Goal: Task Accomplishment & Management: Manage account settings

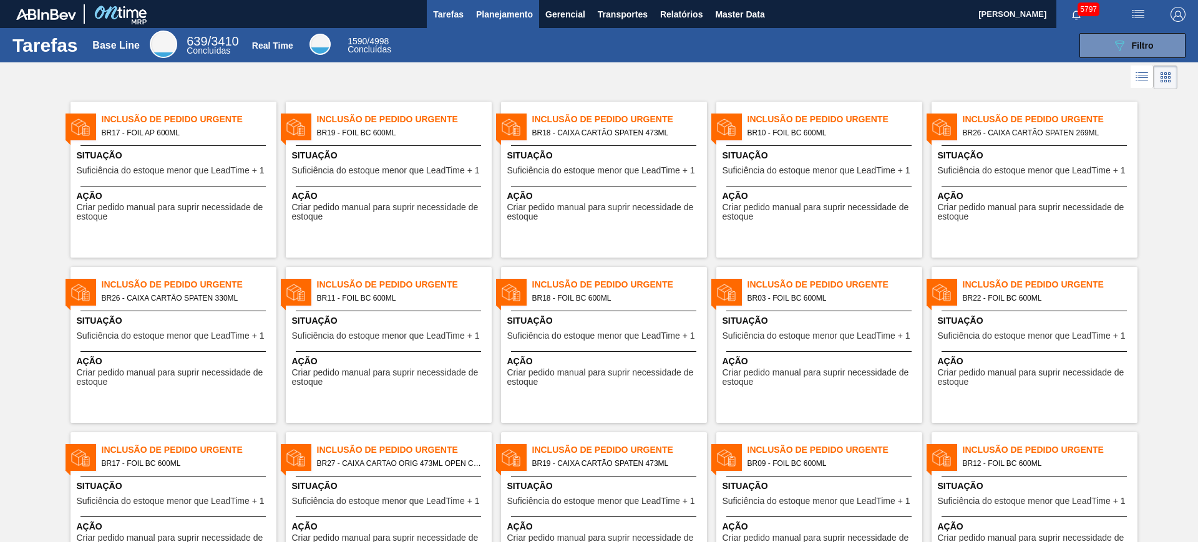
click at [490, 22] on button "Planejamento" at bounding box center [504, 14] width 69 height 28
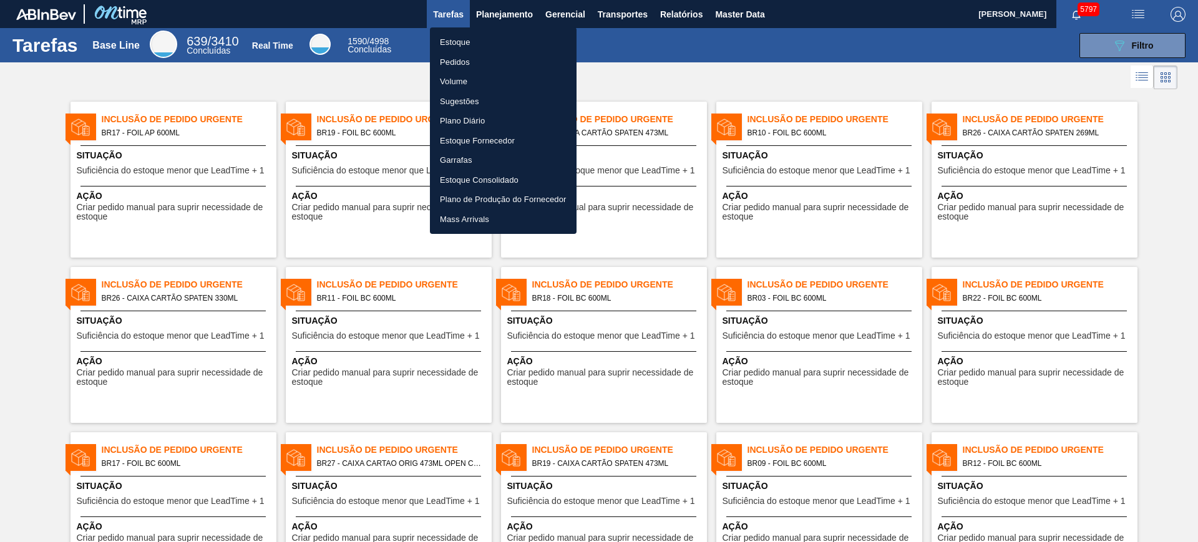
click at [679, 14] on div at bounding box center [599, 271] width 1198 height 542
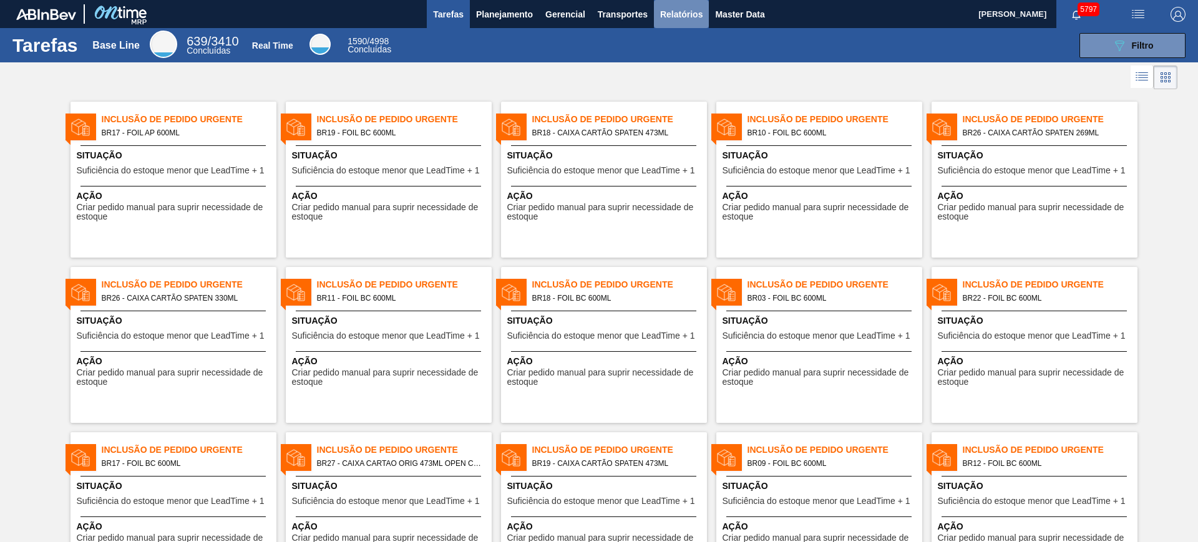
click at [683, 10] on span "Relatórios" at bounding box center [681, 14] width 42 height 15
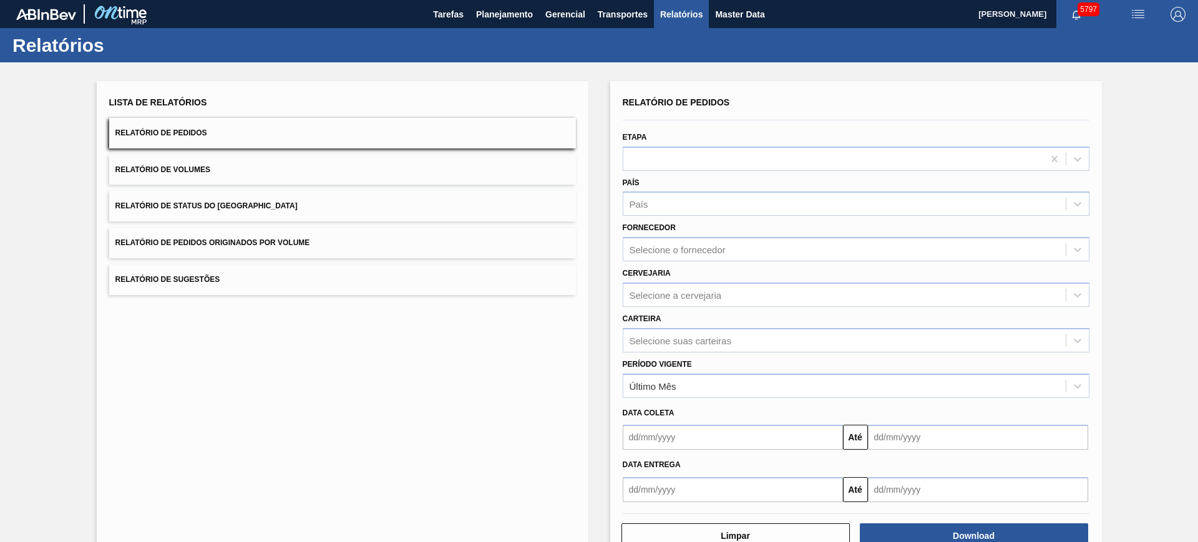
click at [259, 175] on button "Relatório de Volumes" at bounding box center [342, 170] width 467 height 31
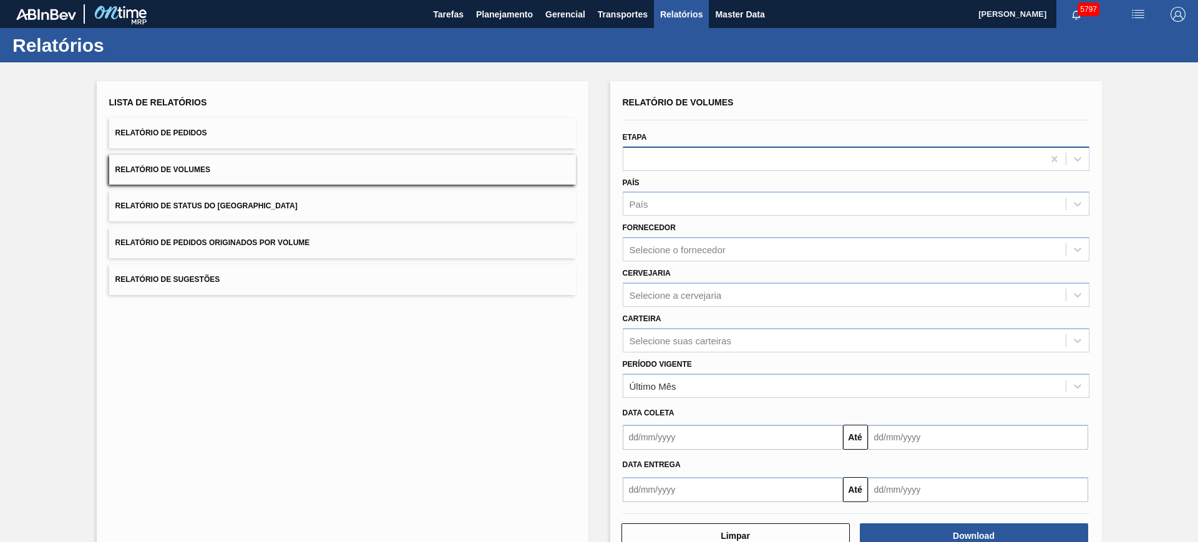
click at [681, 162] on div at bounding box center [833, 159] width 420 height 18
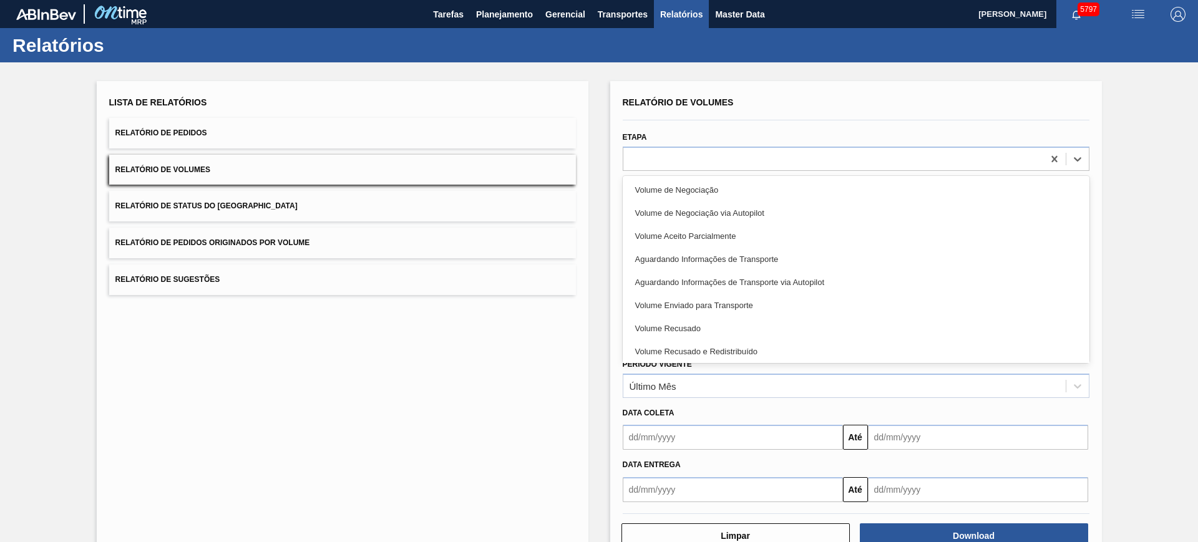
click at [704, 135] on div "Etapa option Volume de Negociação focused, 1 of 9. 9 results available. Use Up …" at bounding box center [856, 150] width 467 height 42
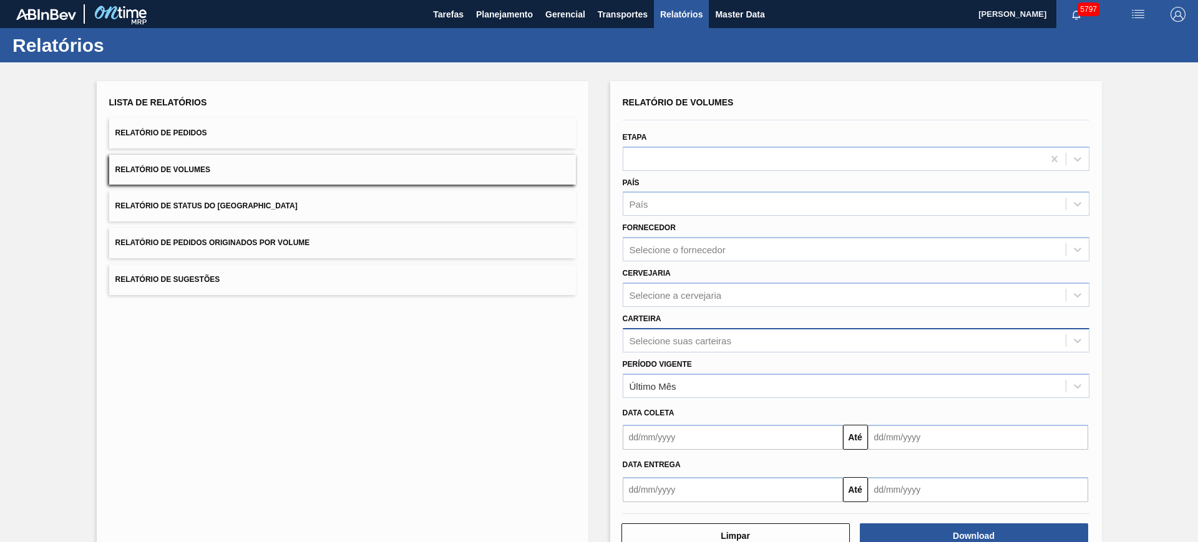
click at [720, 344] on div "Selecione suas carteiras" at bounding box center [844, 340] width 442 height 18
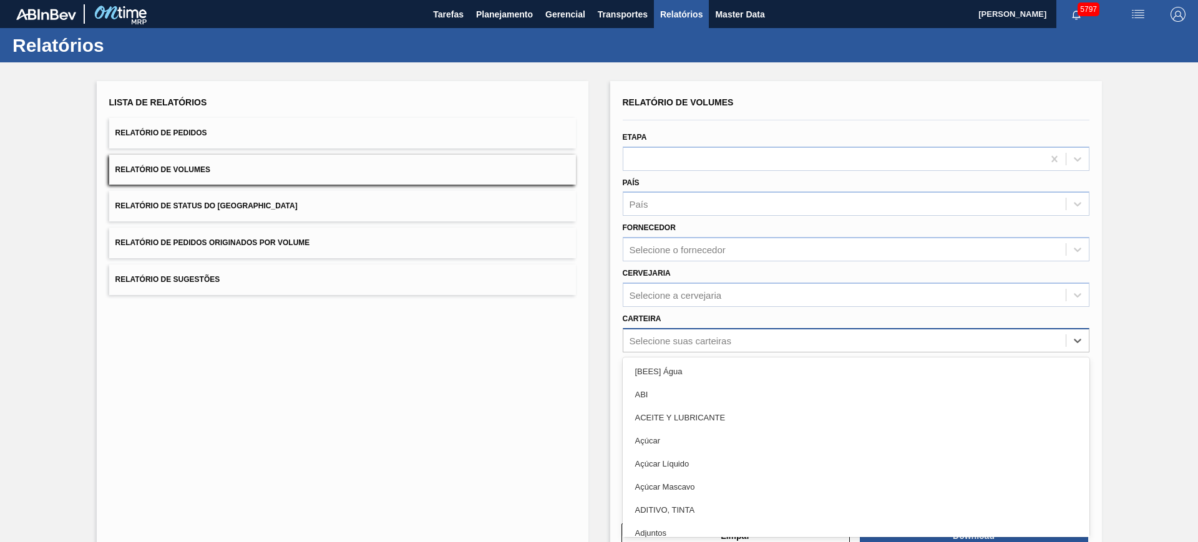
scroll to position [7, 0]
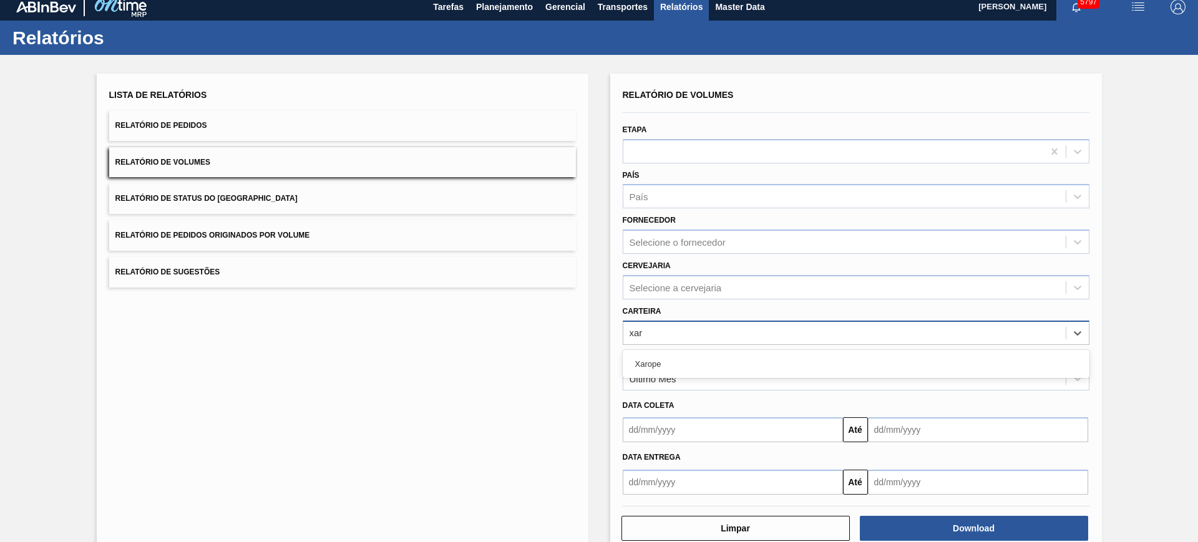
type input "xaro"
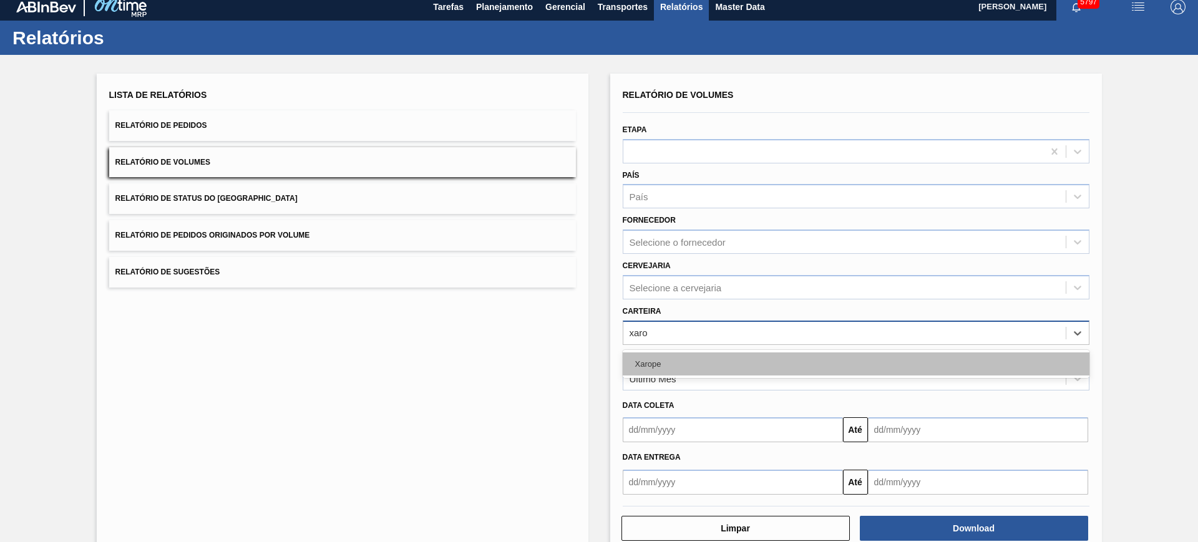
click at [701, 353] on div "Xarope" at bounding box center [856, 364] width 467 height 23
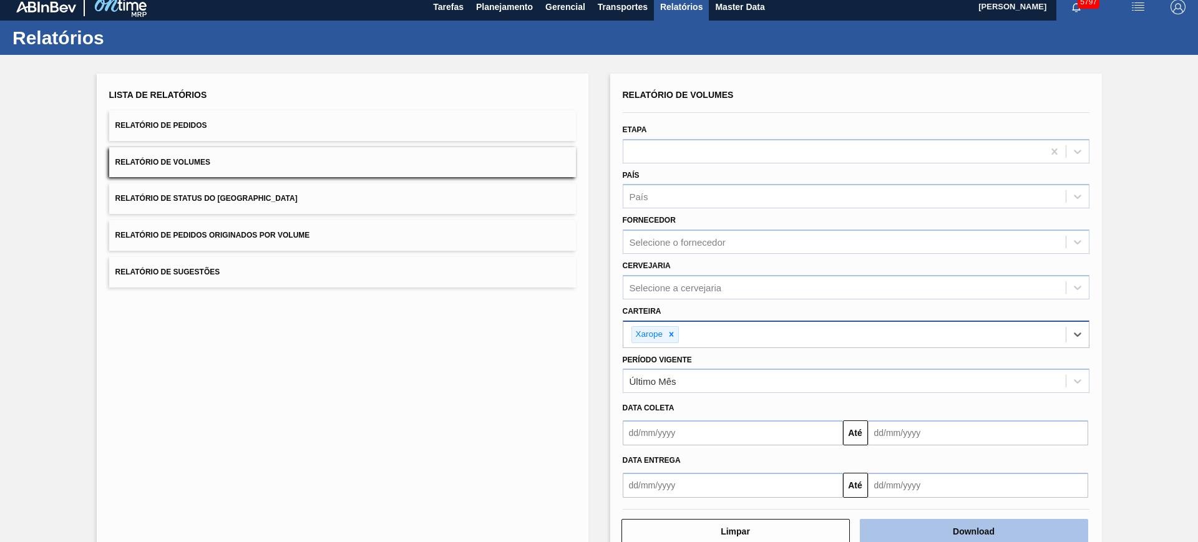
click at [946, 535] on button "Download" at bounding box center [974, 531] width 228 height 25
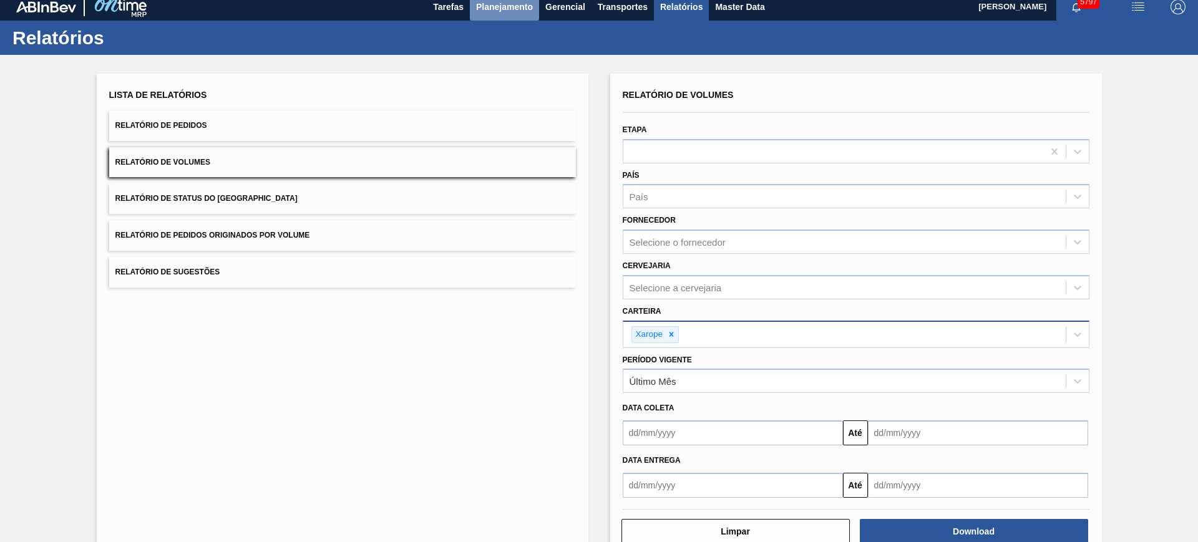
click at [515, 7] on span "Planejamento" at bounding box center [504, 6] width 57 height 15
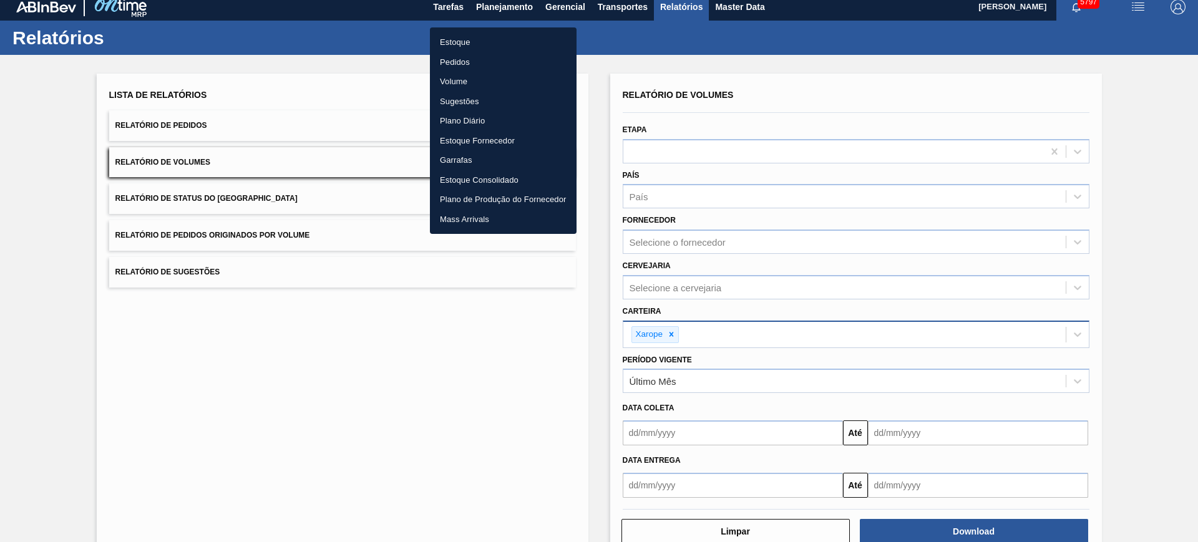
click at [505, 41] on li "Estoque" at bounding box center [503, 42] width 147 height 20
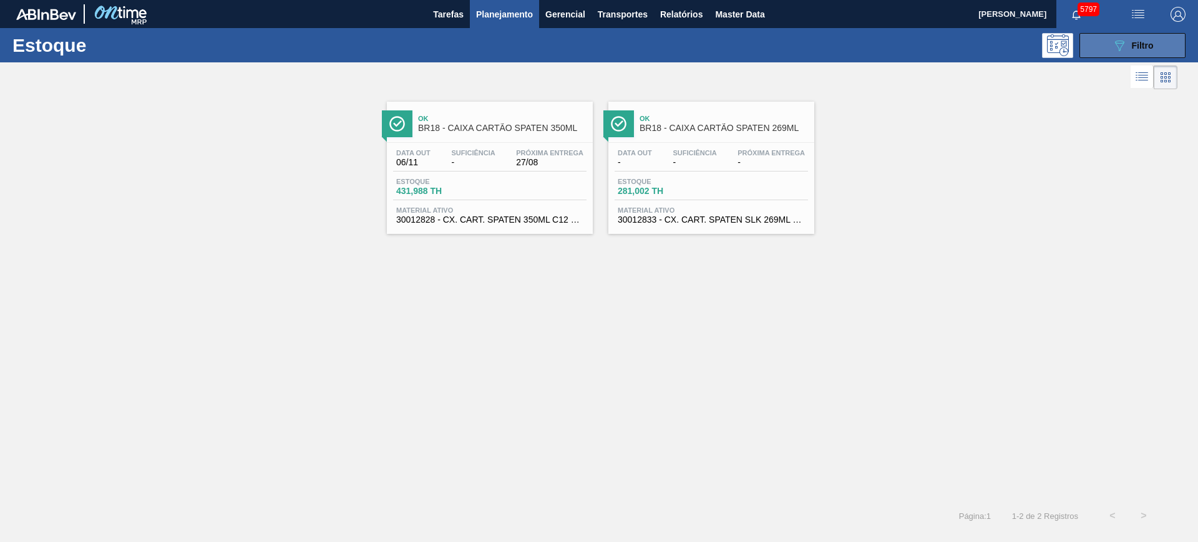
click at [1144, 41] on span "Filtro" at bounding box center [1143, 46] width 22 height 10
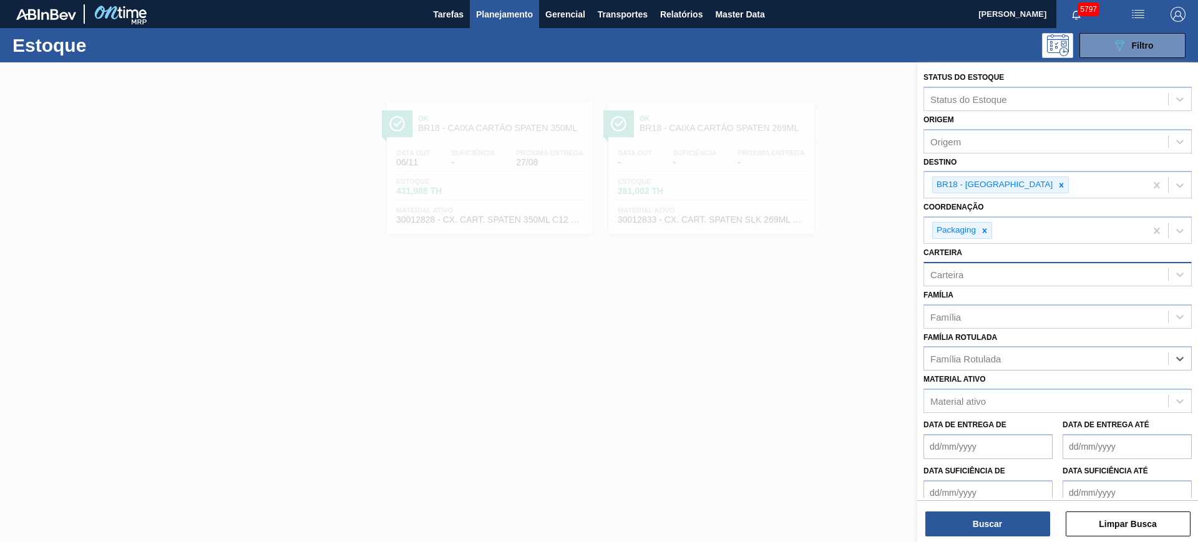
click at [955, 283] on div "Carteira" at bounding box center [1058, 274] width 268 height 24
type input "folha se"
click at [1057, 188] on icon at bounding box center [1061, 185] width 9 height 9
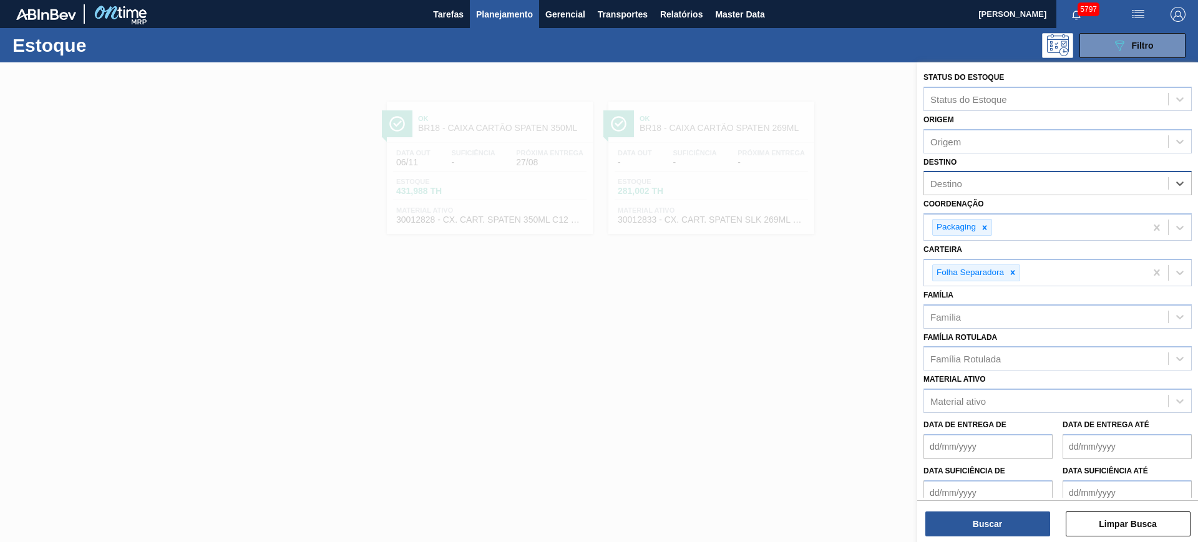
click at [1012, 510] on div "Buscar Limpar Busca" at bounding box center [1057, 518] width 281 height 35
click at [1002, 520] on button "Buscar" at bounding box center [987, 524] width 125 height 25
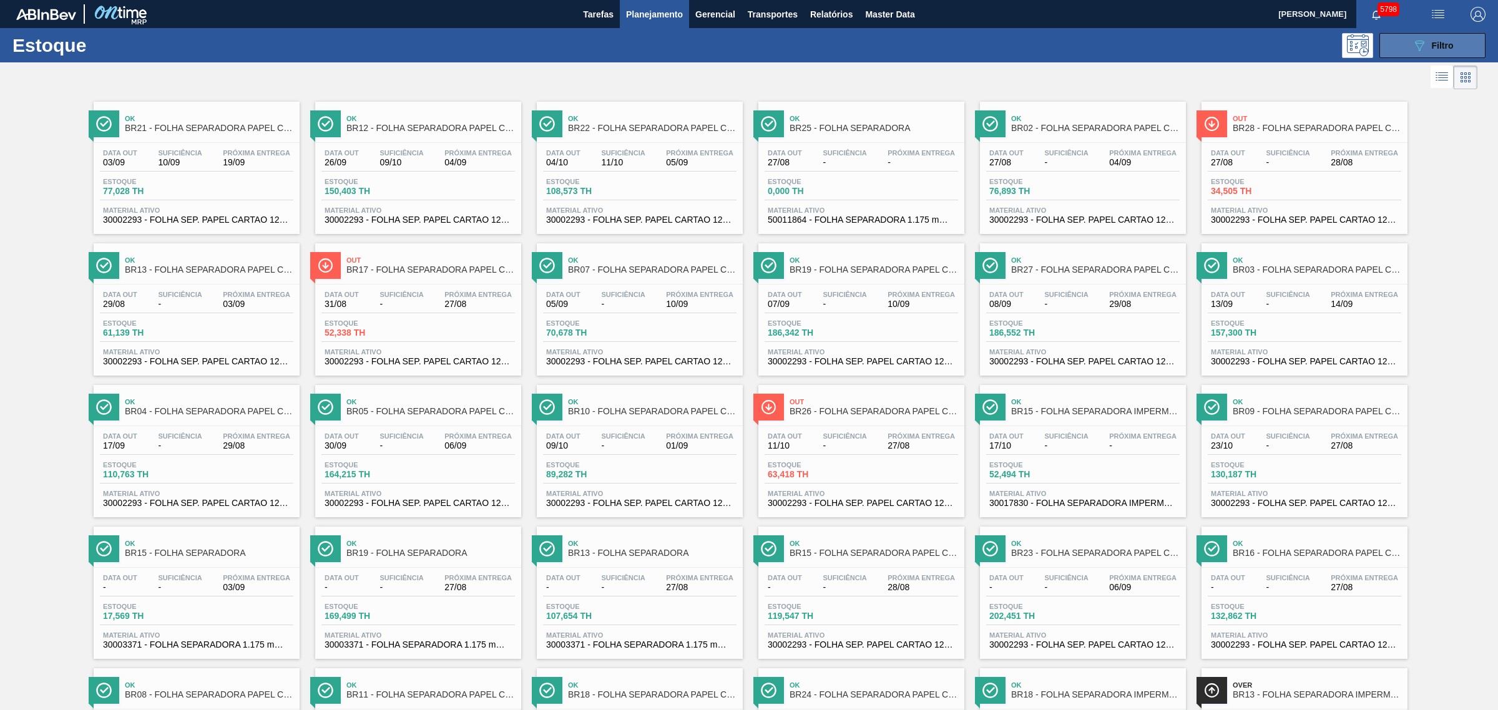
click at [1198, 47] on button "089F7B8B-B2A5-4AFE-B5C0-19BA573D28AC Filtro" at bounding box center [1432, 45] width 106 height 25
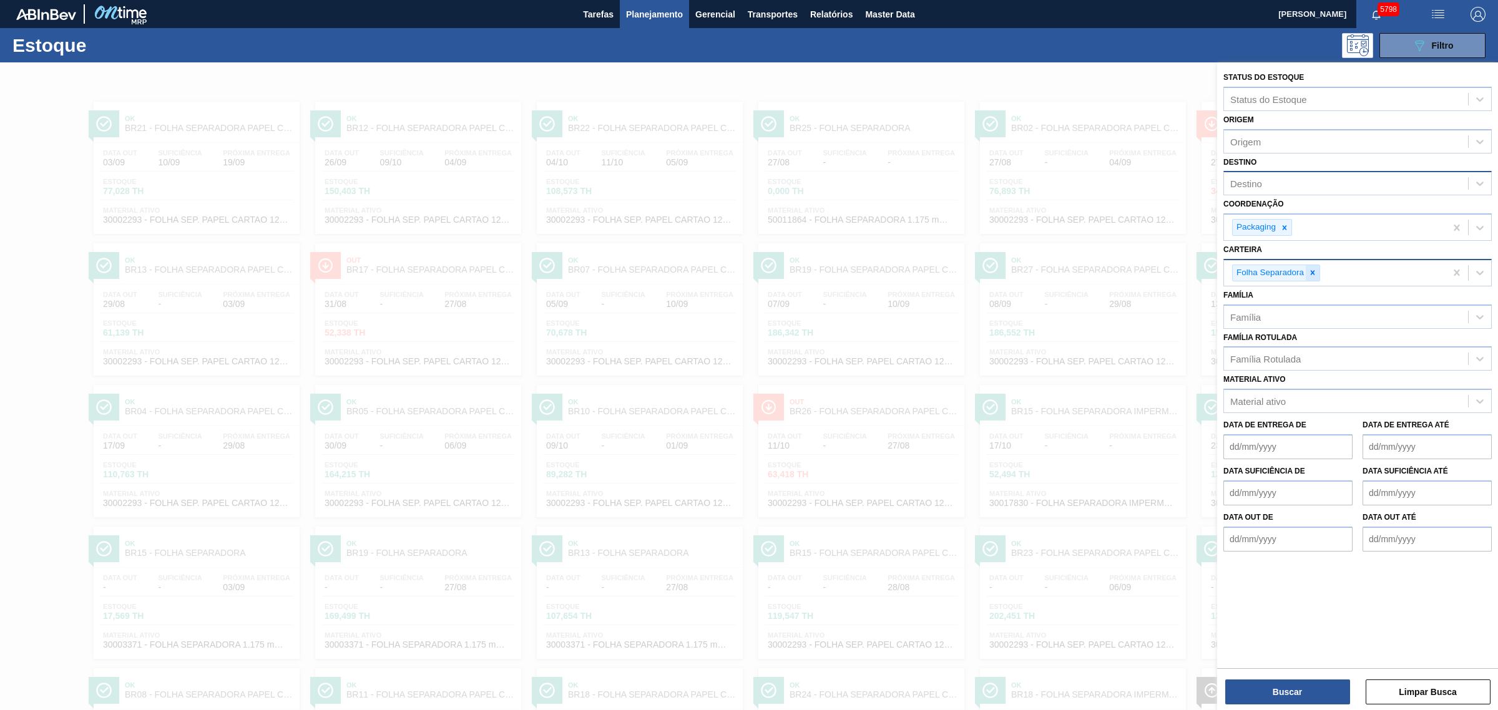
click at [1198, 273] on icon at bounding box center [1312, 272] width 9 height 9
type input "caixa"
drag, startPoint x: 1283, startPoint y: 294, endPoint x: 1289, endPoint y: 303, distance: 11.3
click at [1198, 294] on div "Caixa Cartão" at bounding box center [1357, 302] width 268 height 23
click at [1198, 178] on div "Destino" at bounding box center [1246, 183] width 32 height 11
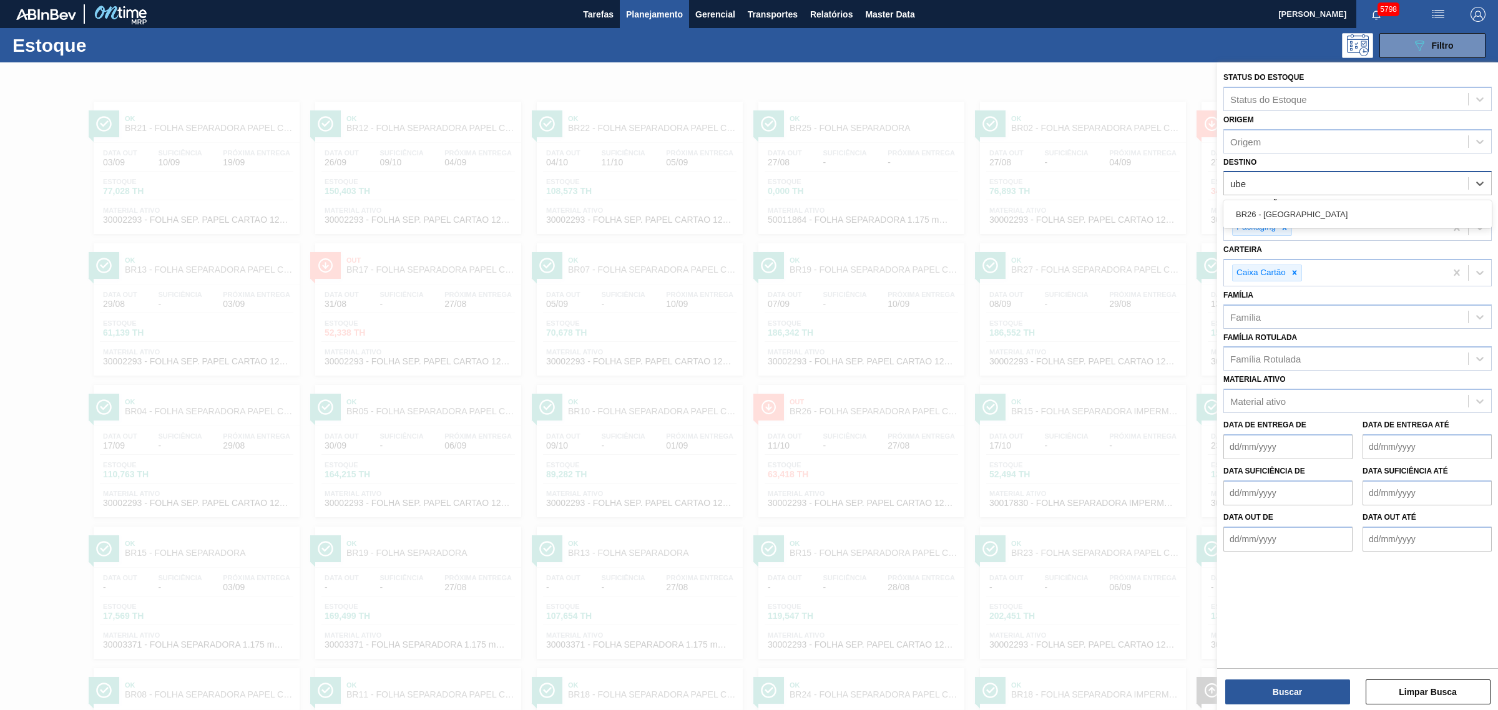
type input "uber"
click at [1198, 542] on button "Buscar" at bounding box center [1287, 692] width 125 height 25
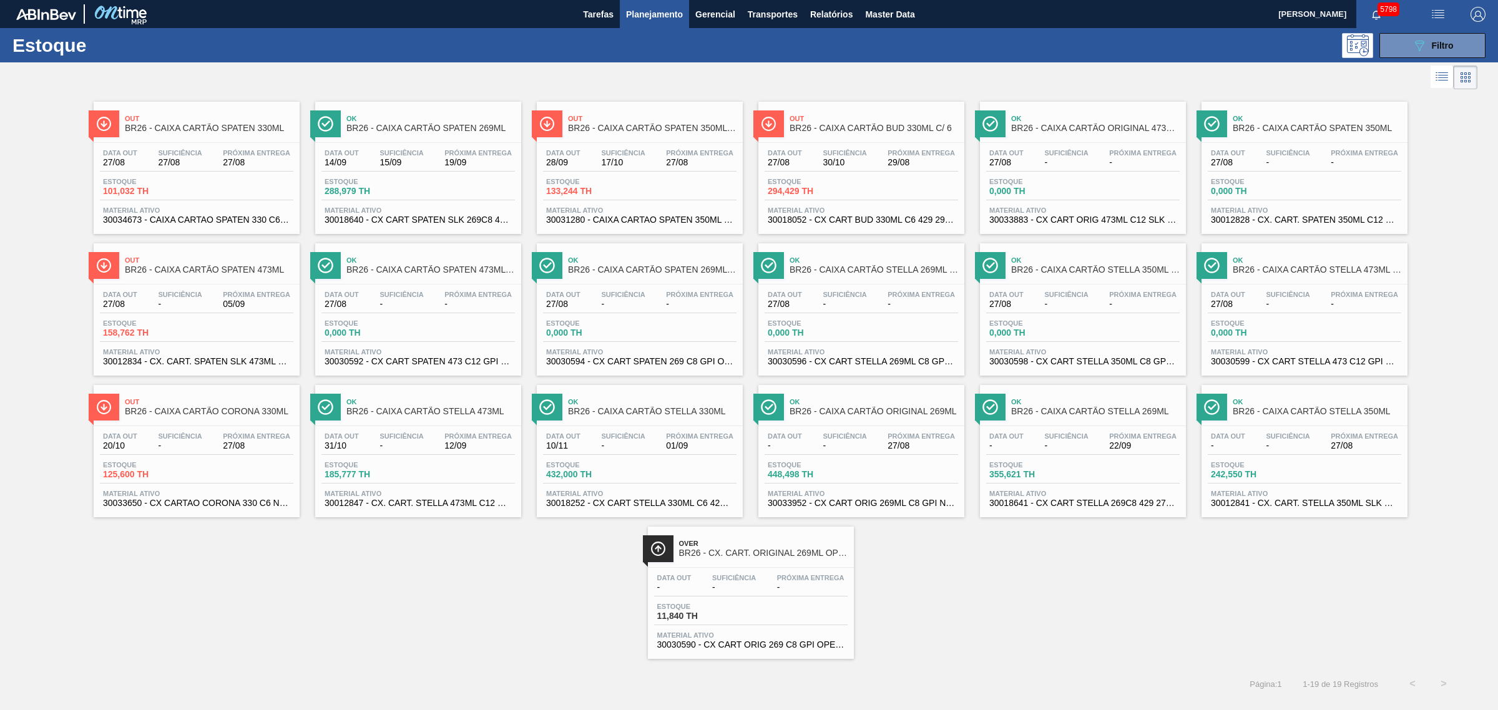
drag, startPoint x: 1061, startPoint y: 193, endPoint x: 940, endPoint y: 81, distance: 165.2
click at [952, 82] on div at bounding box center [738, 77] width 1477 height 30
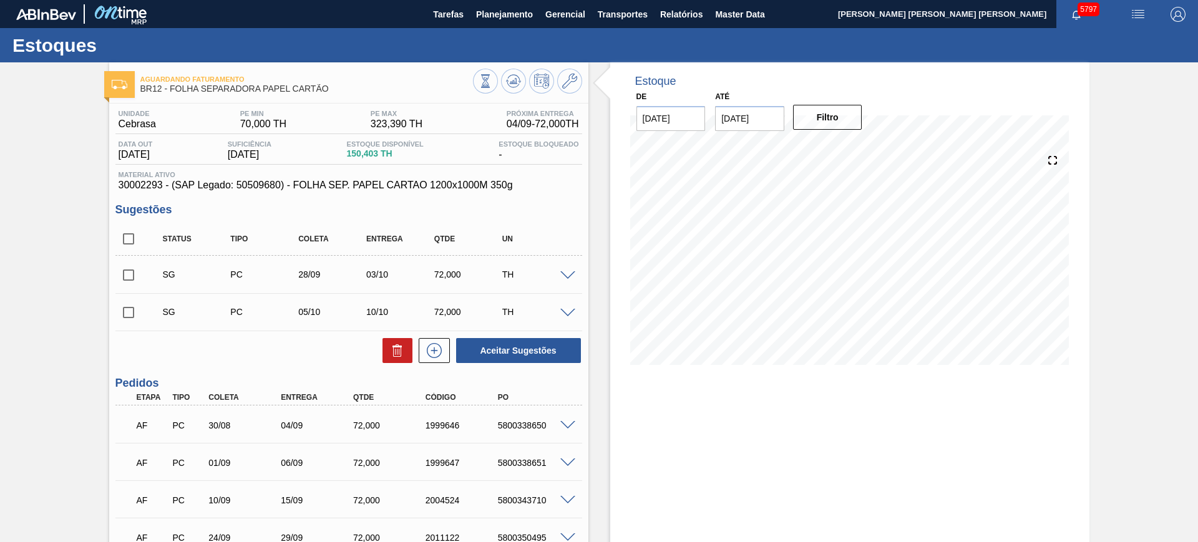
click at [132, 243] on input "checkbox" at bounding box center [128, 239] width 26 height 26
checkbox input "true"
click at [509, 348] on button "Aceitar Sugestões" at bounding box center [518, 350] width 125 height 25
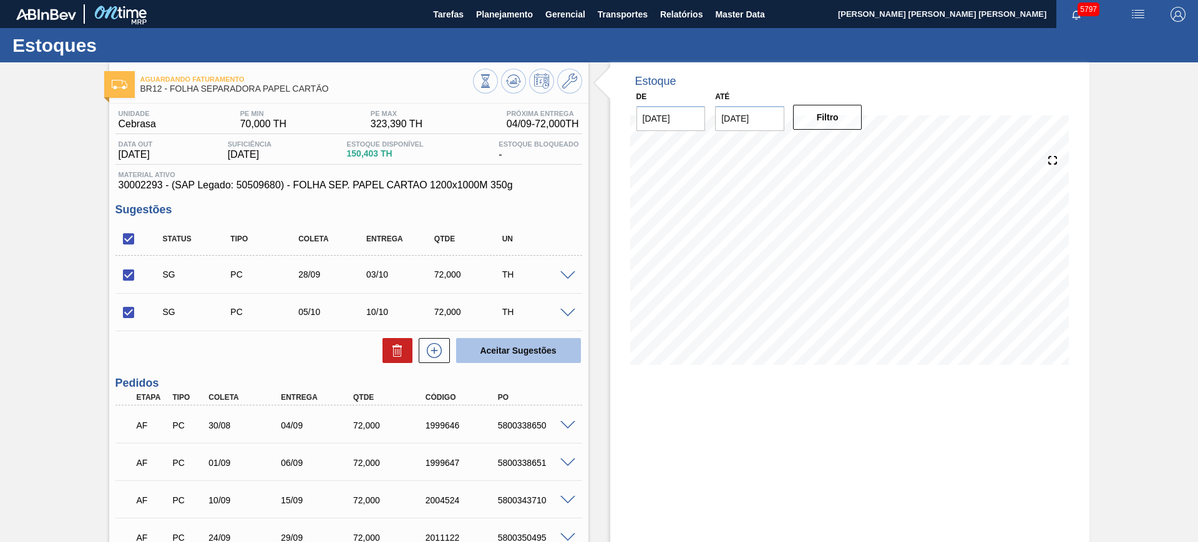
checkbox input "false"
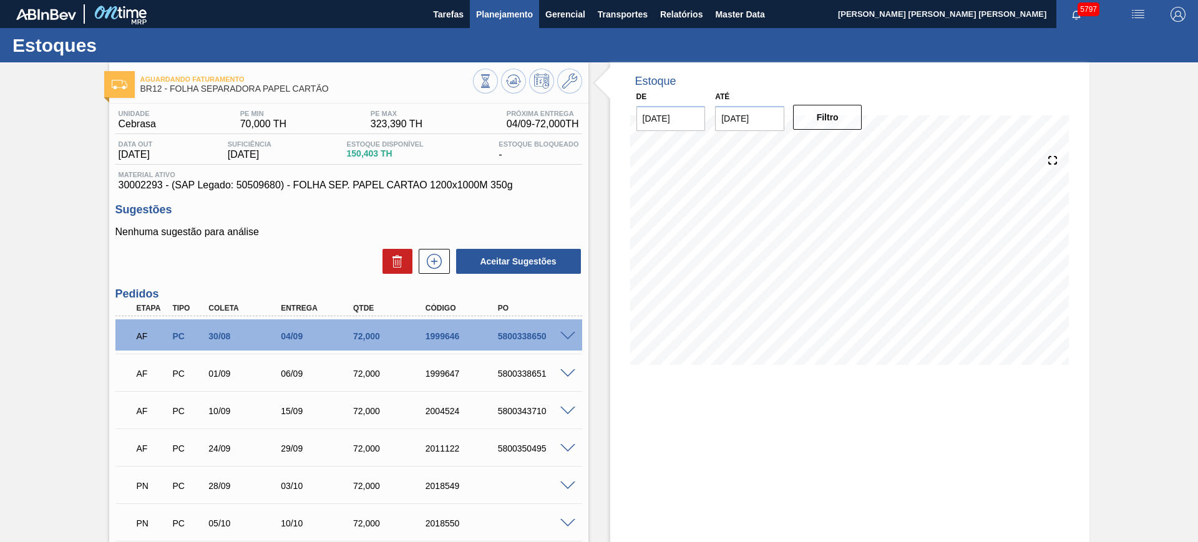
click at [507, 75] on icon at bounding box center [513, 81] width 15 height 15
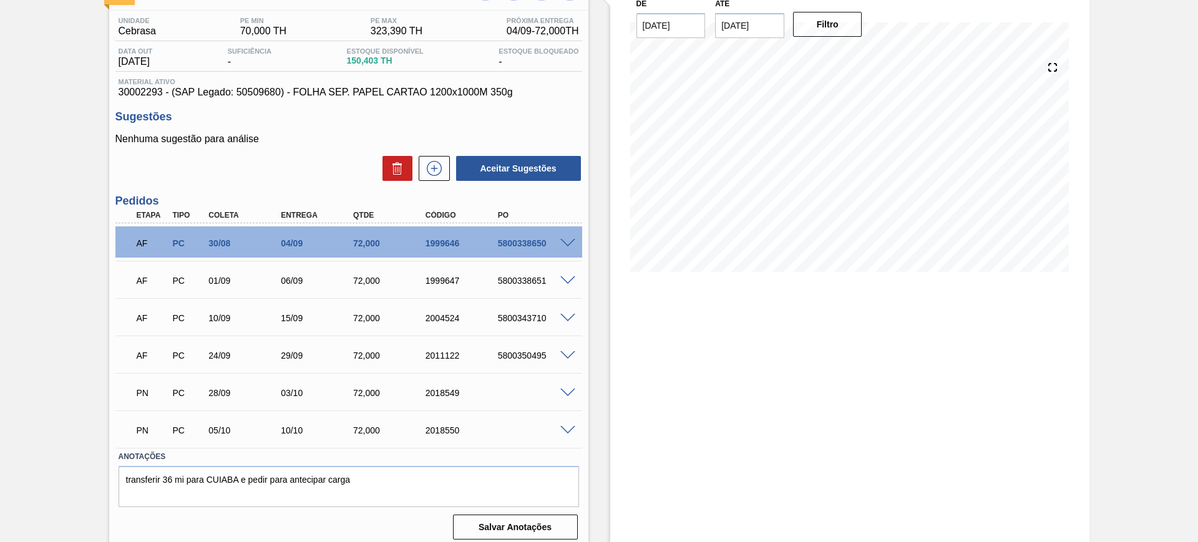
scroll to position [101, 0]
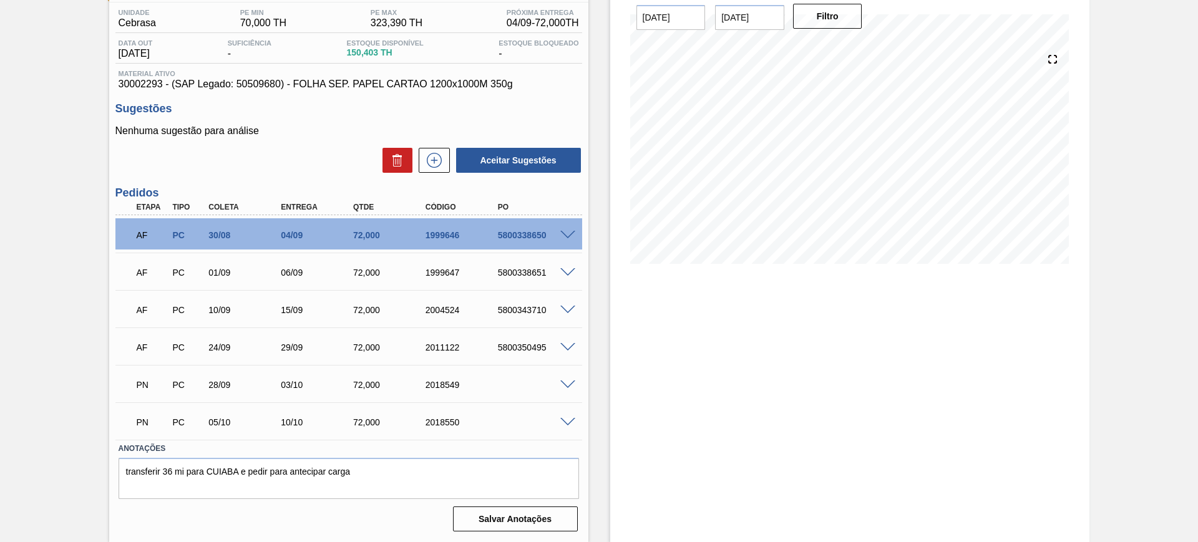
click at [565, 348] on span at bounding box center [567, 347] width 15 height 9
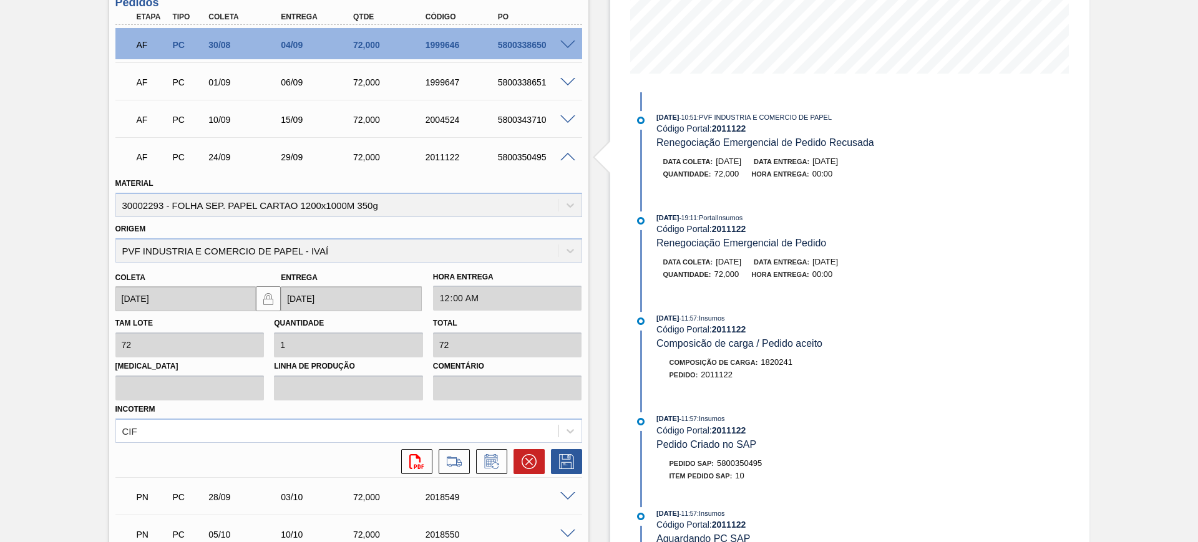
scroll to position [335, 0]
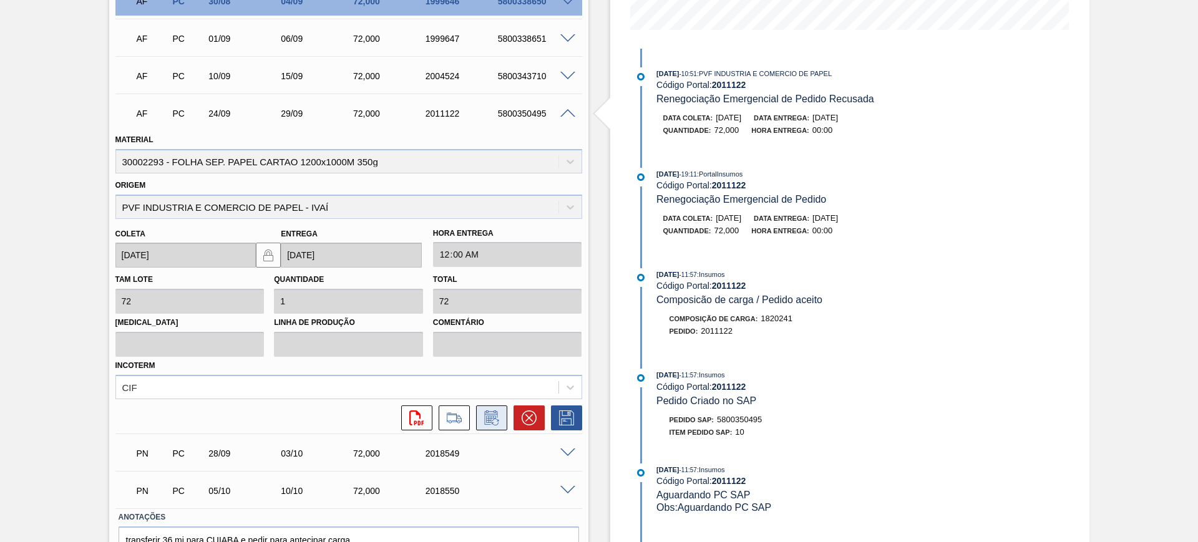
click at [483, 416] on icon at bounding box center [492, 418] width 20 height 15
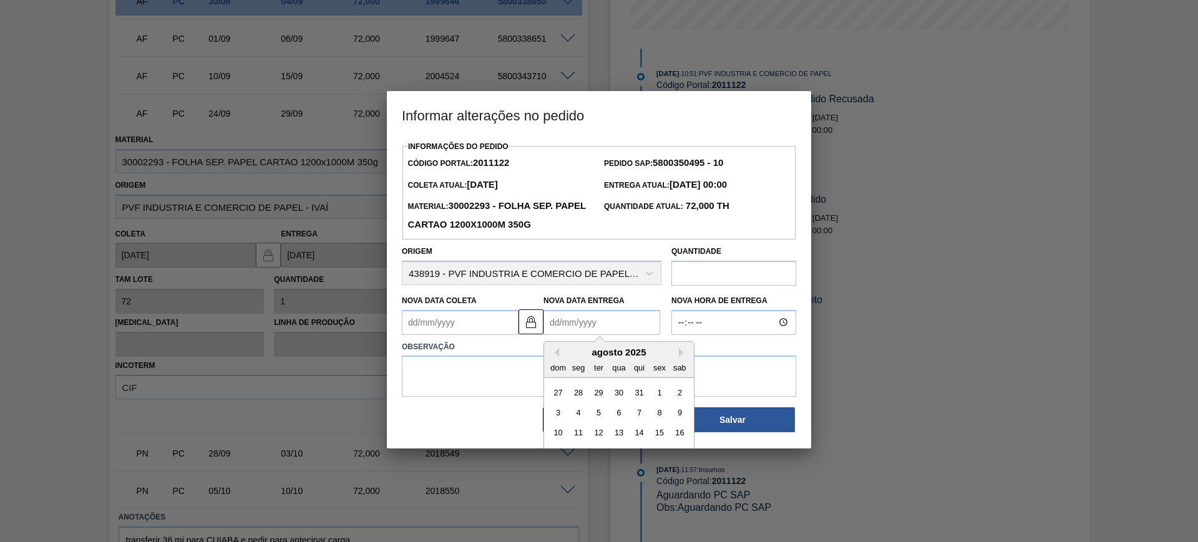
click at [573, 331] on Entrega2011122 "Nova Data Entrega" at bounding box center [602, 322] width 117 height 25
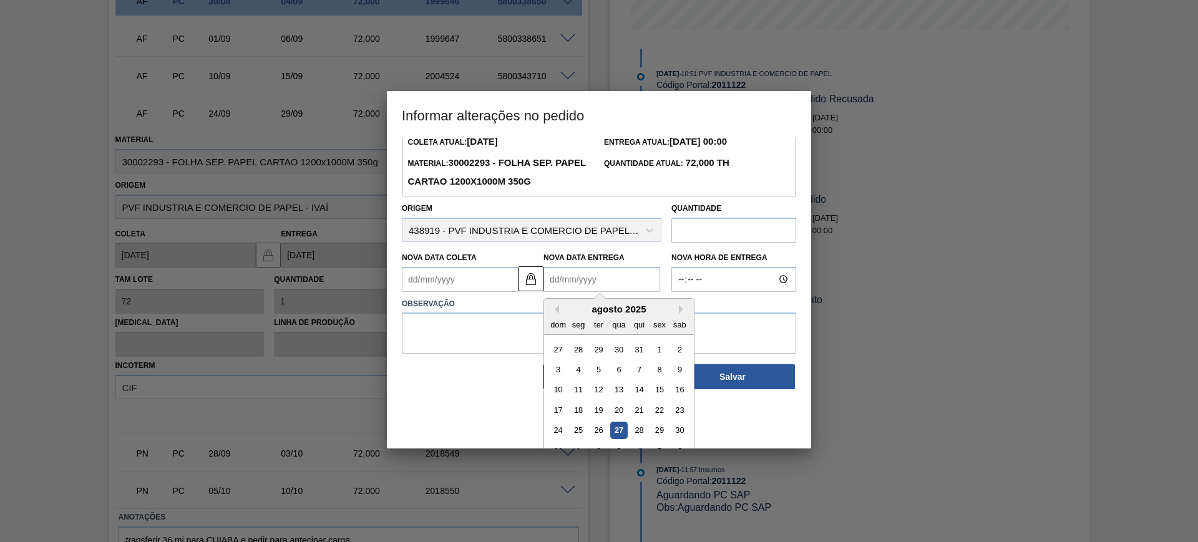
scroll to position [62, 0]
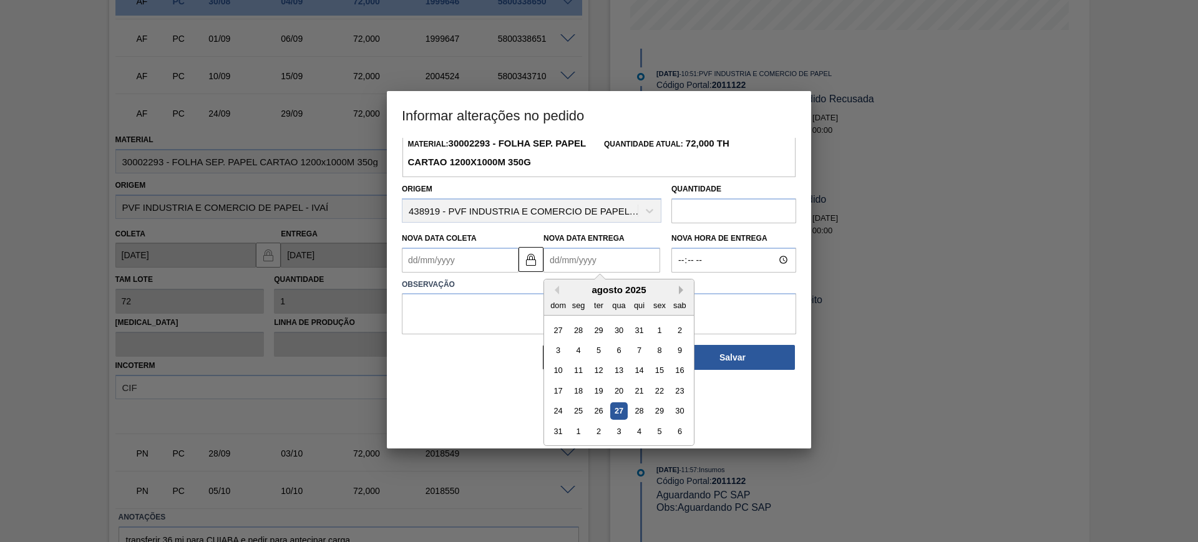
click at [679, 289] on button "Next Month" at bounding box center [683, 290] width 9 height 9
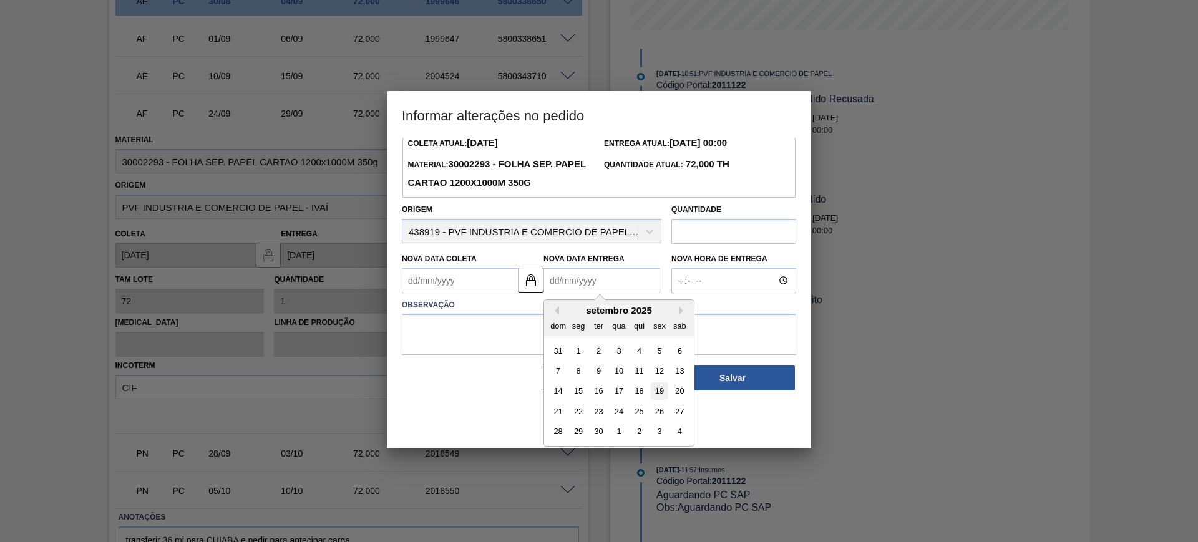
click at [657, 395] on div "19" at bounding box center [659, 391] width 17 height 17
type Coleta2011122 "14/09/2025"
type Entrega2011122 "19/09/2025"
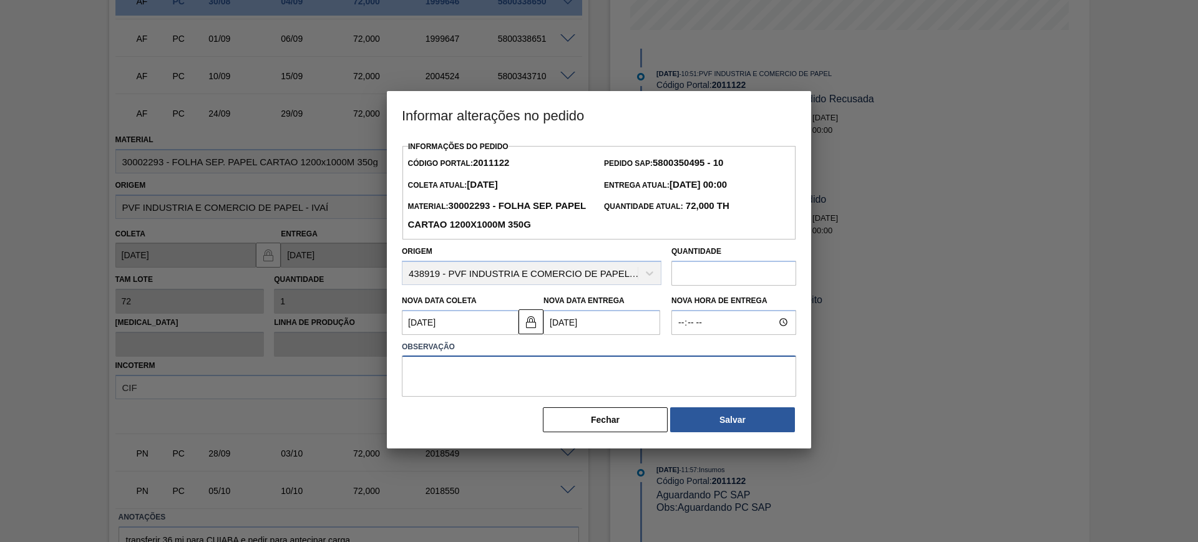
click at [638, 380] on textarea at bounding box center [599, 376] width 394 height 41
type textarea "AJUSTE DATA"
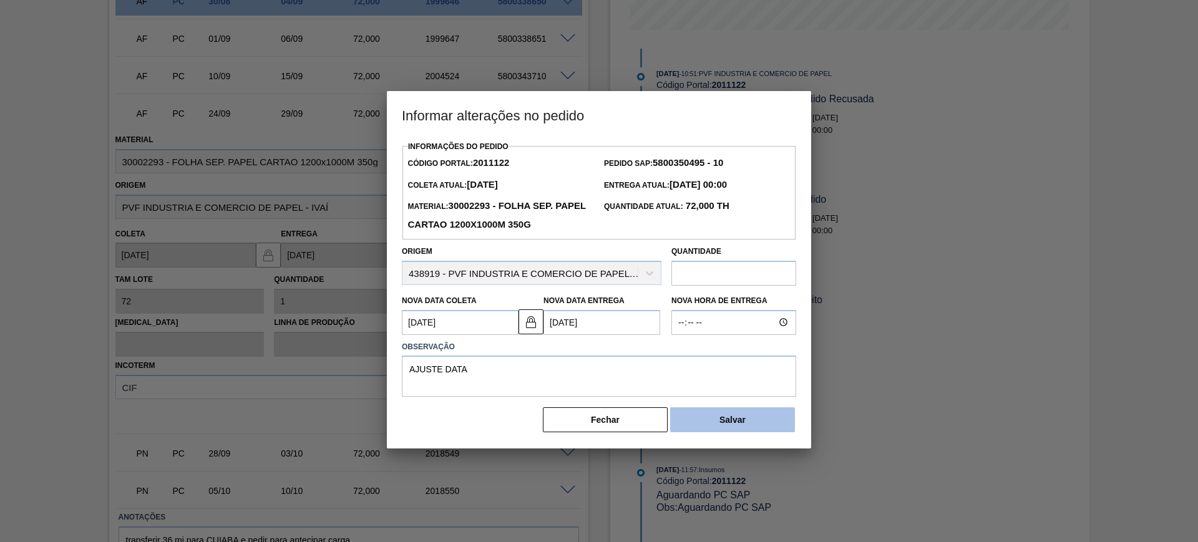
click at [760, 424] on button "Salvar" at bounding box center [732, 420] width 125 height 25
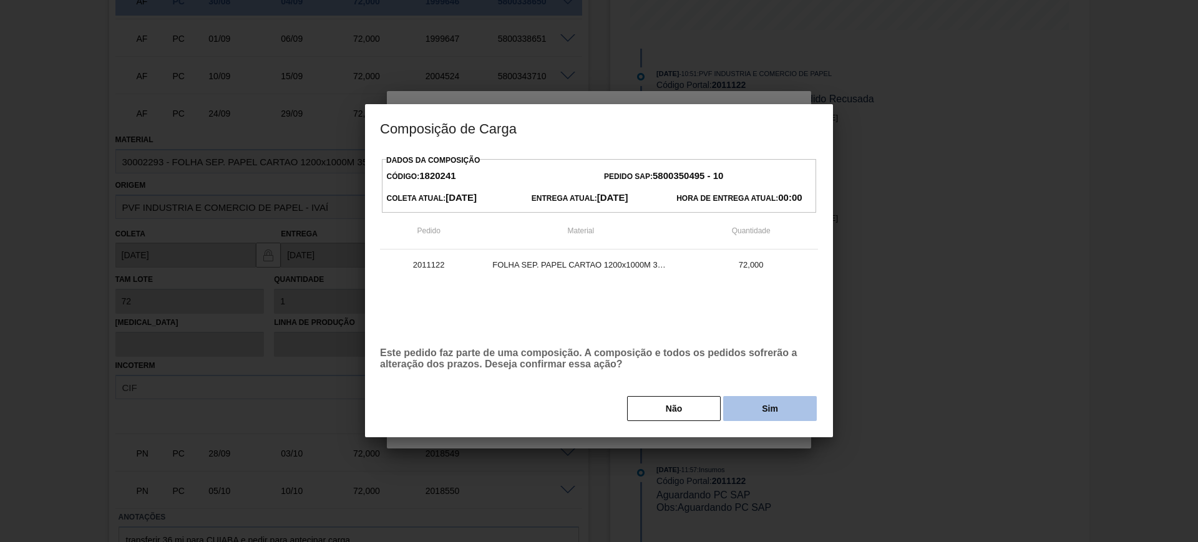
click at [779, 405] on button "Sim" at bounding box center [770, 408] width 94 height 25
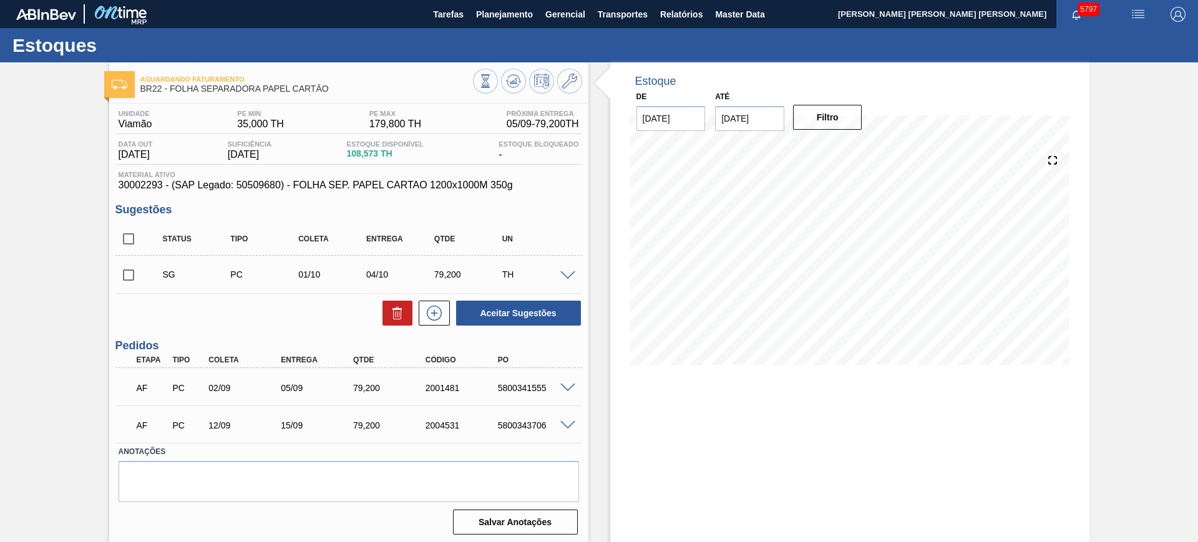
click at [125, 241] on input "checkbox" at bounding box center [128, 239] width 26 height 26
checkbox input "true"
click at [534, 306] on button "Aceitar Sugestões" at bounding box center [518, 313] width 125 height 25
checkbox input "false"
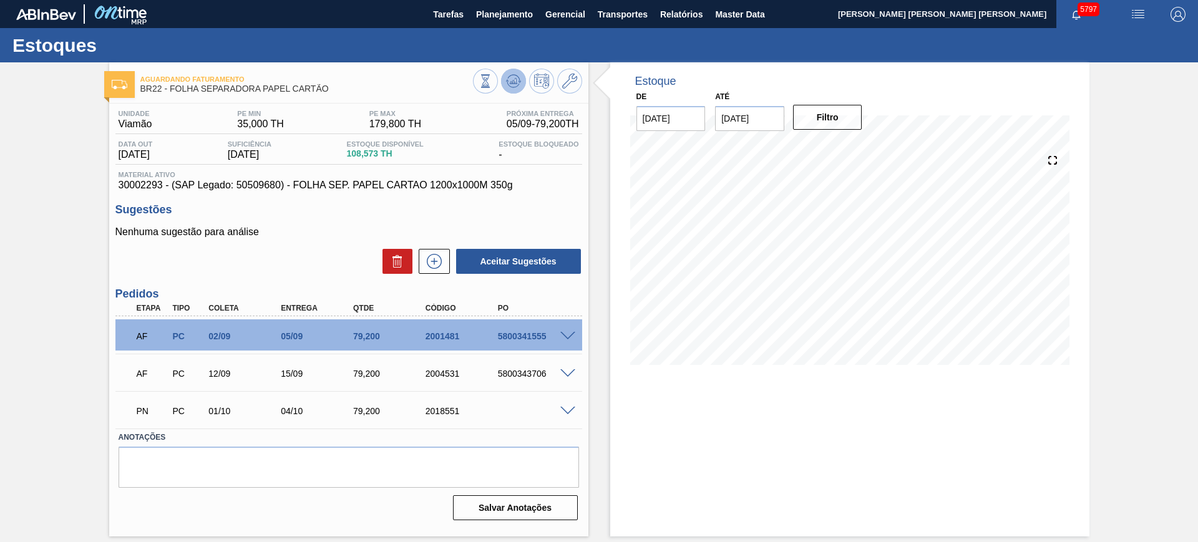
click at [519, 89] on button at bounding box center [513, 81] width 25 height 25
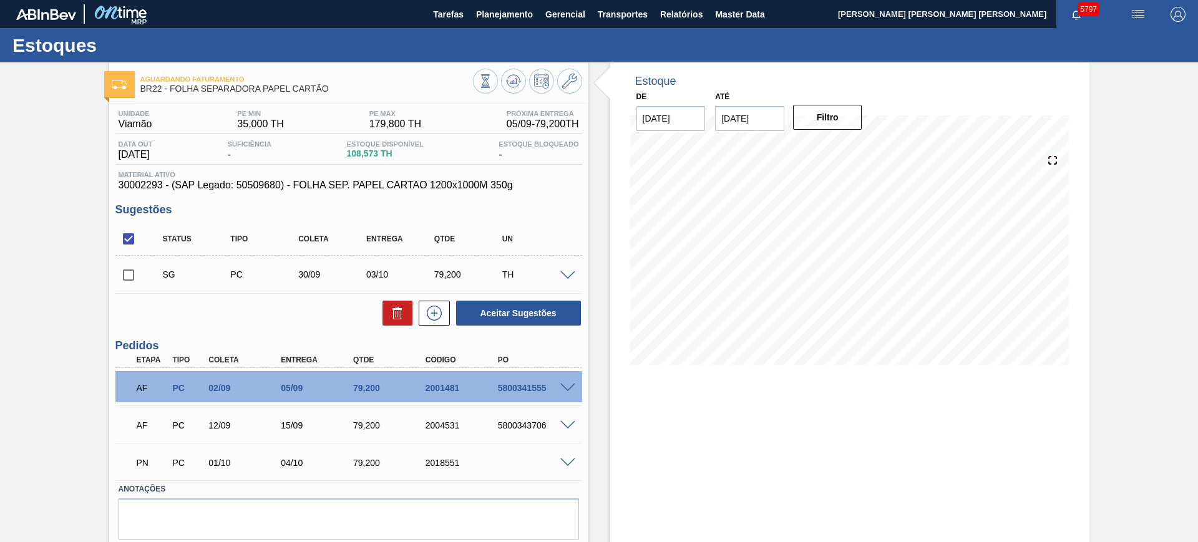
click at [127, 238] on input "checkbox" at bounding box center [128, 239] width 26 height 26
click at [128, 238] on input "checkbox" at bounding box center [128, 239] width 26 height 26
checkbox input "true"
click at [383, 315] on button at bounding box center [398, 313] width 30 height 25
checkbox input "false"
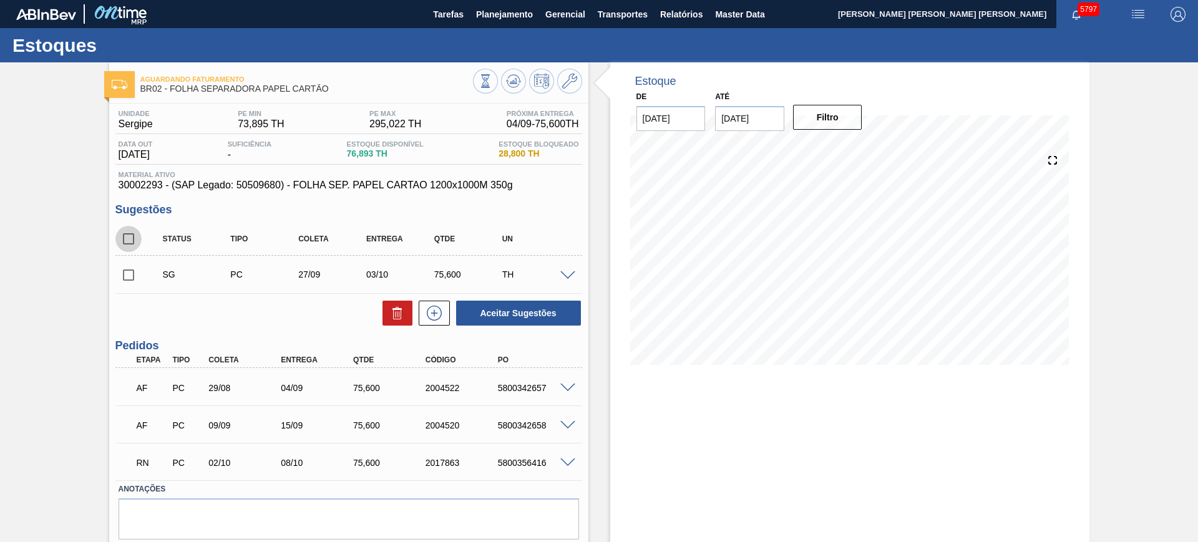
click at [126, 240] on input "checkbox" at bounding box center [128, 239] width 26 height 26
checkbox input "true"
click at [518, 308] on button "Aceitar Sugestões" at bounding box center [518, 313] width 125 height 25
checkbox input "false"
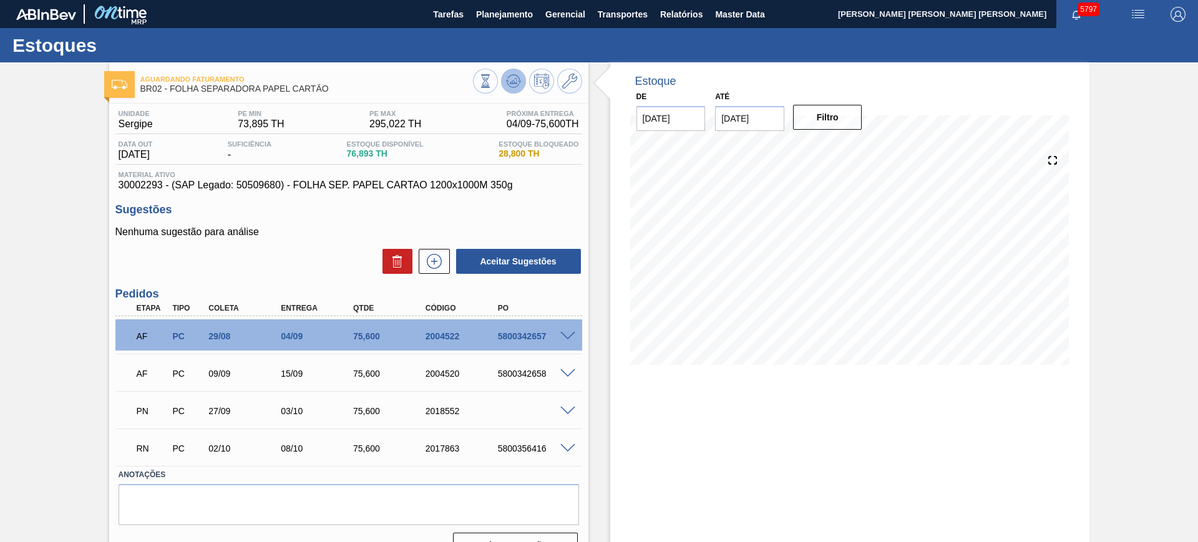
click at [514, 76] on icon at bounding box center [513, 81] width 15 height 15
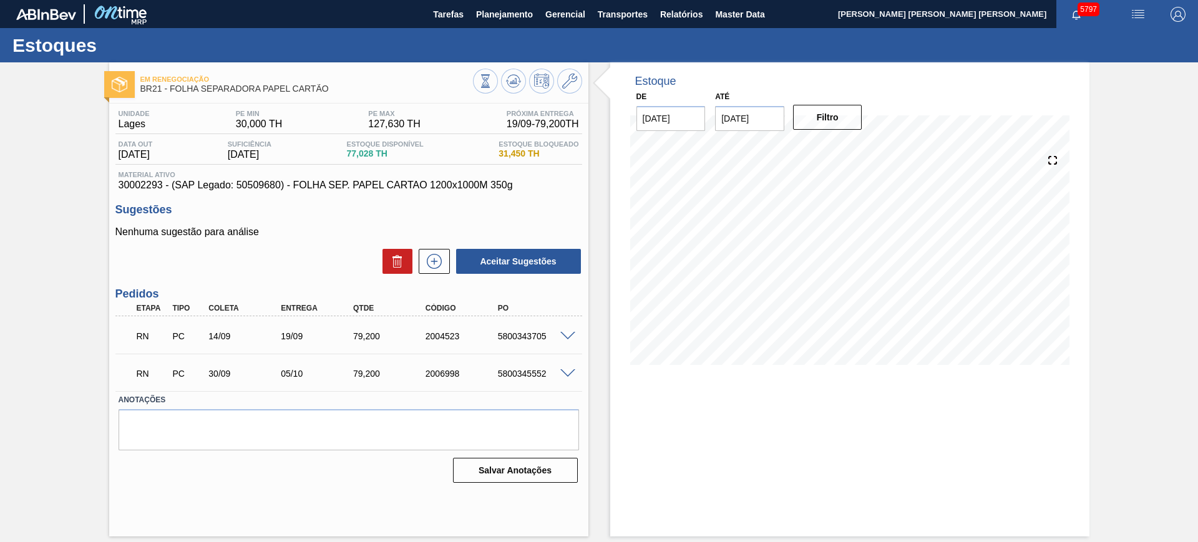
click at [569, 333] on span at bounding box center [567, 336] width 15 height 9
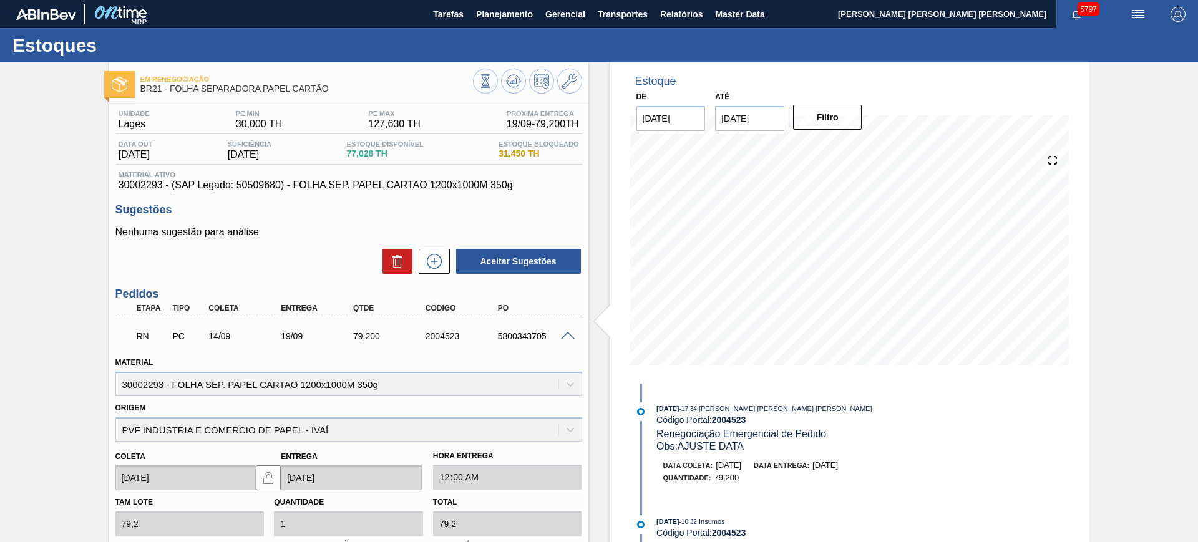
click at [569, 333] on span at bounding box center [567, 336] width 15 height 9
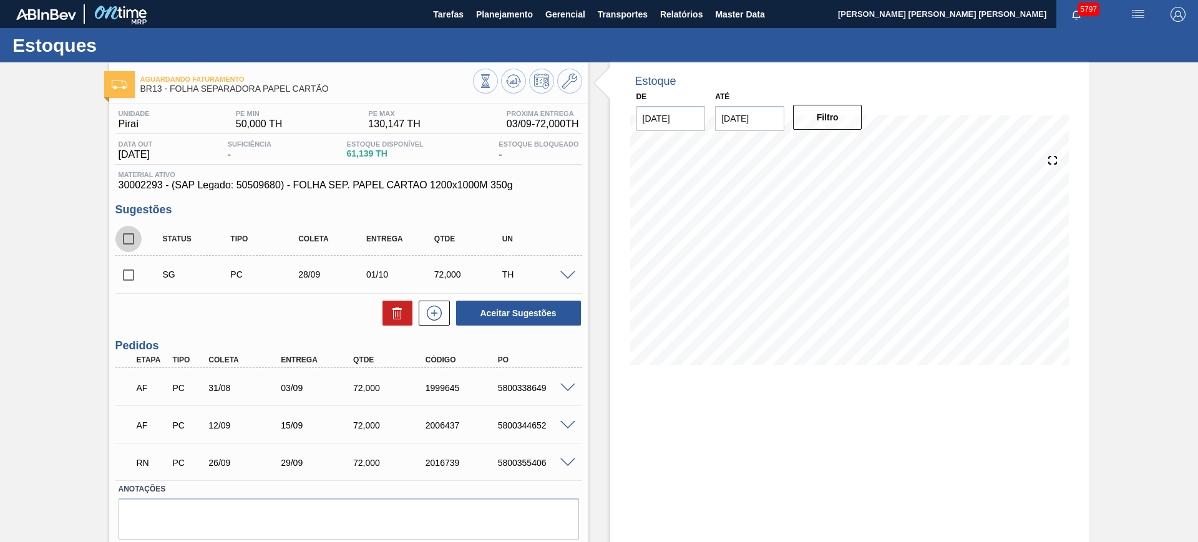
click at [126, 241] on input "checkbox" at bounding box center [128, 239] width 26 height 26
checkbox input "true"
click at [395, 316] on icon at bounding box center [395, 314] width 1 height 6
checkbox input "false"
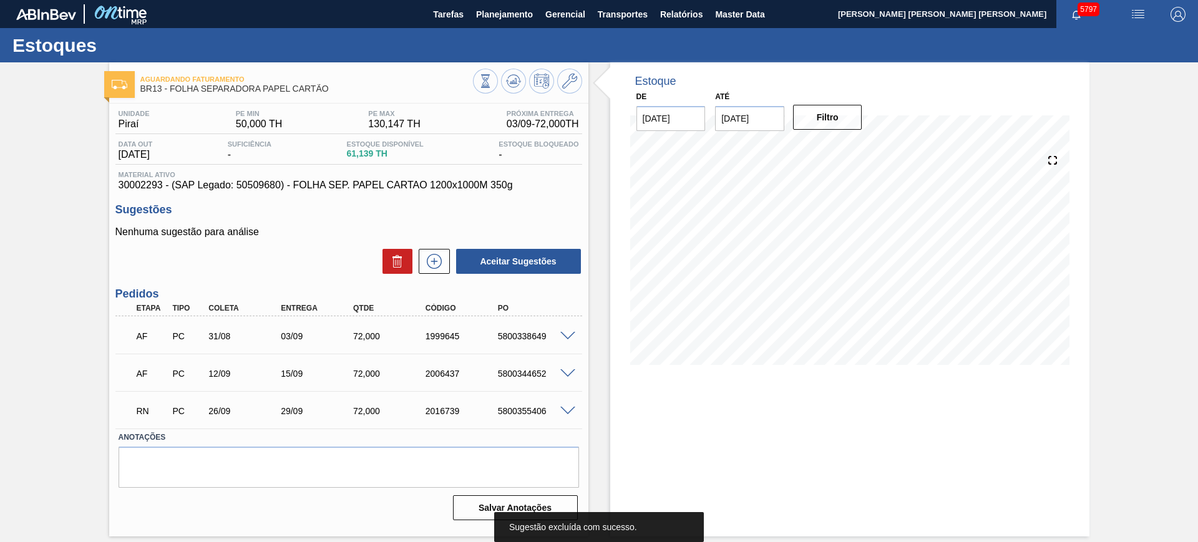
click at [570, 414] on span at bounding box center [567, 411] width 15 height 9
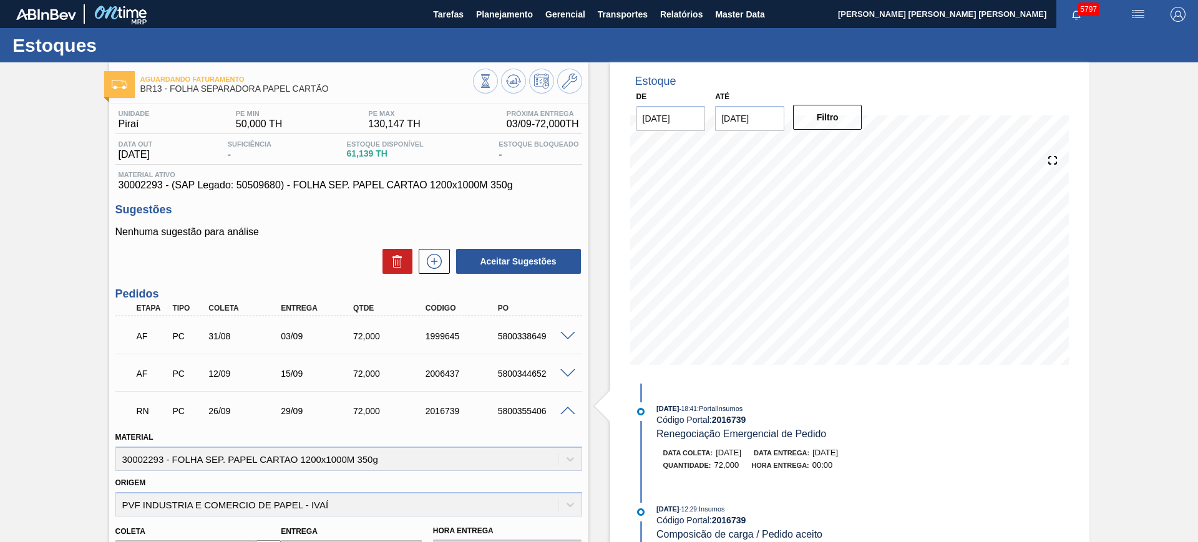
click at [567, 409] on span at bounding box center [567, 411] width 15 height 9
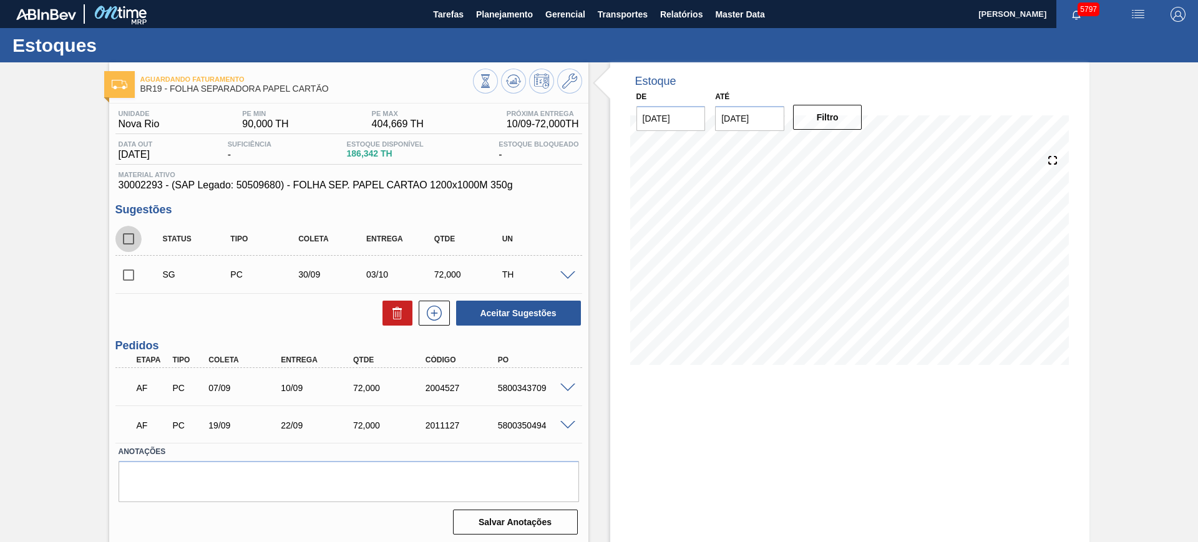
drag, startPoint x: 125, startPoint y: 233, endPoint x: 164, endPoint y: 241, distance: 38.8
click at [127, 233] on input "checkbox" at bounding box center [128, 239] width 26 height 26
checkbox input "true"
click at [515, 323] on button "Aceitar Sugestões" at bounding box center [518, 313] width 125 height 25
checkbox input "false"
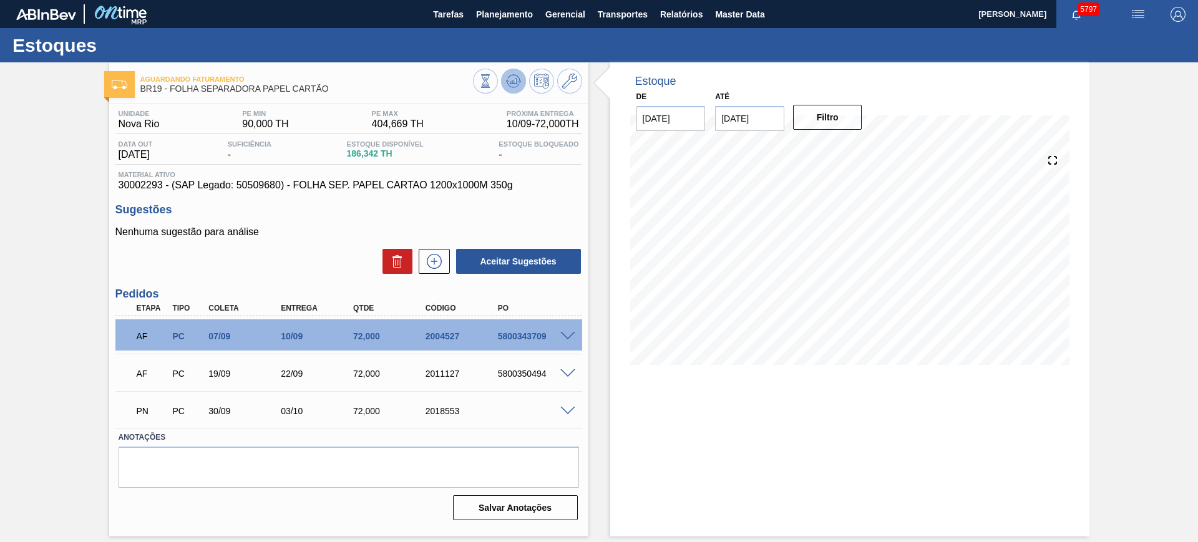
click at [519, 74] on icon at bounding box center [513, 81] width 15 height 15
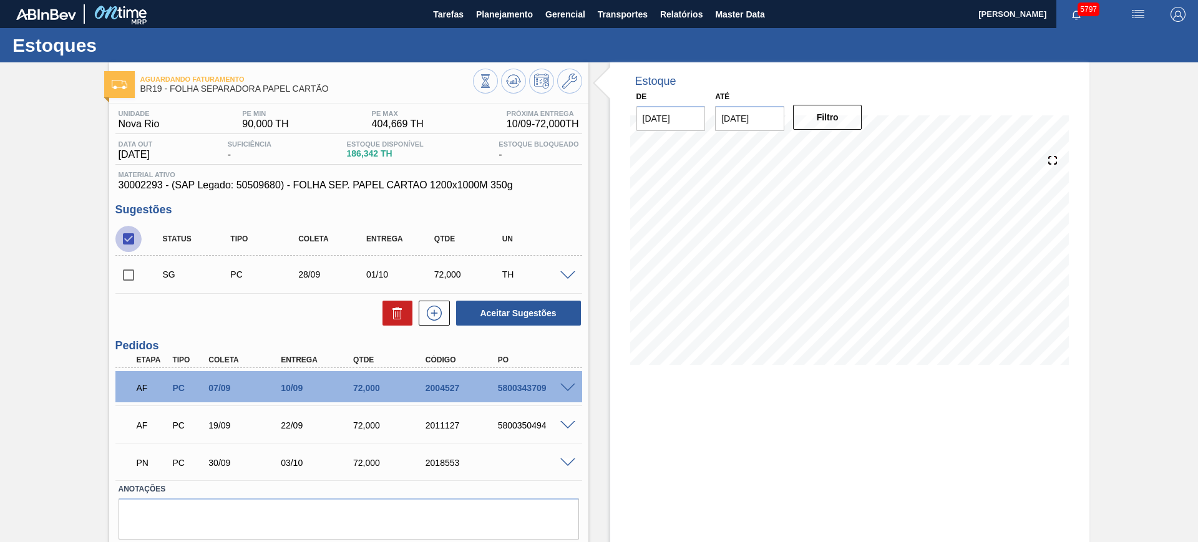
click at [134, 237] on input "checkbox" at bounding box center [128, 239] width 26 height 26
click at [133, 237] on input "checkbox" at bounding box center [128, 239] width 26 height 26
checkbox input "true"
drag, startPoint x: 569, startPoint y: 317, endPoint x: 564, endPoint y: 313, distance: 6.8
click at [564, 313] on button "Aceitar Sugestões" at bounding box center [518, 313] width 125 height 25
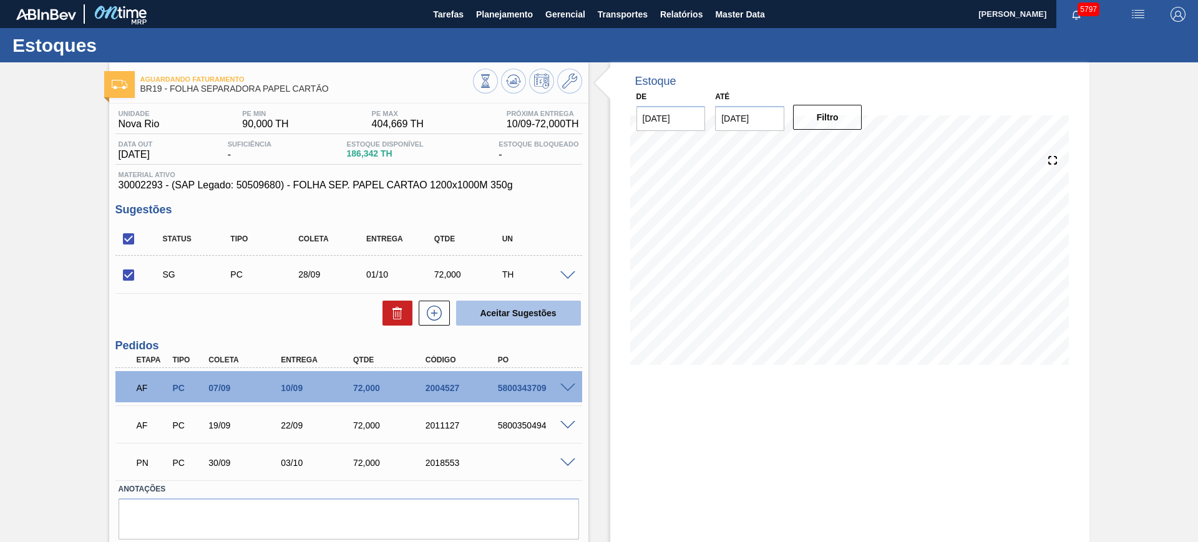
checkbox input "false"
click at [125, 238] on input "checkbox" at bounding box center [128, 239] width 26 height 26
checkbox input "true"
click at [512, 308] on button "Aceitar Sugestões" at bounding box center [518, 313] width 125 height 25
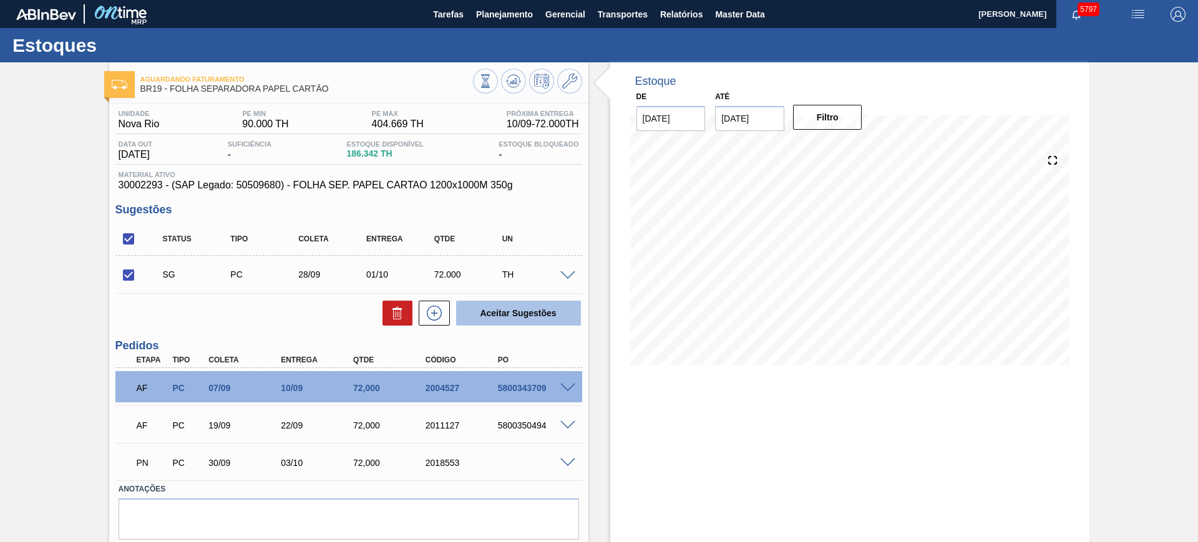
checkbox input "false"
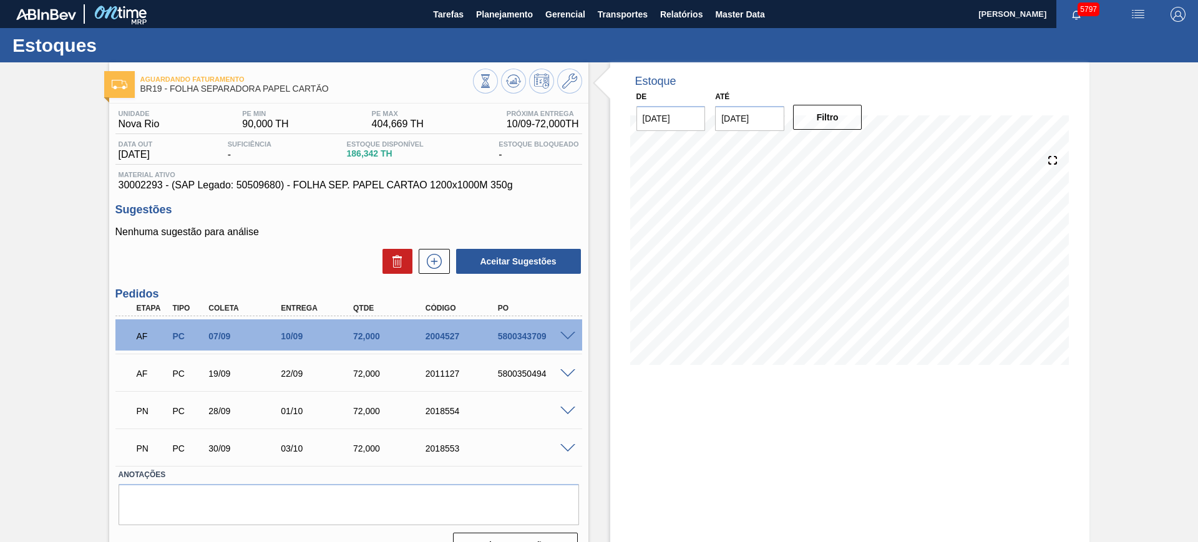
click at [520, 92] on div at bounding box center [527, 83] width 109 height 28
click at [520, 89] on button at bounding box center [513, 81] width 25 height 25
click at [564, 373] on span at bounding box center [567, 373] width 15 height 9
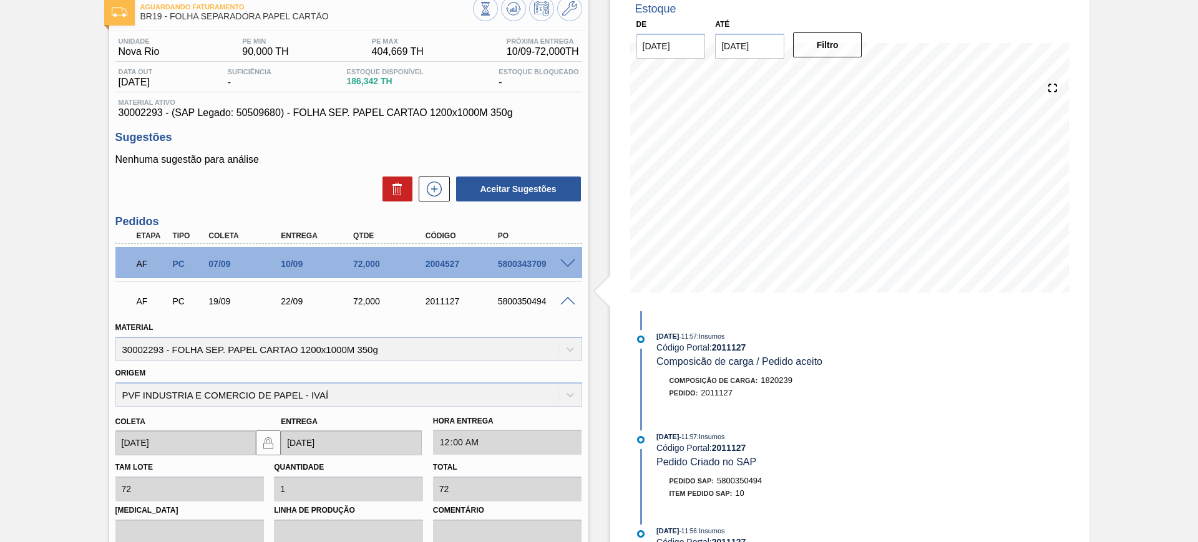
scroll to position [156, 0]
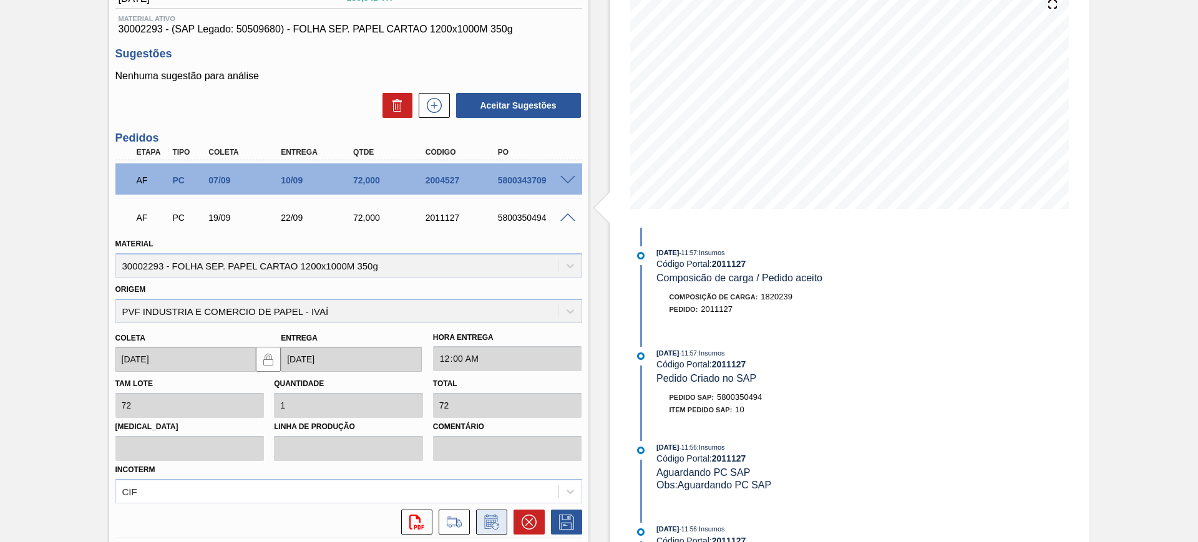
click at [485, 520] on icon at bounding box center [492, 522] width 20 height 15
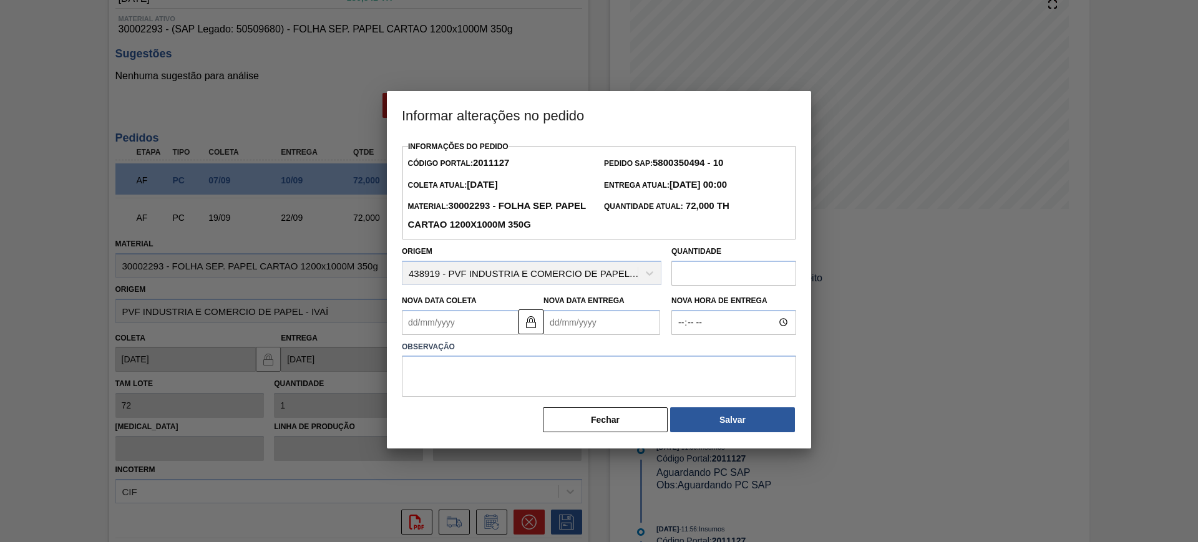
click at [488, 327] on Coleta2011127 "Nova Data Coleta" at bounding box center [460, 322] width 117 height 25
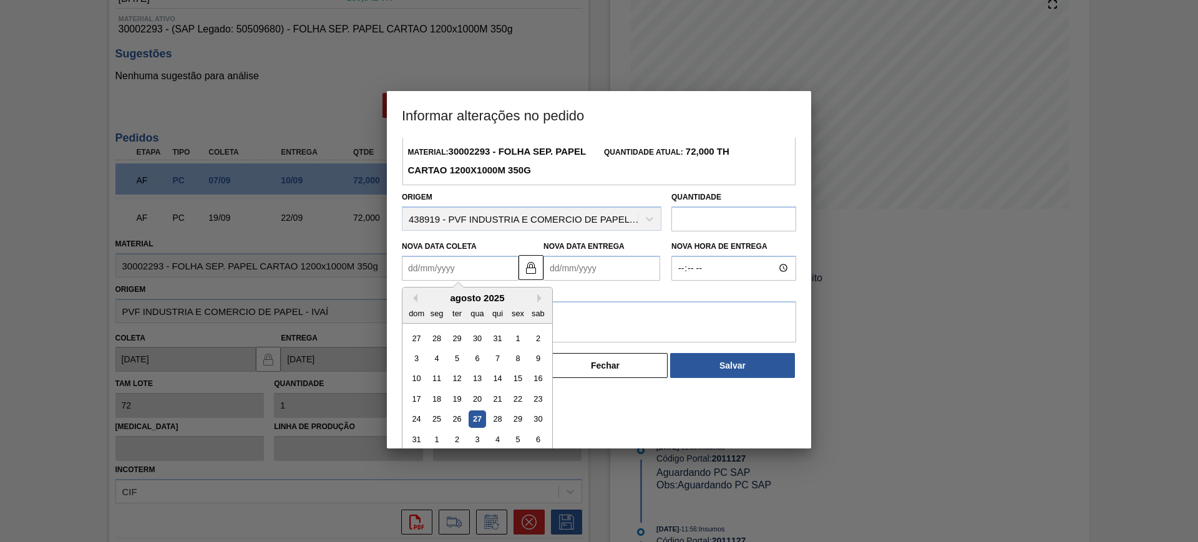
scroll to position [62, 0]
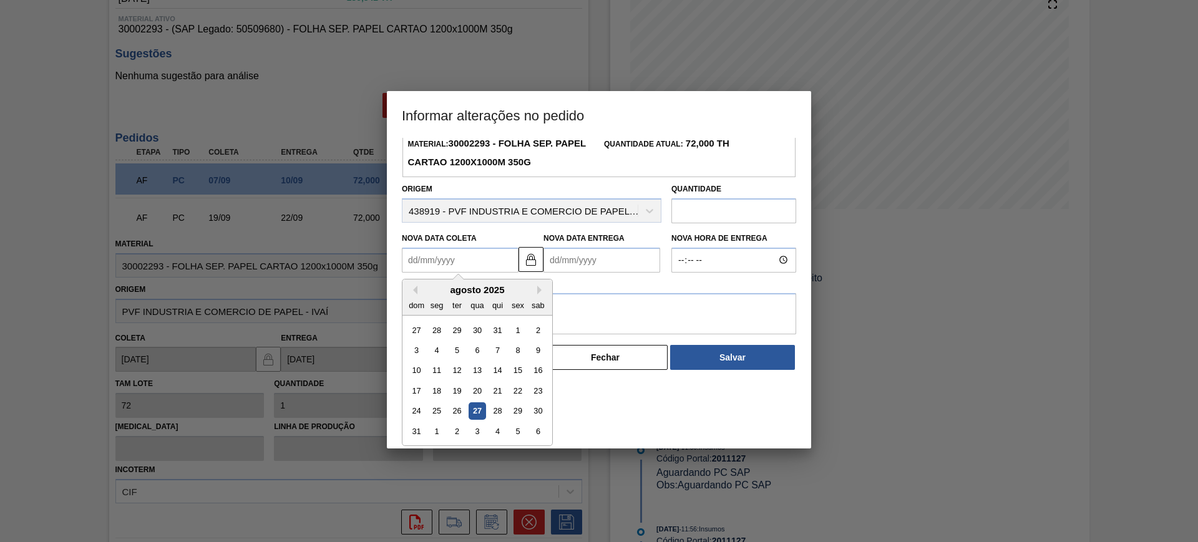
click at [603, 265] on div "Informações do Pedido Código Portal: 2011127 Pedido SAP: 5800350494 - 10 Coleta…" at bounding box center [599, 224] width 394 height 296
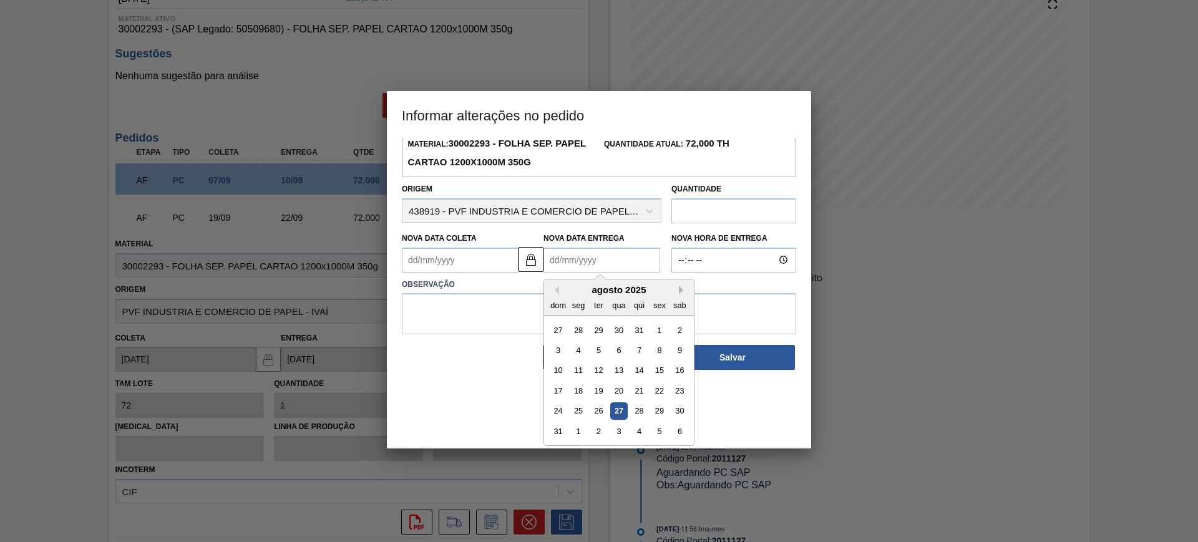
click at [679, 290] on button "Next Month" at bounding box center [683, 290] width 9 height 9
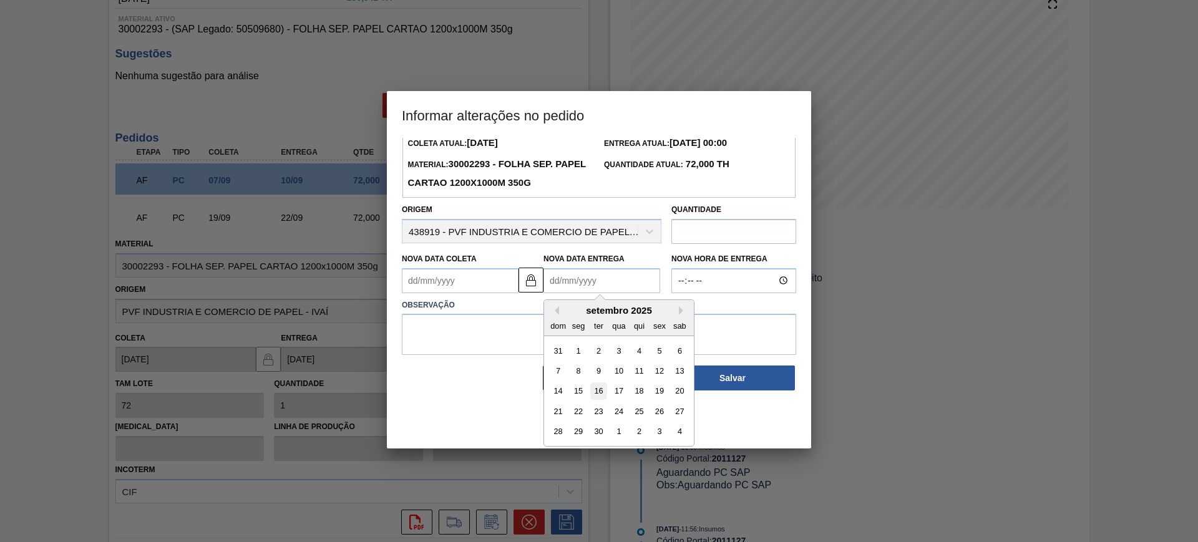
click at [597, 392] on div "16" at bounding box center [598, 391] width 17 height 17
type Coleta2011127 "13/09/2025"
type Entrega2011127 "[DATE]"
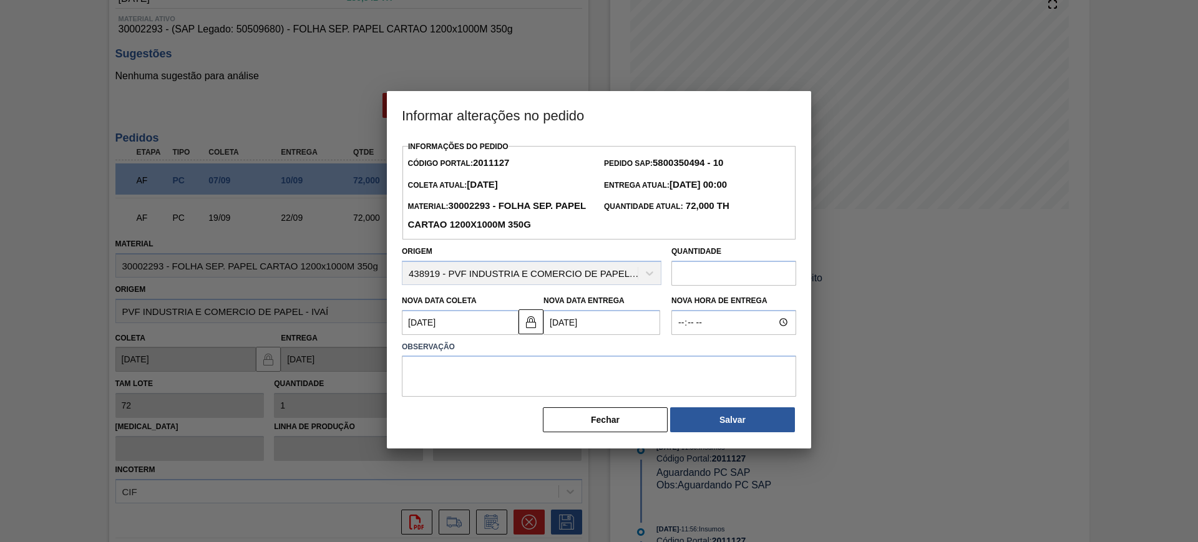
scroll to position [0, 0]
click at [608, 378] on textarea at bounding box center [599, 376] width 394 height 41
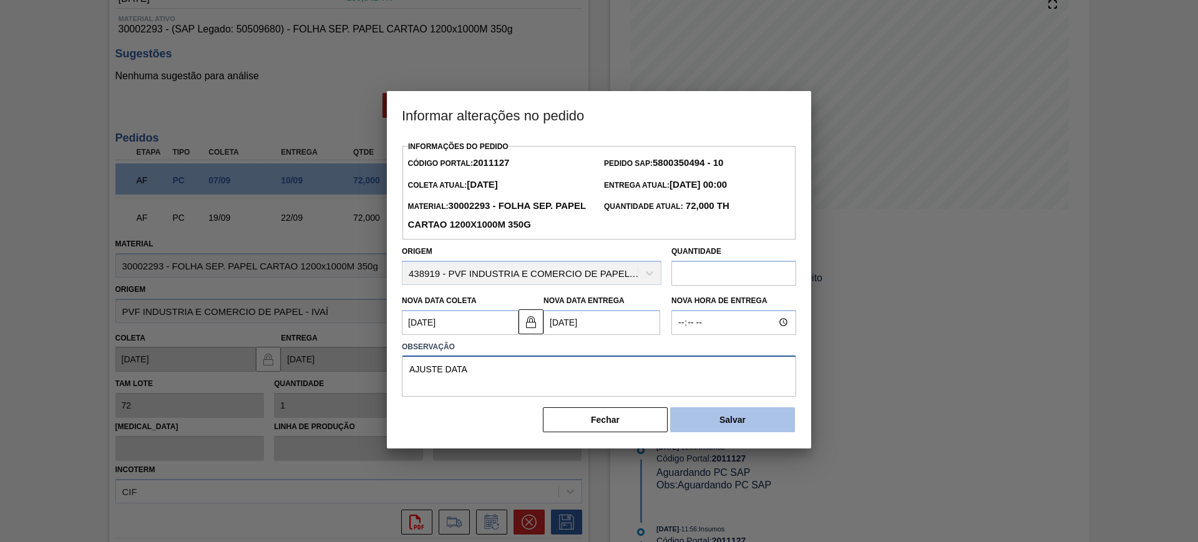
type textarea "AJUSTE DATA"
click at [778, 411] on button "Salvar" at bounding box center [732, 420] width 125 height 25
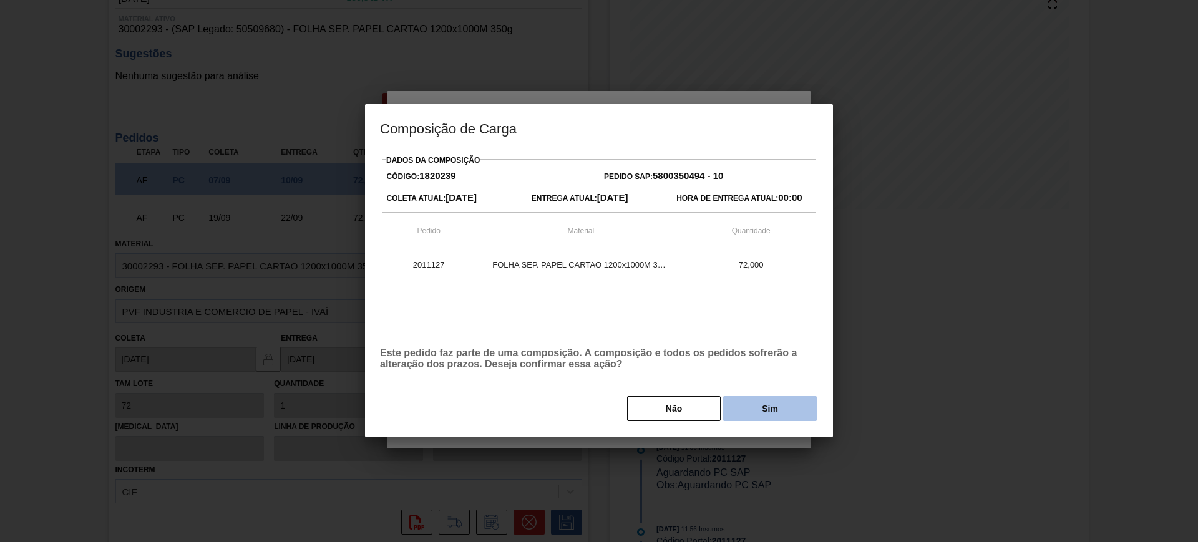
click at [774, 398] on button "Sim" at bounding box center [770, 408] width 94 height 25
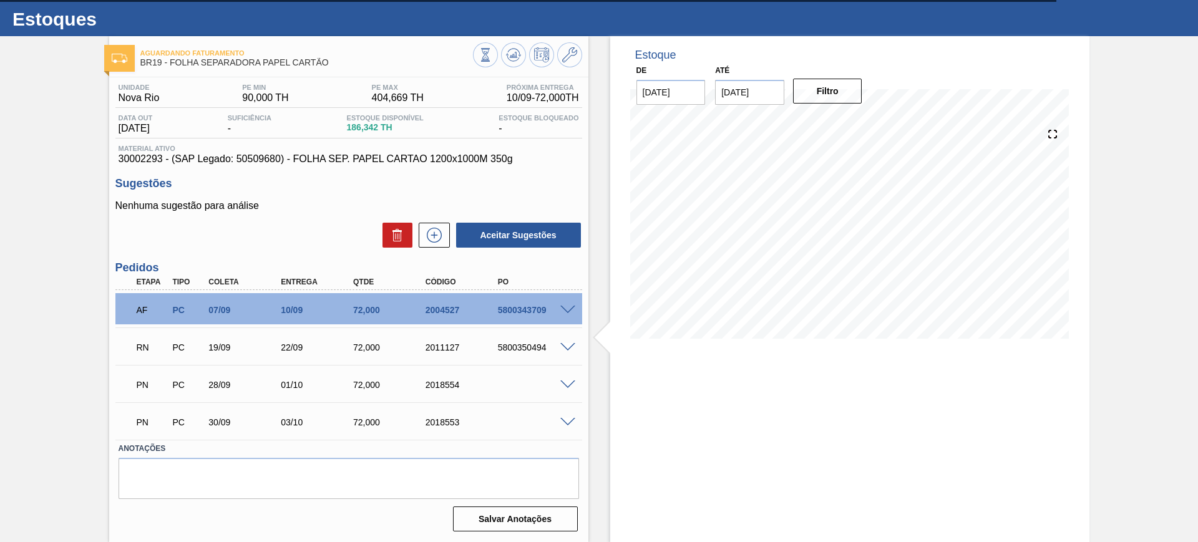
scroll to position [26, 0]
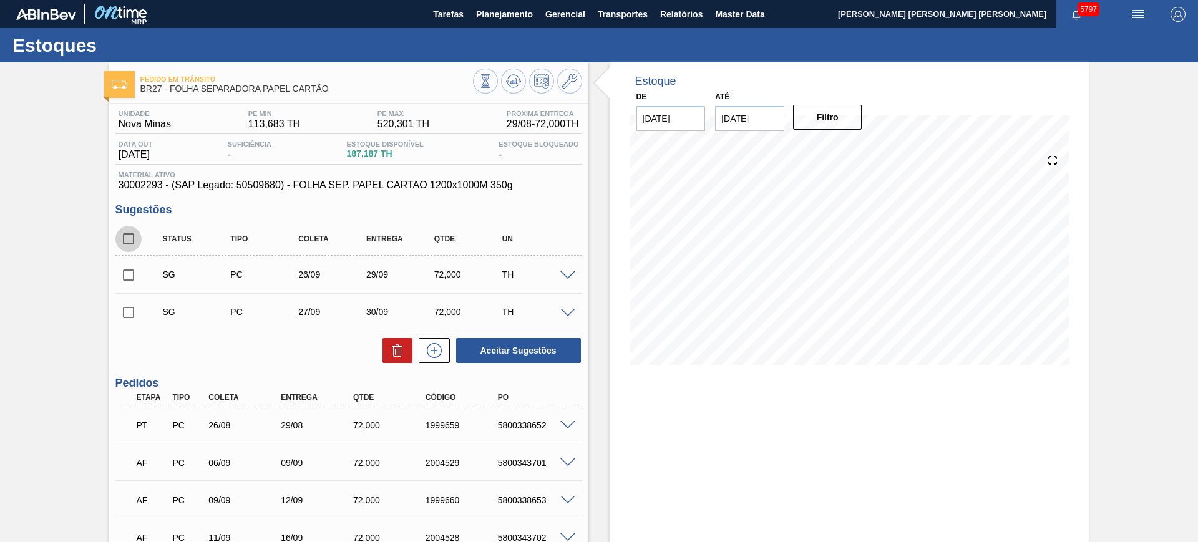
click at [134, 235] on input "checkbox" at bounding box center [128, 239] width 26 height 26
checkbox input "true"
click at [492, 346] on button "Aceitar Sugestões" at bounding box center [518, 350] width 125 height 25
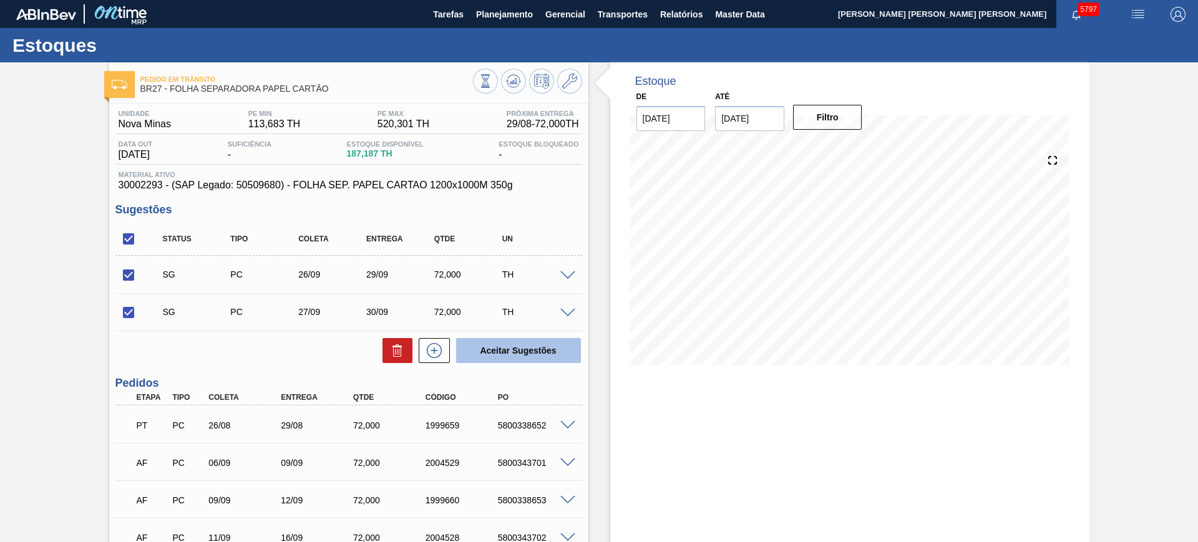
checkbox input "false"
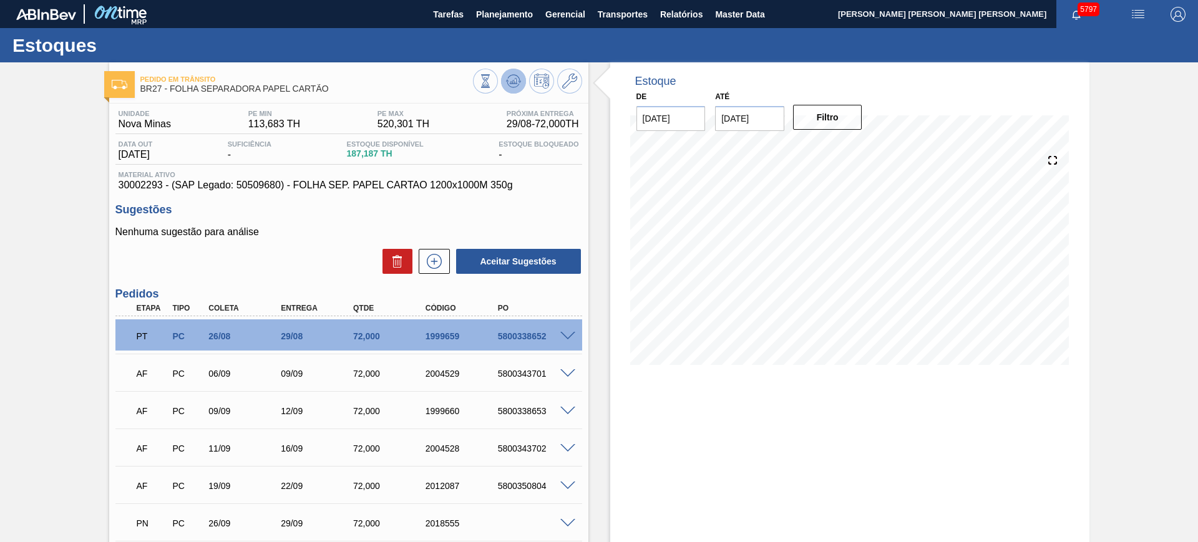
click at [512, 75] on icon at bounding box center [513, 81] width 15 height 15
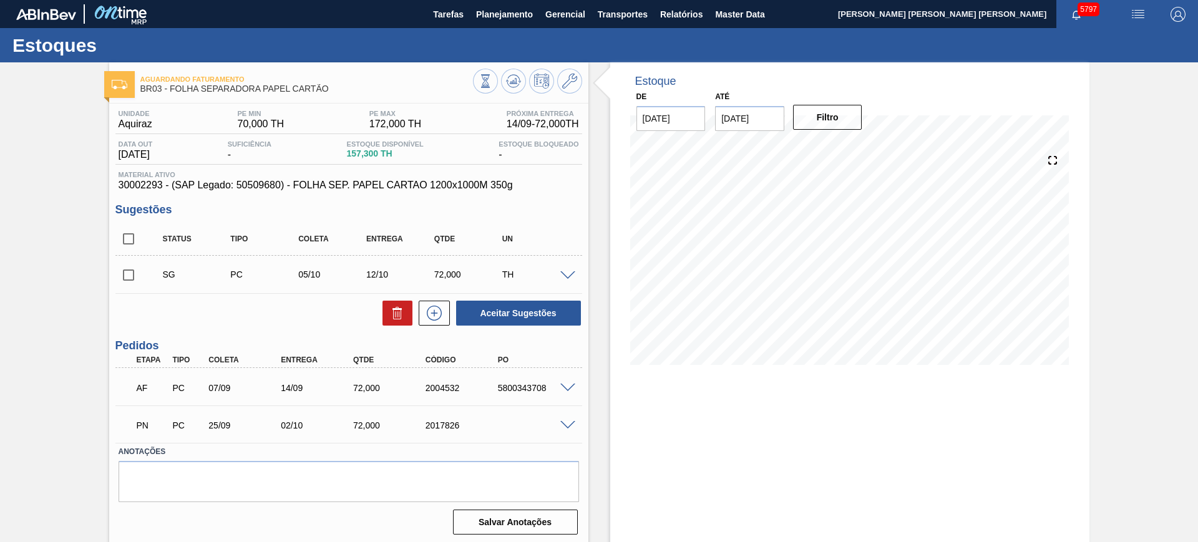
click at [132, 242] on input "checkbox" at bounding box center [128, 239] width 26 height 26
checkbox input "true"
click at [537, 321] on button "Aceitar Sugestões" at bounding box center [518, 313] width 125 height 25
checkbox input "false"
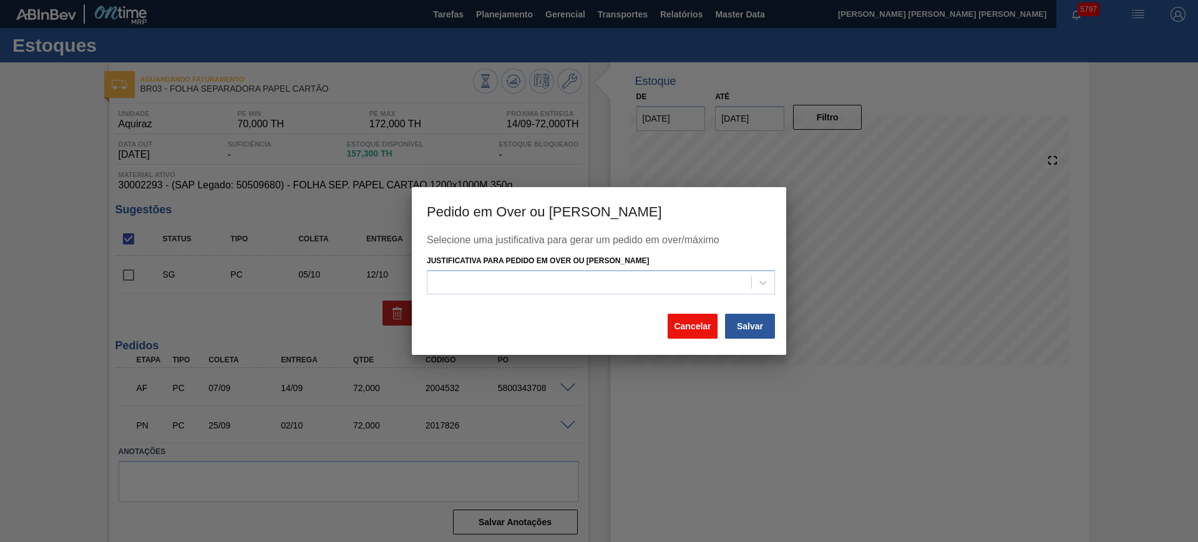
click at [700, 321] on button "Cancelar" at bounding box center [693, 326] width 50 height 25
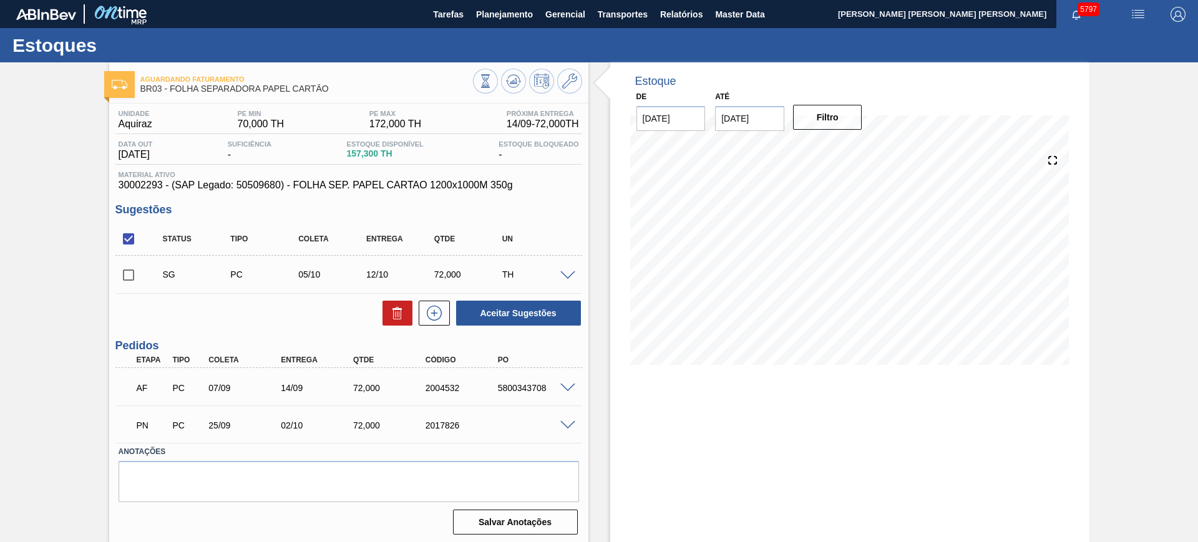
click at [127, 242] on input "checkbox" at bounding box center [128, 239] width 26 height 26
checkbox input "true"
click at [398, 317] on icon at bounding box center [397, 313] width 15 height 15
checkbox input "false"
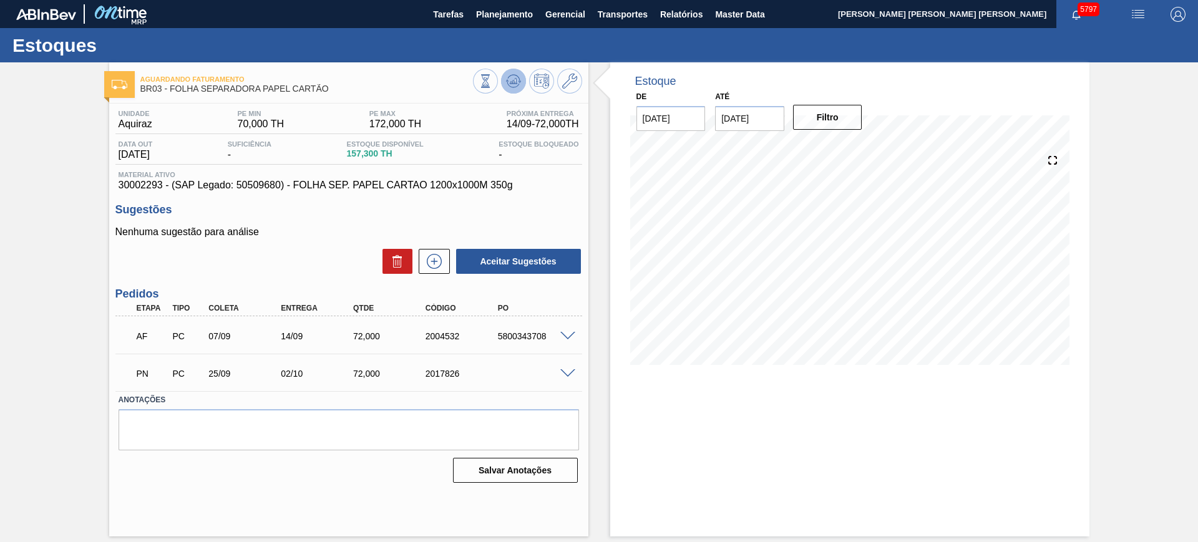
click at [509, 80] on icon at bounding box center [513, 81] width 15 height 15
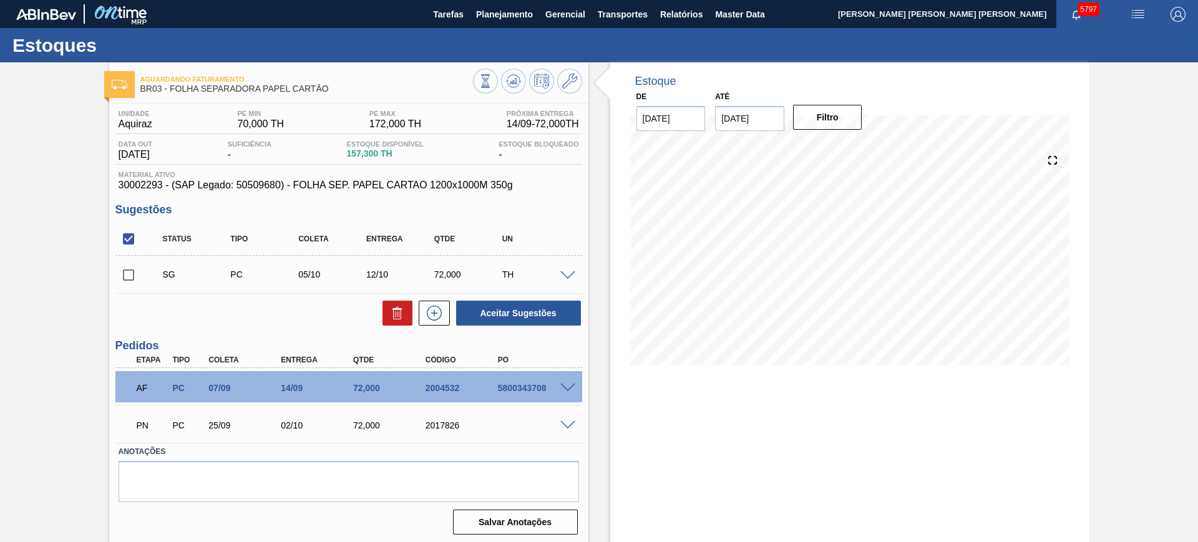
click at [565, 275] on span at bounding box center [567, 275] width 15 height 9
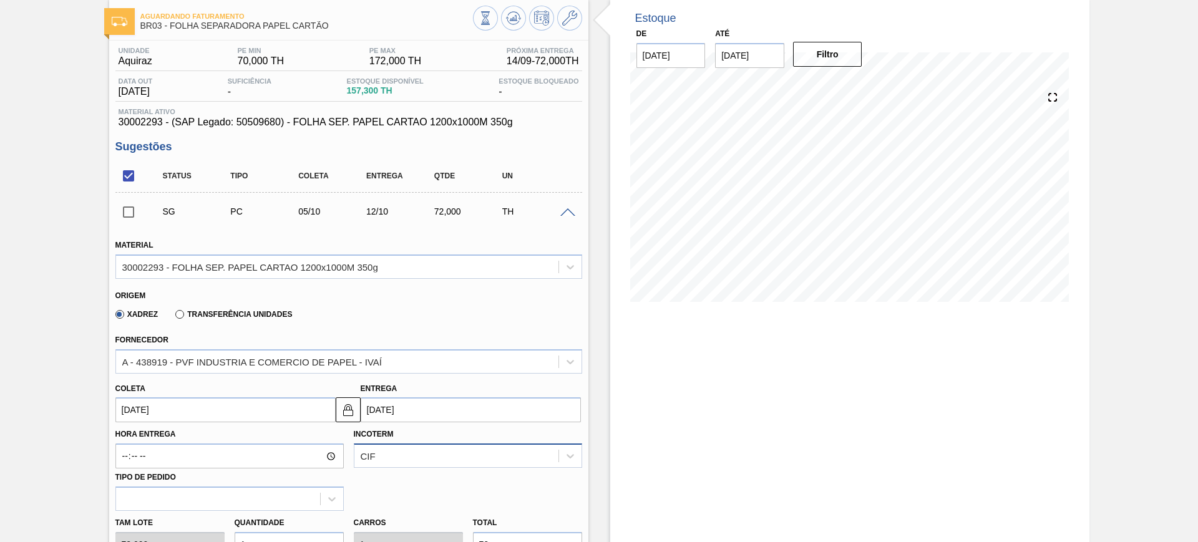
scroll to position [156, 0]
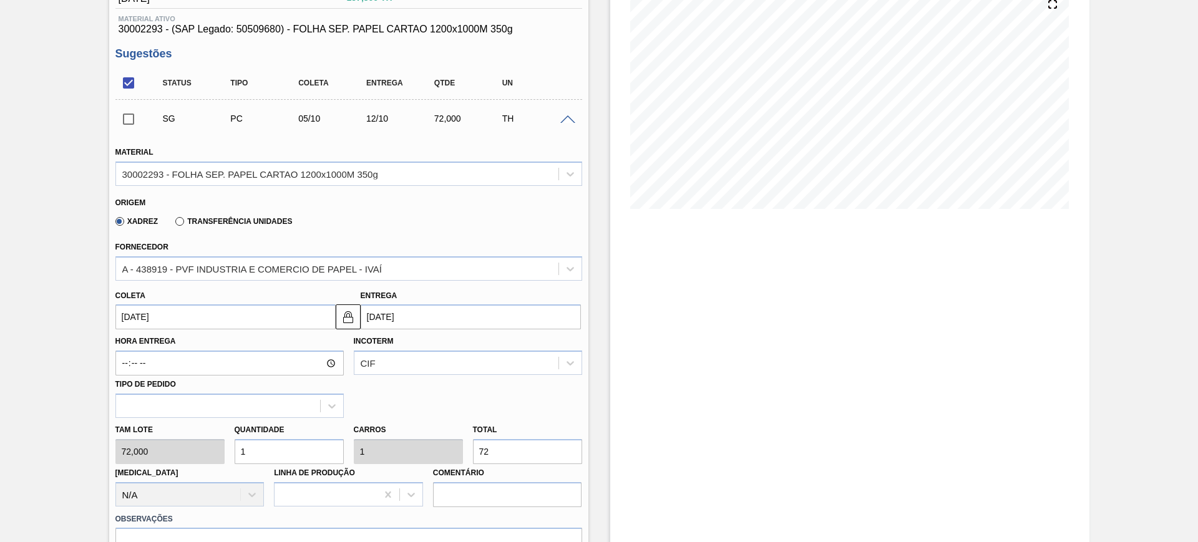
click at [413, 323] on input "12/10/2025" at bounding box center [471, 317] width 220 height 25
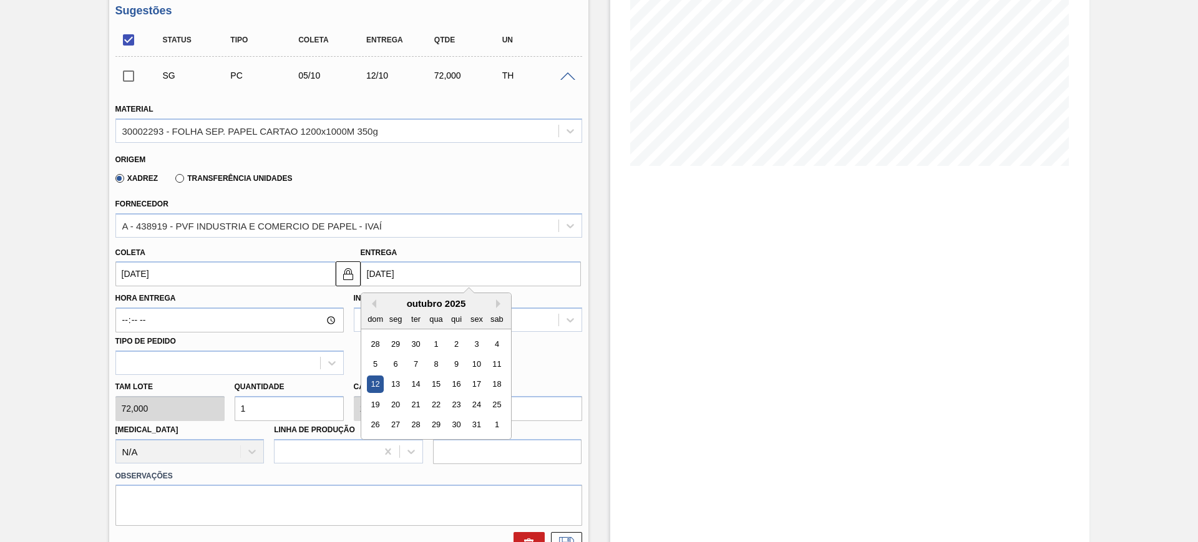
scroll to position [234, 0]
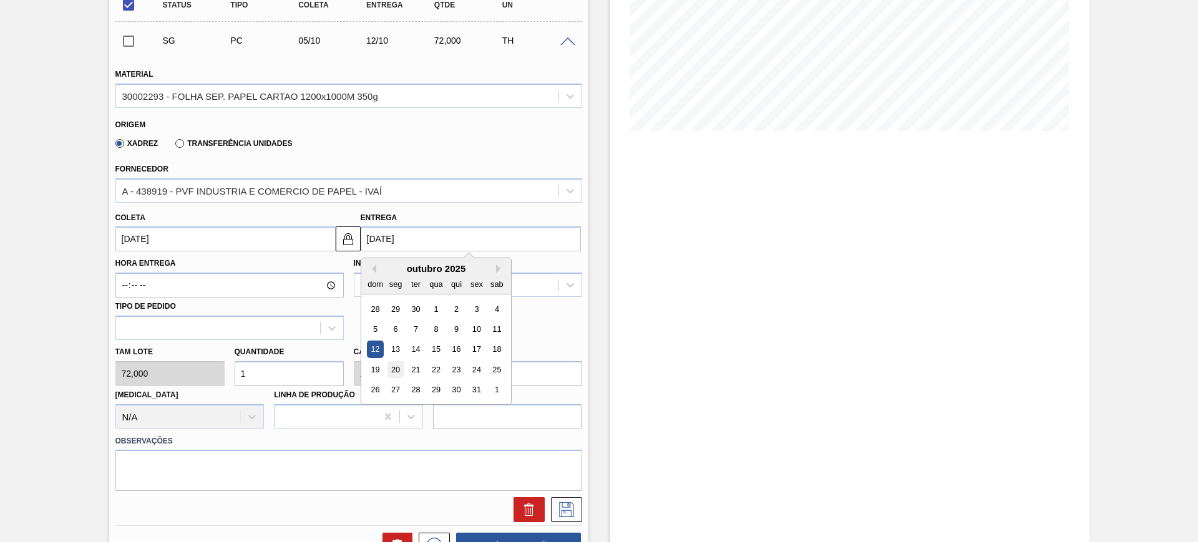
click at [398, 366] on div "20" at bounding box center [395, 369] width 17 height 17
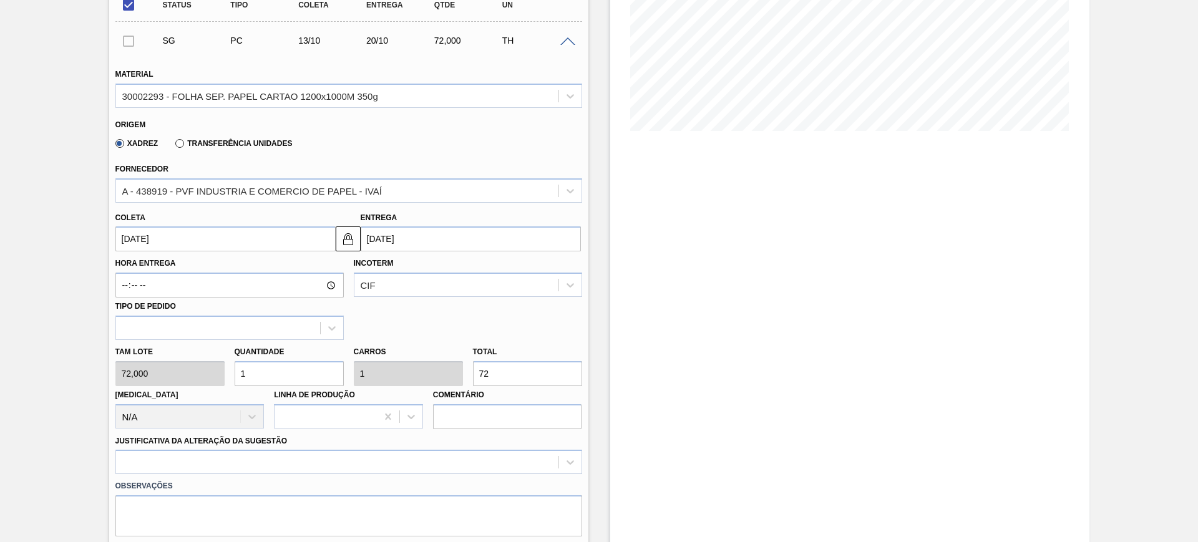
type input "13/10/2025"
type input "20/10/2025"
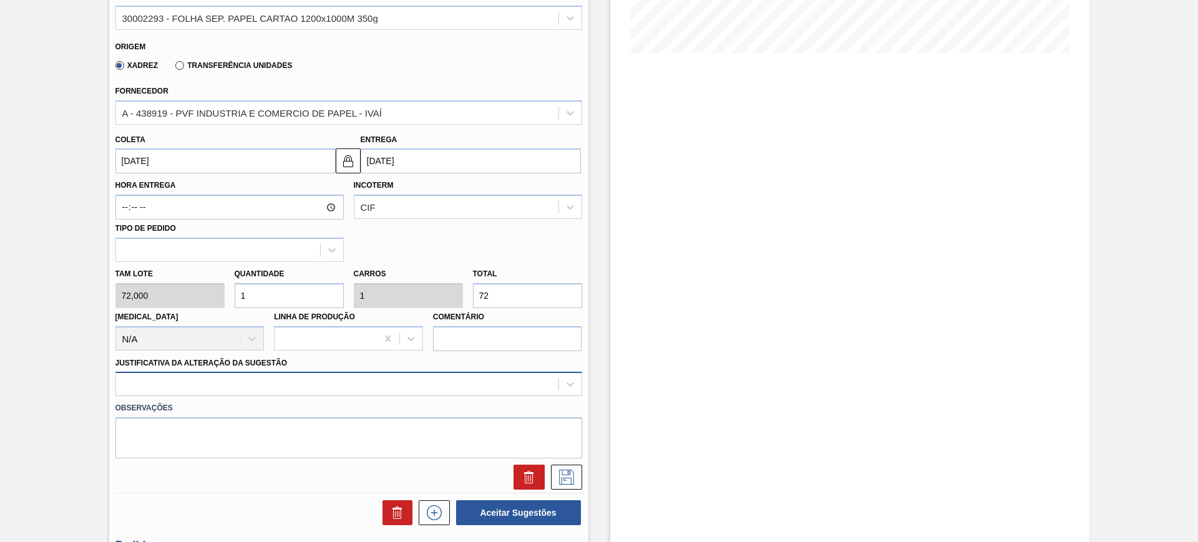
click at [377, 381] on div at bounding box center [348, 384] width 467 height 24
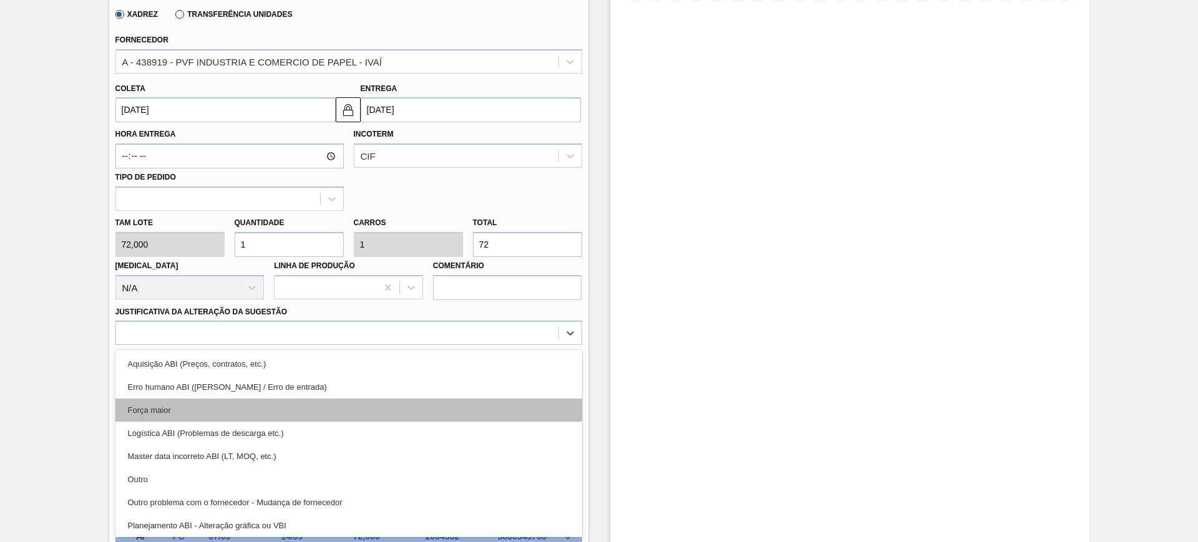
scroll to position [78, 0]
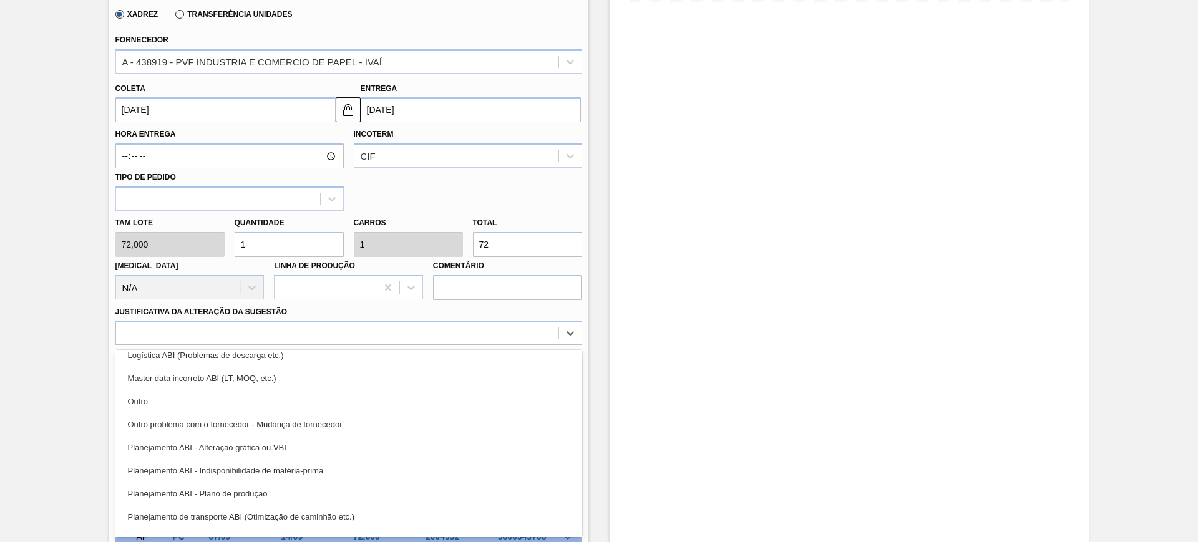
click at [344, 438] on div "Planejamento ABI - Alteração gráfica ou VBI" at bounding box center [348, 447] width 467 height 23
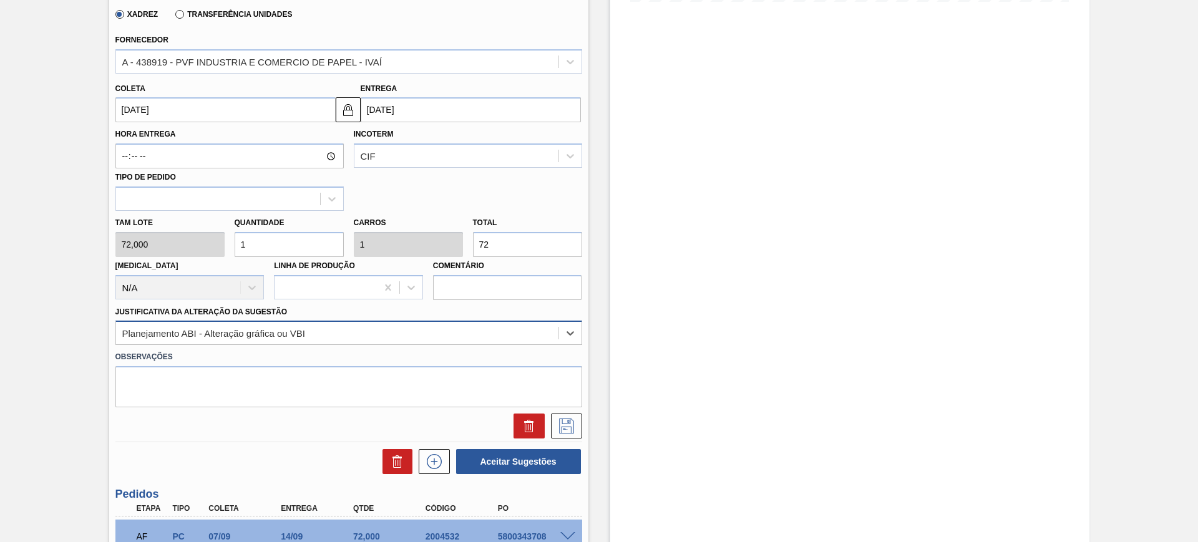
click at [398, 330] on div "Planejamento ABI - Alteração gráfica ou VBI" at bounding box center [337, 334] width 442 height 18
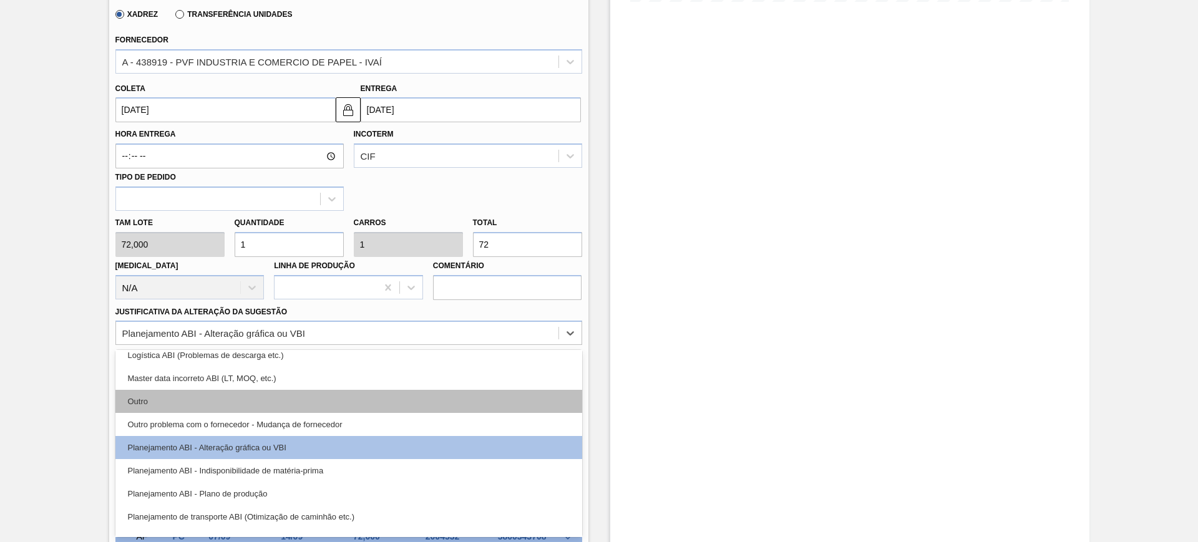
scroll to position [156, 0]
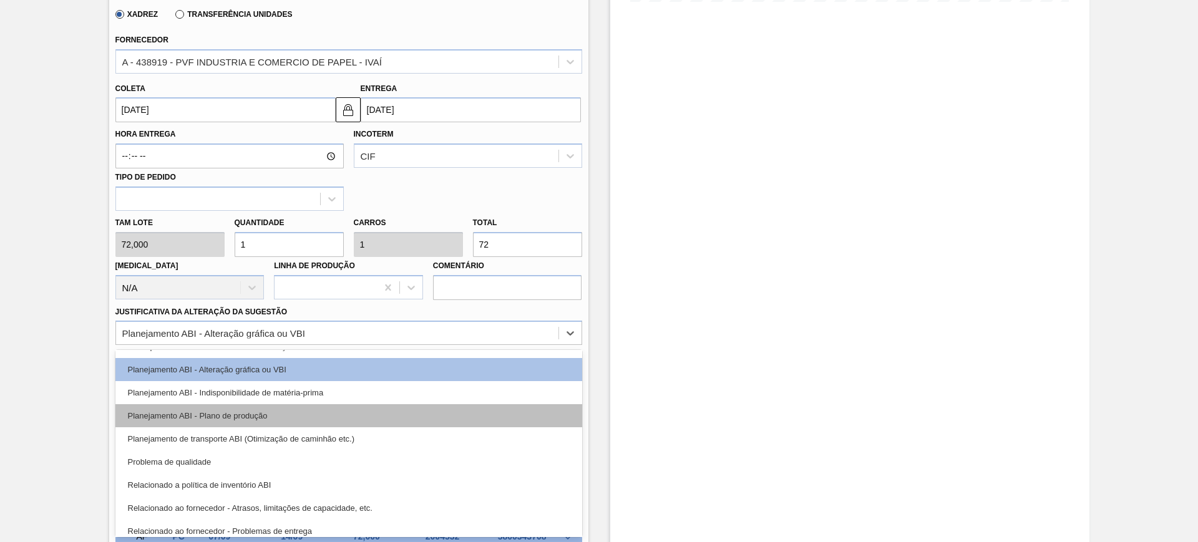
click at [297, 417] on div "Planejamento ABI - Plano de produção" at bounding box center [348, 415] width 467 height 23
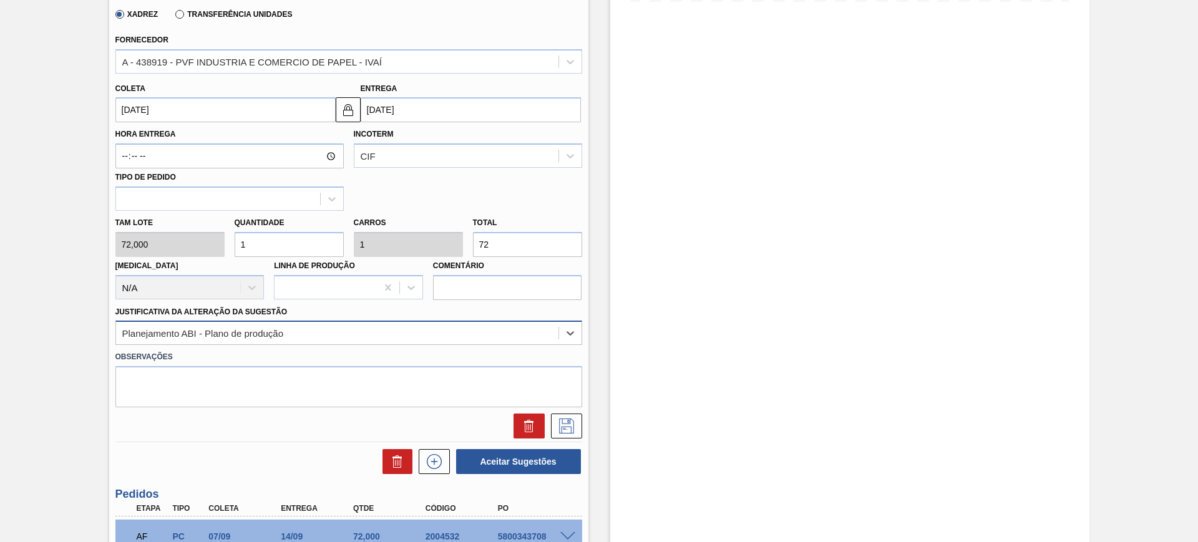
drag, startPoint x: 565, startPoint y: 426, endPoint x: 410, endPoint y: 331, distance: 182.4
click at [565, 427] on icon at bounding box center [567, 426] width 20 height 15
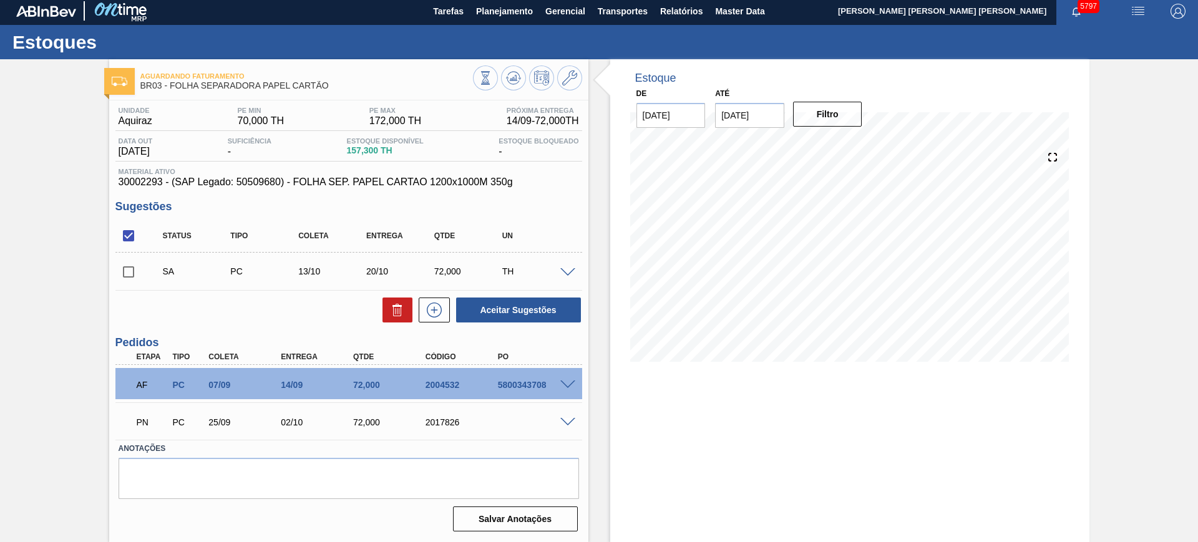
scroll to position [3, 0]
click at [129, 238] on input "checkbox" at bounding box center [128, 236] width 26 height 26
checkbox input "true"
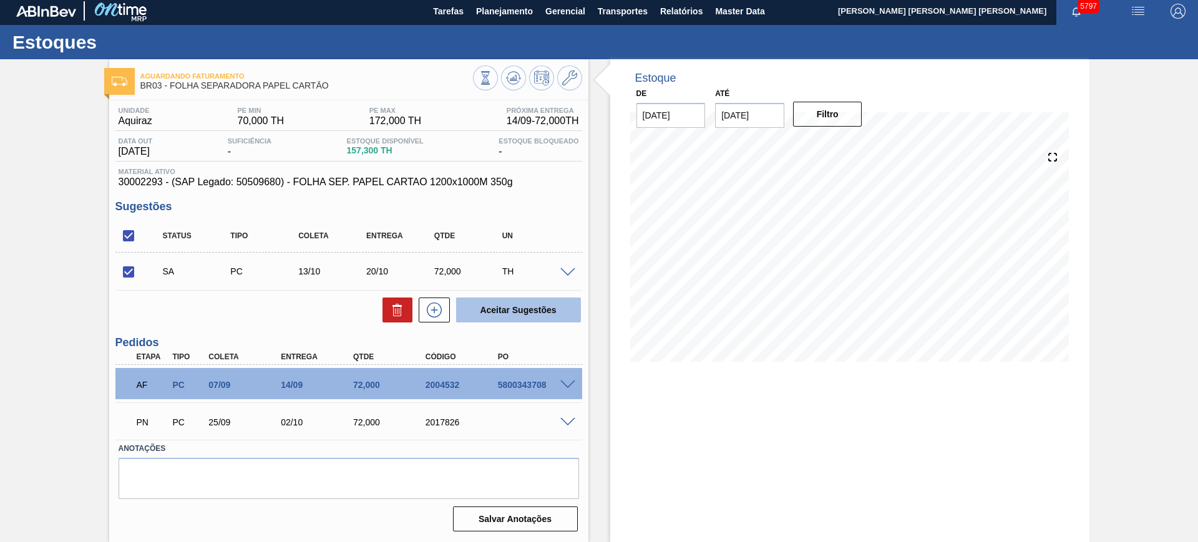
click at [534, 302] on button "Aceitar Sugestões" at bounding box center [518, 310] width 125 height 25
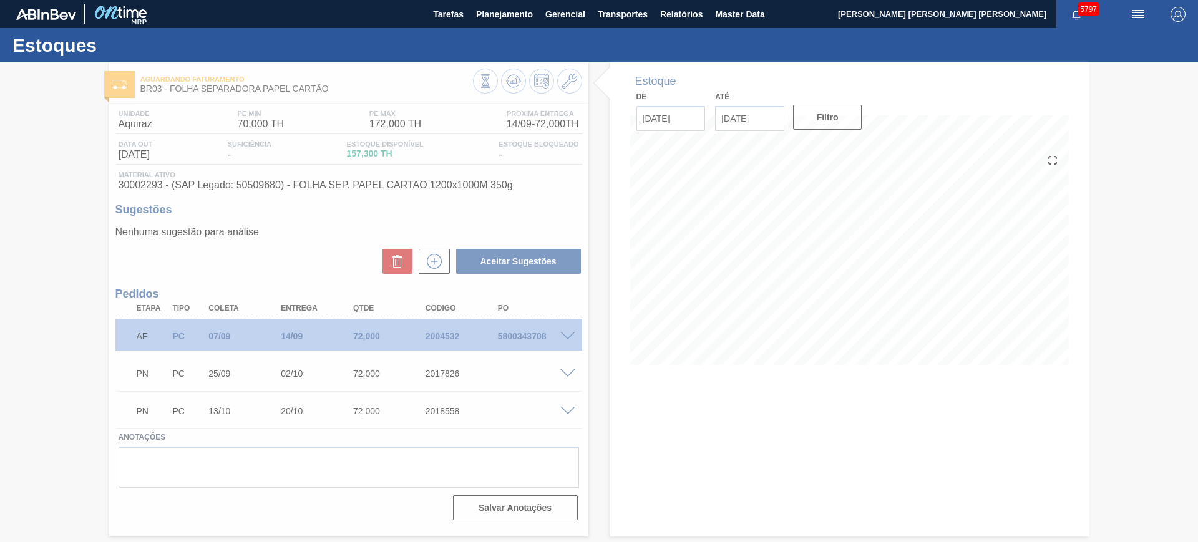
scroll to position [0, 0]
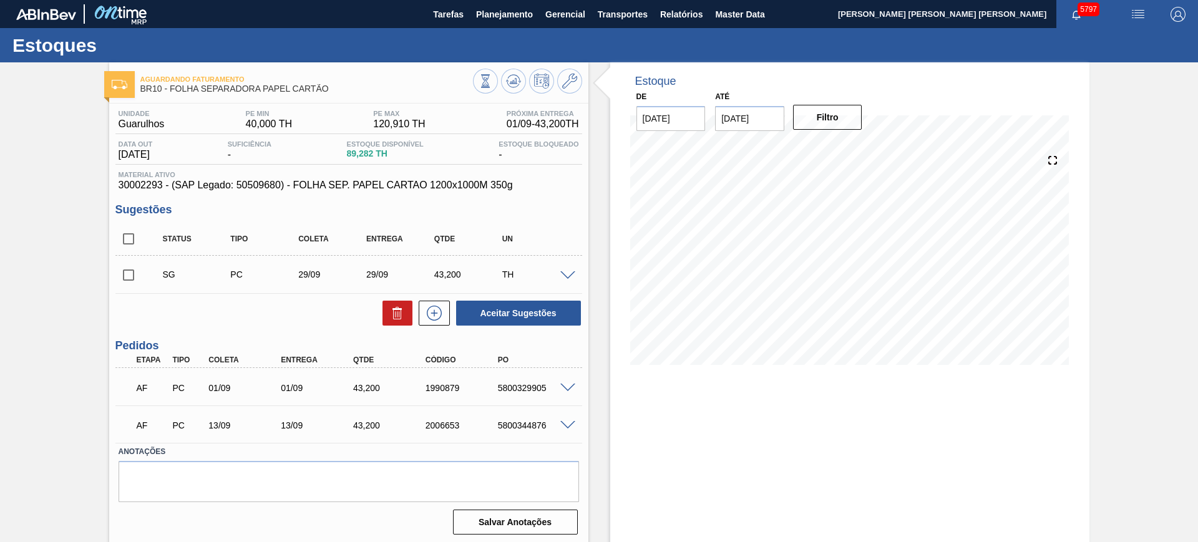
click at [128, 240] on input "checkbox" at bounding box center [128, 239] width 26 height 26
checkbox input "true"
click at [490, 308] on button "Aceitar Sugestões" at bounding box center [518, 313] width 125 height 25
checkbox input "false"
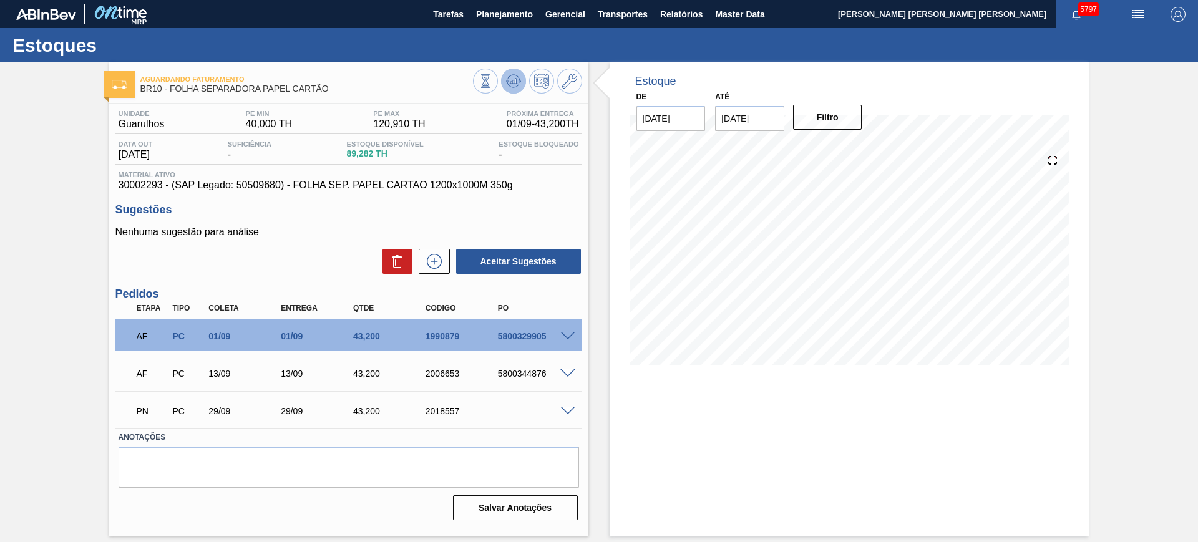
click at [519, 76] on icon at bounding box center [513, 81] width 15 height 15
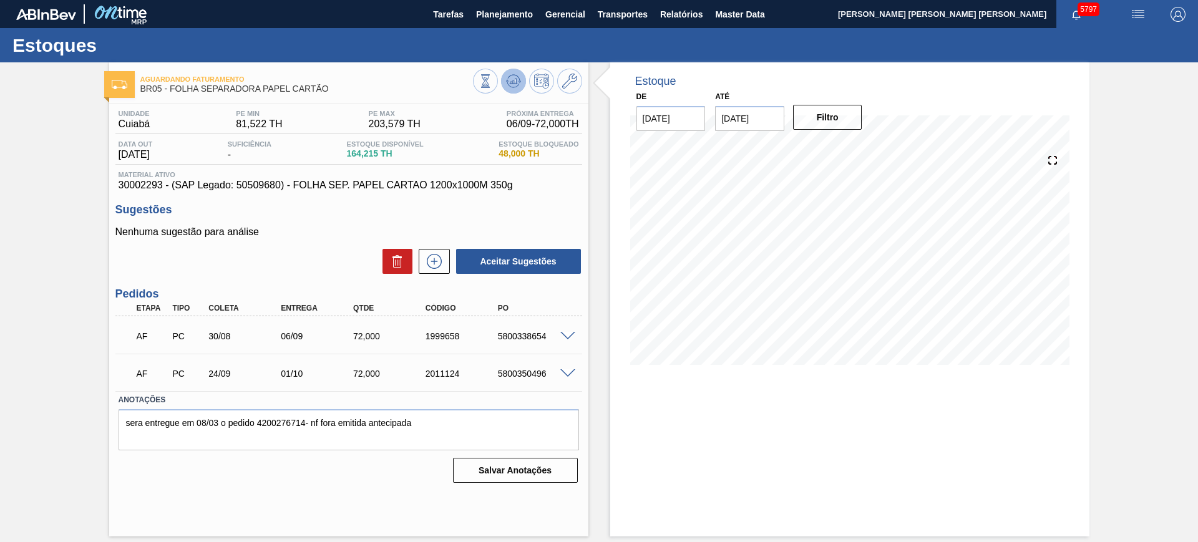
click at [514, 76] on icon at bounding box center [513, 81] width 15 height 15
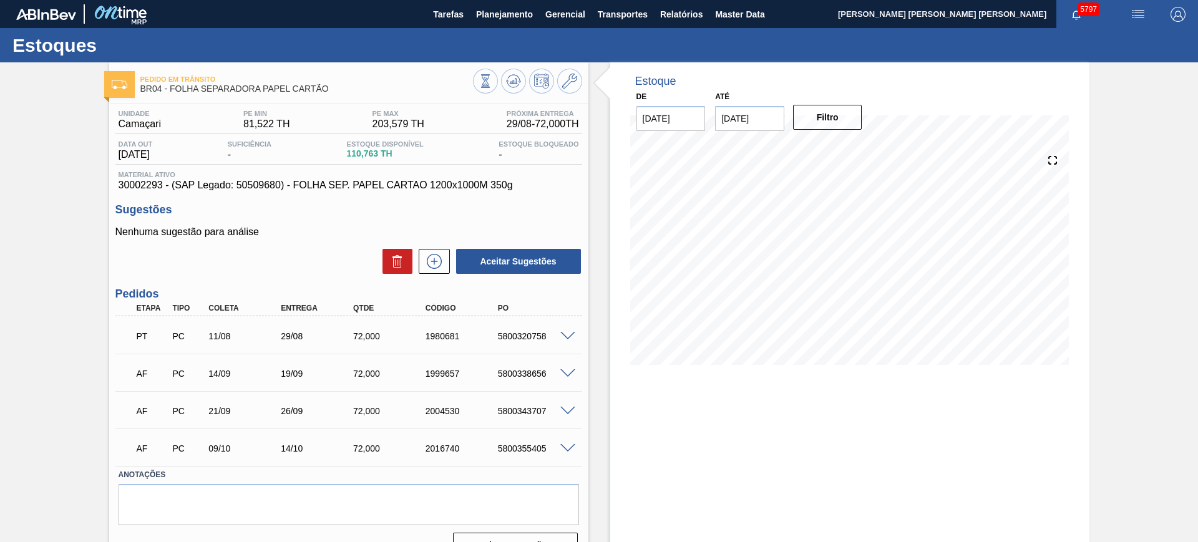
click at [567, 370] on span at bounding box center [567, 373] width 15 height 9
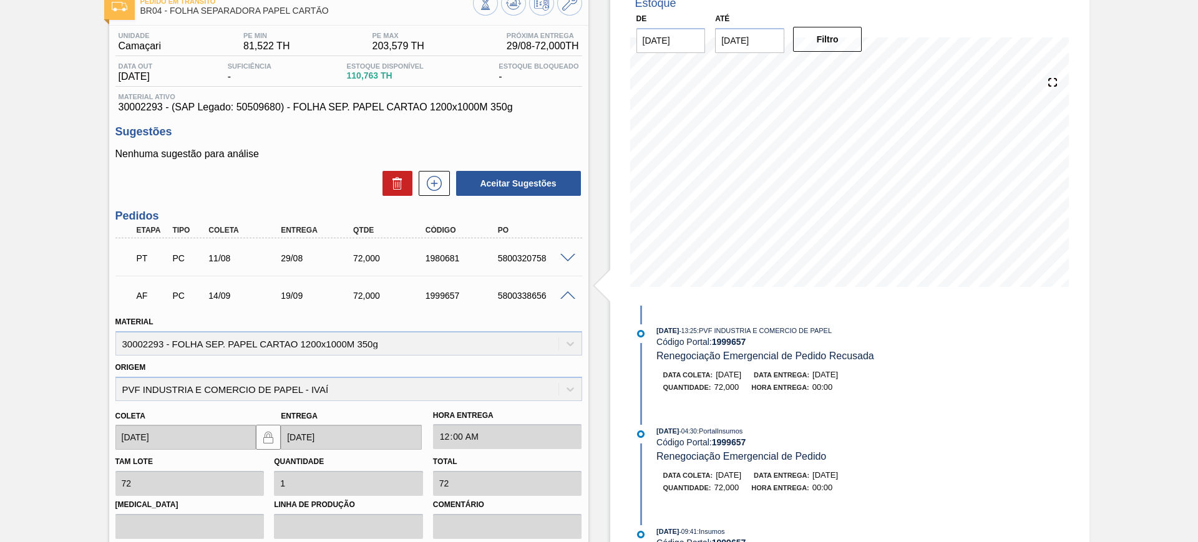
scroll to position [234, 0]
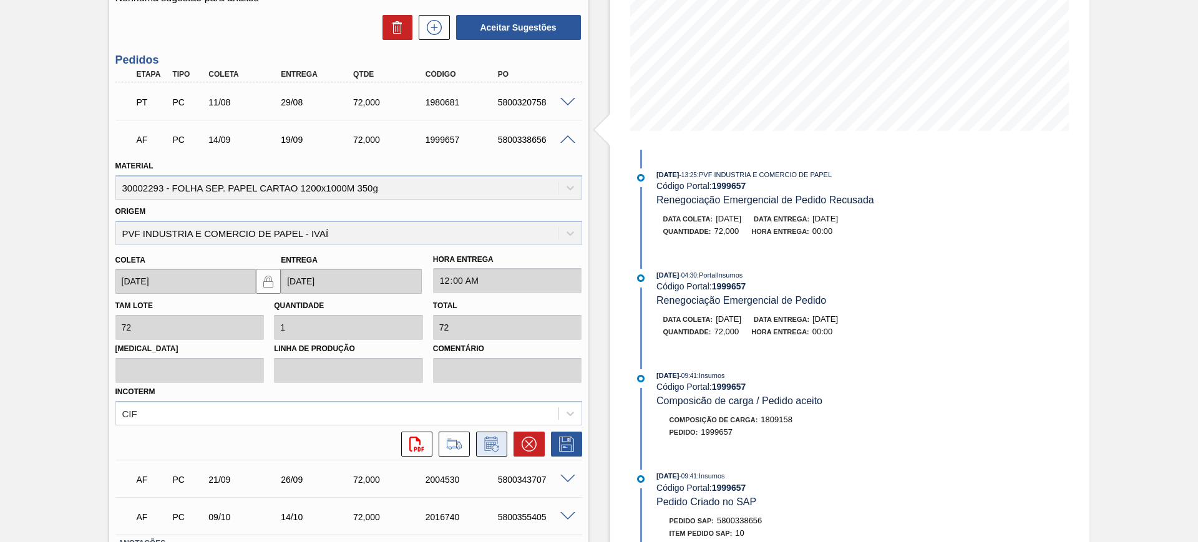
click at [484, 447] on icon at bounding box center [492, 444] width 20 height 15
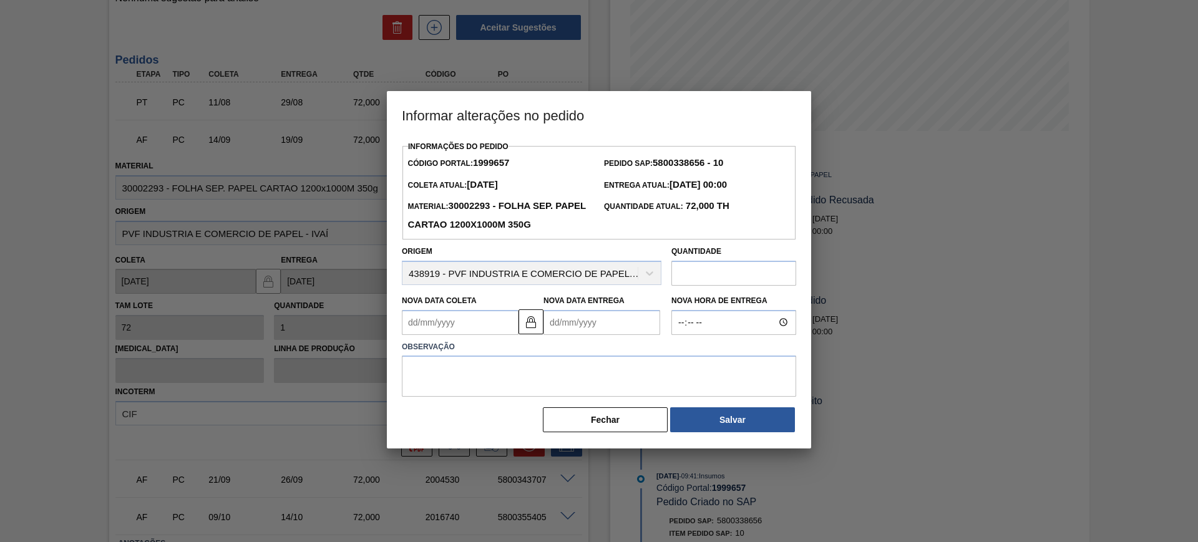
click at [479, 329] on Coleta1999657 "Nova Data Coleta" at bounding box center [460, 322] width 117 height 25
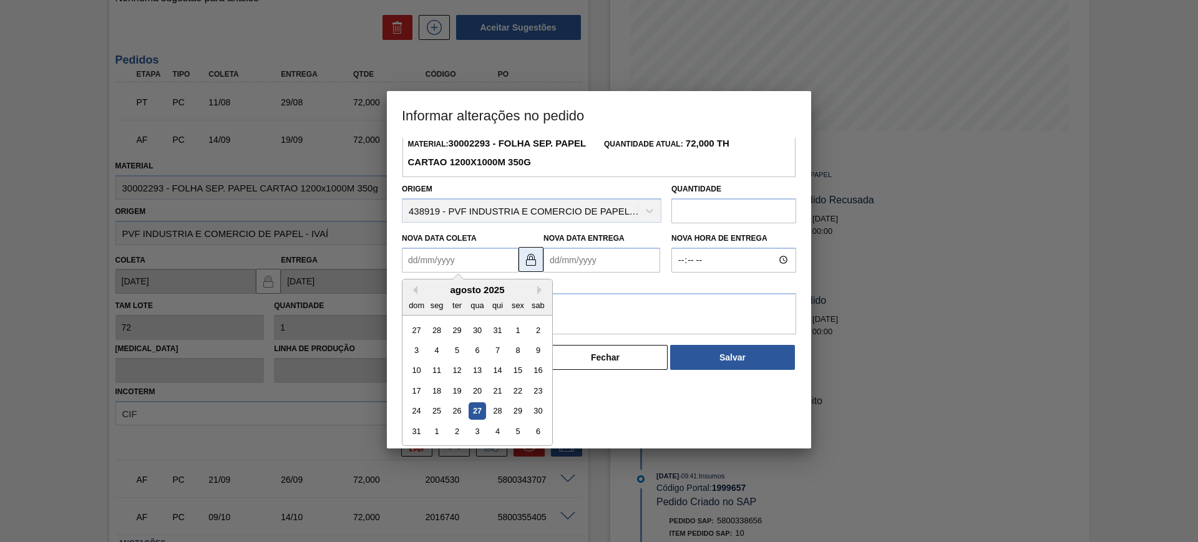
click at [538, 292] on button "Next Month" at bounding box center [541, 290] width 9 height 9
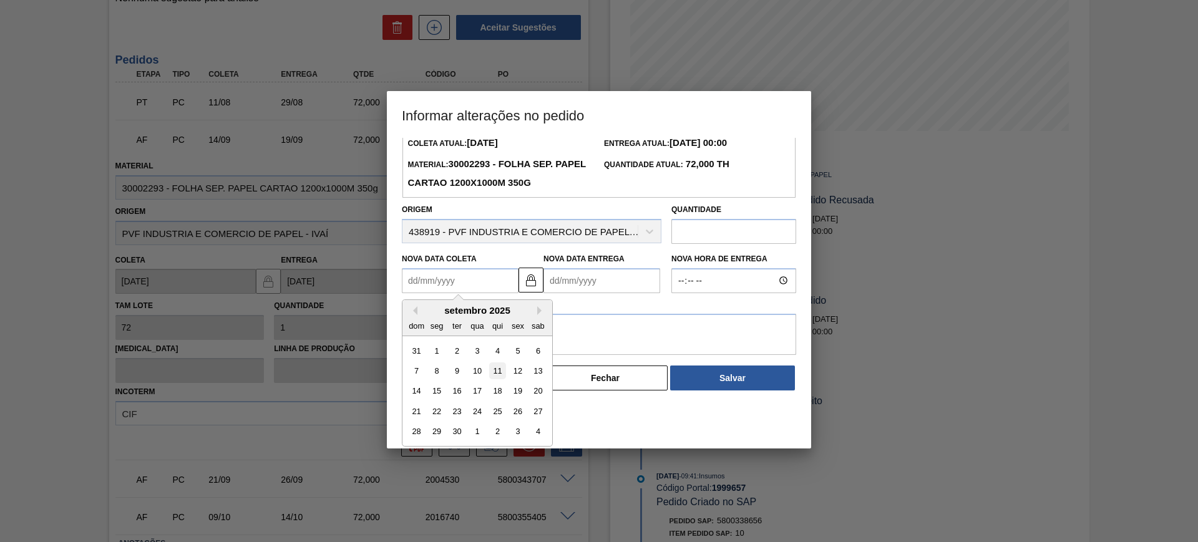
click at [499, 376] on div "11" at bounding box center [497, 371] width 17 height 17
type Coleta1999657 "11/09/2025"
type Entrega1999657 "16/09/2025"
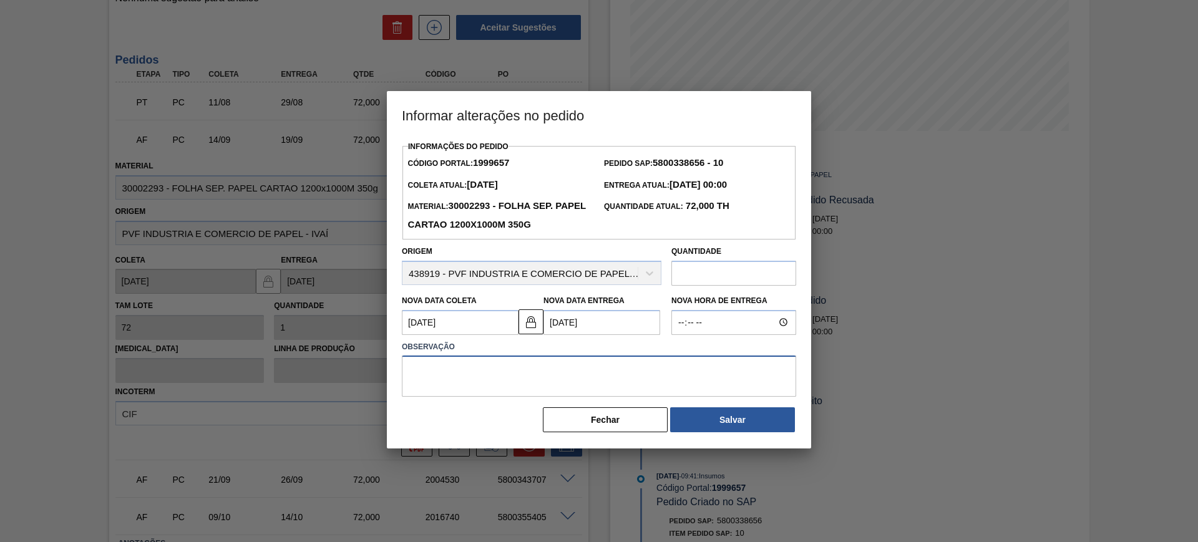
click at [515, 374] on textarea at bounding box center [599, 376] width 394 height 41
type textarea "AJUSTE DATA"
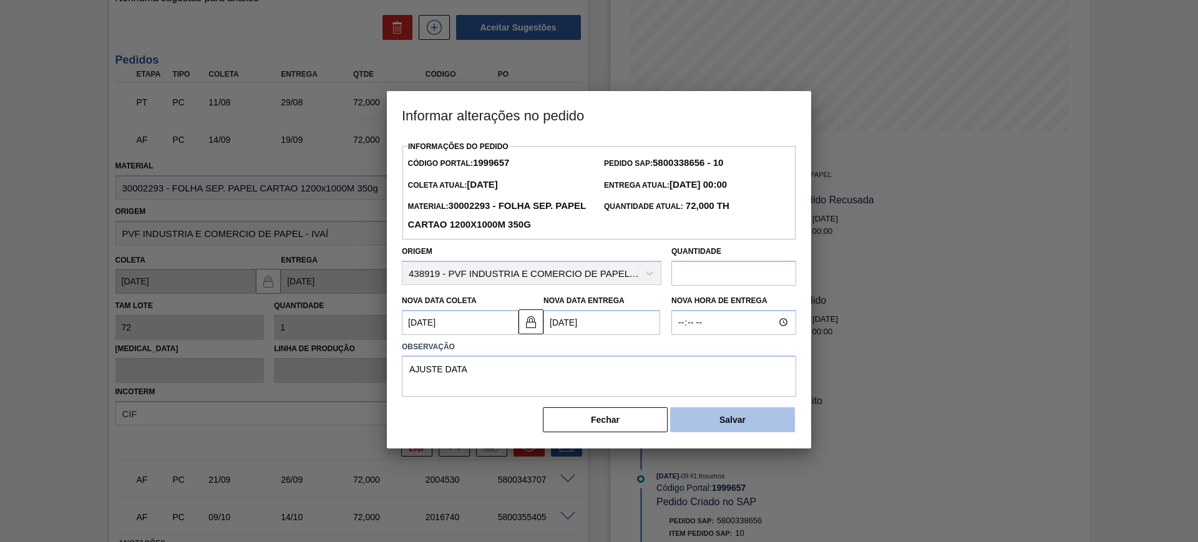
click at [725, 414] on button "Salvar" at bounding box center [732, 420] width 125 height 25
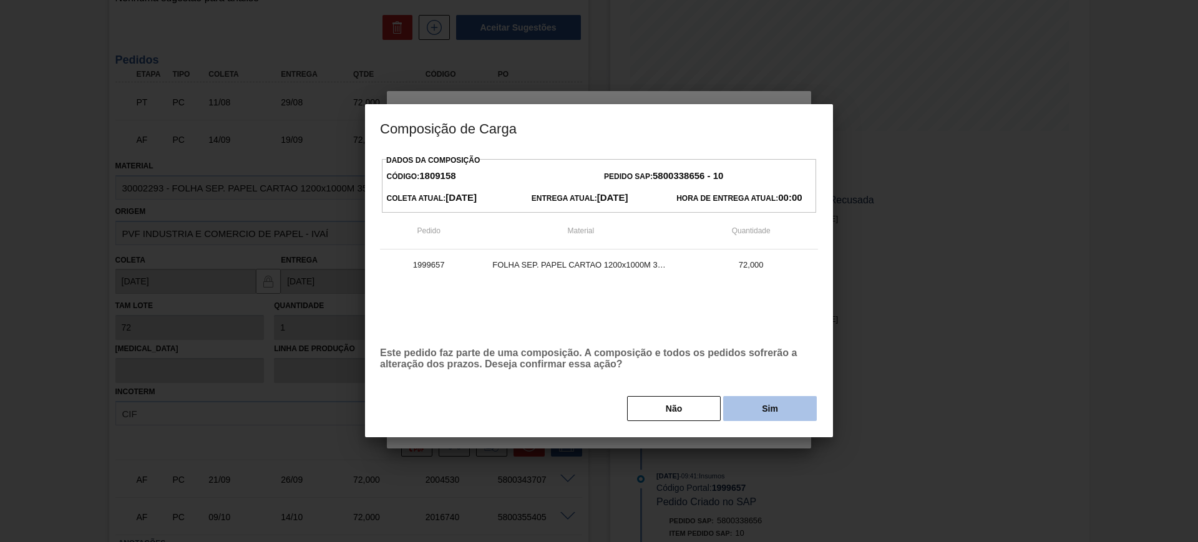
click at [773, 400] on button "Sim" at bounding box center [770, 408] width 94 height 25
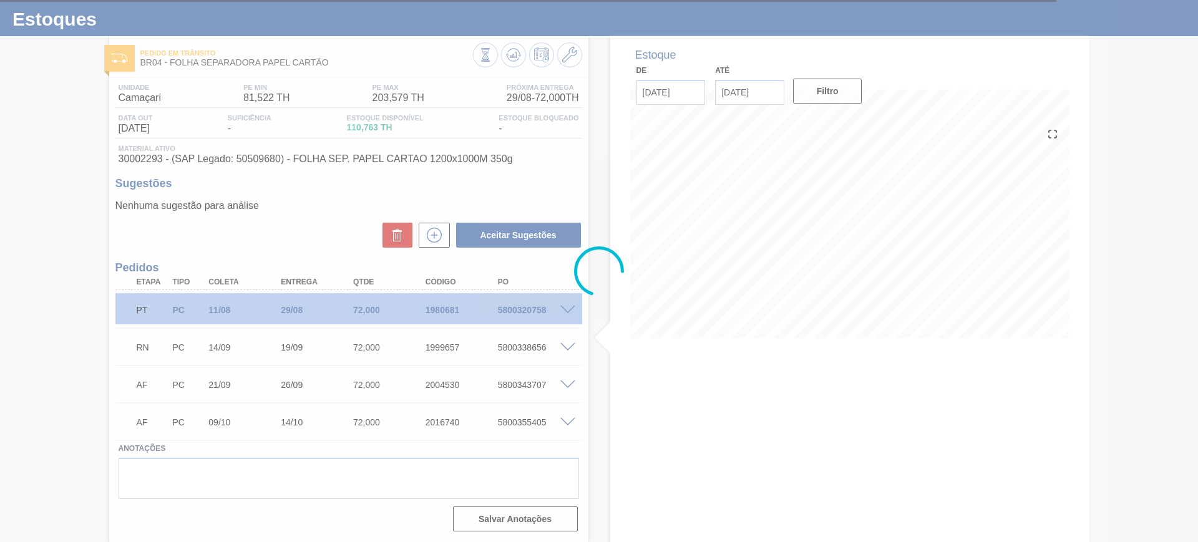
scroll to position [26, 0]
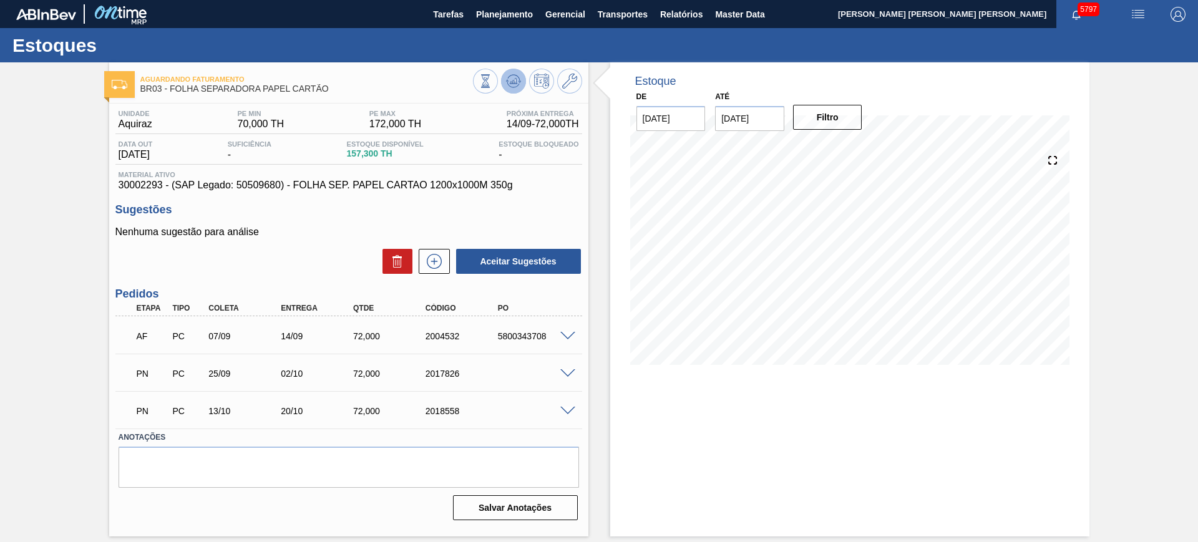
click at [522, 78] on button at bounding box center [513, 81] width 25 height 25
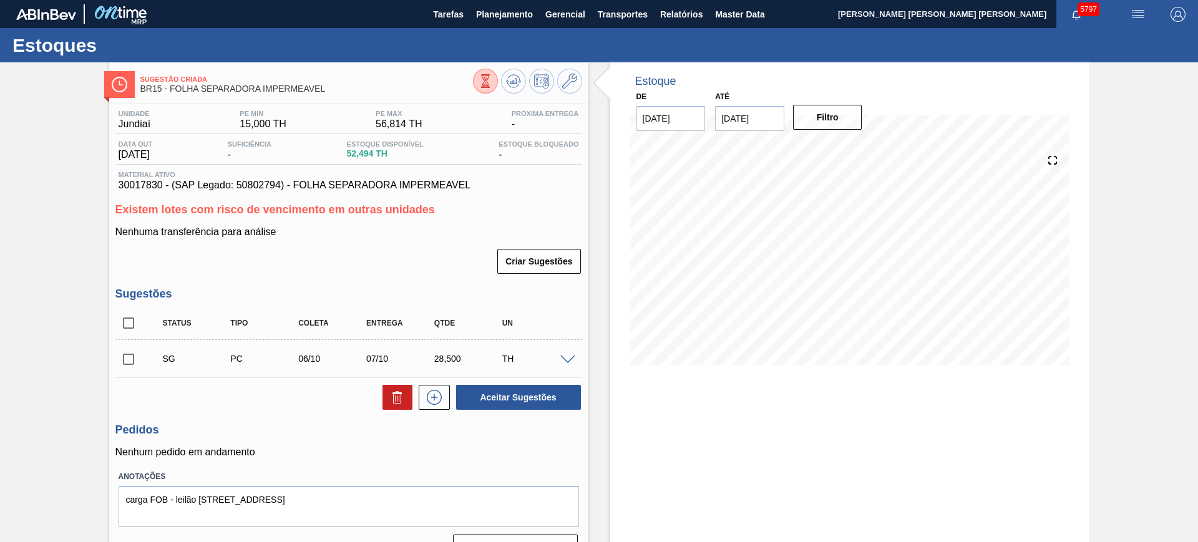
drag, startPoint x: 129, startPoint y: 326, endPoint x: 195, endPoint y: 336, distance: 66.9
click at [130, 326] on input "checkbox" at bounding box center [128, 323] width 26 height 26
checkbox input "true"
click at [502, 396] on button "Aceitar Sugestões" at bounding box center [518, 397] width 125 height 25
checkbox input "false"
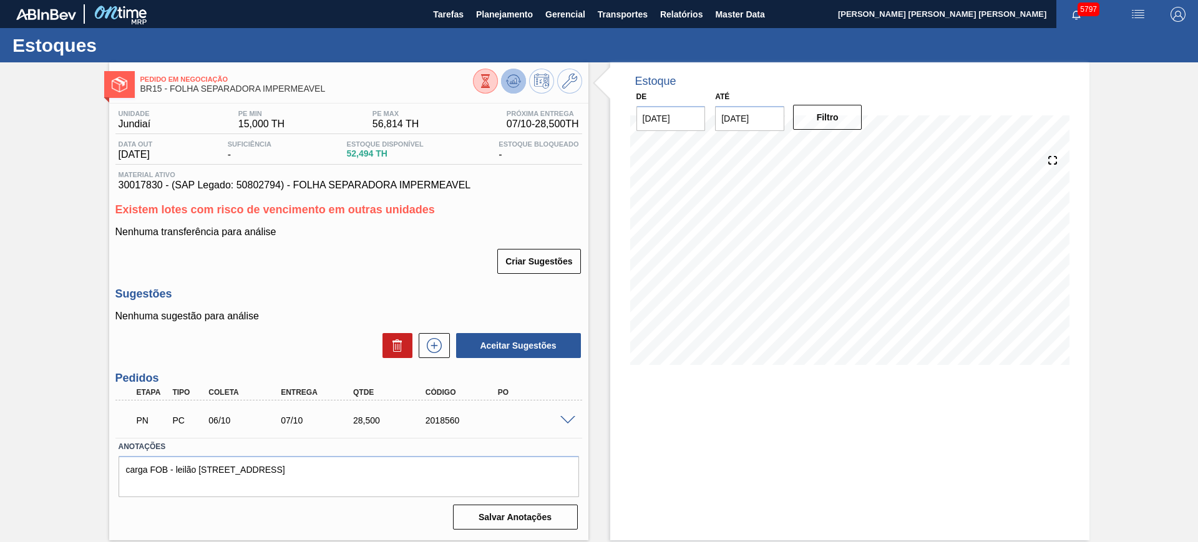
click at [521, 82] on button at bounding box center [513, 81] width 25 height 25
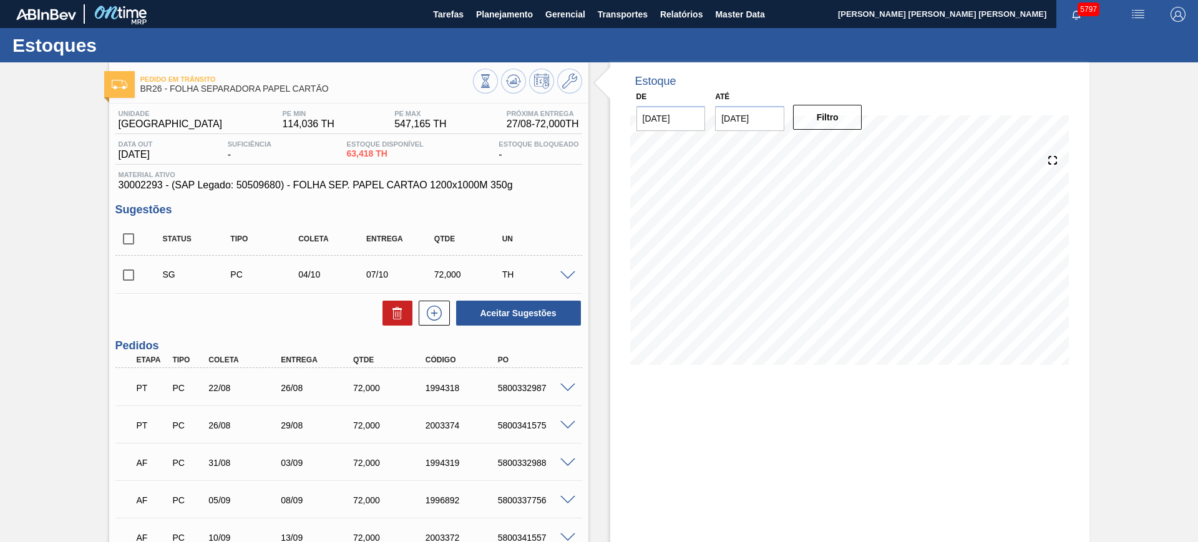
click at [137, 240] on input "checkbox" at bounding box center [128, 239] width 26 height 26
checkbox input "true"
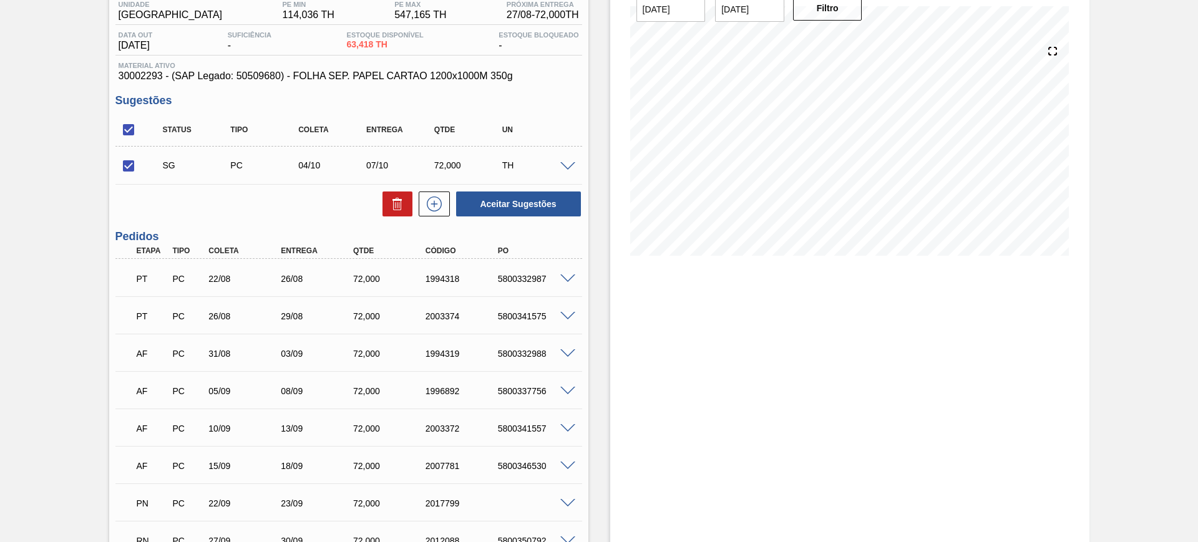
scroll to position [31, 0]
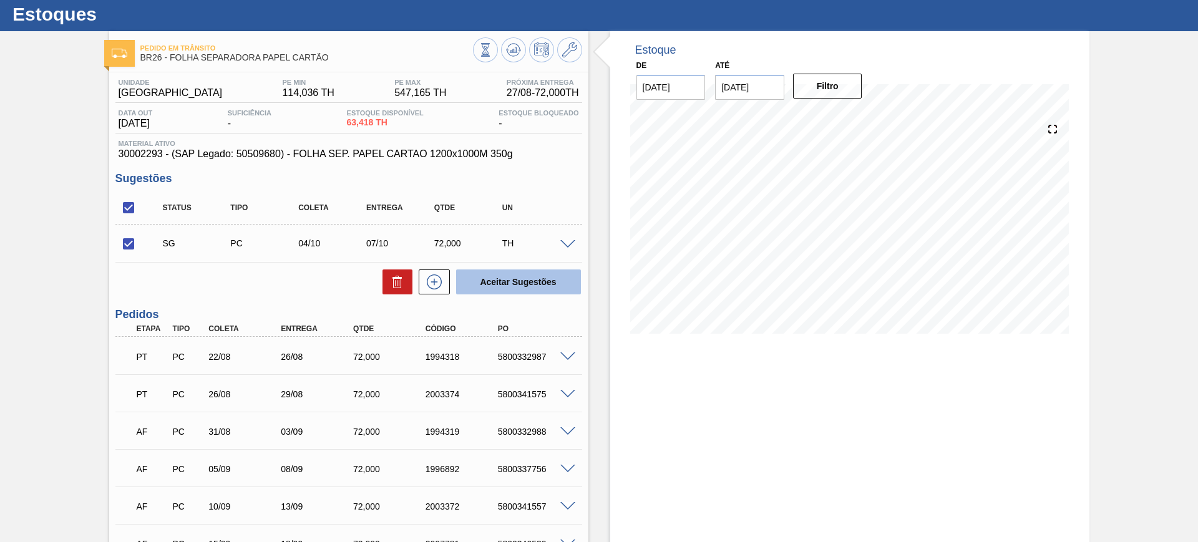
click at [533, 275] on button "Aceitar Sugestões" at bounding box center [518, 282] width 125 height 25
checkbox input "false"
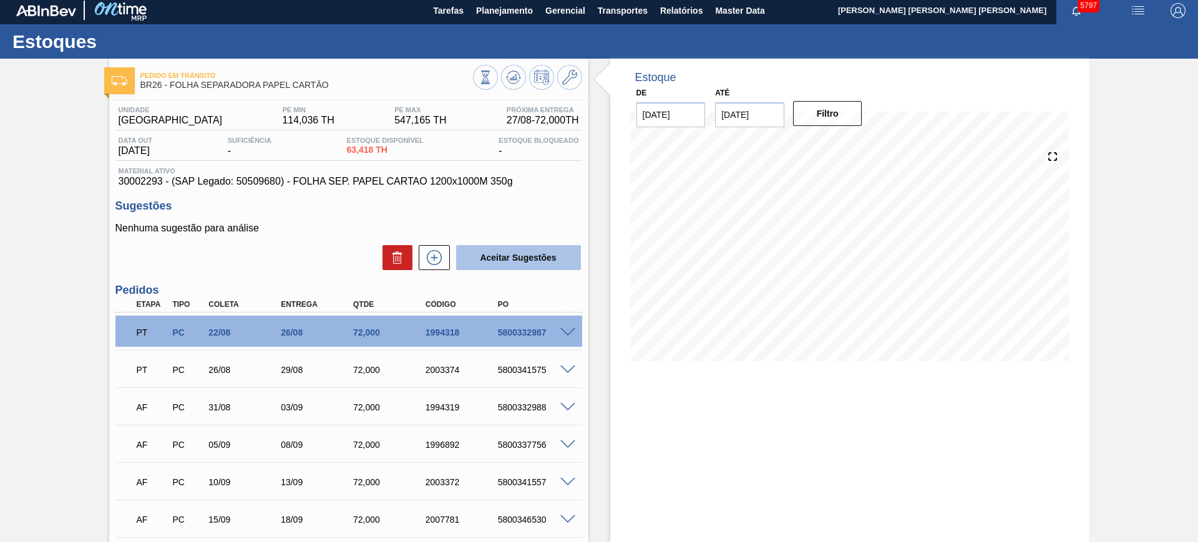
scroll to position [0, 0]
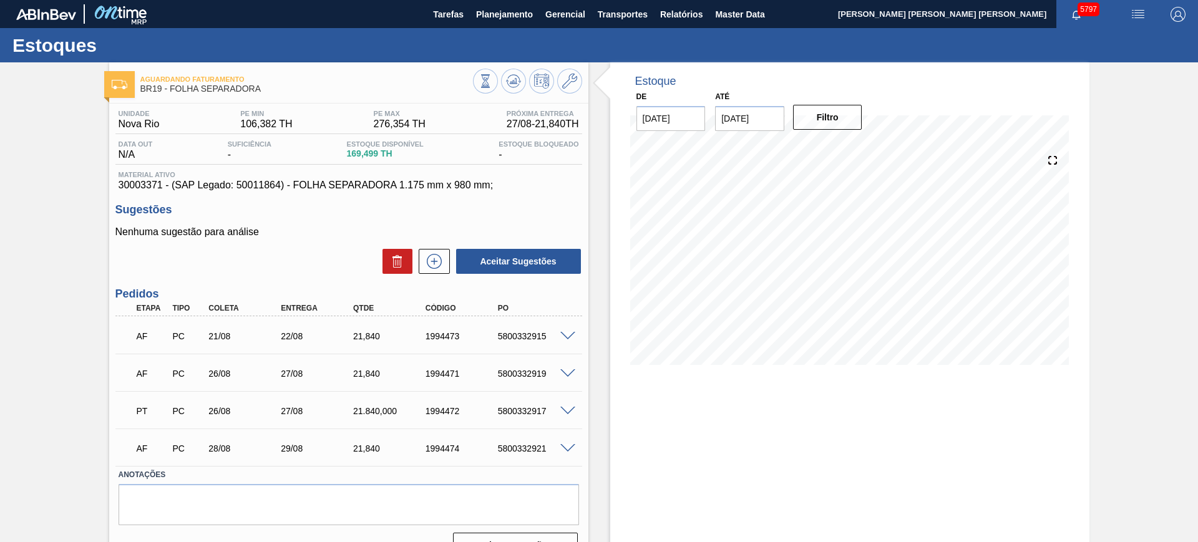
click at [572, 408] on span at bounding box center [567, 411] width 15 height 9
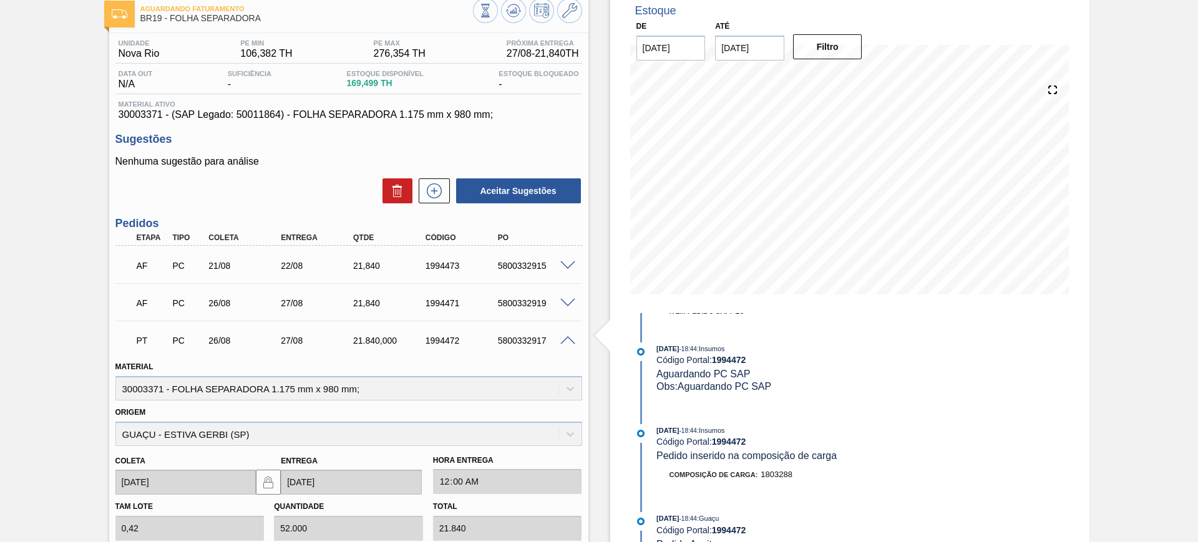
scroll to position [95, 0]
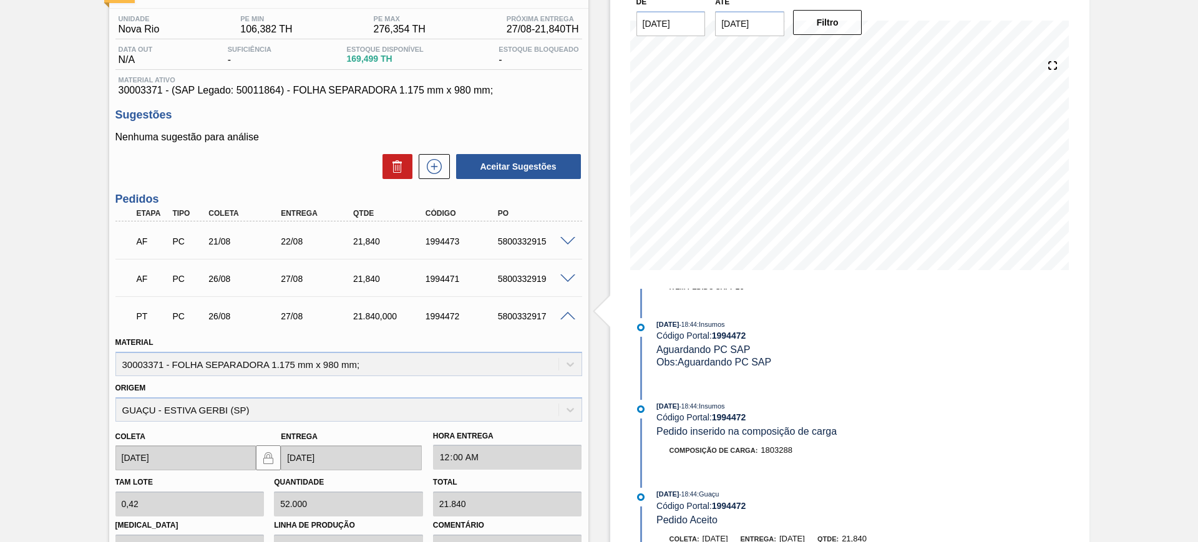
click at [514, 314] on div "5800332917" at bounding box center [535, 316] width 81 height 10
copy div "5800332917"
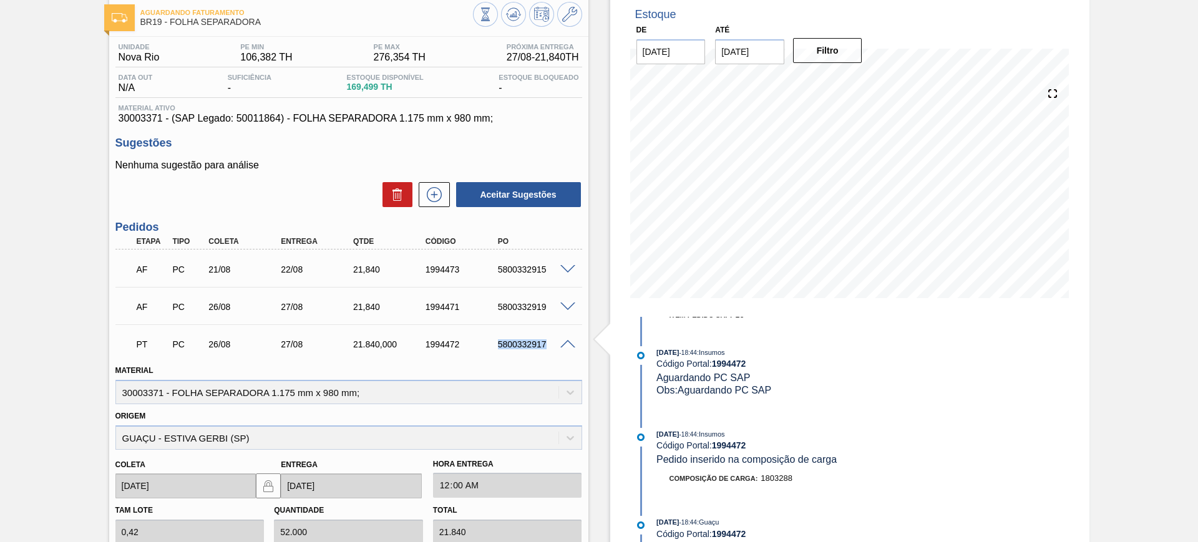
scroll to position [0, 0]
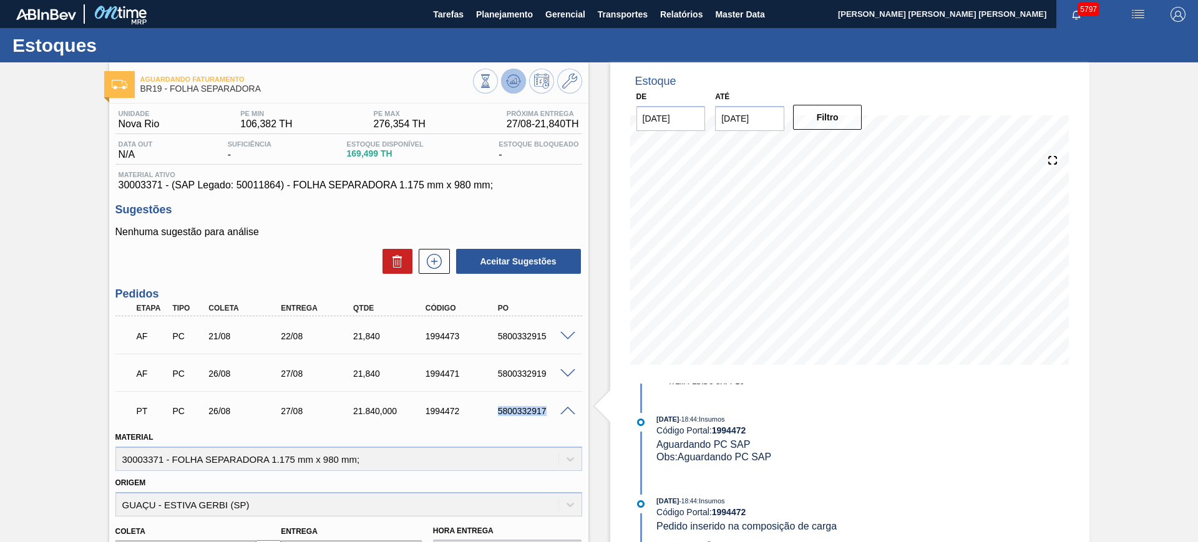
click at [514, 83] on icon at bounding box center [513, 81] width 15 height 15
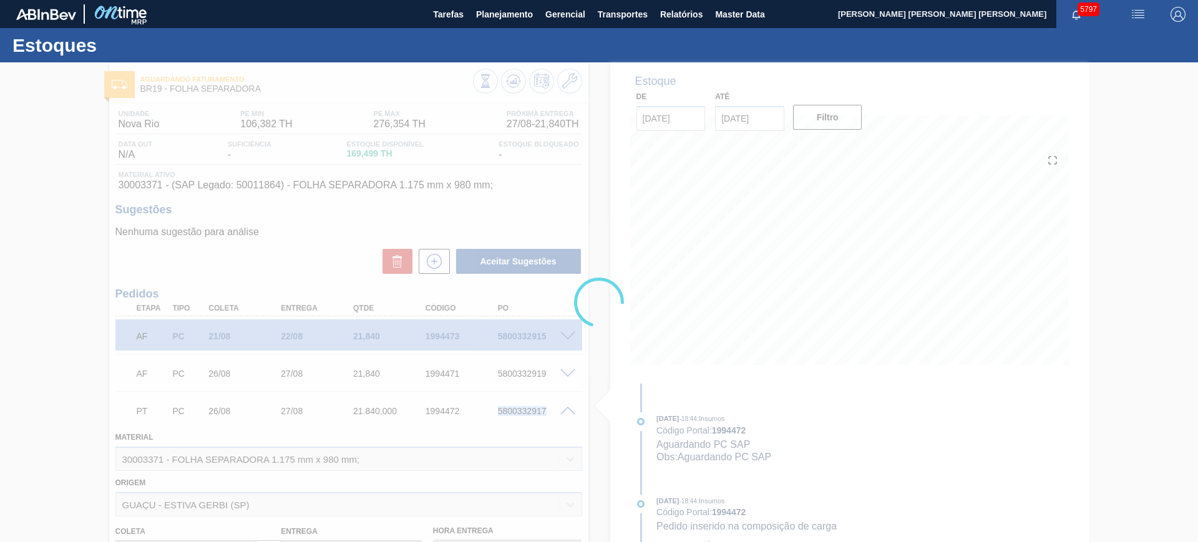
scroll to position [184, 0]
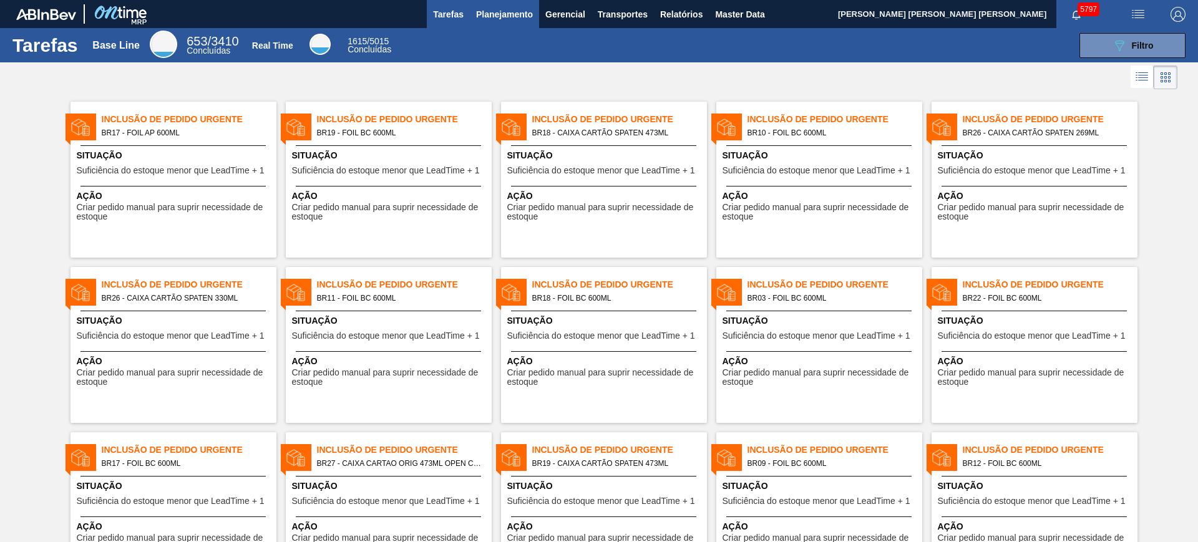
click at [502, 19] on span "Planejamento" at bounding box center [504, 14] width 57 height 15
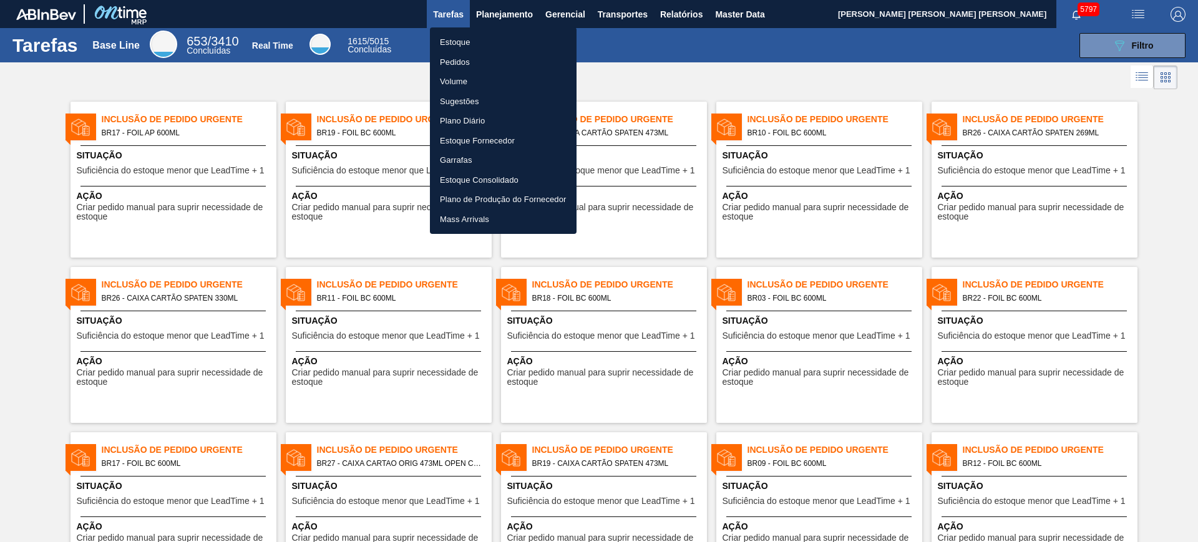
click at [484, 57] on li "Pedidos" at bounding box center [503, 62] width 147 height 20
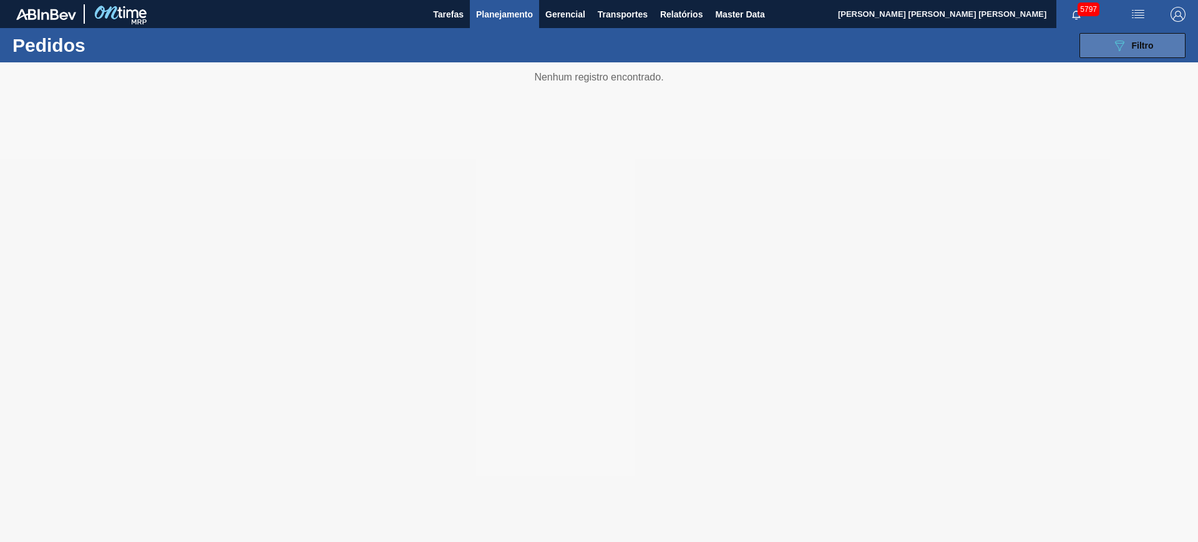
click at [1131, 38] on div "089F7B8B-B2A5-4AFE-B5C0-19BA573D28AC Filtro" at bounding box center [1133, 45] width 42 height 15
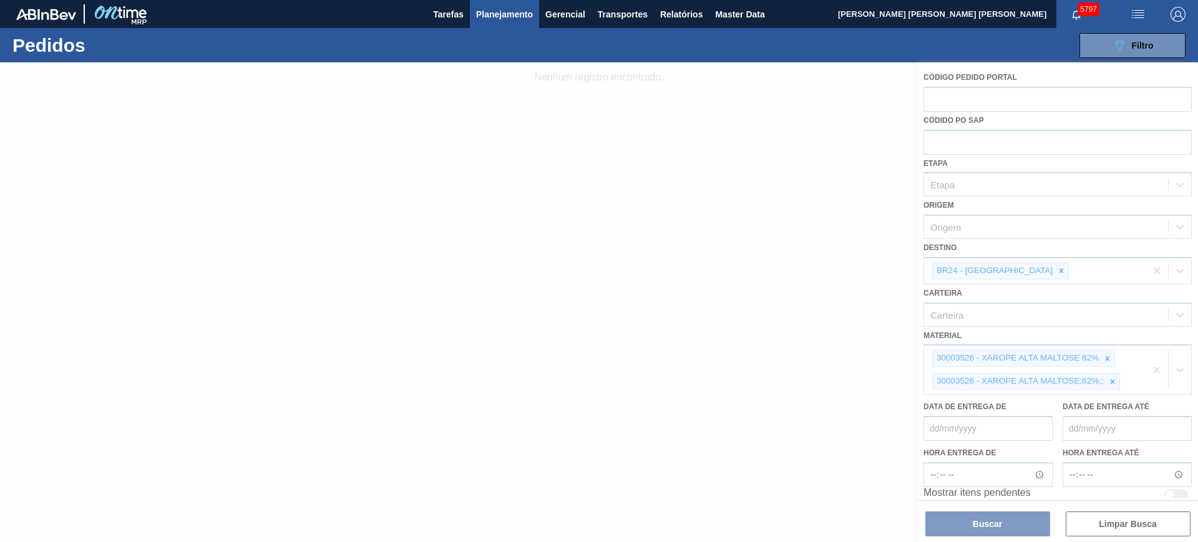
click at [1156, 371] on div at bounding box center [599, 302] width 1198 height 480
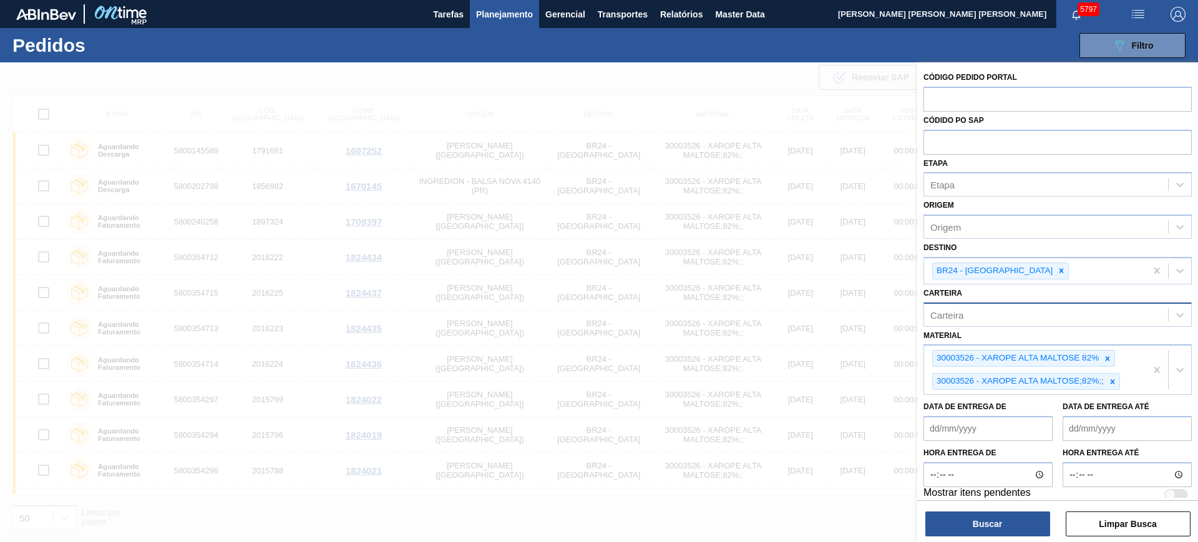
drag, startPoint x: 1149, startPoint y: 274, endPoint x: 1163, endPoint y: 320, distance: 48.4
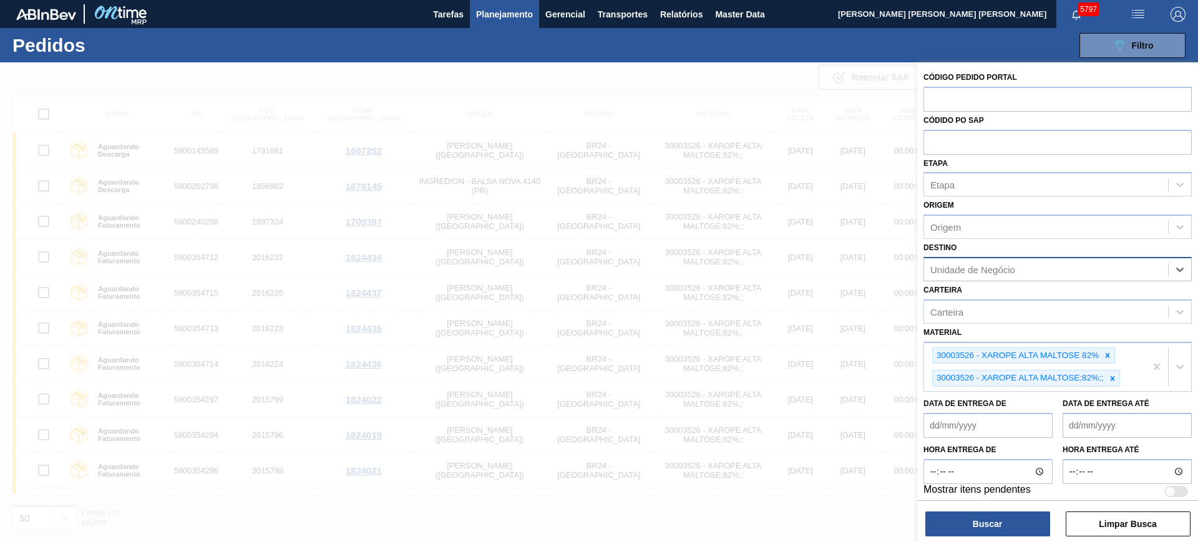
drag, startPoint x: 1158, startPoint y: 364, endPoint x: 1135, endPoint y: 277, distance: 90.4
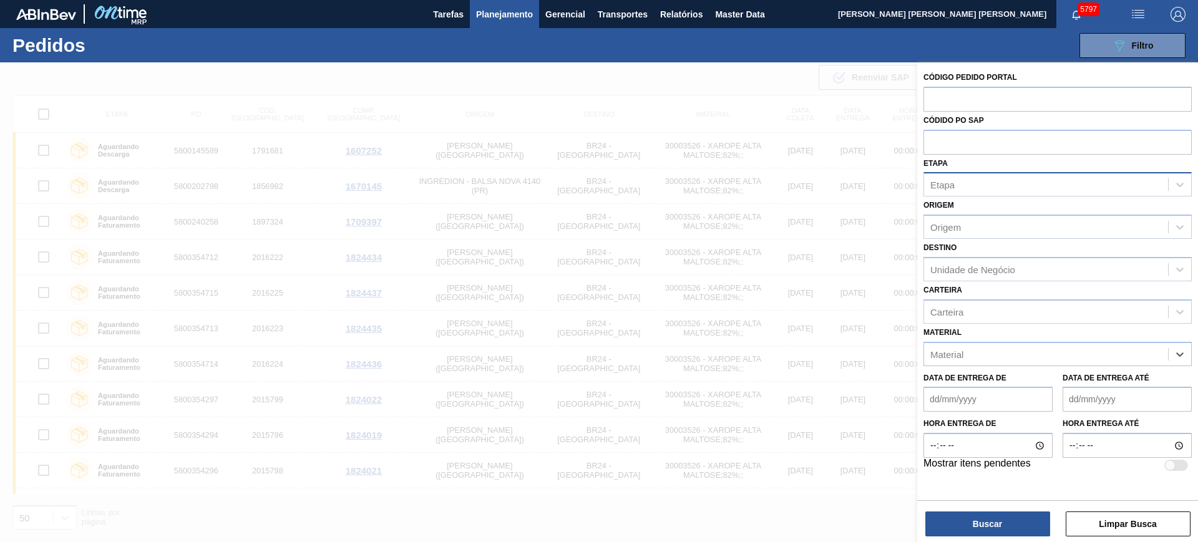
click at [1018, 188] on div "Etapa" at bounding box center [1046, 185] width 244 height 18
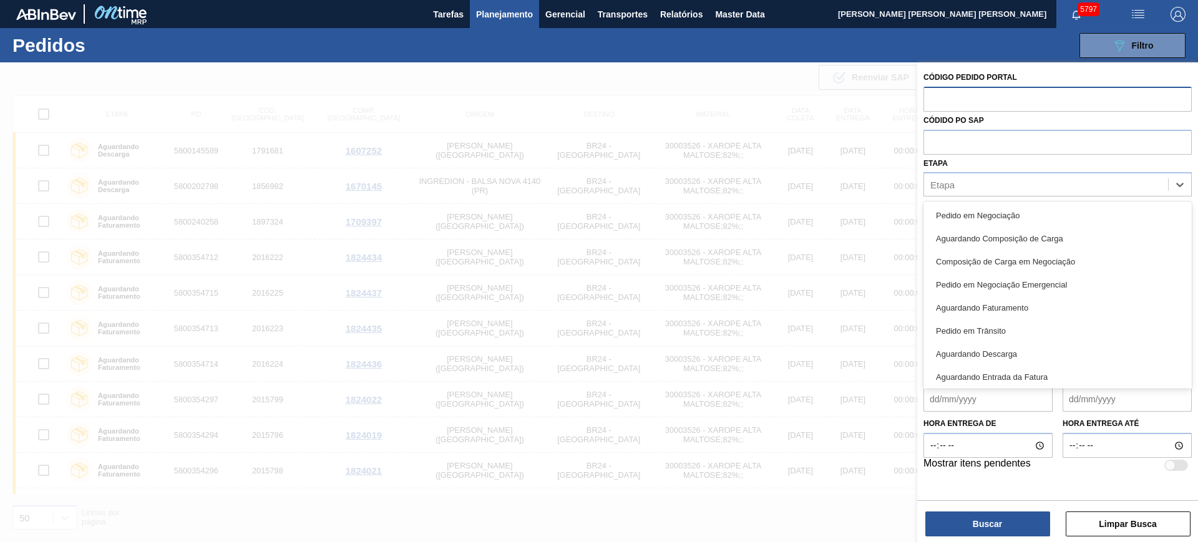
click at [974, 107] on input "text" at bounding box center [1058, 99] width 268 height 24
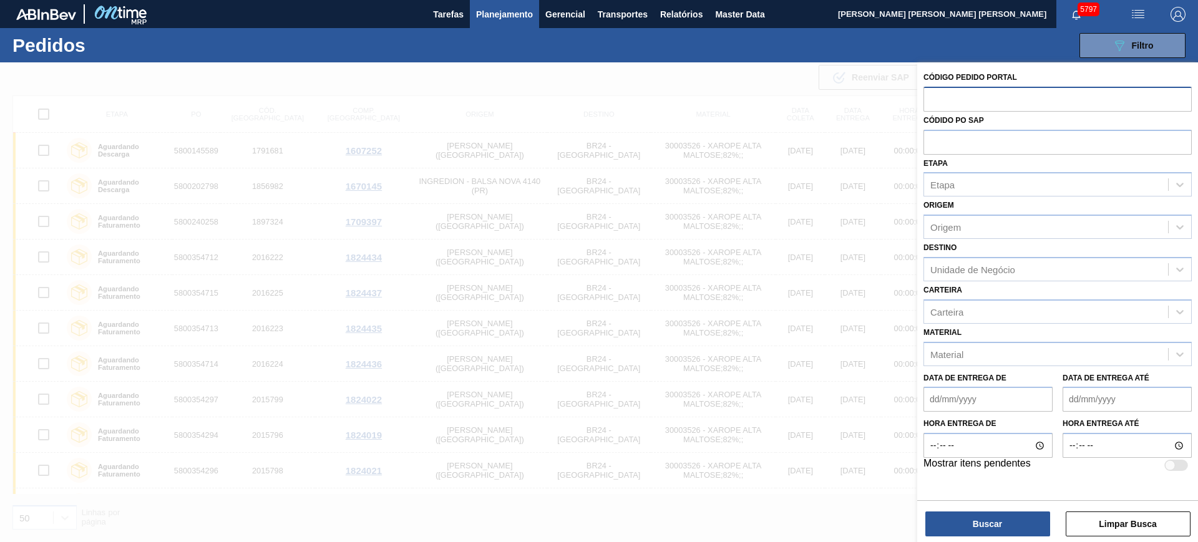
paste input "5800332917"
type input "5800332917"
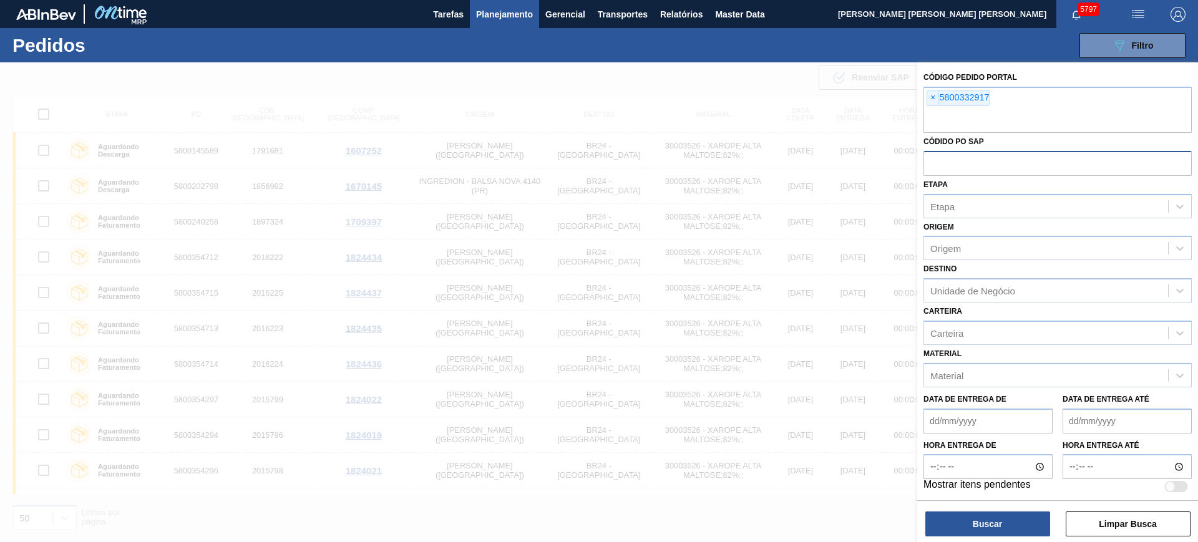
click at [990, 147] on div "Códido PO SAP" at bounding box center [1058, 154] width 268 height 43
paste input "5800332917"
type input "5800332917"
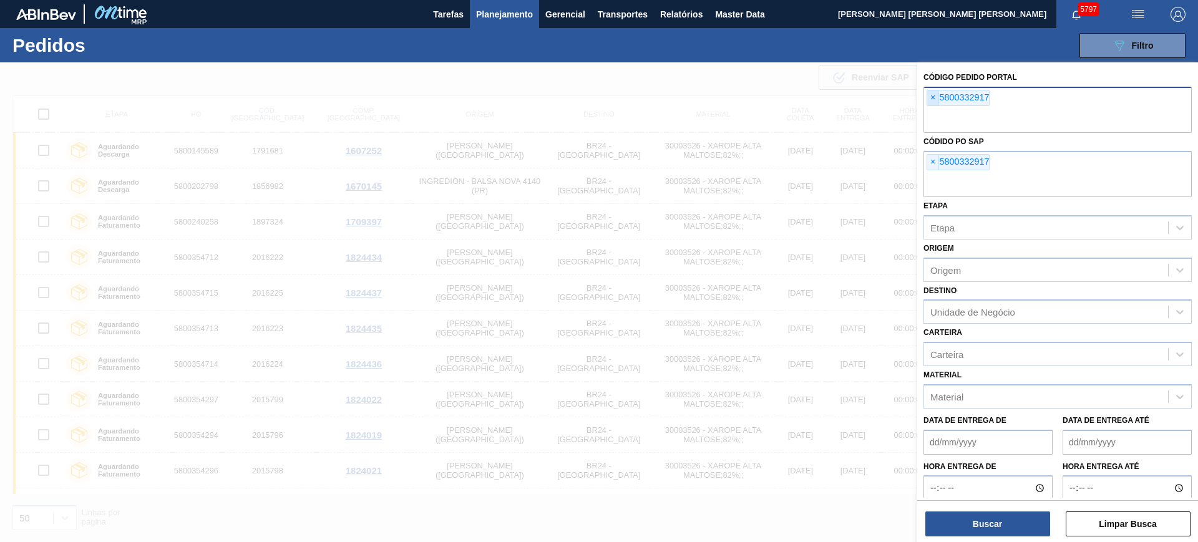
click at [932, 97] on span "×" at bounding box center [933, 97] width 12 height 15
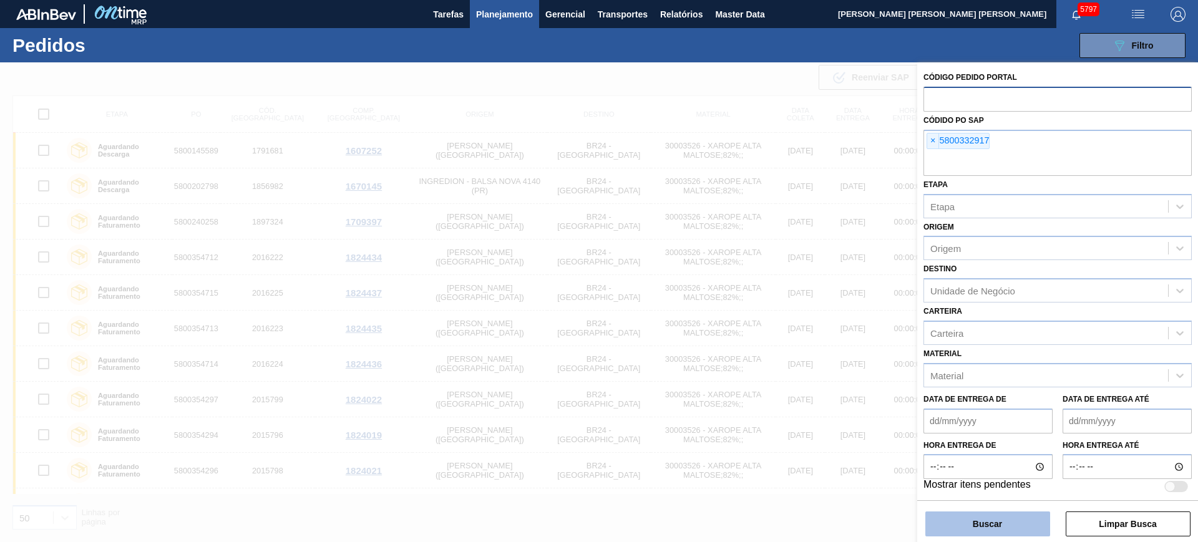
click at [992, 521] on button "Buscar" at bounding box center [987, 524] width 125 height 25
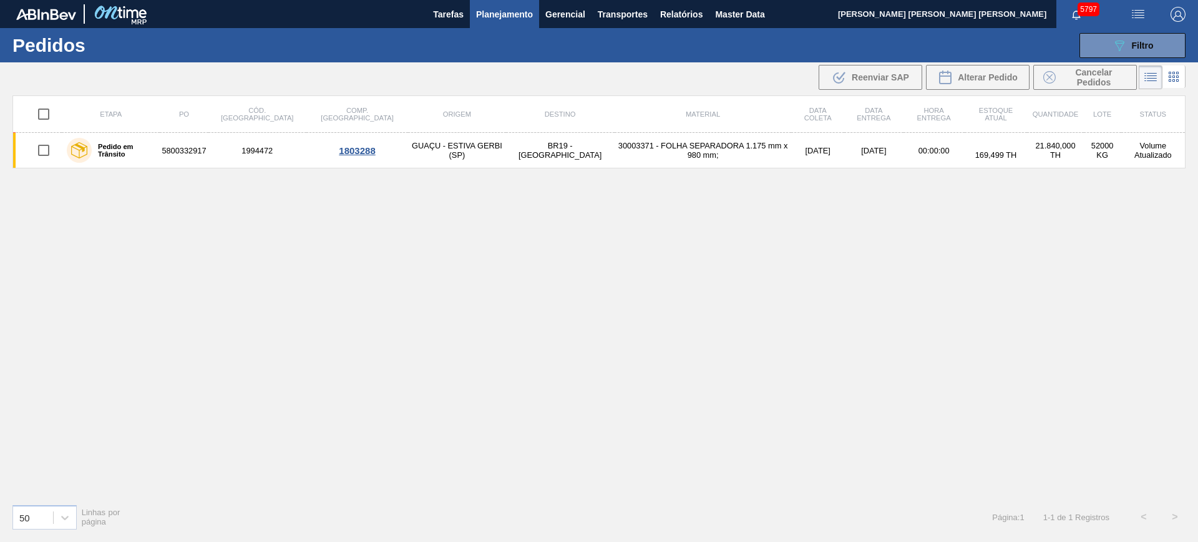
click at [44, 113] on input "checkbox" at bounding box center [44, 114] width 26 height 26
checkbox input "true"
click at [1109, 84] on span "Cancelar Pedidos" at bounding box center [1094, 77] width 66 height 20
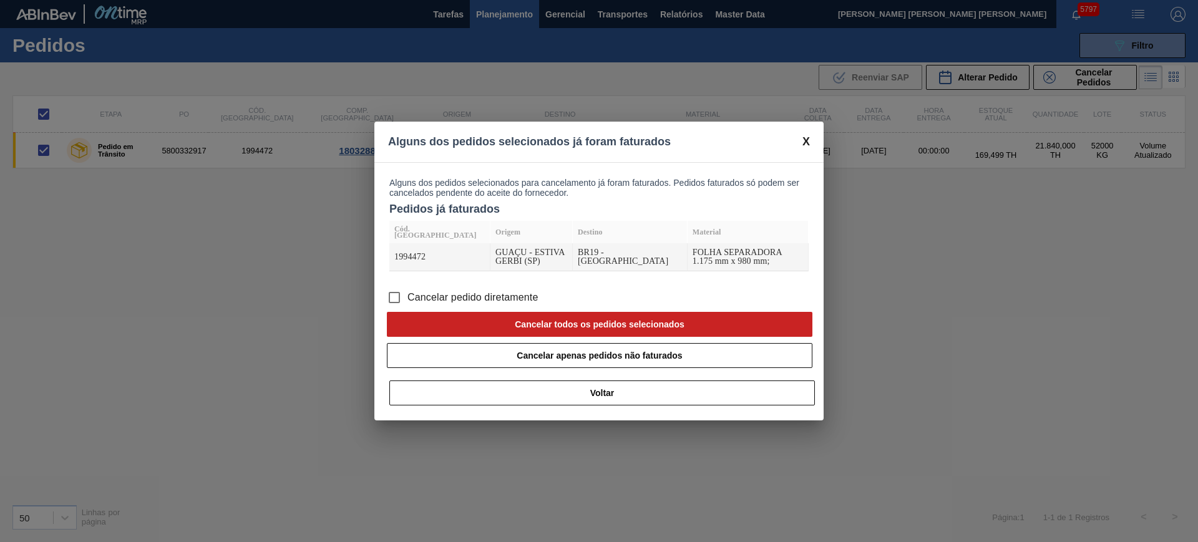
click at [404, 300] on input "Cancelar pedido diretamente" at bounding box center [394, 298] width 26 height 26
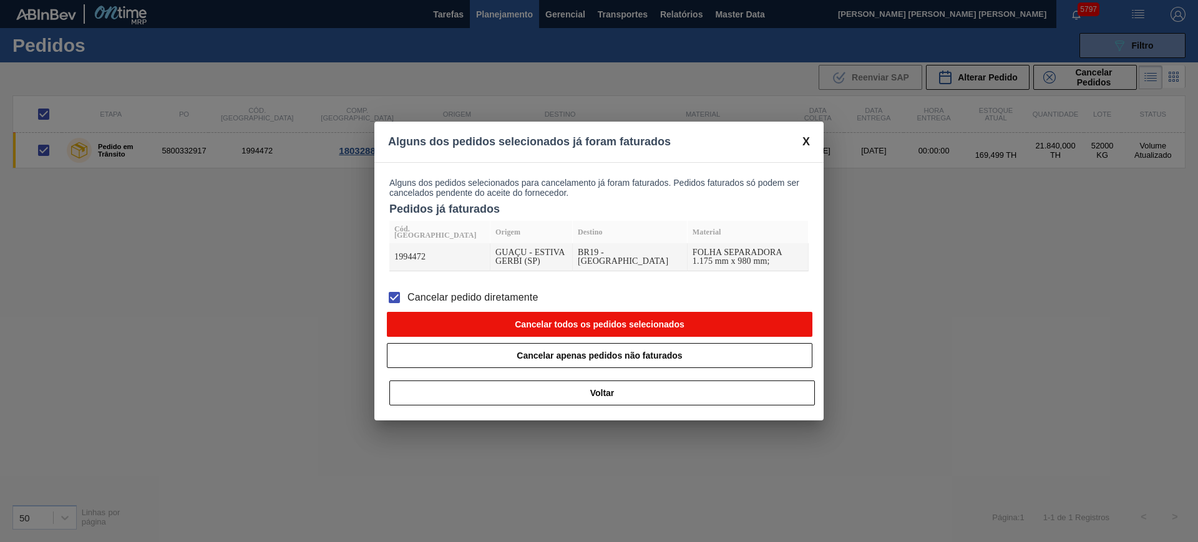
click at [522, 329] on button "Cancelar todos os pedidos selecionados" at bounding box center [600, 324] width 426 height 25
checkbox input "false"
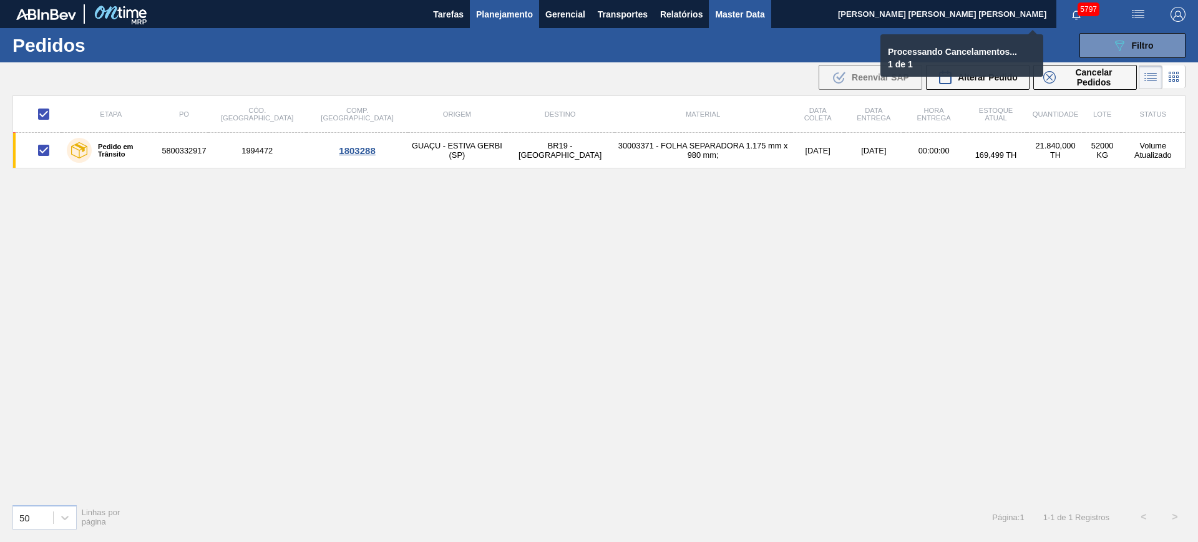
checkbox input "false"
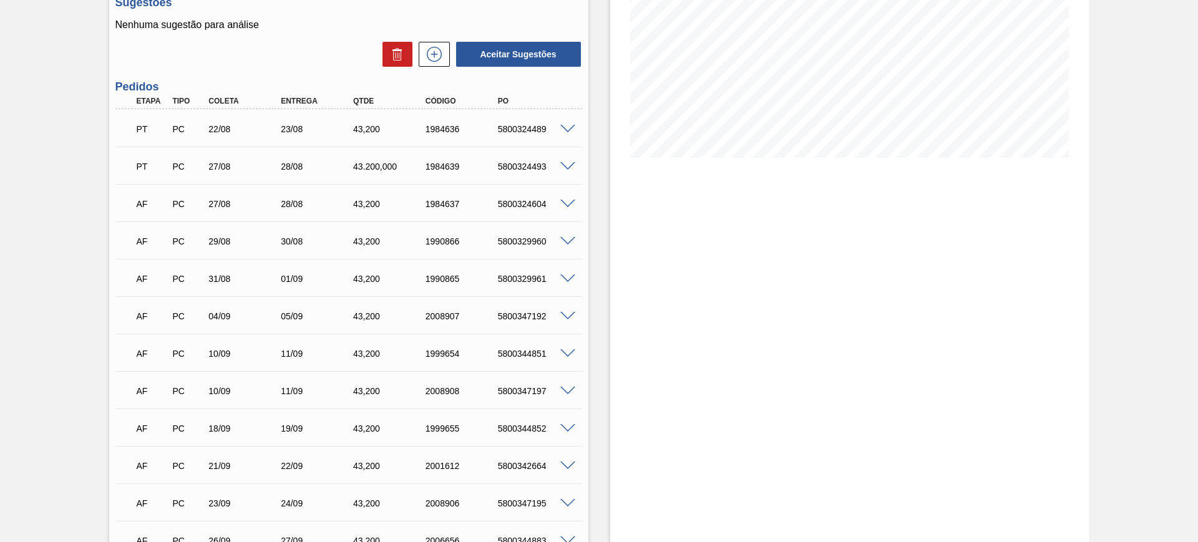
scroll to position [234, 0]
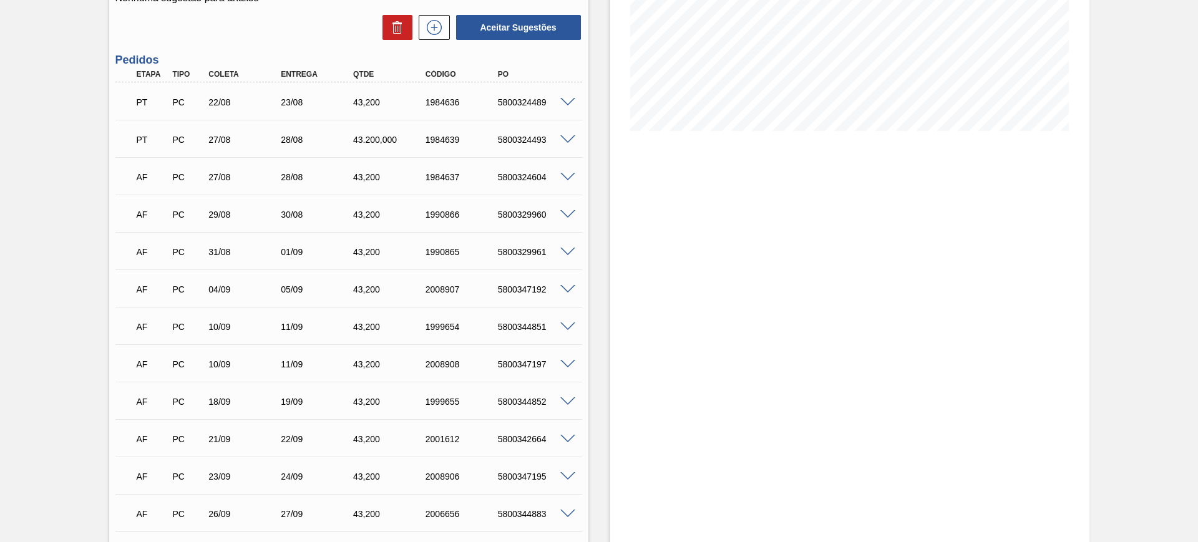
click at [567, 362] on span at bounding box center [567, 364] width 15 height 9
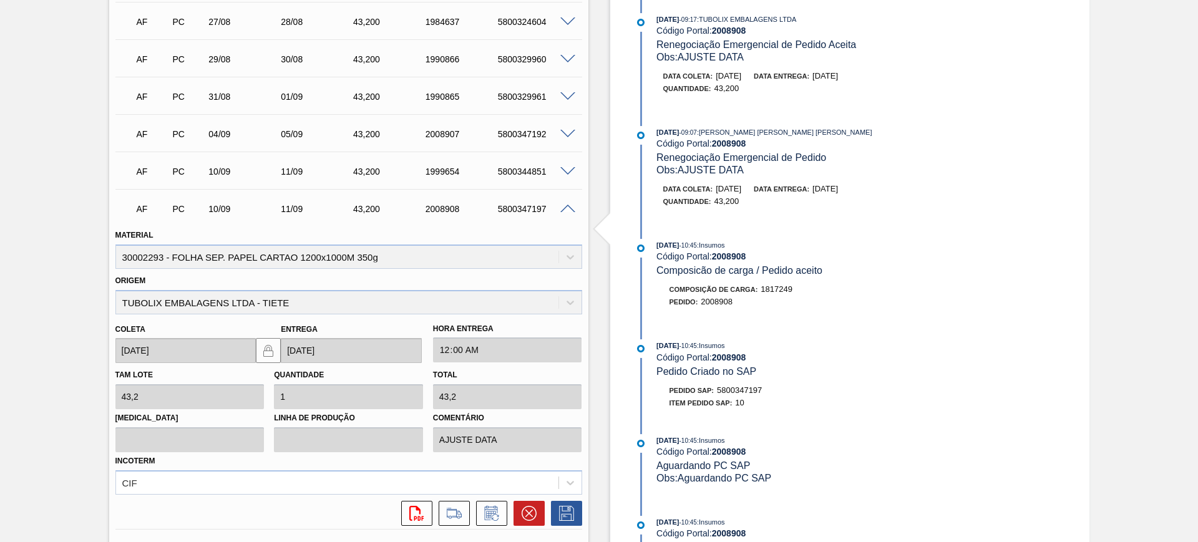
scroll to position [390, 0]
click at [496, 514] on icon at bounding box center [495, 517] width 7 height 7
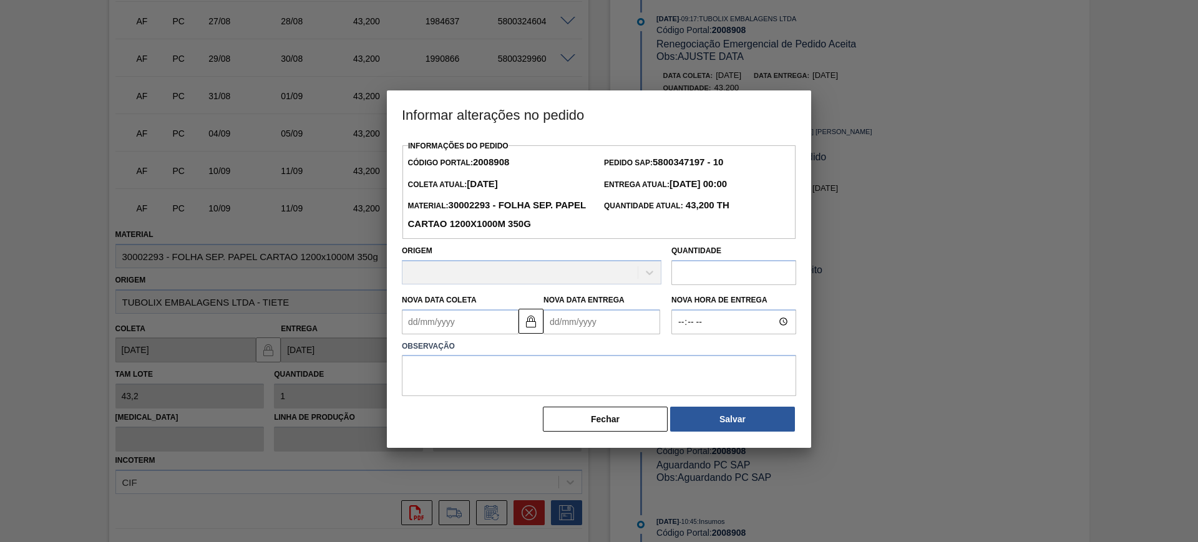
click at [557, 332] on Entrega2008908 "Nova Data Entrega" at bounding box center [602, 322] width 117 height 25
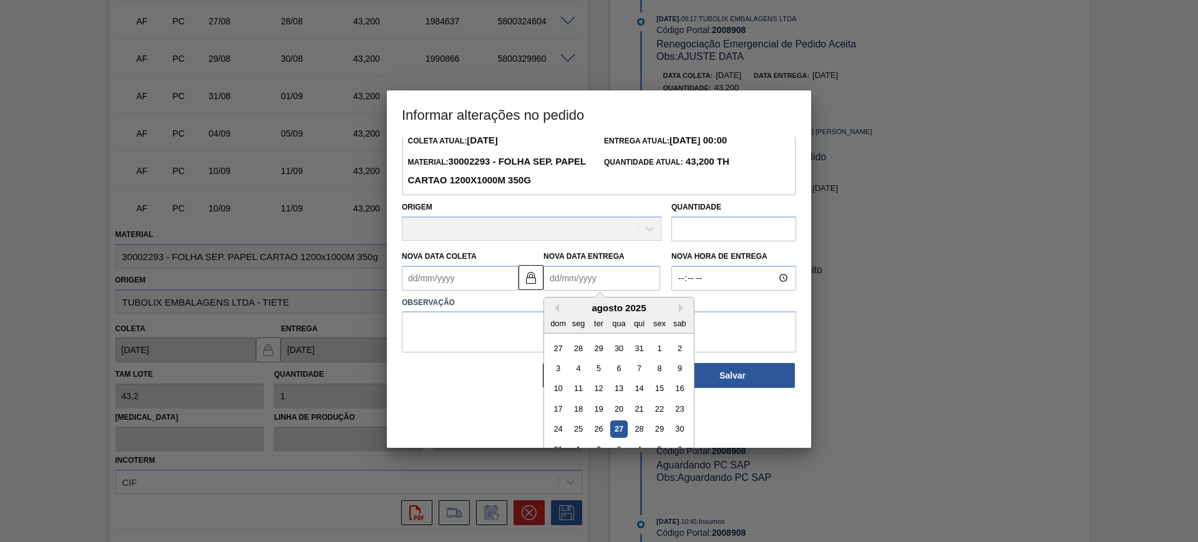
scroll to position [62, 0]
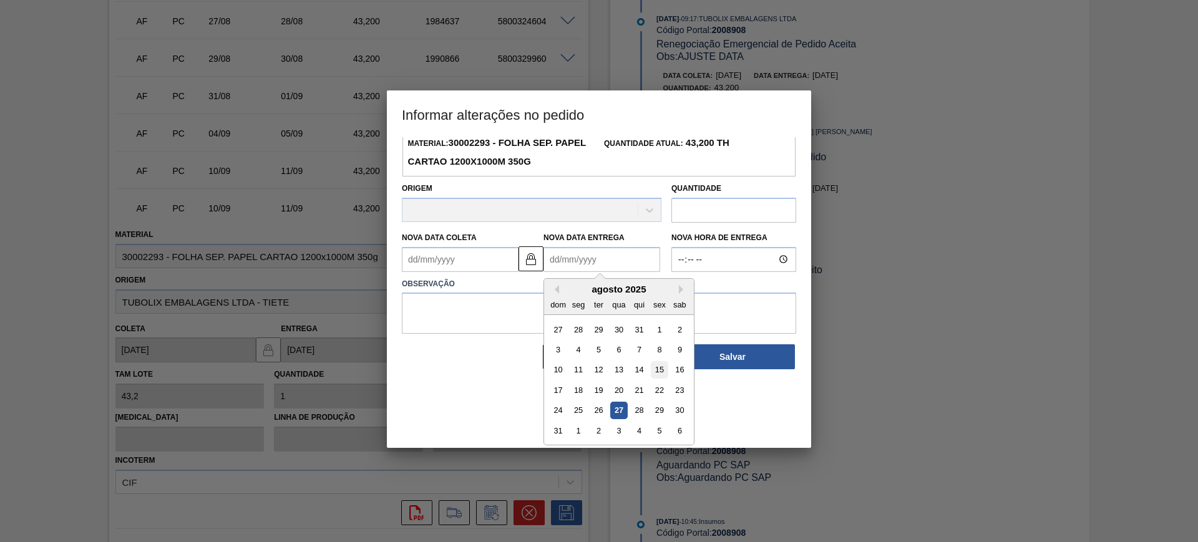
click at [665, 371] on div "15" at bounding box center [659, 369] width 17 height 17
type Coleta2008908 "14/08/2025"
type Entrega2008908 "15/08/2025"
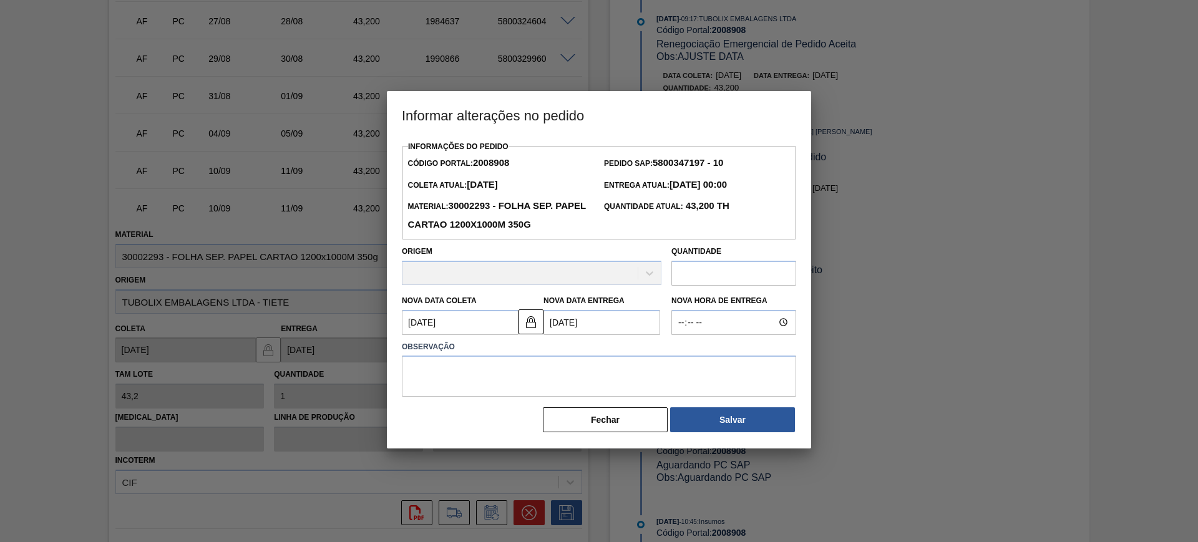
scroll to position [0, 0]
click at [623, 377] on textarea at bounding box center [599, 376] width 394 height 41
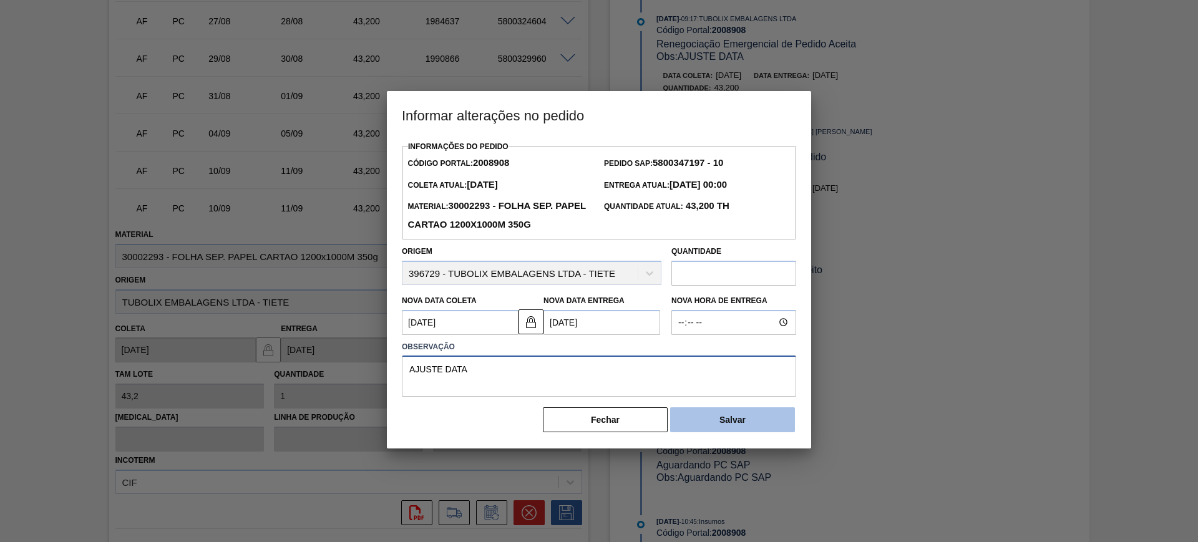
type textarea "AJUSTE DATA"
click at [703, 422] on button "Salvar" at bounding box center [732, 420] width 125 height 25
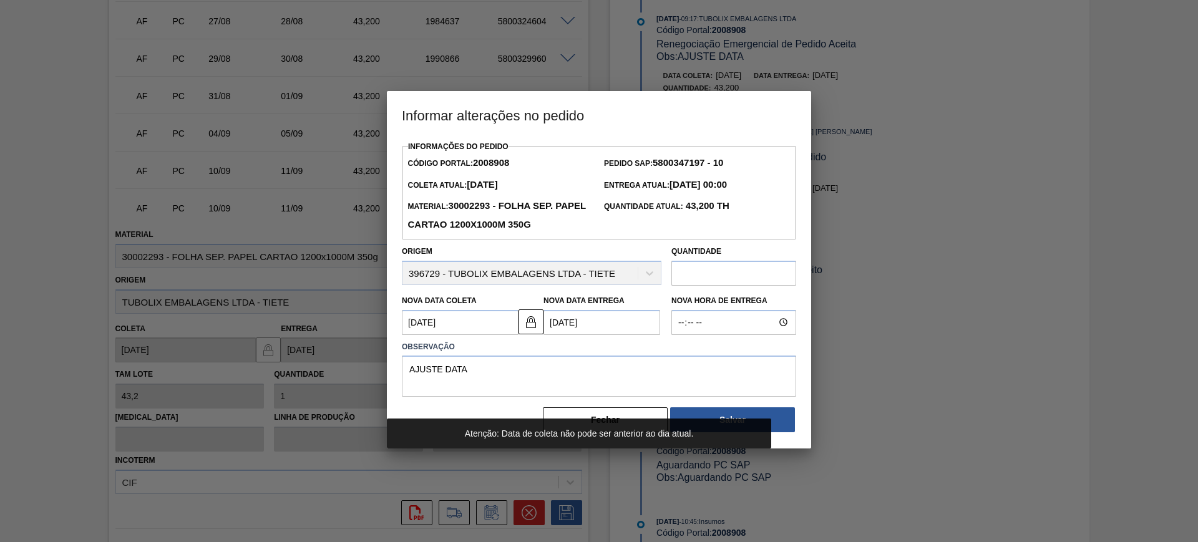
click at [611, 325] on Entrega2008908 "15/08/2025" at bounding box center [602, 322] width 117 height 25
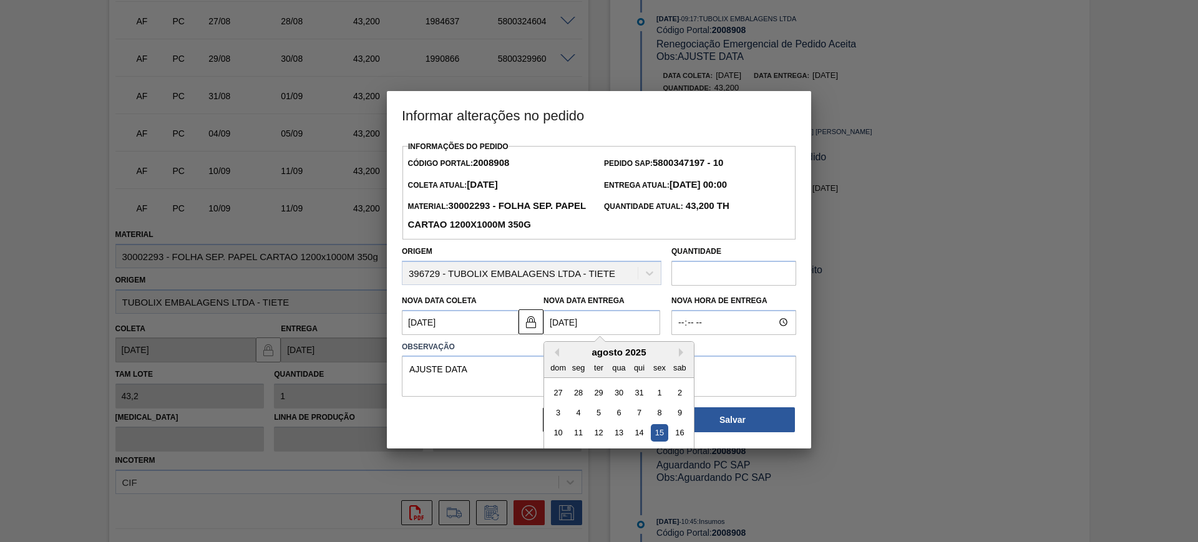
click at [679, 349] on div "agosto 2025" at bounding box center [619, 352] width 150 height 11
click at [686, 353] on button "Next Month" at bounding box center [683, 352] width 9 height 9
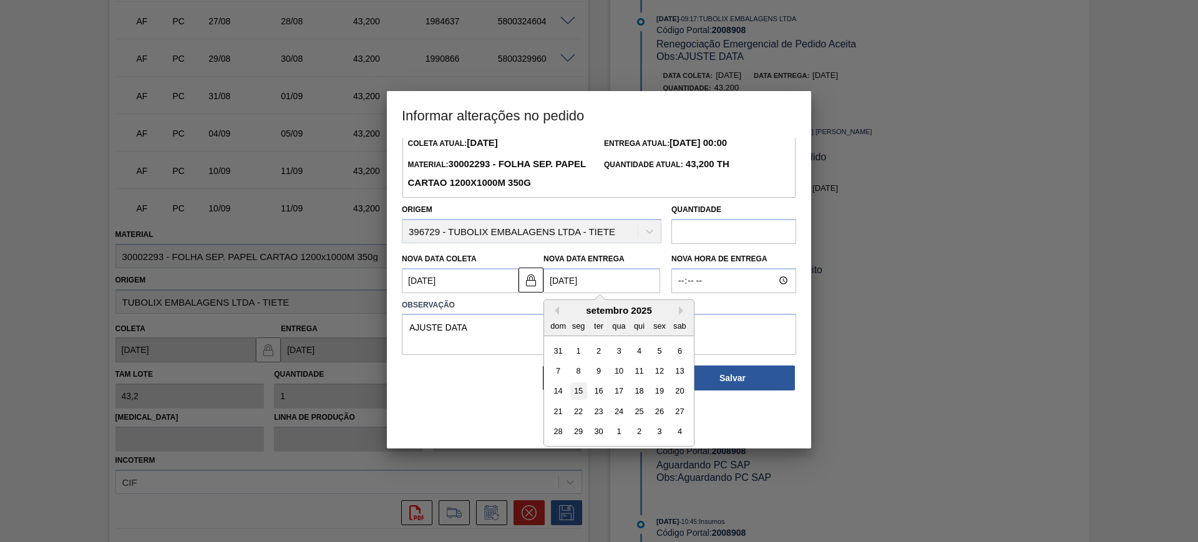
click at [580, 392] on div "15" at bounding box center [578, 391] width 17 height 17
type Coleta2008908 "14/09/2025"
type Entrega2008908 "15/09/2025"
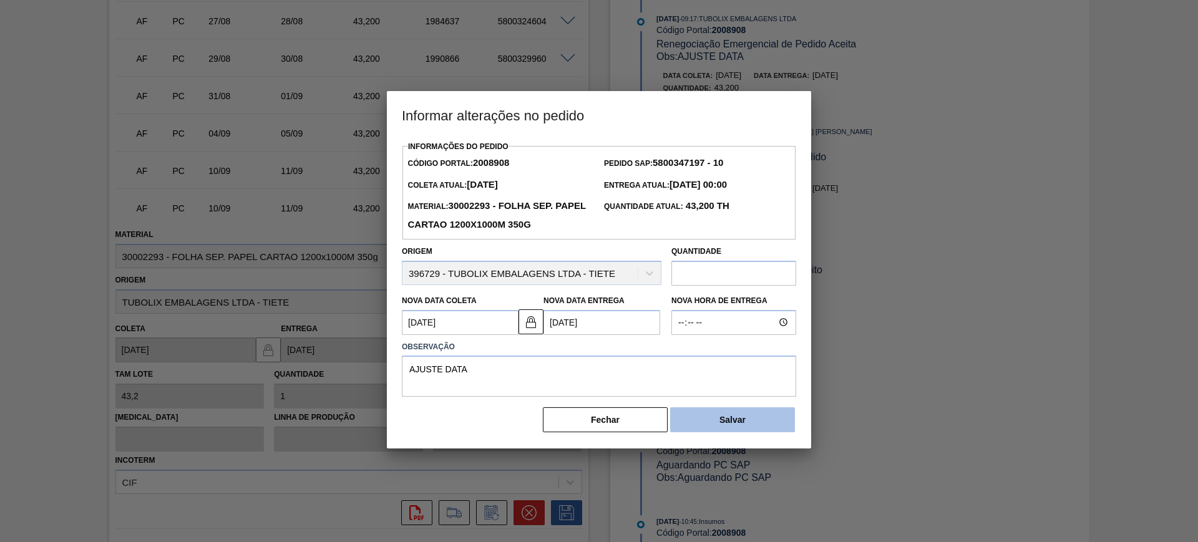
click at [731, 419] on button "Salvar" at bounding box center [732, 420] width 125 height 25
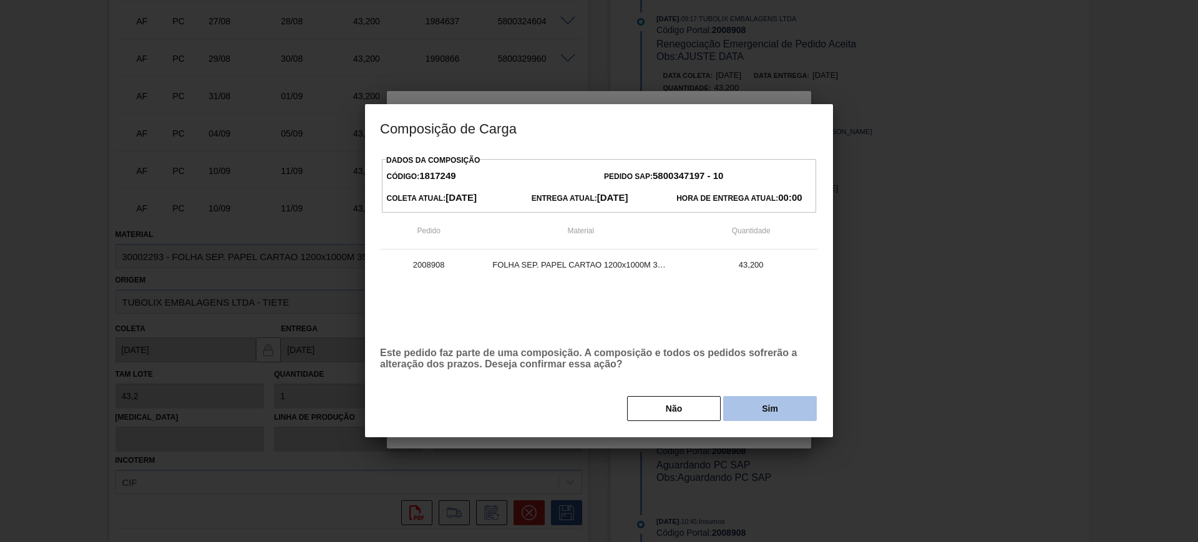
click at [755, 413] on button "Sim" at bounding box center [770, 408] width 94 height 25
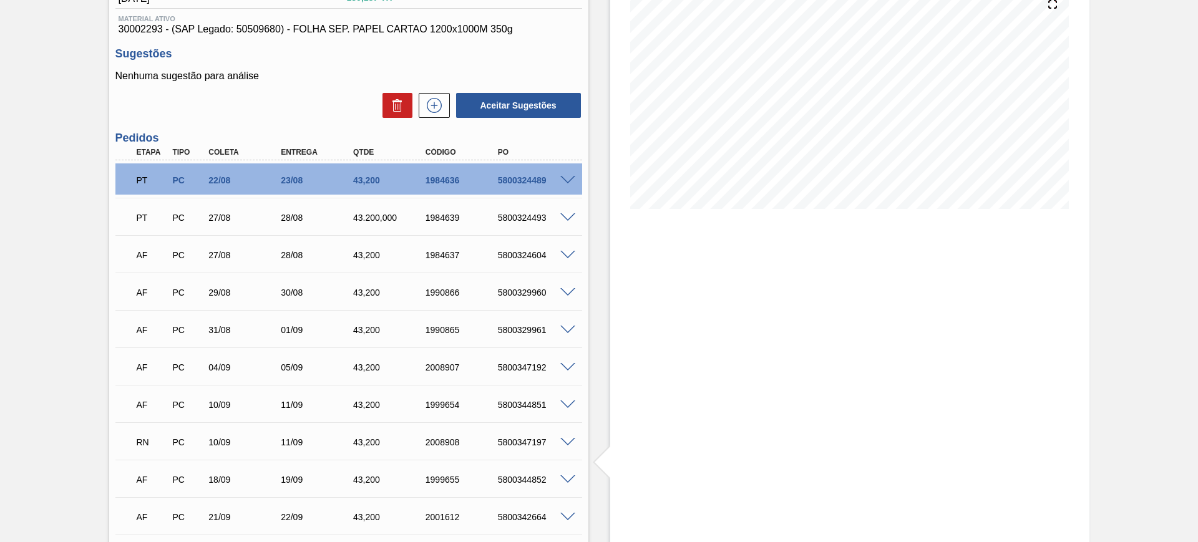
scroll to position [234, 0]
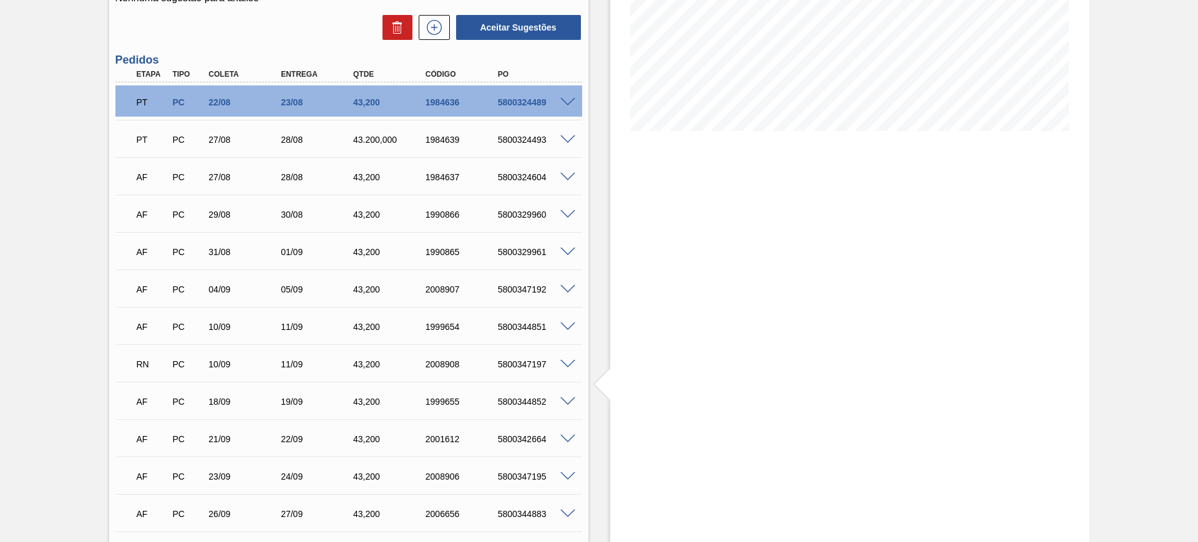
click at [571, 137] on span at bounding box center [567, 139] width 15 height 9
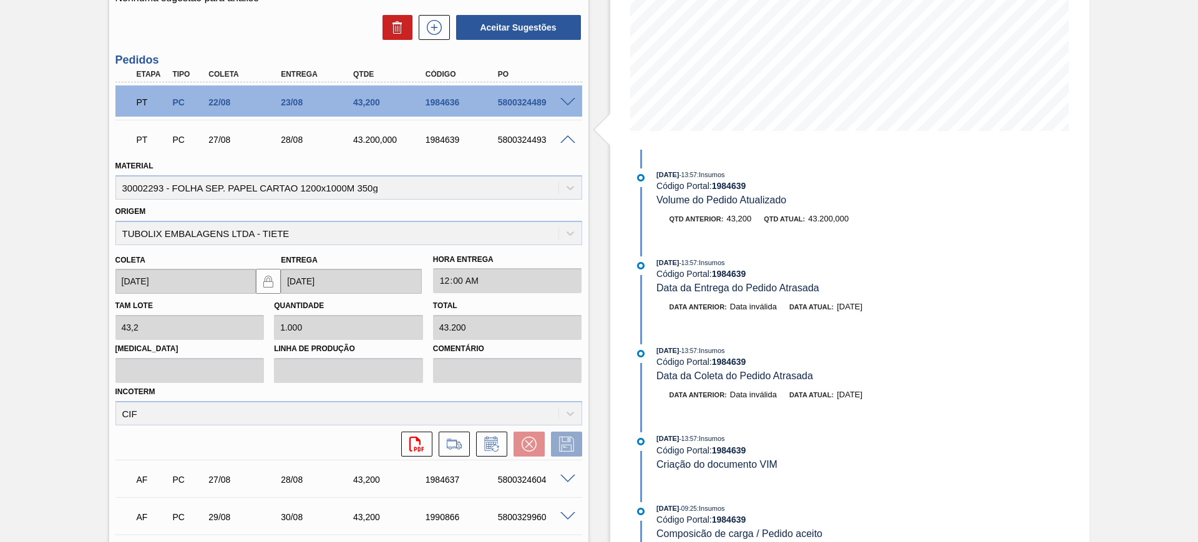
click at [570, 137] on span at bounding box center [567, 139] width 15 height 9
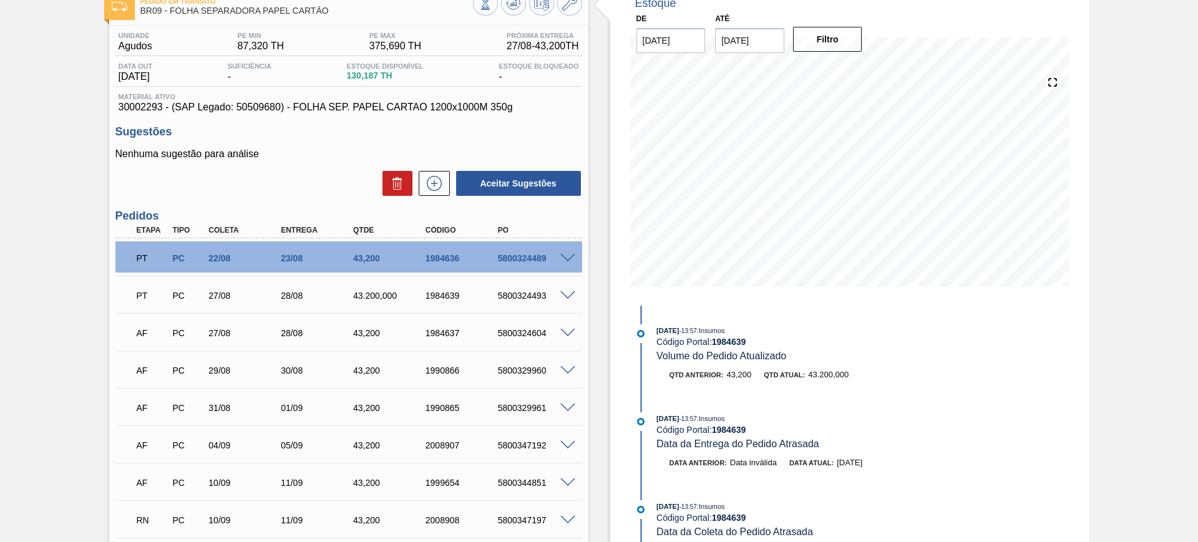
scroll to position [0, 0]
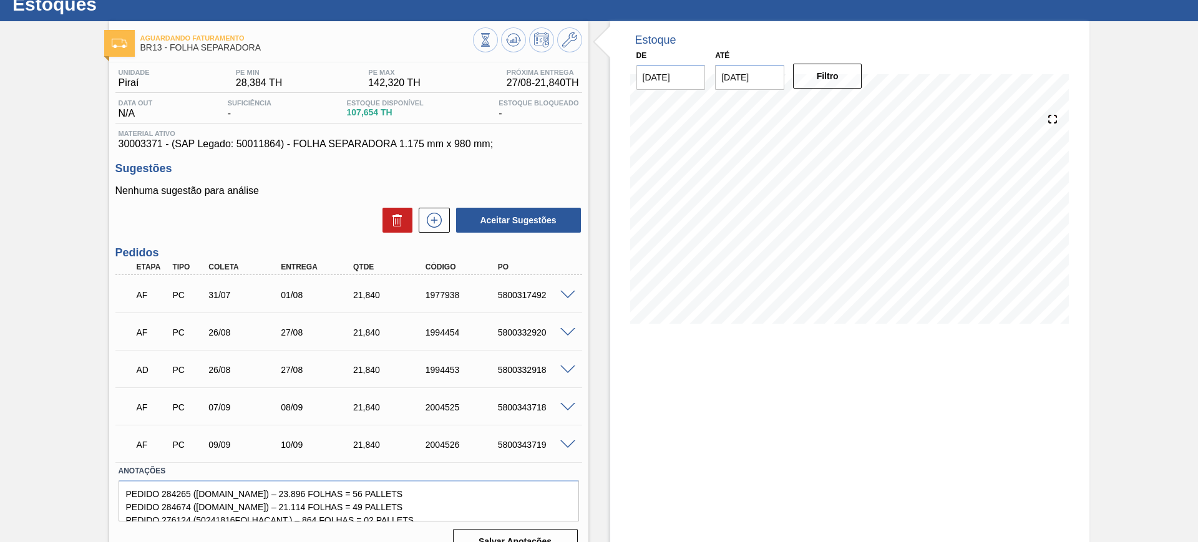
scroll to position [64, 0]
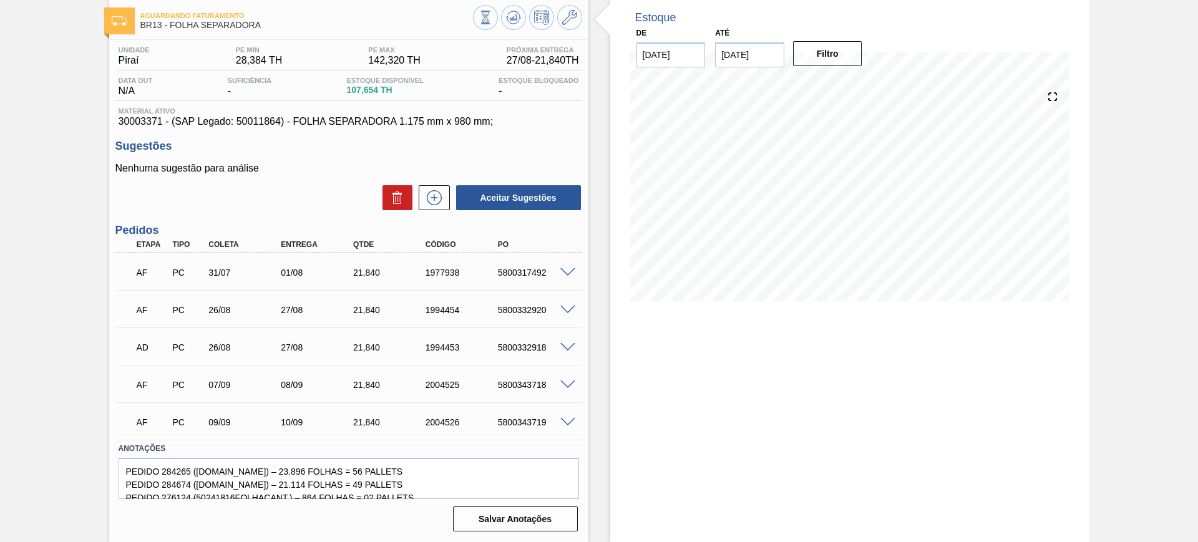
click at [568, 267] on div at bounding box center [569, 271] width 25 height 9
click at [567, 272] on span at bounding box center [567, 272] width 15 height 9
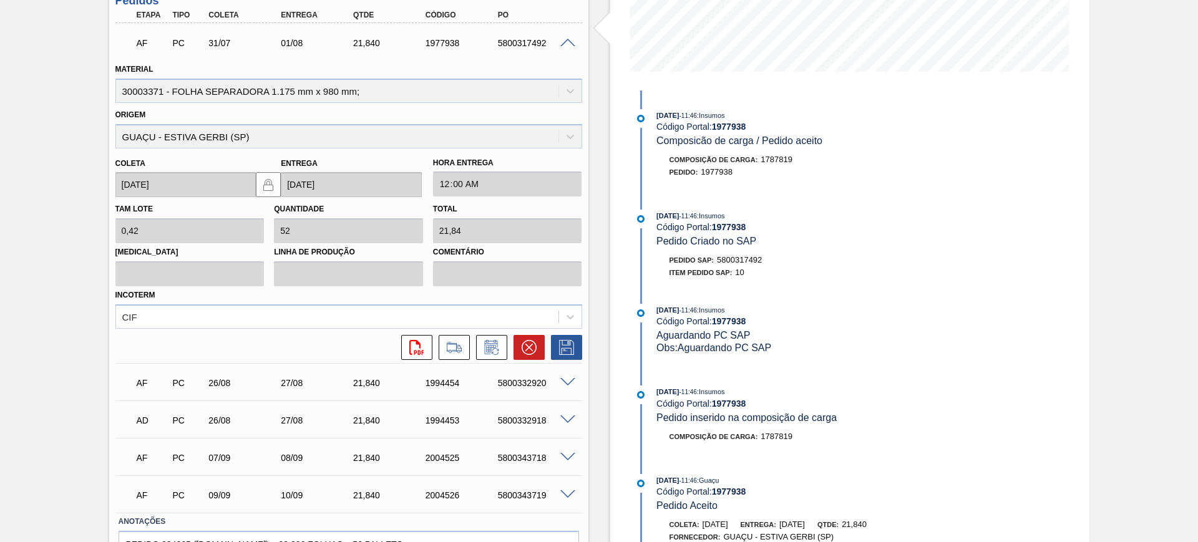
scroll to position [298, 0]
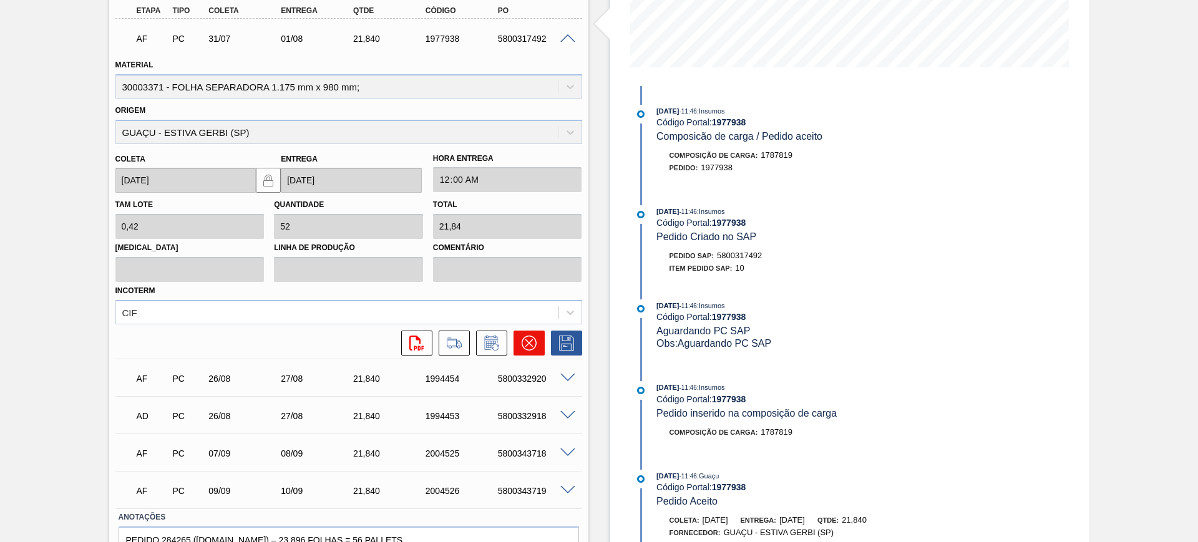
click at [530, 353] on button at bounding box center [529, 343] width 31 height 25
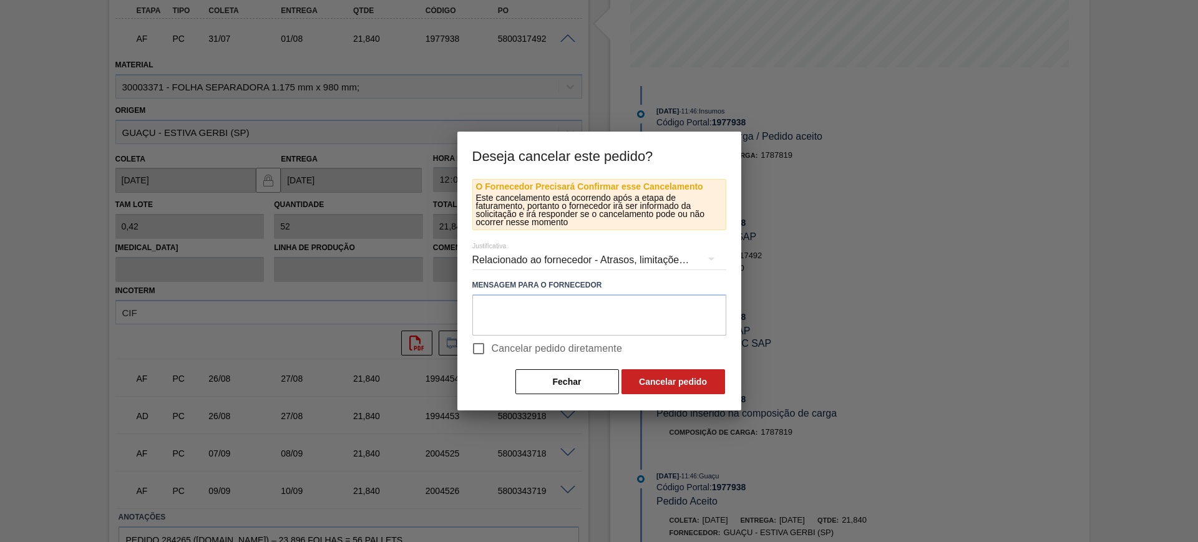
click at [528, 349] on span "Cancelar pedido diretamente" at bounding box center [557, 348] width 131 height 15
click at [492, 349] on input "Cancelar pedido diretamente" at bounding box center [479, 349] width 26 height 26
checkbox input "true"
click at [641, 382] on button "Cancelar pedido" at bounding box center [674, 381] width 104 height 25
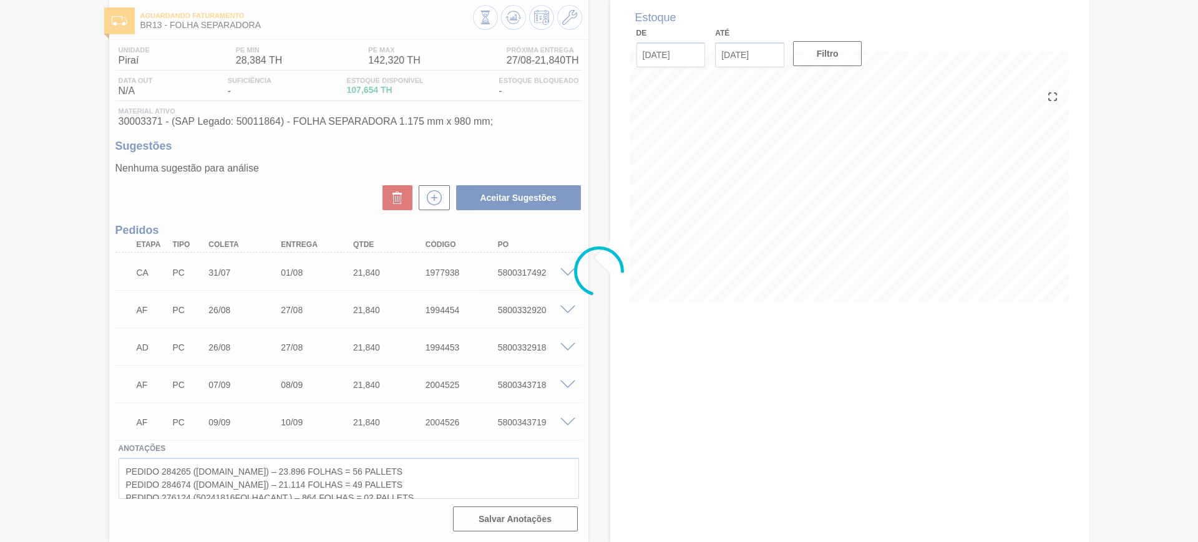
scroll to position [64, 0]
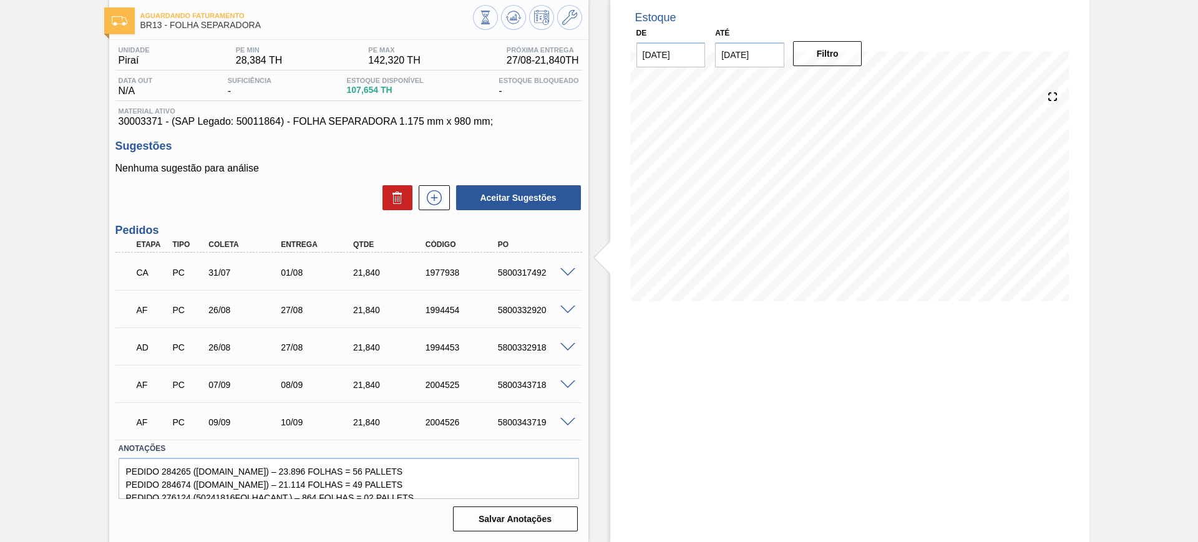
click at [572, 311] on span at bounding box center [567, 310] width 15 height 9
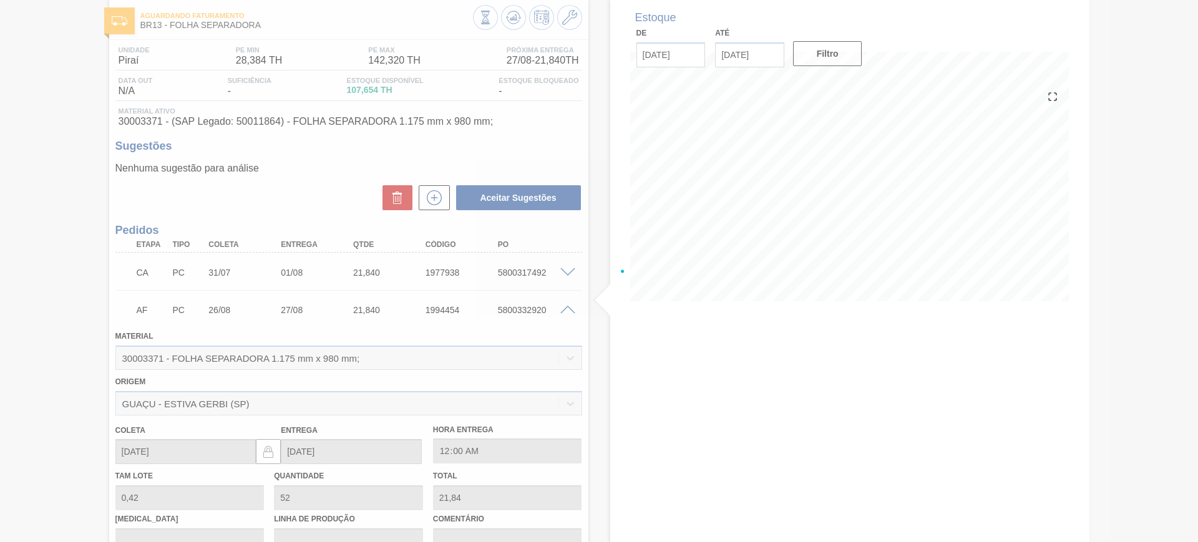
scroll to position [298, 0]
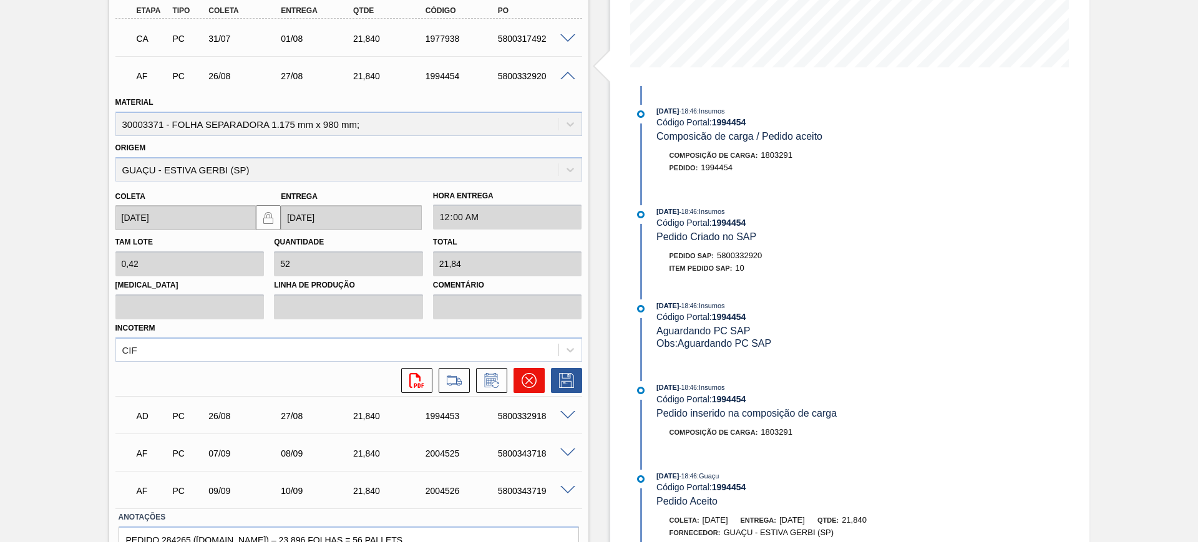
click at [524, 379] on icon at bounding box center [529, 380] width 15 height 15
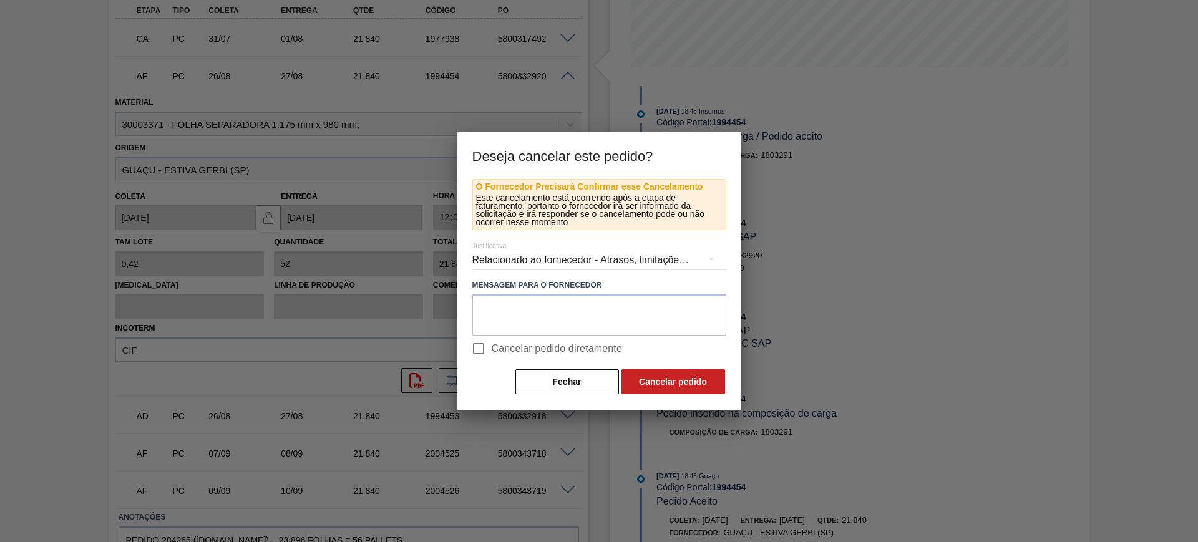
click at [515, 350] on span "Cancelar pedido diretamente" at bounding box center [557, 348] width 131 height 15
click at [492, 350] on input "Cancelar pedido diretamente" at bounding box center [479, 349] width 26 height 26
checkbox input "true"
click at [676, 379] on button "Cancelar pedido" at bounding box center [674, 381] width 104 height 25
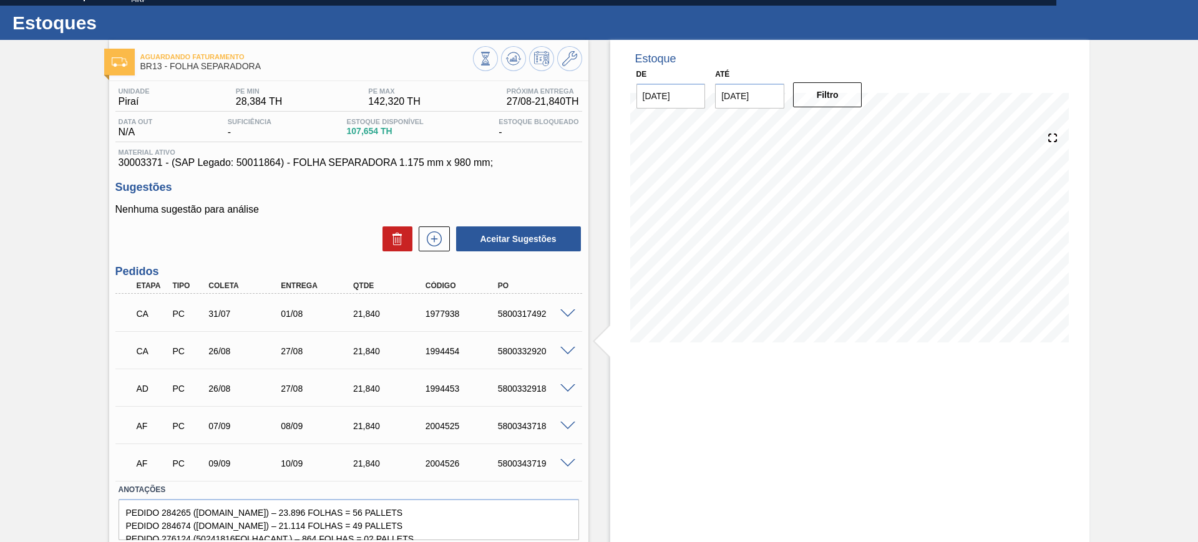
scroll to position [0, 0]
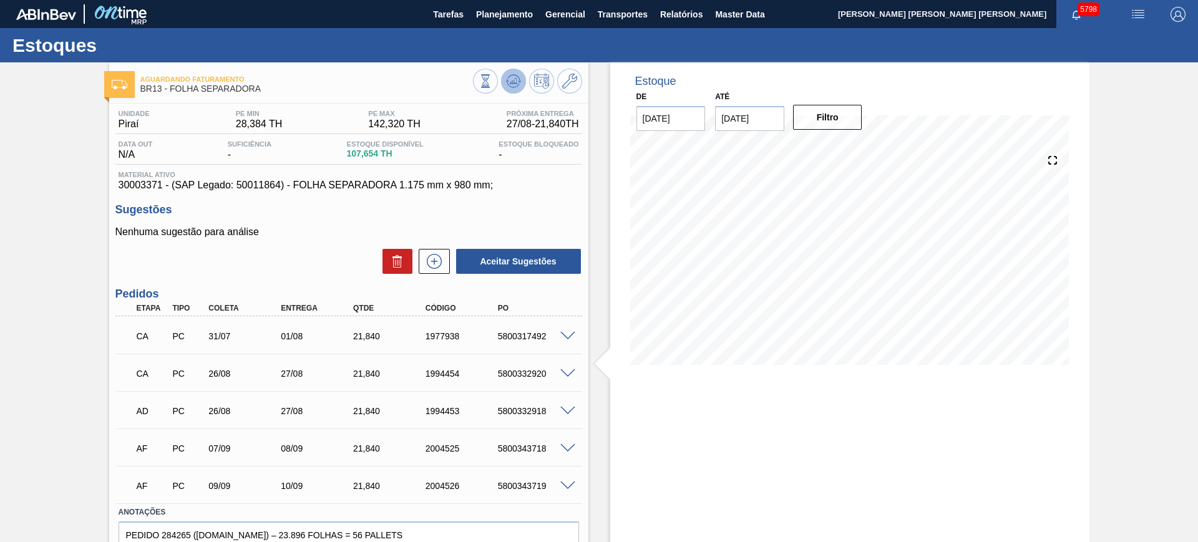
click at [512, 74] on icon at bounding box center [513, 81] width 15 height 15
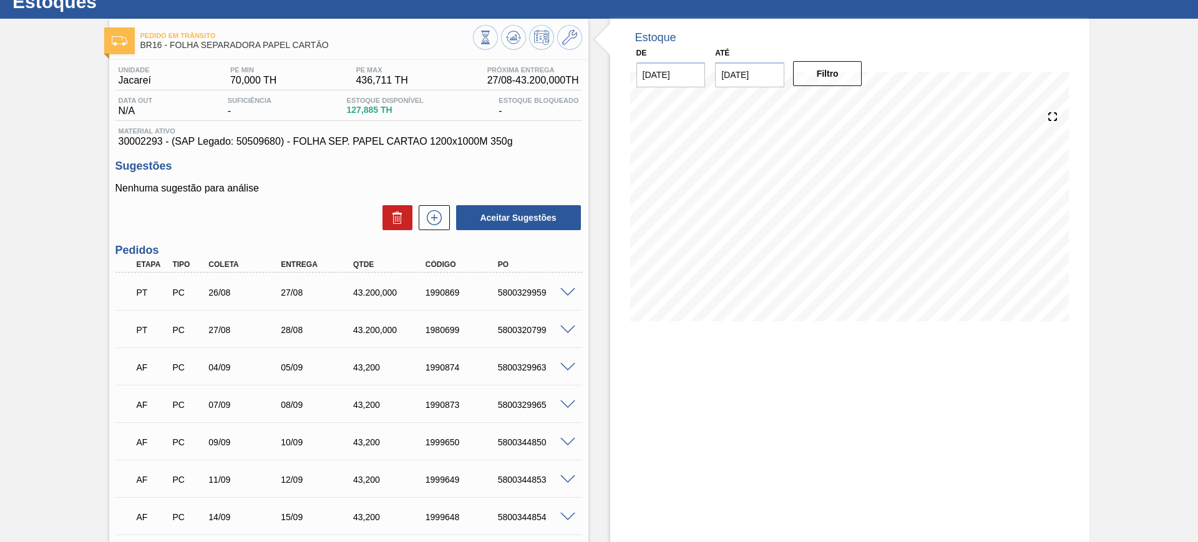
scroll to position [78, 0]
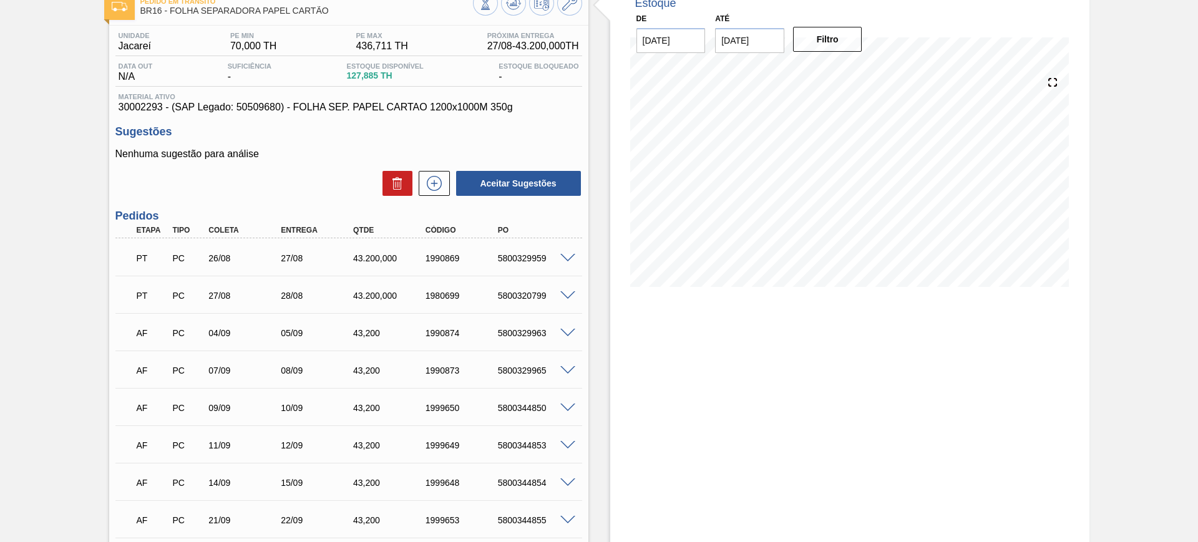
click at [572, 255] on span at bounding box center [567, 258] width 15 height 9
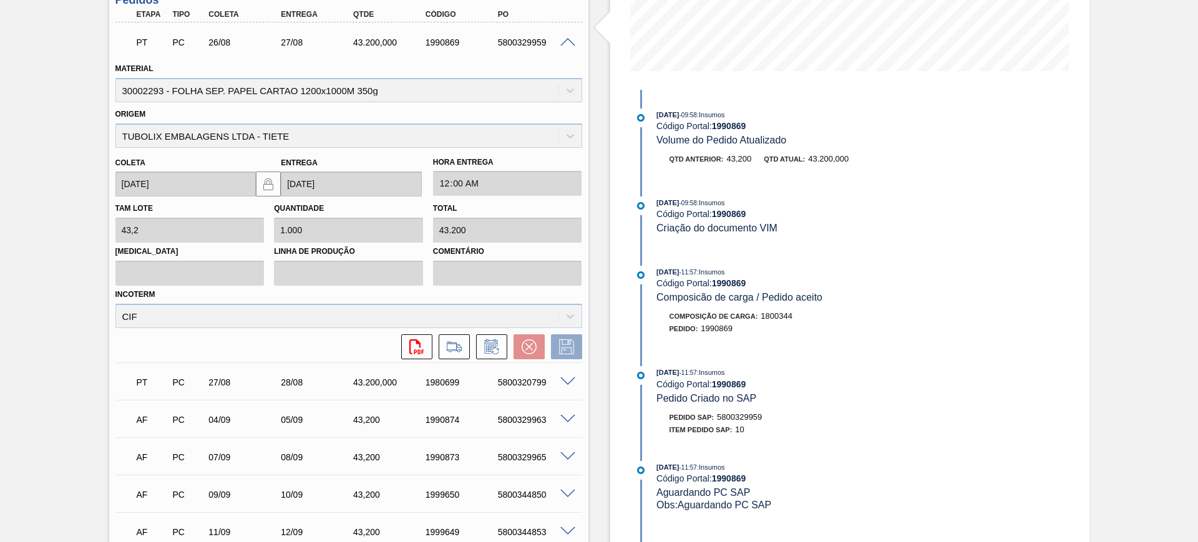
scroll to position [266, 0]
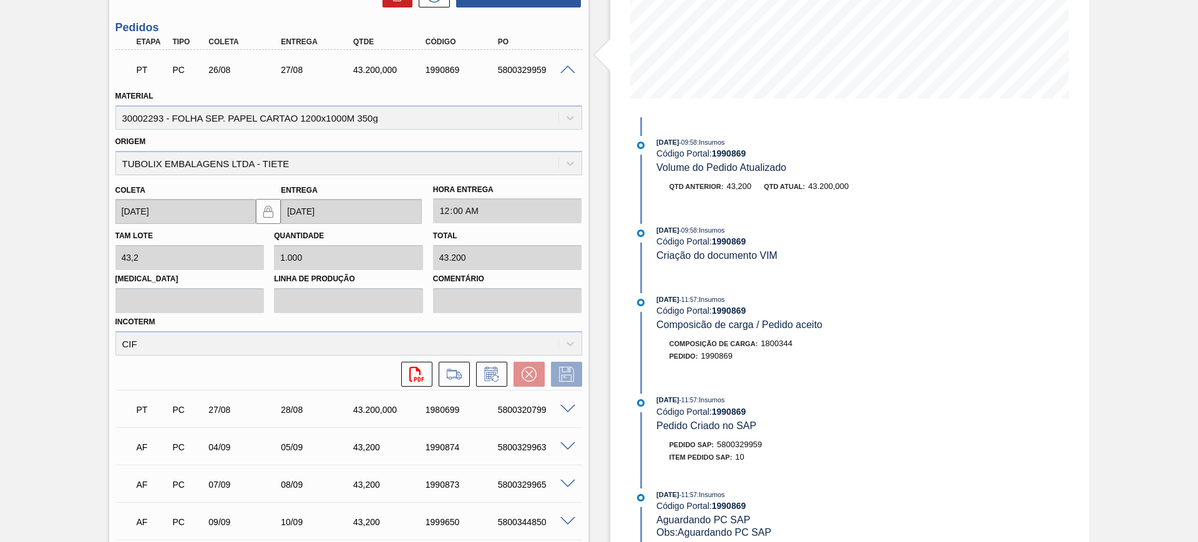
click at [566, 70] on span at bounding box center [567, 70] width 15 height 9
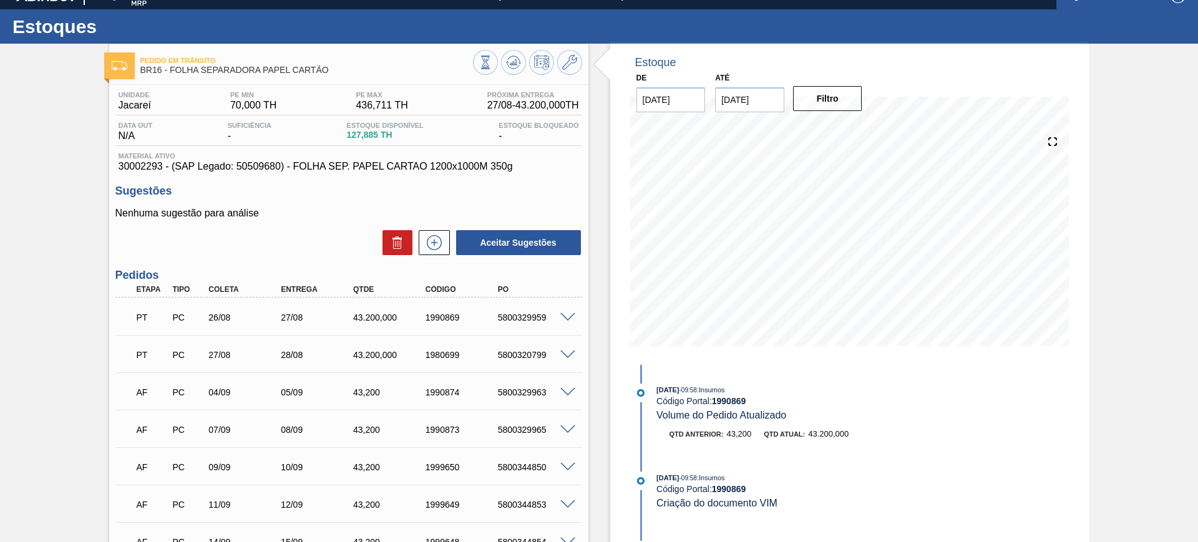
scroll to position [0, 0]
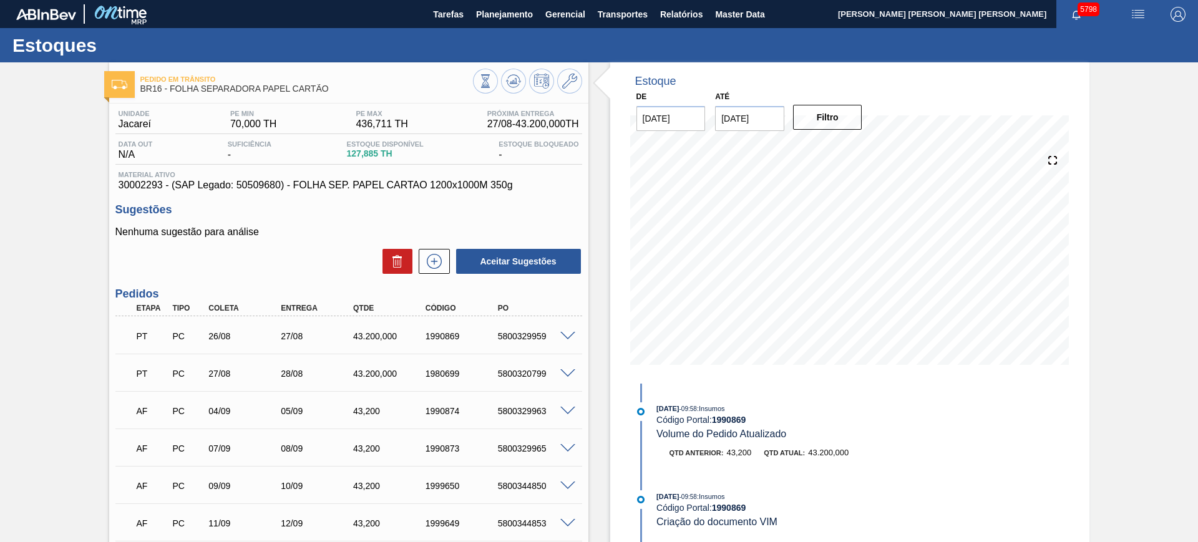
click at [570, 338] on span at bounding box center [567, 336] width 15 height 9
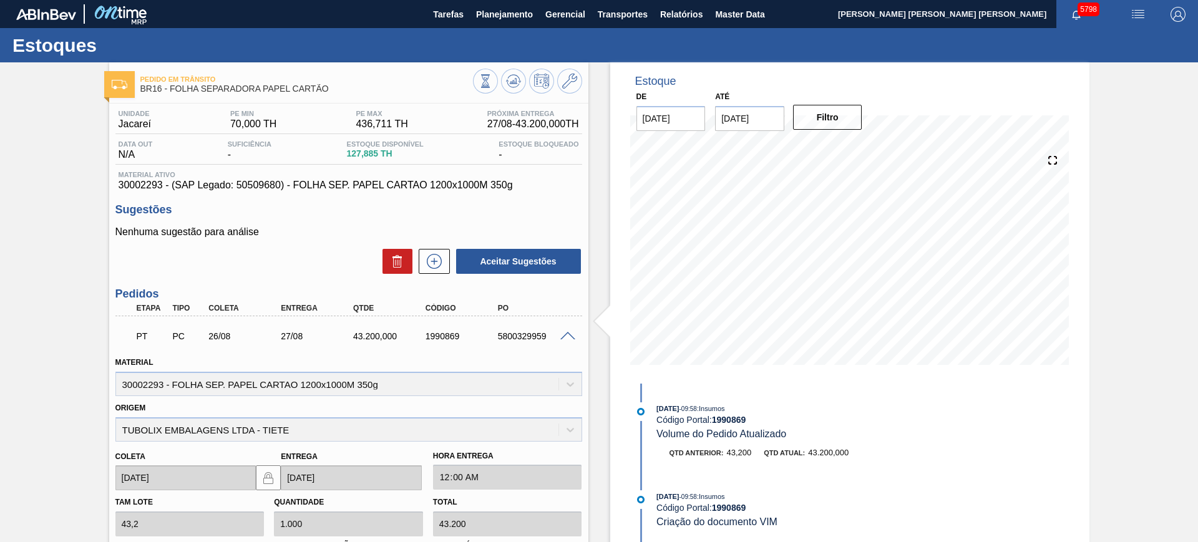
click at [564, 332] on span at bounding box center [567, 336] width 15 height 9
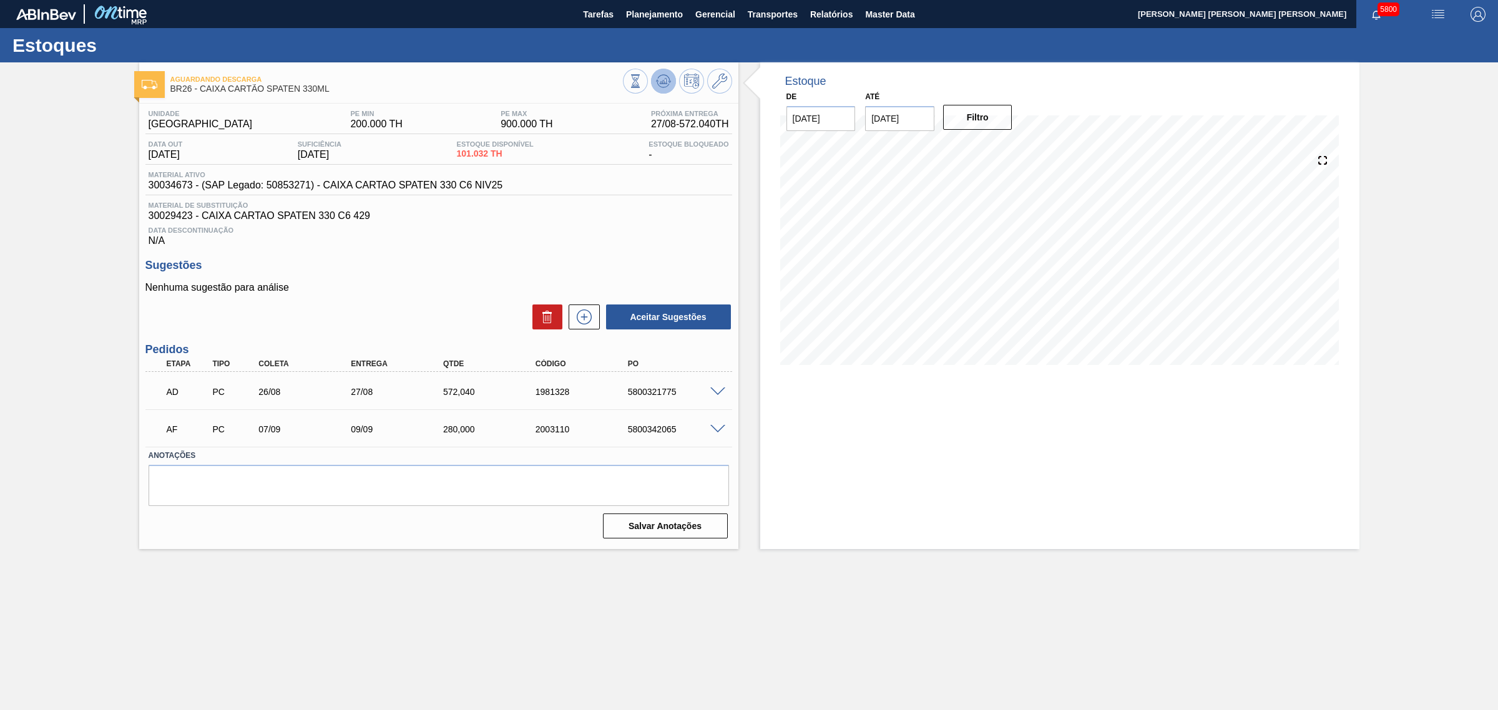
click at [660, 88] on icon at bounding box center [663, 81] width 15 height 15
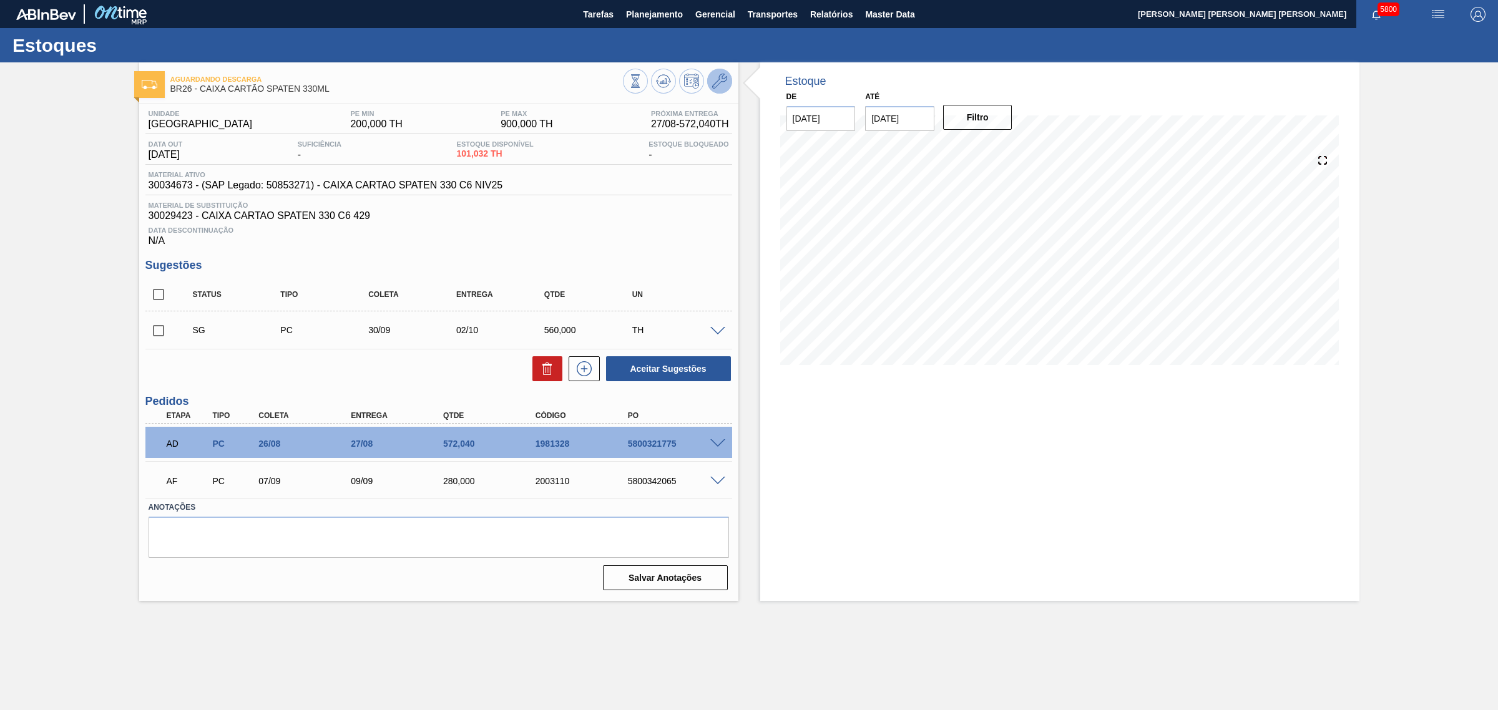
click at [712, 85] on icon at bounding box center [719, 81] width 15 height 15
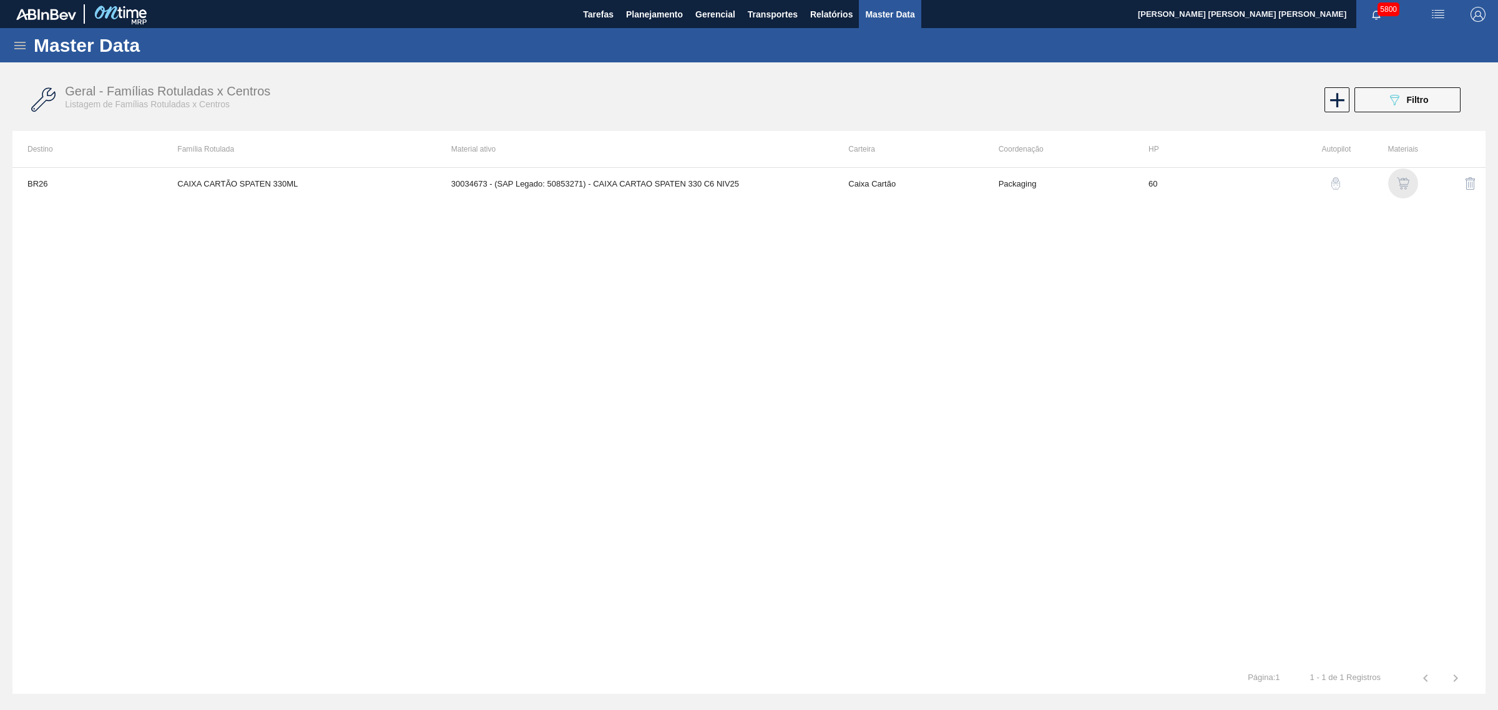
click at [1399, 185] on img "button" at bounding box center [1403, 183] width 12 height 12
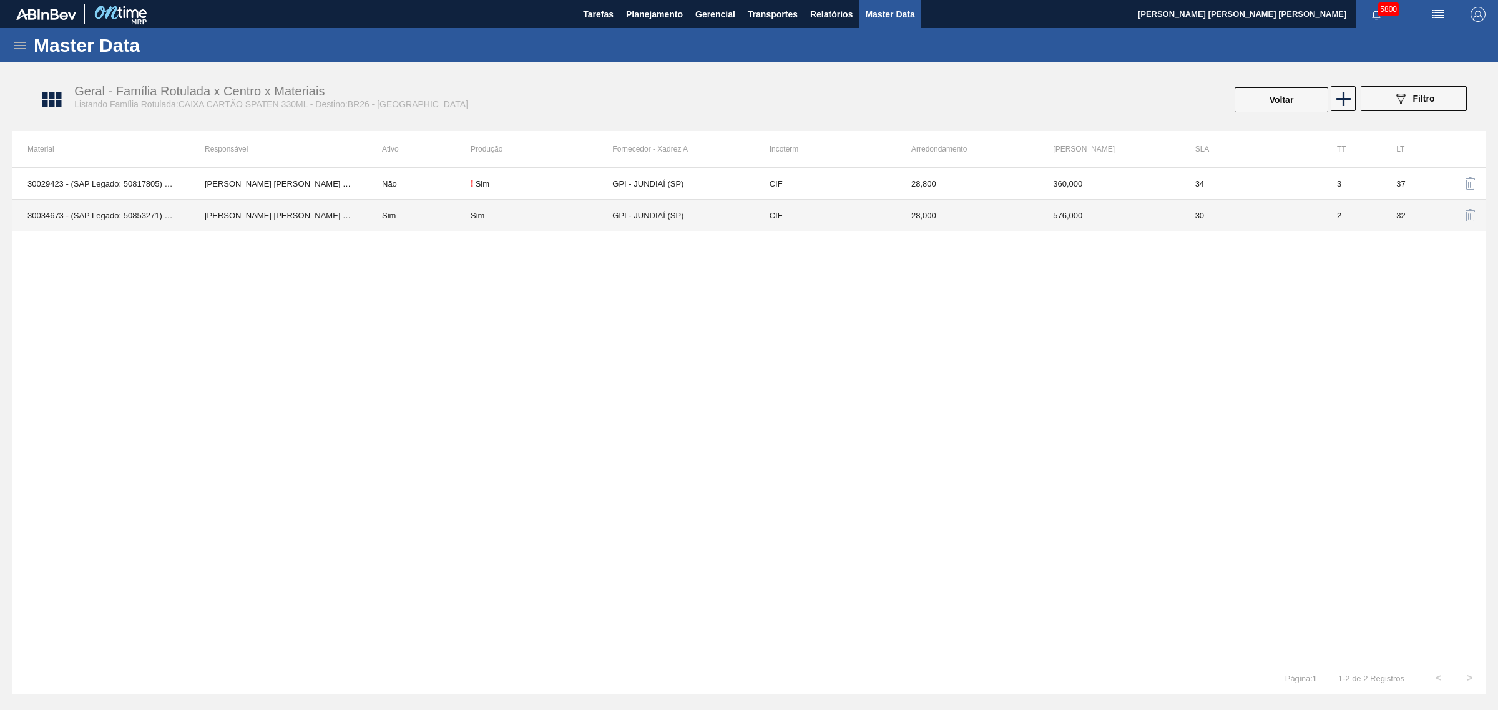
click at [620, 222] on td "GPI - JUNDIAÍ (SP)" at bounding box center [683, 216] width 142 height 32
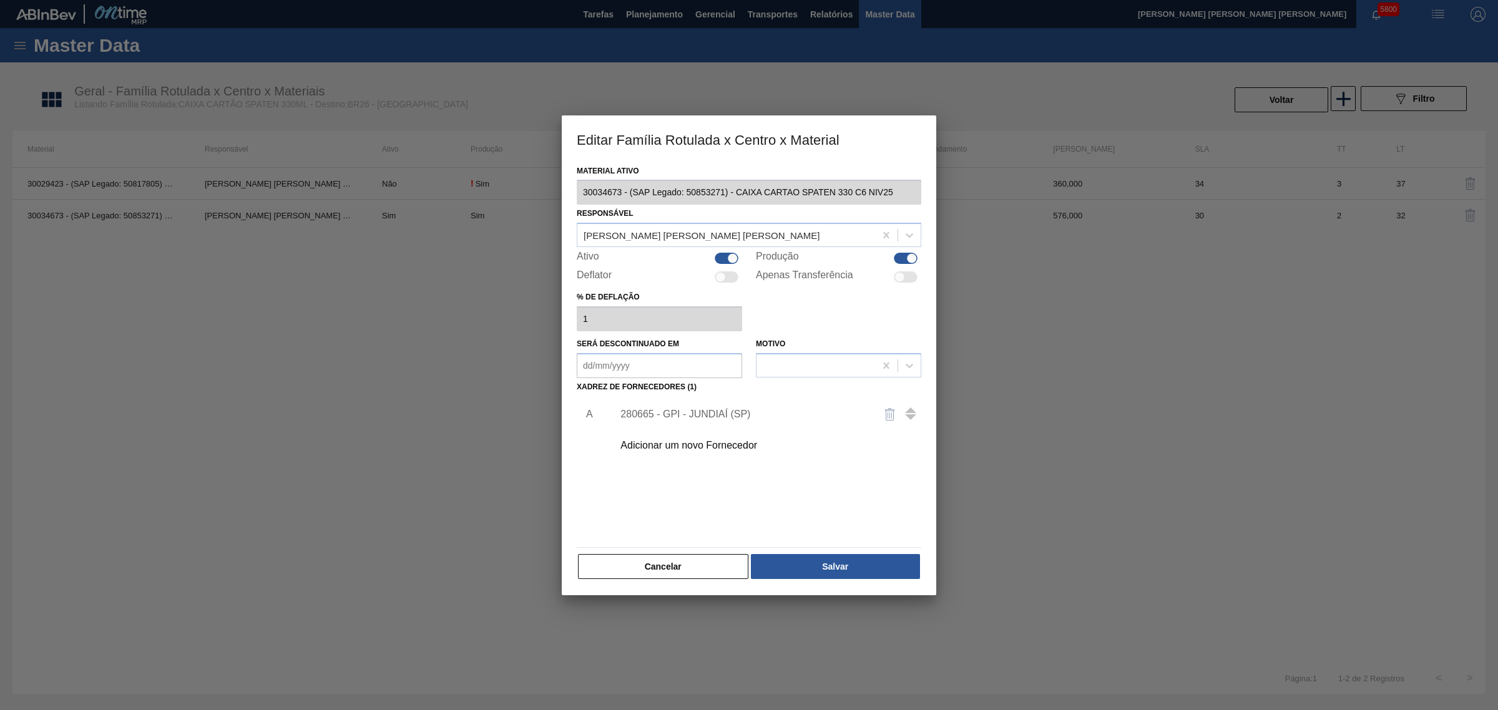
click at [691, 406] on div "280665 - GPI - JUNDIAÍ (SP)" at bounding box center [763, 414] width 315 height 31
click at [676, 413] on div "280665 - GPI - JUNDIAÍ (SP)" at bounding box center [742, 414] width 245 height 11
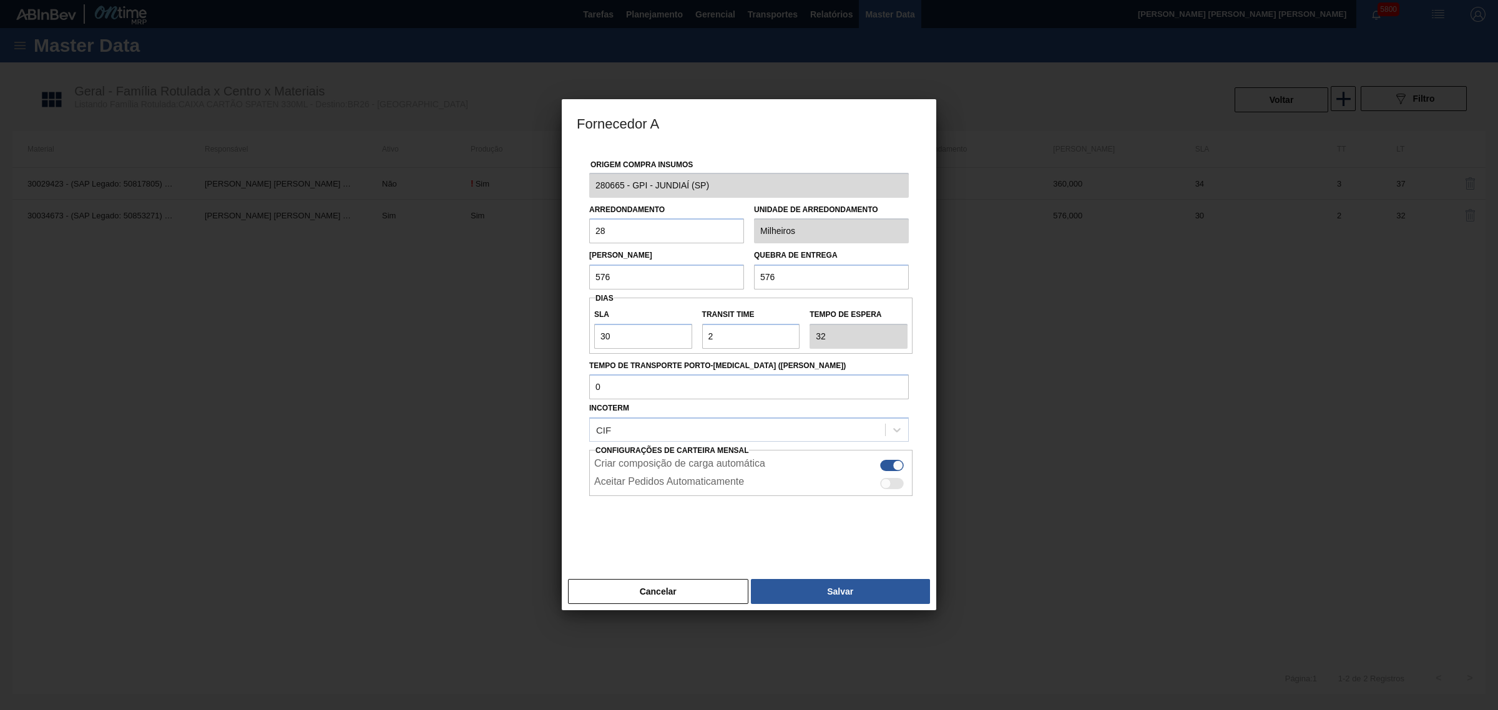
click at [695, 275] on input "576" at bounding box center [666, 277] width 155 height 25
type input "288"
click at [831, 587] on button "Salvar" at bounding box center [840, 591] width 179 height 25
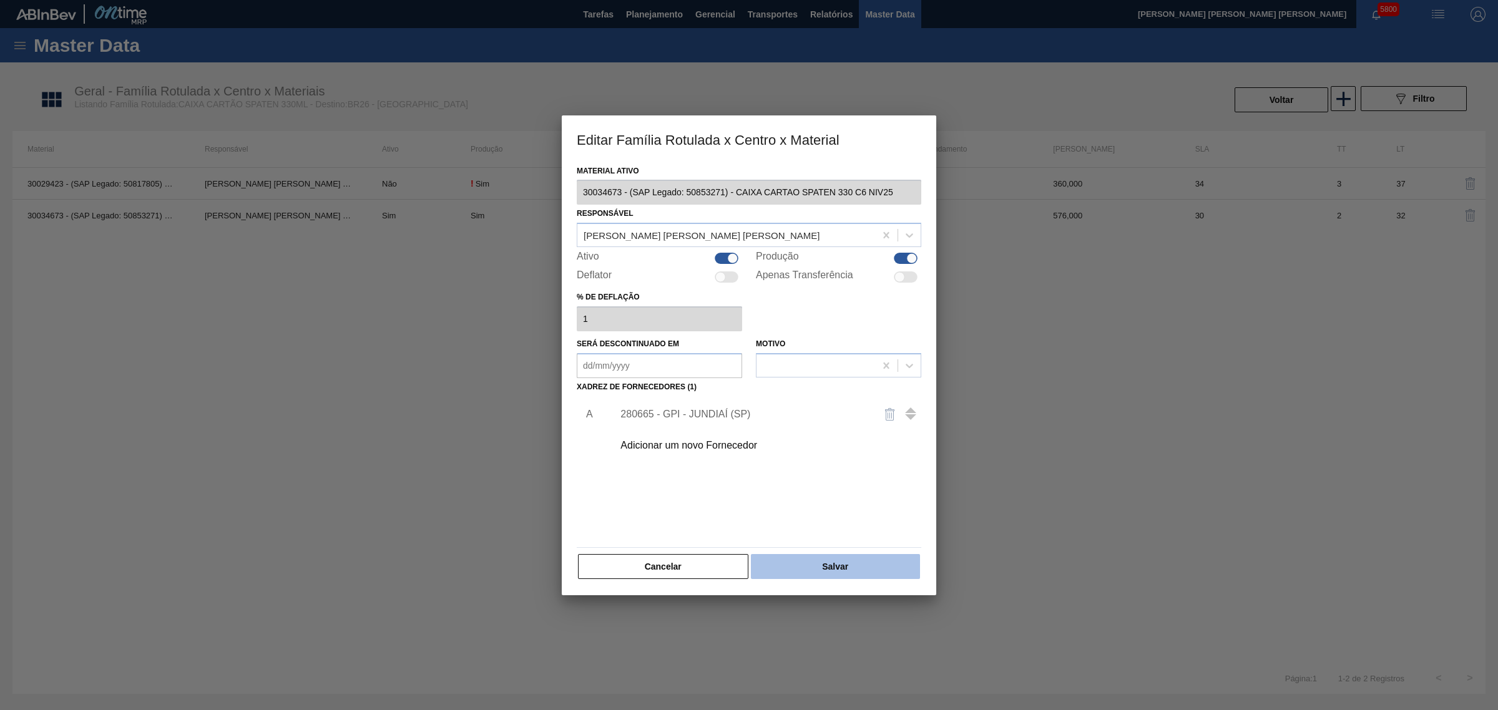
click at [871, 555] on button "Salvar" at bounding box center [835, 566] width 169 height 25
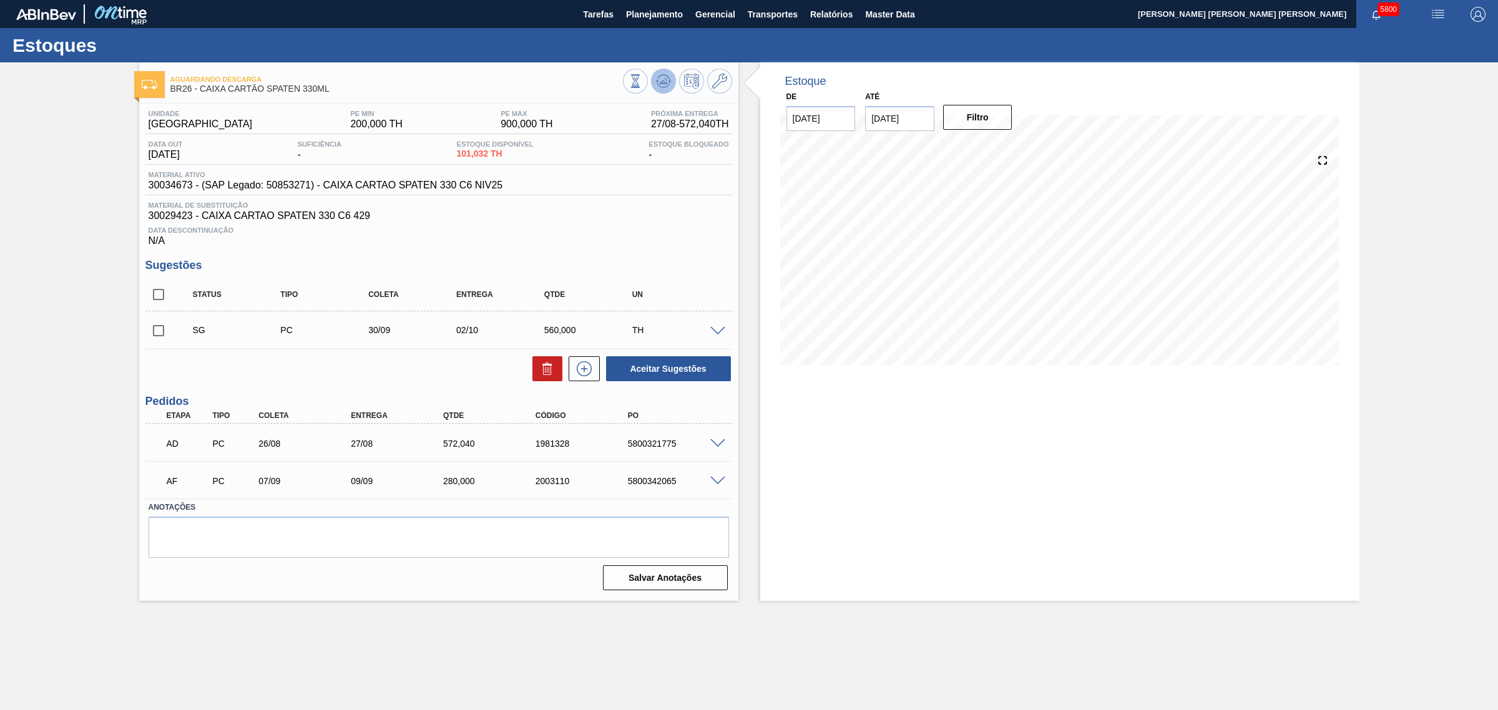
click at [669, 79] on icon at bounding box center [663, 81] width 15 height 15
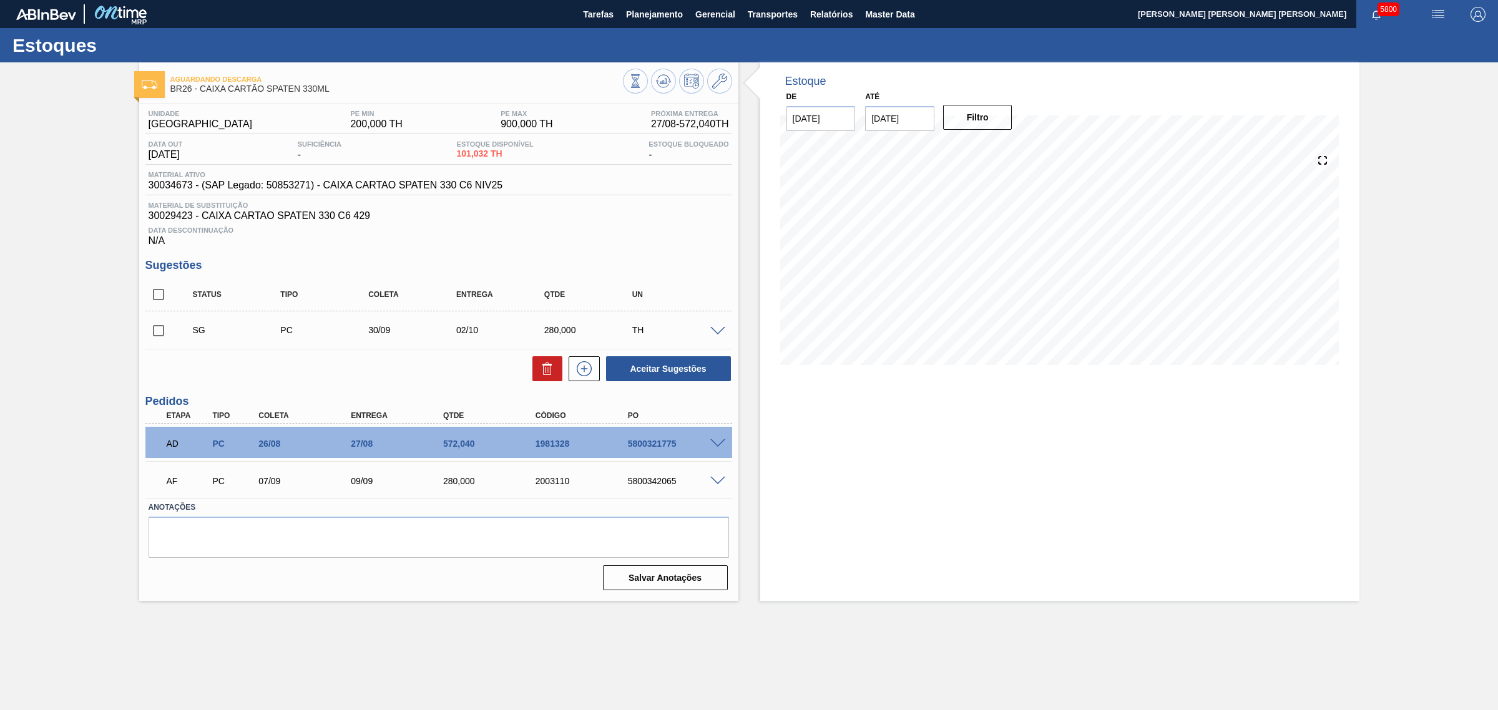
click at [712, 482] on span at bounding box center [717, 481] width 15 height 9
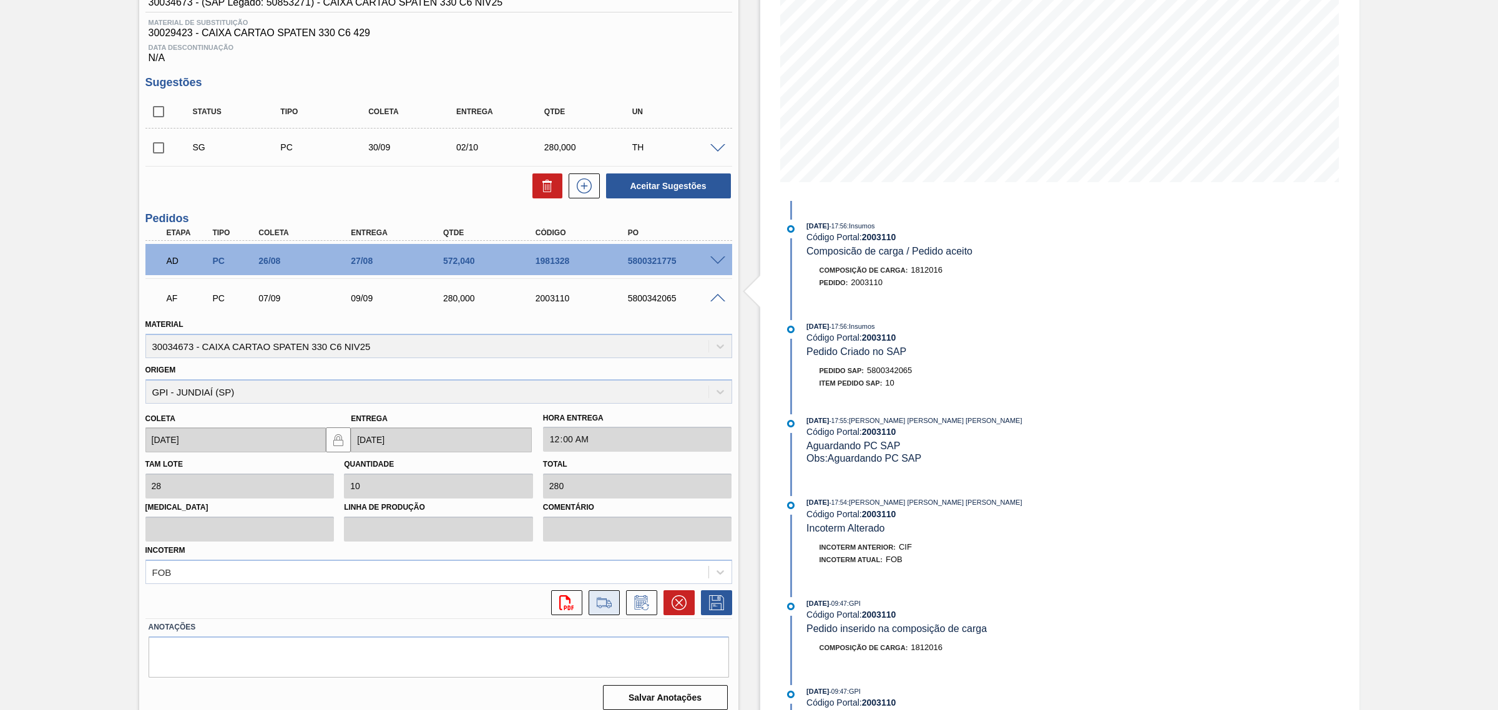
scroll to position [195, 0]
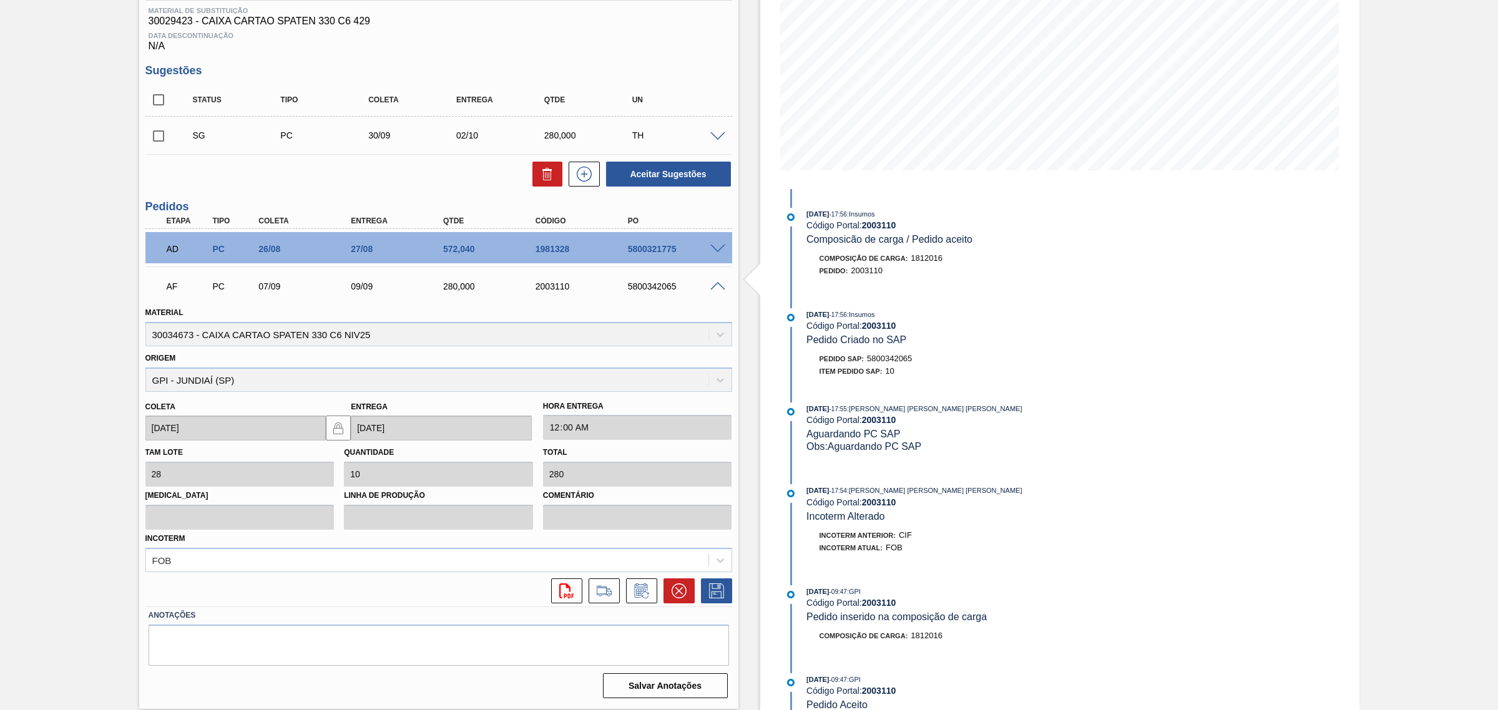
click at [657, 588] on div at bounding box center [675, 591] width 37 height 25
click at [637, 587] on icon at bounding box center [642, 591] width 20 height 15
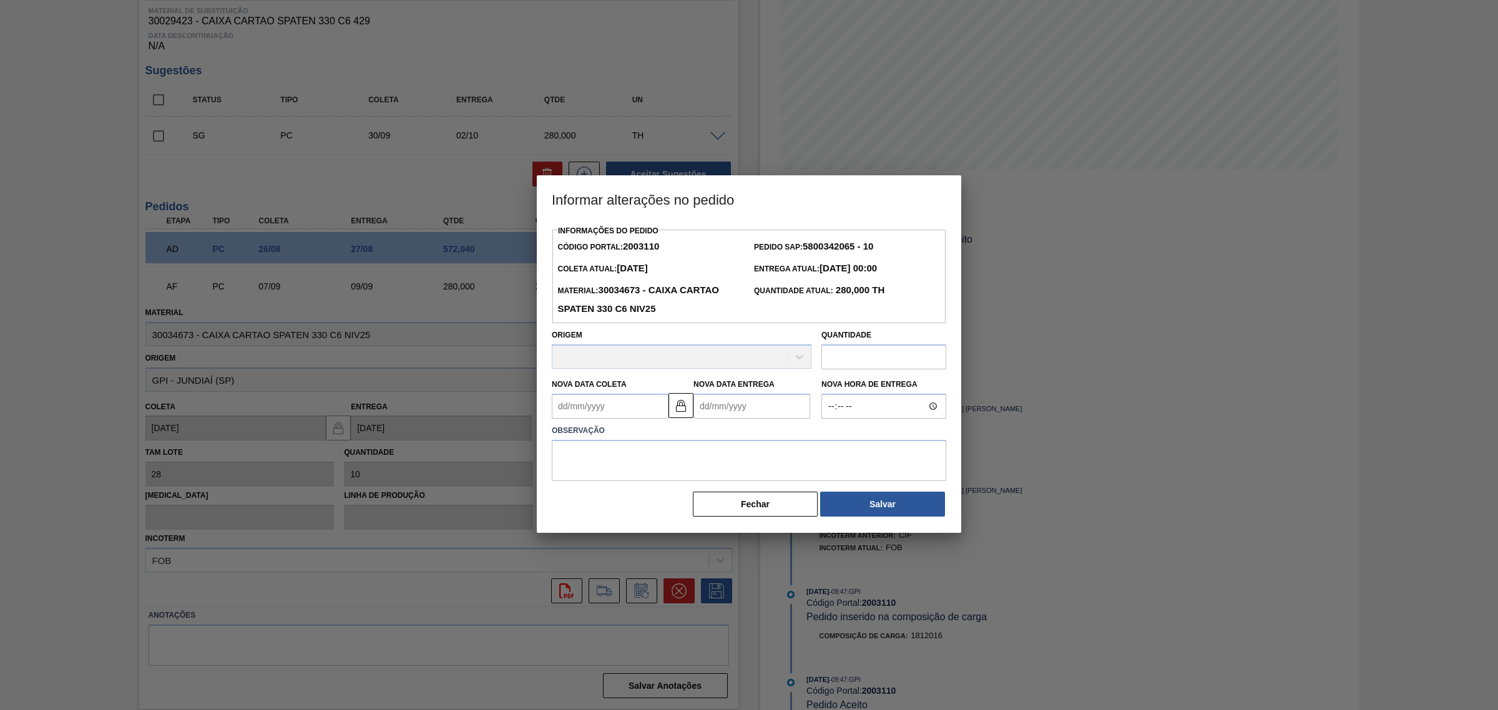
click at [718, 419] on Entrega2003110 "Nova Data Entrega" at bounding box center [751, 406] width 117 height 25
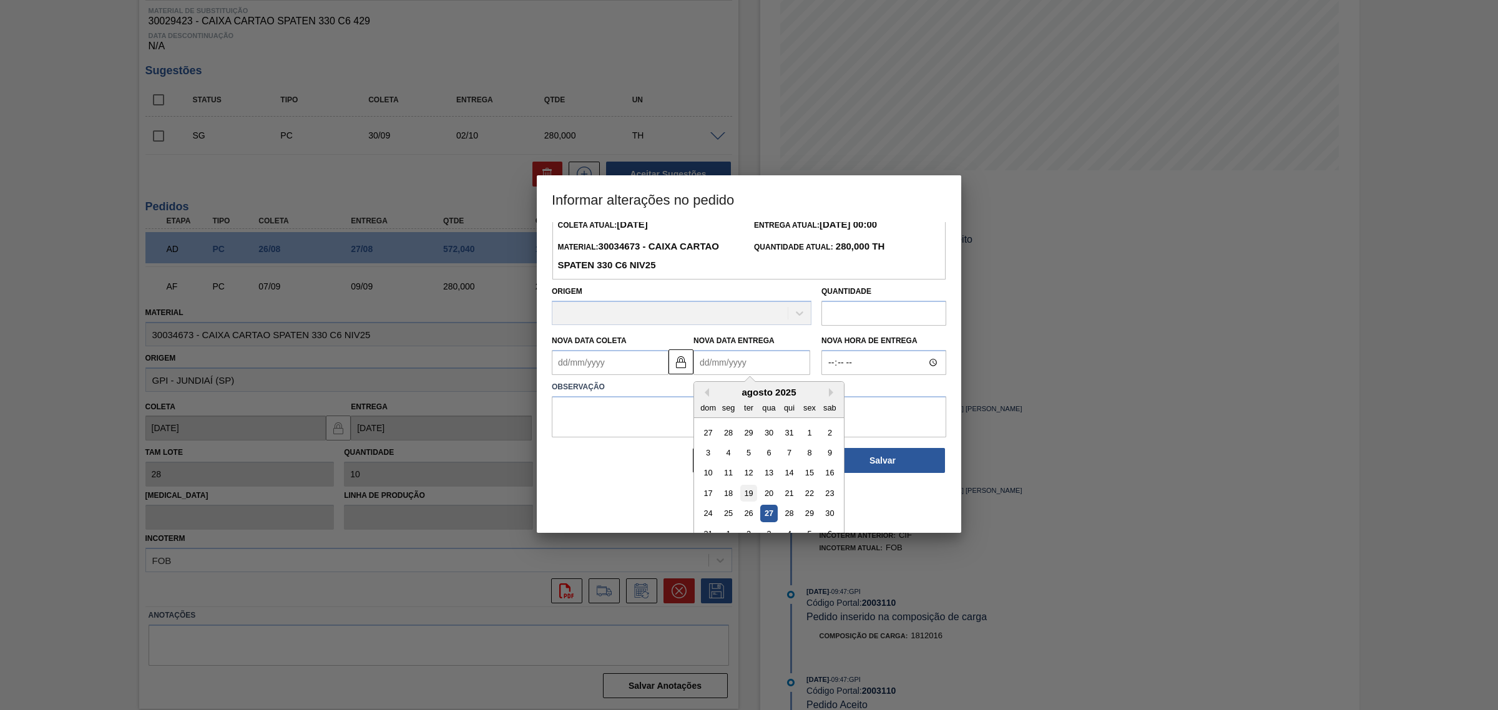
scroll to position [62, 0]
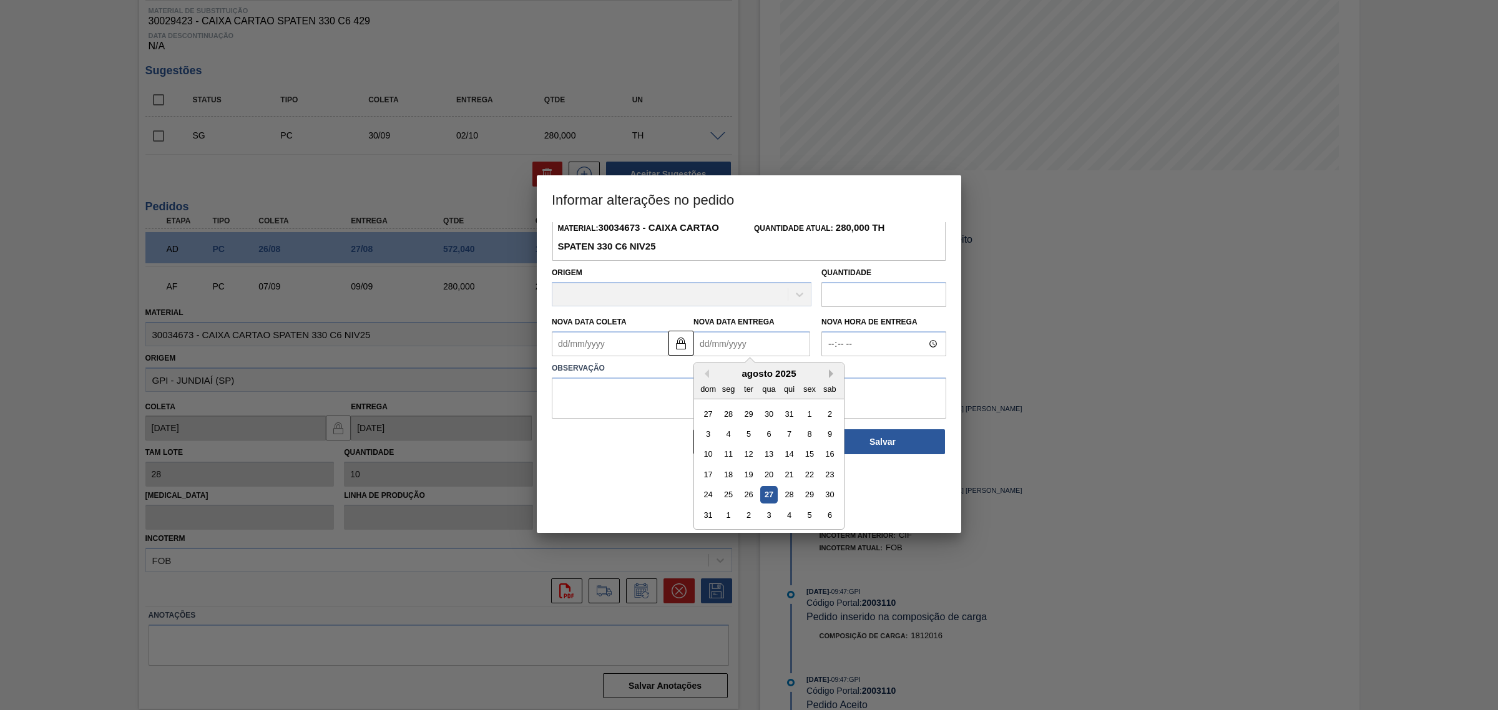
click at [831, 370] on button "Next Month" at bounding box center [833, 373] width 9 height 9
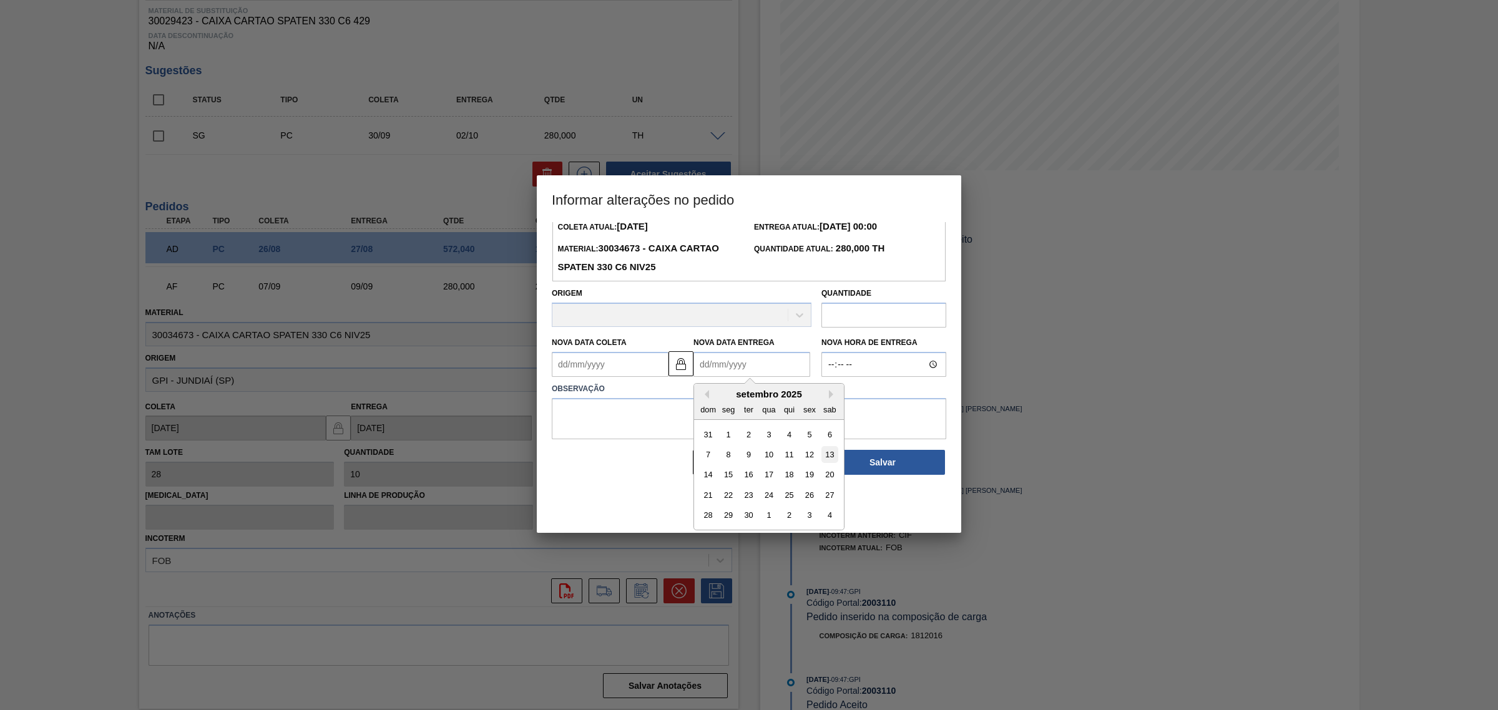
click at [821, 457] on div "13" at bounding box center [829, 454] width 17 height 17
type Coleta2003110 "[DATE]"
type Entrega2003110 "13/09/2025"
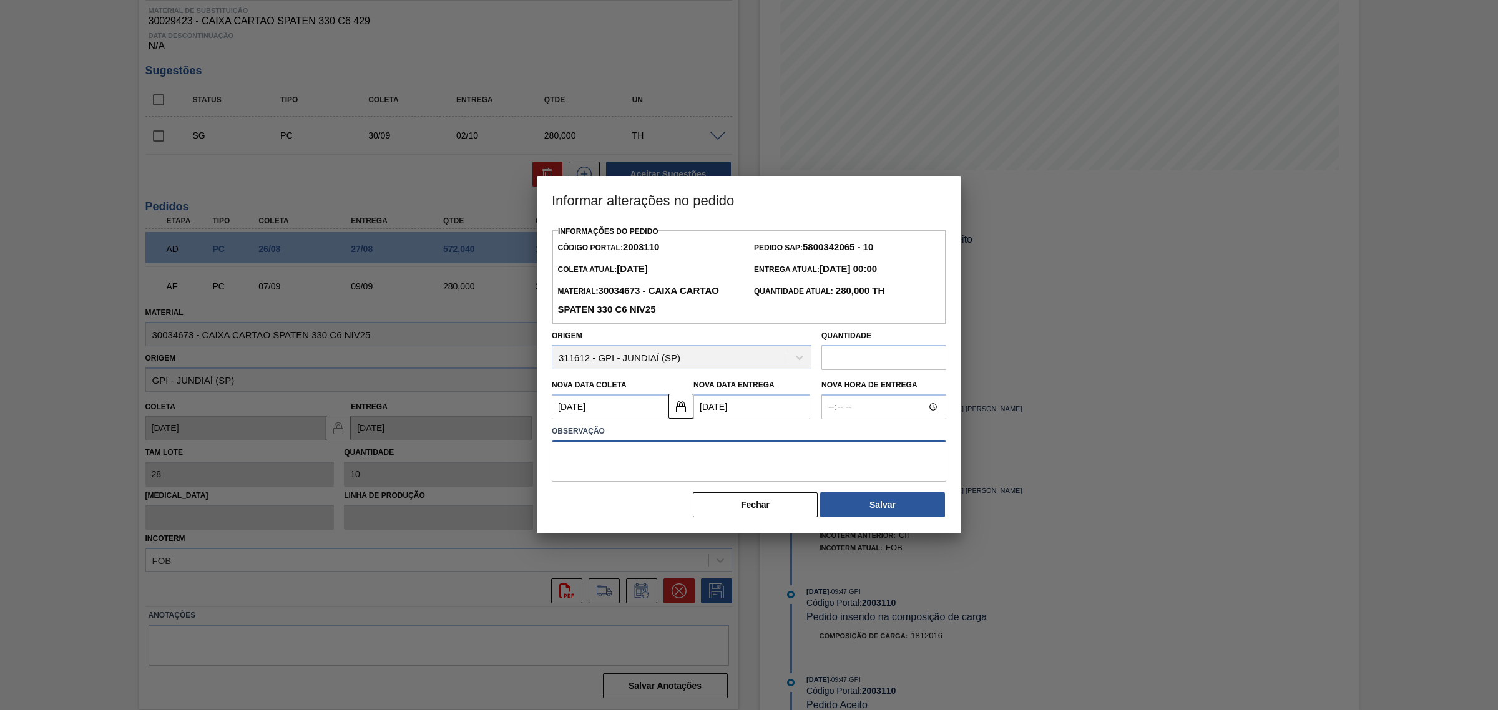
click at [788, 466] on textarea at bounding box center [749, 461] width 394 height 41
type textarea "AJUSTE DATA"
click at [859, 505] on button "Salvar" at bounding box center [882, 504] width 125 height 25
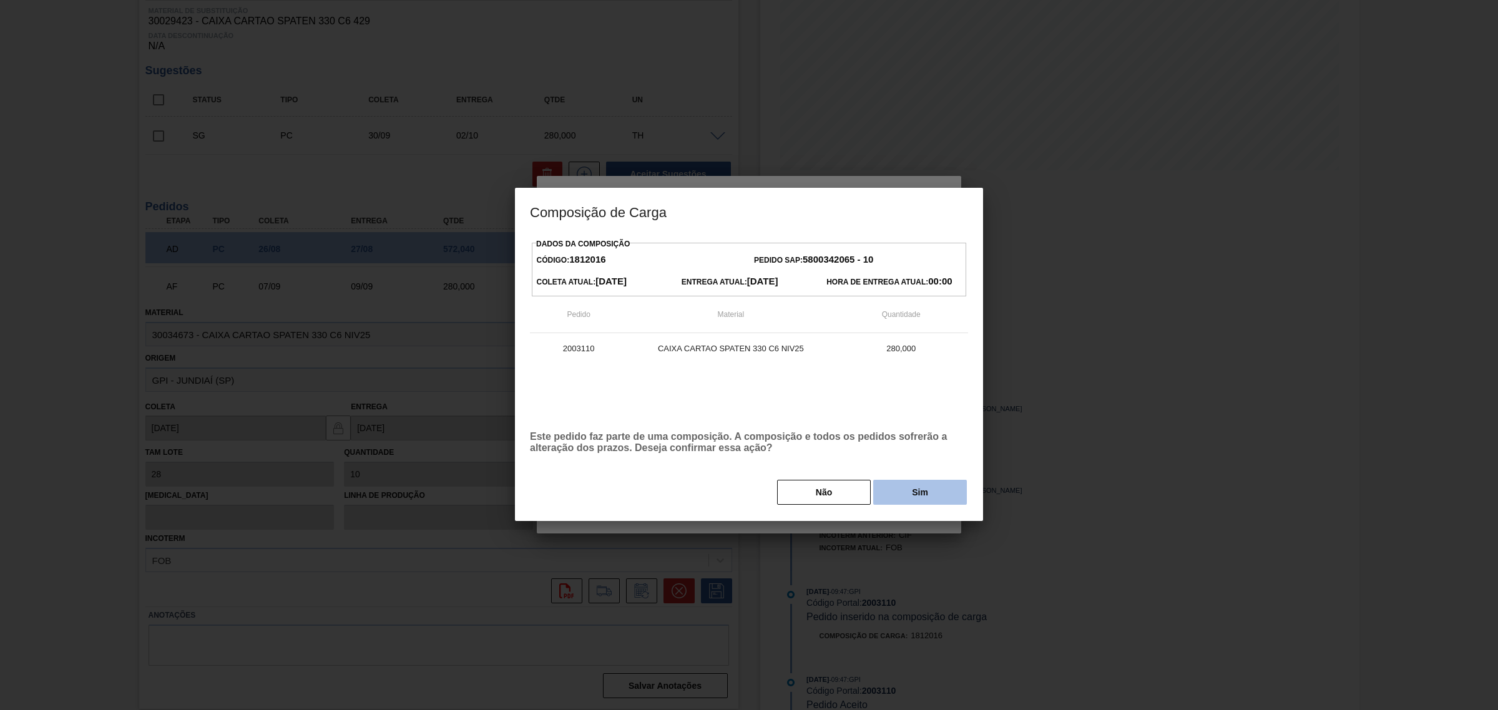
click at [908, 482] on button "Sim" at bounding box center [920, 492] width 94 height 25
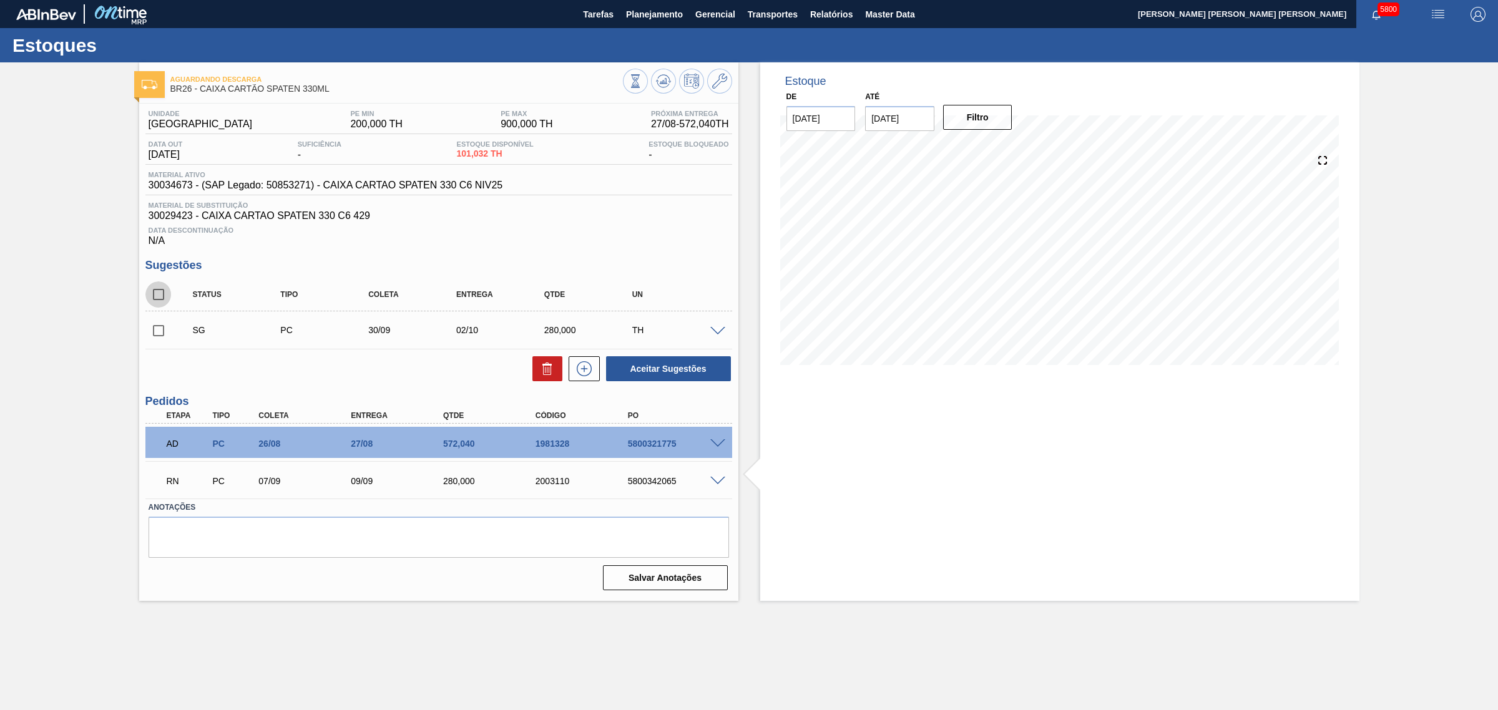
click at [160, 294] on input "checkbox" at bounding box center [158, 294] width 26 height 26
checkbox input "true"
click at [552, 365] on icon at bounding box center [547, 368] width 15 height 15
checkbox input "false"
click at [656, 87] on icon at bounding box center [663, 81] width 15 height 15
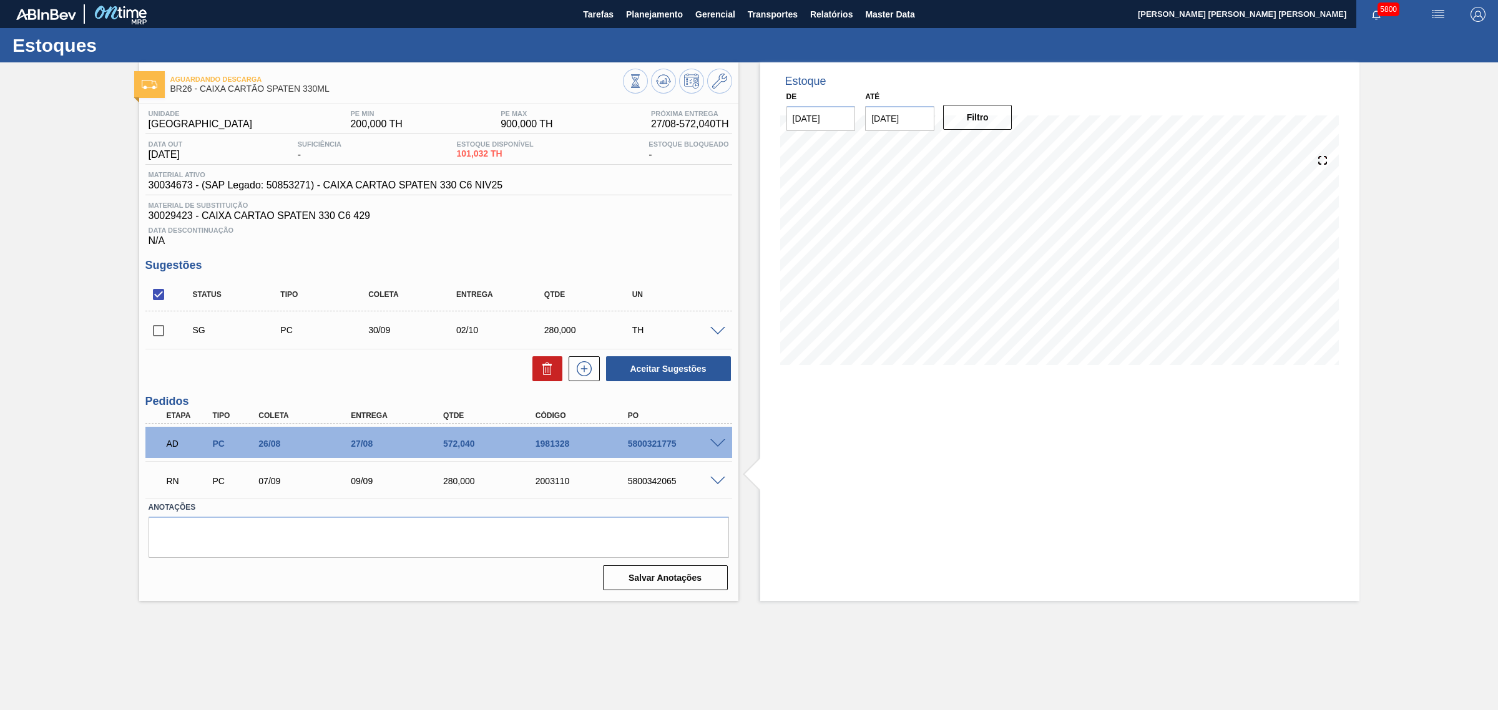
click at [167, 298] on input "checkbox" at bounding box center [158, 294] width 26 height 26
checkbox input "true"
click at [541, 369] on icon at bounding box center [547, 368] width 15 height 15
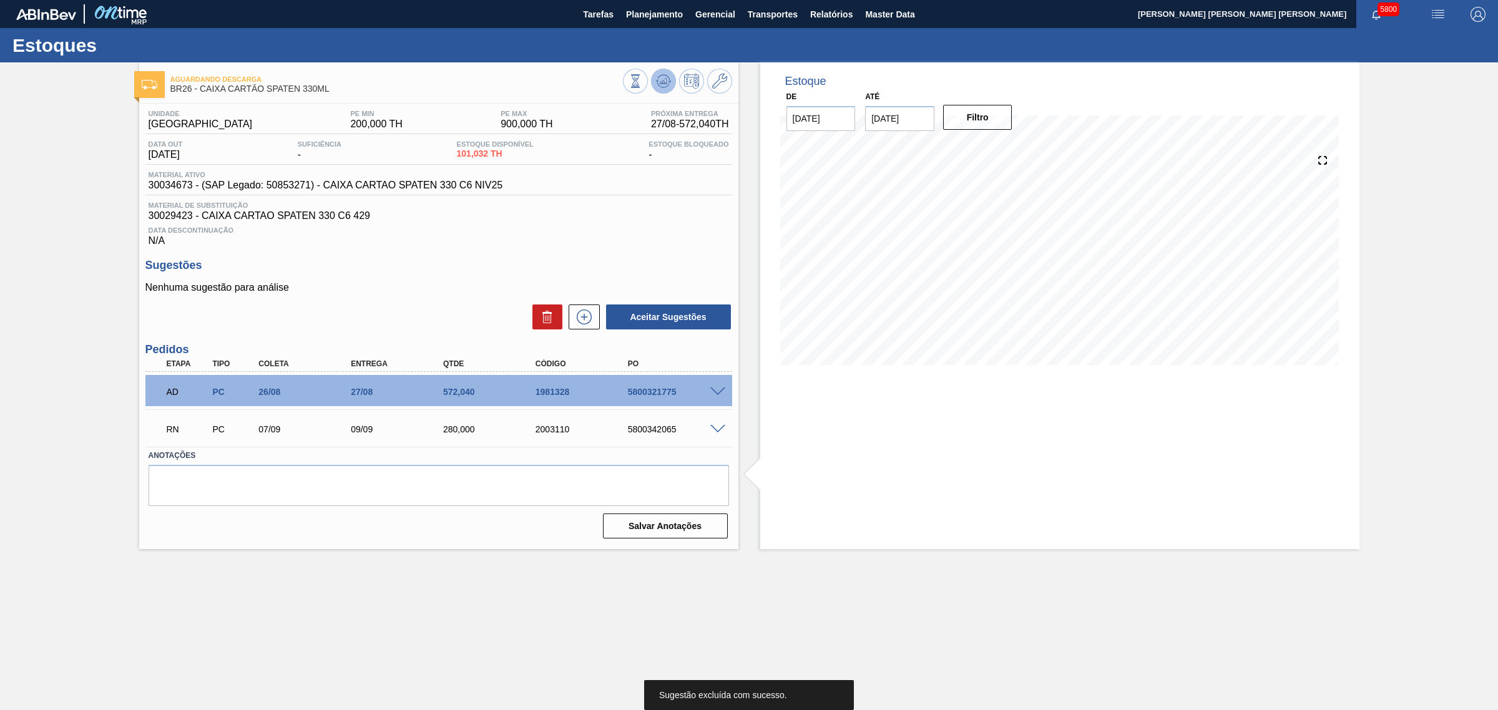
click at [671, 85] on button at bounding box center [663, 81] width 25 height 25
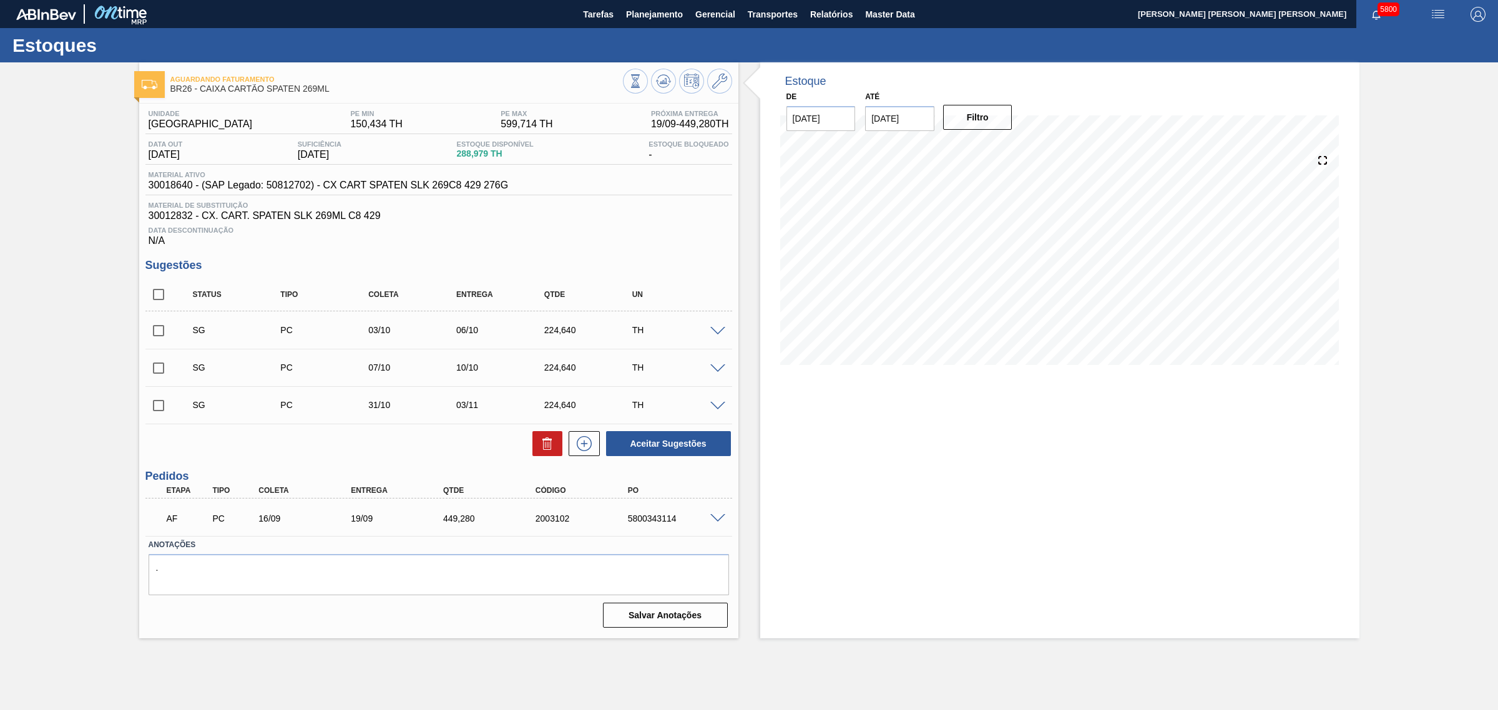
click at [715, 513] on div "AF PC 16/09 19/09 449,280 2003102 5800343114" at bounding box center [438, 517] width 587 height 31
click at [713, 520] on span at bounding box center [717, 518] width 15 height 9
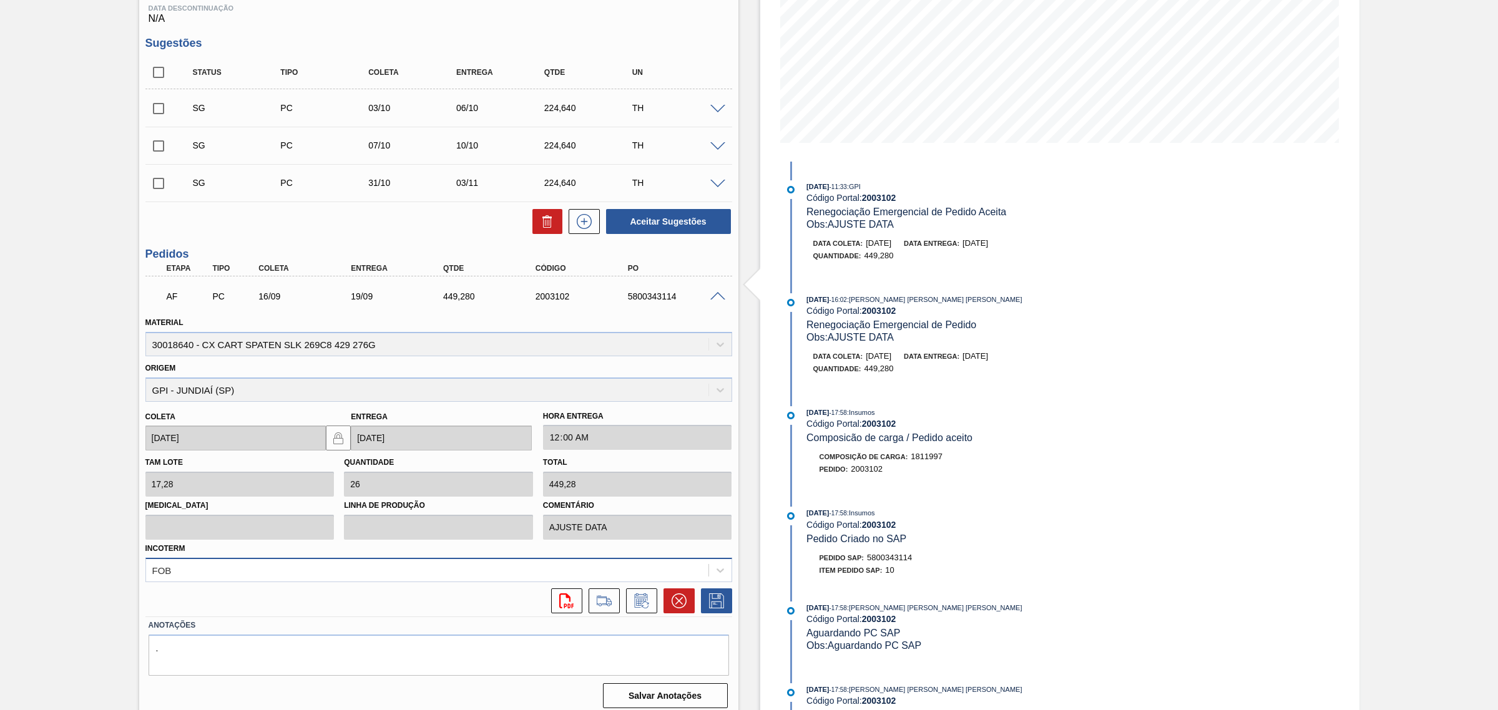
scroll to position [232, 0]
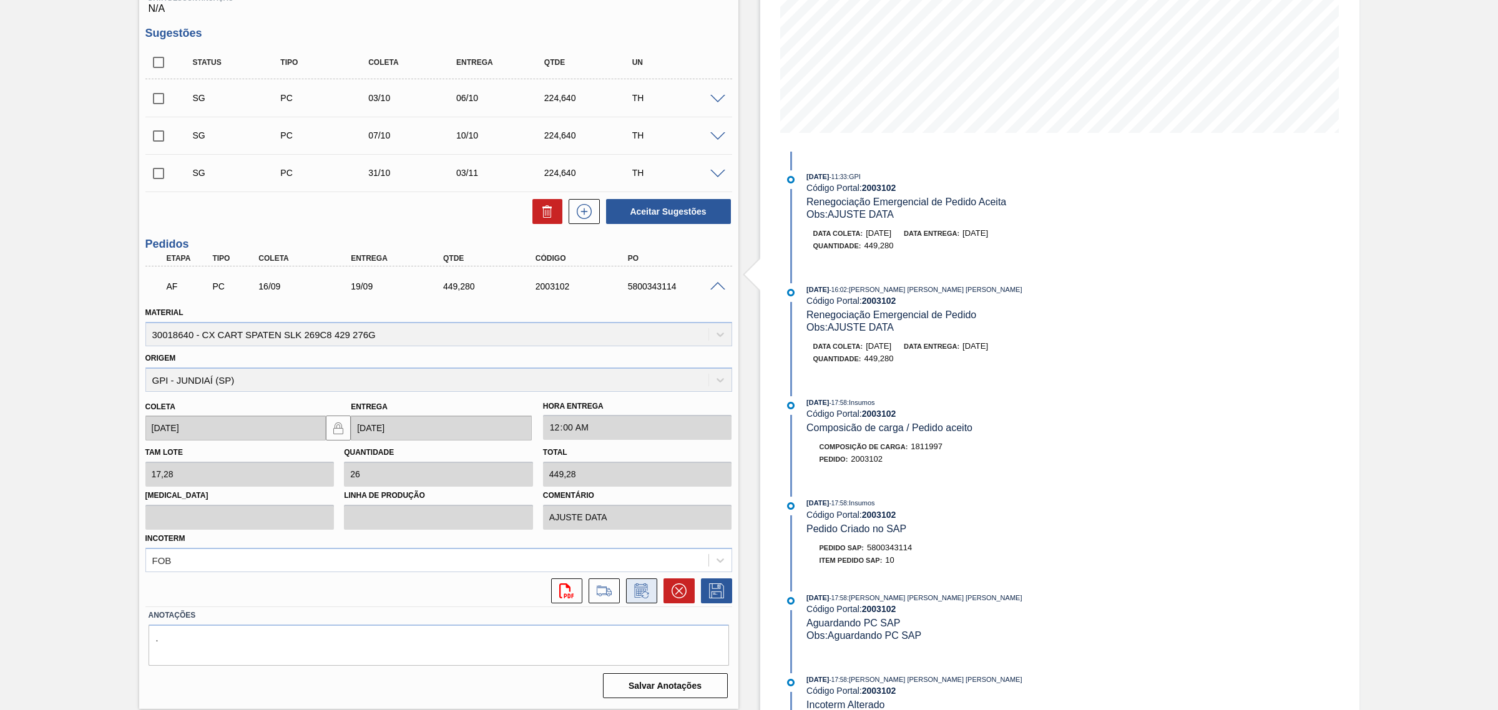
click at [638, 590] on icon at bounding box center [642, 591] width 20 height 15
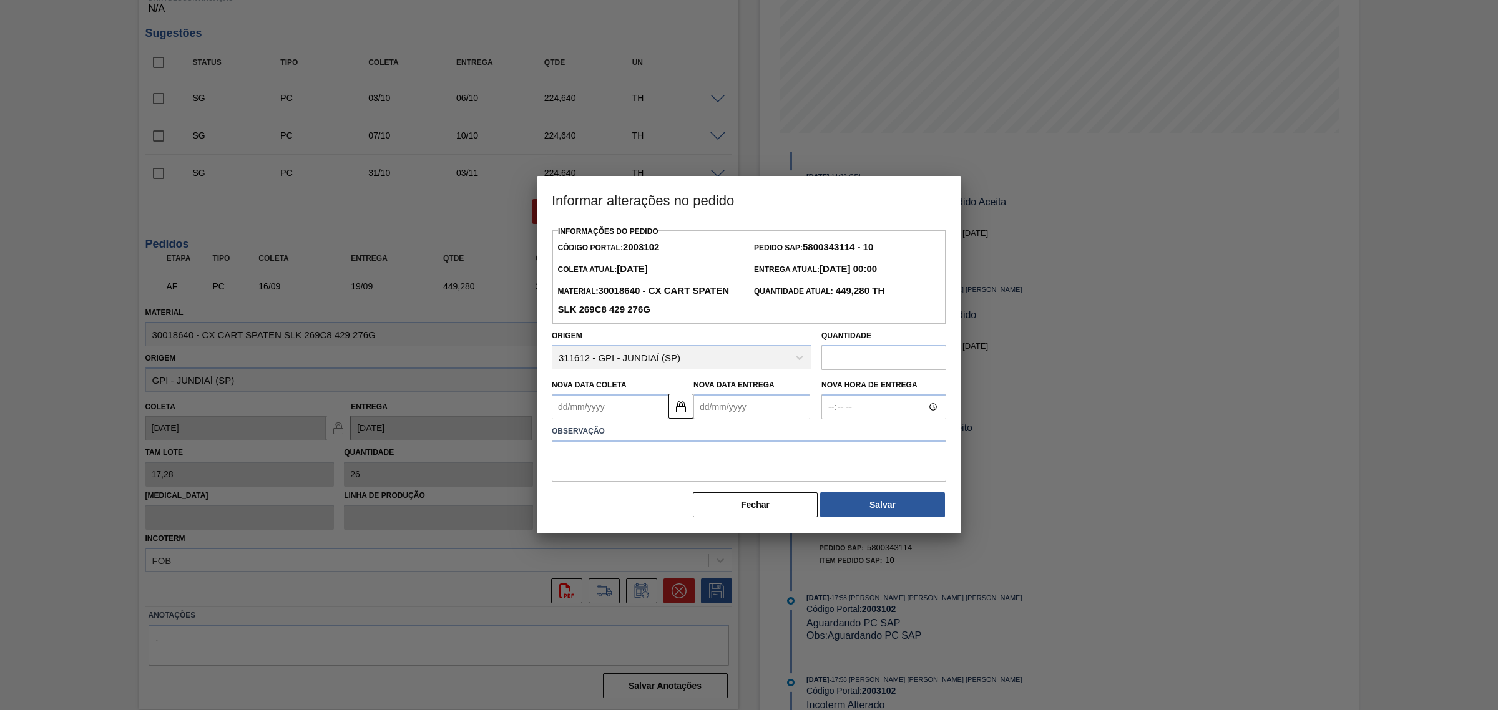
click at [718, 417] on Entrega2003102 "Nova Data Entrega" at bounding box center [751, 406] width 117 height 25
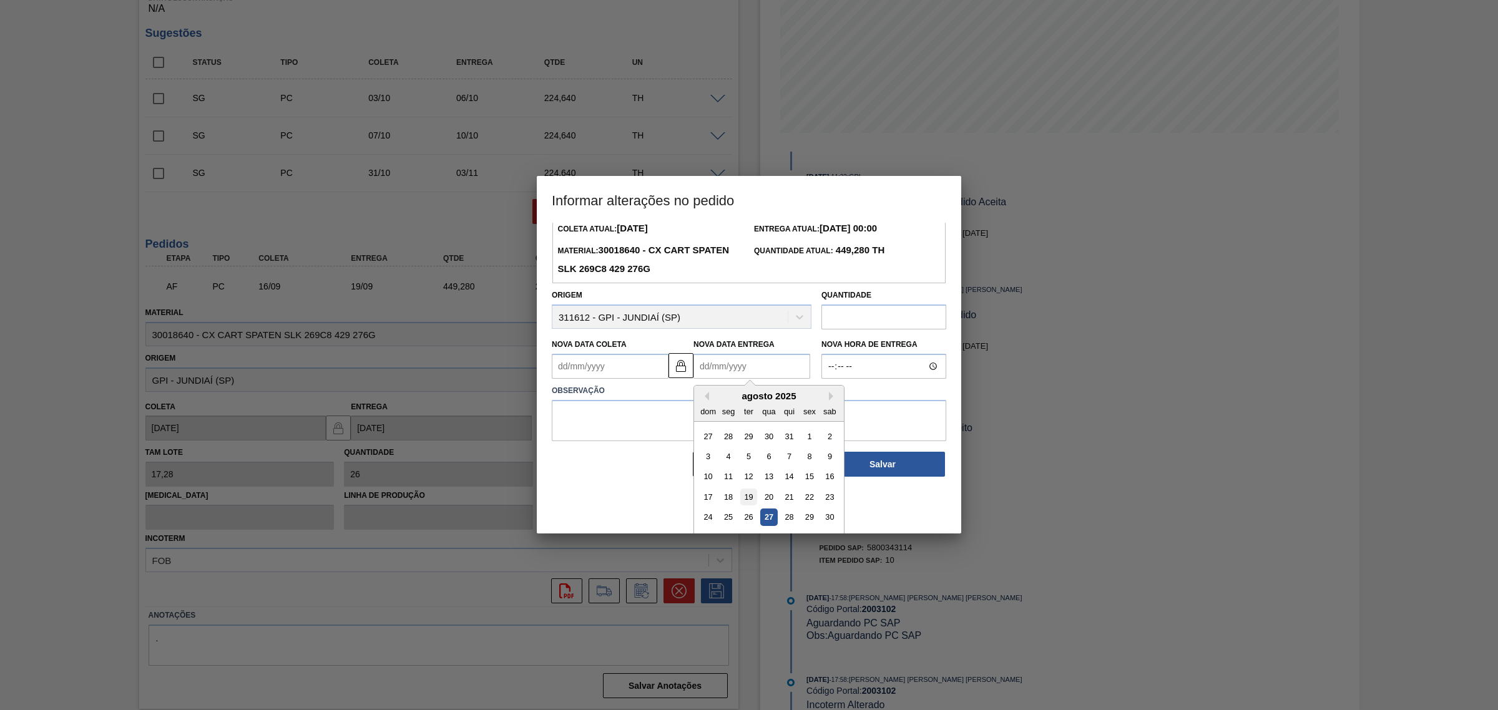
scroll to position [62, 0]
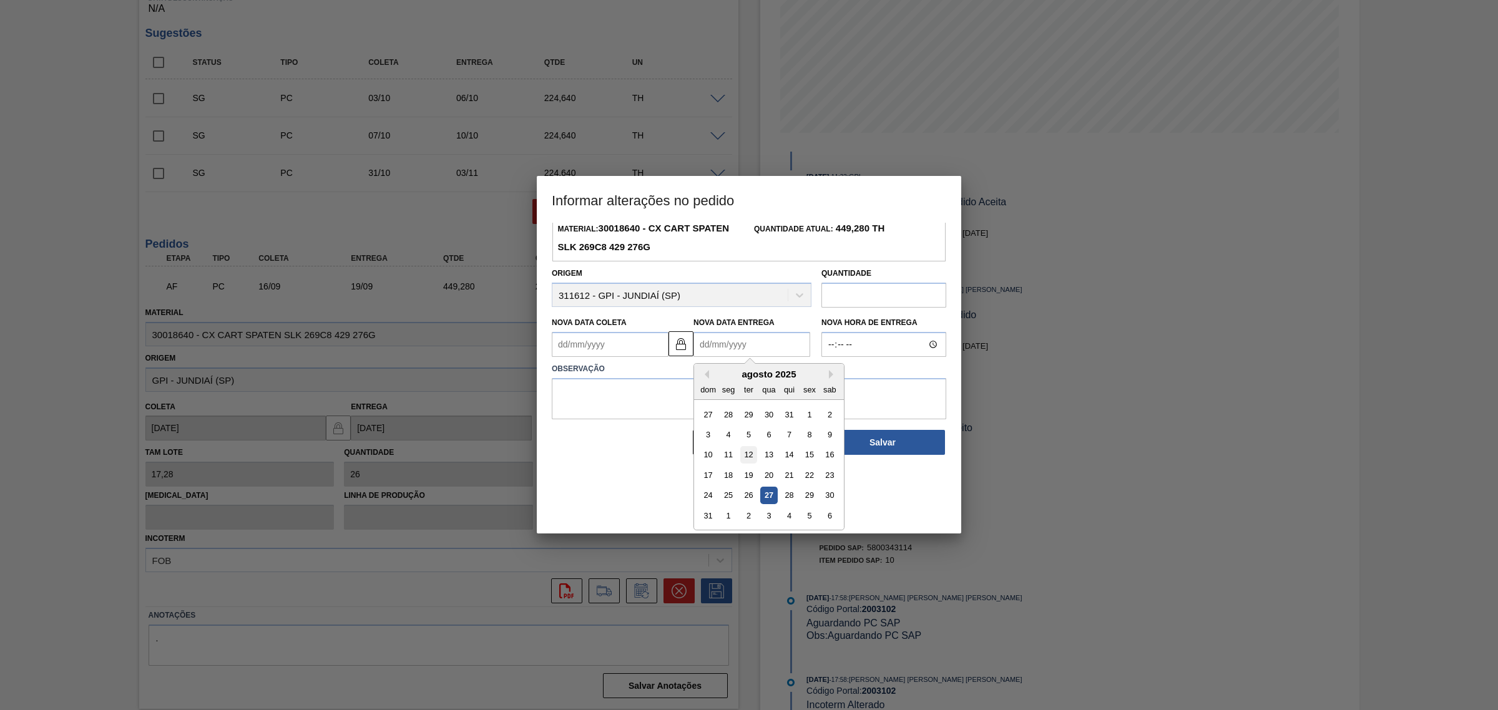
click at [747, 454] on div "12" at bounding box center [748, 455] width 17 height 17
type Coleta2003102 "09/08/2025"
type Entrega2003102 "12/08/2025"
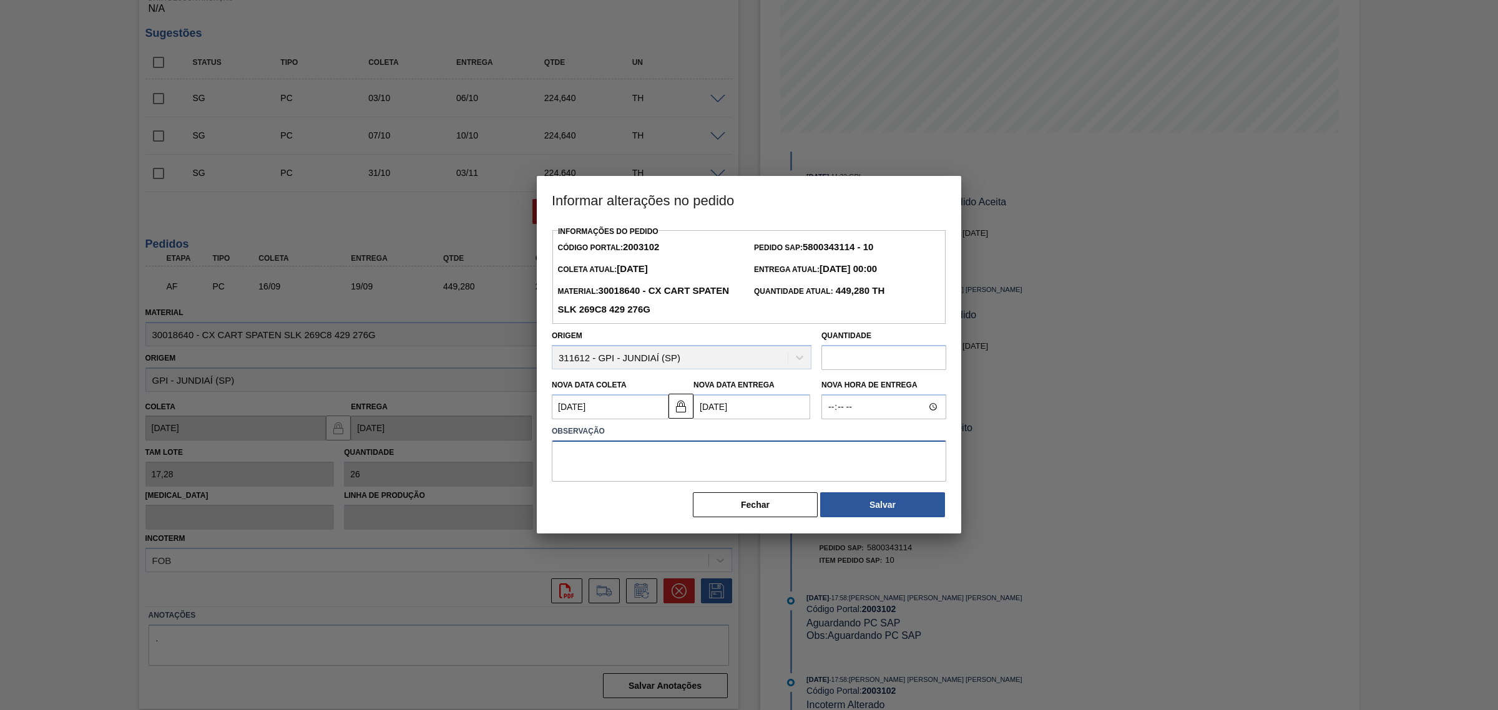
click at [753, 462] on textarea at bounding box center [749, 461] width 394 height 41
type textarea "AJUSTE DATA"
click at [862, 500] on button "Salvar" at bounding box center [882, 504] width 125 height 25
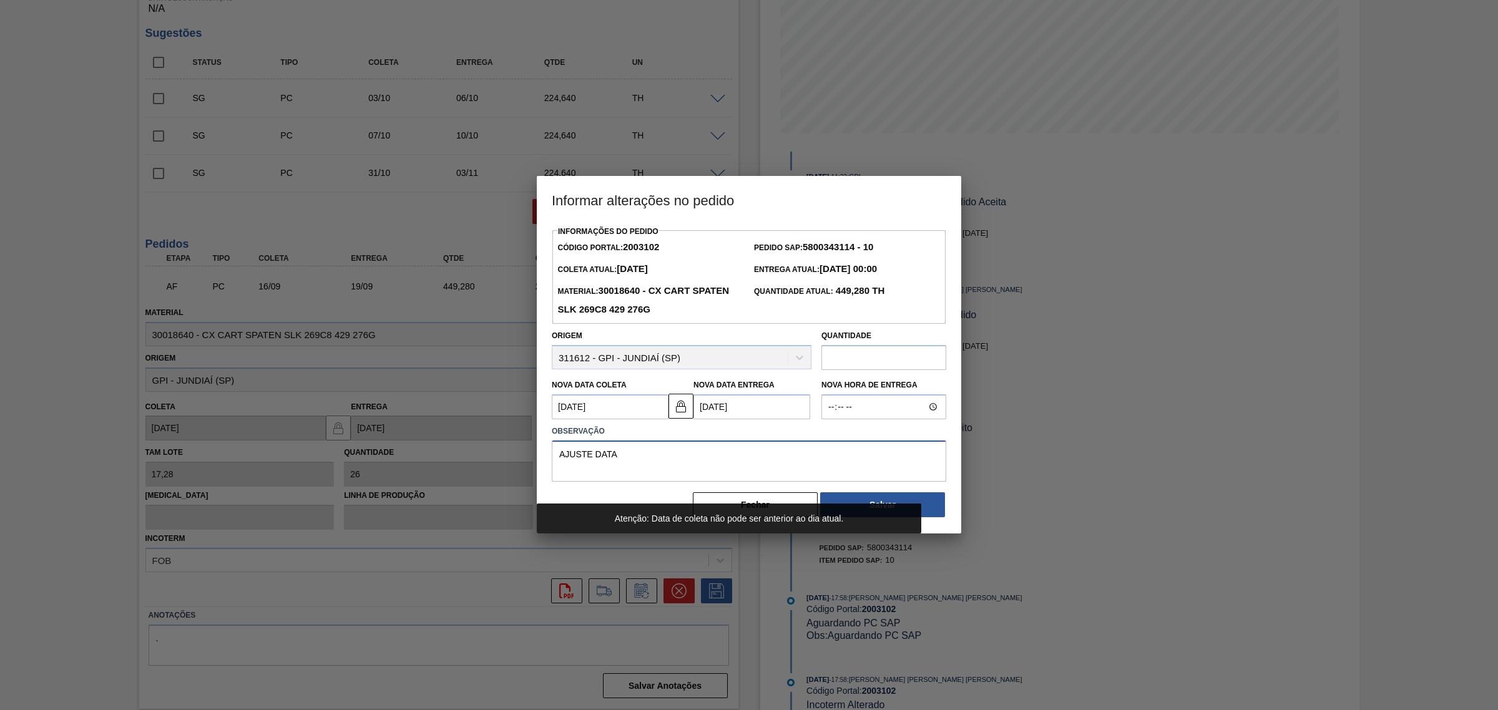
click at [757, 460] on textarea "AJUSTE DATA" at bounding box center [749, 461] width 394 height 41
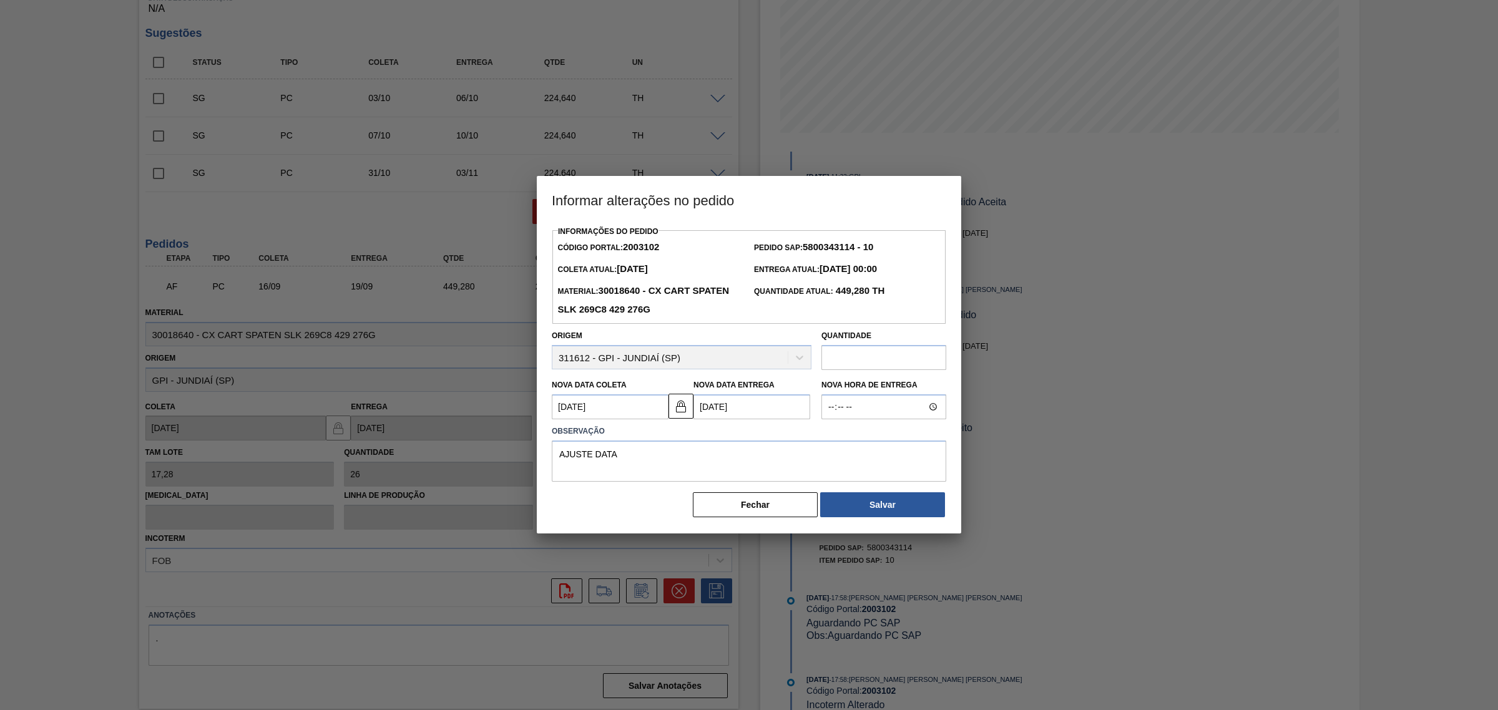
click at [799, 404] on Entrega2003102 "12/08/2025" at bounding box center [751, 406] width 117 height 25
click at [834, 439] on button "Next Month" at bounding box center [833, 436] width 9 height 9
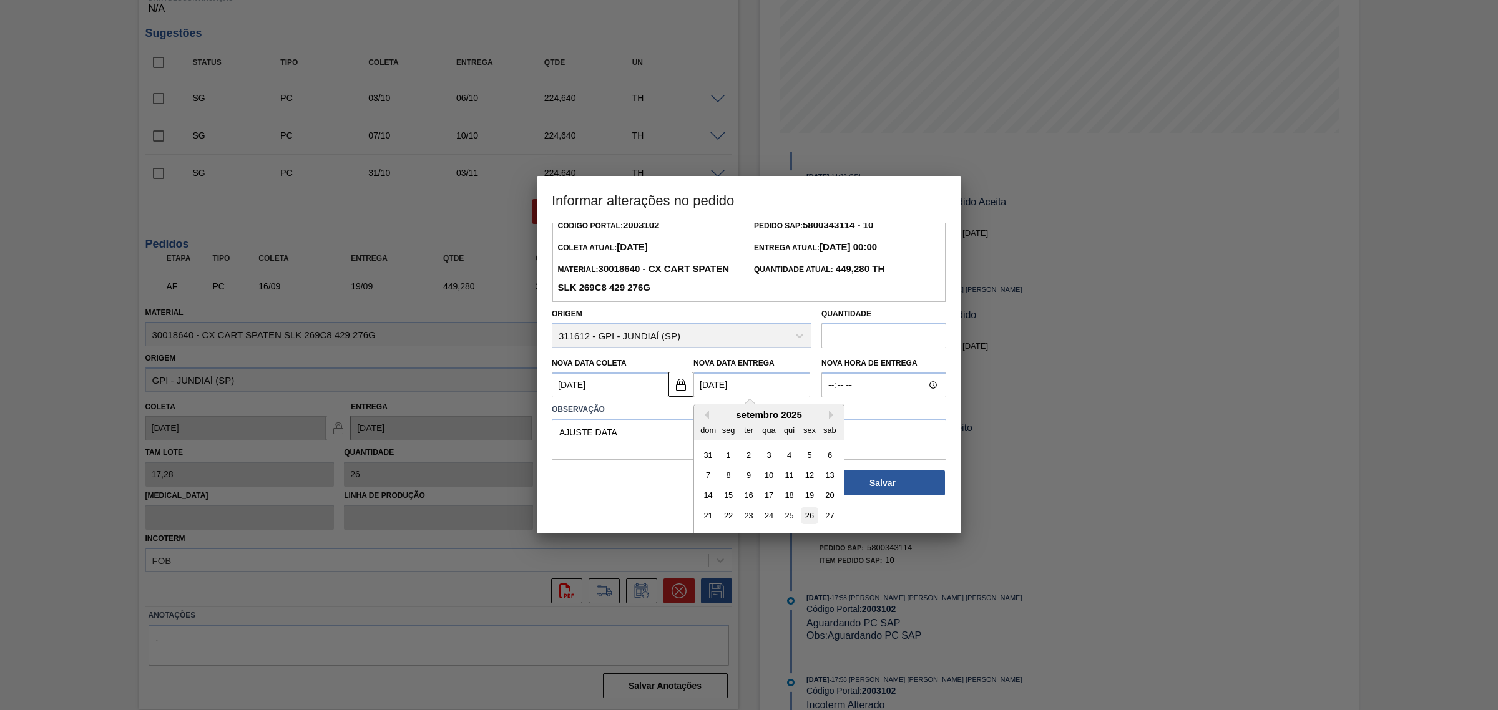
scroll to position [42, 0]
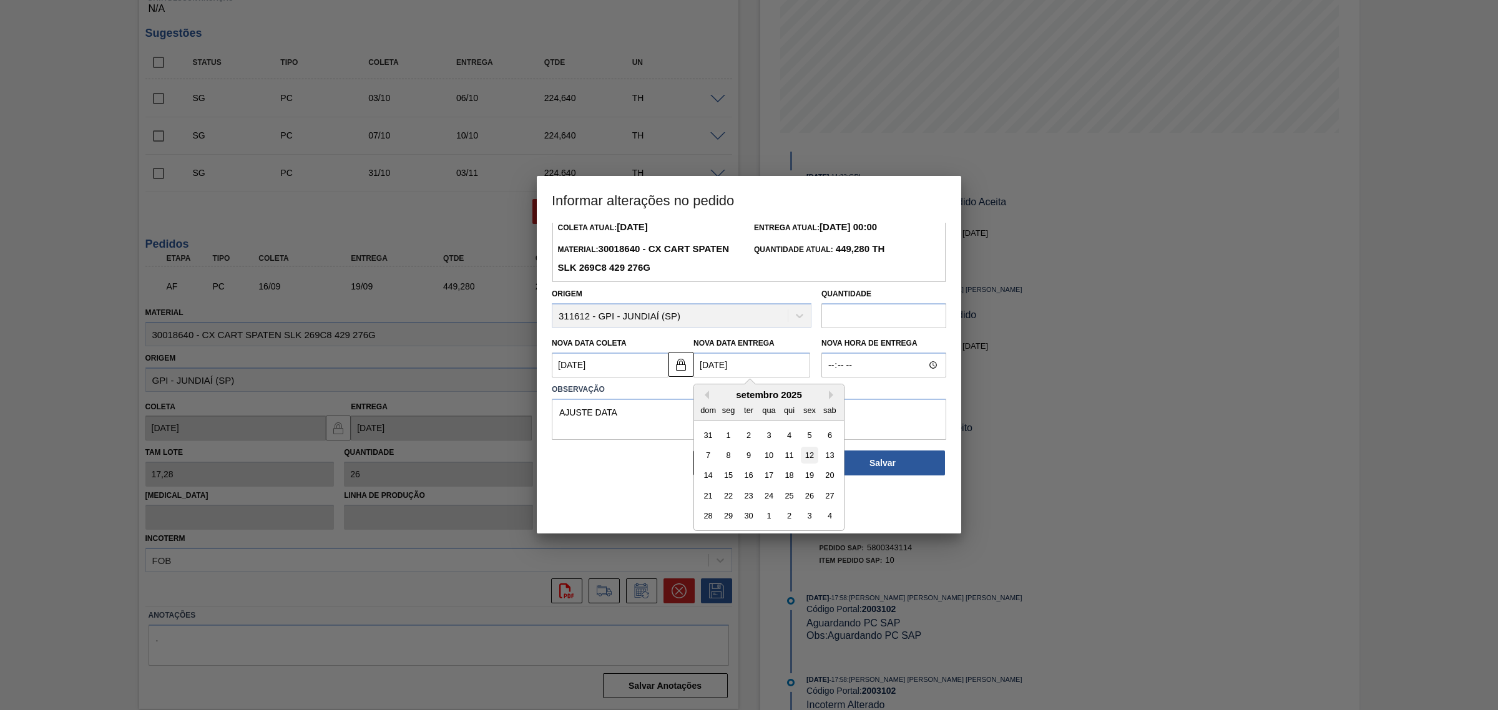
click at [810, 460] on div "12" at bounding box center [809, 455] width 17 height 17
type Coleta2003102 "[DATE]"
type Entrega2003102 "[DATE]"
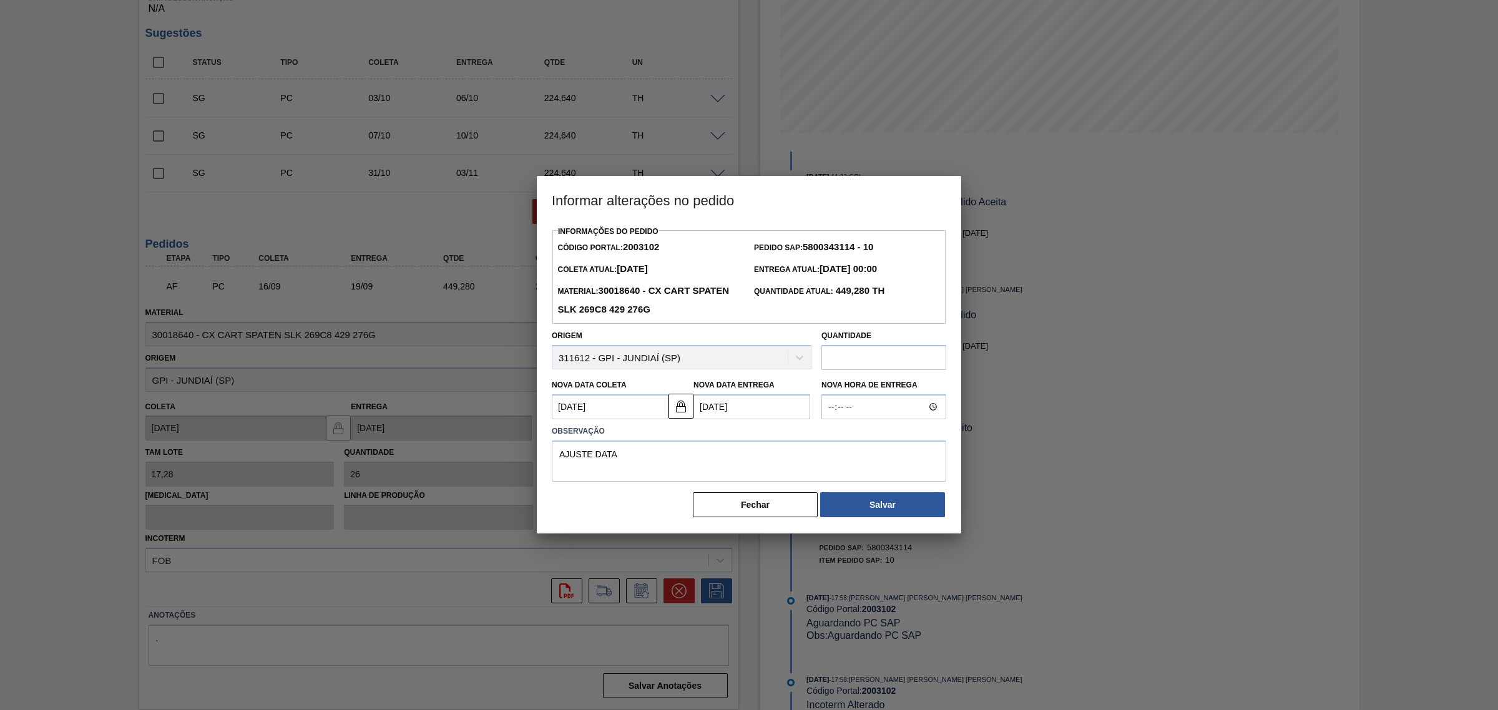
scroll to position [0, 0]
click at [806, 457] on textarea "AJUSTE DATA" at bounding box center [749, 461] width 394 height 41
click at [889, 503] on button "Salvar" at bounding box center [882, 504] width 125 height 25
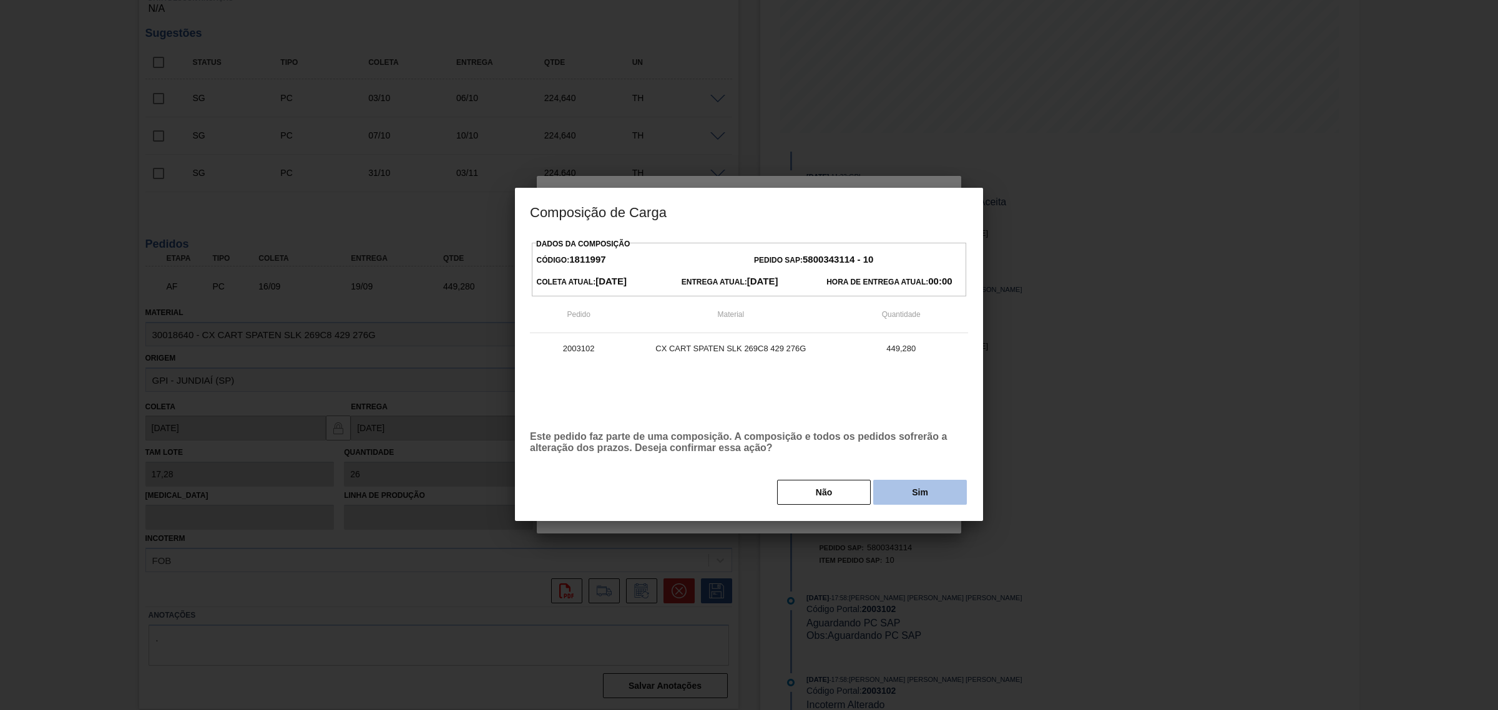
click at [919, 490] on button "Sim" at bounding box center [920, 492] width 94 height 25
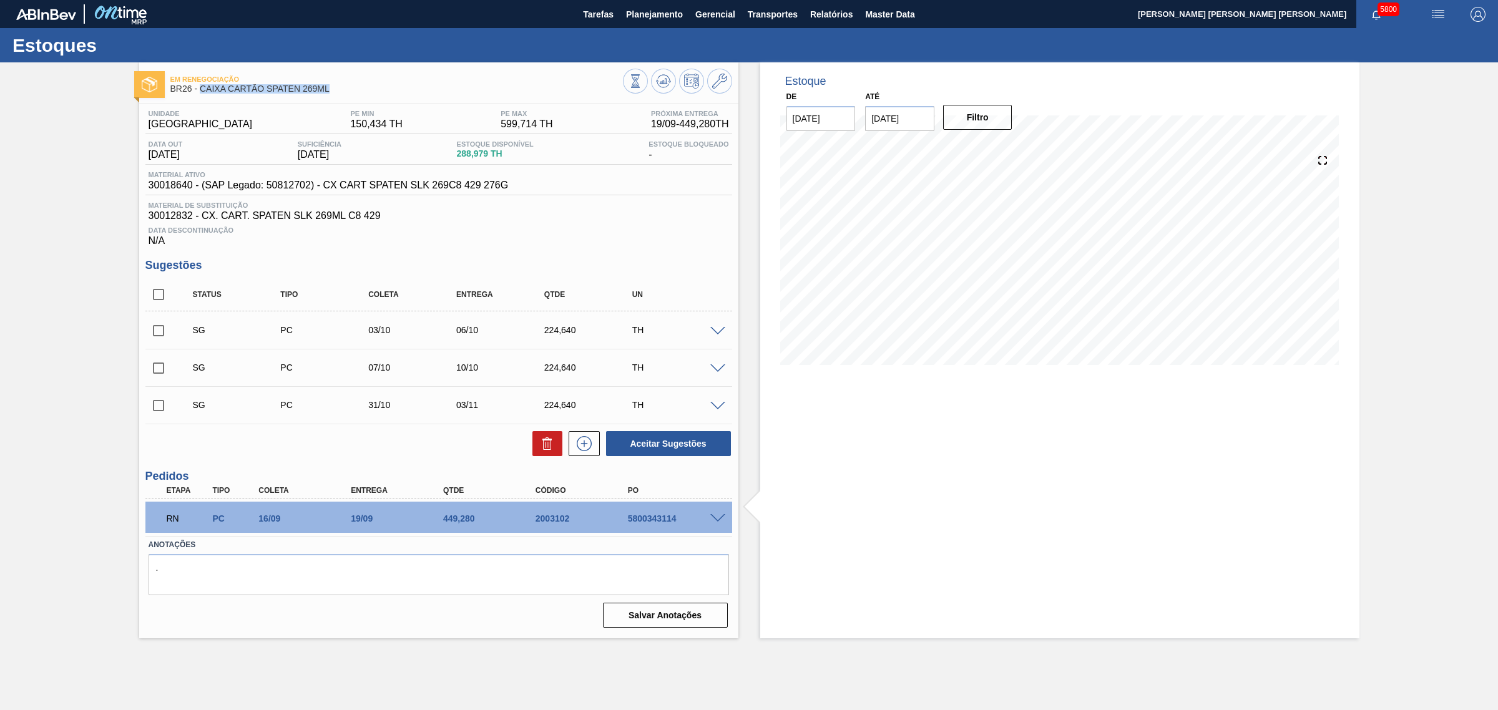
drag, startPoint x: 325, startPoint y: 88, endPoint x: 203, endPoint y: 92, distance: 122.4
click at [203, 92] on span "BR26 - CAIXA CARTÃO SPATEN 269ML" at bounding box center [396, 88] width 452 height 9
copy span "CAIXA CARTÃO SPATEN 269ML"
click at [155, 373] on input "checkbox" at bounding box center [158, 368] width 26 height 26
click at [668, 444] on button "Aceitar Sugestões" at bounding box center [668, 443] width 125 height 25
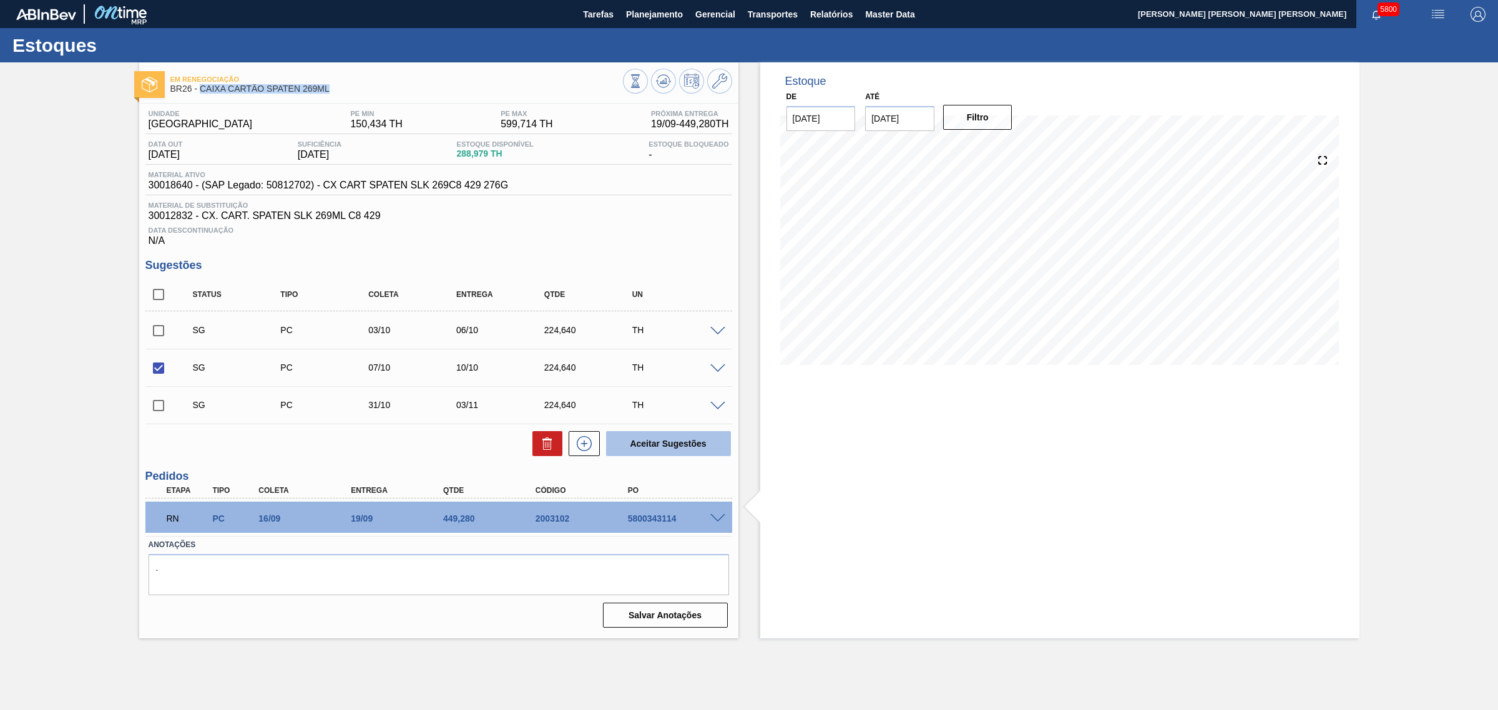
checkbox input "false"
click at [660, 76] on icon at bounding box center [663, 81] width 15 height 15
click at [653, 84] on button at bounding box center [663, 81] width 25 height 25
click at [154, 301] on input "checkbox" at bounding box center [158, 294] width 26 height 26
checkbox input "true"
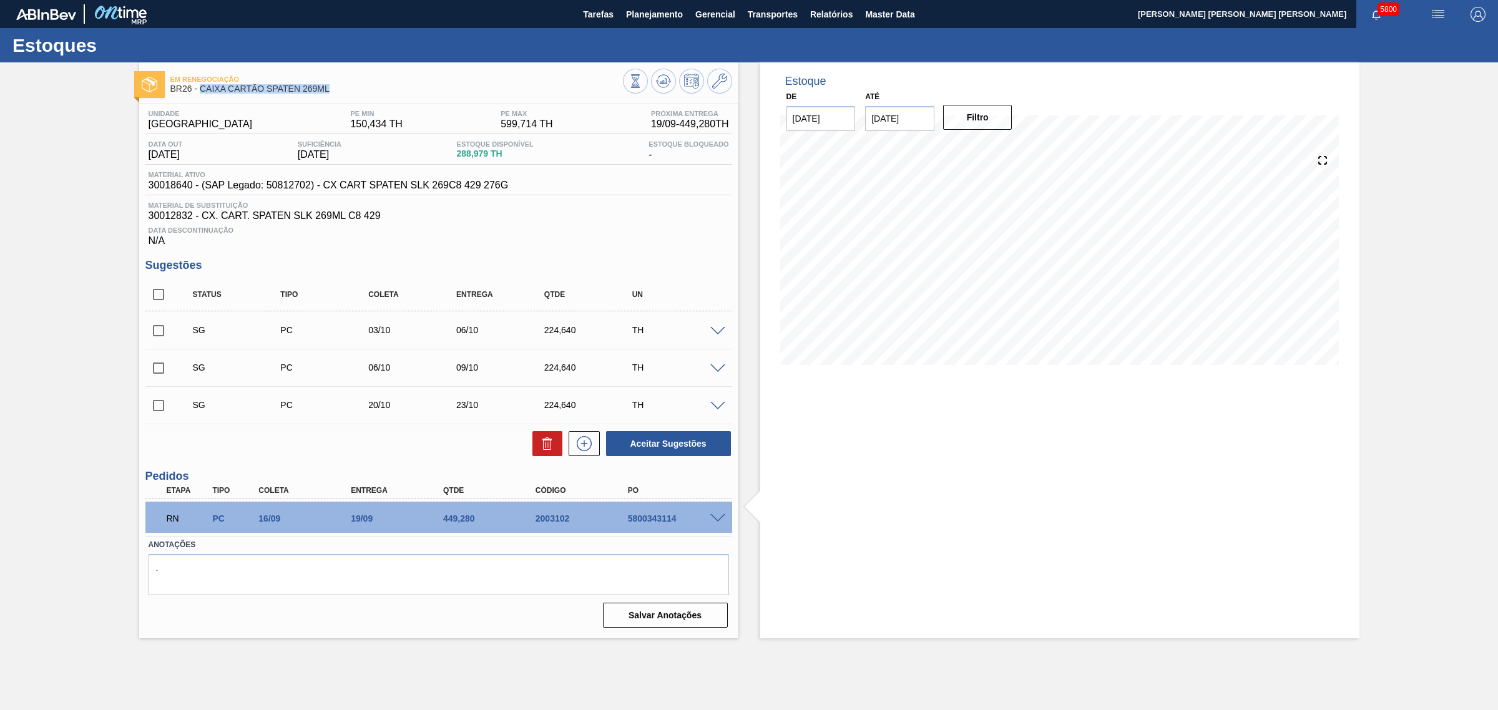
checkbox input "true"
click at [157, 371] on input "checkbox" at bounding box center [158, 368] width 26 height 26
checkbox input "false"
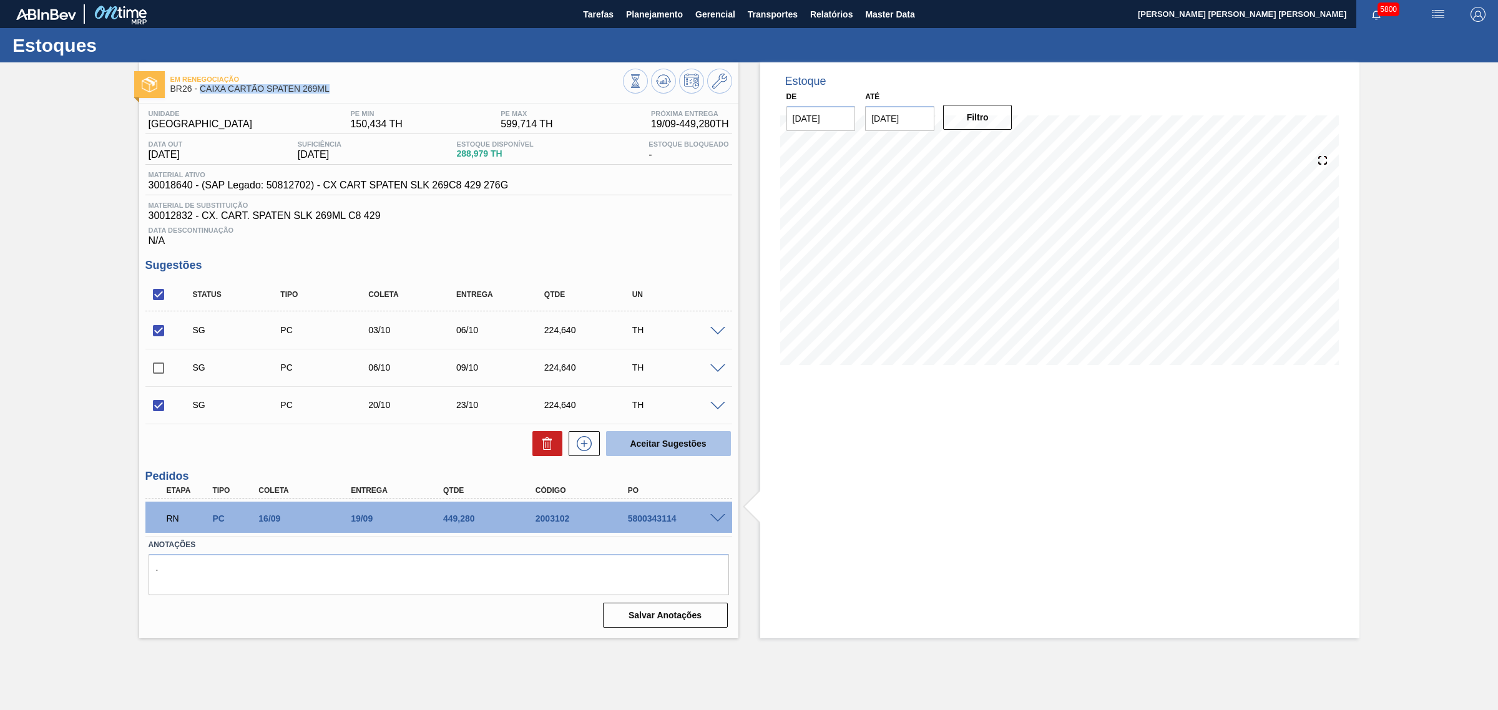
click at [676, 443] on button "Aceitar Sugestões" at bounding box center [668, 443] width 125 height 25
checkbox input "false"
click at [166, 293] on input "checkbox" at bounding box center [158, 294] width 26 height 26
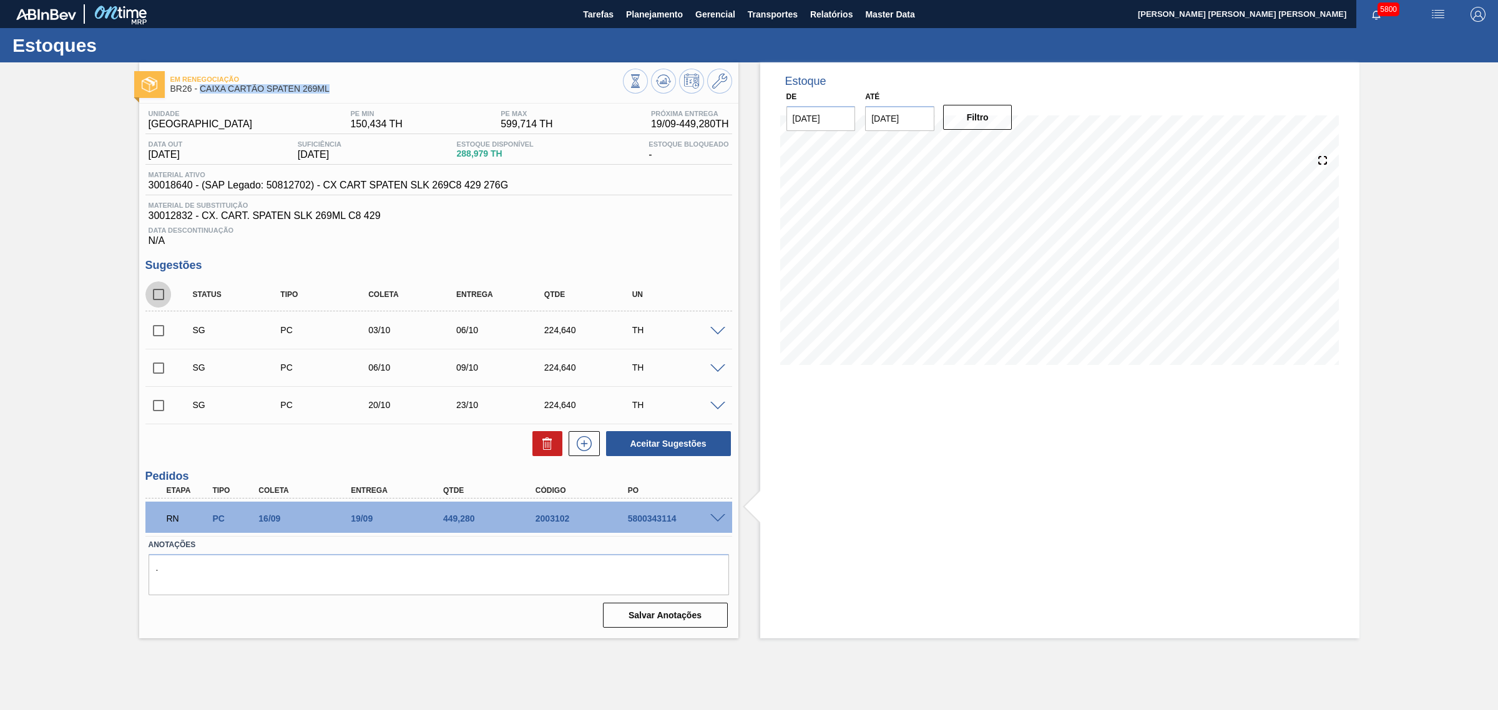
checkbox input "true"
click at [557, 441] on button at bounding box center [547, 443] width 30 height 25
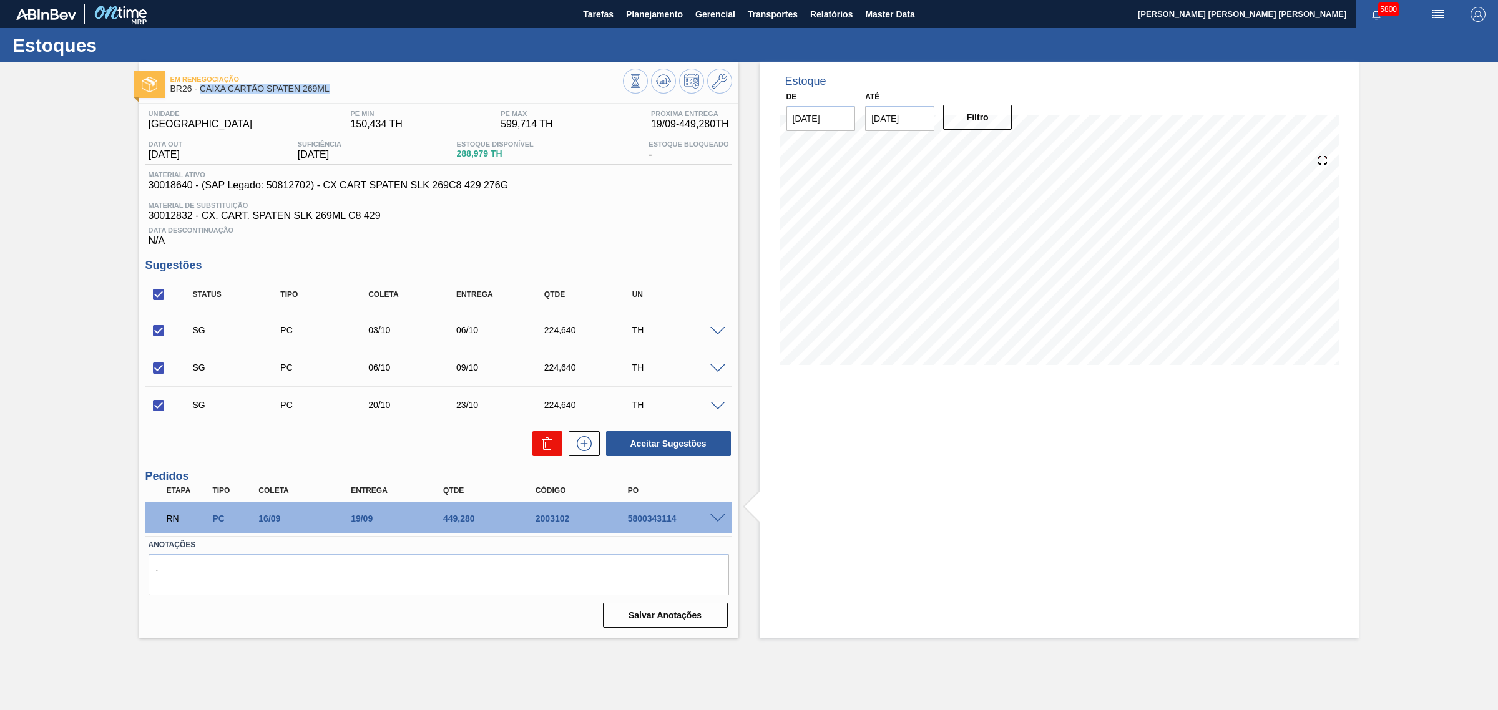
checkbox input "false"
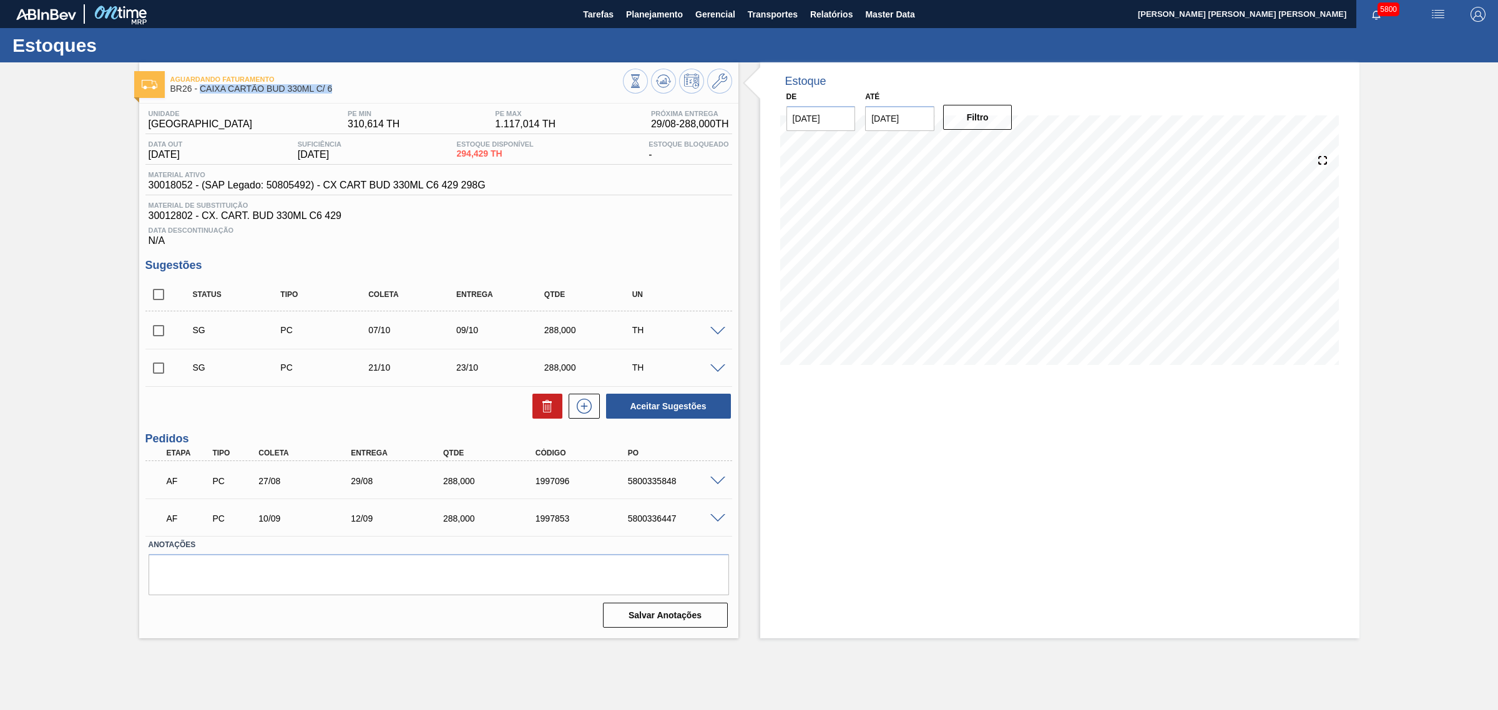
drag, startPoint x: 340, startPoint y: 86, endPoint x: 197, endPoint y: 97, distance: 143.4
click at [202, 89] on span "BR26 - CAIXA CARTÃO BUD 330ML C/ 6" at bounding box center [396, 88] width 452 height 9
copy span "CAIXA CARTÃO BUD 330ML C/ 6"
click at [715, 481] on span at bounding box center [717, 481] width 15 height 9
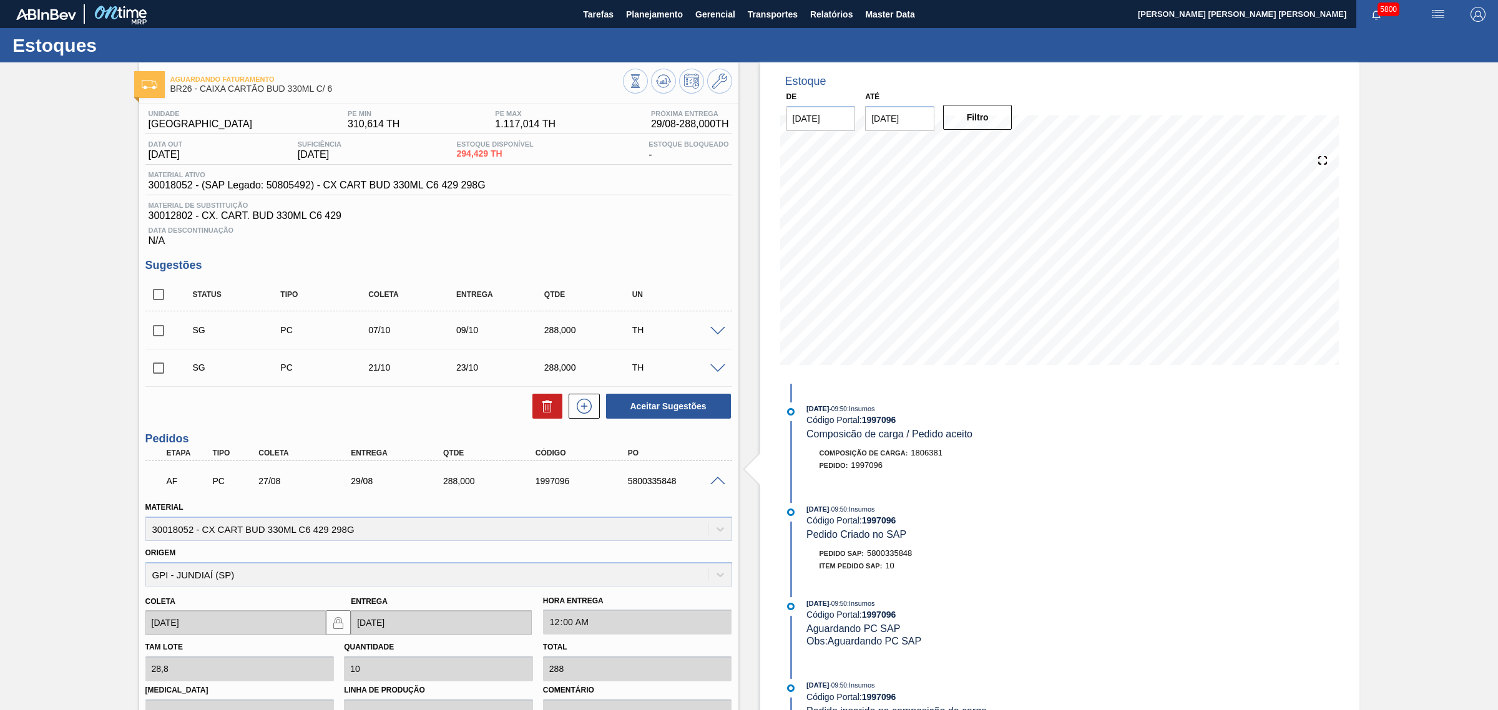
scroll to position [232, 0]
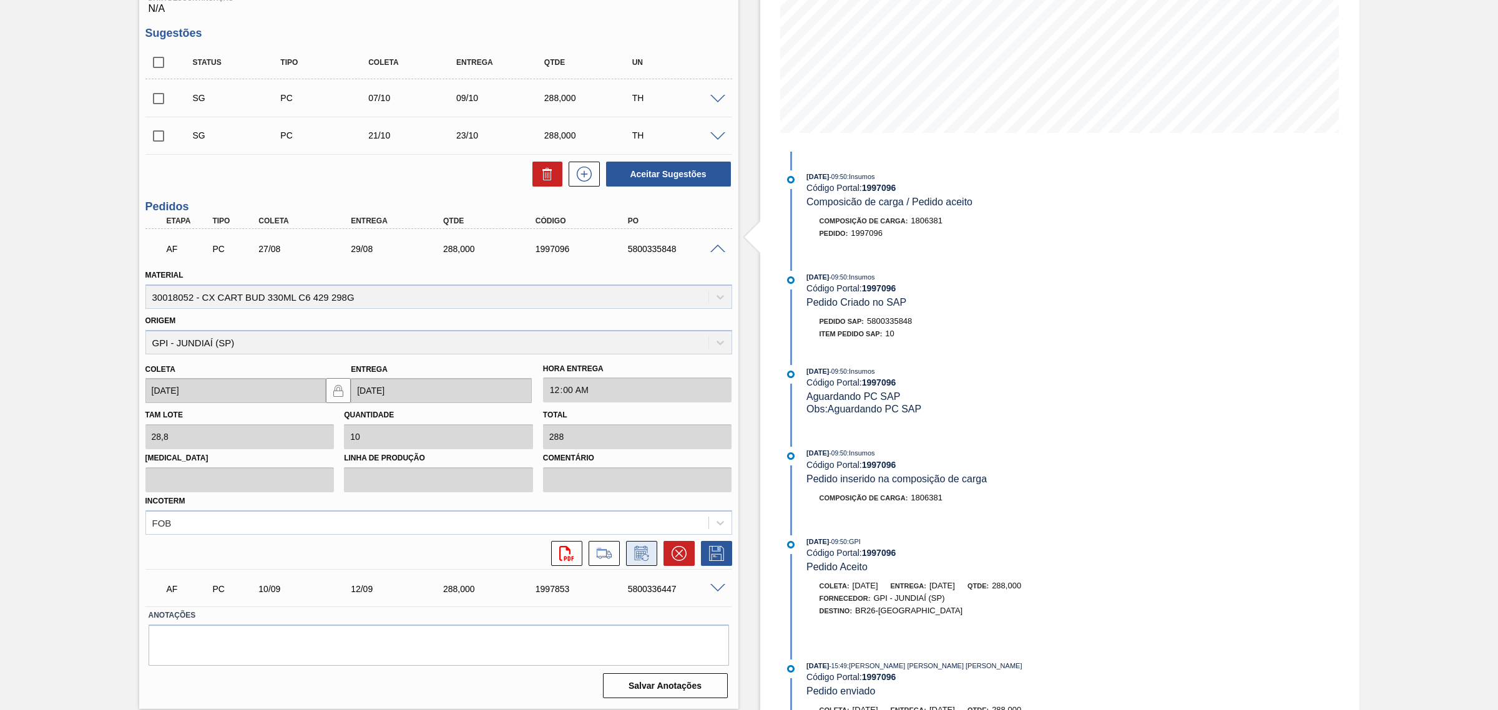
click at [638, 560] on icon at bounding box center [642, 553] width 20 height 15
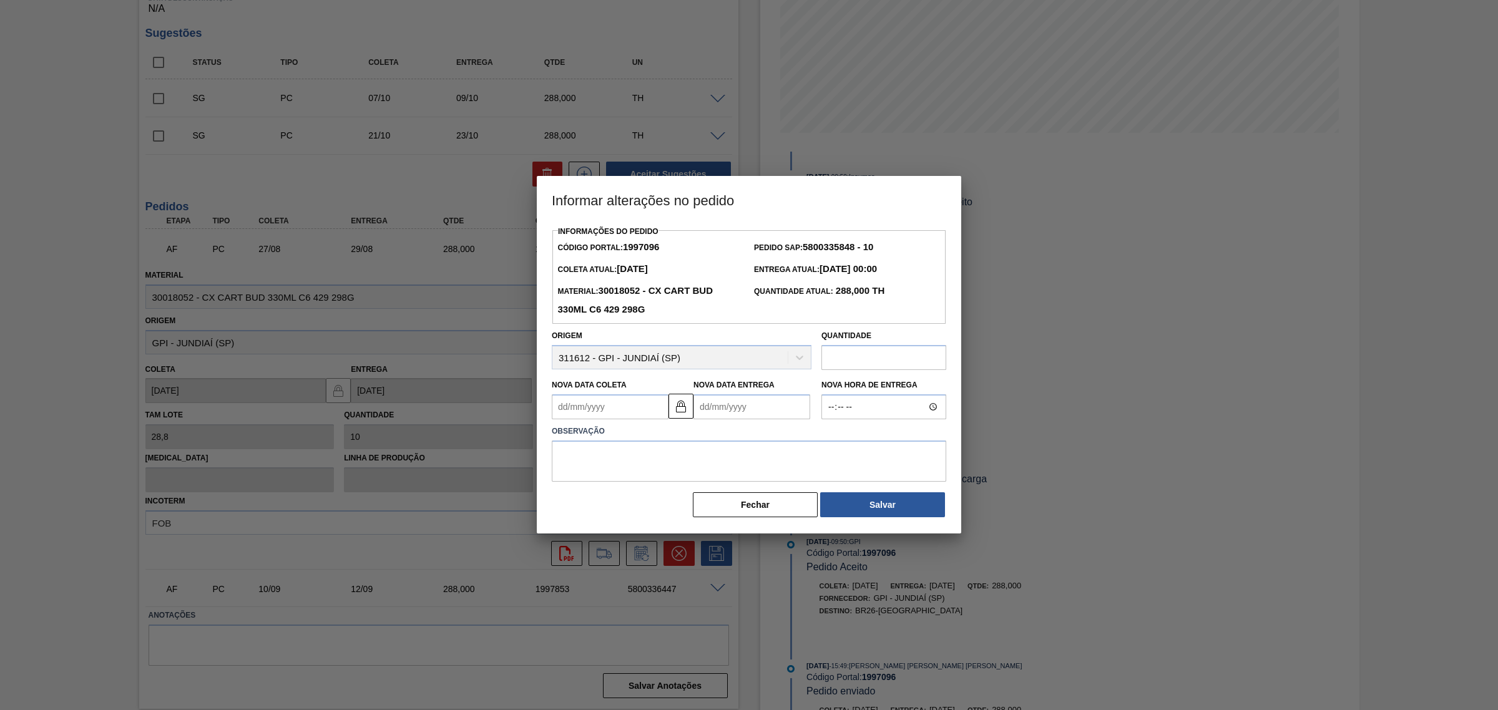
click at [715, 409] on Entrega1997096 "Nova Data Entrega" at bounding box center [751, 406] width 117 height 25
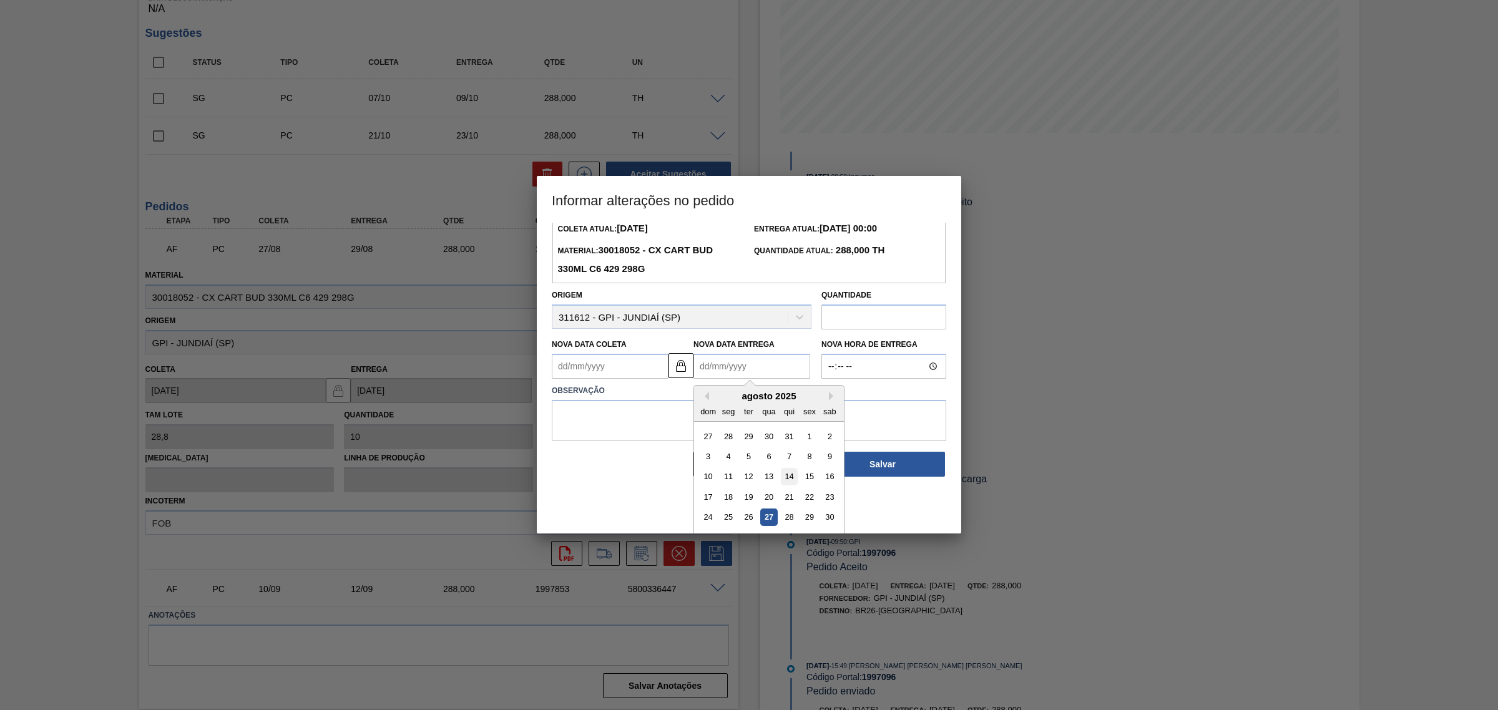
scroll to position [62, 0]
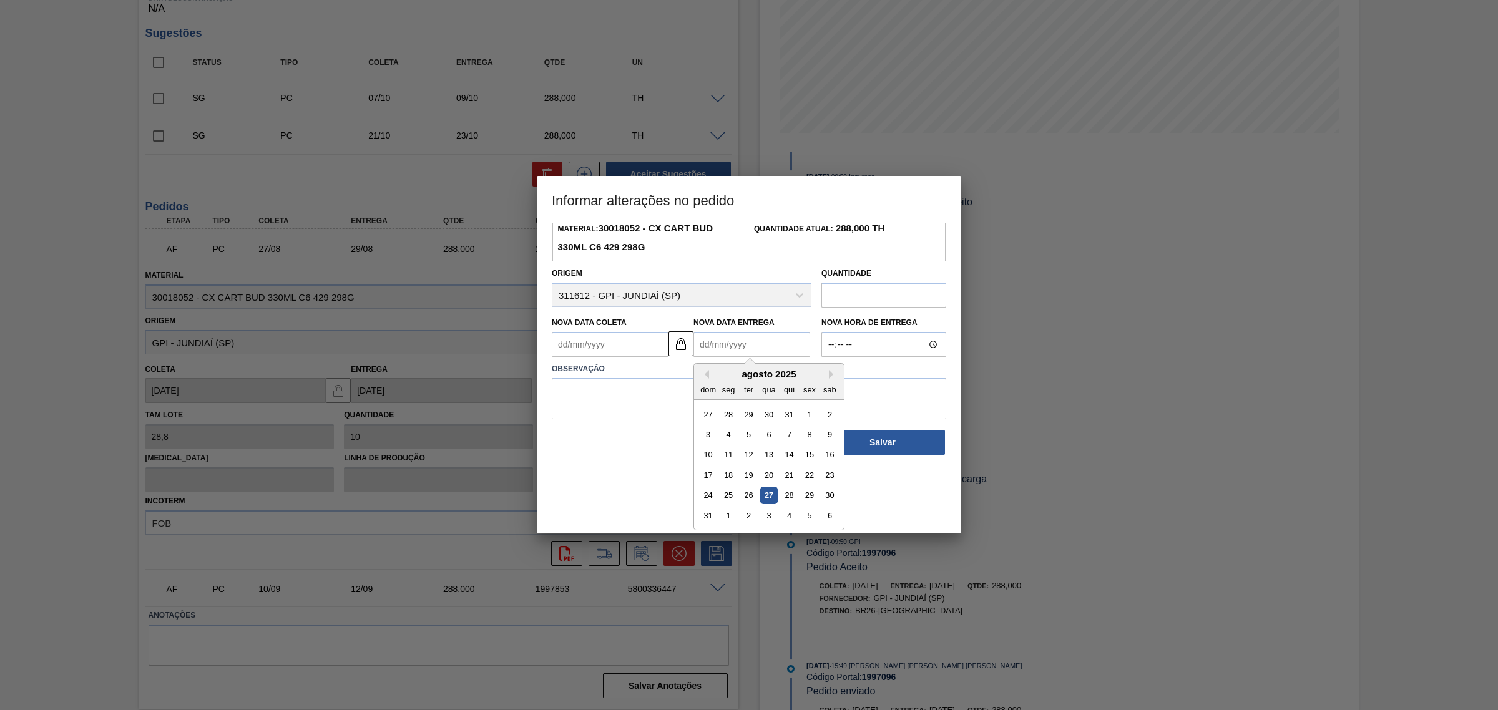
click at [828, 373] on div "agosto 2025" at bounding box center [769, 374] width 150 height 11
click at [830, 375] on button "Next Month" at bounding box center [833, 374] width 9 height 9
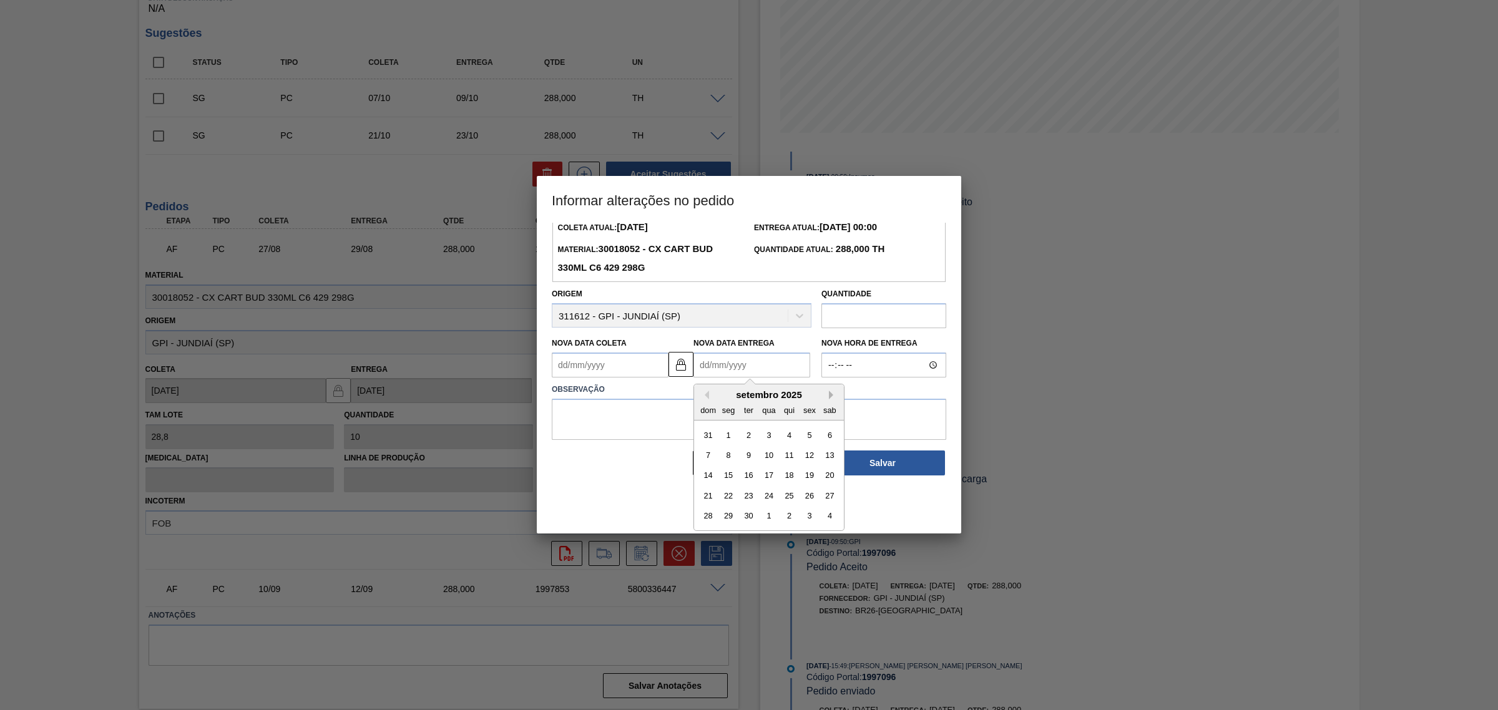
scroll to position [42, 0]
click at [771, 475] on div "17" at bounding box center [768, 475] width 17 height 17
type Coleta1997096 "15/09/2025"
type Entrega1997096 "17/09/2025"
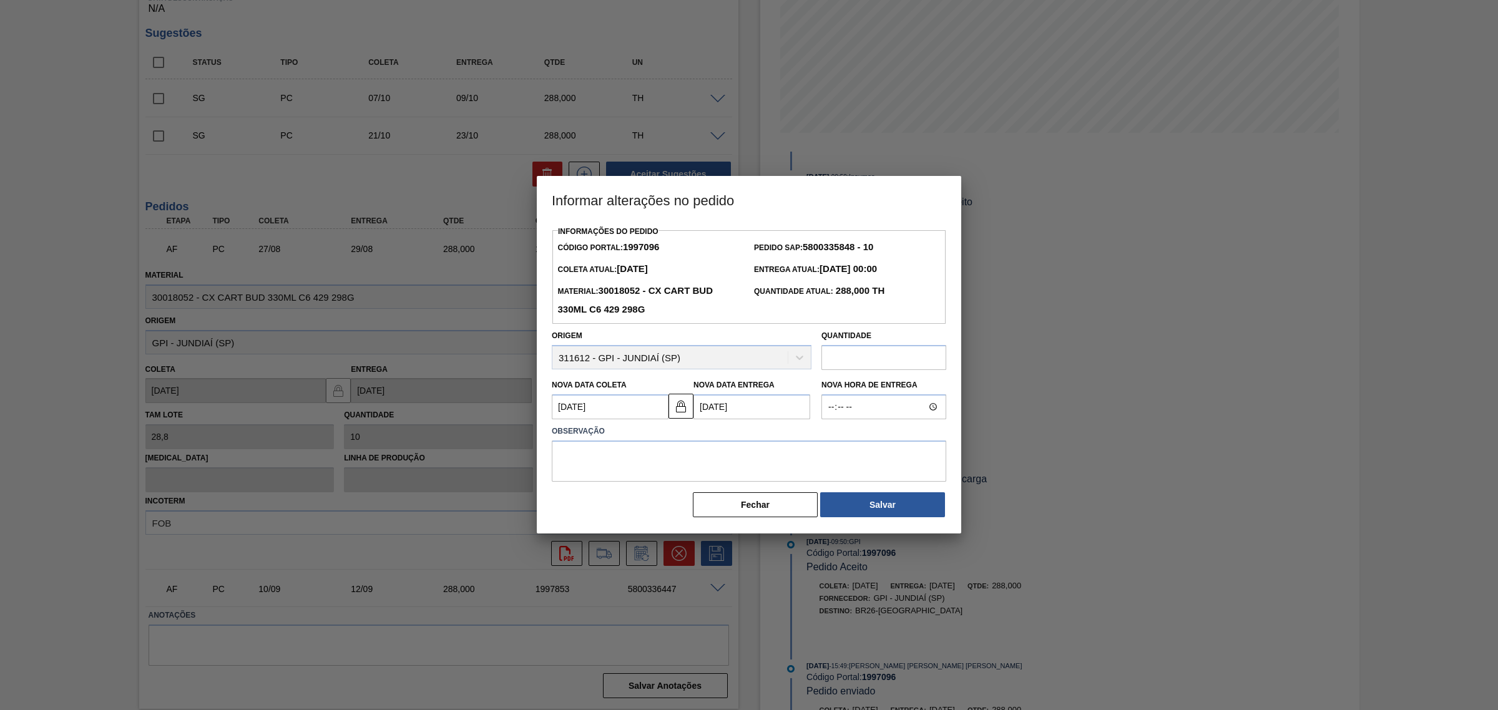
scroll to position [0, 0]
click at [747, 457] on textarea at bounding box center [749, 461] width 394 height 41
type textarea "A"
type textarea "AUJUSTE DATA"
click at [852, 500] on button "Salvar" at bounding box center [882, 504] width 125 height 25
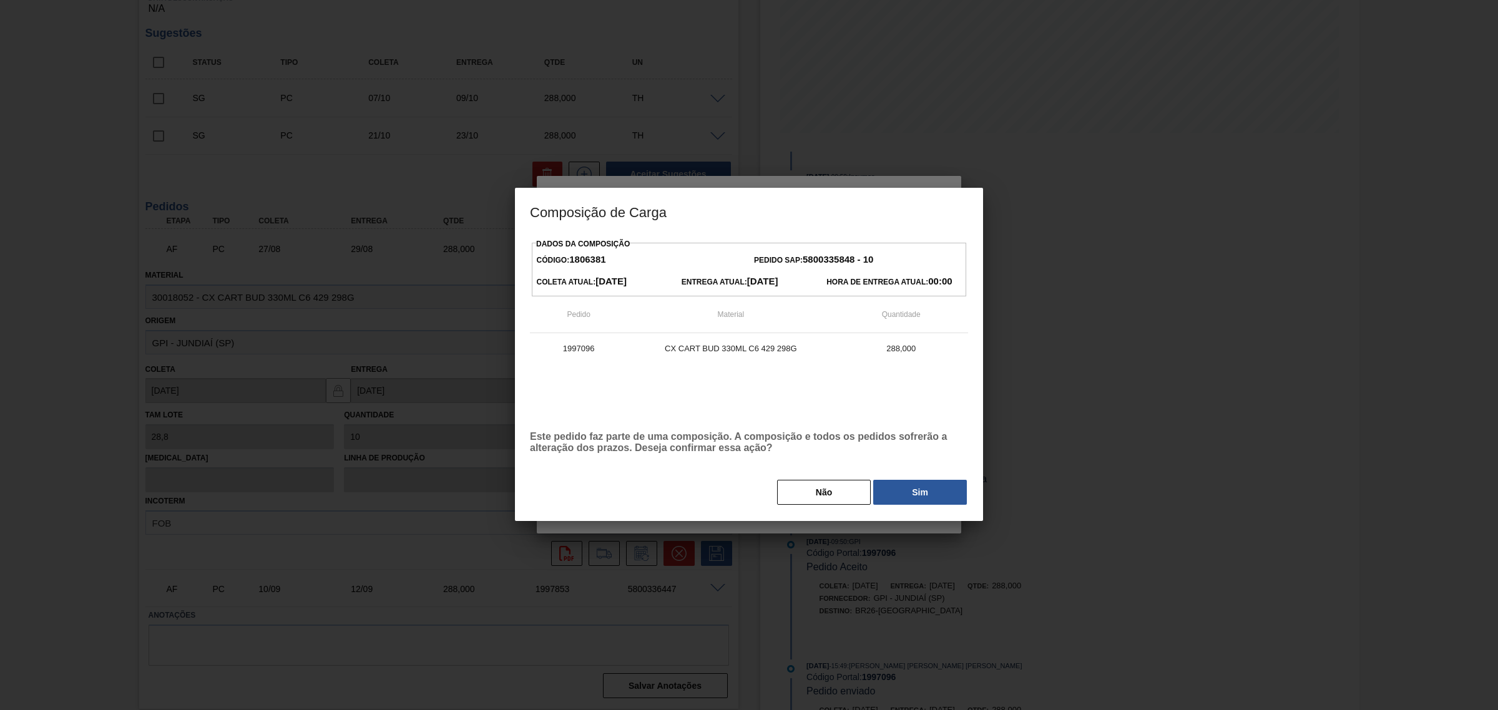
click at [887, 497] on button "Sim" at bounding box center [920, 492] width 94 height 25
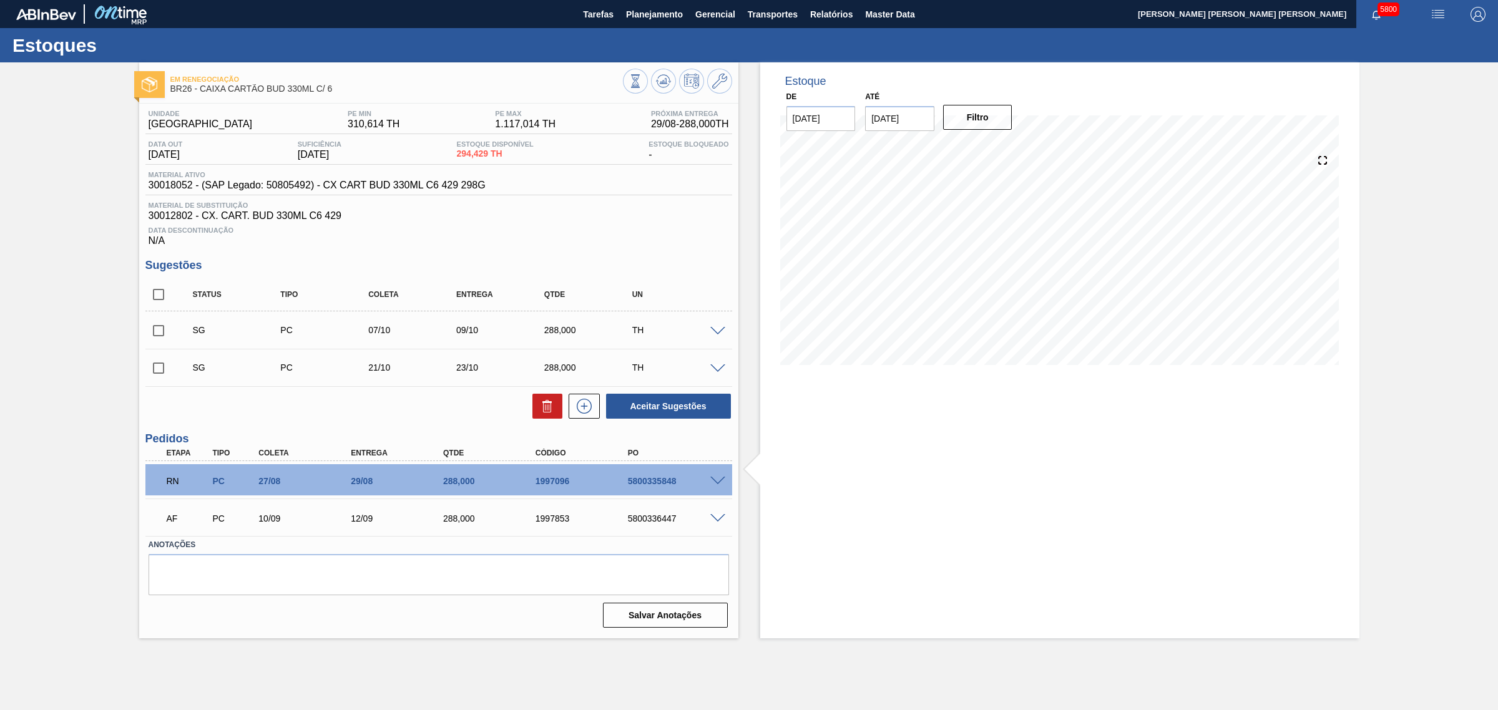
click at [958, 391] on div "Estoque De 27/08/2025 Até 06/12/2025 Filtro 21/09 Projeção de Estoque 870.429 N…" at bounding box center [1059, 350] width 599 height 576
click at [722, 519] on span at bounding box center [717, 518] width 15 height 9
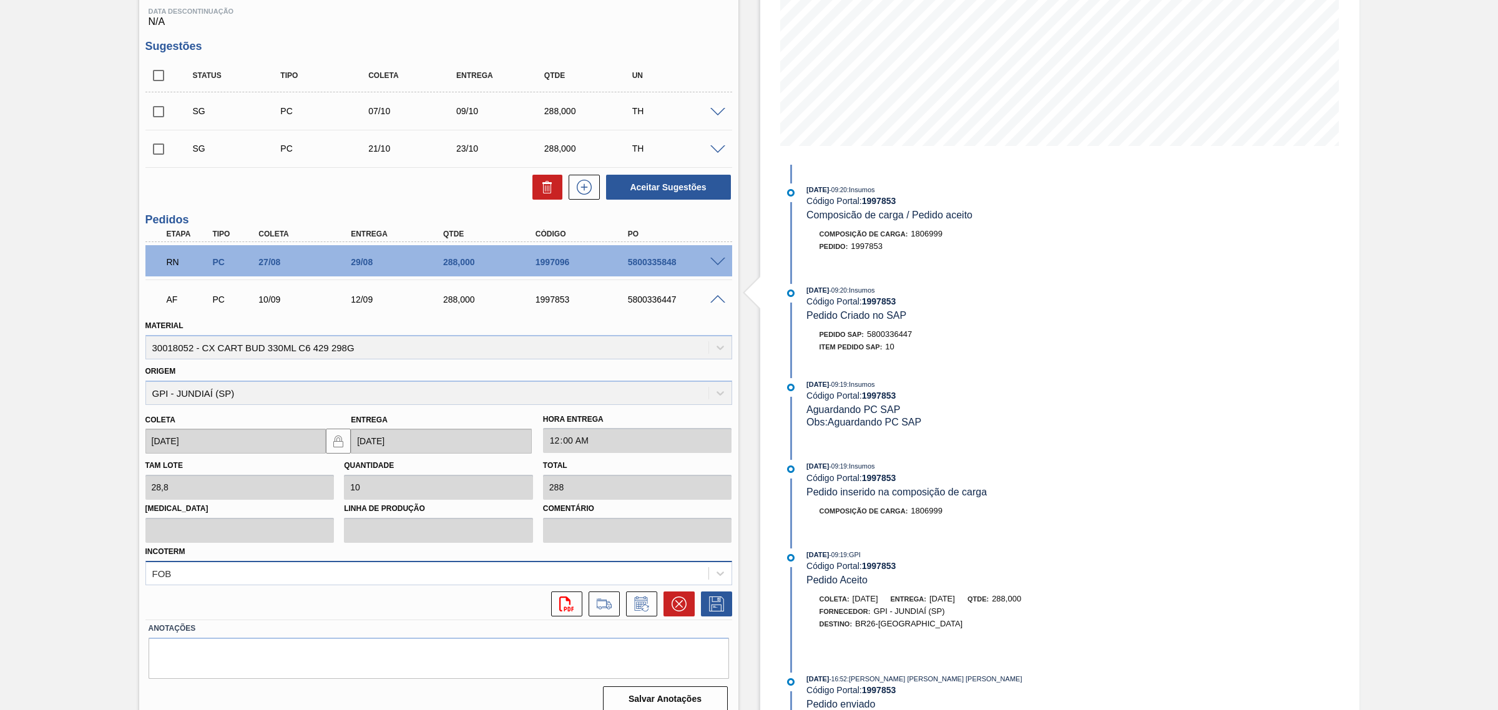
scroll to position [232, 0]
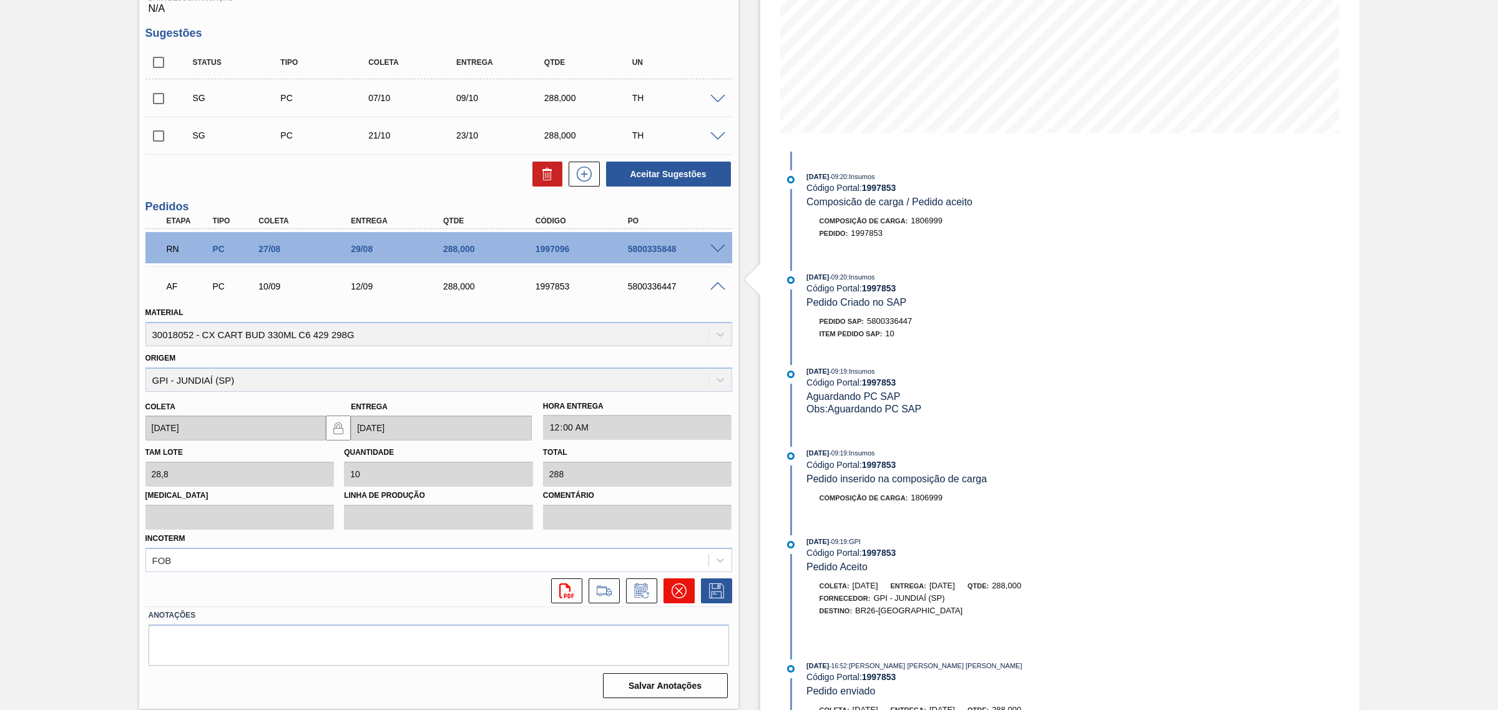
click at [672, 587] on icon at bounding box center [679, 591] width 15 height 15
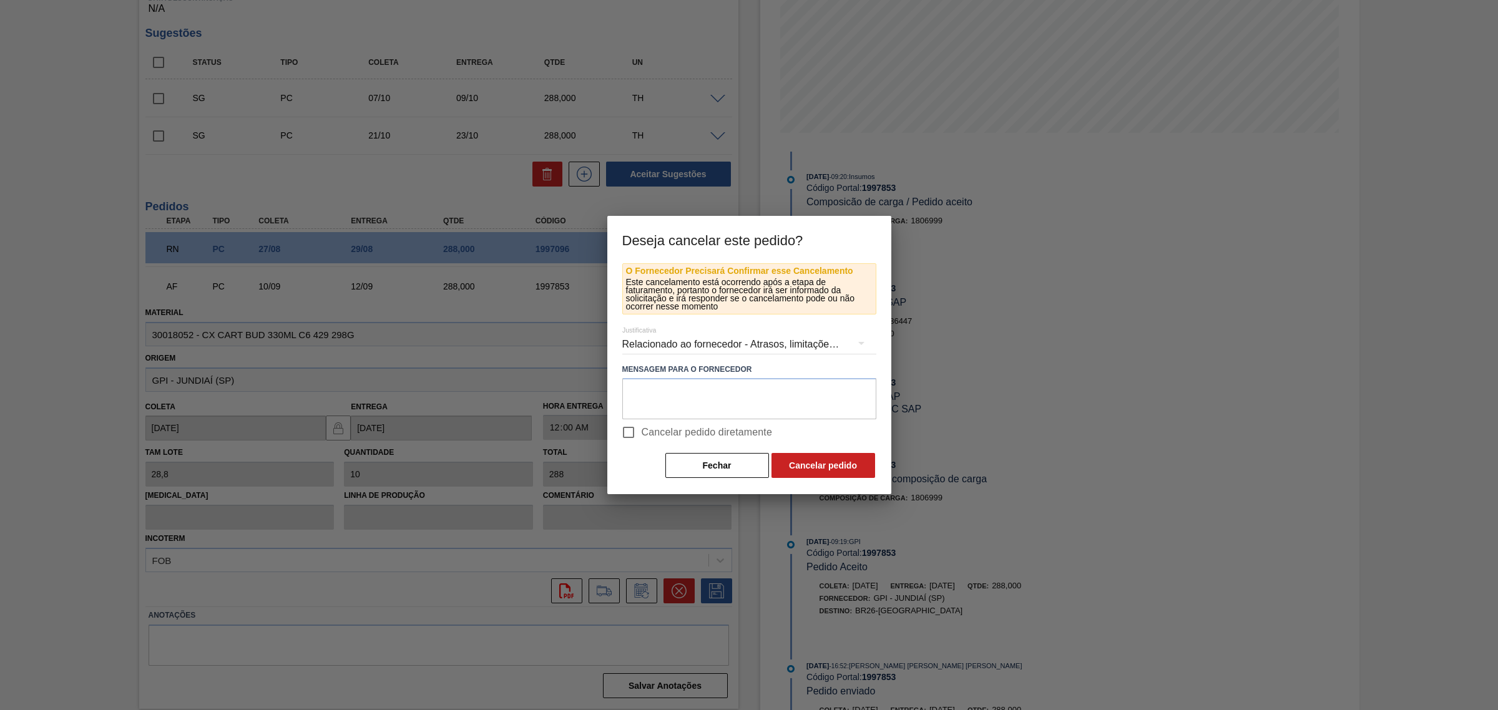
click at [675, 434] on span "Cancelar pedido diretamente" at bounding box center [707, 432] width 131 height 15
click at [642, 434] on input "Cancelar pedido diretamente" at bounding box center [628, 432] width 26 height 26
checkbox input "true"
click at [769, 464] on div "Fechar Cancelar pedido" at bounding box center [749, 465] width 254 height 27
click at [784, 467] on button "Cancelar pedido" at bounding box center [823, 465] width 104 height 25
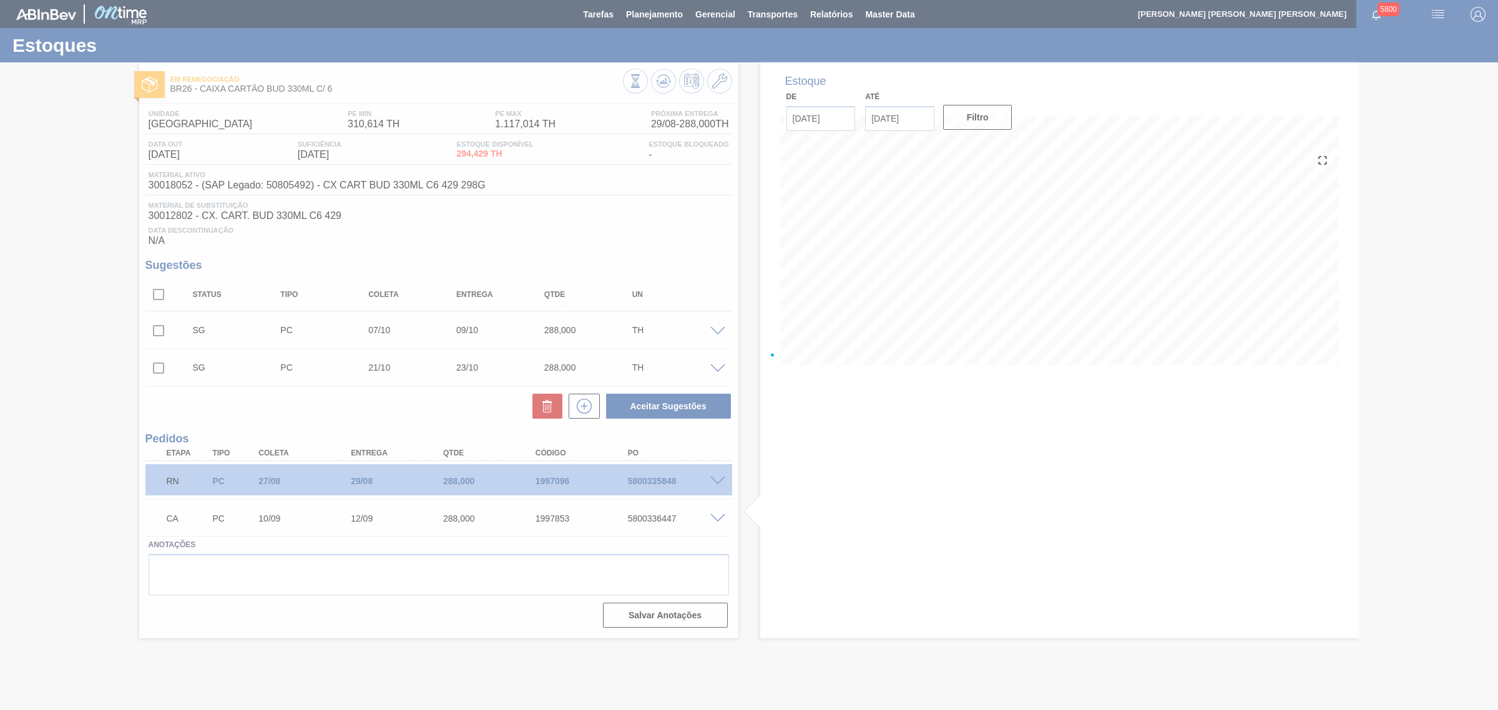
scroll to position [0, 0]
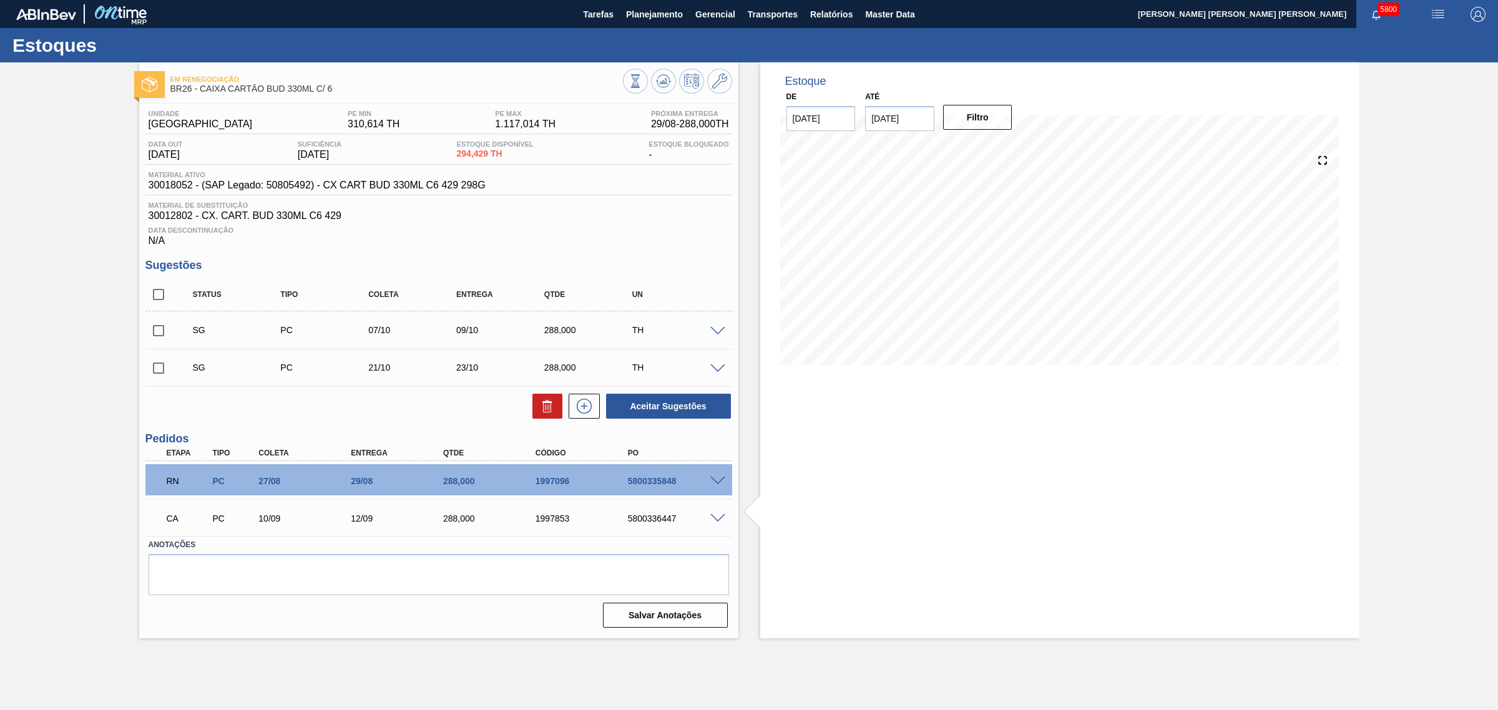
click at [645, 522] on div "5800336447" at bounding box center [677, 519] width 105 height 10
click at [560, 519] on div "1997853" at bounding box center [584, 519] width 105 height 10
copy div "1997853"
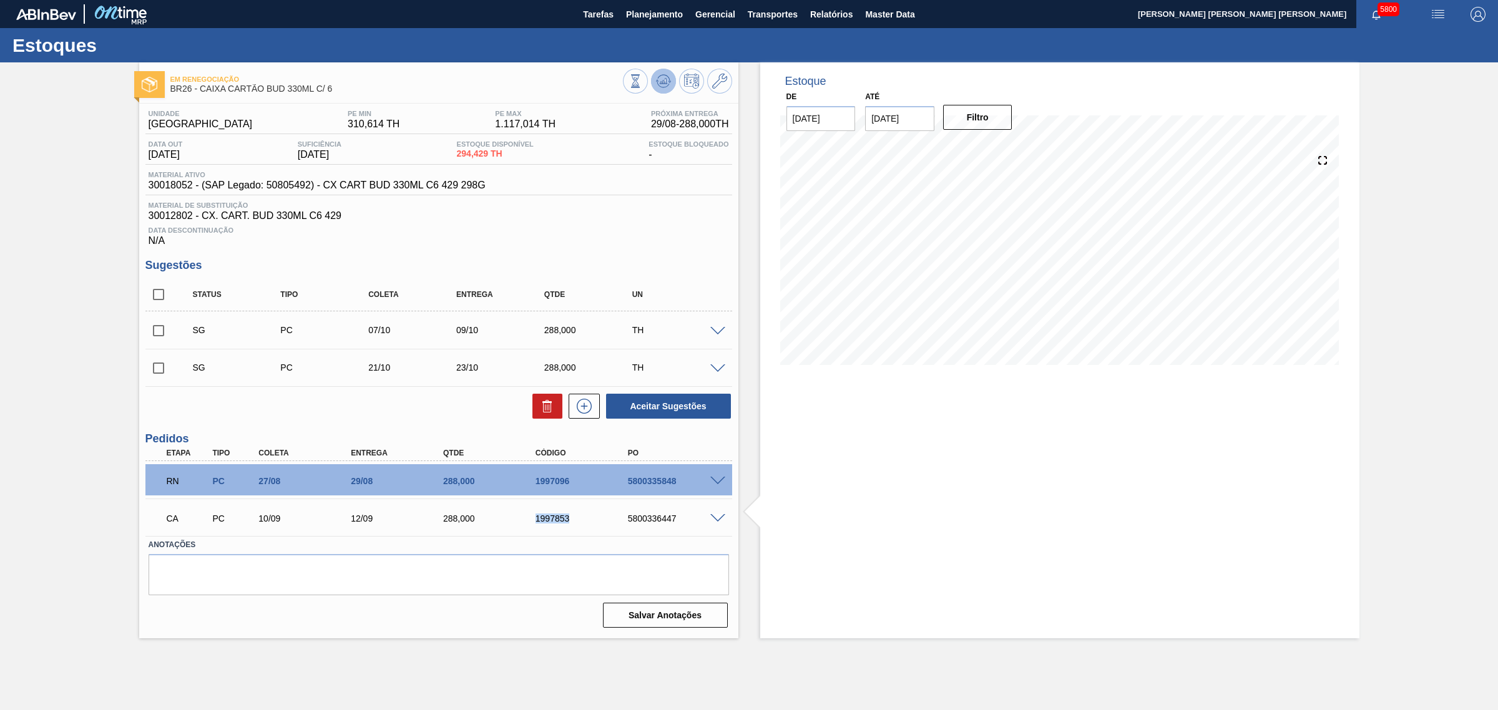
click at [663, 85] on icon at bounding box center [663, 81] width 15 height 15
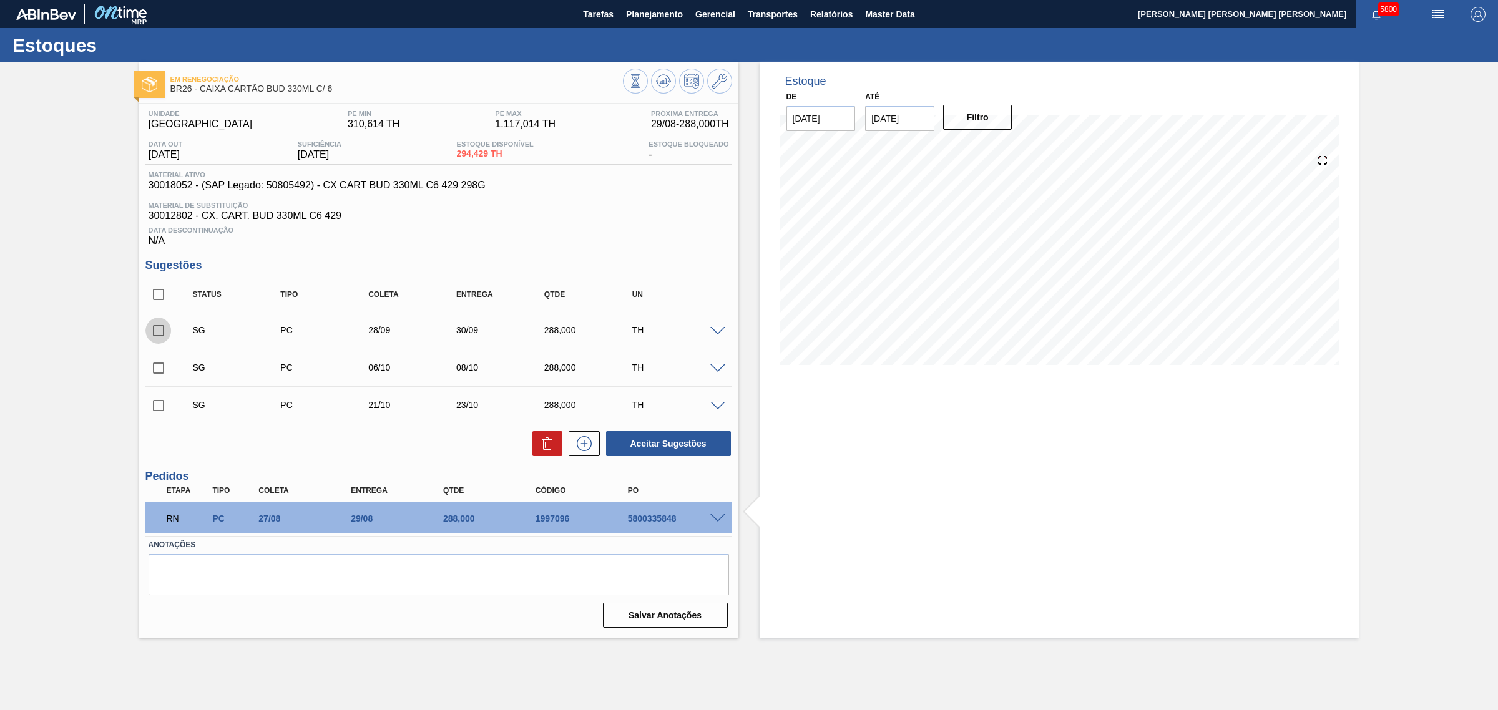
drag, startPoint x: 155, startPoint y: 337, endPoint x: 256, endPoint y: 373, distance: 108.0
click at [157, 336] on input "checkbox" at bounding box center [158, 331] width 26 height 26
click at [712, 449] on button "Aceitar Sugestões" at bounding box center [668, 443] width 125 height 25
checkbox input "false"
click at [160, 326] on input "checkbox" at bounding box center [158, 331] width 26 height 26
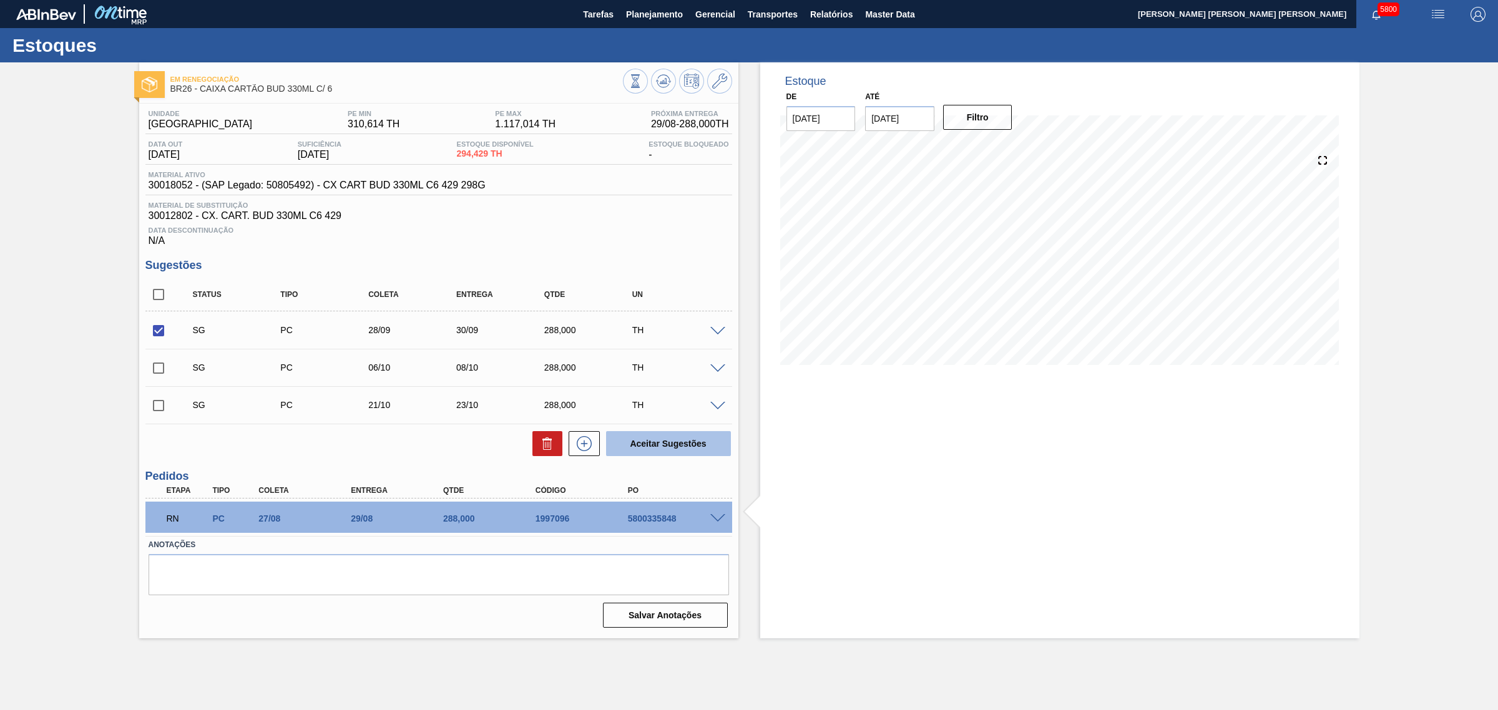
click at [653, 440] on button "Aceitar Sugestões" at bounding box center [668, 443] width 125 height 25
checkbox input "false"
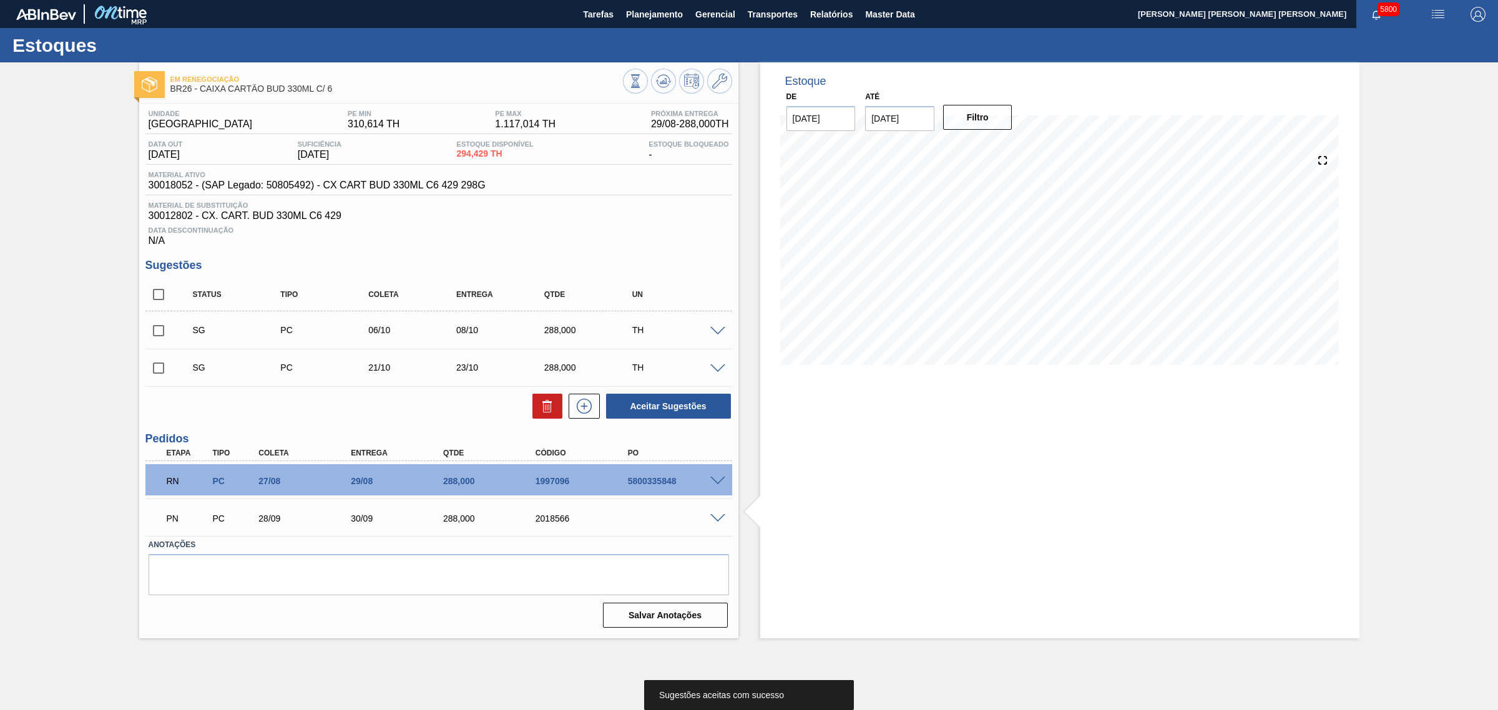
click at [663, 79] on icon at bounding box center [663, 81] width 15 height 15
click at [159, 296] on input "checkbox" at bounding box center [158, 294] width 26 height 26
checkbox input "true"
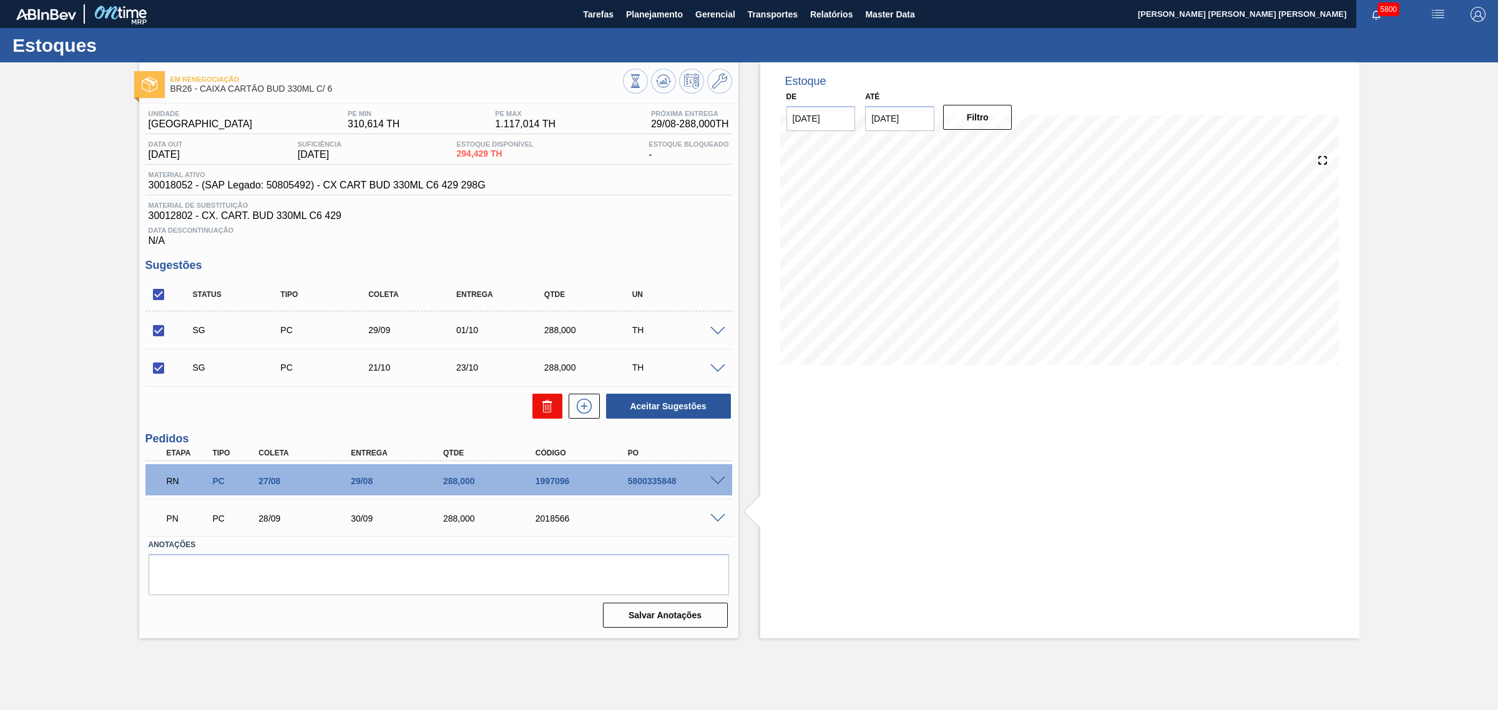
click at [557, 408] on button at bounding box center [547, 406] width 30 height 25
checkbox input "false"
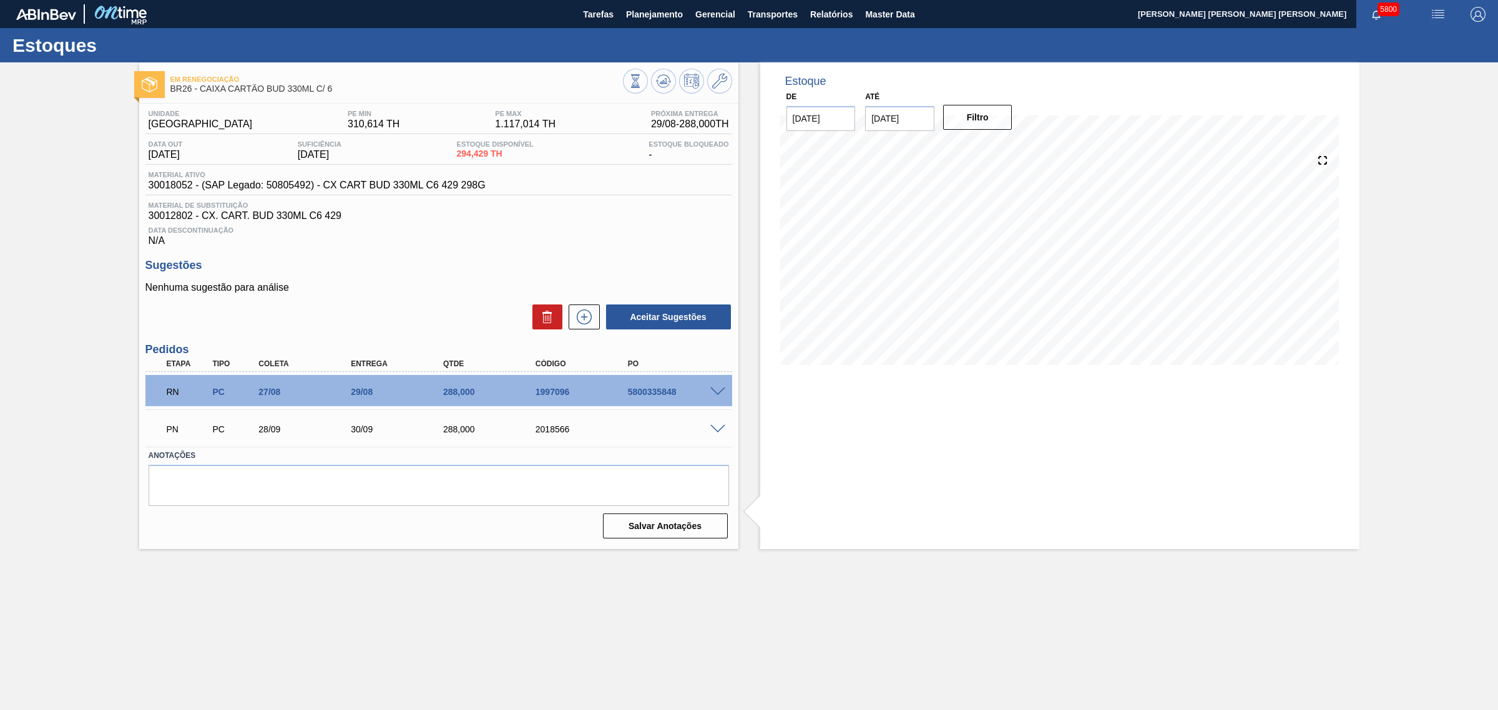
click at [715, 391] on span at bounding box center [717, 392] width 15 height 9
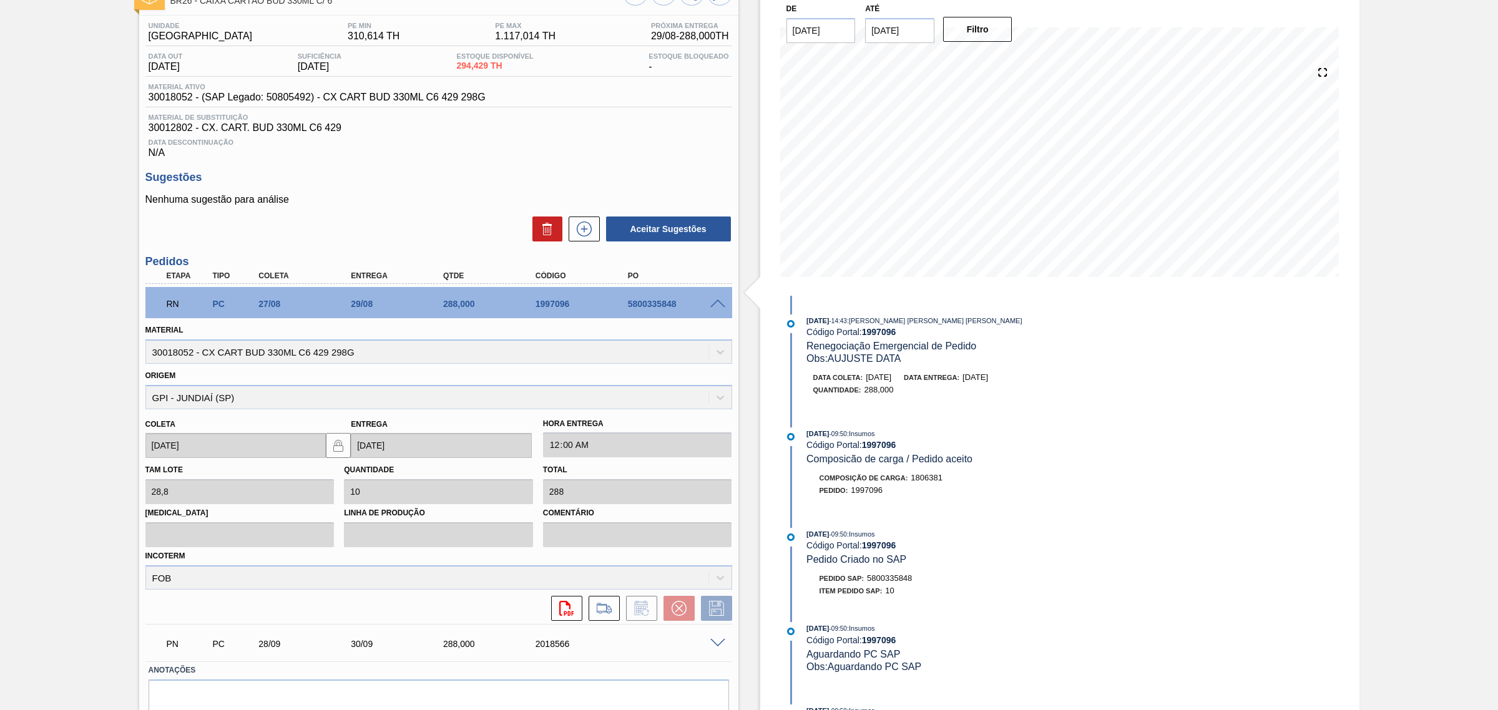
scroll to position [144, 0]
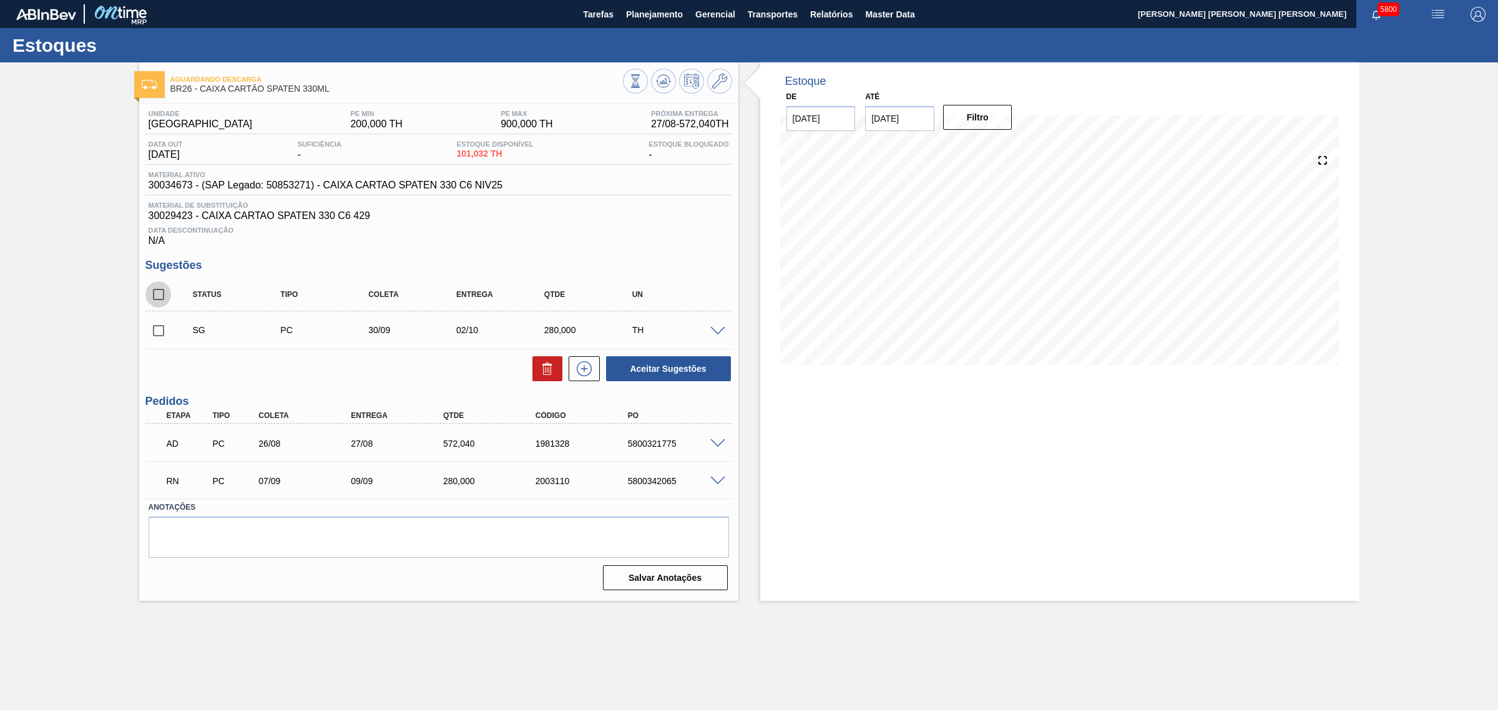
drag, startPoint x: 150, startPoint y: 303, endPoint x: 185, endPoint y: 307, distance: 35.2
click at [150, 303] on input "checkbox" at bounding box center [158, 294] width 26 height 26
checkbox input "true"
click at [549, 373] on icon at bounding box center [549, 370] width 1 height 6
checkbox input "false"
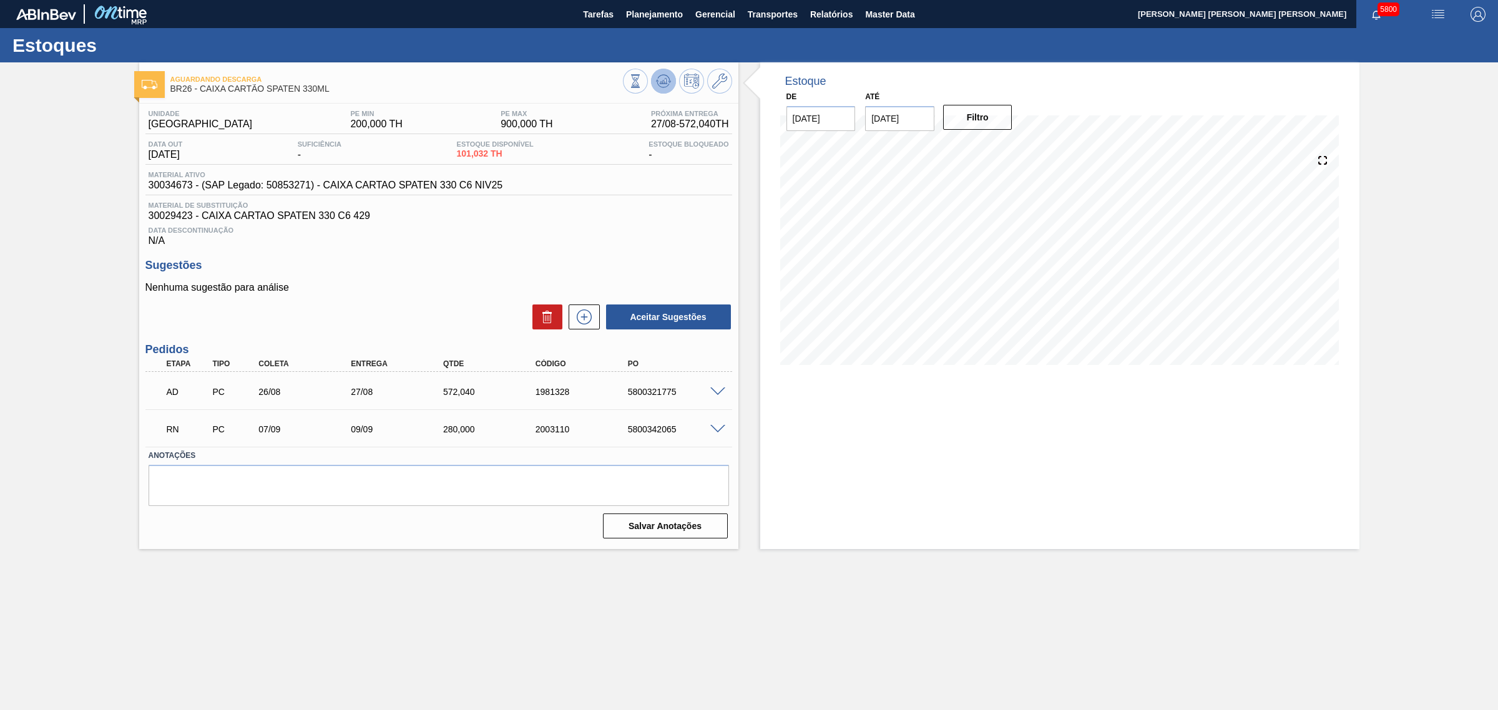
click at [668, 87] on icon at bounding box center [663, 81] width 15 height 15
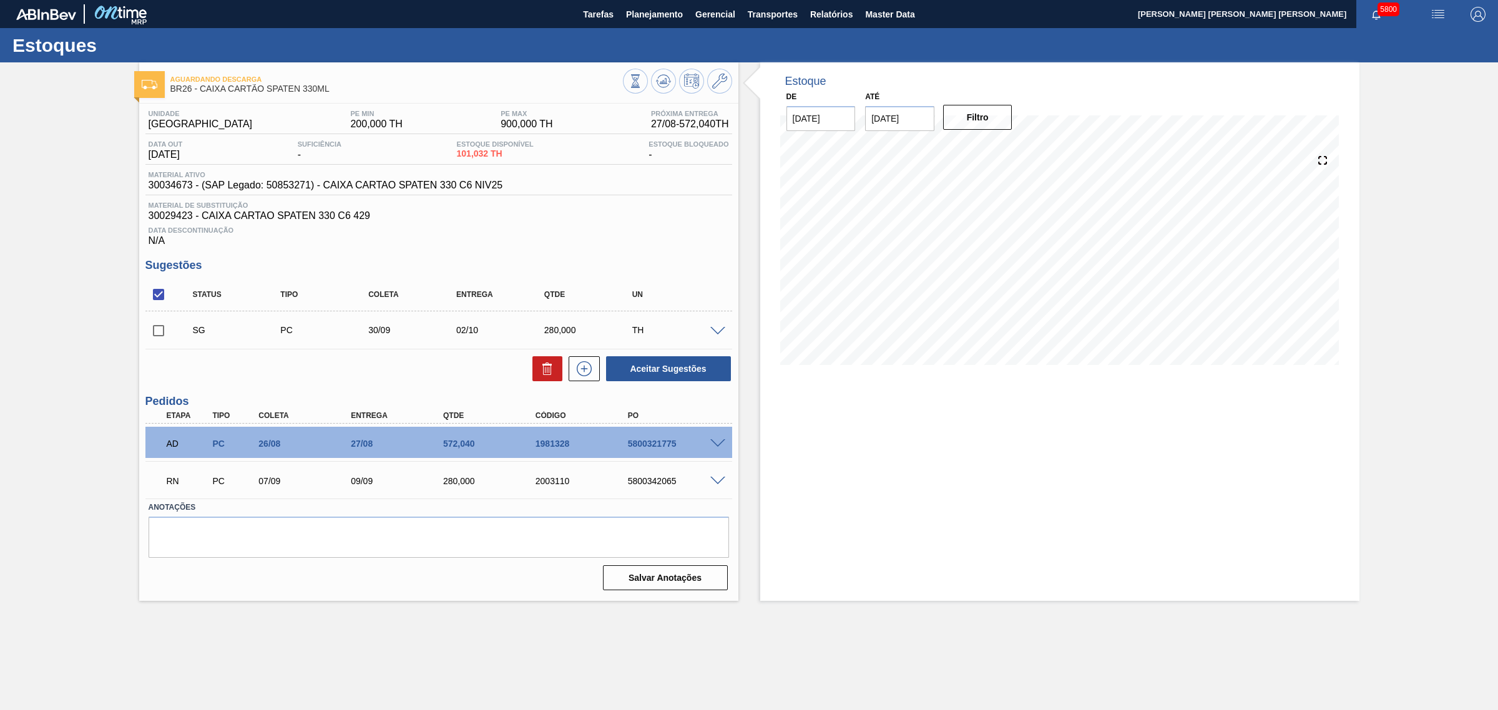
click at [157, 295] on input "checkbox" at bounding box center [158, 294] width 26 height 26
checkbox input "true"
click at [666, 367] on button "Aceitar Sugestões" at bounding box center [668, 368] width 125 height 25
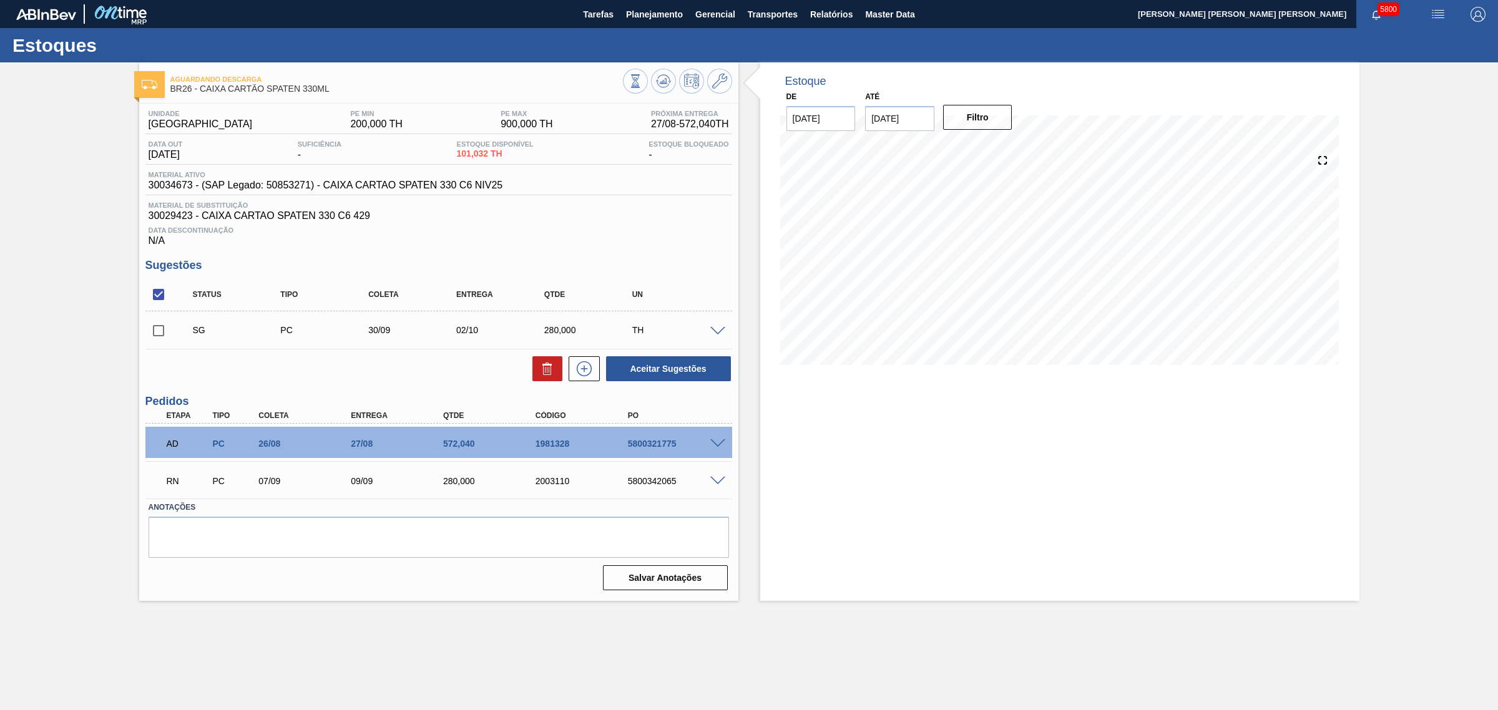
click at [160, 292] on input "checkbox" at bounding box center [158, 294] width 26 height 26
checkbox input "true"
click at [635, 366] on button "Aceitar Sugestões" at bounding box center [668, 368] width 125 height 25
checkbox input "false"
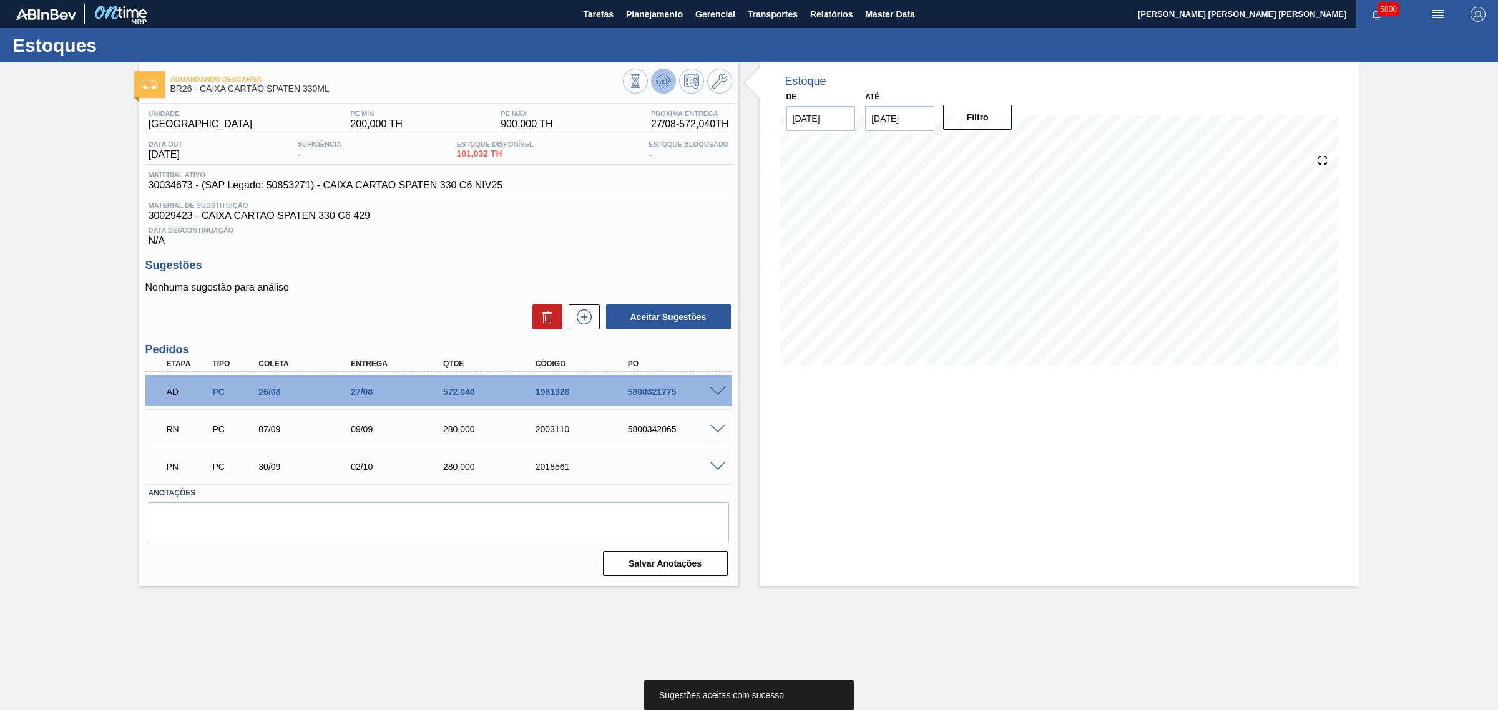
click at [670, 79] on icon at bounding box center [663, 81] width 15 height 15
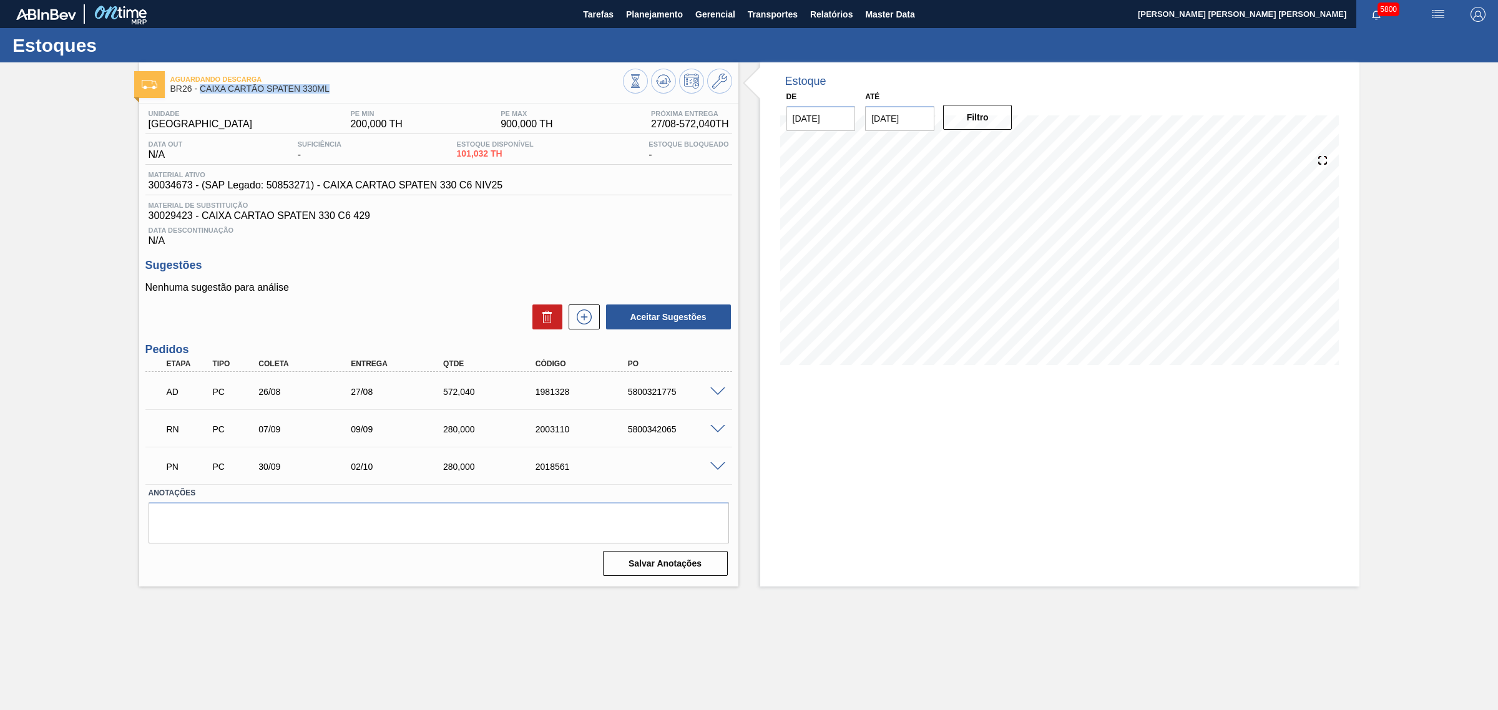
drag, startPoint x: 329, startPoint y: 89, endPoint x: 198, endPoint y: 89, distance: 130.4
click at [198, 89] on span "BR26 - CAIXA CARTÃO SPATEN 330ML" at bounding box center [396, 88] width 452 height 9
copy span "CAIXA CARTÃO SPATEN 330ML"
click at [716, 429] on span at bounding box center [717, 429] width 15 height 9
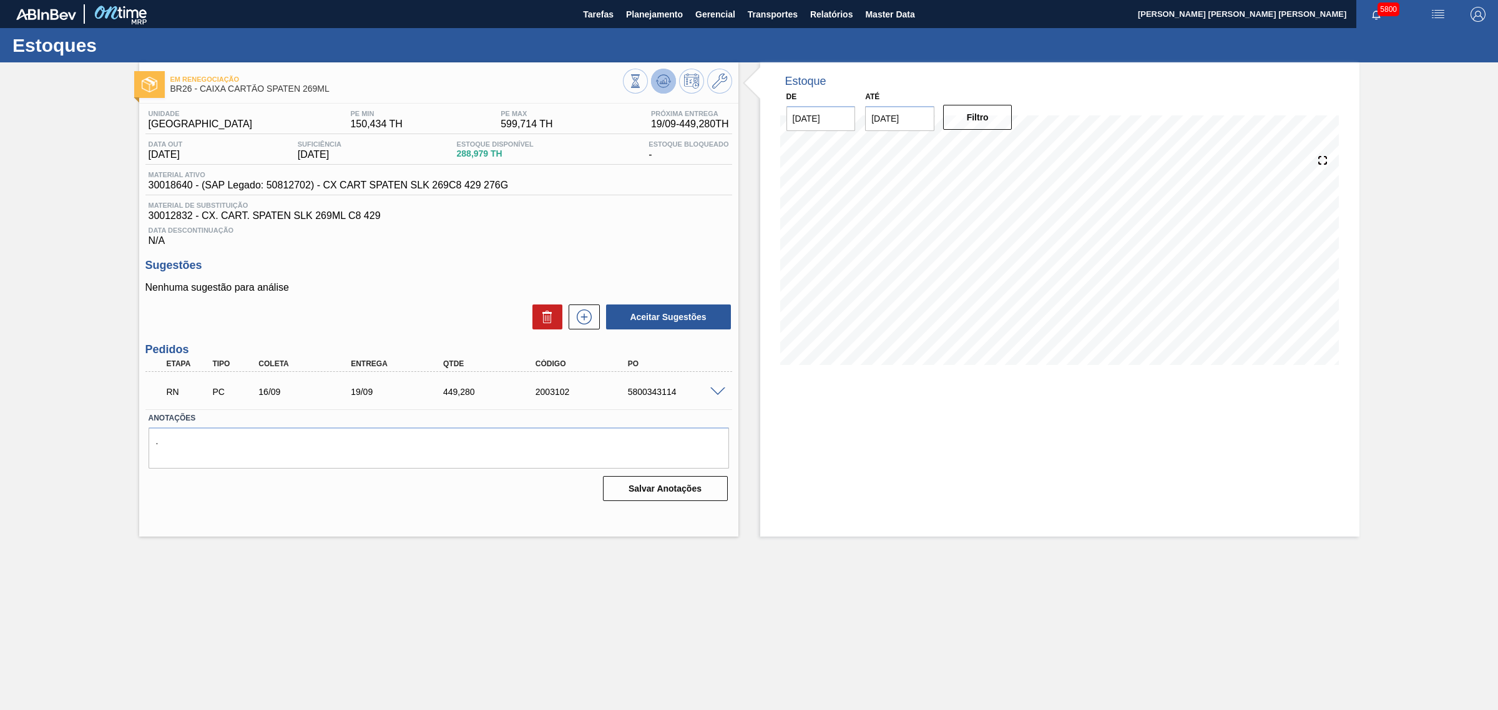
click at [672, 85] on button at bounding box center [663, 81] width 25 height 25
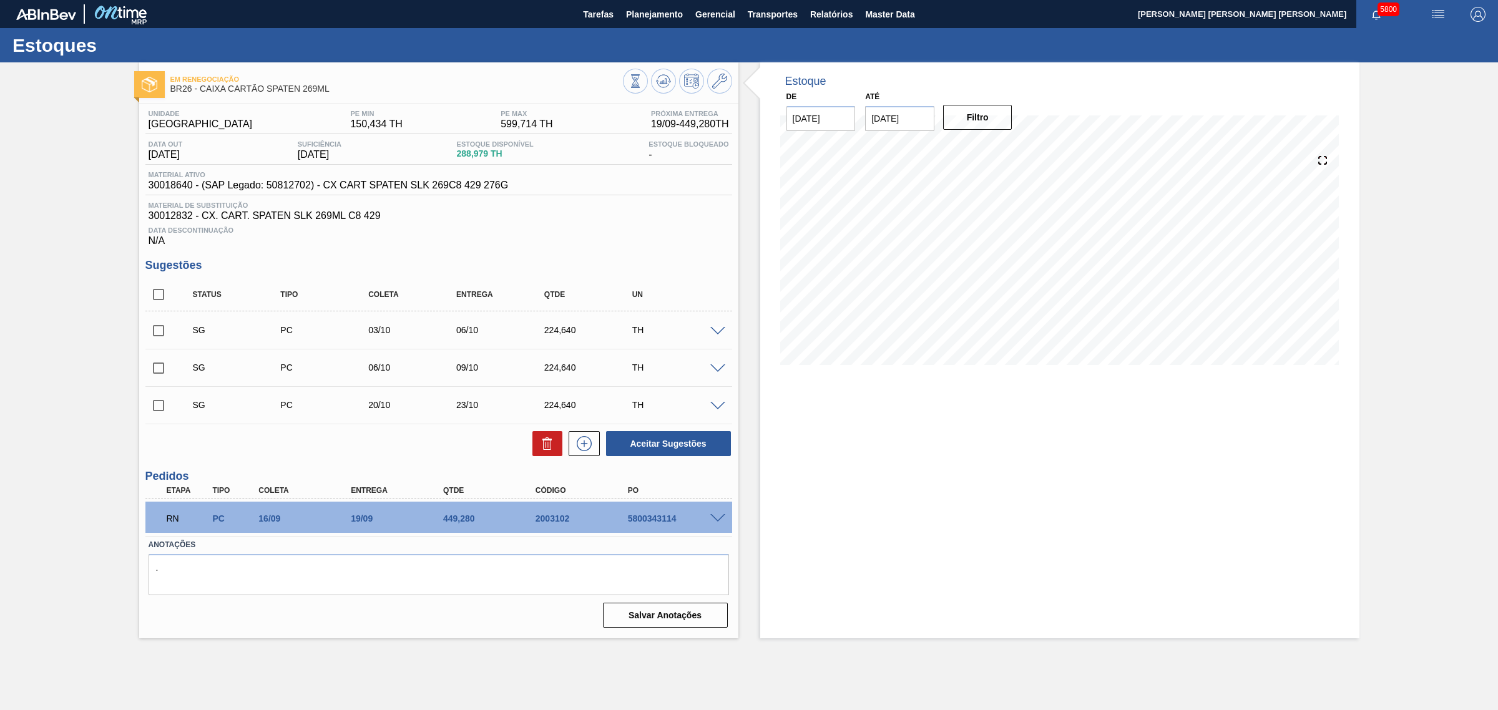
click at [161, 368] on input "checkbox" at bounding box center [158, 368] width 26 height 26
click at [696, 442] on button "Aceitar Sugestões" at bounding box center [668, 443] width 125 height 25
checkbox input "false"
click at [160, 366] on input "checkbox" at bounding box center [158, 368] width 26 height 26
click at [665, 442] on button "Aceitar Sugestões" at bounding box center [668, 443] width 125 height 25
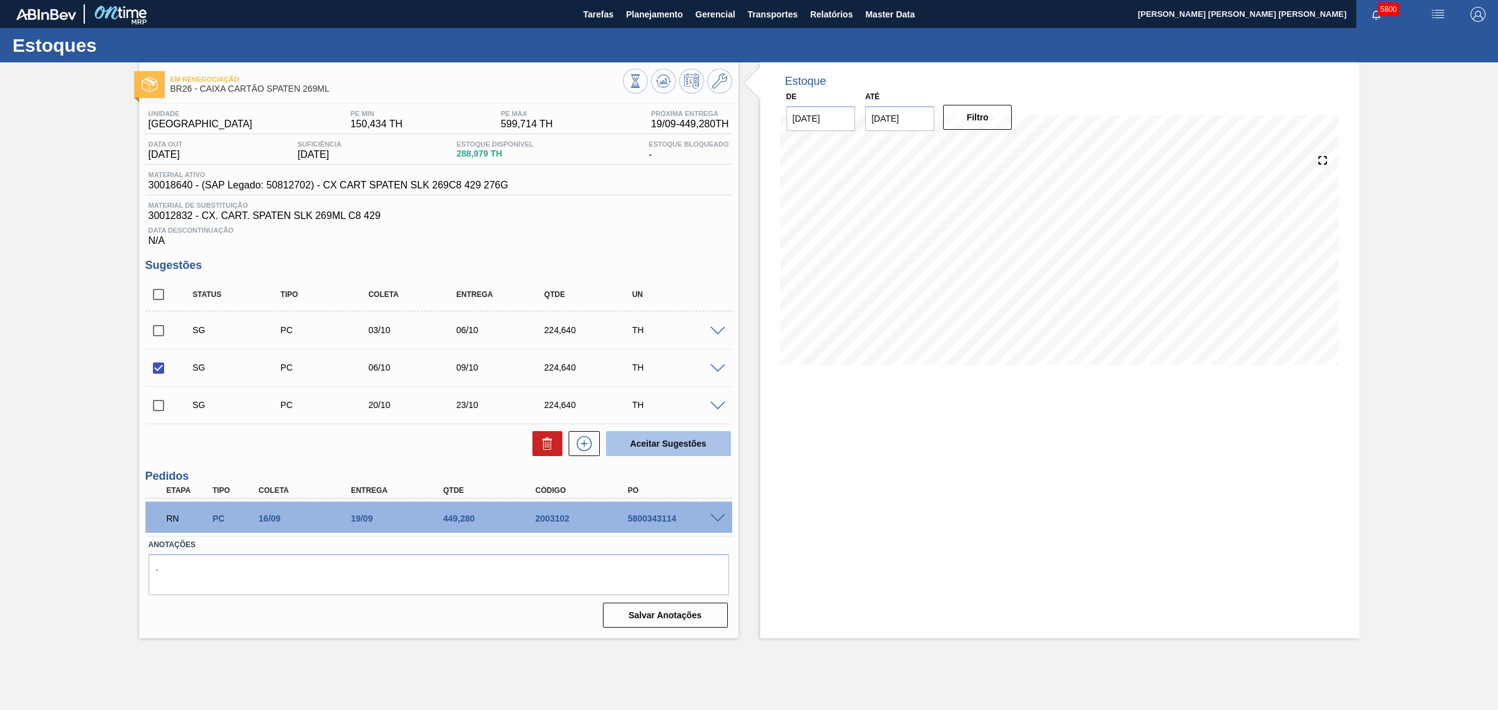
checkbox input "false"
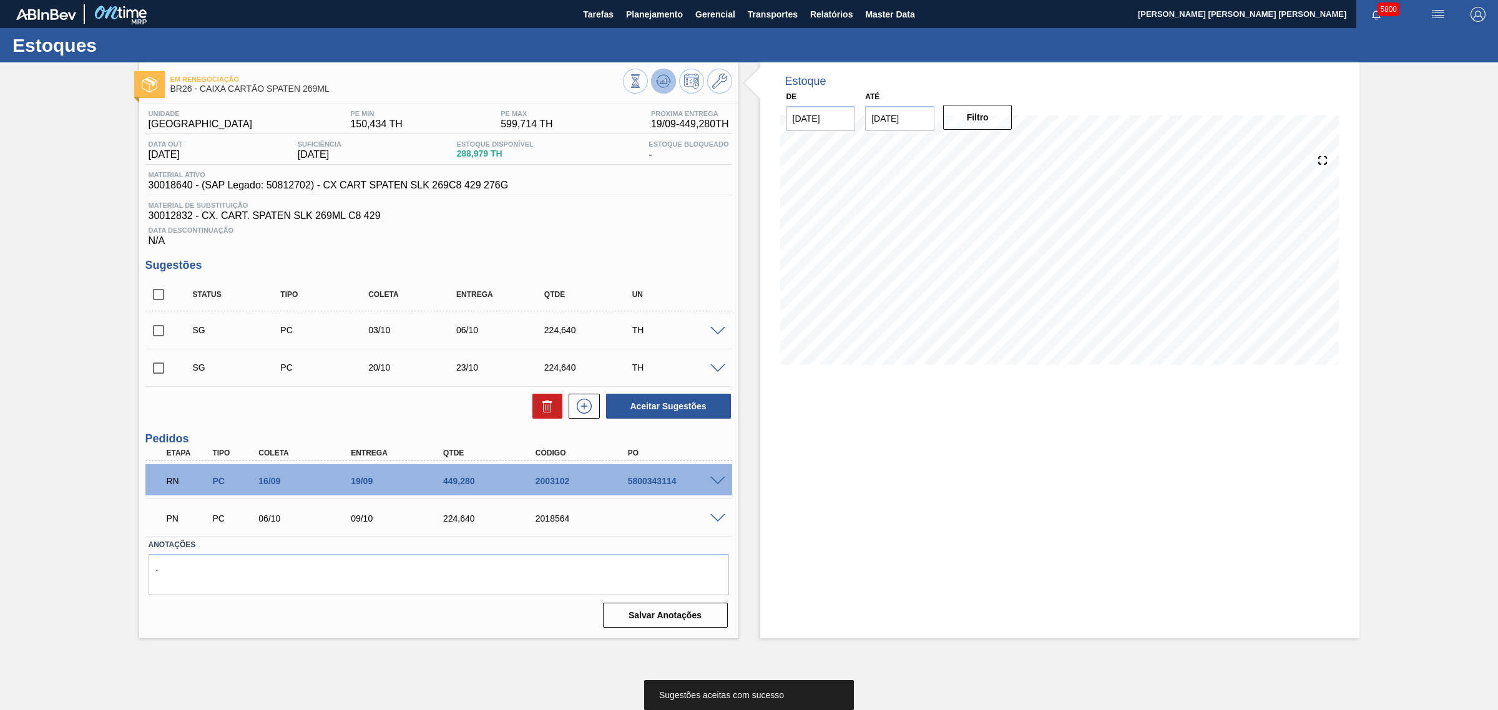
click at [668, 77] on icon at bounding box center [663, 81] width 15 height 15
click at [152, 301] on input "checkbox" at bounding box center [158, 294] width 26 height 26
checkbox input "true"
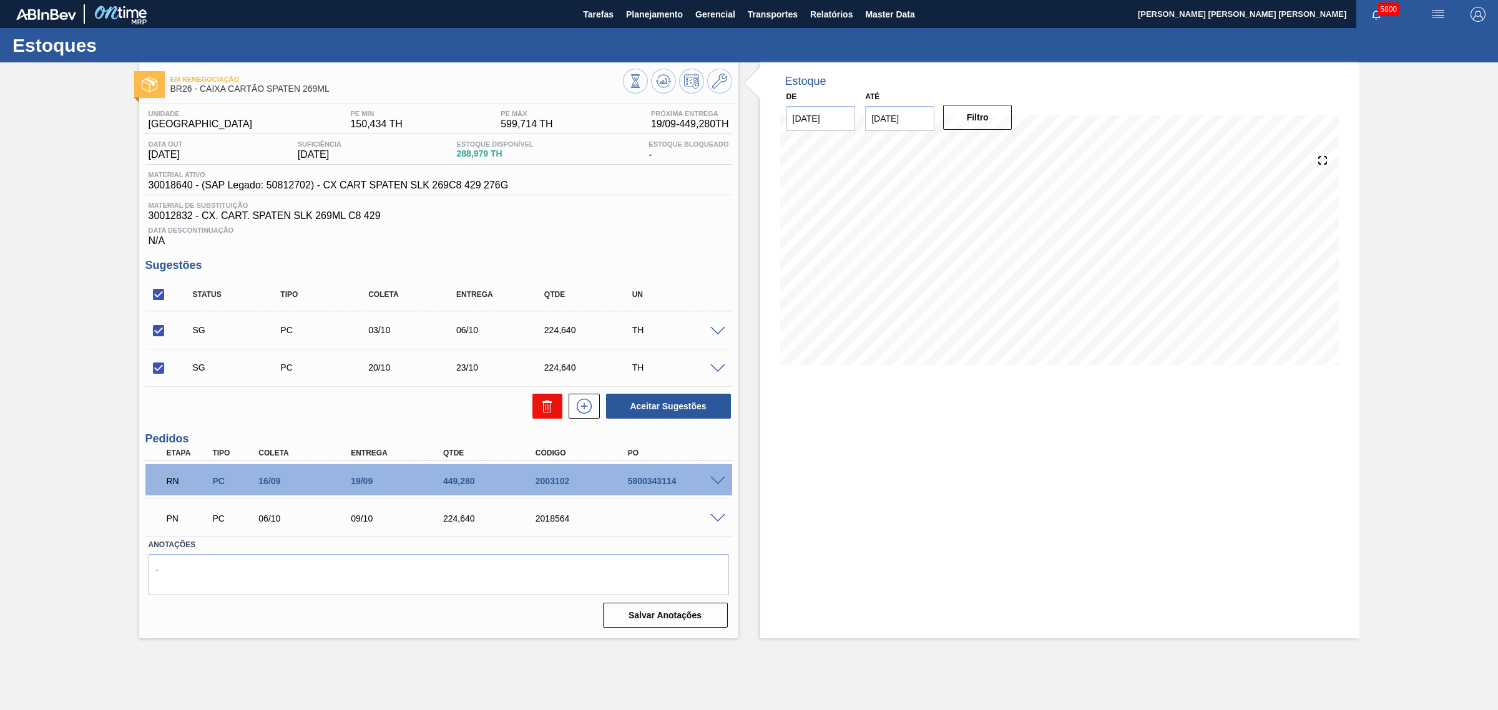
click at [560, 413] on button at bounding box center [547, 406] width 30 height 25
checkbox input "false"
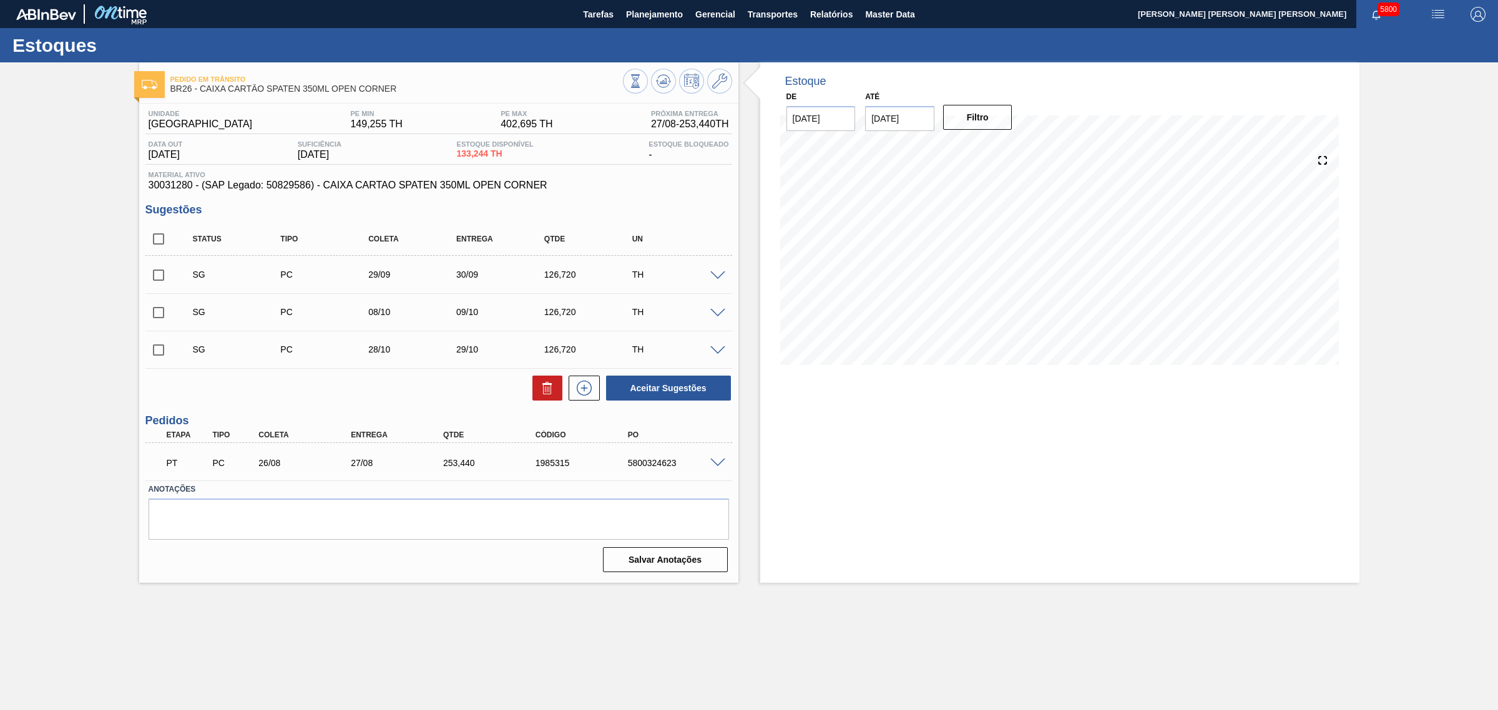
click at [161, 268] on input "checkbox" at bounding box center [158, 275] width 26 height 26
click at [668, 386] on button "Aceitar Sugestões" at bounding box center [668, 388] width 125 height 25
checkbox input "false"
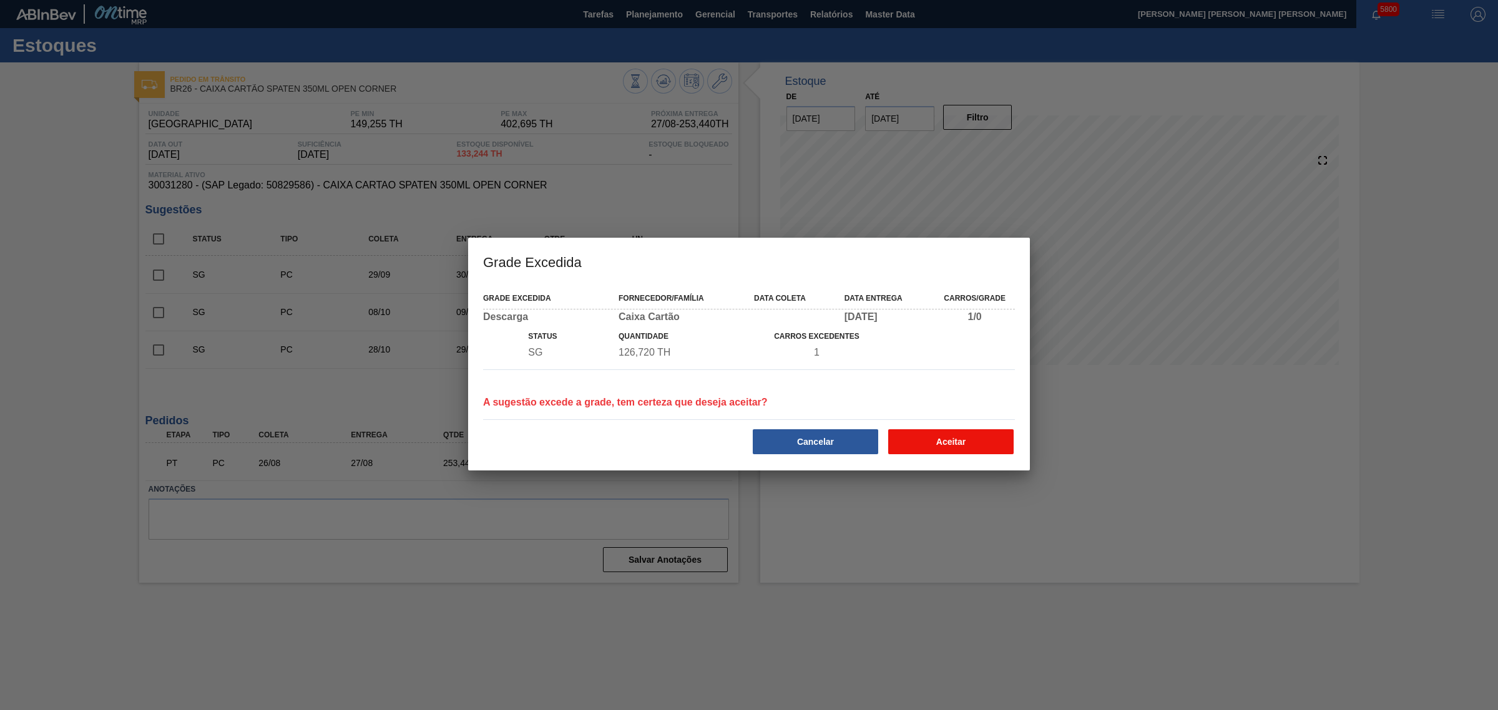
click at [936, 437] on button "Aceitar" at bounding box center [950, 441] width 125 height 25
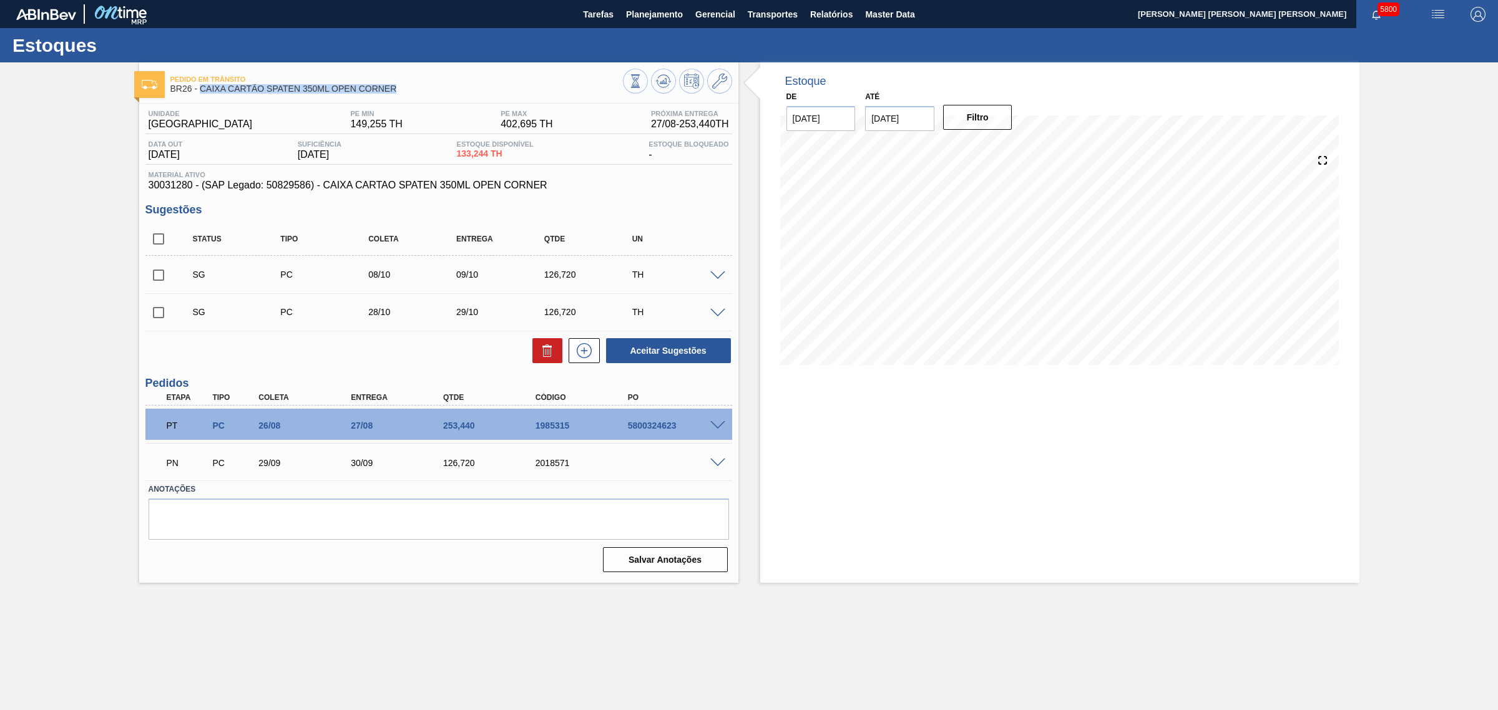
drag, startPoint x: 411, startPoint y: 87, endPoint x: 201, endPoint y: 91, distance: 209.7
click at [201, 91] on span "BR26 - CAIXA CARTÃO SPATEN 350ML OPEN CORNER" at bounding box center [396, 88] width 452 height 9
copy span "CAIXA CARTÃO SPATEN 350ML OPEN CORNER"
click at [718, 420] on div "PT PC 26/08 27/08 253,440 1985315 5800324623" at bounding box center [438, 424] width 587 height 31
click at [718, 423] on span at bounding box center [717, 425] width 15 height 9
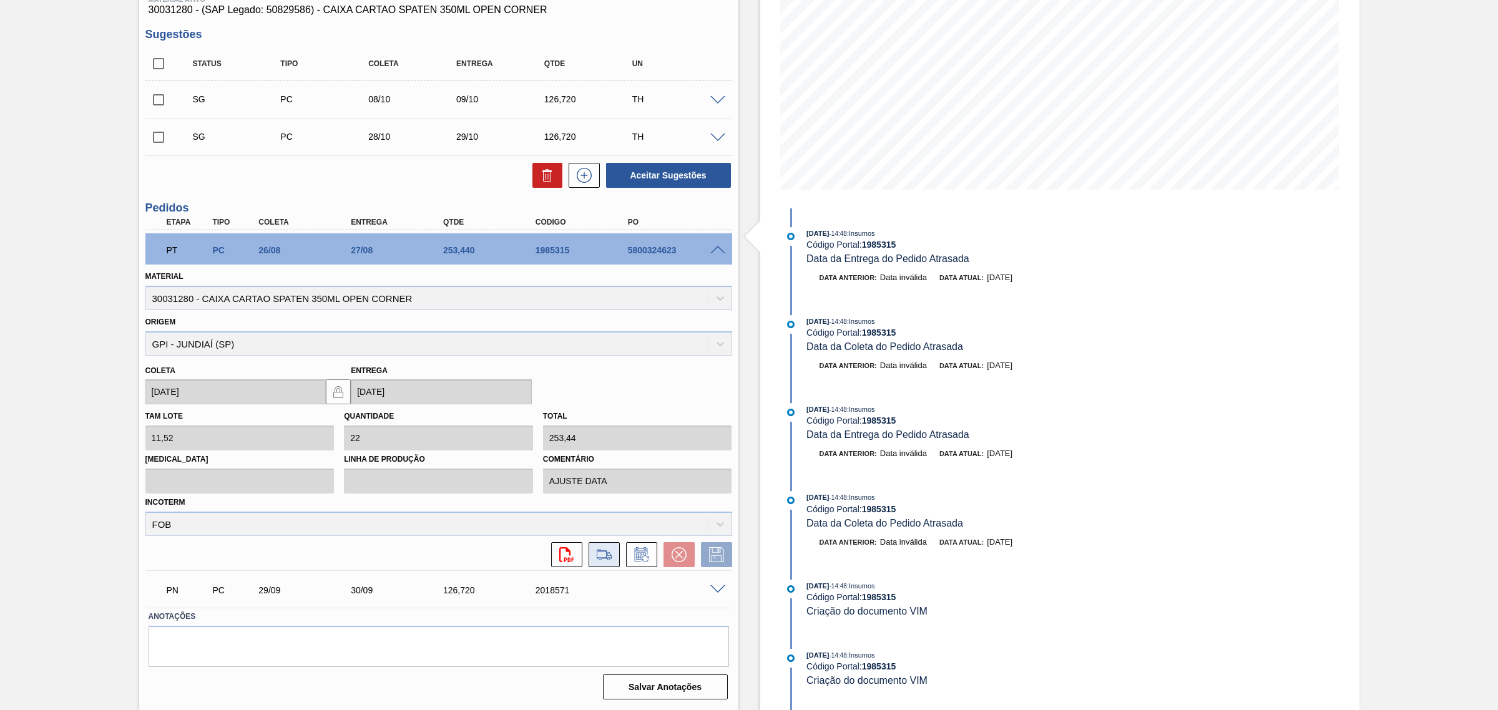
click at [607, 554] on icon at bounding box center [604, 554] width 14 height 9
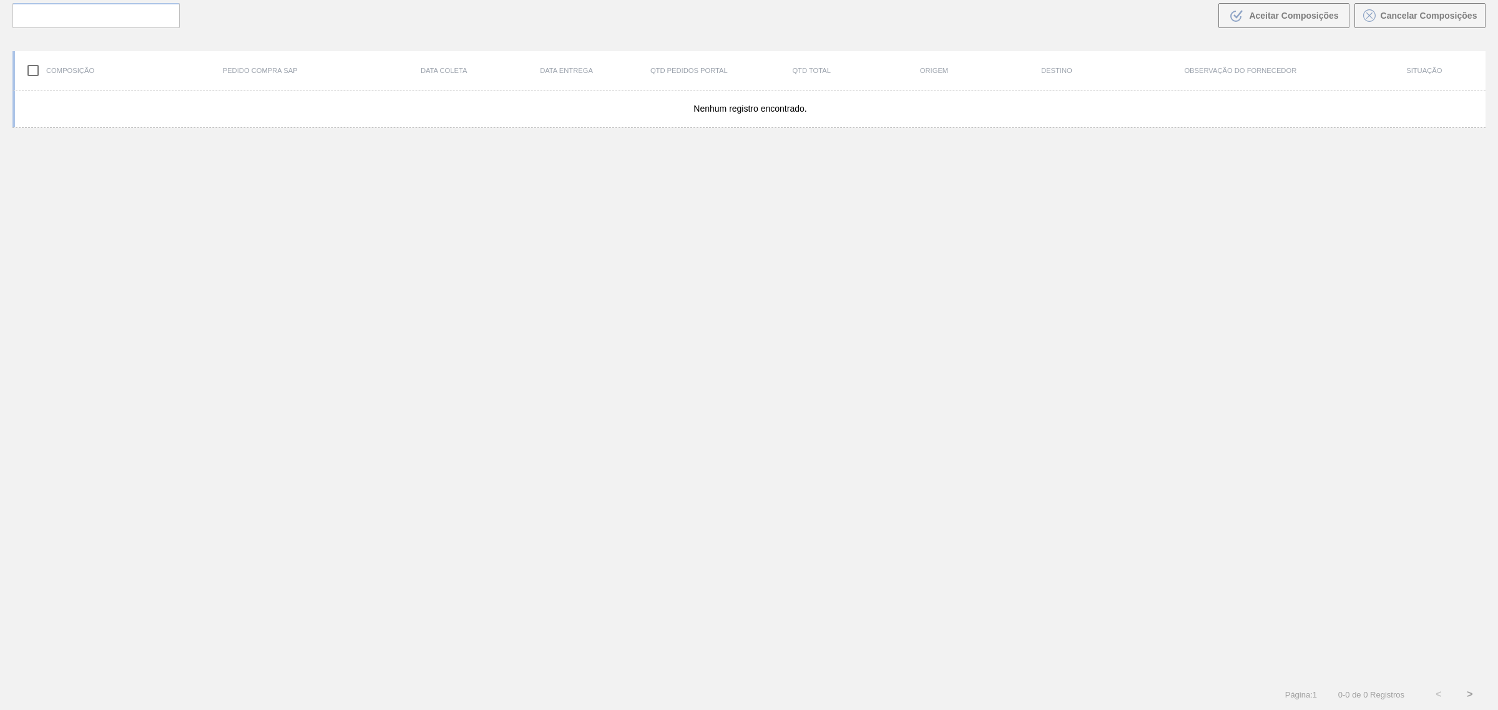
scroll to position [89, 0]
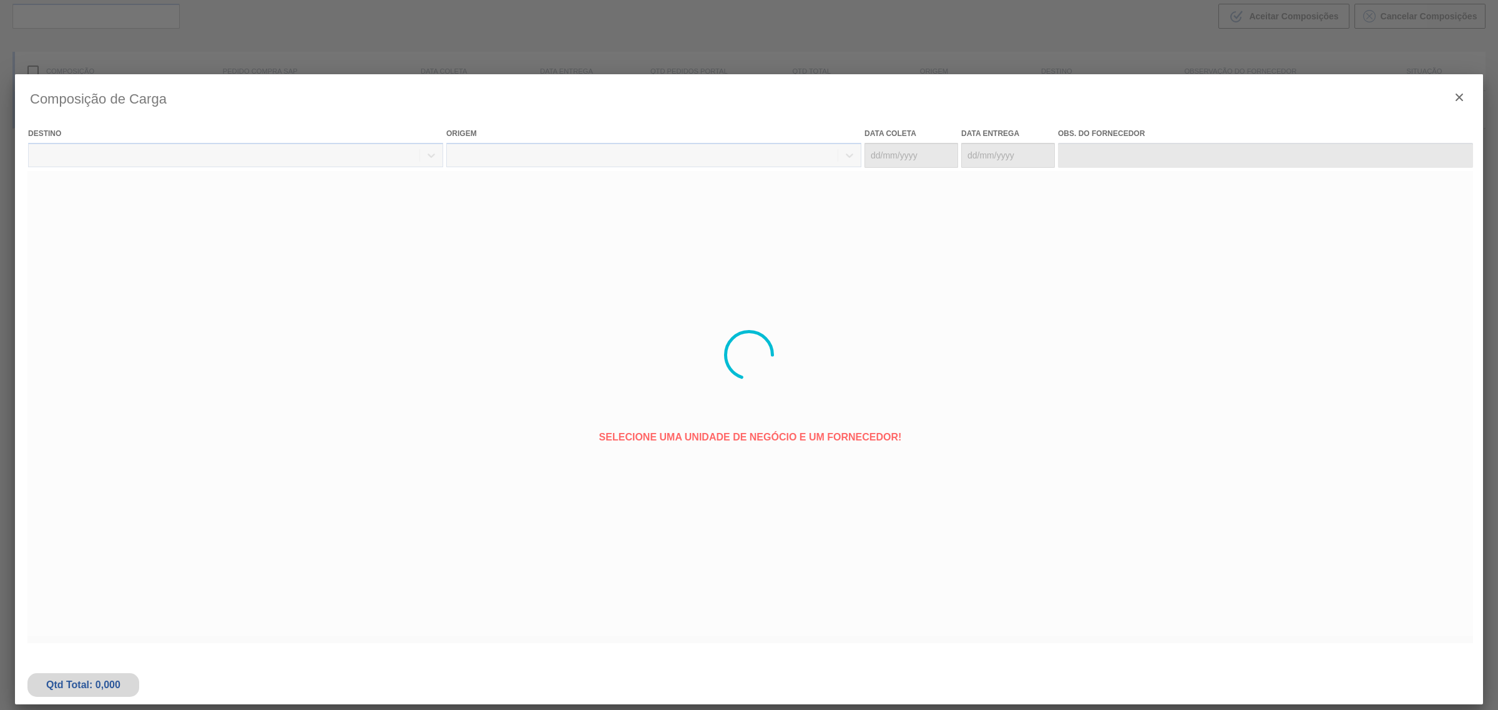
type coleta "24/08/2025"
type entrega "25/08/2025"
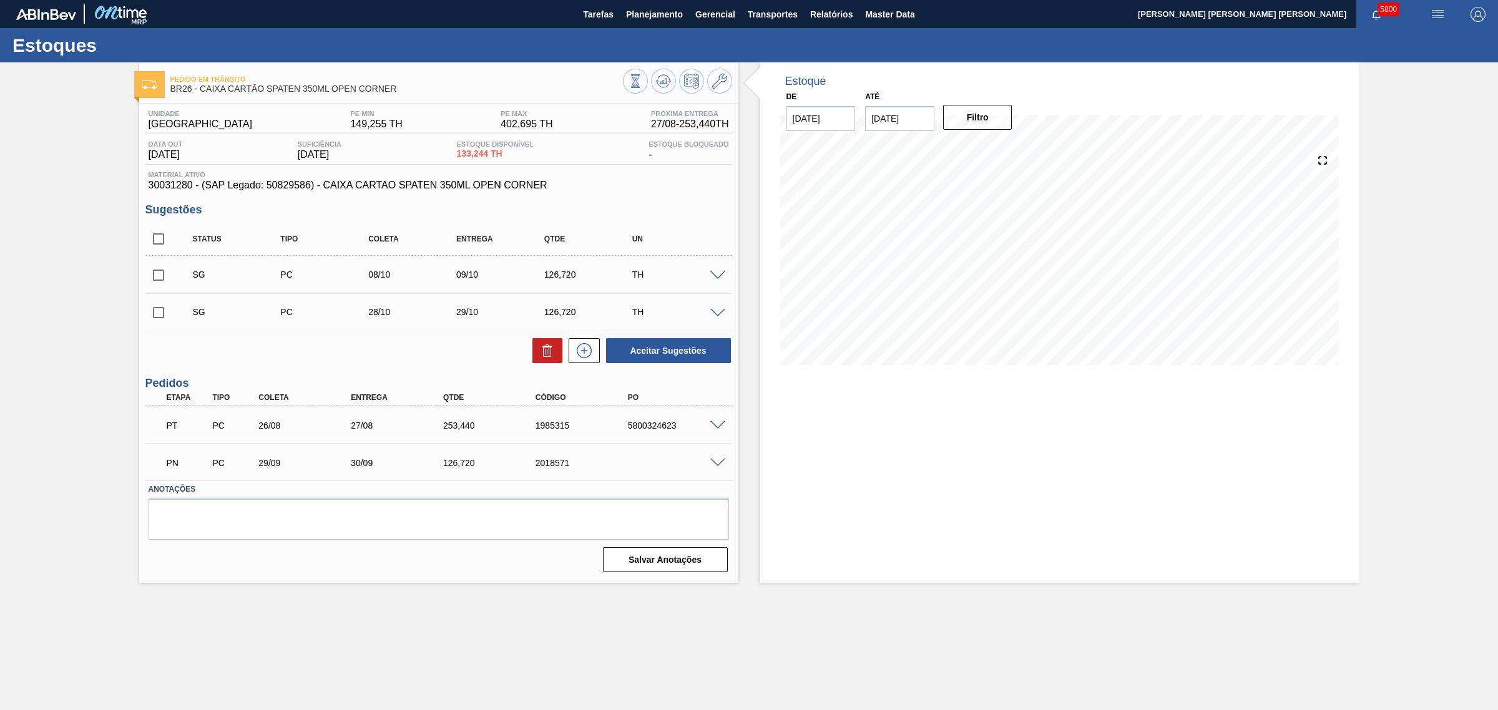
click at [713, 422] on span at bounding box center [717, 425] width 15 height 9
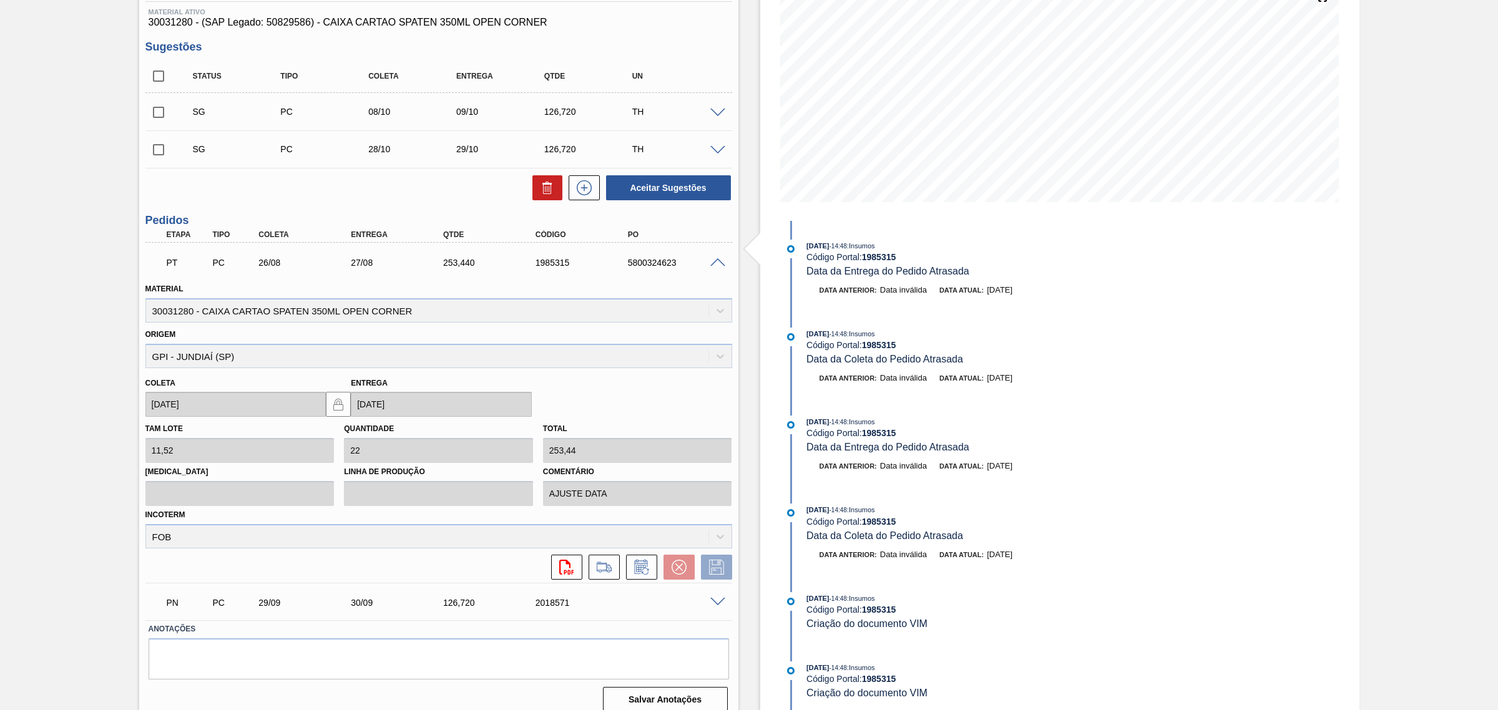
scroll to position [175, 0]
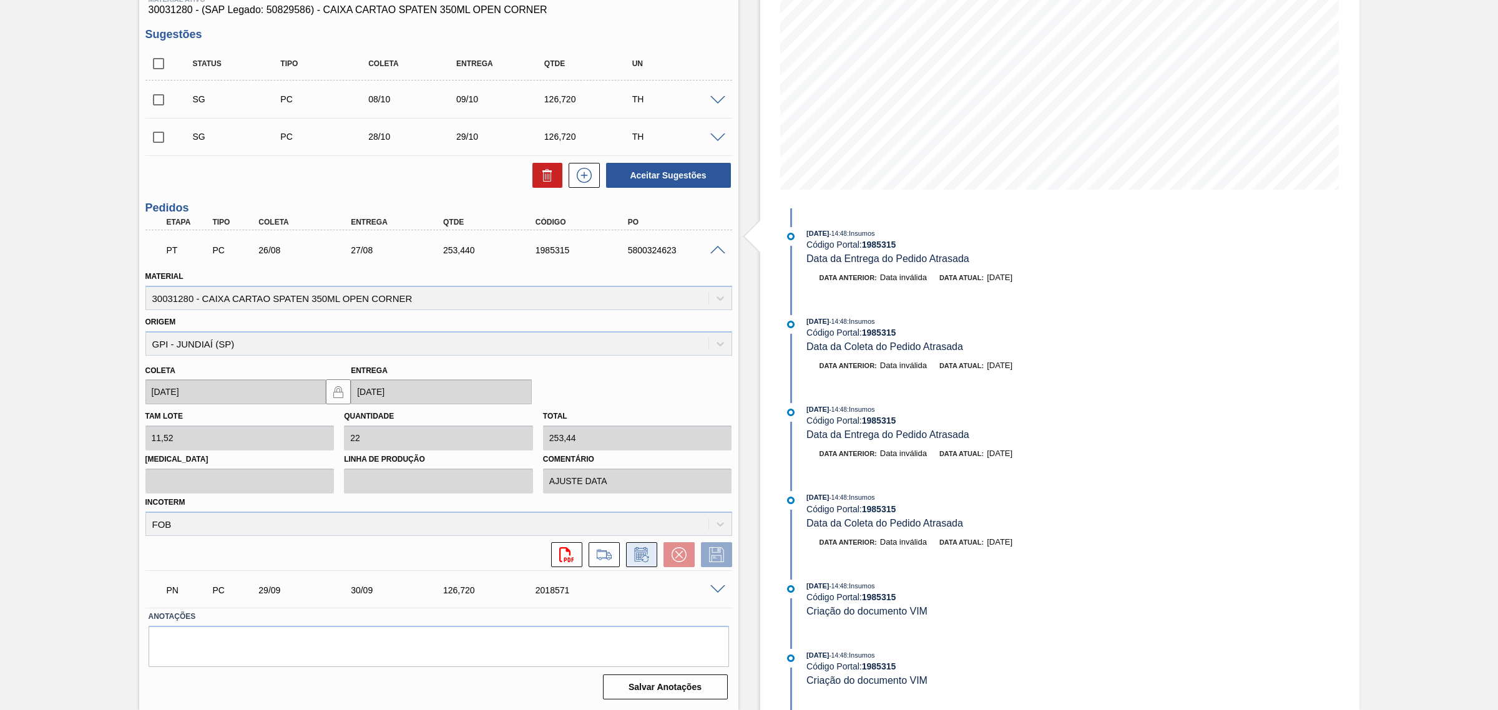
click at [644, 551] on icon at bounding box center [642, 554] width 20 height 15
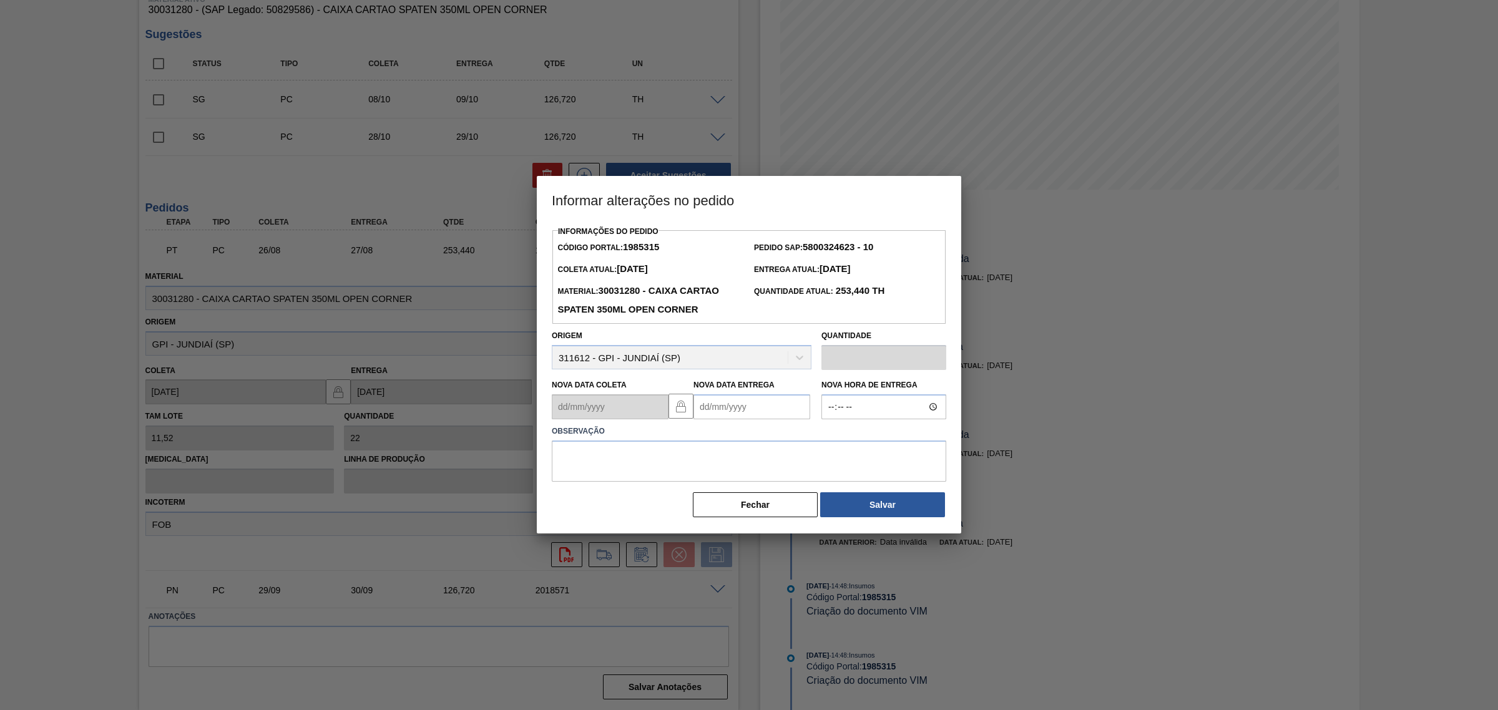
click at [719, 400] on Entrega1985315 "Nova Data Entrega" at bounding box center [751, 406] width 117 height 25
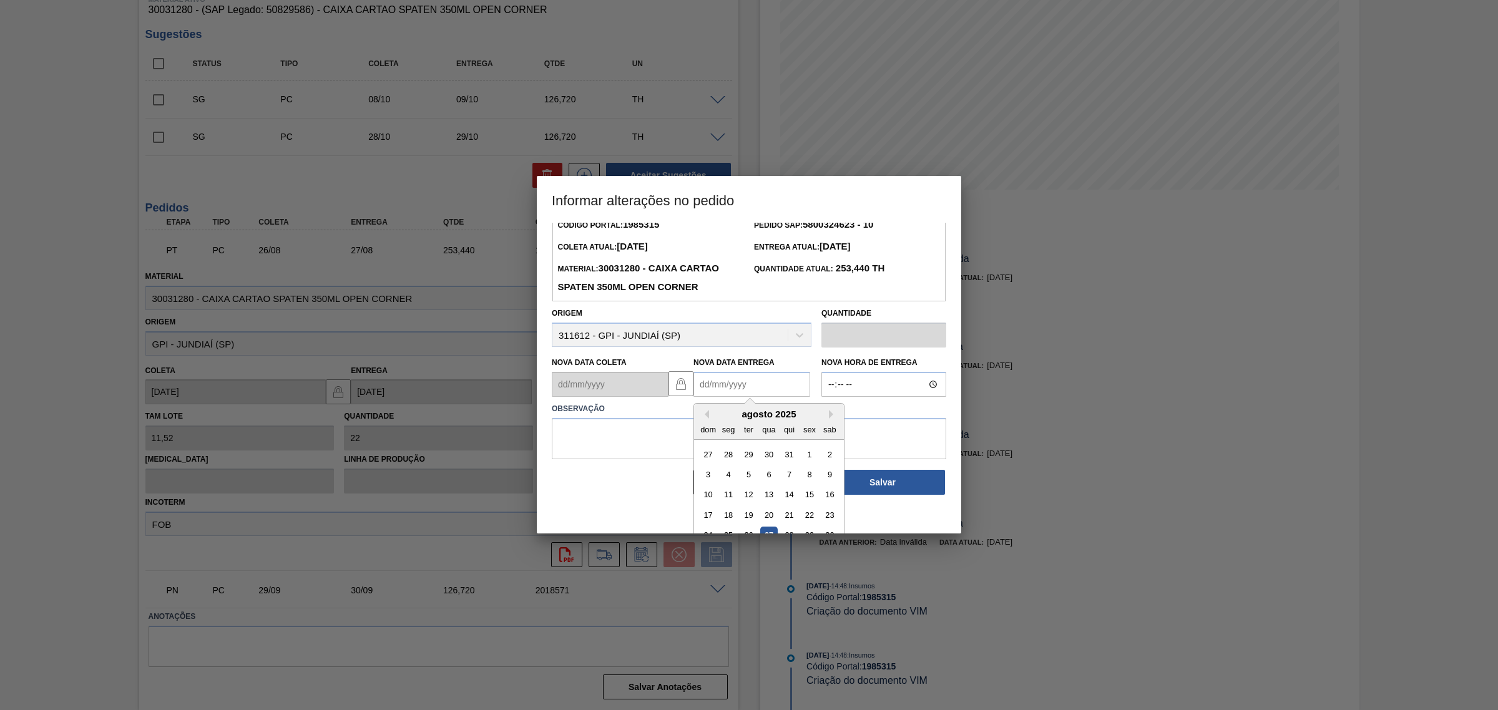
scroll to position [62, 0]
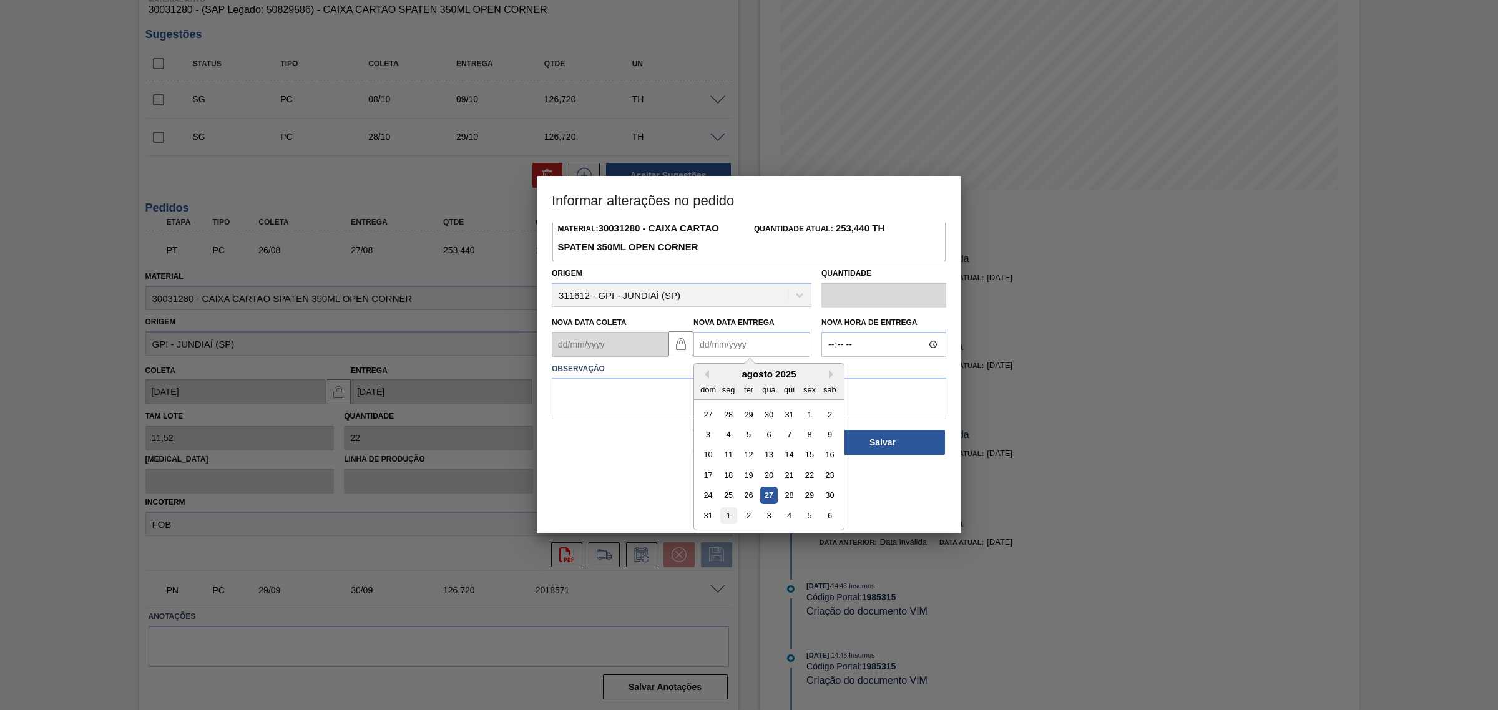
click at [732, 519] on div "1" at bounding box center [728, 515] width 17 height 17
type Entrega1985315 "[DATE]"
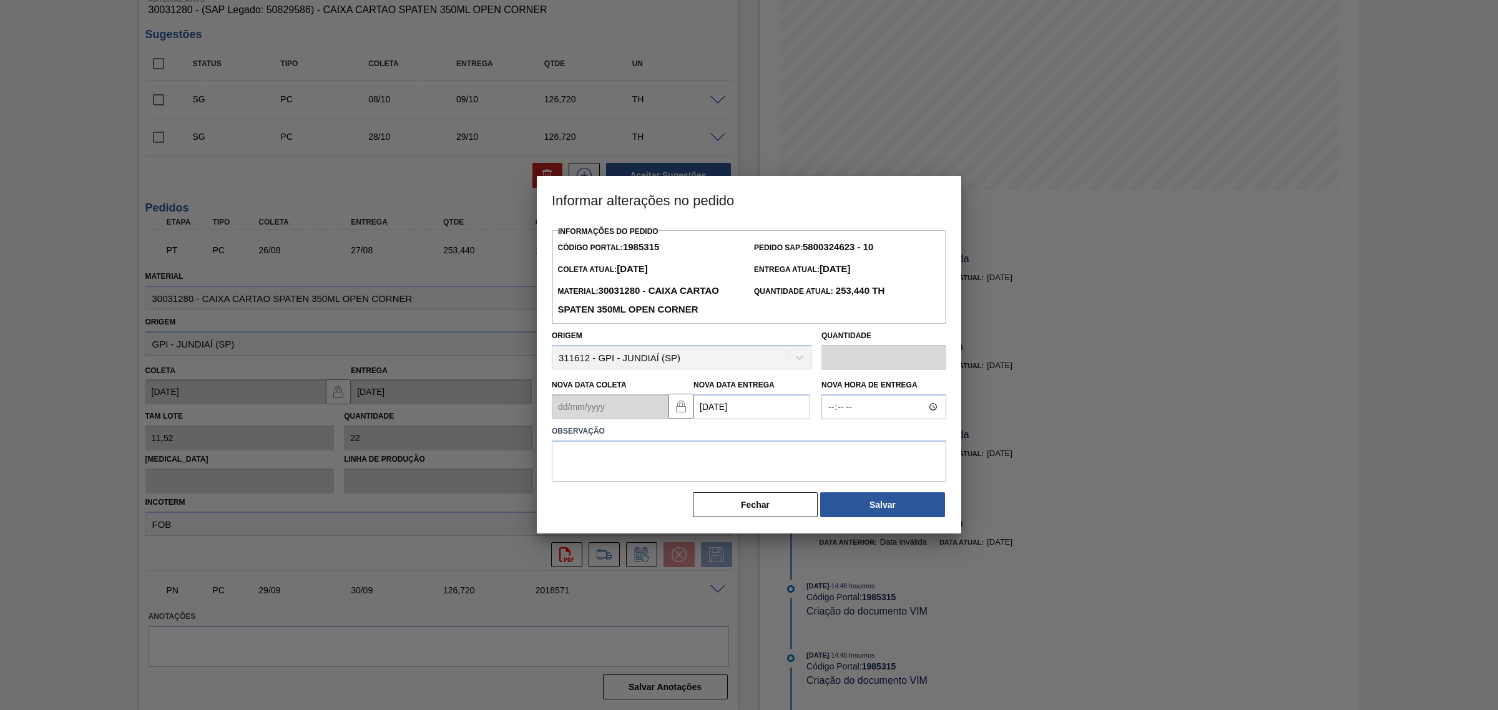
scroll to position [0, 0]
click at [728, 465] on textarea at bounding box center [749, 461] width 394 height 41
type textarea "AJUSTE DATA"
click at [884, 501] on button "Salvar" at bounding box center [882, 504] width 125 height 25
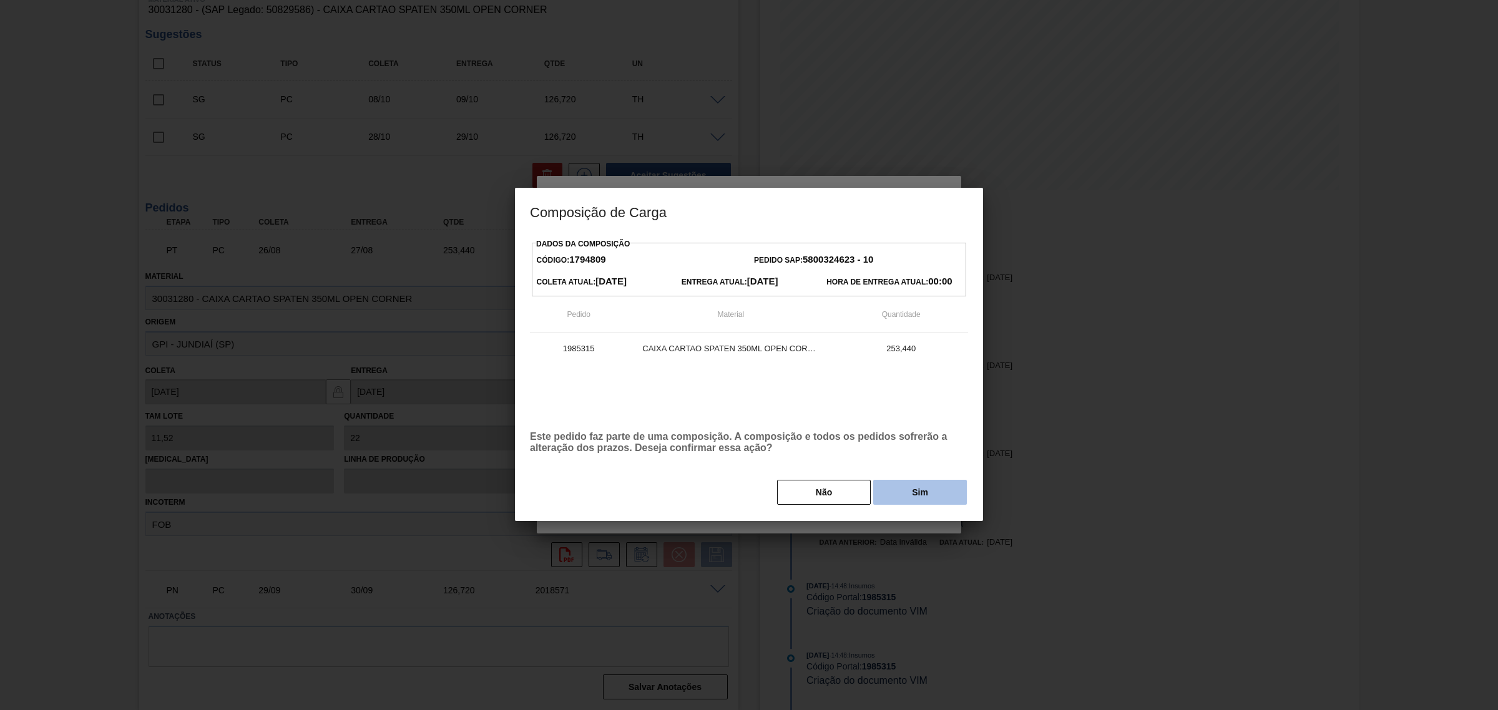
click at [910, 495] on button "Sim" at bounding box center [920, 492] width 94 height 25
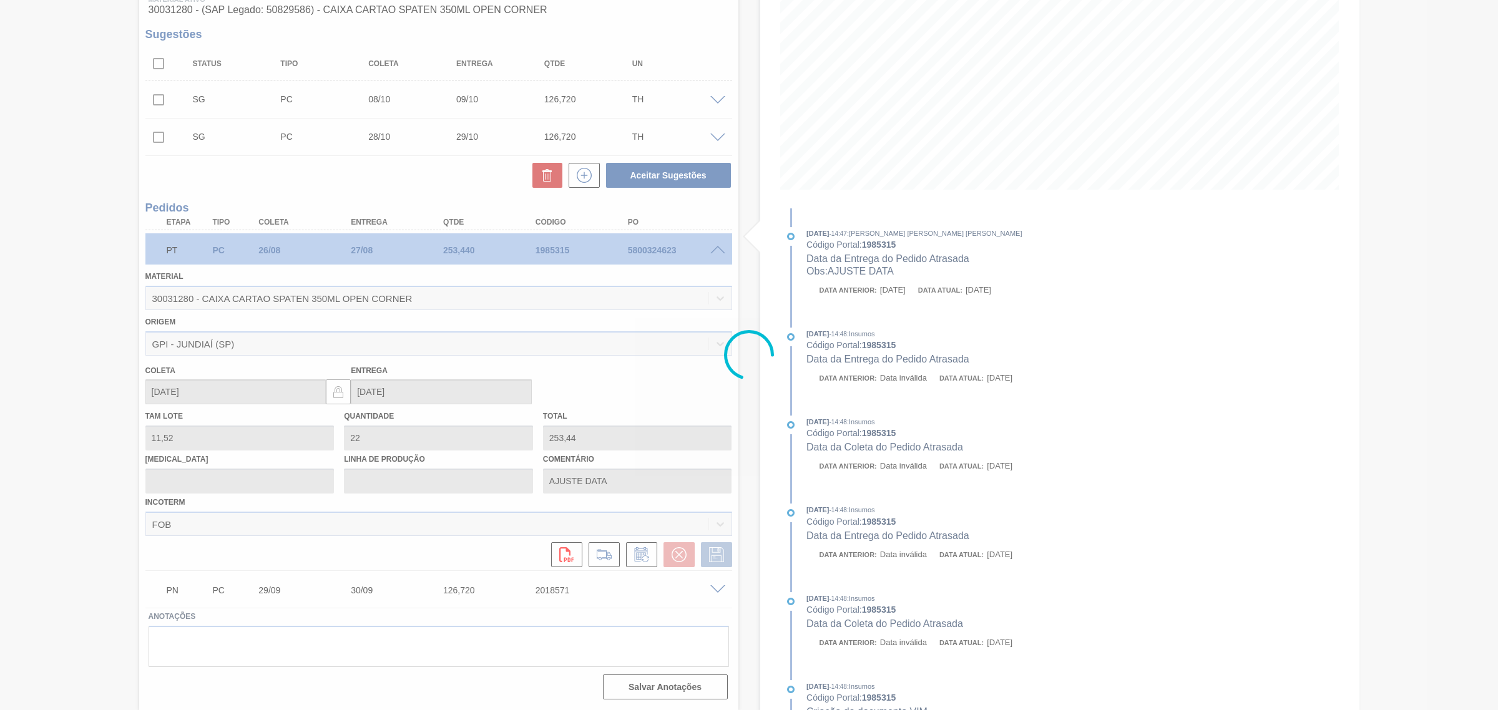
type input "[DATE]"
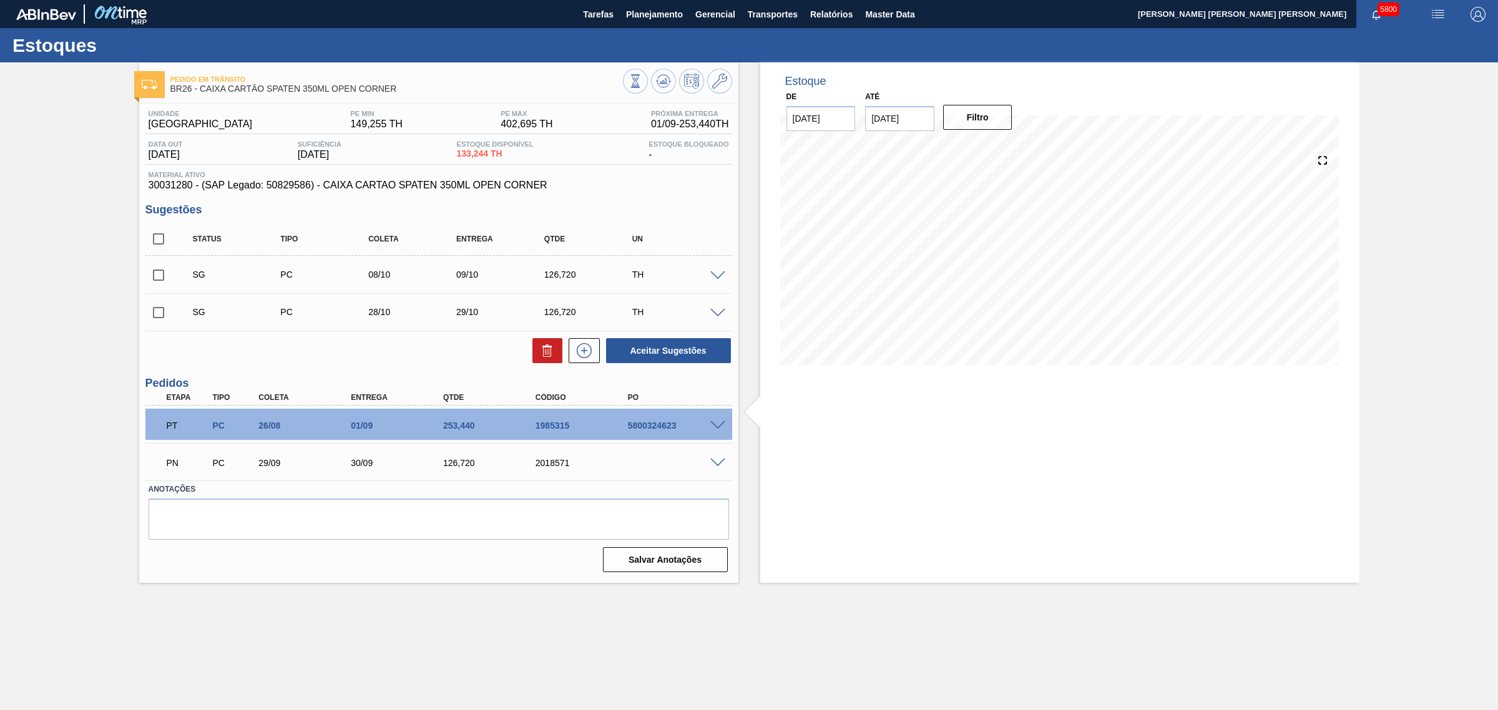
click at [716, 423] on span at bounding box center [717, 425] width 15 height 9
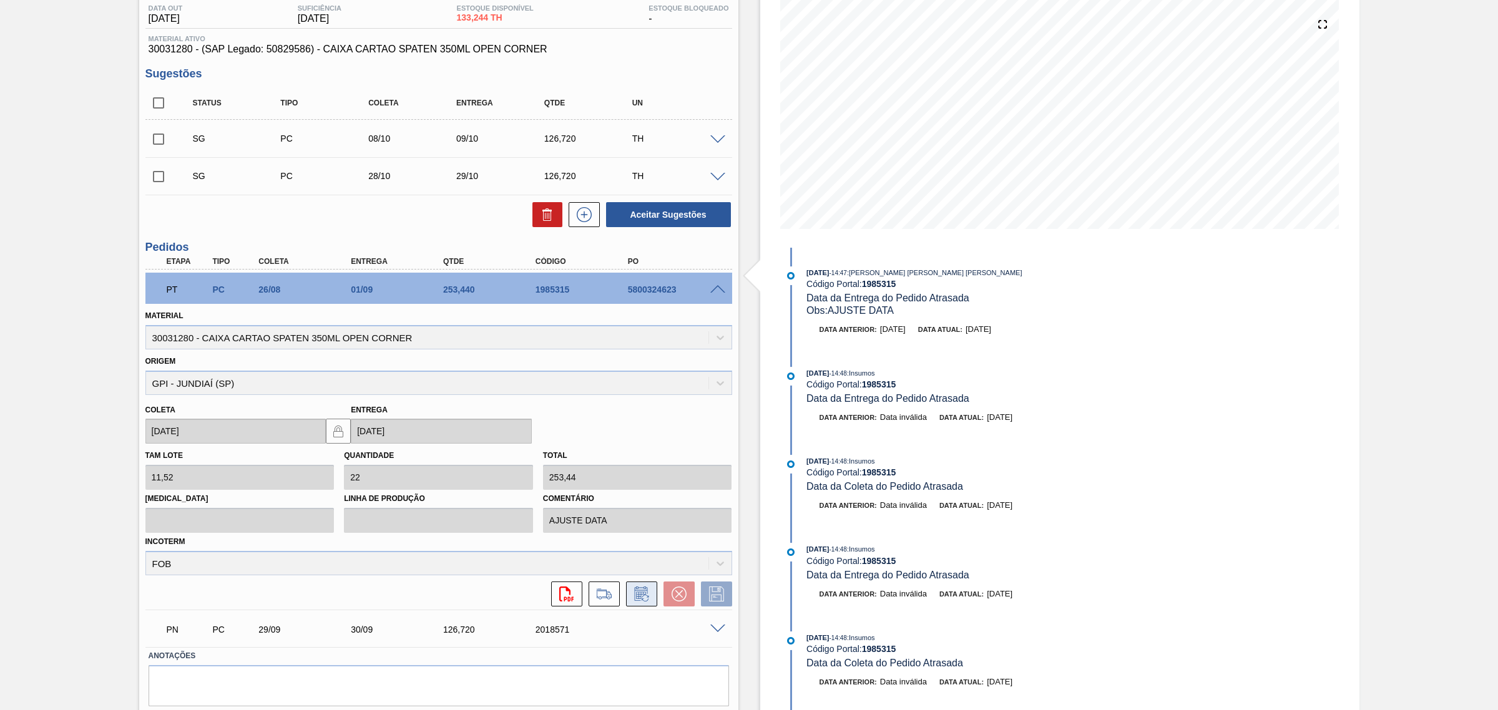
scroll to position [175, 0]
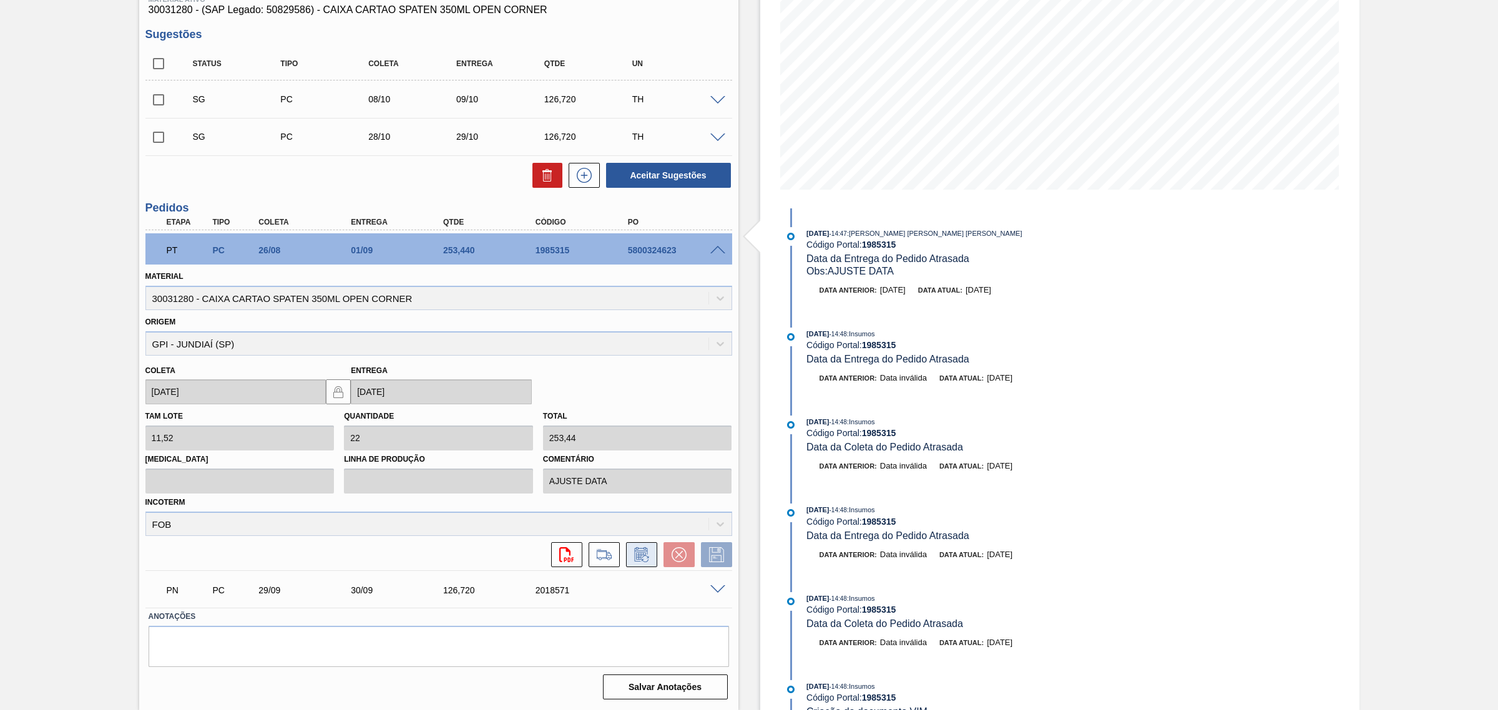
click at [635, 554] on icon at bounding box center [642, 554] width 20 height 15
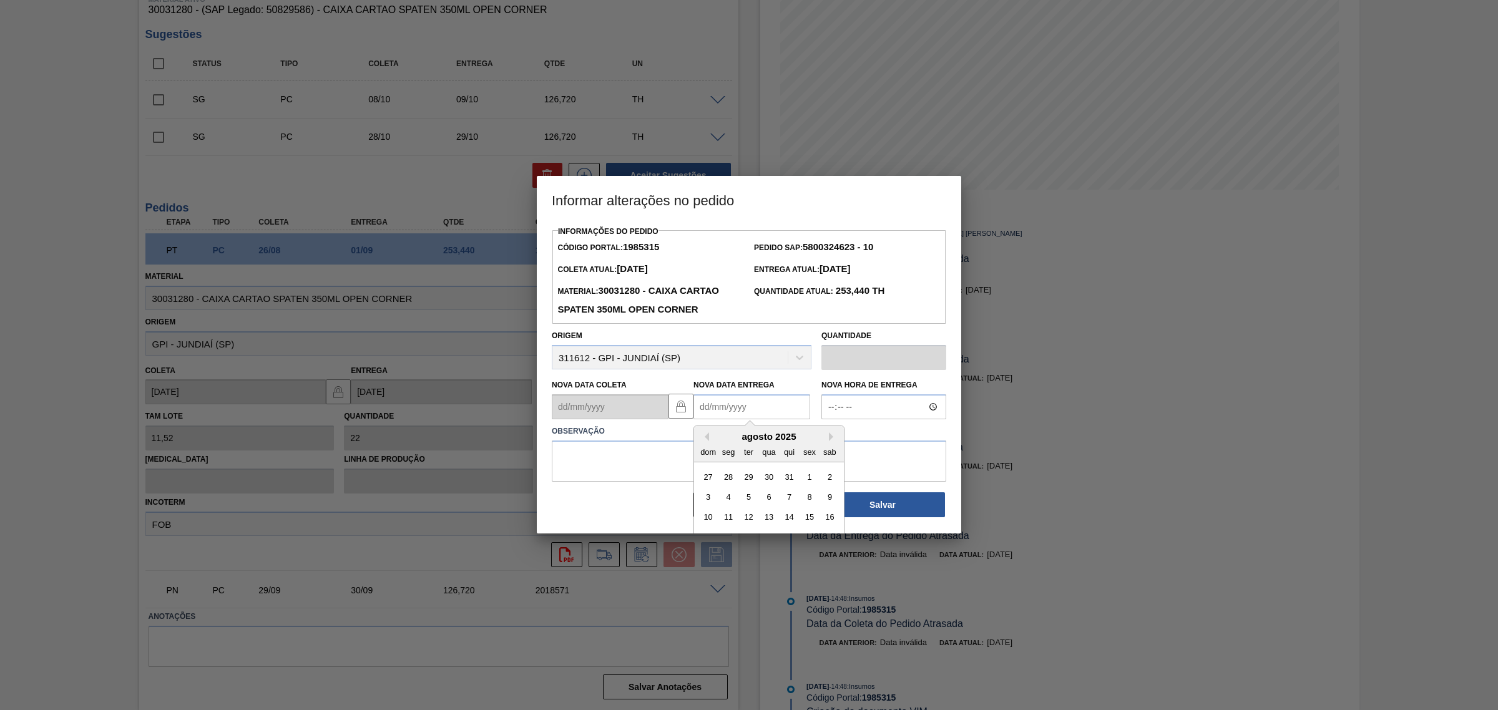
click at [731, 411] on Entrega1985315 "Nova Data Entrega" at bounding box center [751, 406] width 117 height 25
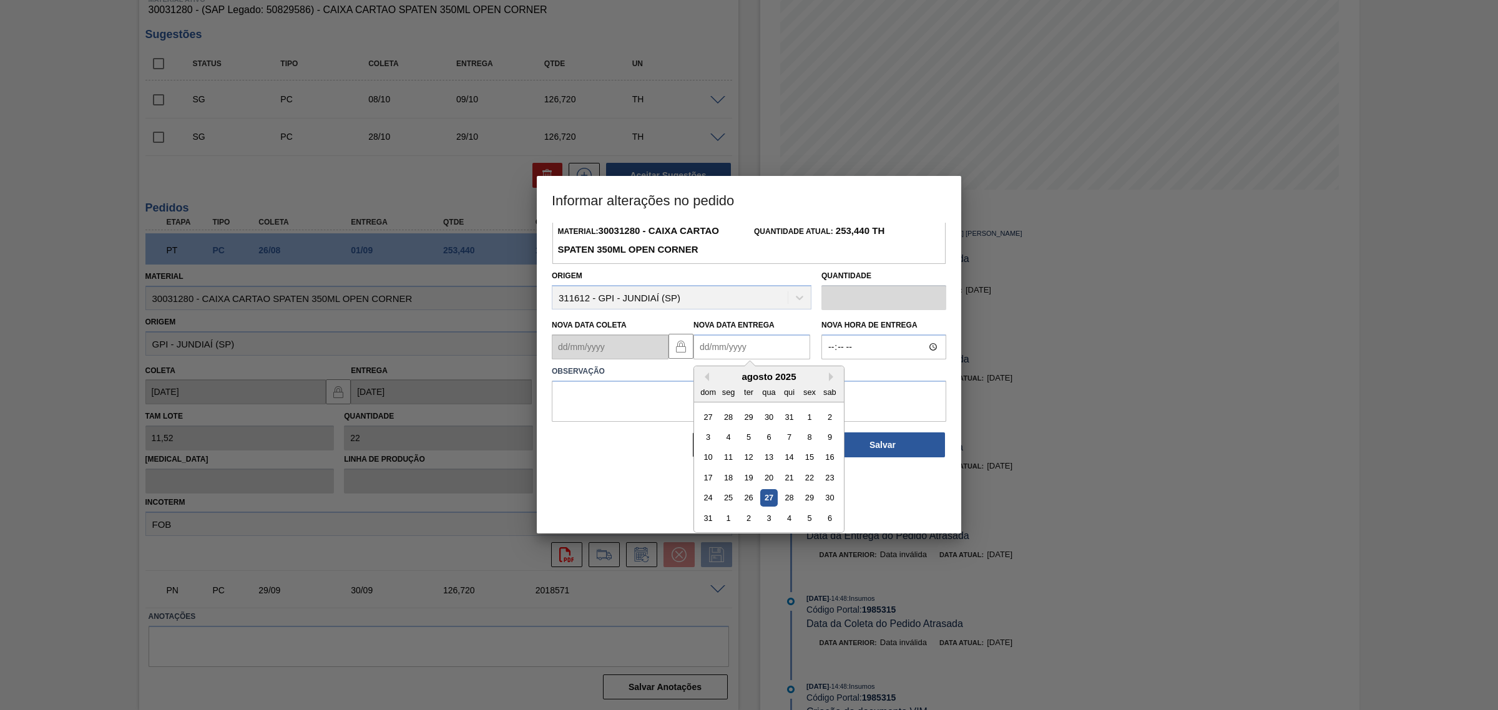
scroll to position [62, 0]
click at [809, 497] on div "29" at bounding box center [809, 495] width 17 height 17
type Entrega1985315 "29/08/2025"
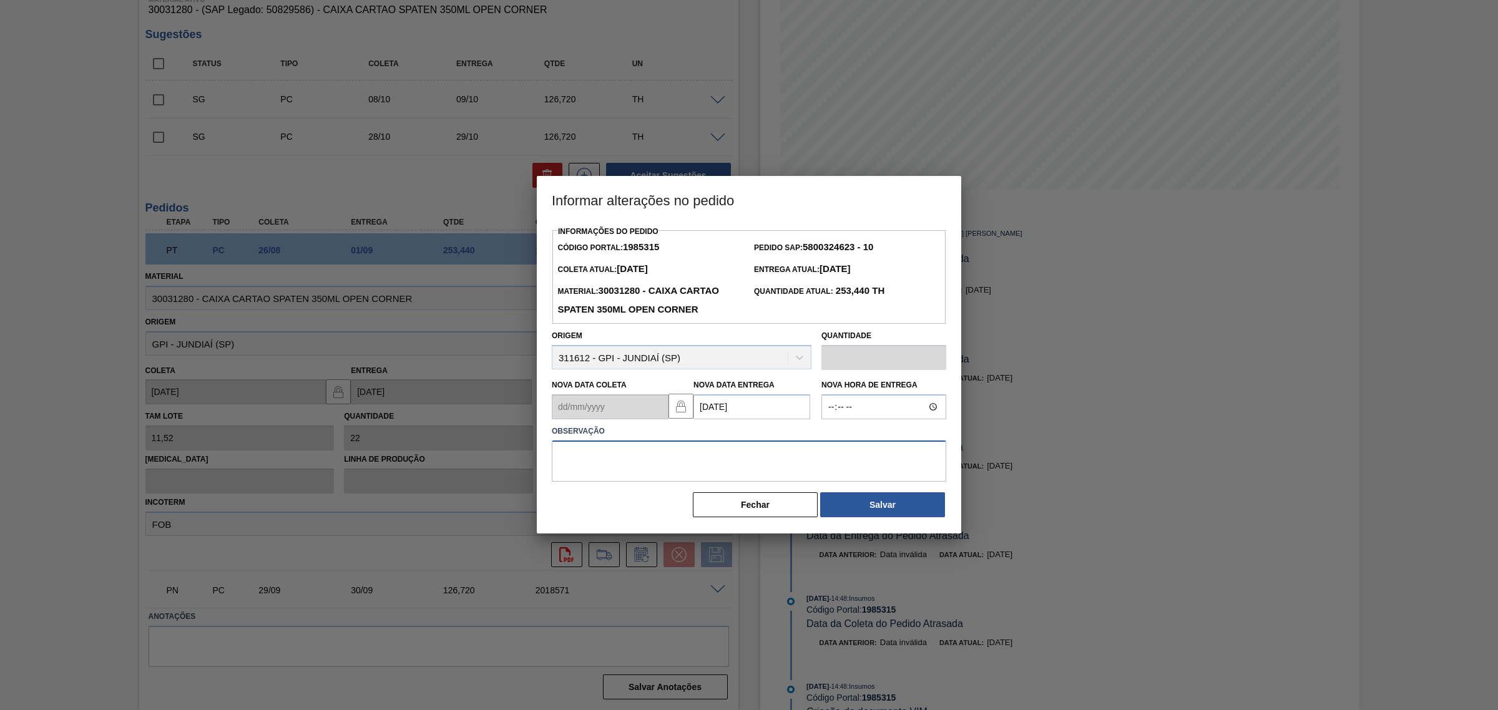
click at [783, 462] on textarea at bounding box center [749, 461] width 394 height 41
type textarea "AJUSTE DATA"
click at [834, 502] on button "Salvar" at bounding box center [882, 504] width 125 height 25
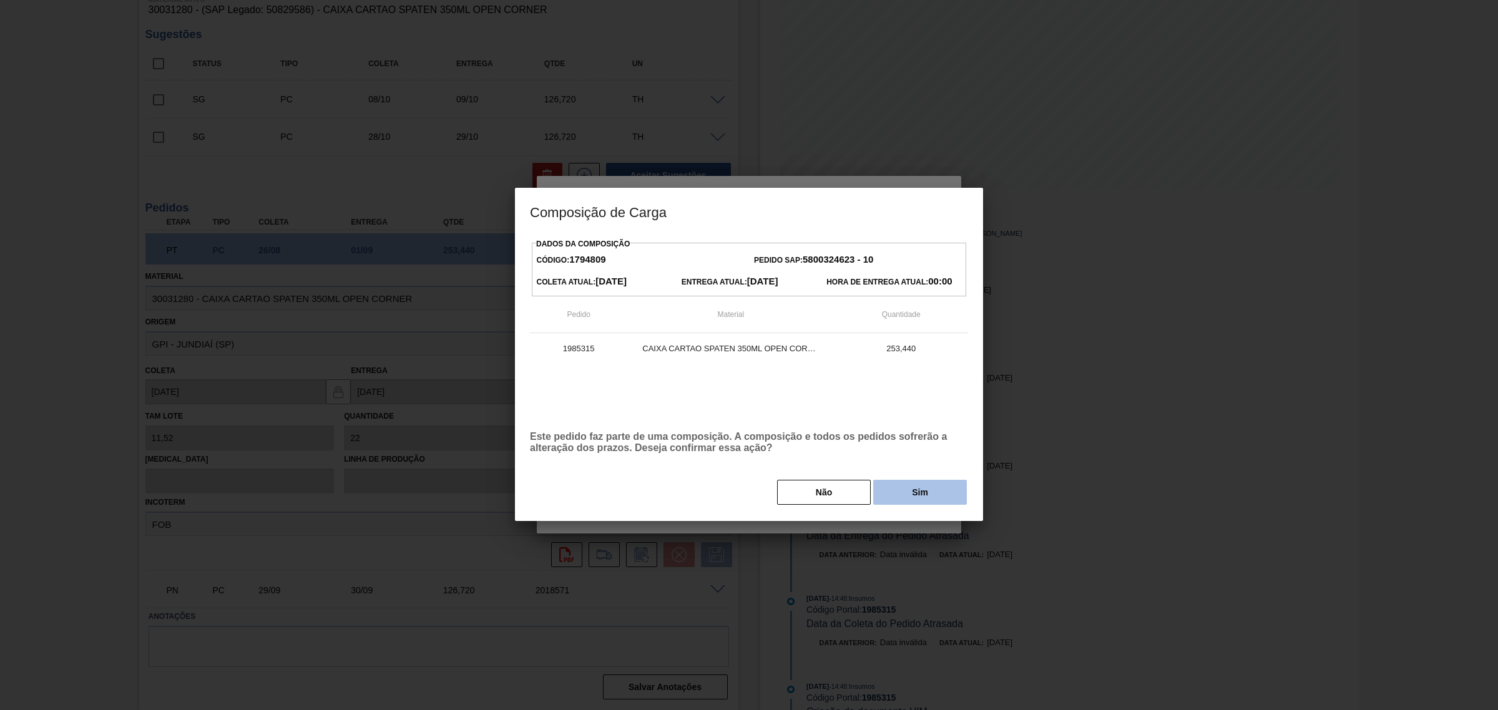
click at [881, 492] on button "Sim" at bounding box center [920, 492] width 94 height 25
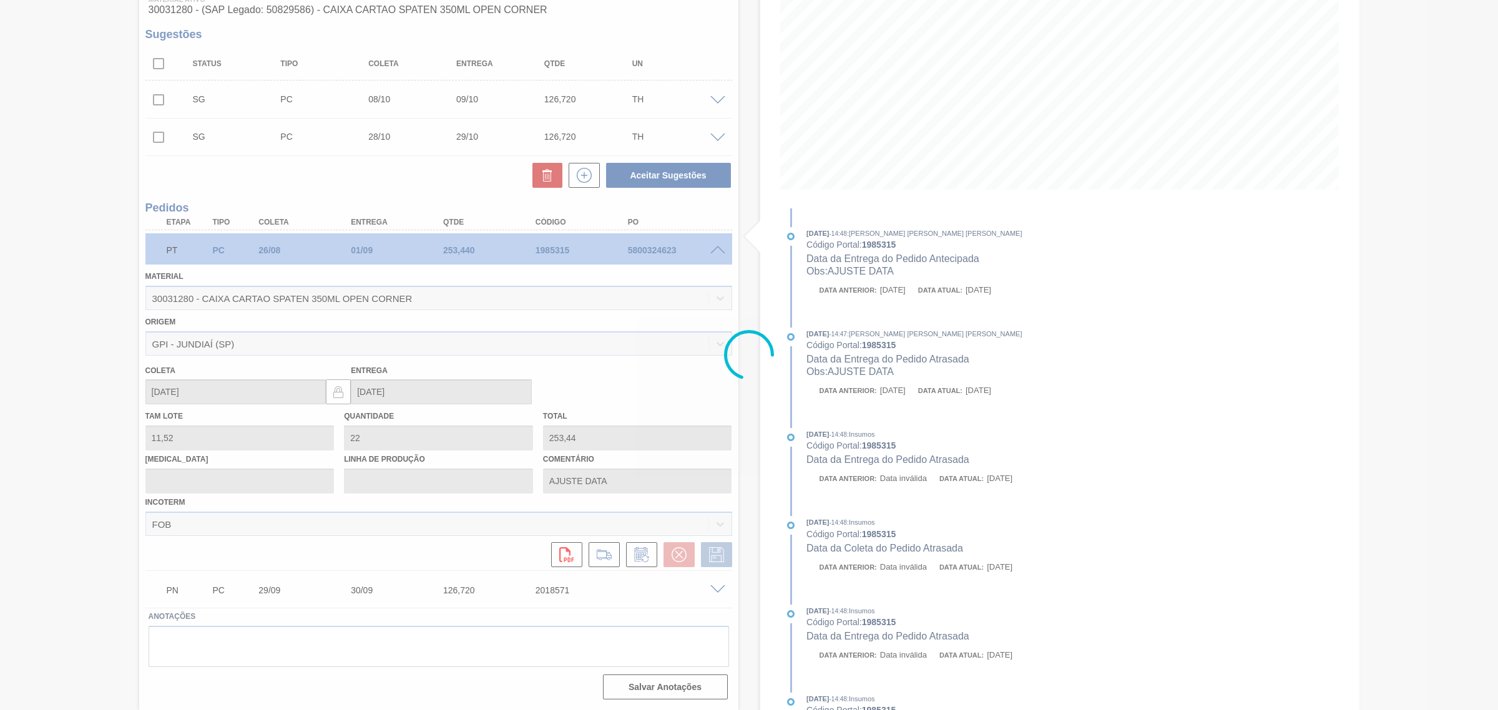
type input "29/08/2025"
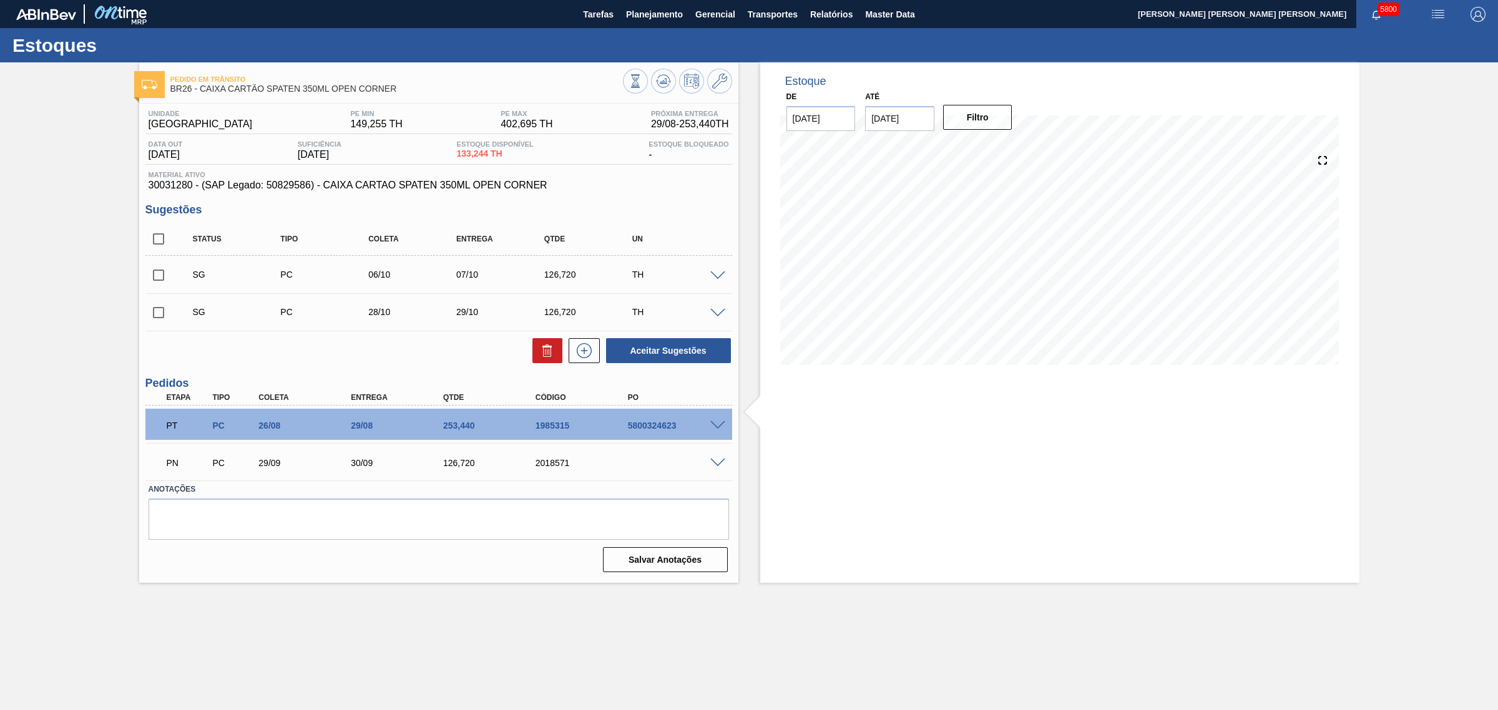
click at [550, 425] on div "1985315" at bounding box center [584, 426] width 105 height 10
copy div "1985315"
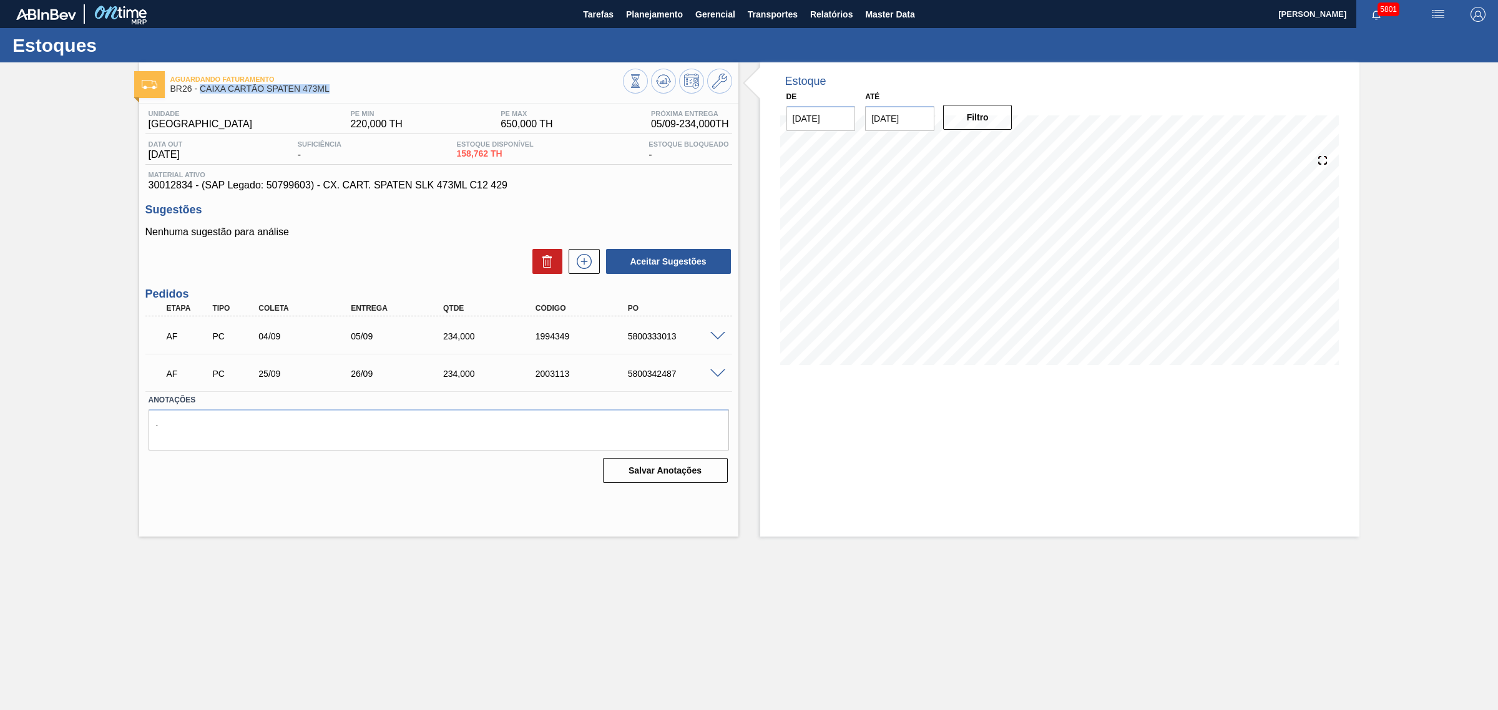
drag, startPoint x: 338, startPoint y: 90, endPoint x: 202, endPoint y: 89, distance: 136.7
click at [202, 89] on span "BR26 - CAIXA CARTÃO SPATEN 473ML" at bounding box center [396, 88] width 452 height 9
copy span "CAIXA CARTÃO SPATEN 473ML"
click at [881, 587] on main "Tarefas Planejamento Gerencial Transportes Relatórios Master Data [PERSON_NAME]…" at bounding box center [749, 355] width 1498 height 710
drag, startPoint x: 336, startPoint y: 85, endPoint x: 201, endPoint y: 92, distance: 135.0
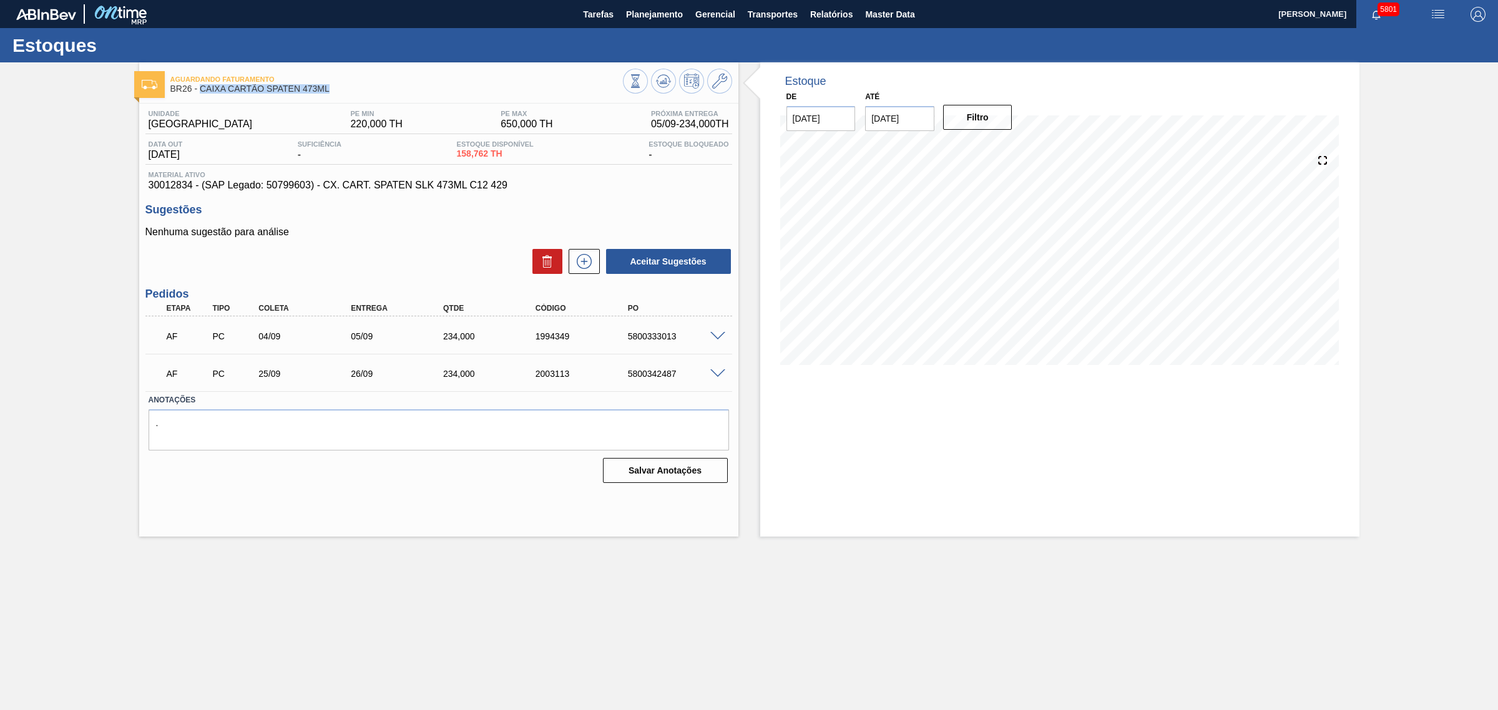
click at [201, 92] on span "BR26 - CAIXA CARTÃO SPATEN 473ML" at bounding box center [396, 88] width 452 height 9
copy span "CAIXA CARTÃO SPATEN 473ML"
click at [881, 594] on main "Tarefas Planejamento Gerencial Transportes Relatórios Master Data [PERSON_NAME]…" at bounding box center [749, 355] width 1498 height 710
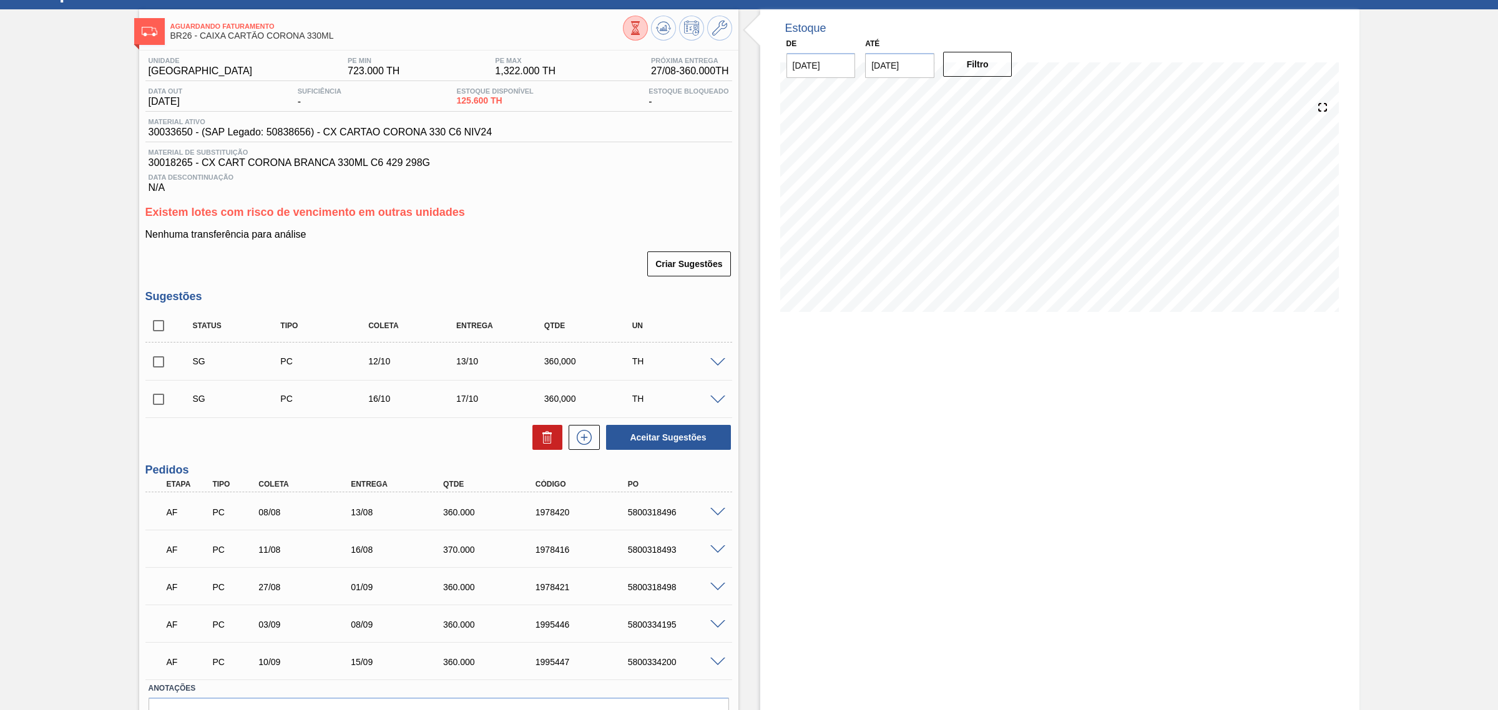
scroll to position [78, 0]
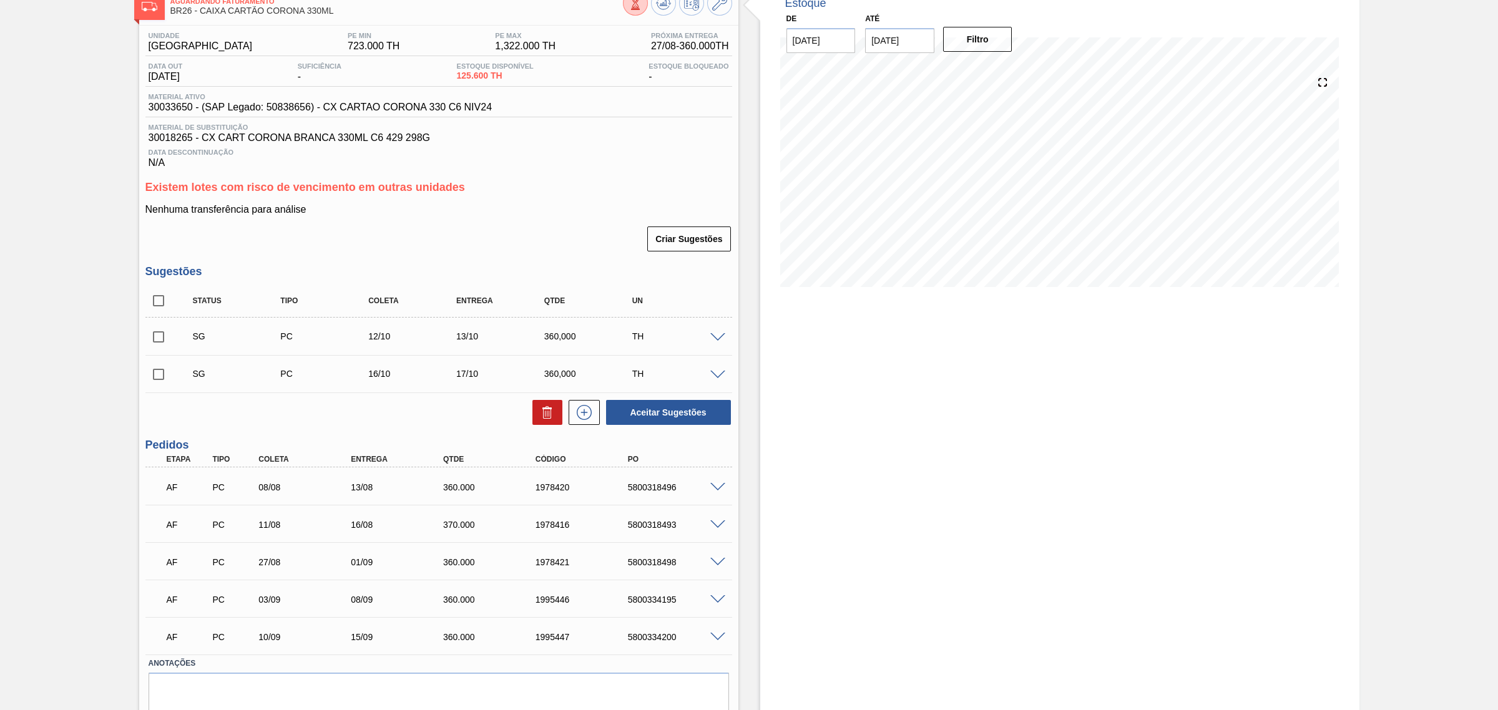
click at [716, 638] on span at bounding box center [717, 637] width 15 height 9
type input "28,8"
type input "12,5"
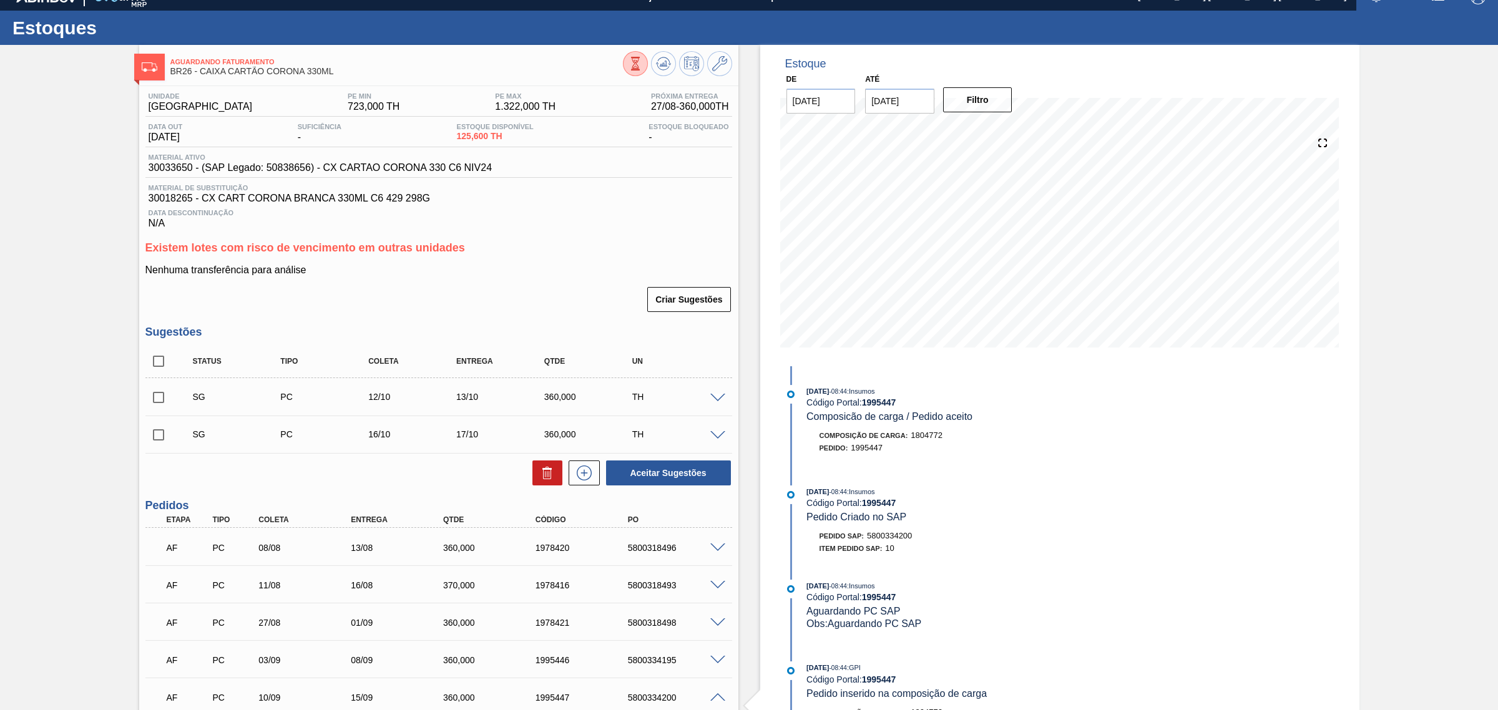
scroll to position [0, 0]
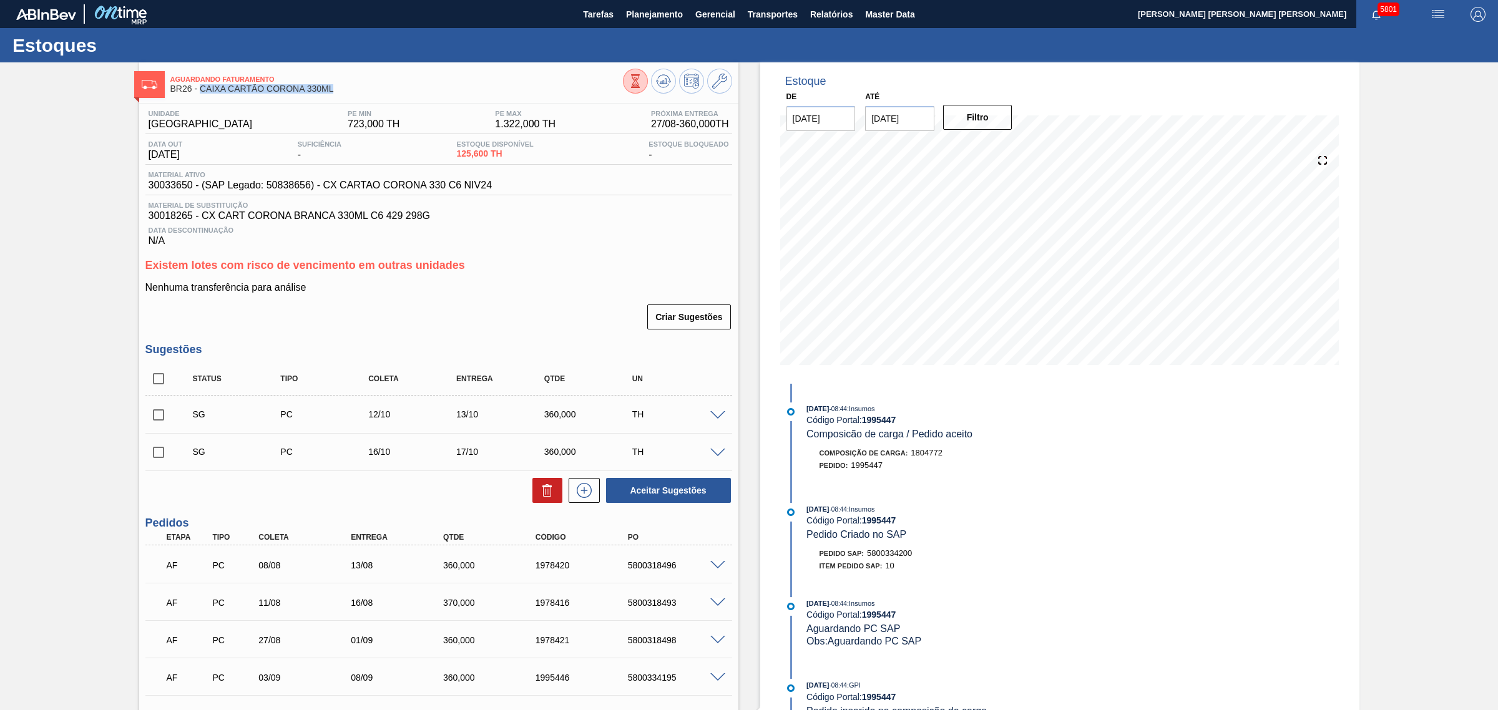
drag, startPoint x: 335, startPoint y: 91, endPoint x: 201, endPoint y: 88, distance: 133.6
click at [200, 88] on span "BR26 - CAIXA CARTÃO CORONA 330ML" at bounding box center [396, 88] width 452 height 9
copy span "CAIXA CARTÃO CORONA 330ML"
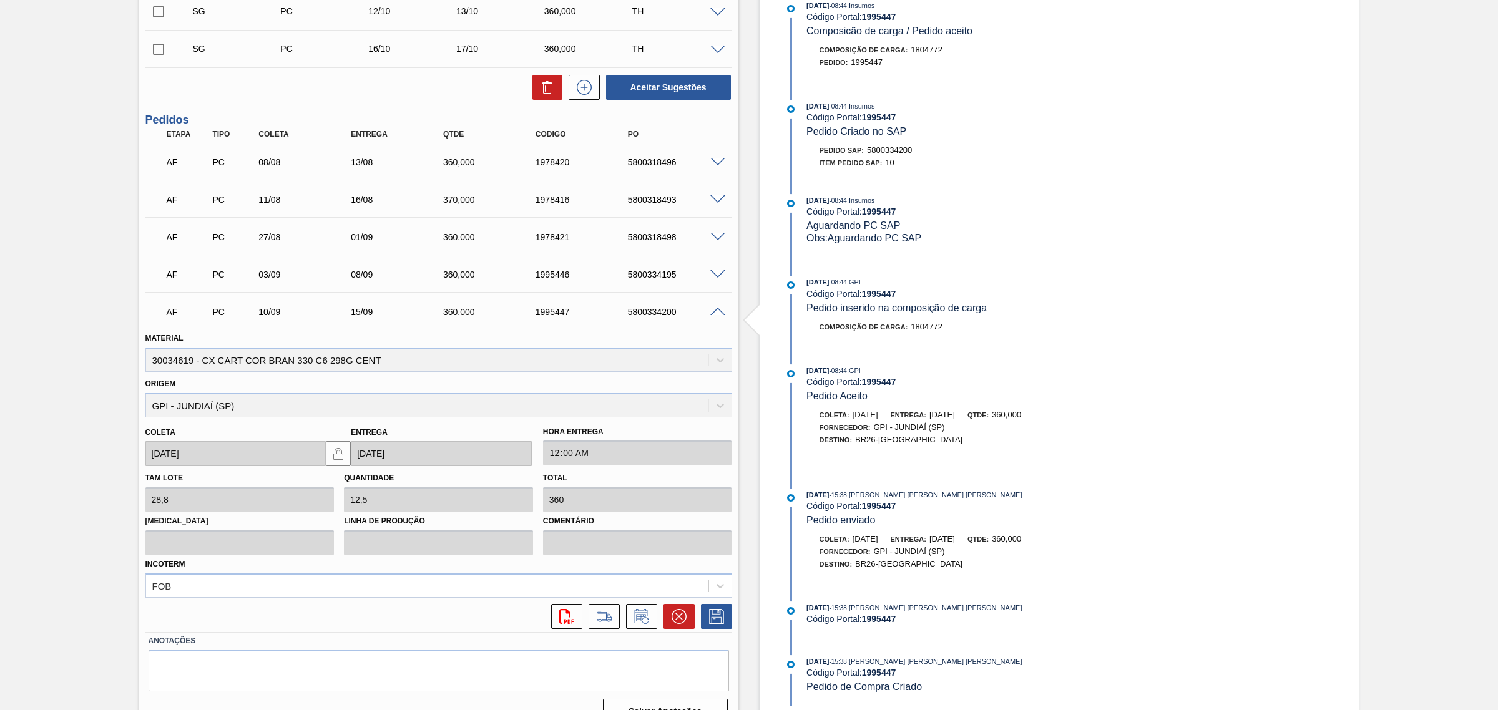
scroll to position [429, 0]
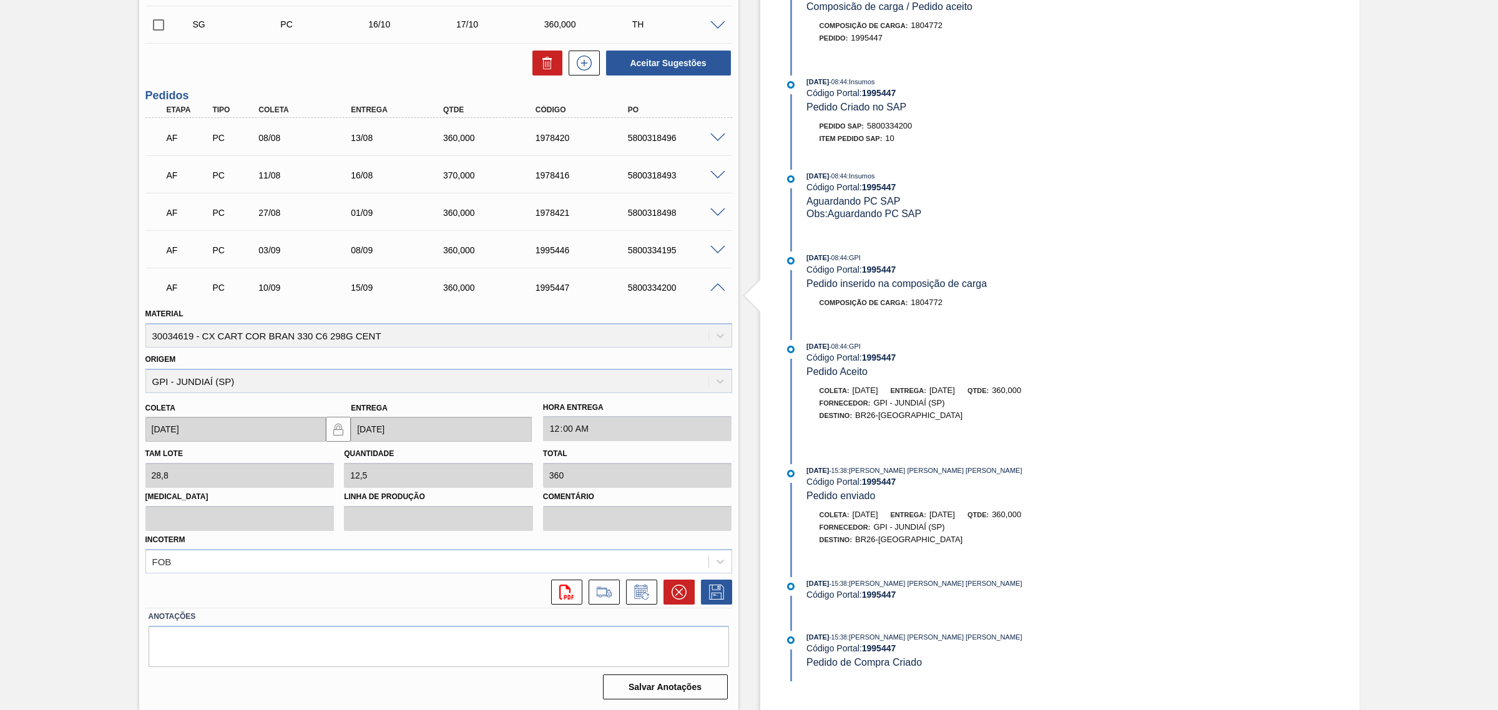
click at [718, 290] on span at bounding box center [717, 287] width 15 height 9
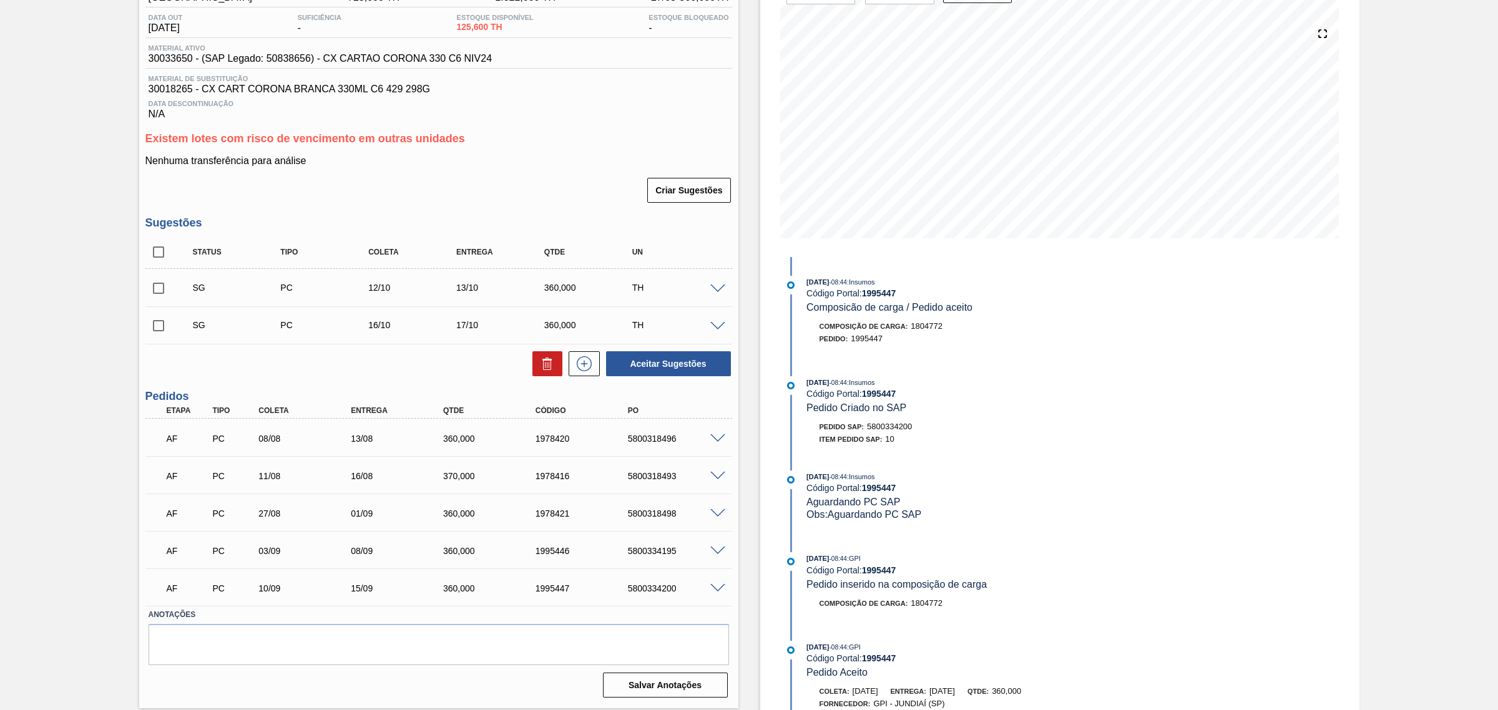
scroll to position [0, 0]
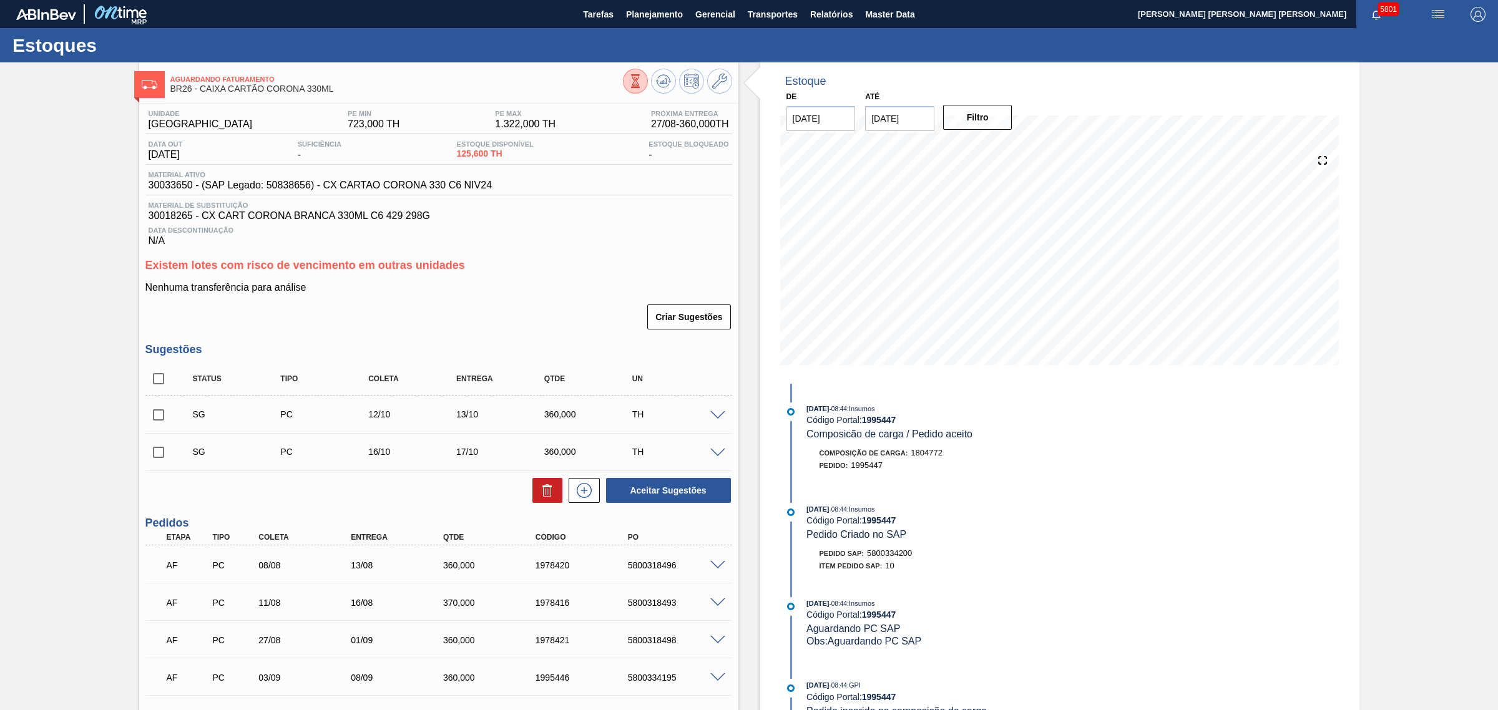
click at [716, 413] on div at bounding box center [719, 414] width 25 height 9
click at [718, 419] on span at bounding box center [717, 415] width 15 height 9
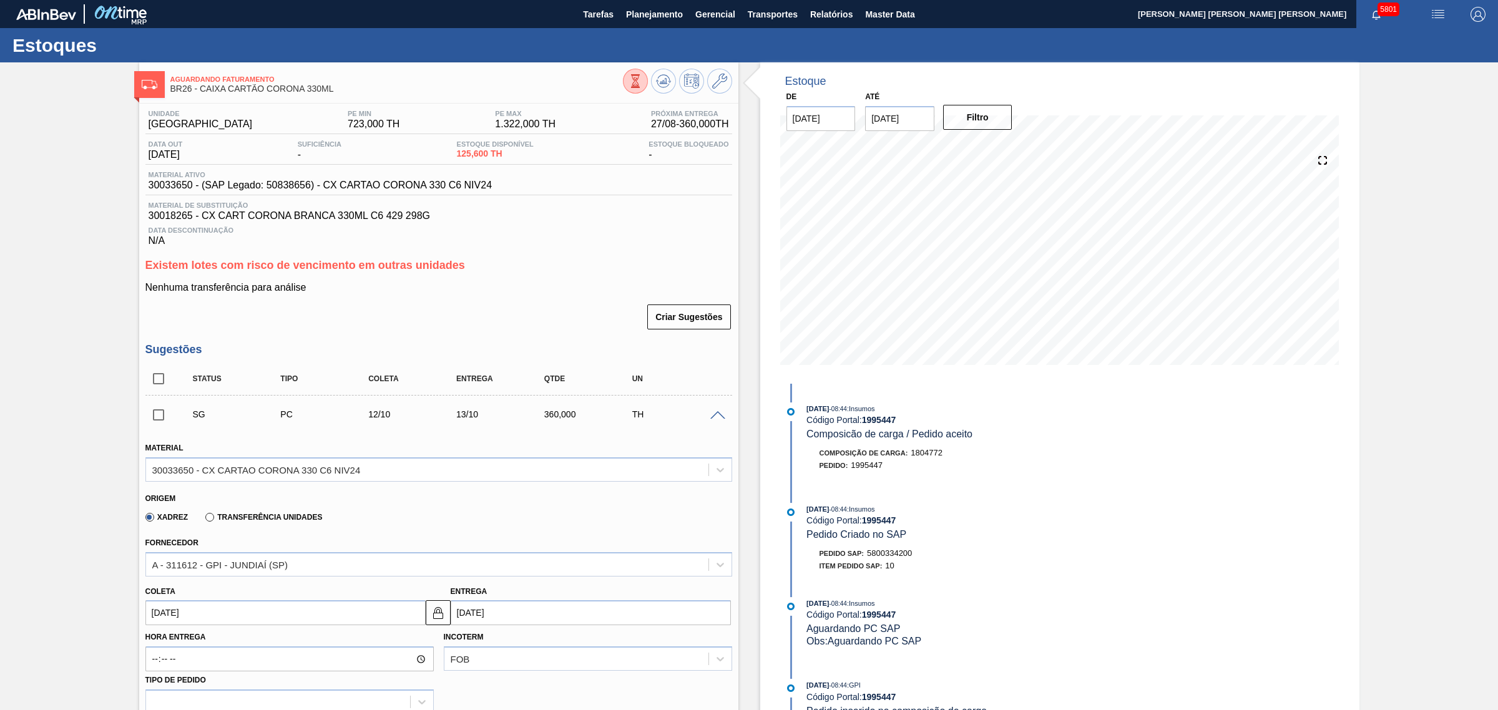
click at [720, 416] on span at bounding box center [717, 415] width 15 height 9
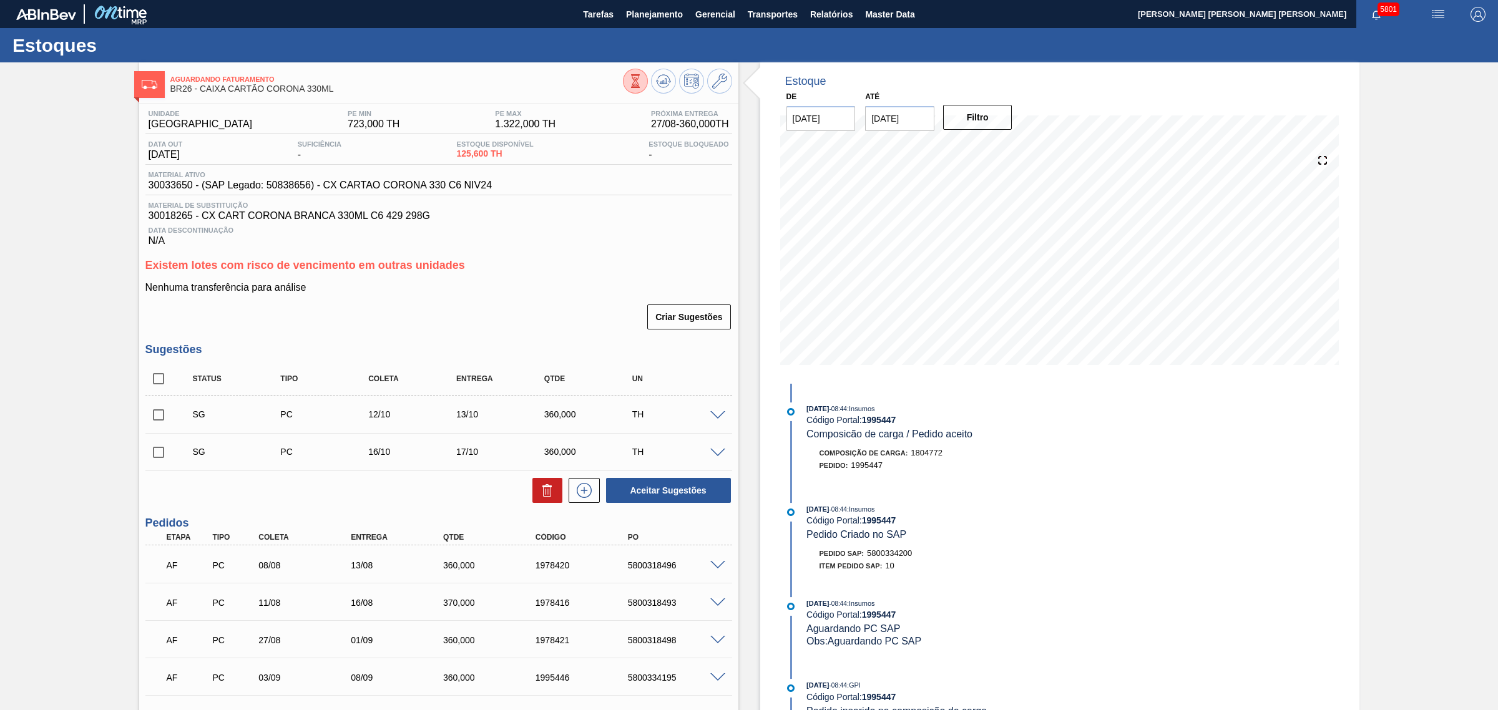
click at [162, 421] on input "checkbox" at bounding box center [158, 415] width 26 height 26
click at [683, 502] on button "Aceitar Sugestões" at bounding box center [668, 490] width 125 height 25
checkbox input "false"
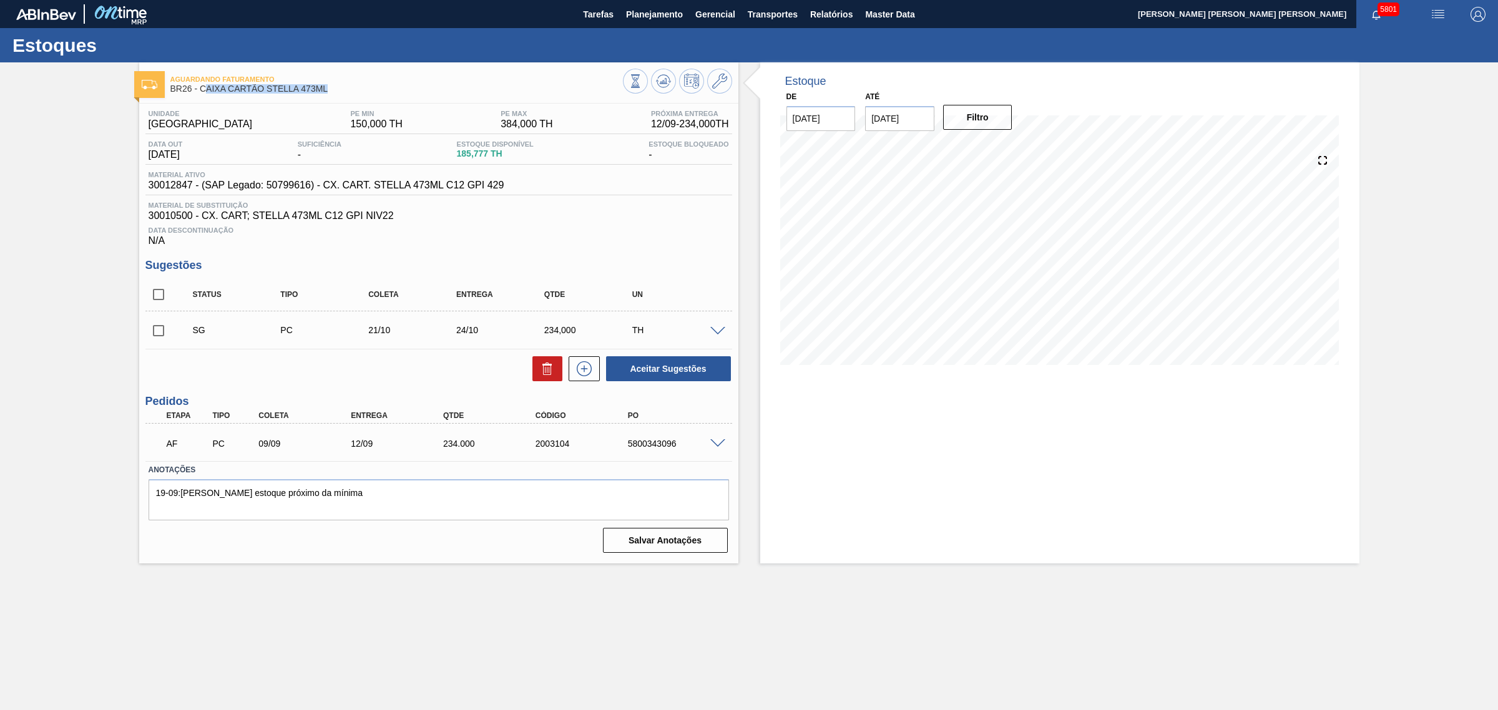
drag, startPoint x: 337, startPoint y: 92, endPoint x: 204, endPoint y: 95, distance: 133.0
click at [204, 95] on div "Aguardando Faturamento BR26 - CAIXA CARTÃO STELLA 473ML" at bounding box center [396, 85] width 452 height 28
copy span "CAIXA CARTÃO STELLA 473ML"
click at [710, 449] on div "5800343096" at bounding box center [677, 444] width 105 height 10
click at [710, 447] on span at bounding box center [717, 443] width 15 height 9
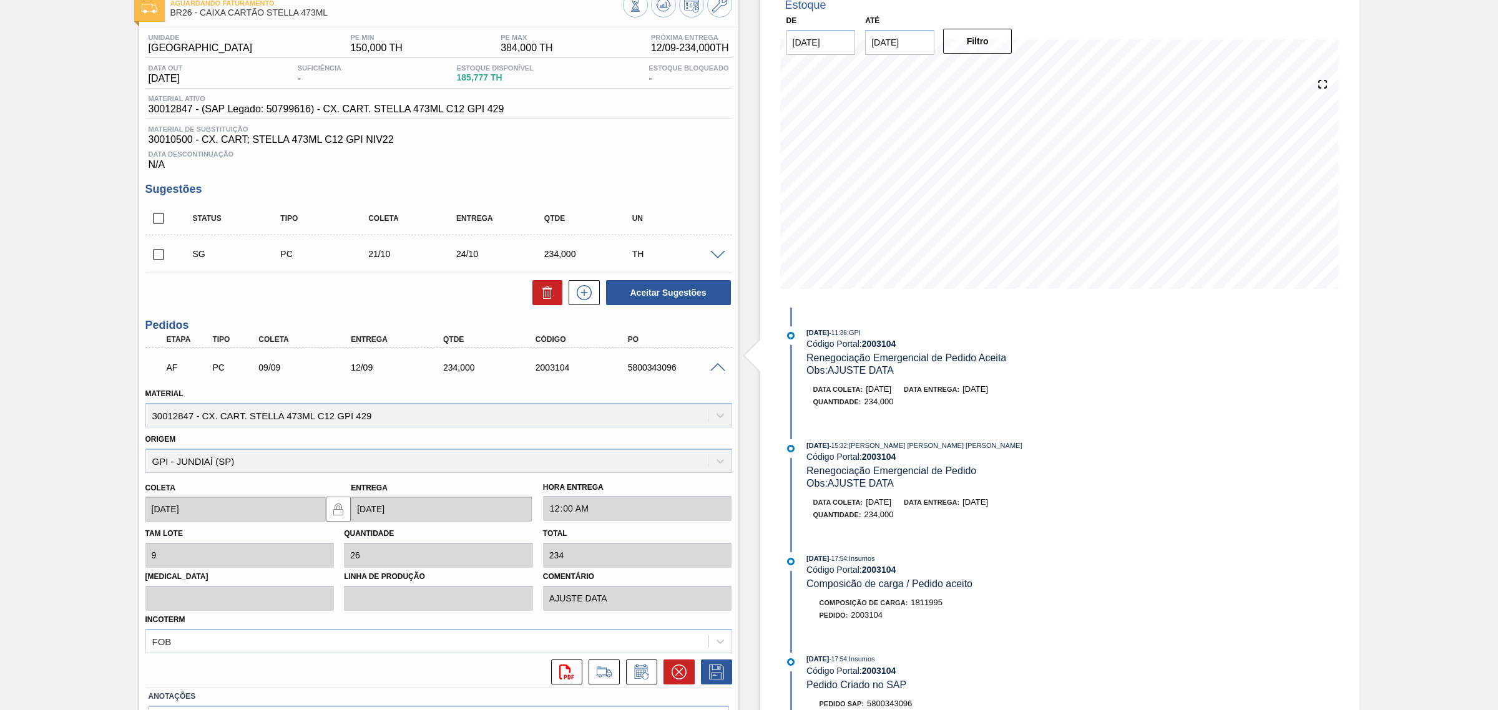
scroll to position [156, 0]
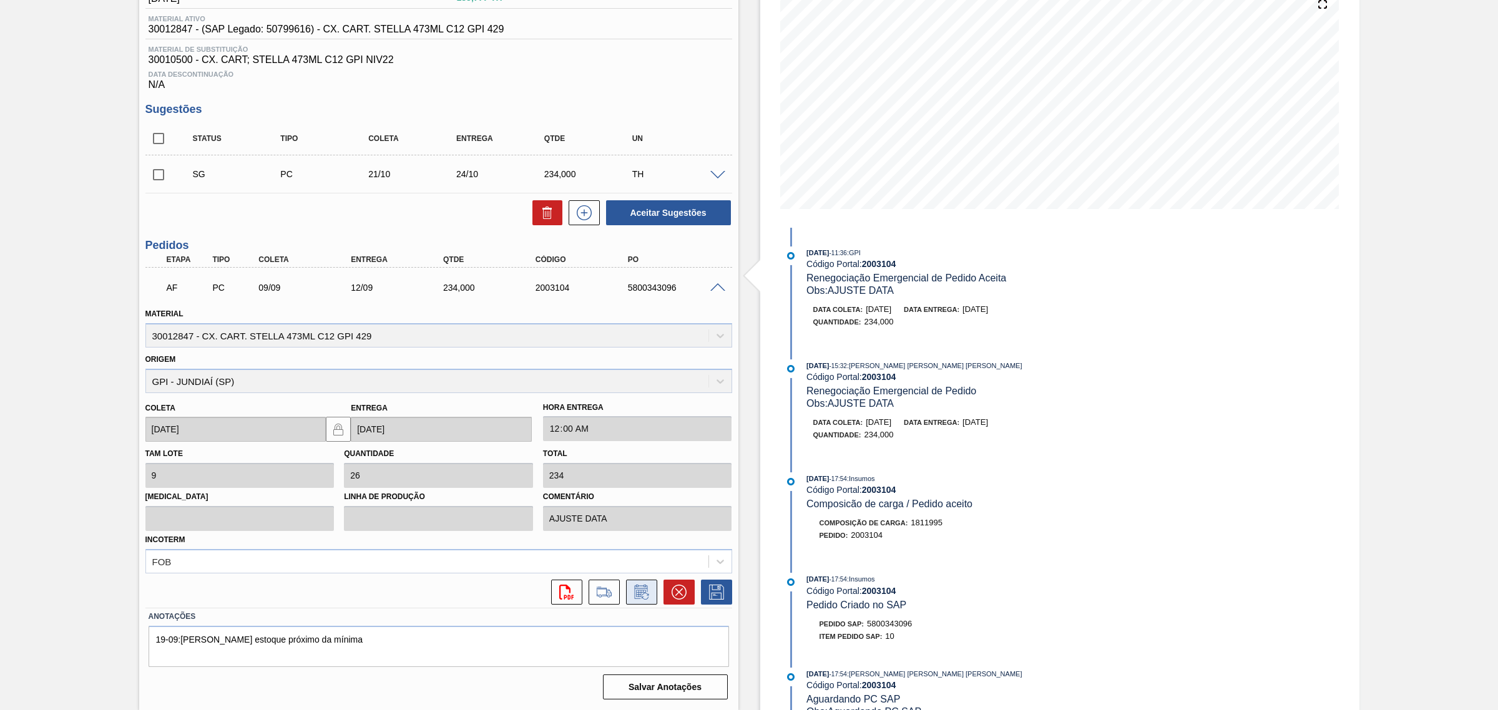
click at [652, 595] on button at bounding box center [641, 592] width 31 height 25
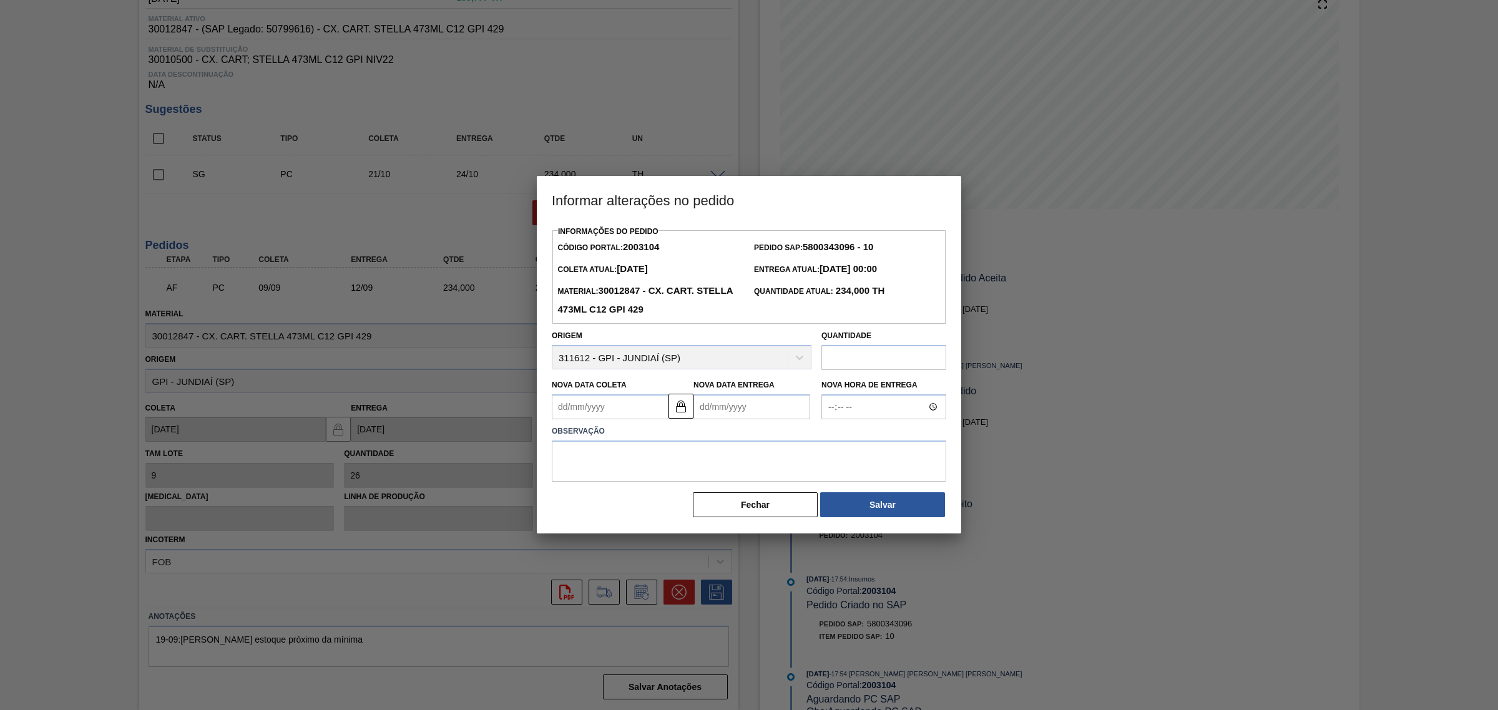
click at [761, 406] on Entrega2003104 "Nova Data Entrega" at bounding box center [751, 406] width 117 height 25
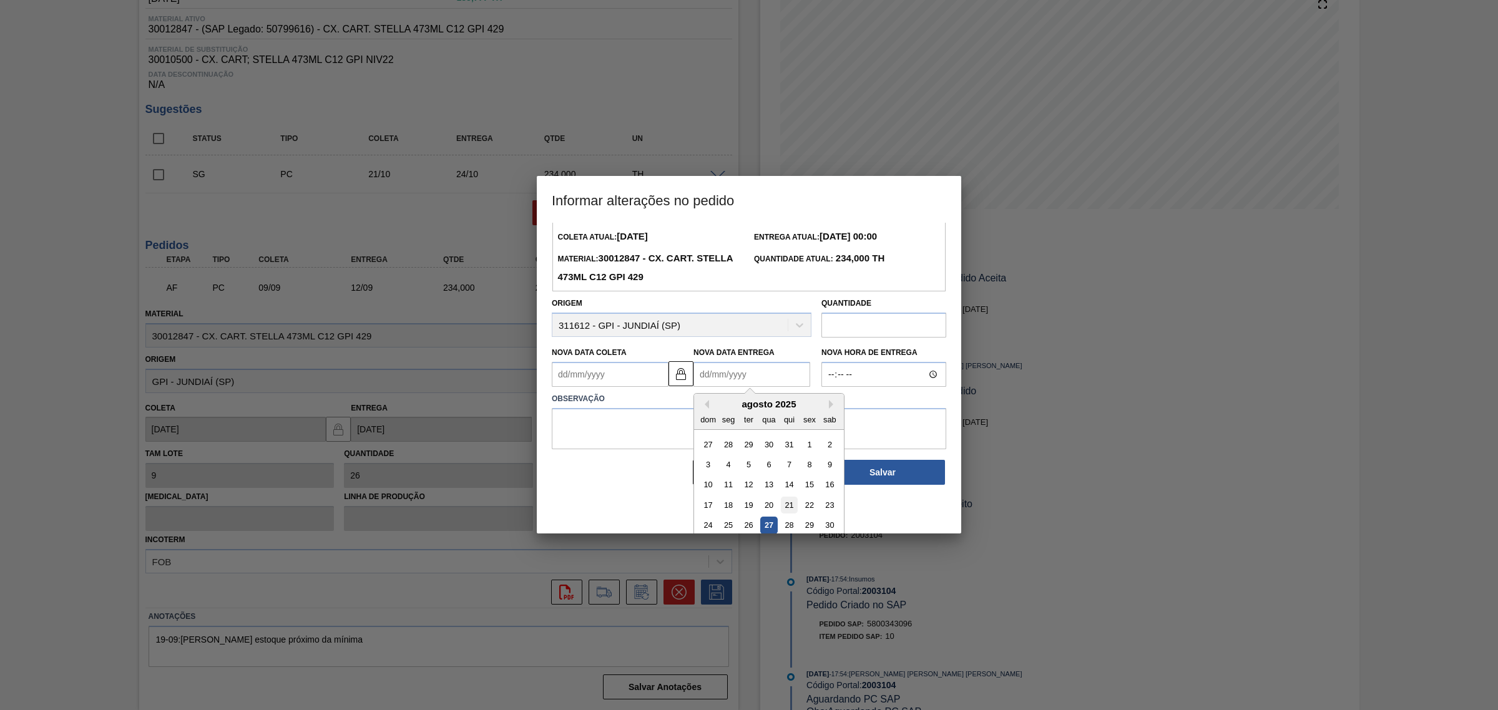
scroll to position [62, 0]
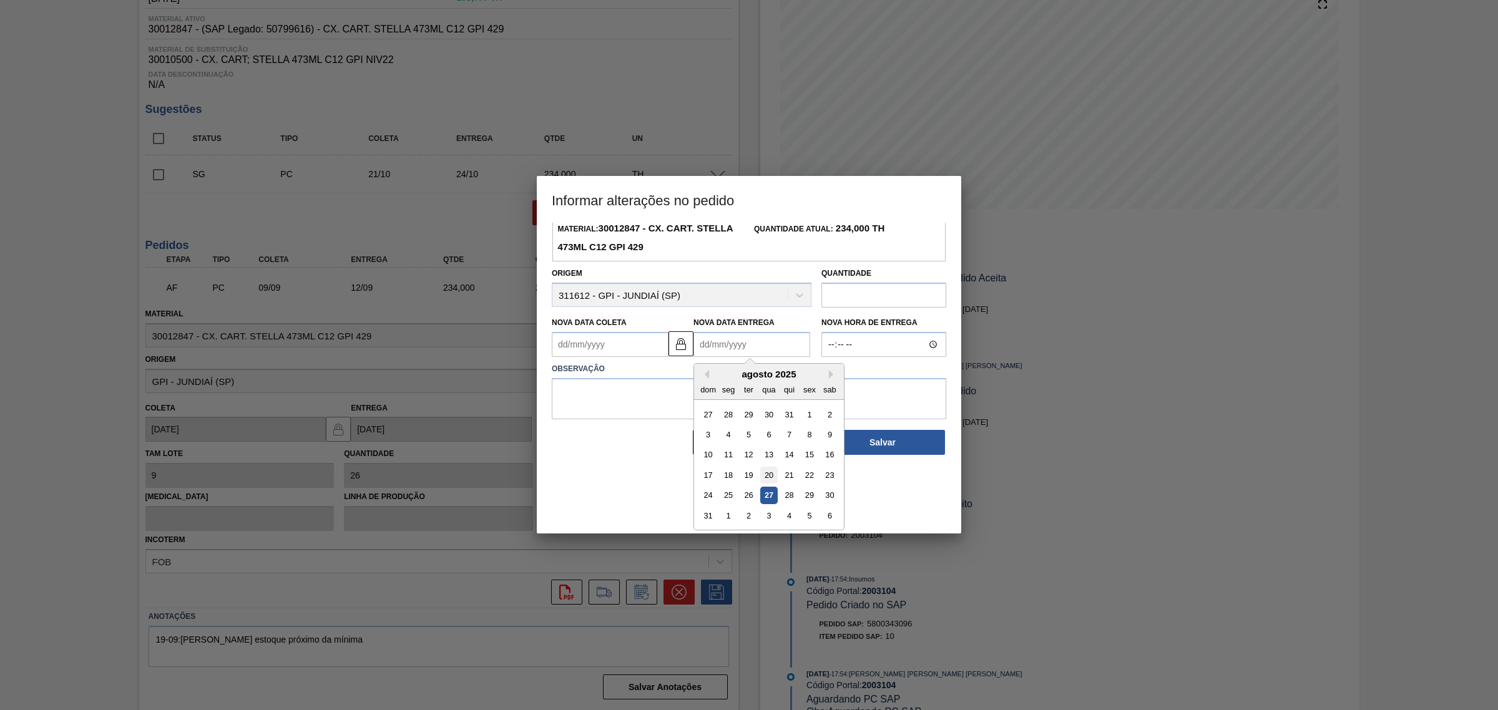
click at [773, 470] on div "20" at bounding box center [768, 475] width 17 height 17
type Coleta2003104 "17/08/2025"
type Entrega2003104 "20/08/2025"
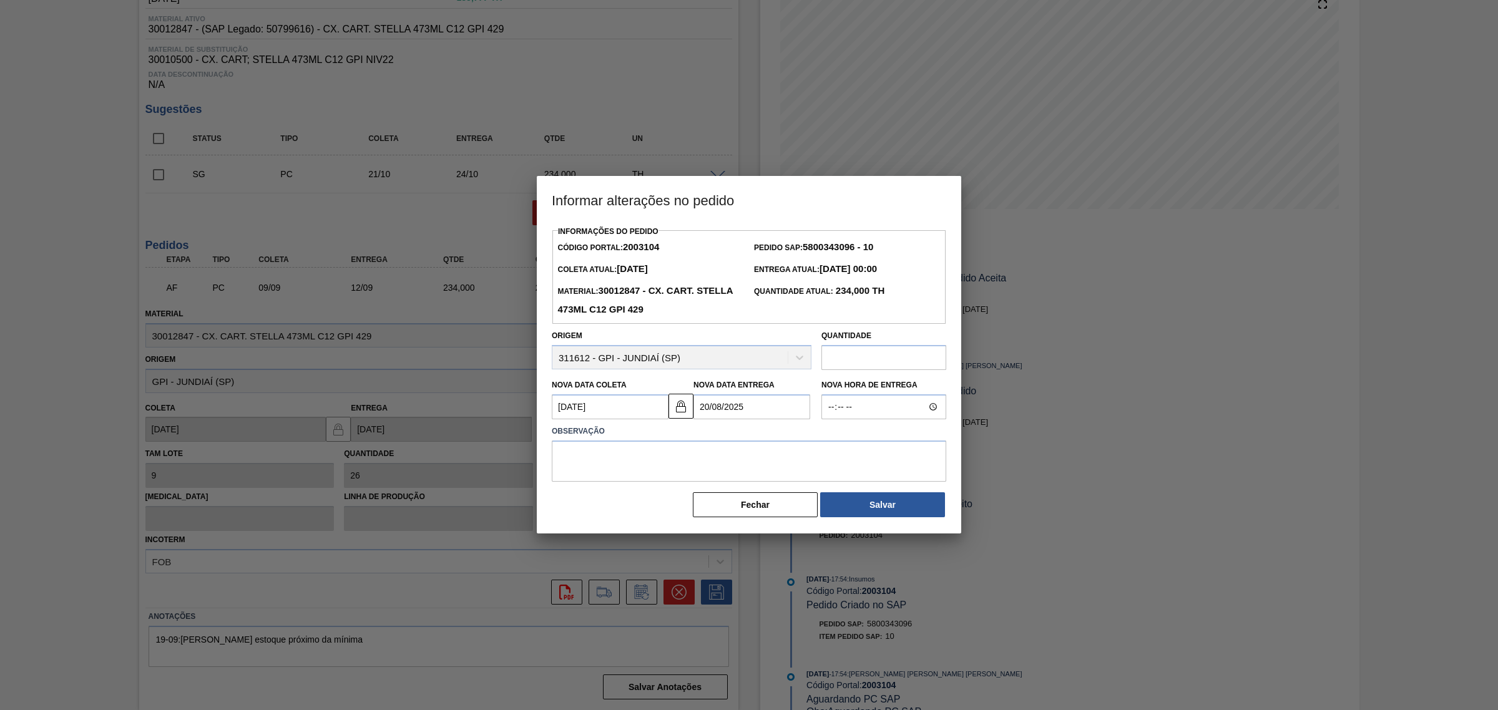
scroll to position [0, 0]
click at [737, 461] on textarea at bounding box center [749, 461] width 394 height 41
type textarea "AJUSTE DATA"
click at [911, 503] on button "Salvar" at bounding box center [882, 504] width 125 height 25
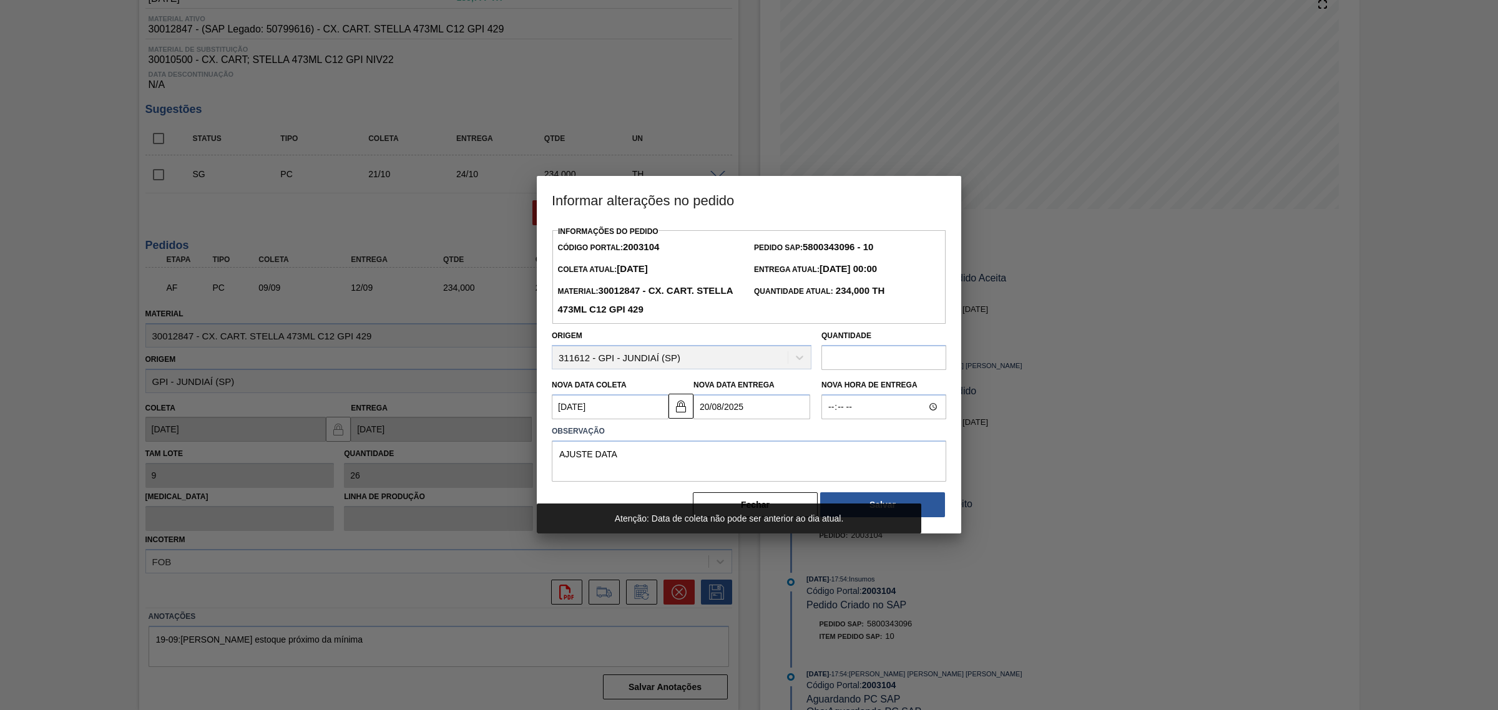
click at [732, 401] on Entrega2003104 "20/08/2025" at bounding box center [751, 406] width 117 height 25
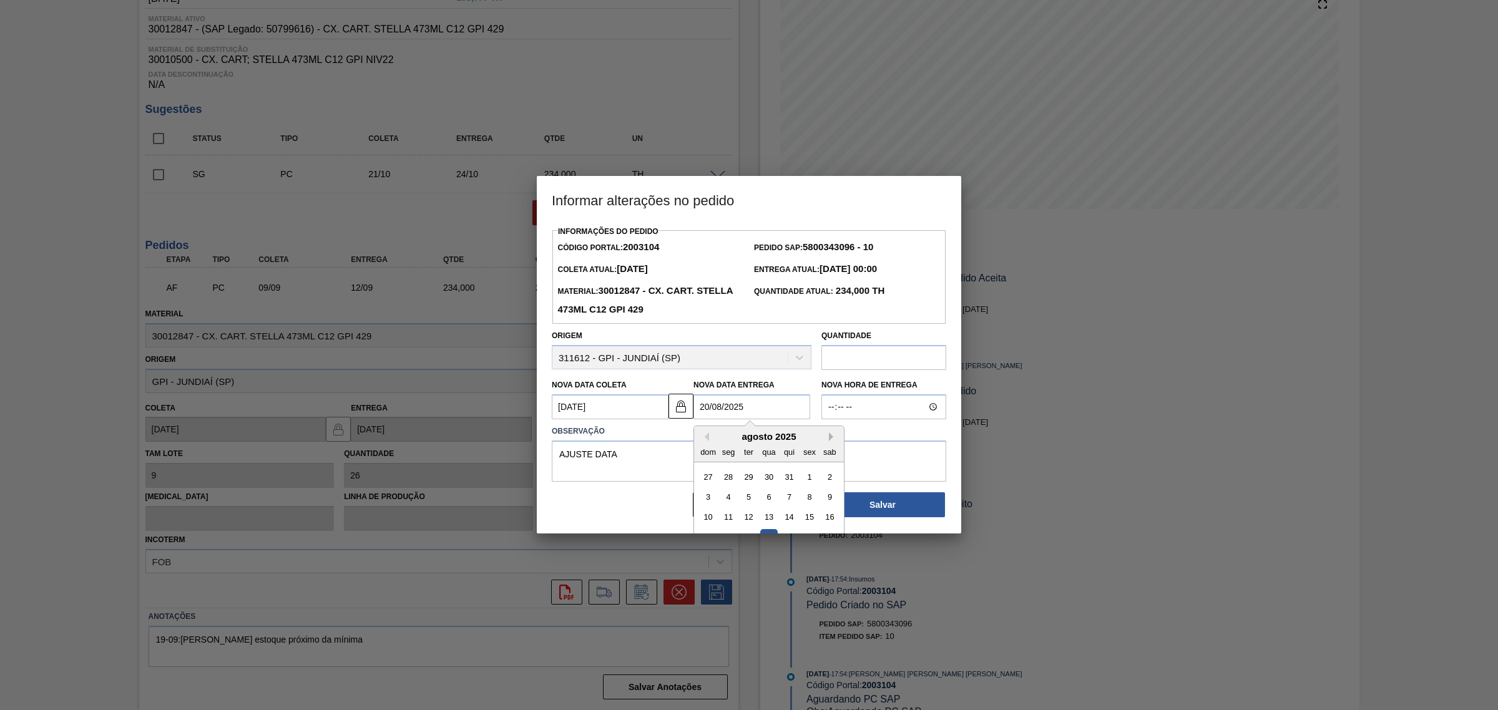
click at [833, 439] on button "Next Month" at bounding box center [833, 436] width 9 height 9
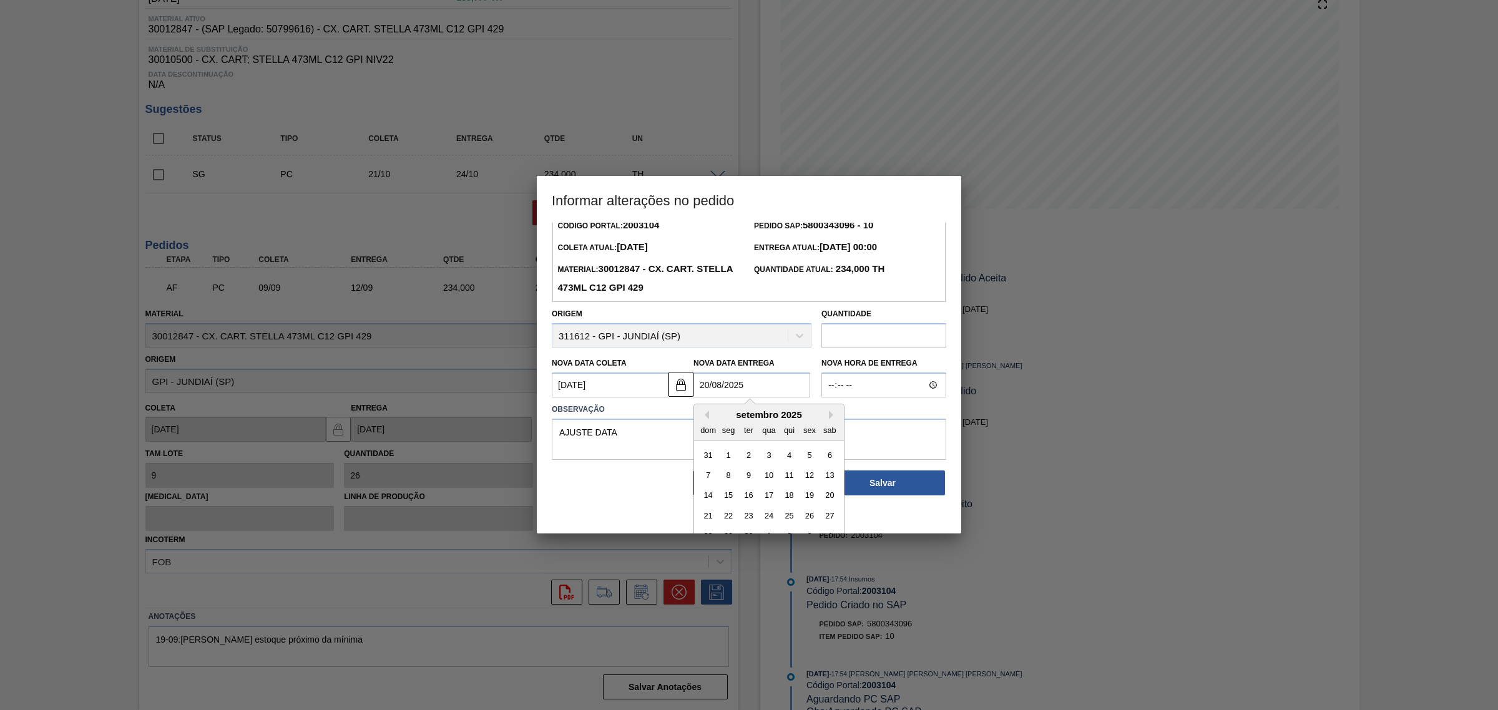
scroll to position [42, 0]
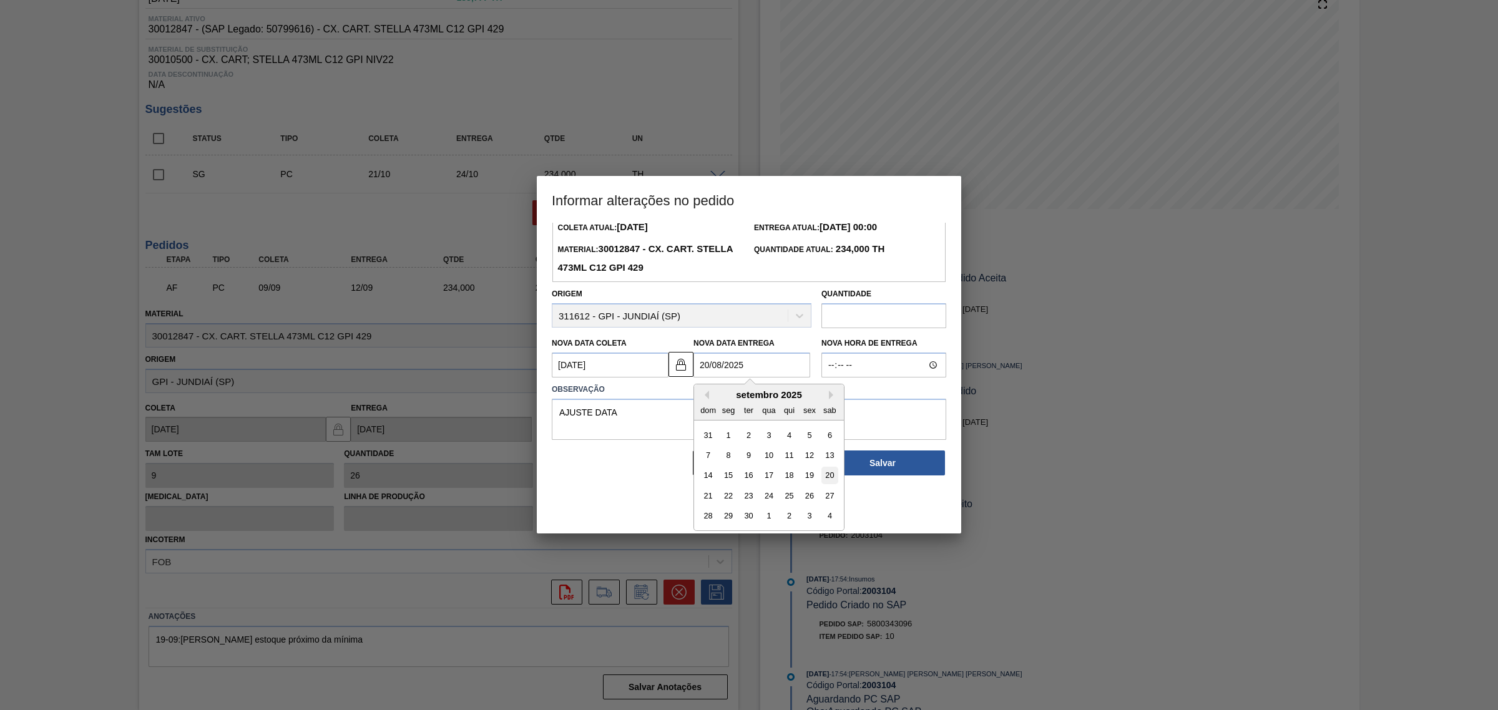
click at [828, 479] on div "20" at bounding box center [829, 475] width 17 height 17
type Coleta2003104 "[DATE]"
type Entrega2003104 "20/09/2025"
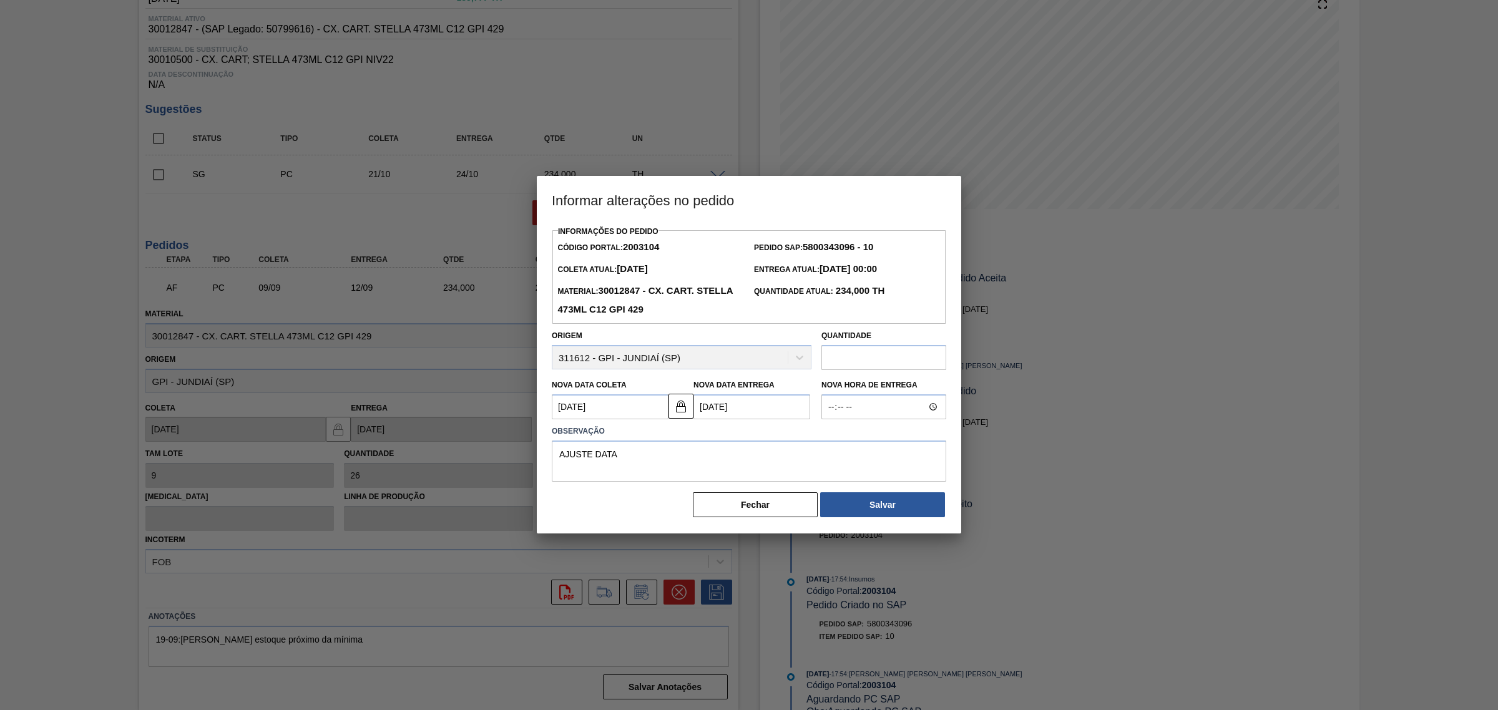
scroll to position [0, 0]
click at [872, 506] on button "Salvar" at bounding box center [882, 504] width 125 height 25
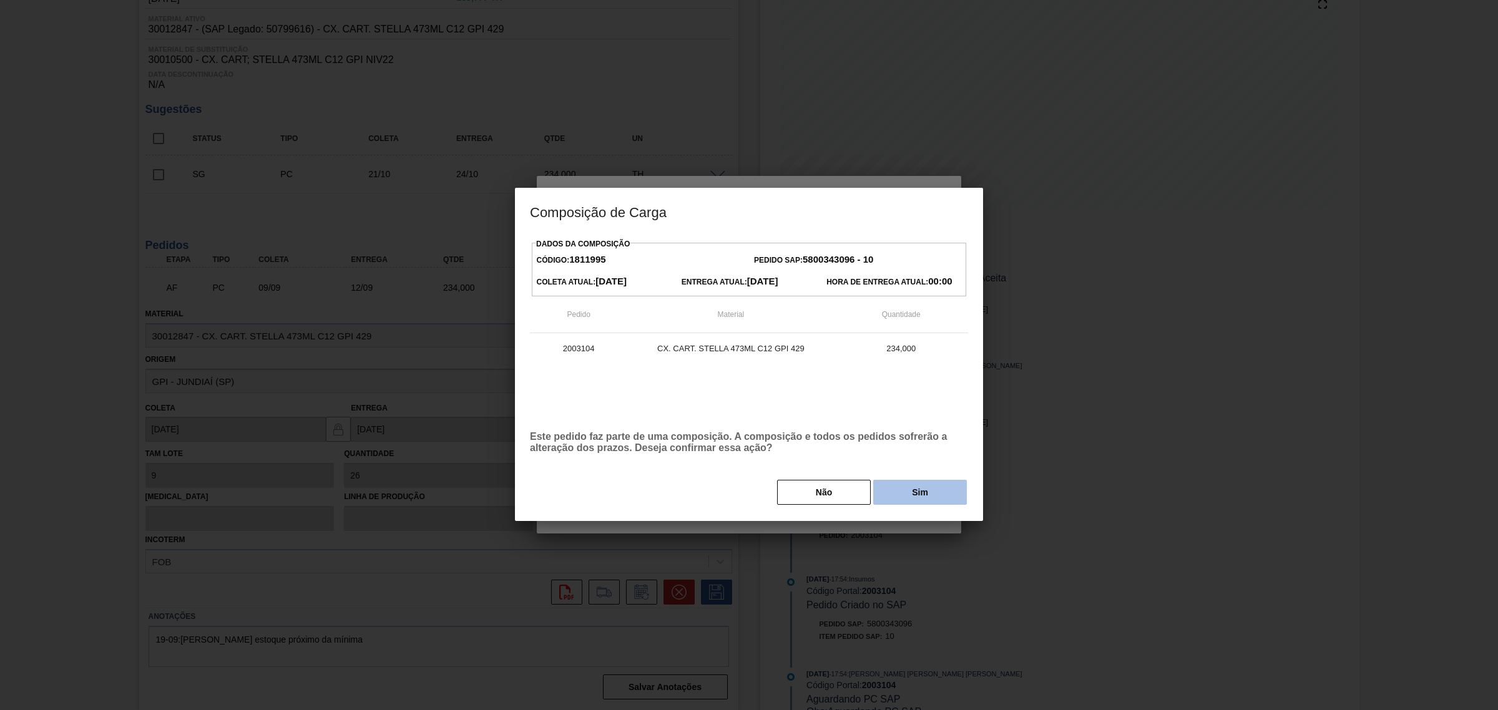
click at [922, 487] on button "Sim" at bounding box center [920, 492] width 94 height 25
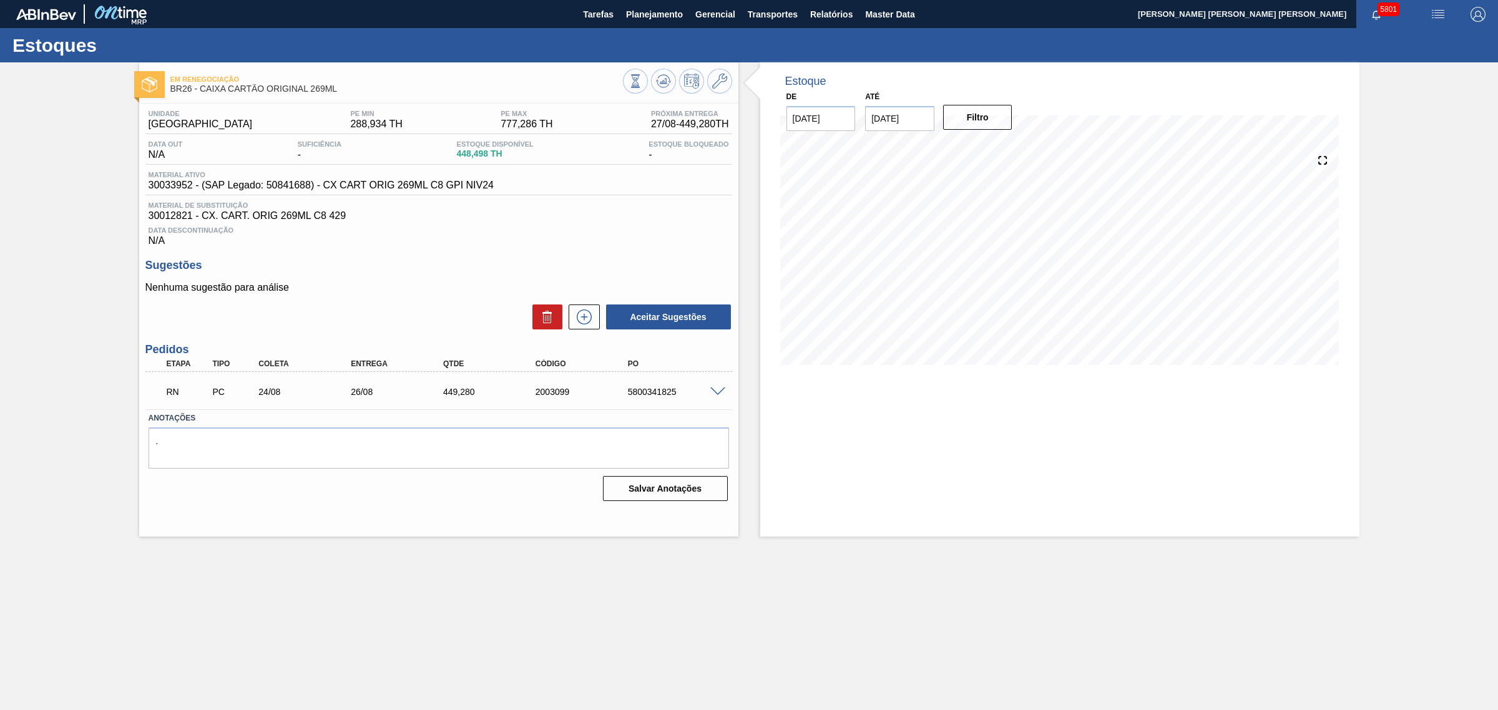
click at [713, 391] on span at bounding box center [717, 392] width 15 height 9
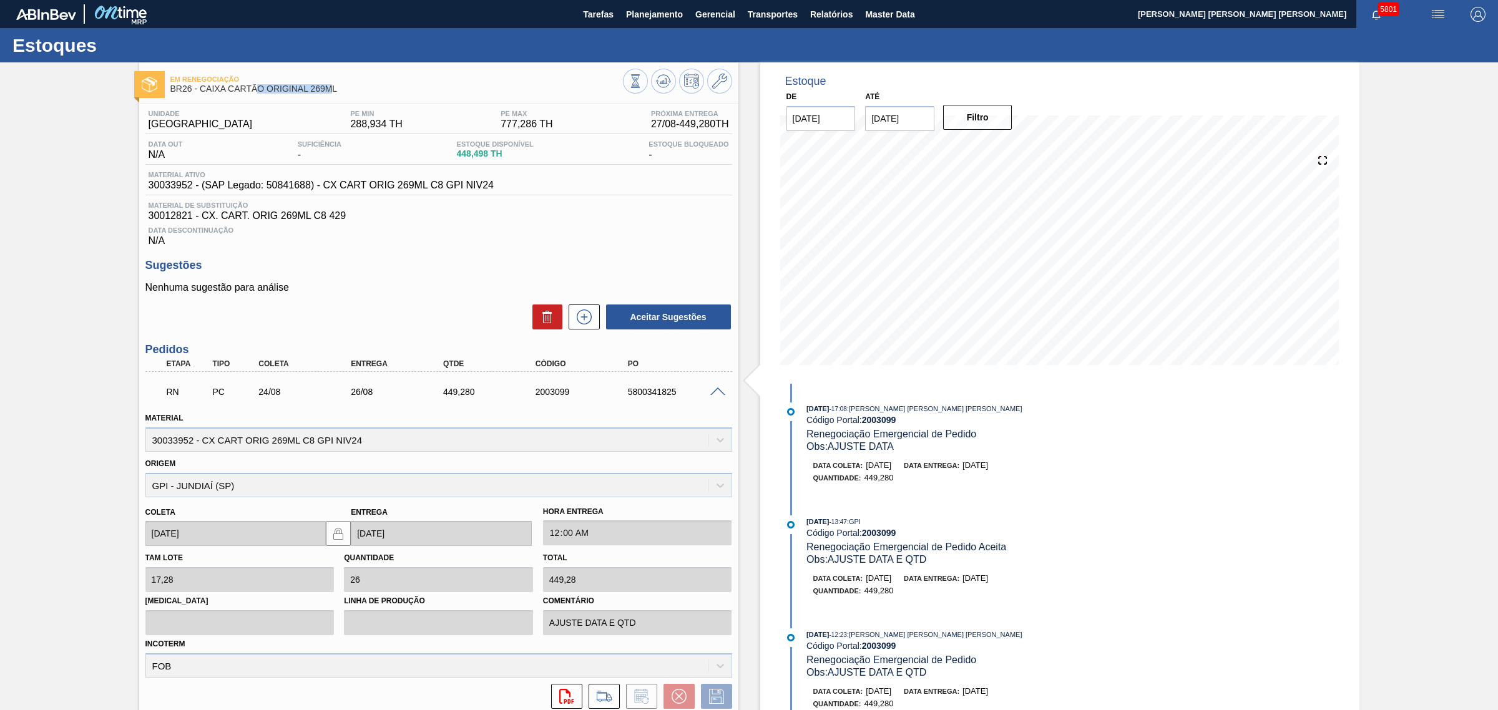
drag, startPoint x: 334, startPoint y: 88, endPoint x: 268, endPoint y: 90, distance: 65.6
click at [263, 90] on span "BR26 - CAIXA CARTÃO ORIGINAL 269ML" at bounding box center [396, 88] width 452 height 9
drag, startPoint x: 337, startPoint y: 92, endPoint x: 200, endPoint y: 92, distance: 136.7
click at [200, 92] on span "BR26 - CAIXA CARTÃO ORIGINAL 269ML" at bounding box center [396, 88] width 452 height 9
copy span "CAIXA CARTÃO ORIGINAL 269ML"
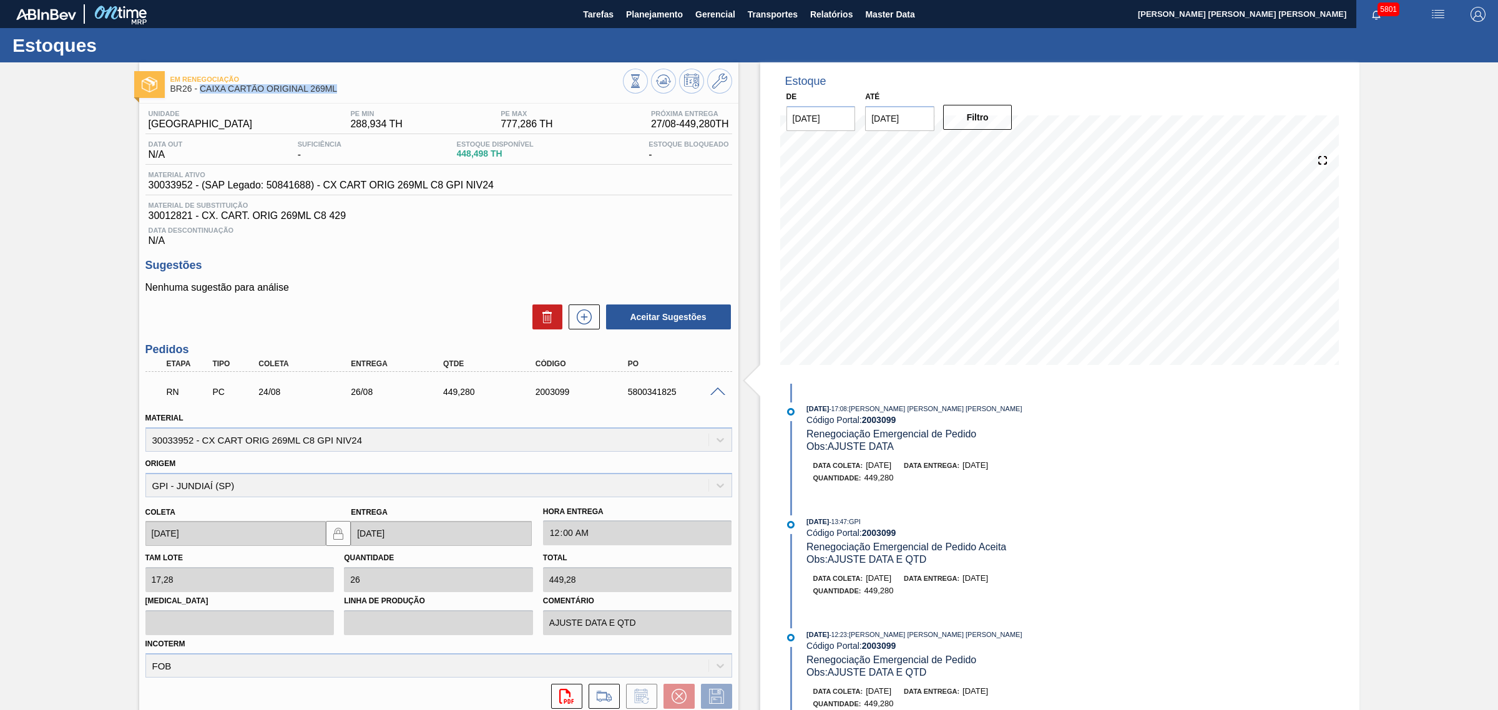
click at [535, 241] on div "Data Descontinuação N/A" at bounding box center [438, 234] width 587 height 25
drag, startPoint x: 339, startPoint y: 94, endPoint x: 200, endPoint y: 94, distance: 139.2
click at [200, 94] on div "Em renegociação BR26 - CAIXA CARTÃO ORIGINAL 269ML" at bounding box center [396, 85] width 452 height 28
copy span "CAIXA CARTÃO ORIGINAL 269ML"
click at [418, 89] on span "BR26 - CAIXA CARTÃO ORIGINAL 269ML" at bounding box center [396, 88] width 452 height 9
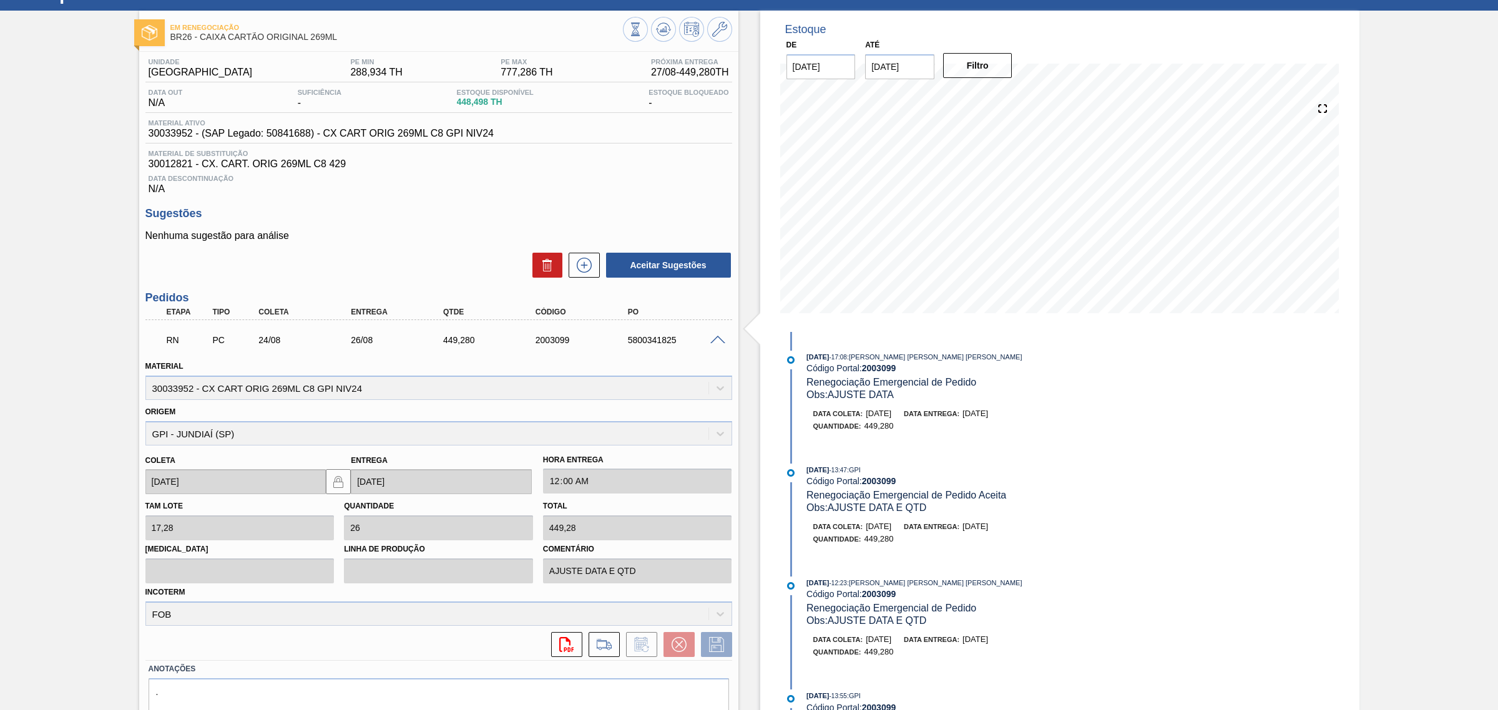
scroll to position [106, 0]
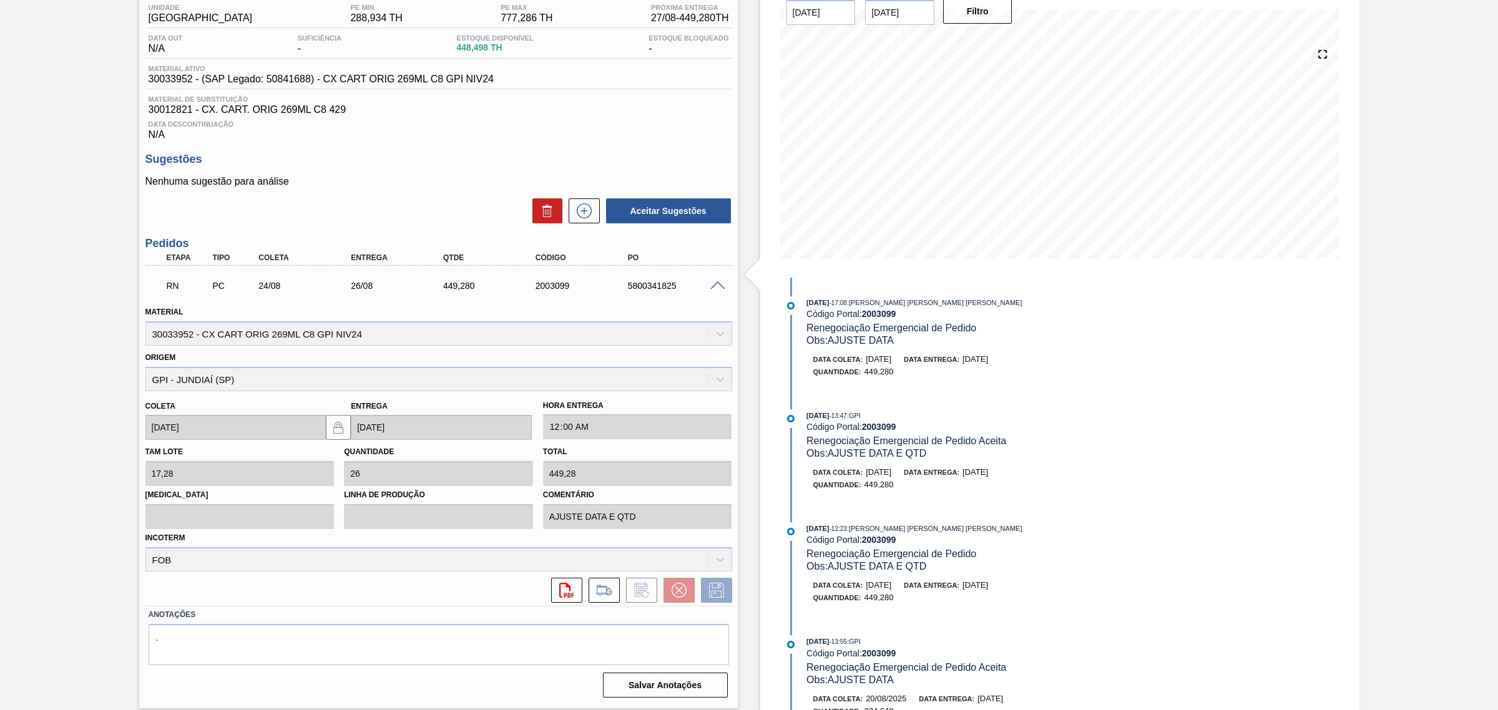
click at [718, 291] on span at bounding box center [717, 285] width 15 height 9
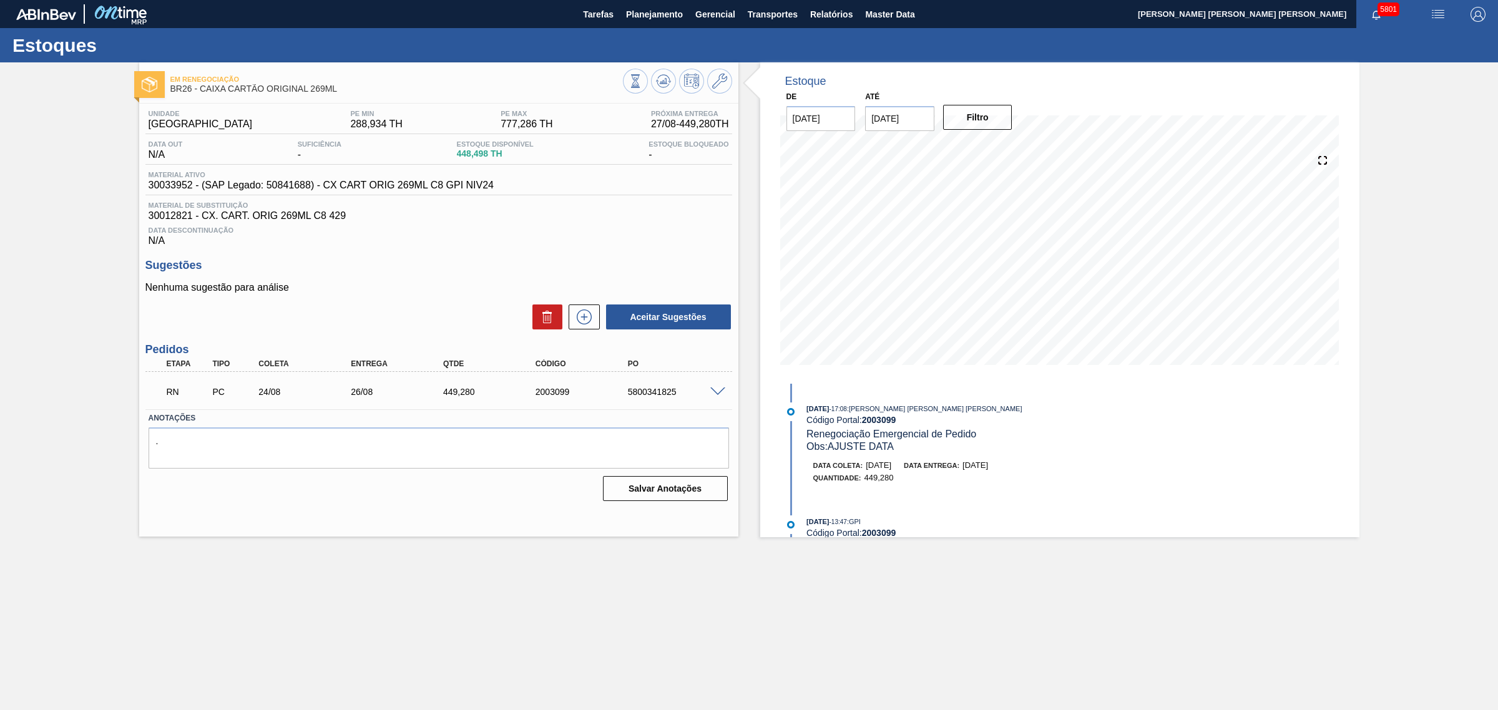
scroll to position [0, 0]
click at [716, 394] on span at bounding box center [717, 392] width 15 height 9
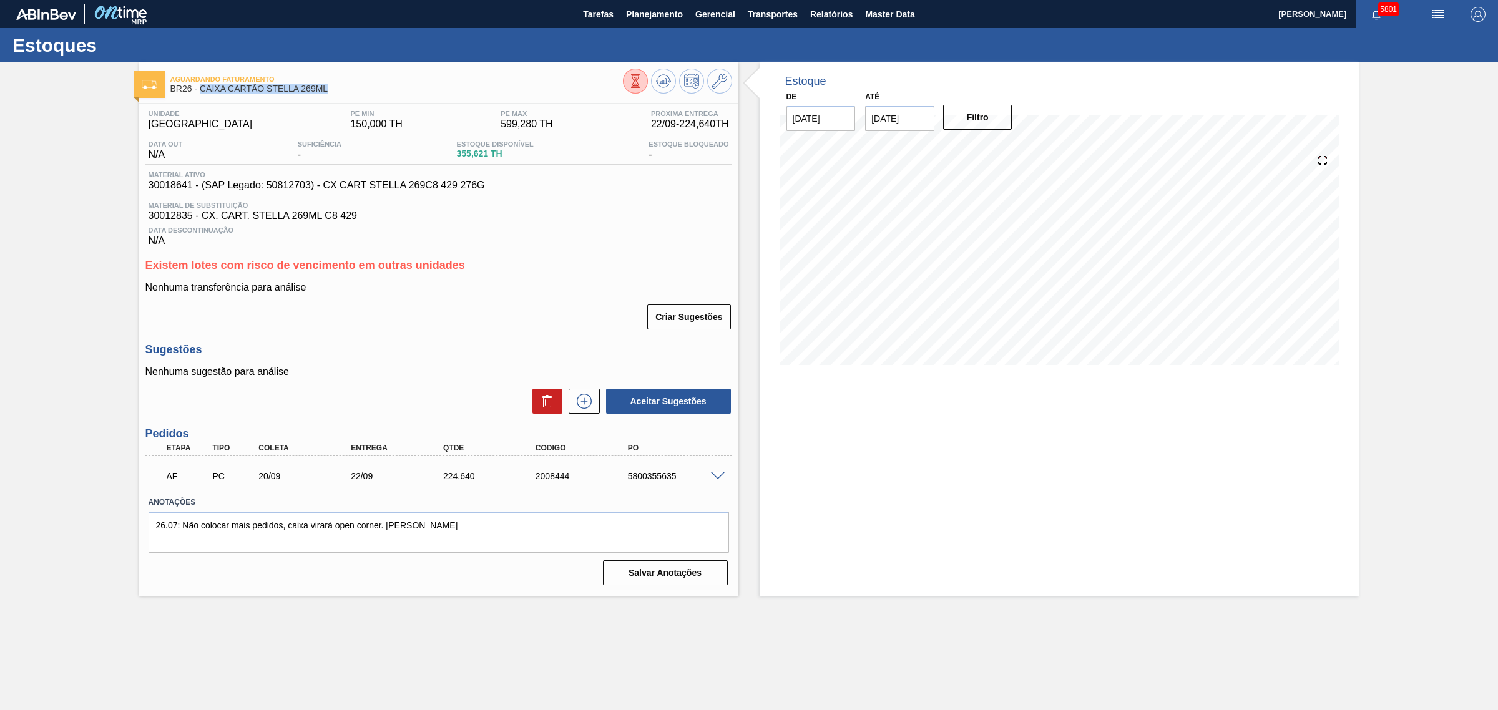
drag, startPoint x: 332, startPoint y: 89, endPoint x: 200, endPoint y: 92, distance: 131.7
click at [200, 92] on span "BR26 - CAIXA CARTÃO STELLA 269ML" at bounding box center [396, 88] width 452 height 9
copy span "CAIXA CARTÃO STELLA 269ML"
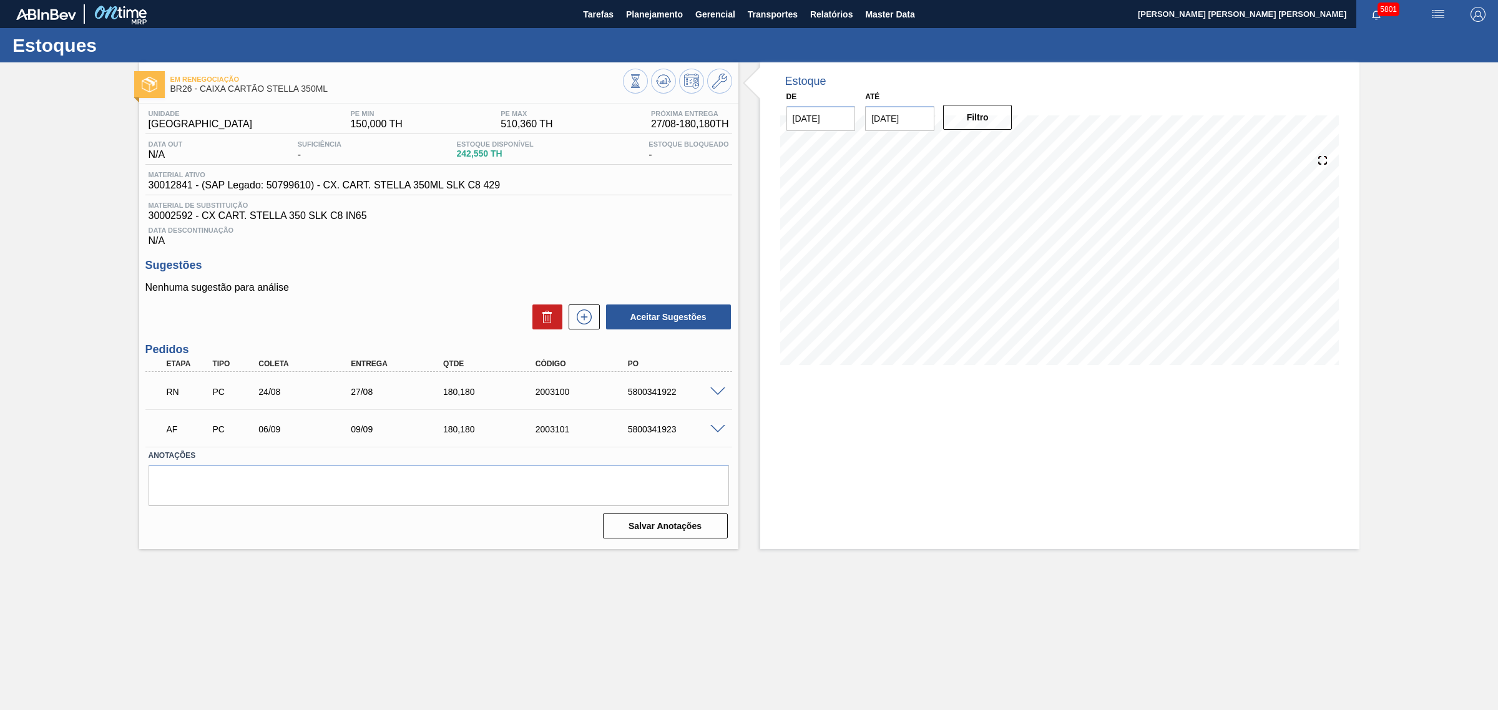
click at [715, 434] on span at bounding box center [717, 429] width 15 height 9
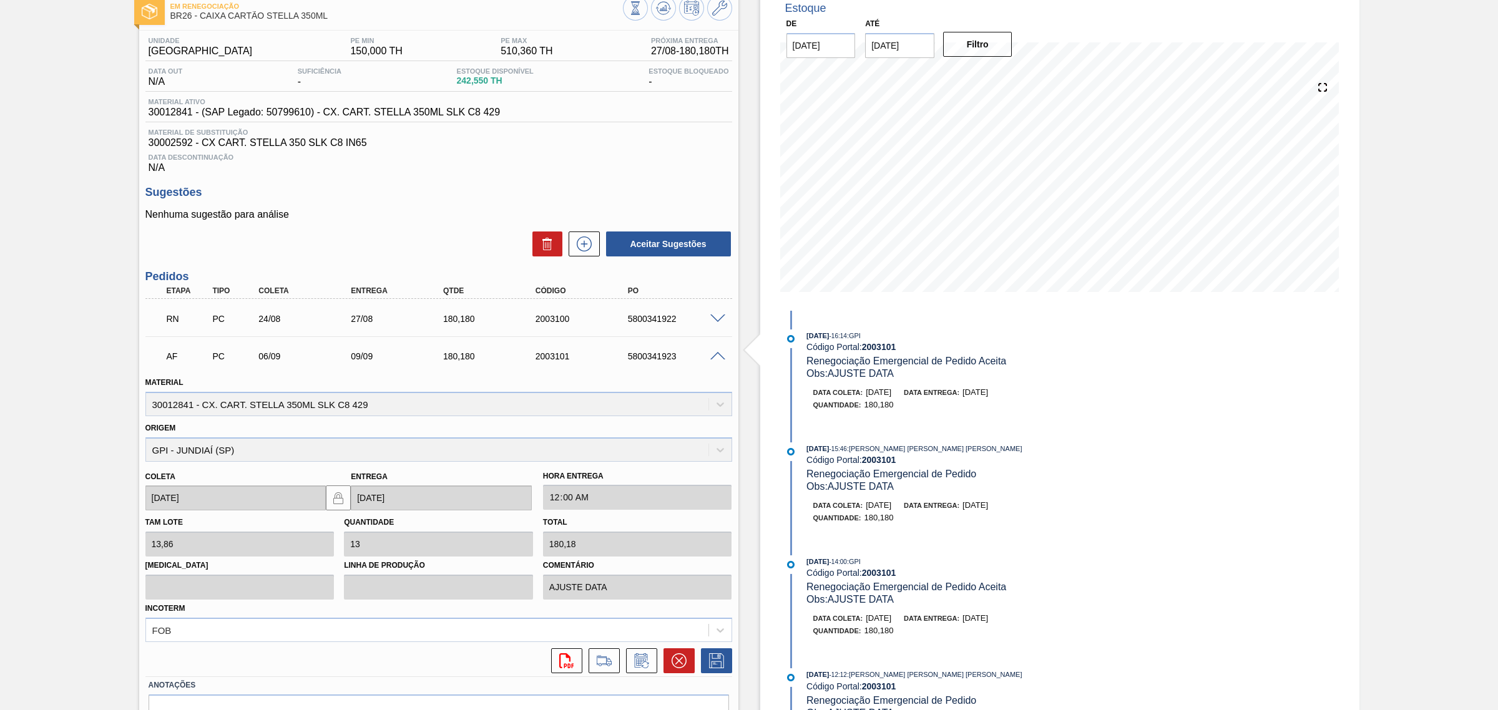
scroll to position [144, 0]
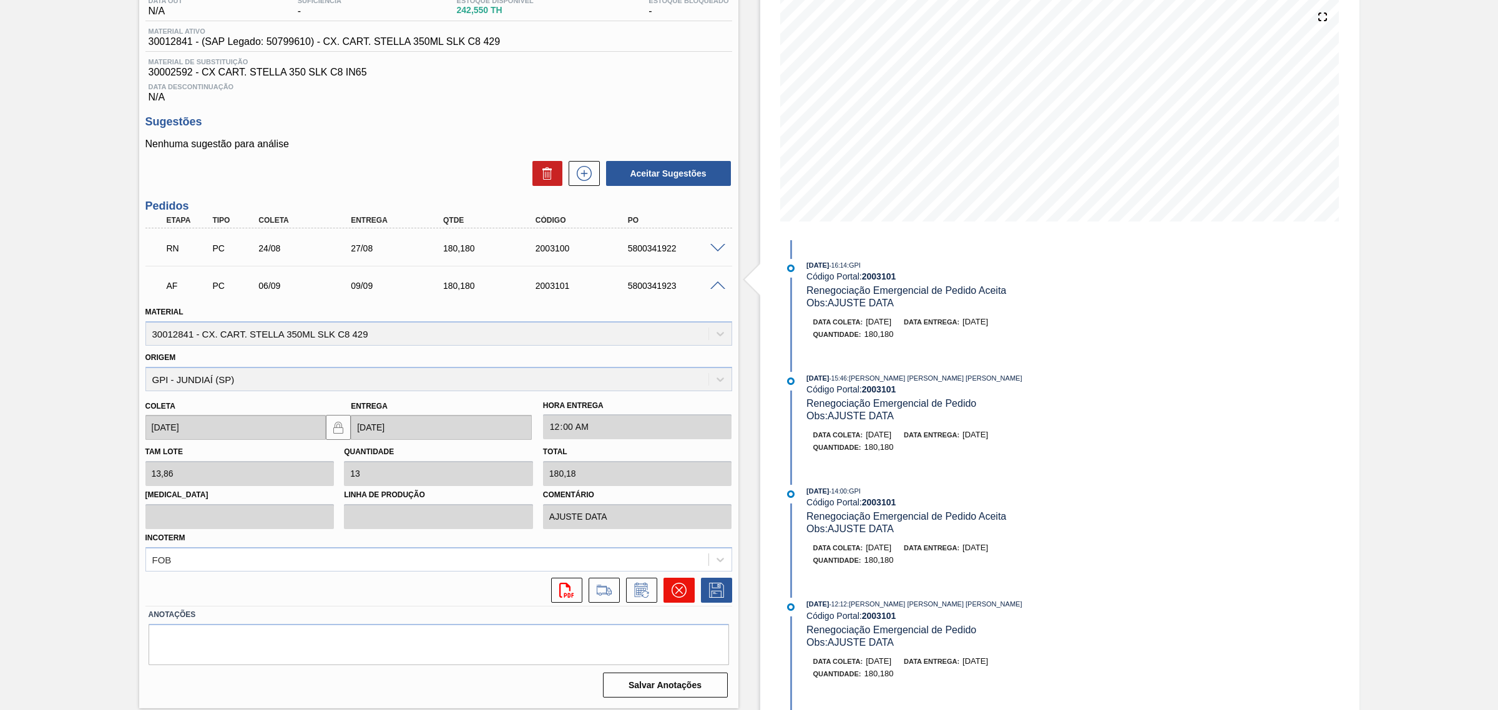
click at [678, 596] on icon at bounding box center [679, 590] width 15 height 15
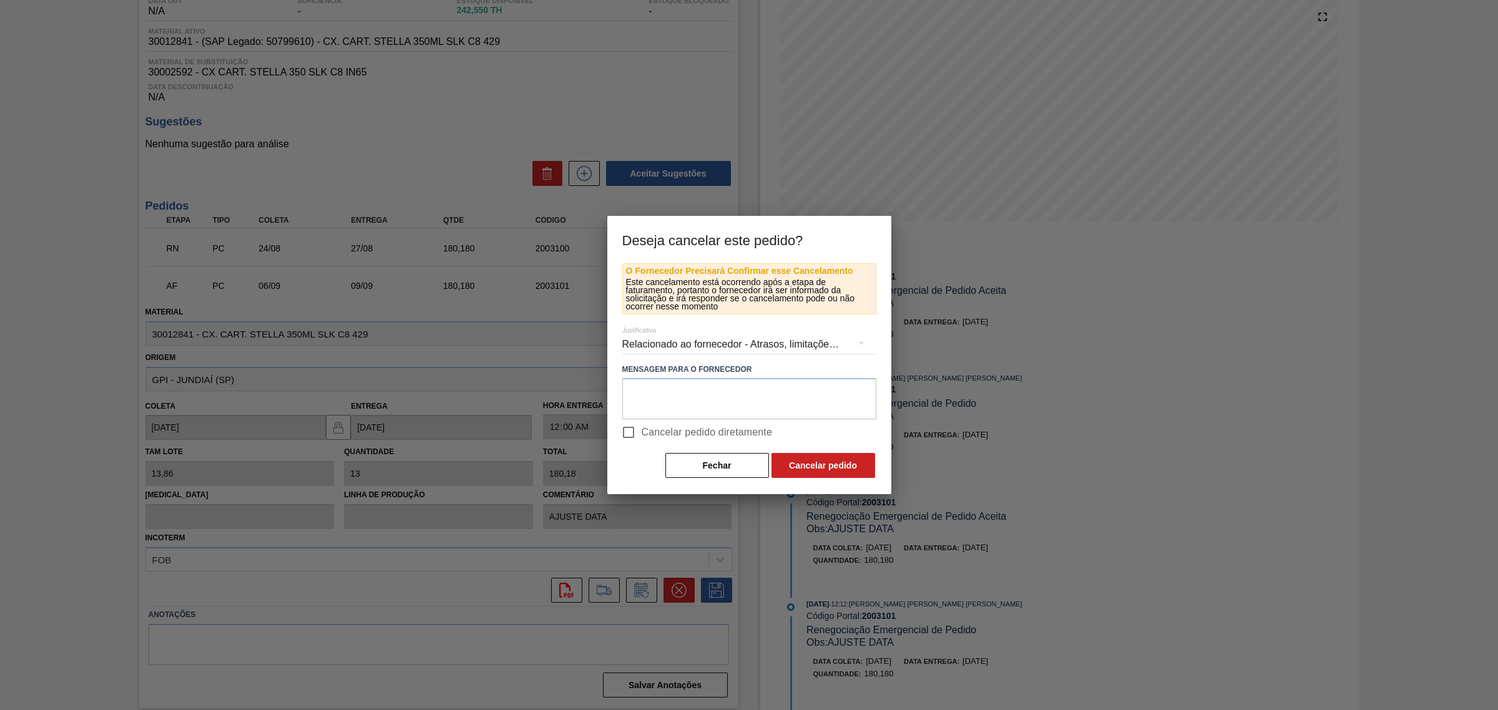
drag, startPoint x: 665, startPoint y: 432, endPoint x: 732, endPoint y: 441, distance: 67.4
click at [665, 431] on span "Cancelar pedido diretamente" at bounding box center [707, 432] width 131 height 15
click at [642, 431] on input "Cancelar pedido diretamente" at bounding box center [628, 432] width 26 height 26
checkbox input "true"
click at [816, 452] on div "Fechar Cancelar pedido" at bounding box center [749, 465] width 254 height 27
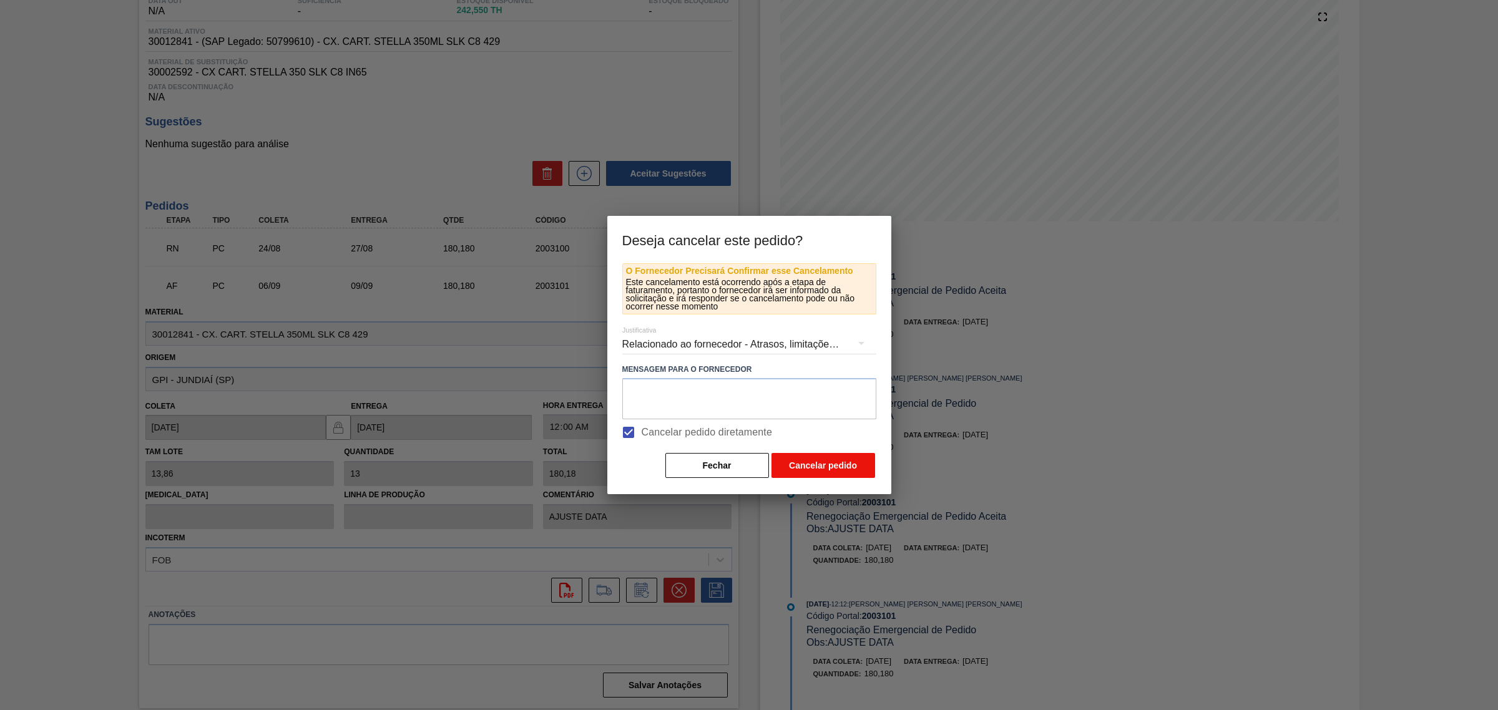
click at [818, 461] on button "Cancelar pedido" at bounding box center [823, 465] width 104 height 25
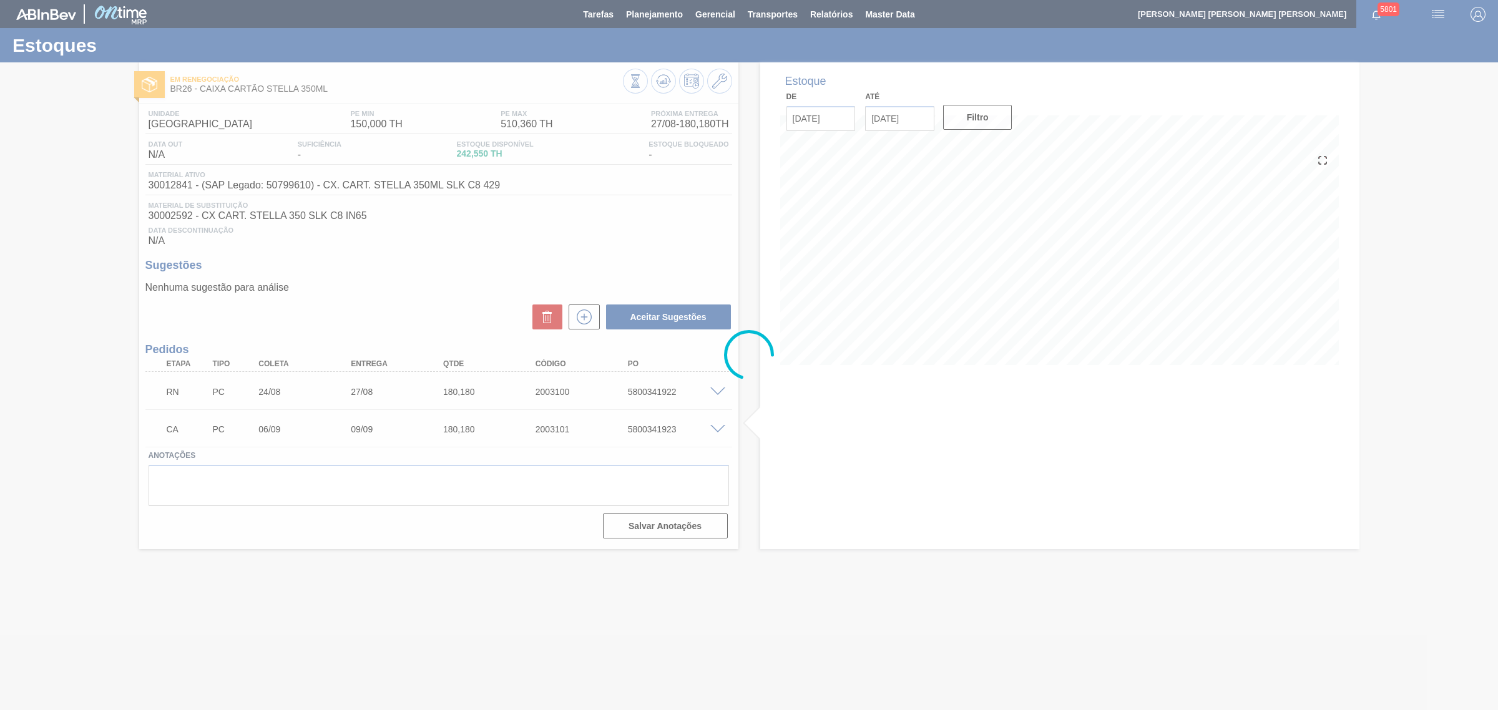
scroll to position [0, 0]
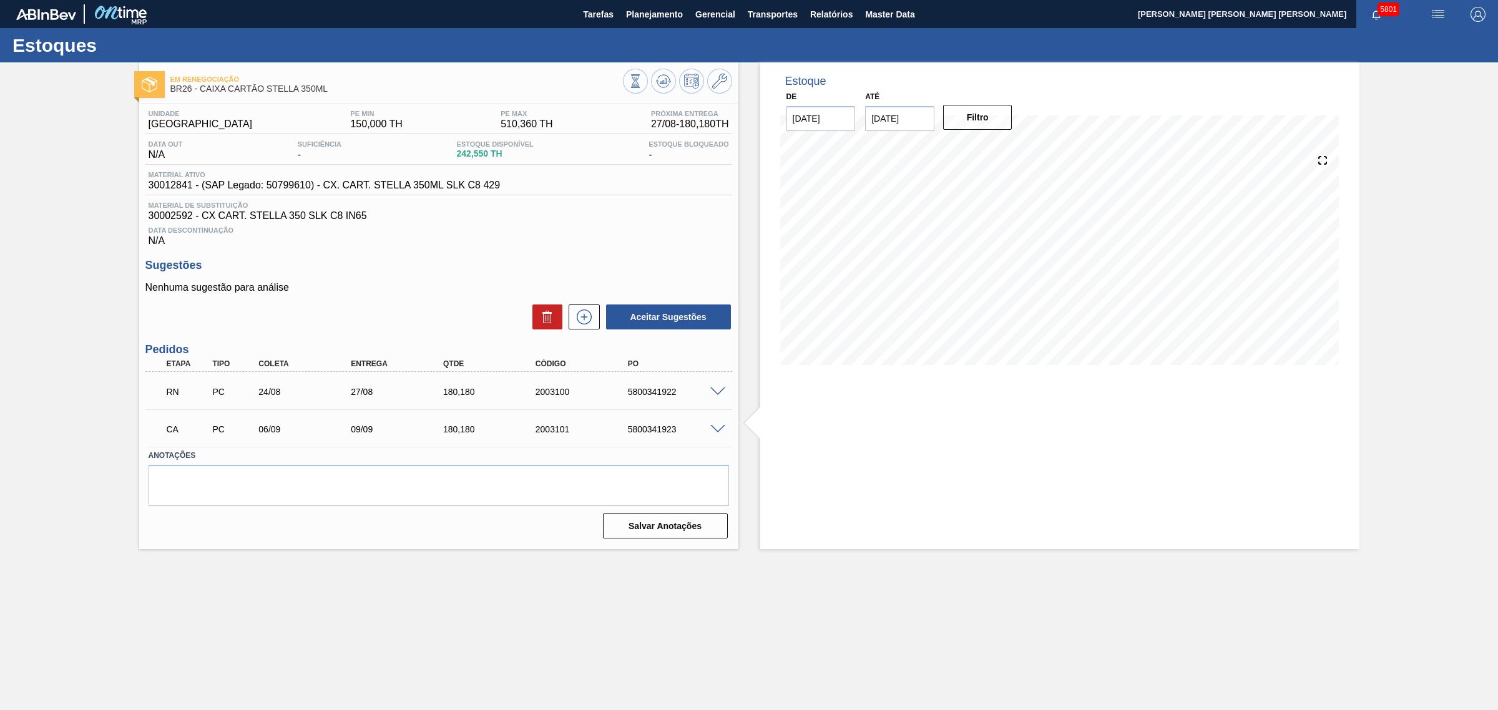
click at [718, 396] on span at bounding box center [717, 392] width 15 height 9
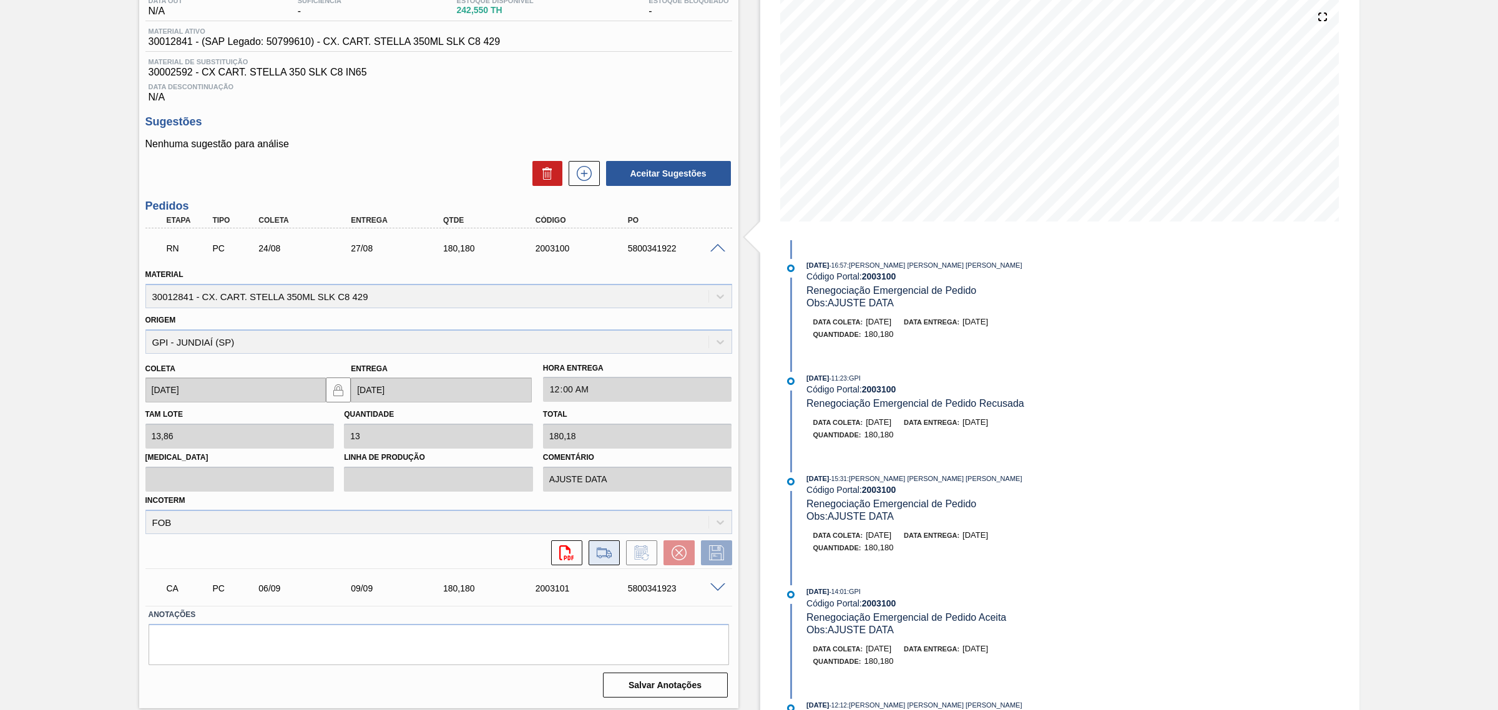
click at [609, 545] on button at bounding box center [604, 552] width 31 height 25
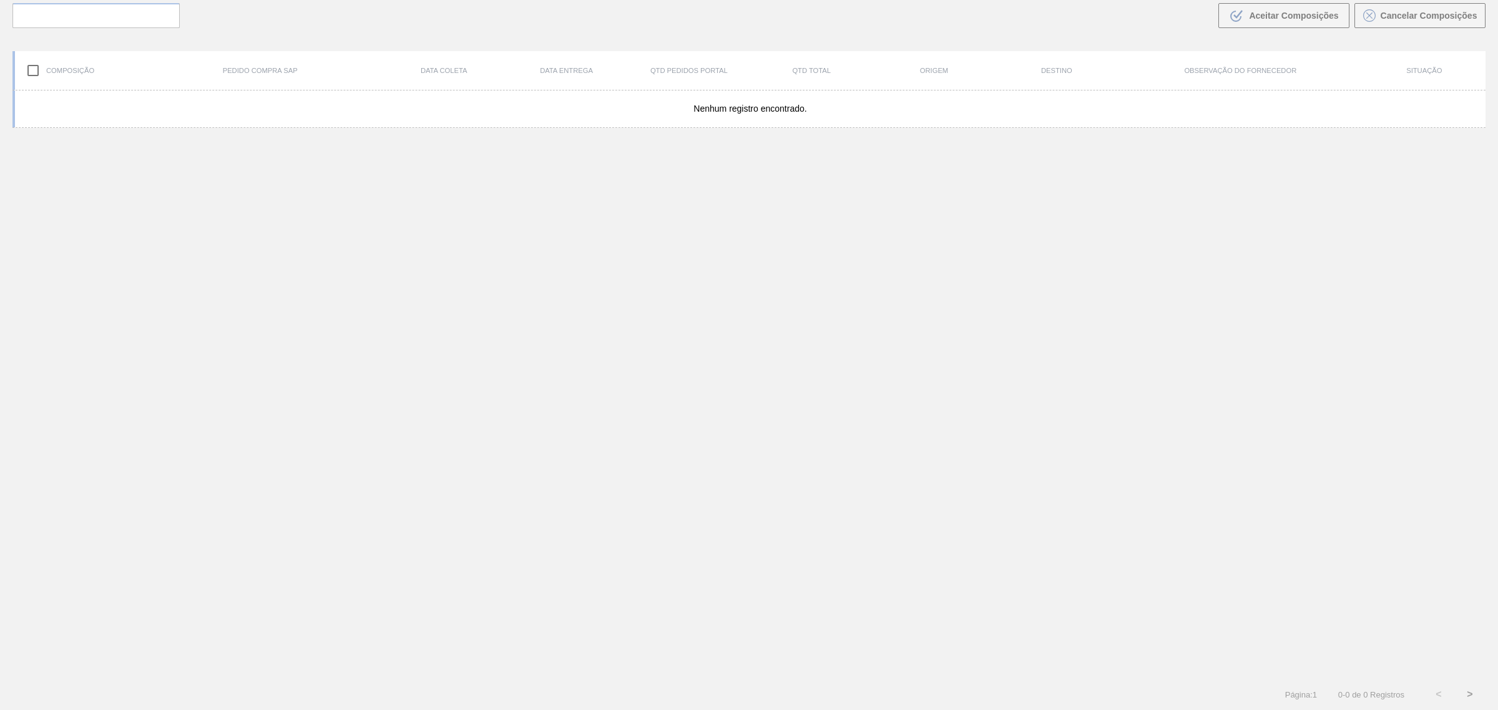
scroll to position [89, 0]
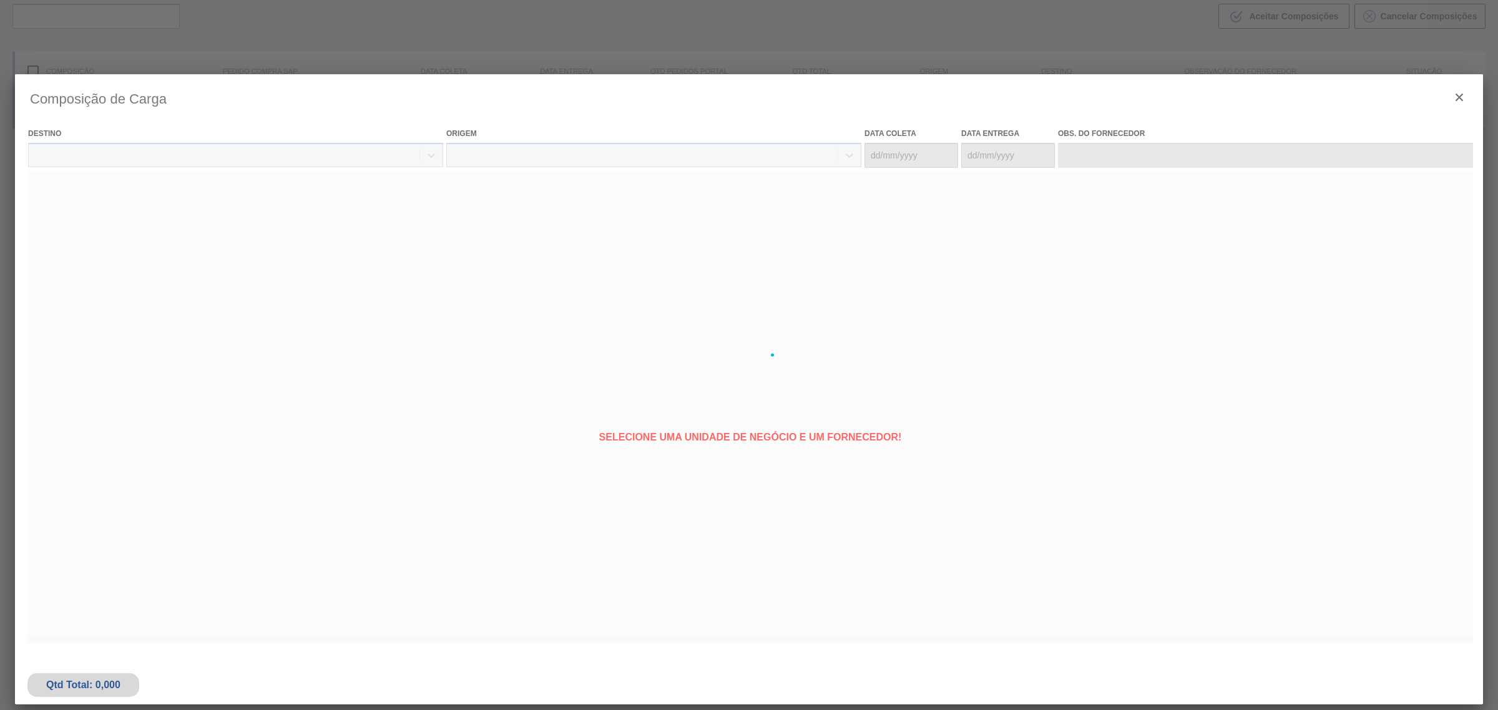
type coleta "24/08/2025"
type entrega "[DATE]"
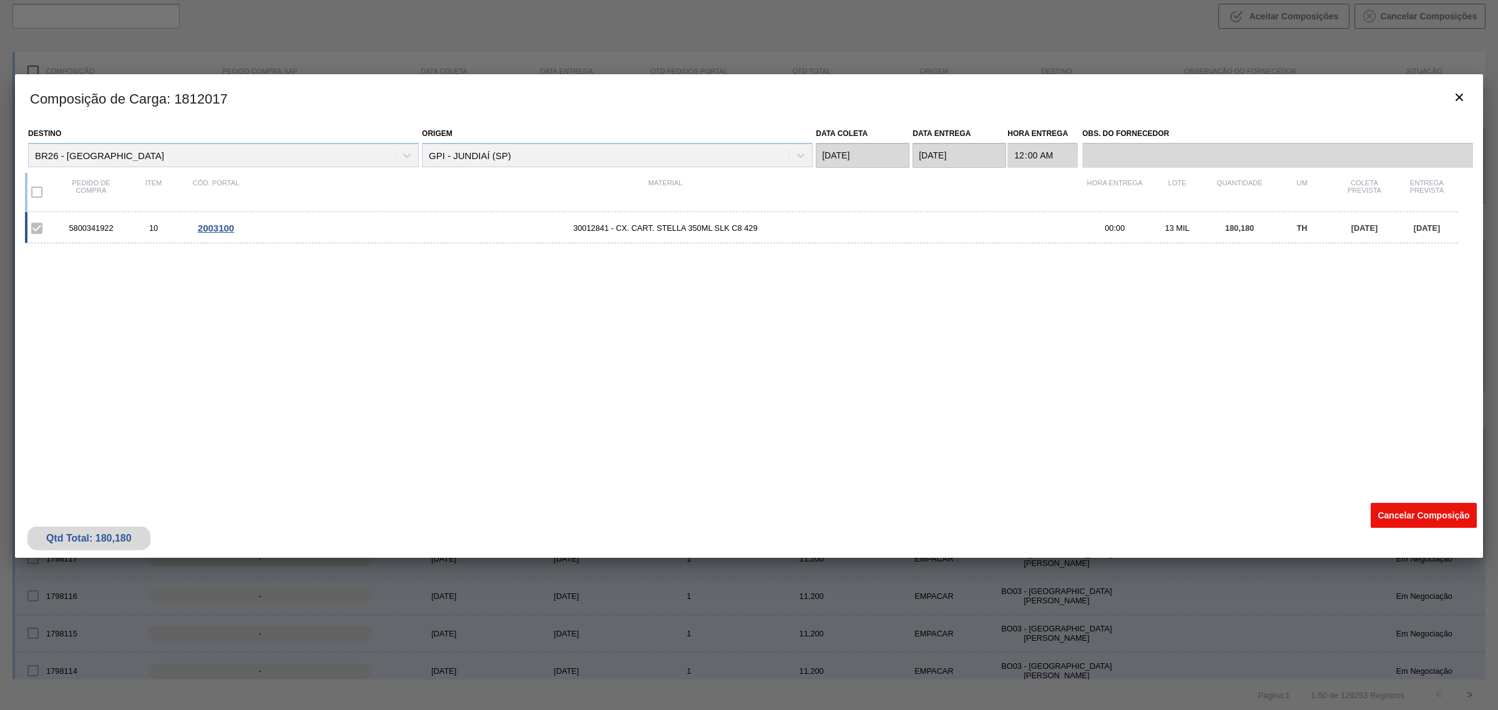
click at [1401, 512] on button "Cancelar Composição" at bounding box center [1423, 515] width 106 height 25
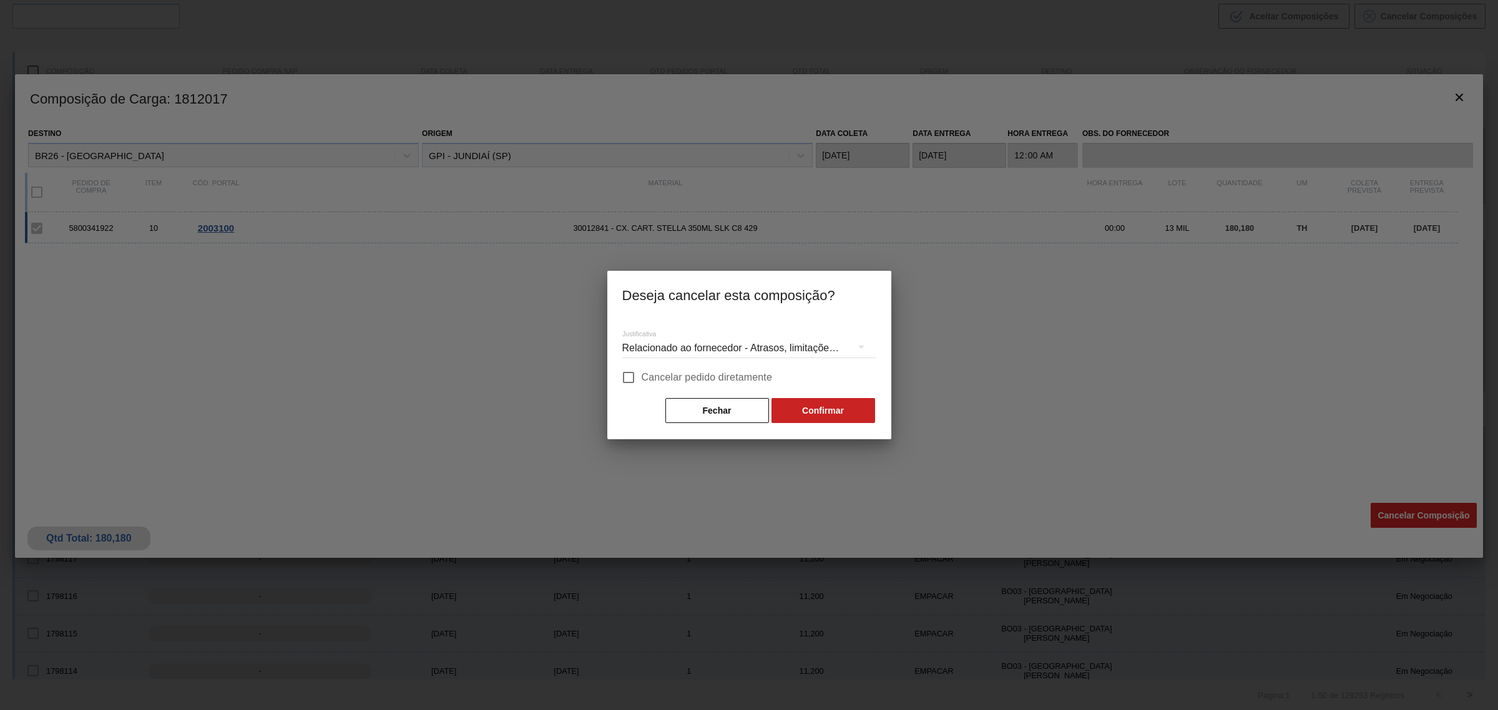
click at [735, 376] on span "Cancelar pedido diretamente" at bounding box center [707, 377] width 131 height 15
click at [642, 376] on input "Cancelar pedido diretamente" at bounding box center [628, 377] width 26 height 26
checkbox input "true"
click at [808, 410] on button "Confirmar" at bounding box center [823, 410] width 104 height 25
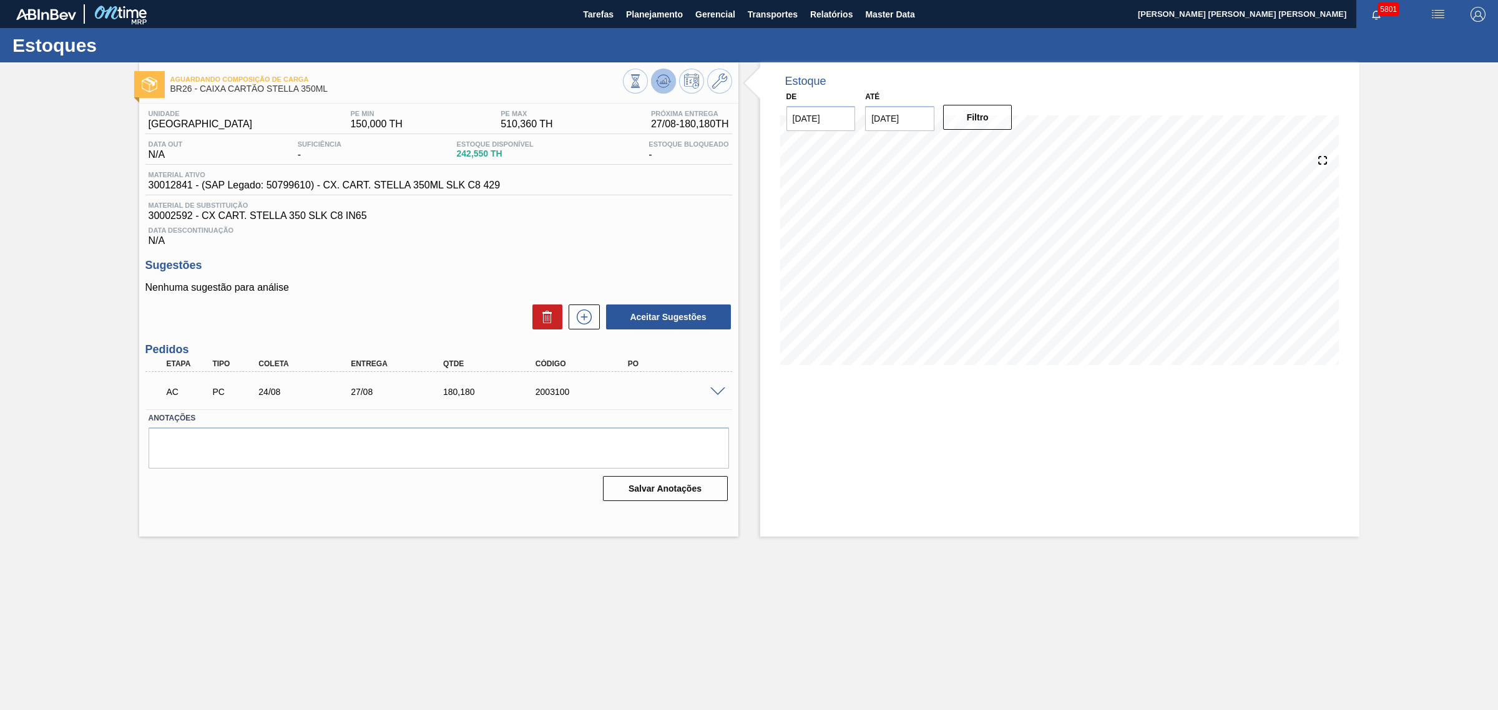
click at [666, 82] on icon at bounding box center [663, 81] width 15 height 15
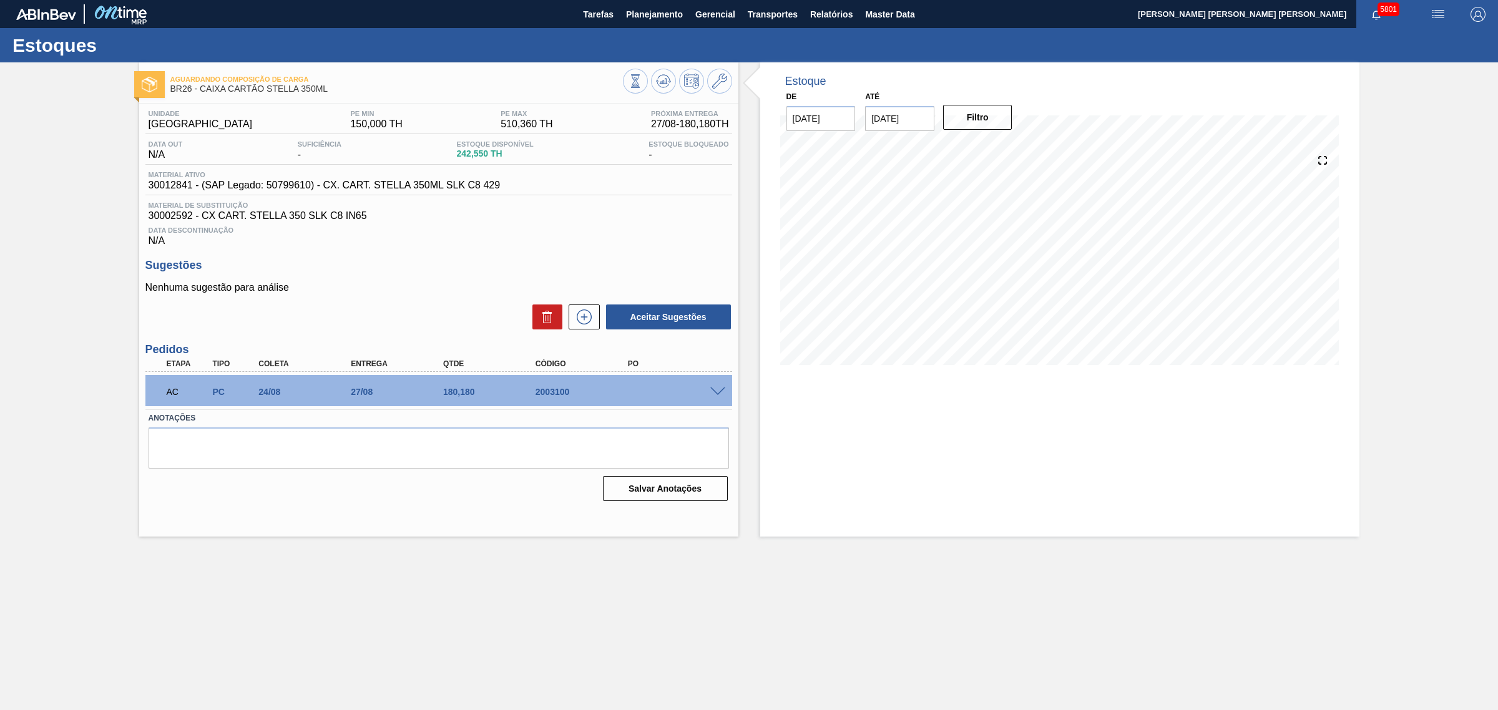
click at [718, 391] on span at bounding box center [717, 392] width 15 height 9
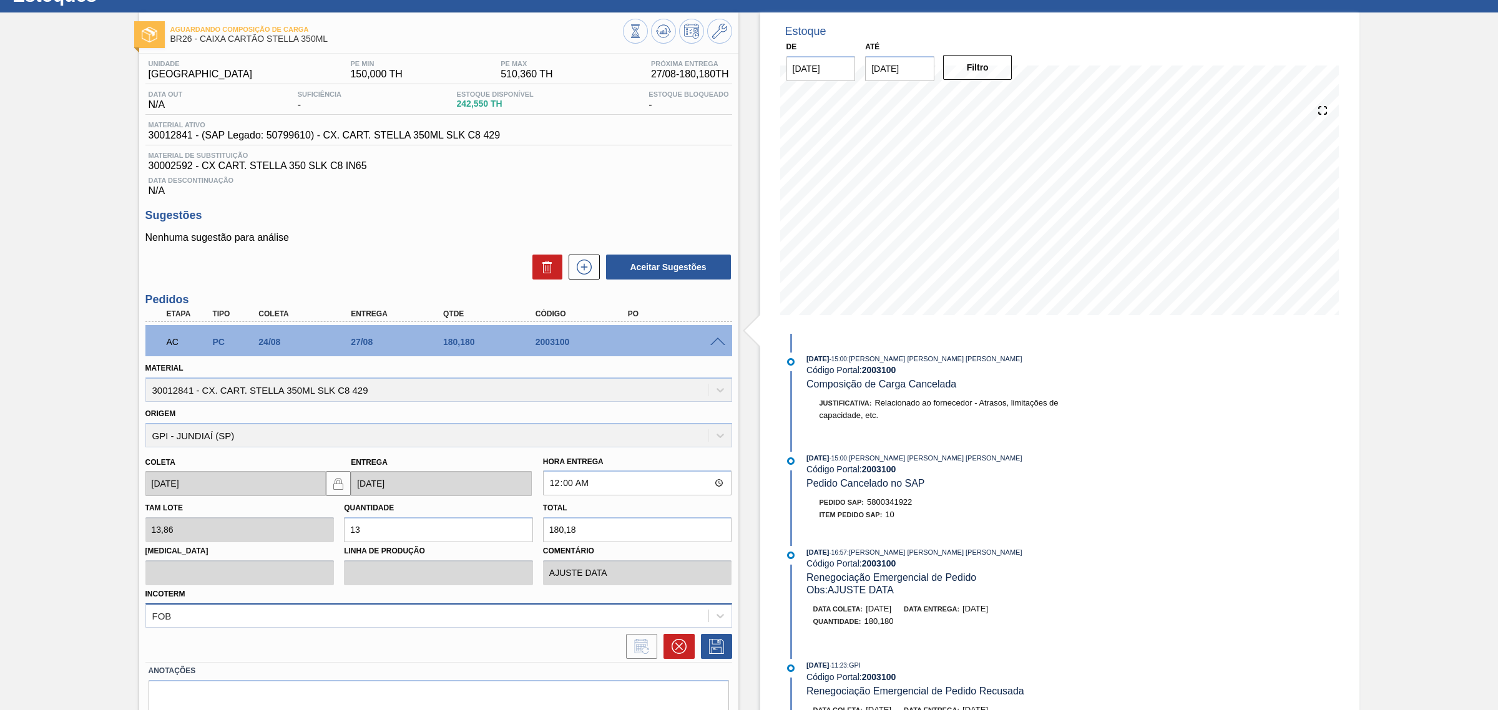
scroll to position [106, 0]
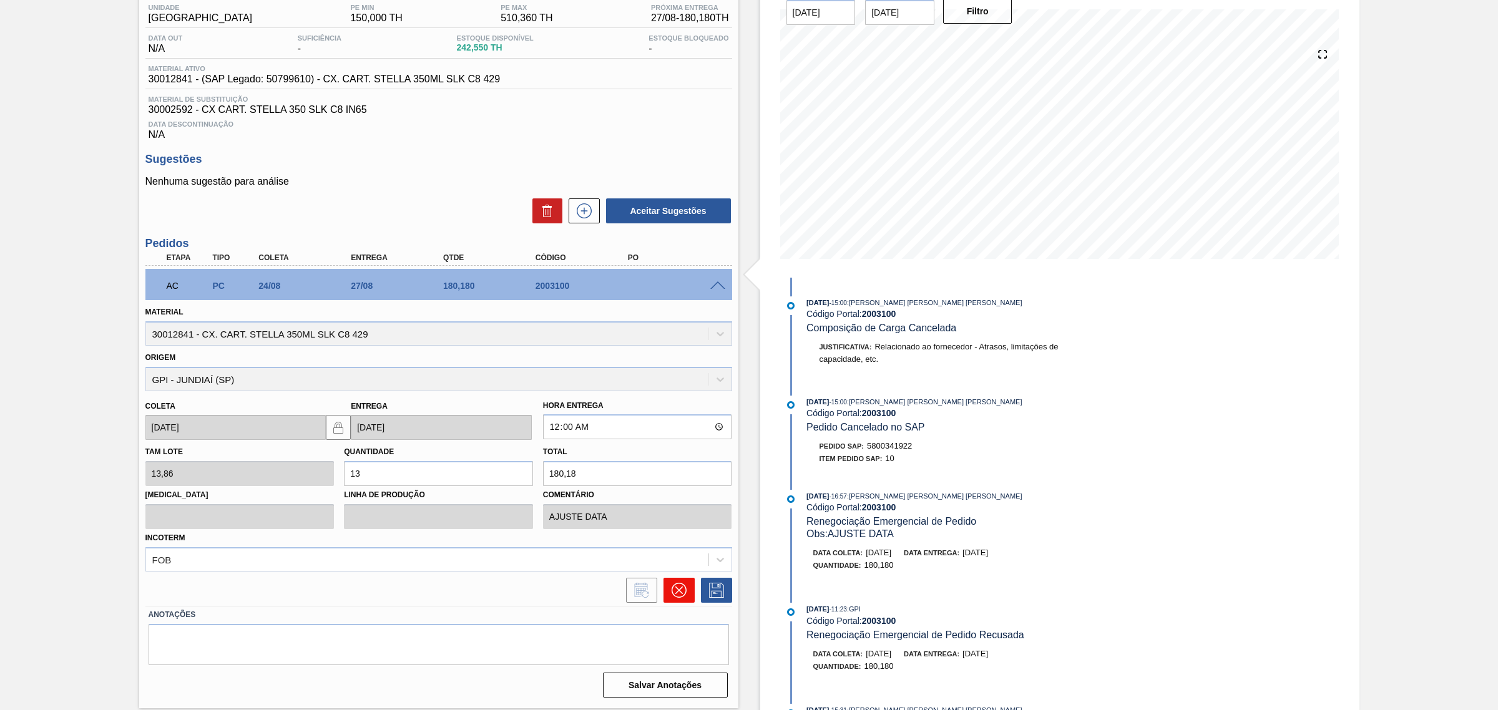
click at [674, 591] on icon at bounding box center [679, 590] width 15 height 15
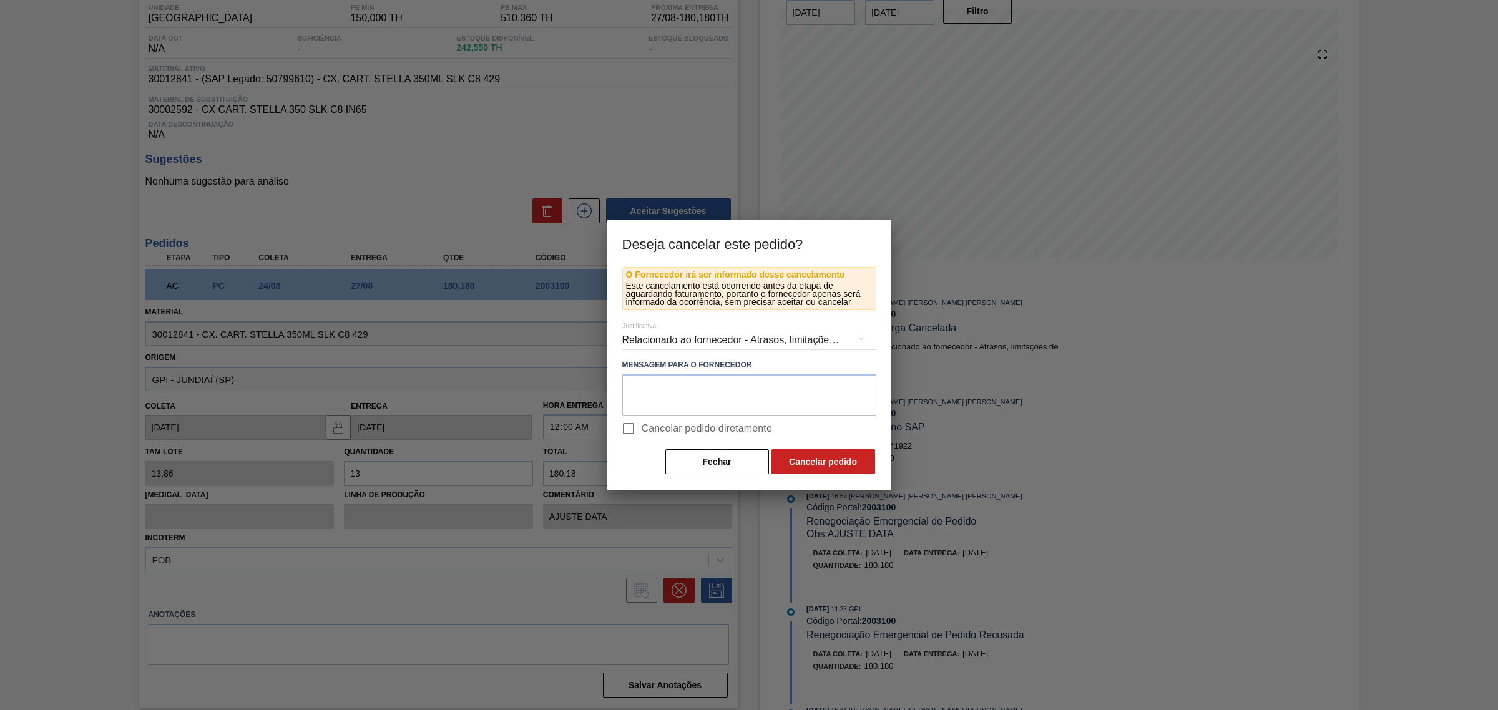
click at [649, 432] on span "Cancelar pedido diretamente" at bounding box center [707, 428] width 131 height 15
click at [642, 432] on input "Cancelar pedido diretamente" at bounding box center [628, 429] width 26 height 26
checkbox input "true"
click at [803, 459] on button "Cancelar pedido" at bounding box center [823, 461] width 104 height 25
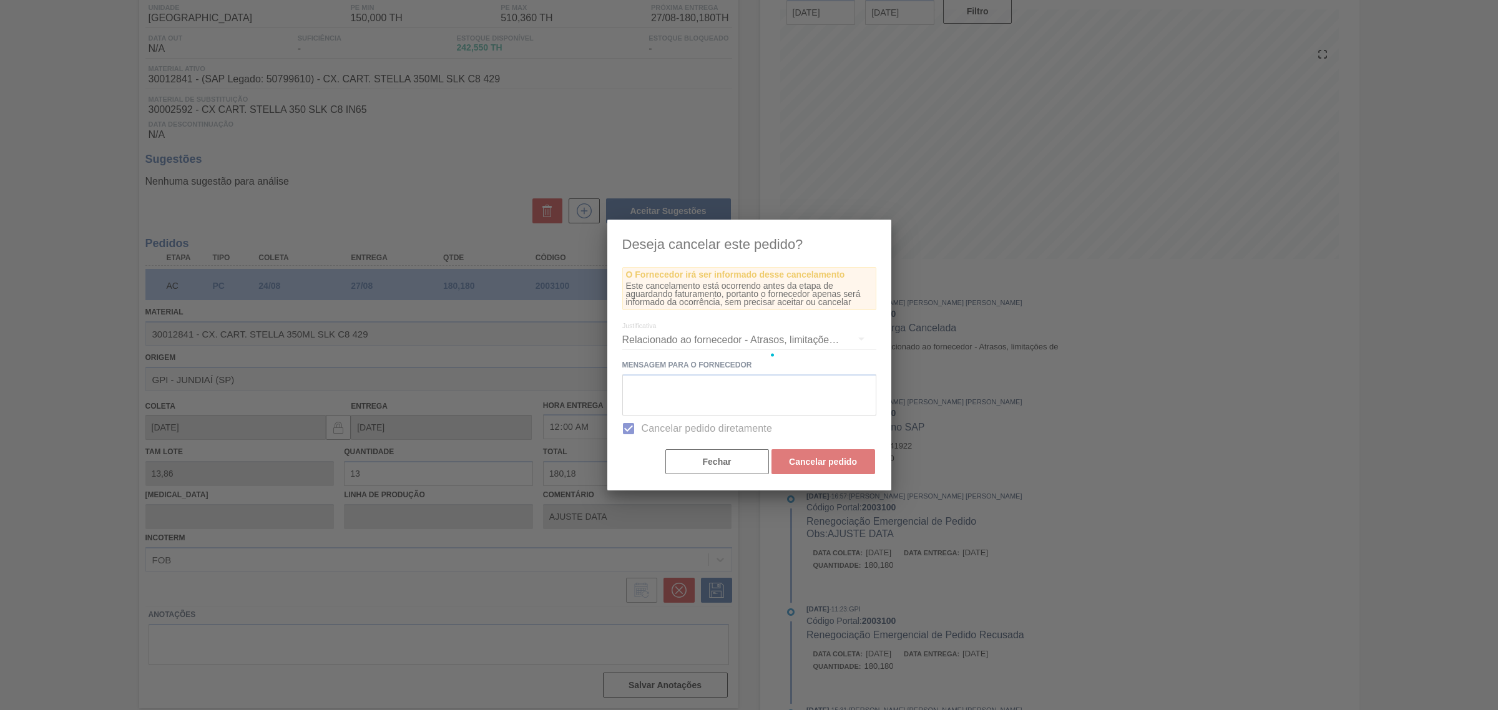
scroll to position [0, 0]
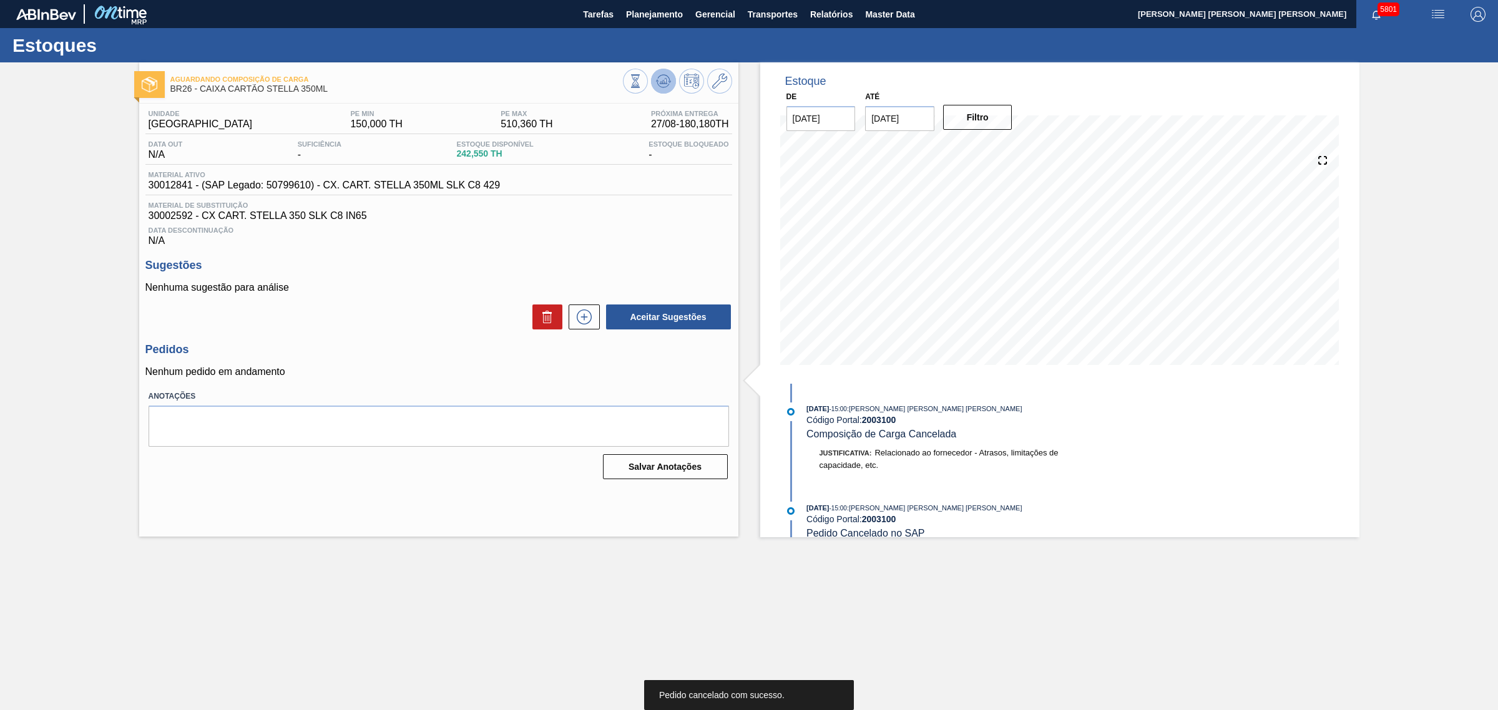
click at [668, 83] on icon at bounding box center [663, 81] width 15 height 15
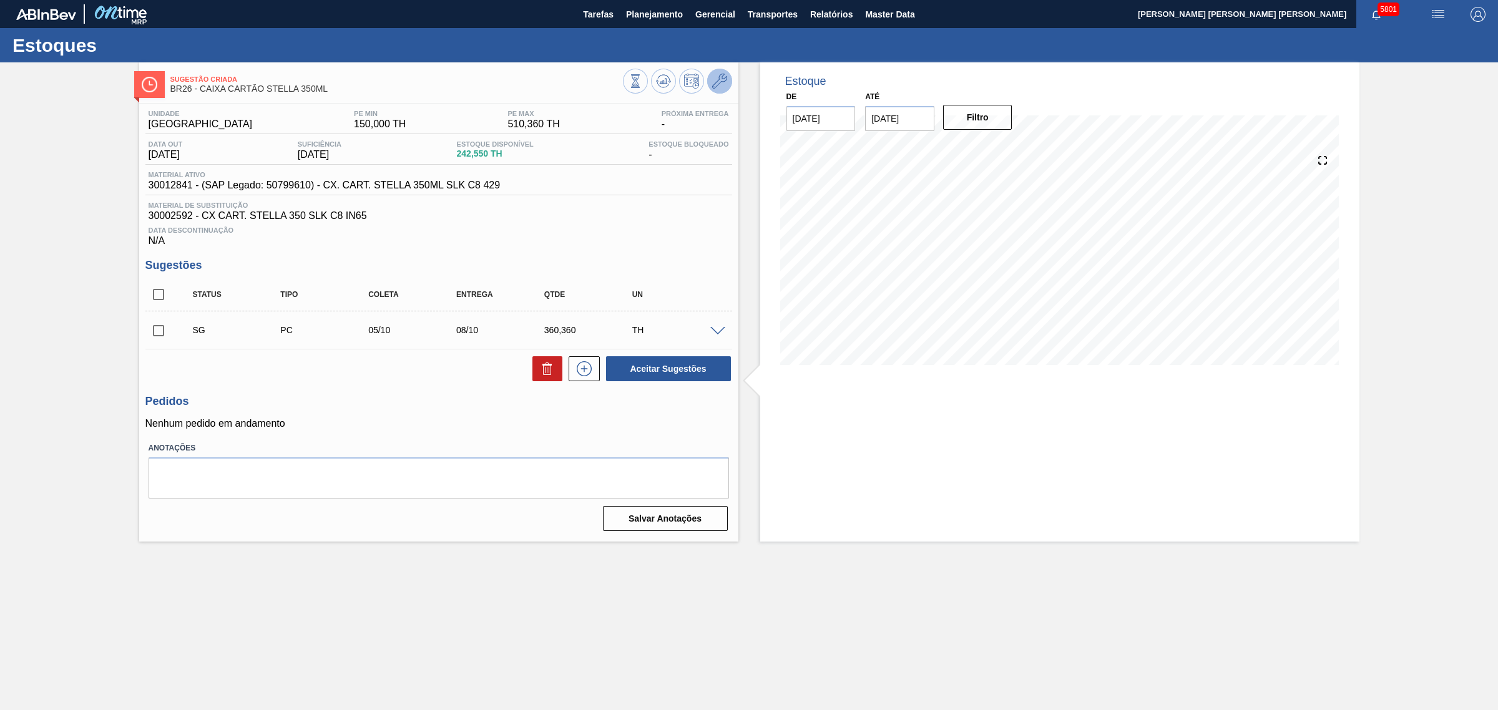
click at [715, 74] on icon at bounding box center [719, 81] width 15 height 15
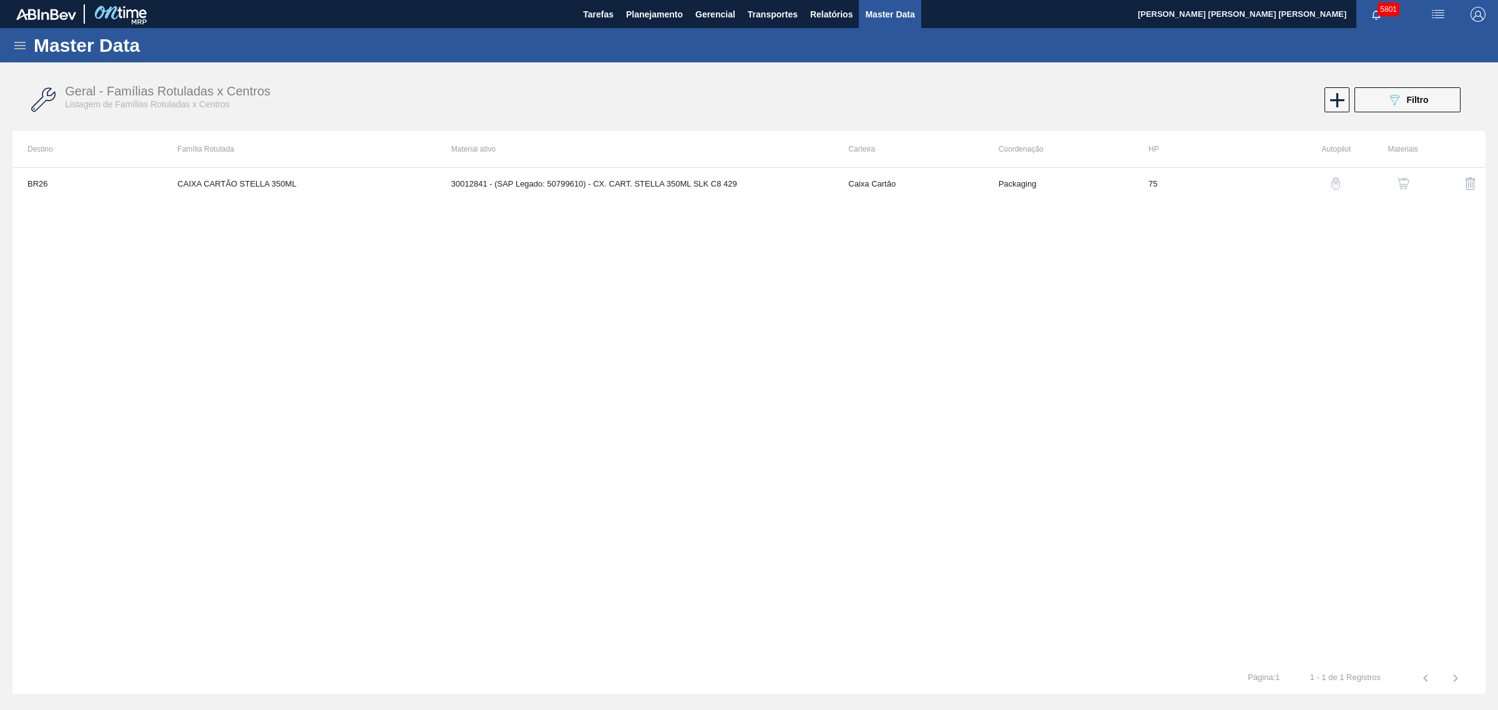
click at [1404, 173] on button "button" at bounding box center [1403, 183] width 30 height 30
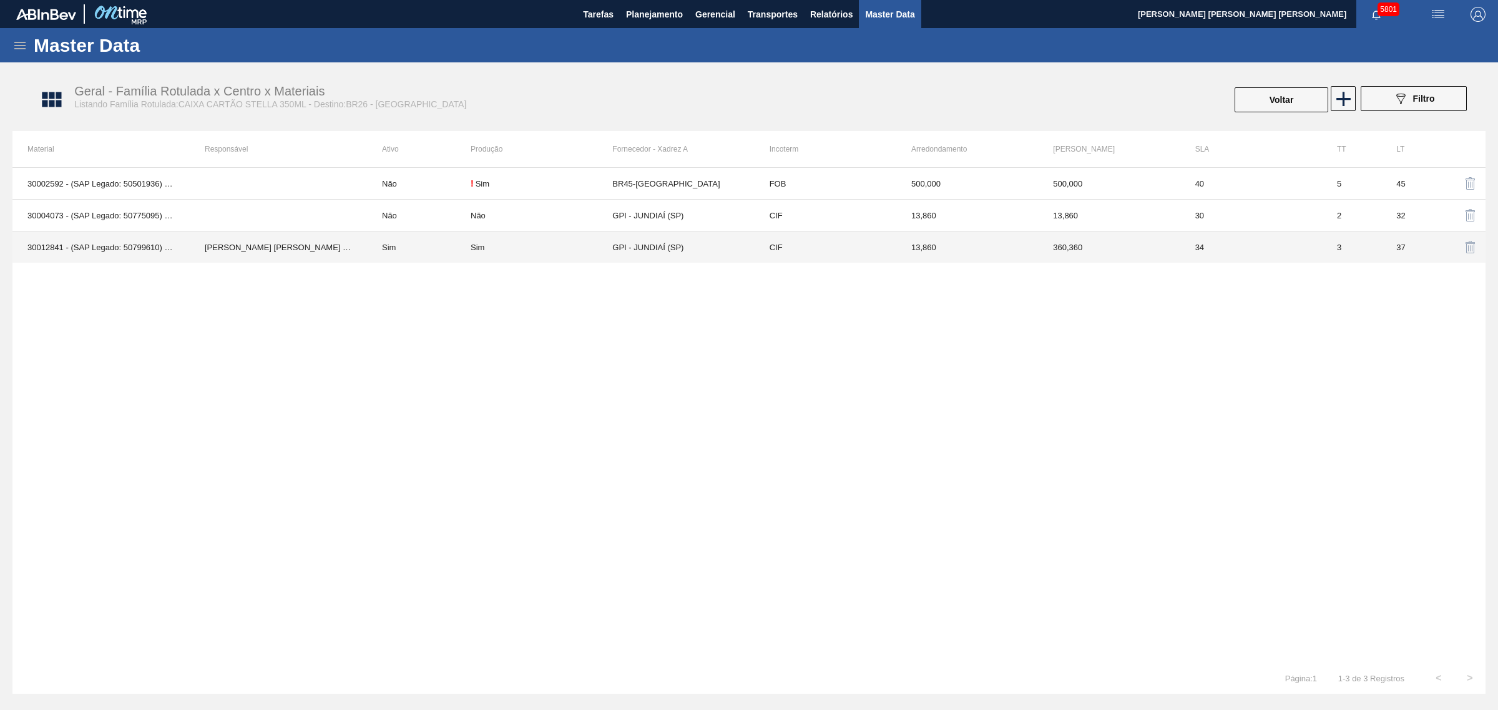
click at [400, 242] on td "Sim" at bounding box center [419, 248] width 104 height 32
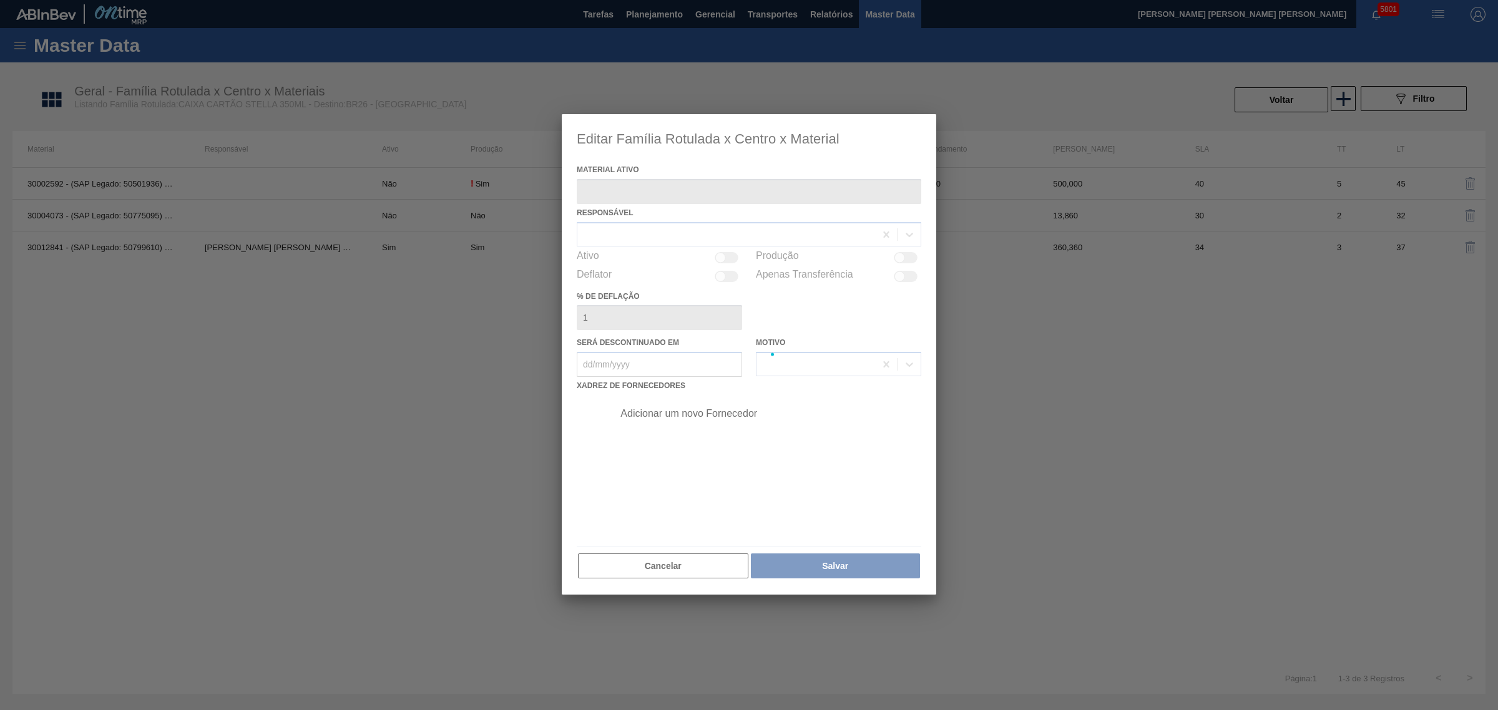
type ativo "30012841 - (SAP Legado: 50799610) - CX. CART. STELLA 350ML SLK C8 429"
checkbox input "true"
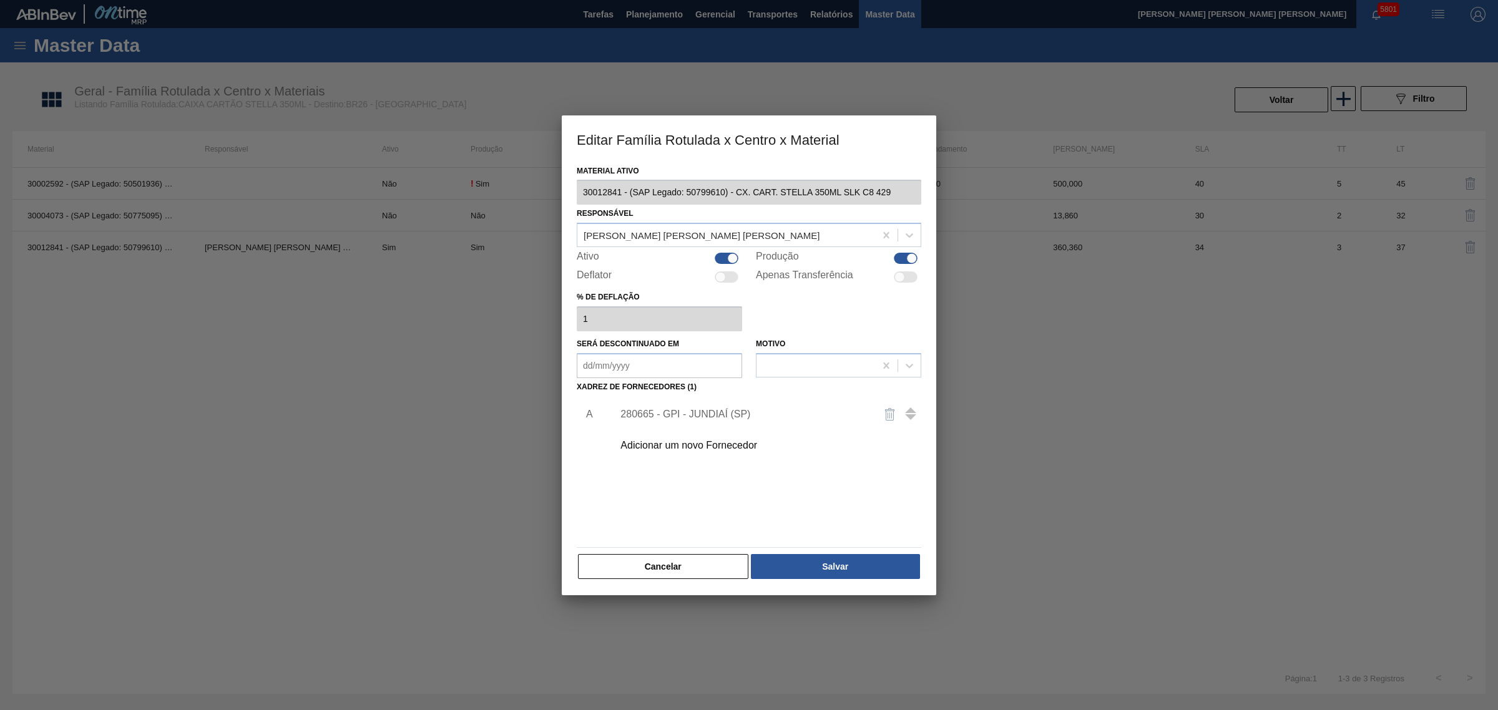
click at [668, 410] on div "280665 - GPI - JUNDIAÍ (SP)" at bounding box center [742, 414] width 245 height 11
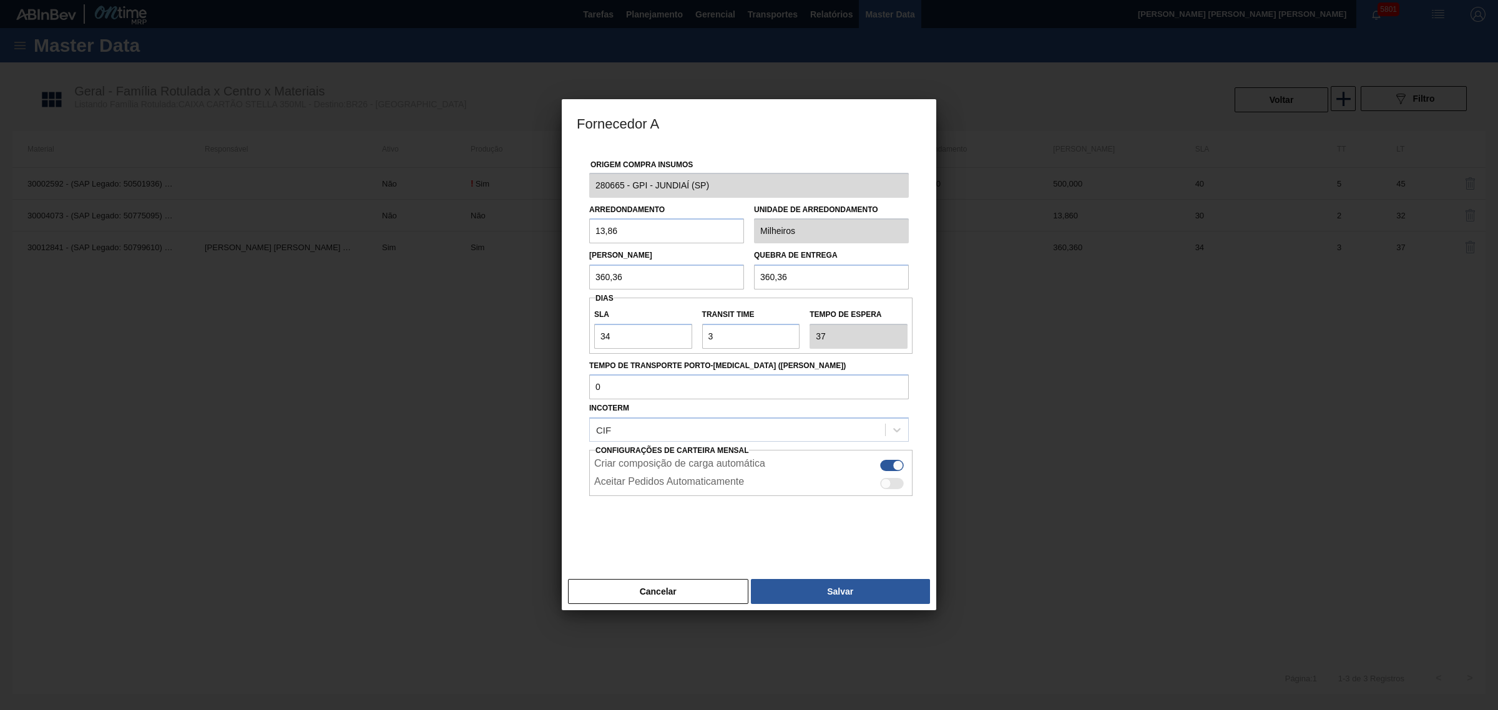
click at [637, 269] on input "360,36" at bounding box center [666, 277] width 155 height 25
type input "180,18"
click at [862, 584] on button "Salvar" at bounding box center [840, 591] width 179 height 25
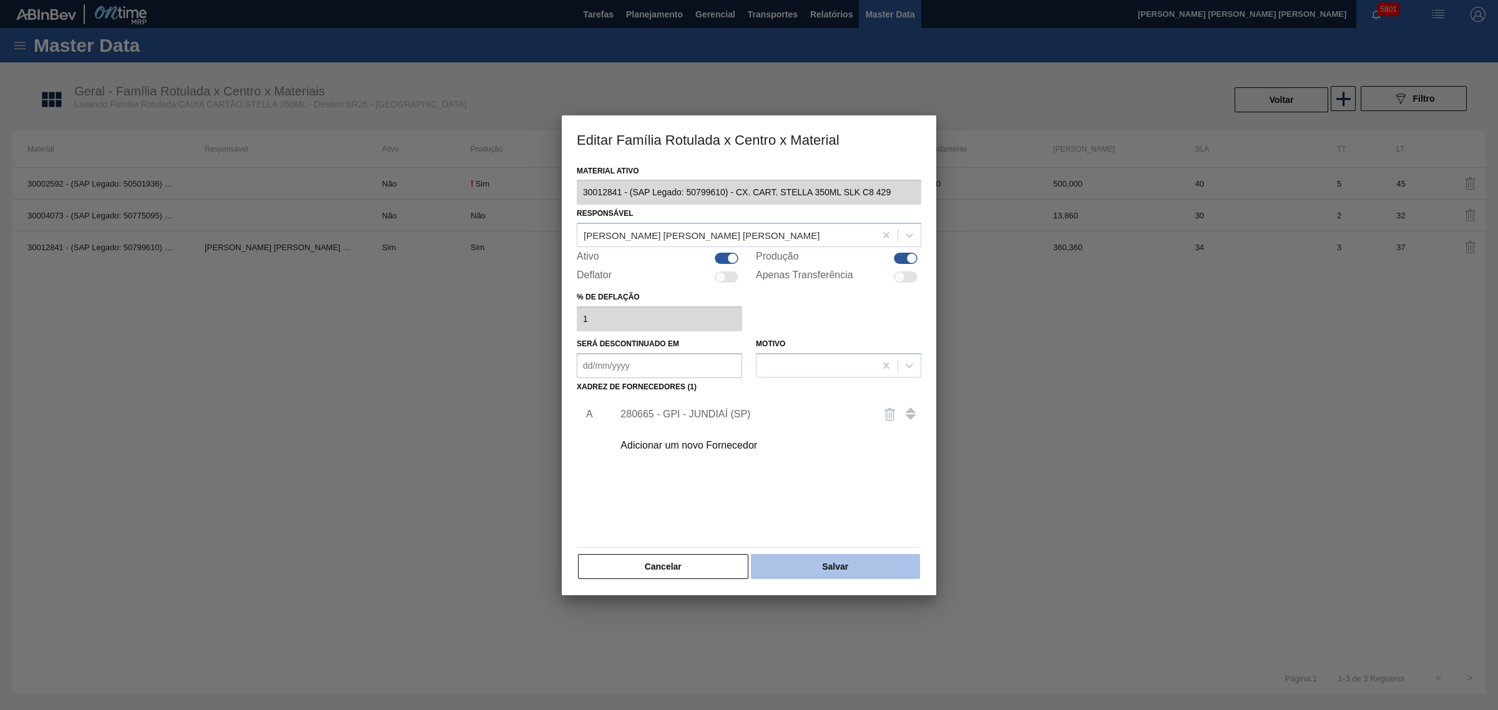
click at [879, 568] on button "Salvar" at bounding box center [835, 566] width 169 height 25
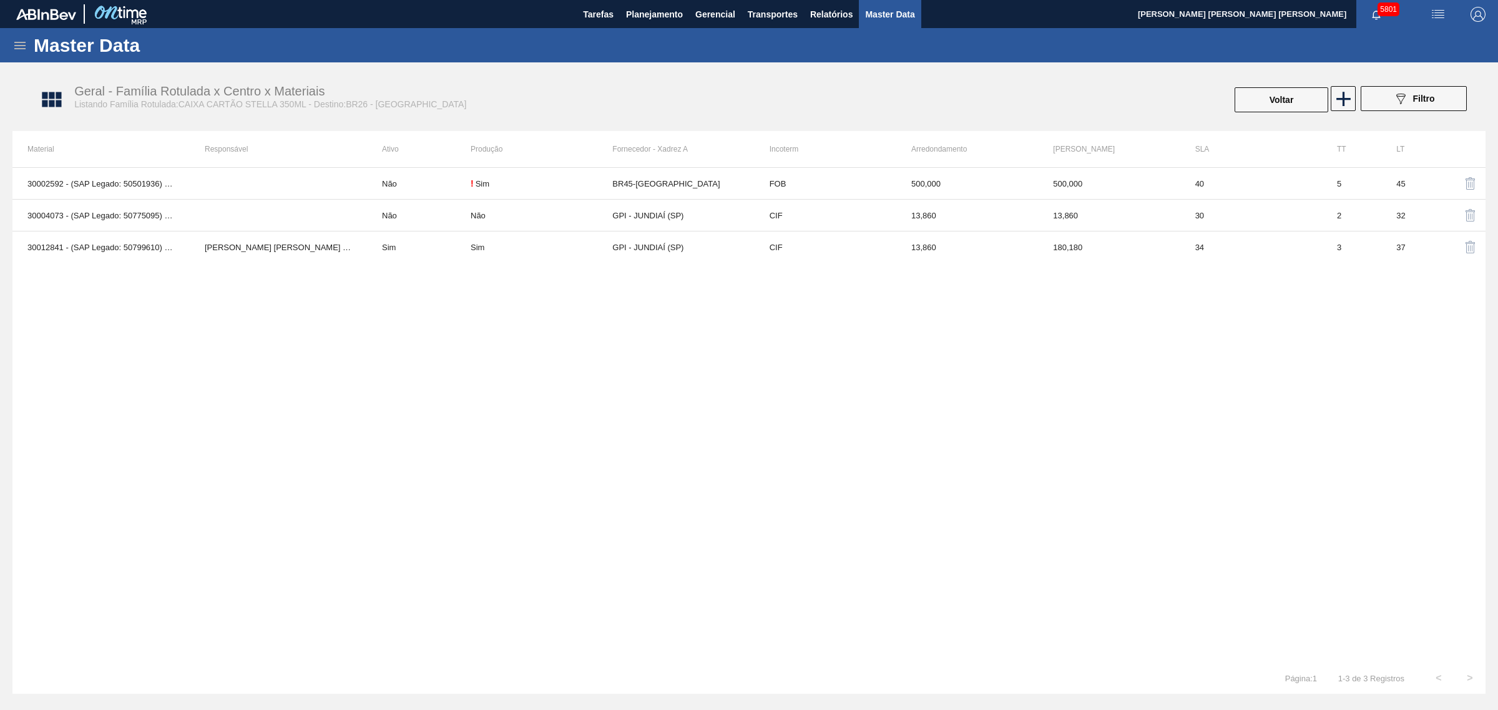
drag, startPoint x: 863, startPoint y: 557, endPoint x: 892, endPoint y: 507, distance: 58.4
click at [864, 559] on div "30002592 - (SAP Legado: 50501936) - CX CART. STELLA 350 SLK C8 IN65 Não ! Sim B…" at bounding box center [748, 415] width 1473 height 496
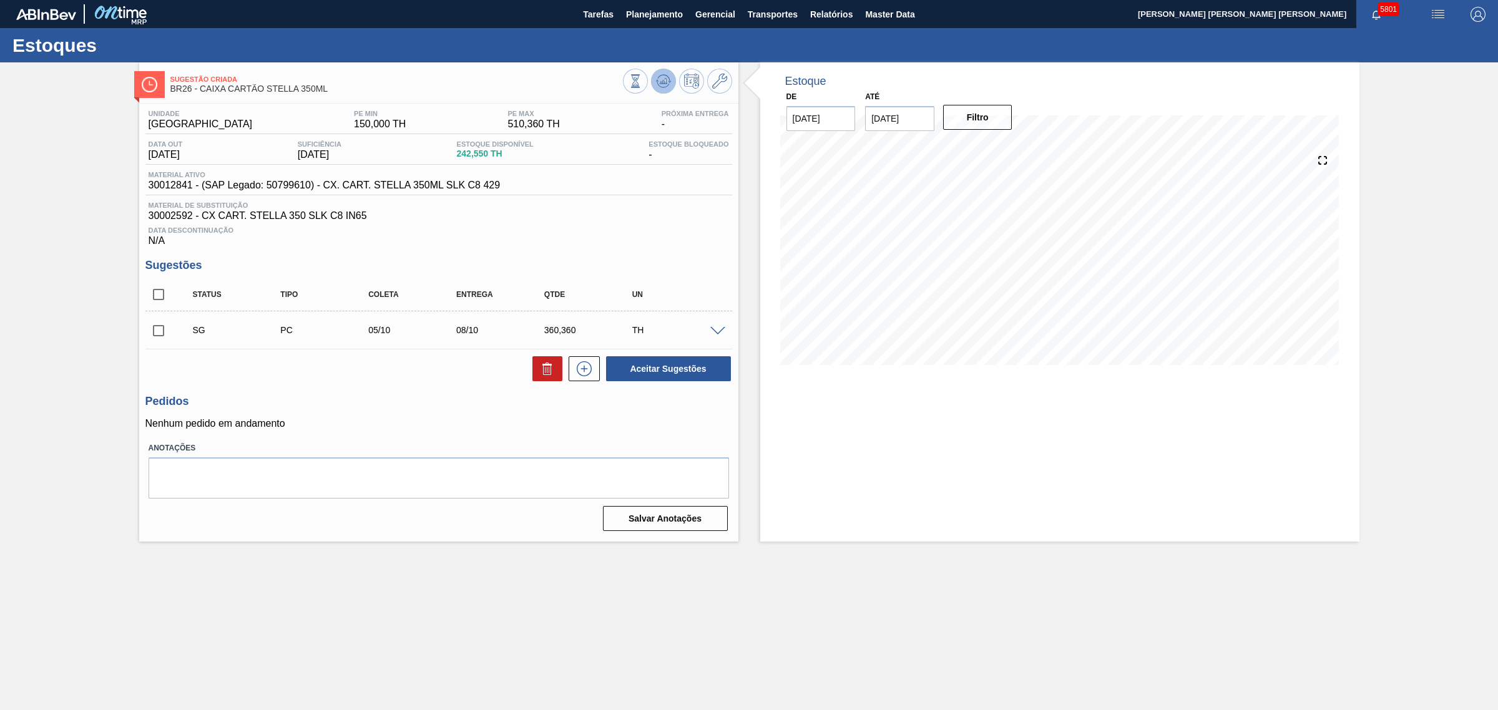
click at [662, 79] on icon at bounding box center [663, 81] width 15 height 15
drag, startPoint x: 335, startPoint y: 89, endPoint x: 202, endPoint y: 89, distance: 132.9
click at [202, 89] on span "BR26 - CAIXA CARTÃO STELLA 350ML" at bounding box center [396, 88] width 452 height 9
copy span "CAIXA CARTÃO STELLA 350ML"
click at [153, 293] on input "checkbox" at bounding box center [158, 294] width 26 height 26
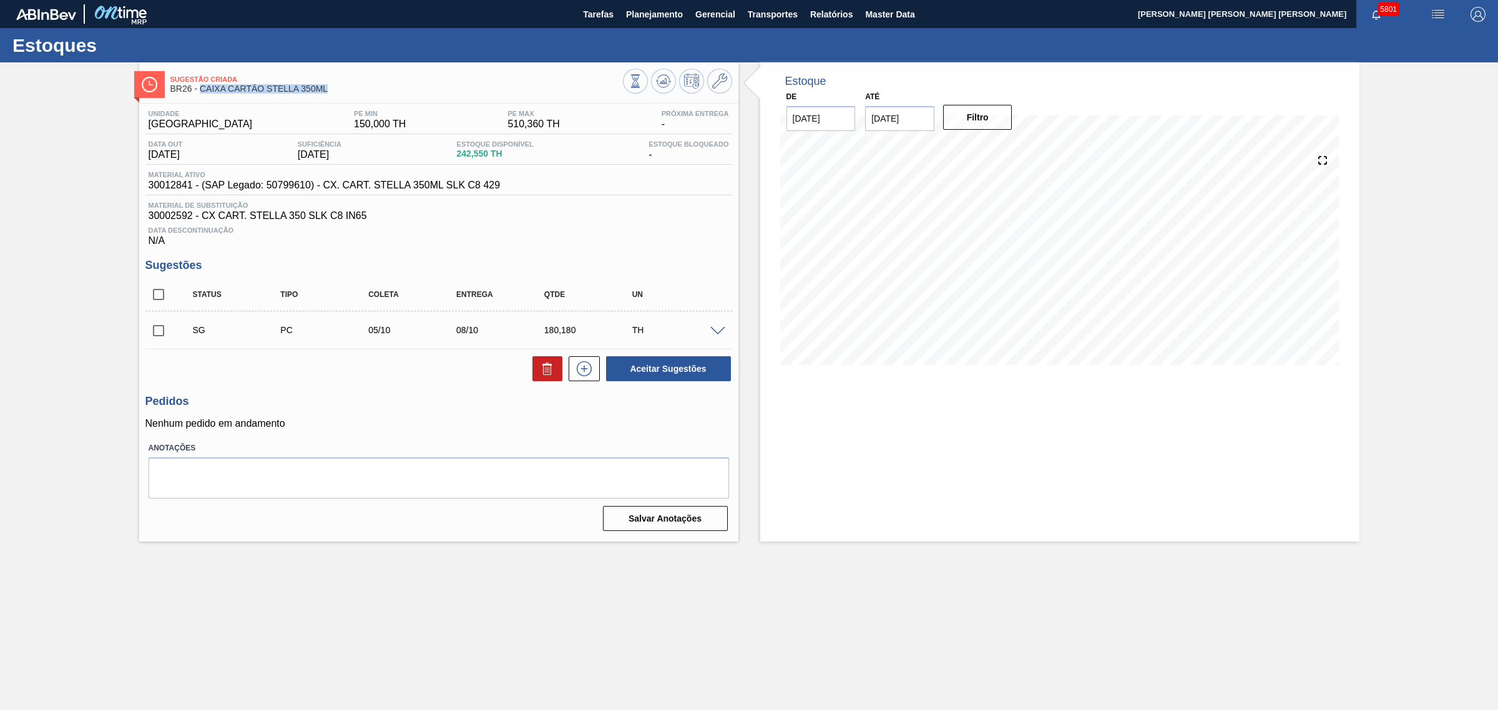
checkbox input "true"
click at [680, 376] on button "Aceitar Sugestões" at bounding box center [668, 368] width 125 height 25
checkbox input "false"
click at [165, 300] on input "checkbox" at bounding box center [158, 294] width 26 height 26
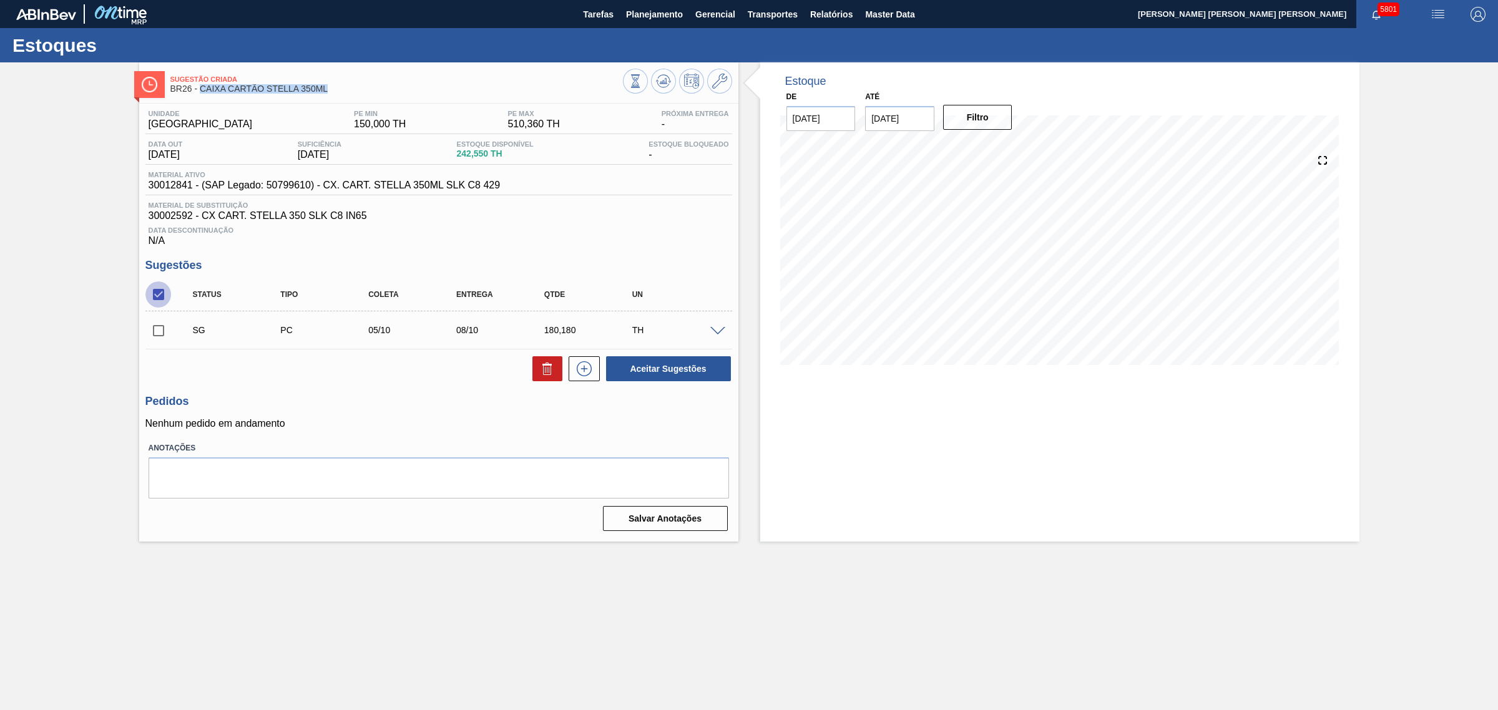
checkbox input "true"
click at [690, 373] on button "Aceitar Sugestões" at bounding box center [668, 368] width 125 height 25
checkbox input "false"
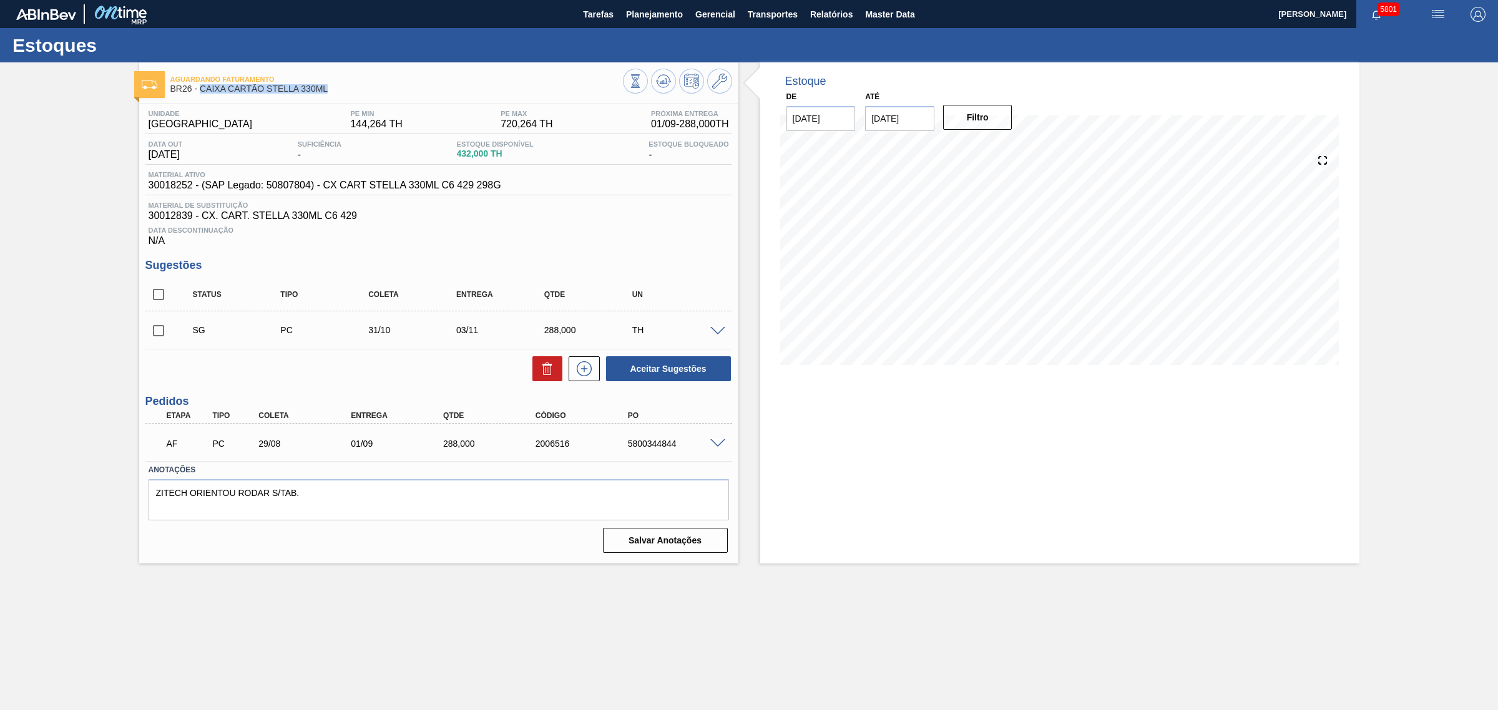
drag, startPoint x: 341, startPoint y: 94, endPoint x: 200, endPoint y: 94, distance: 141.7
click at [200, 94] on div "Aguardando Faturamento BR26 - CAIXA CARTÃO STELLA 330ML" at bounding box center [396, 85] width 452 height 28
copy span "CAIXA CARTÃO STELLA 330ML"
click at [718, 443] on span at bounding box center [717, 443] width 15 height 9
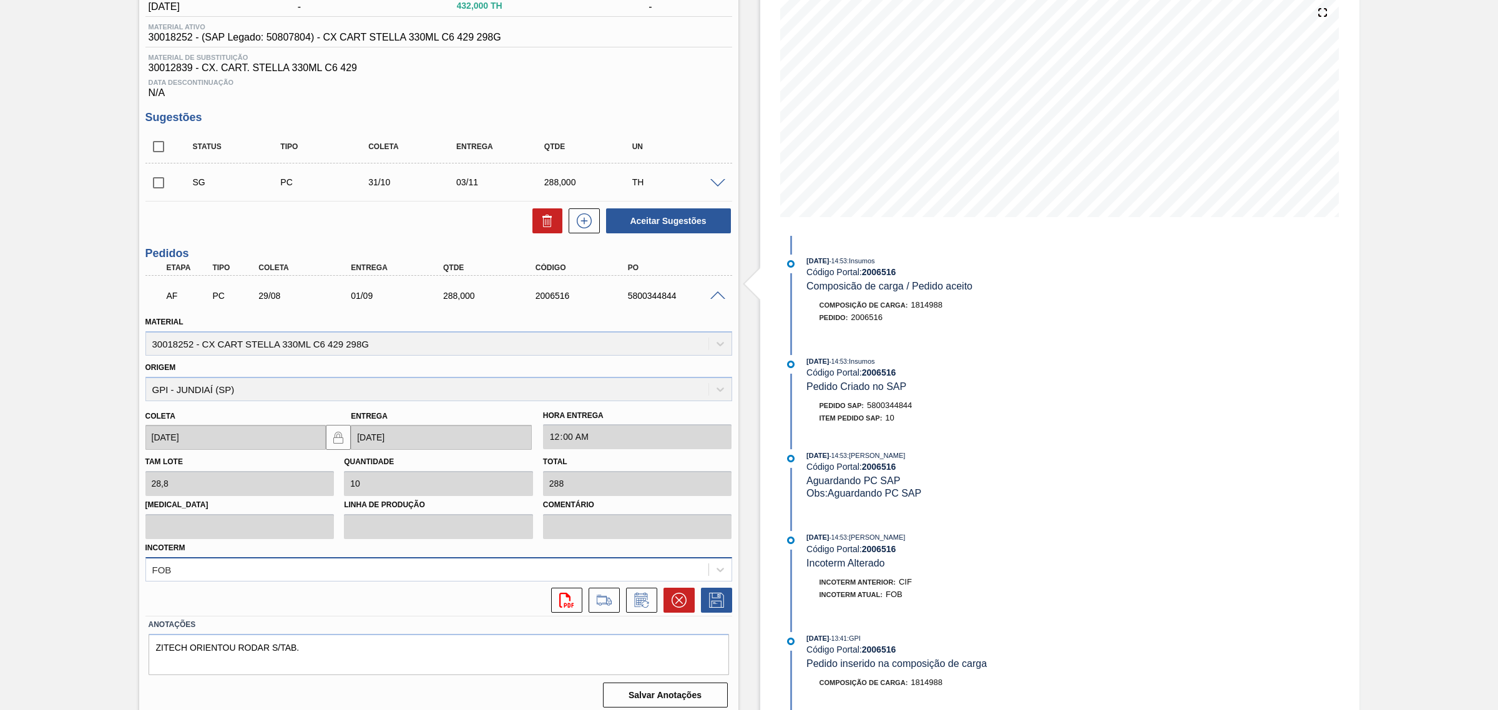
scroll to position [157, 0]
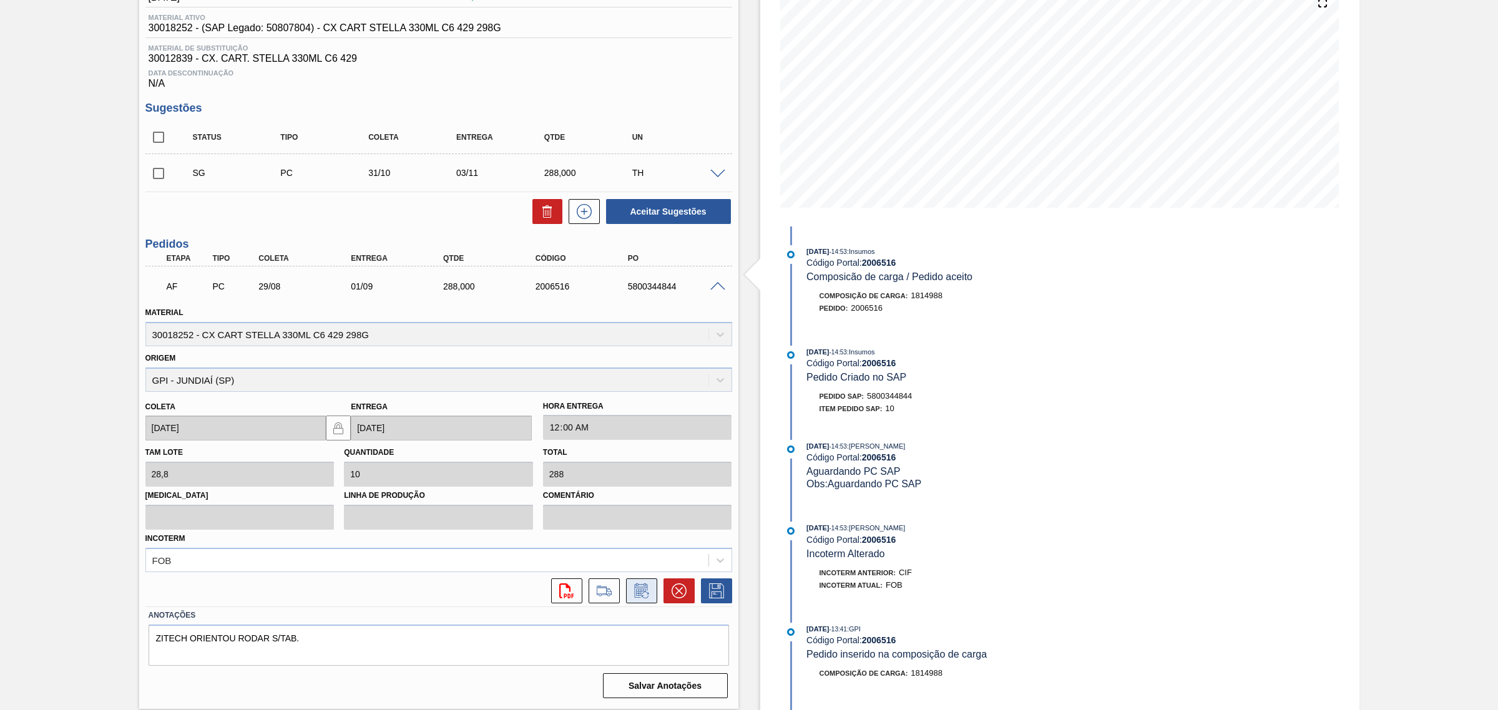
click at [634, 587] on icon at bounding box center [642, 591] width 20 height 15
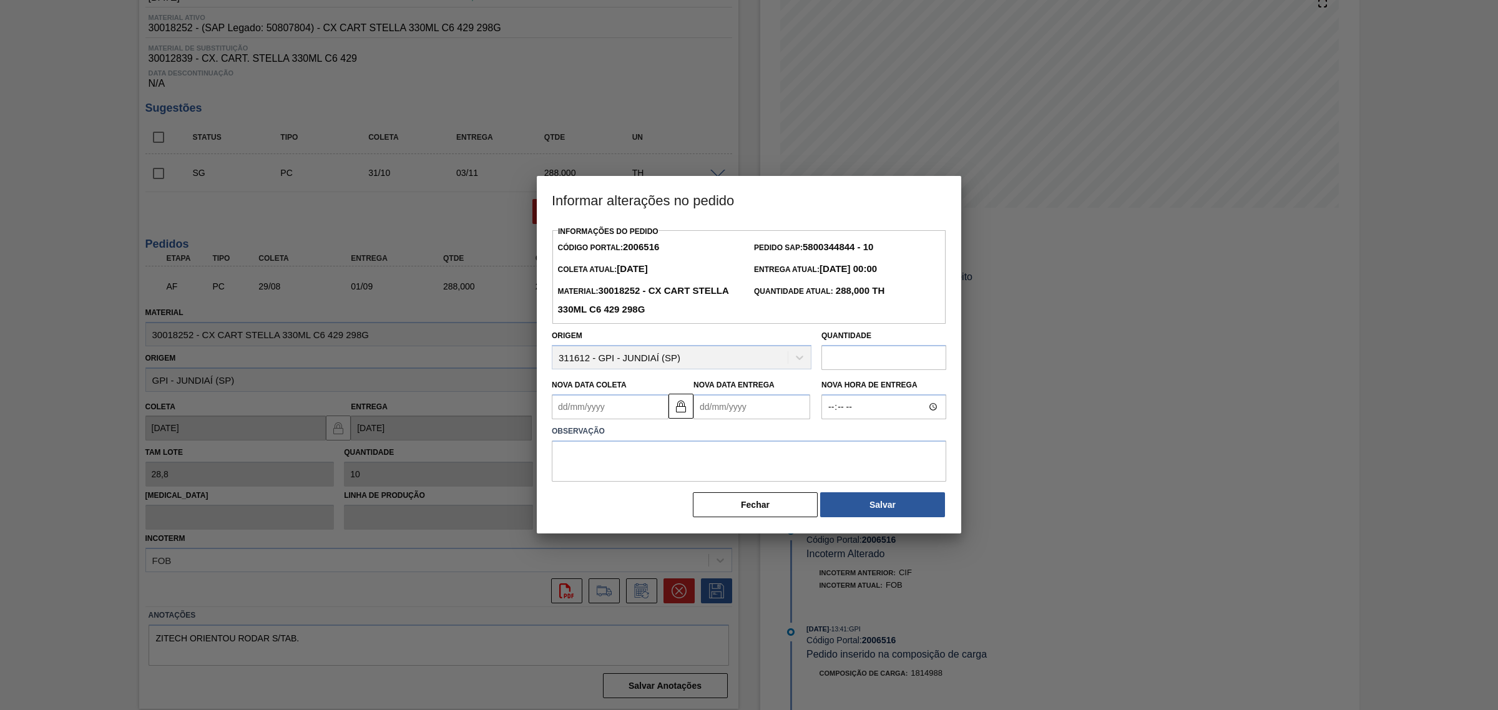
click at [757, 413] on Entrega2006516 "Nova Data Entrega" at bounding box center [751, 406] width 117 height 25
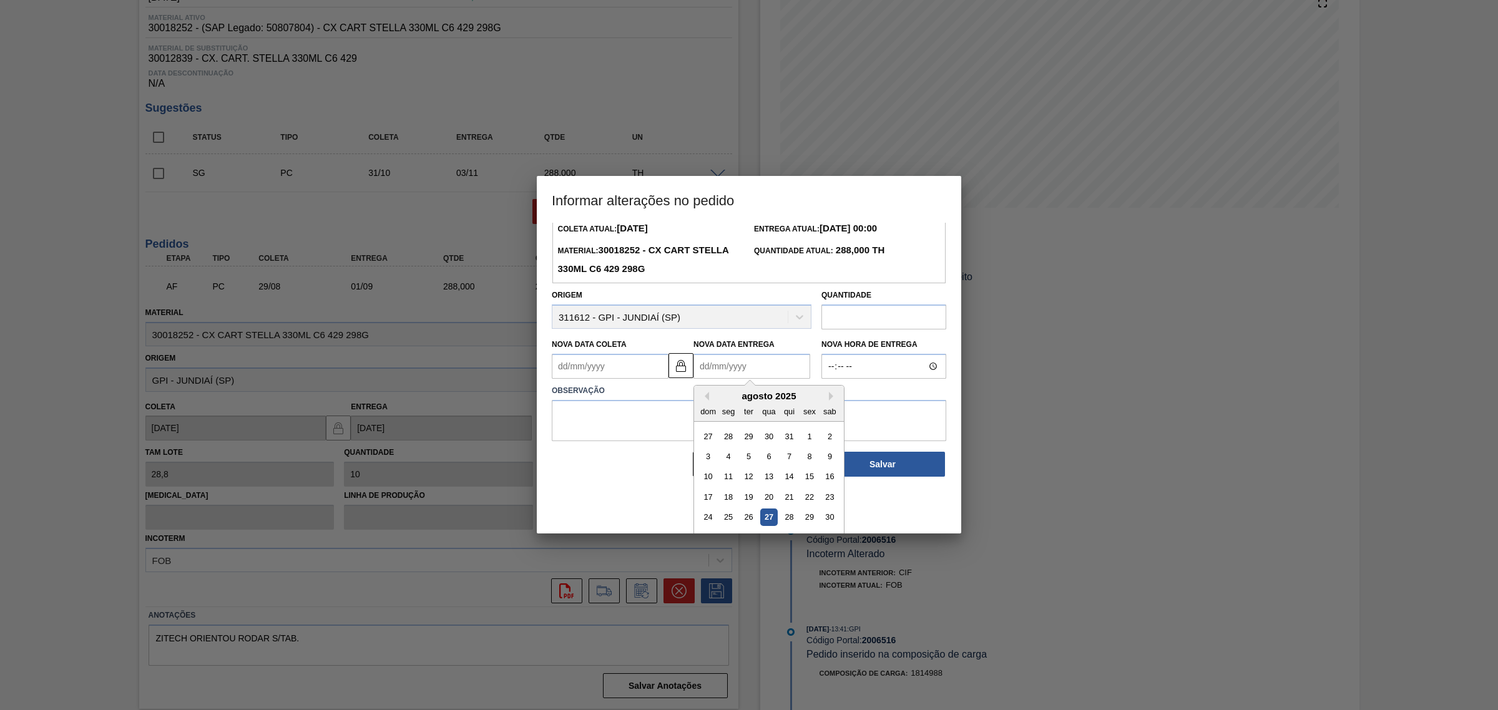
scroll to position [62, 0]
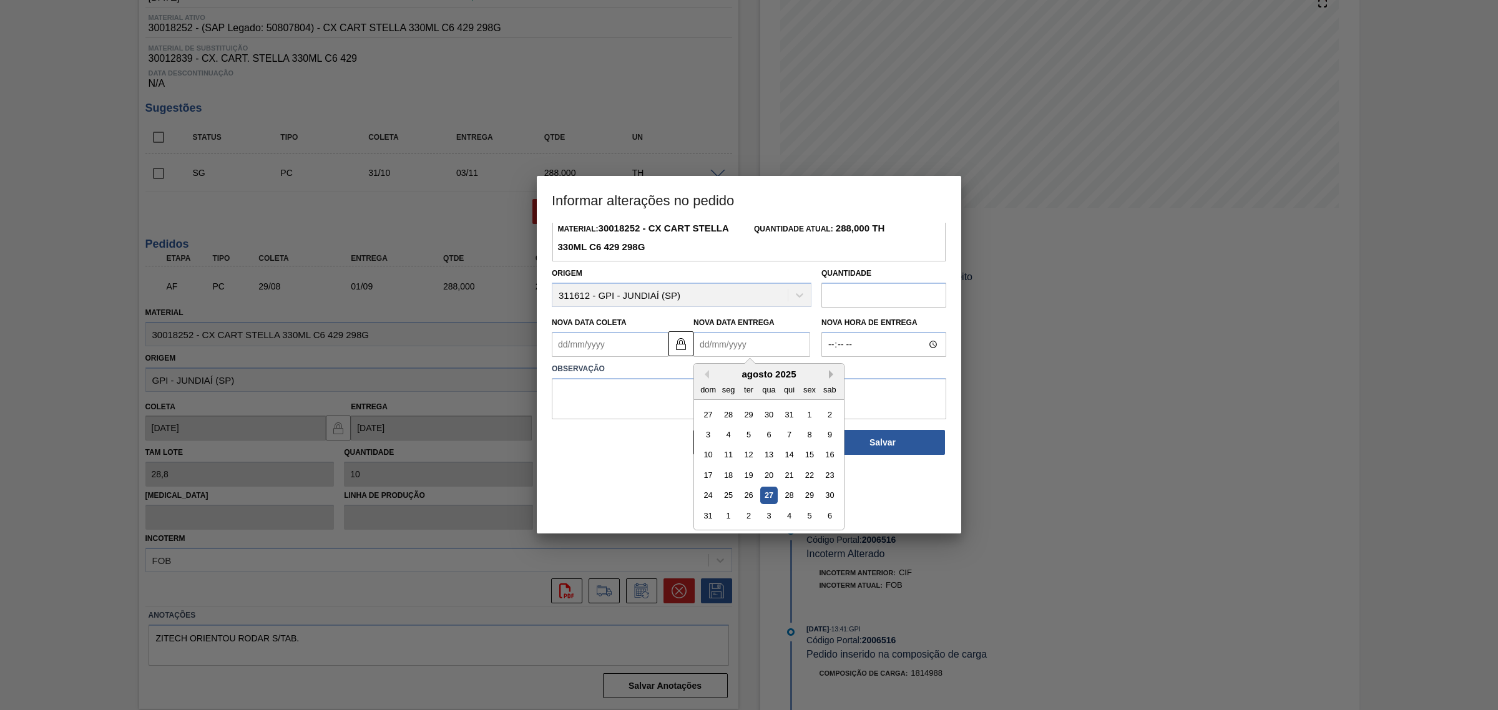
click at [834, 376] on button "Next Month" at bounding box center [833, 374] width 9 height 9
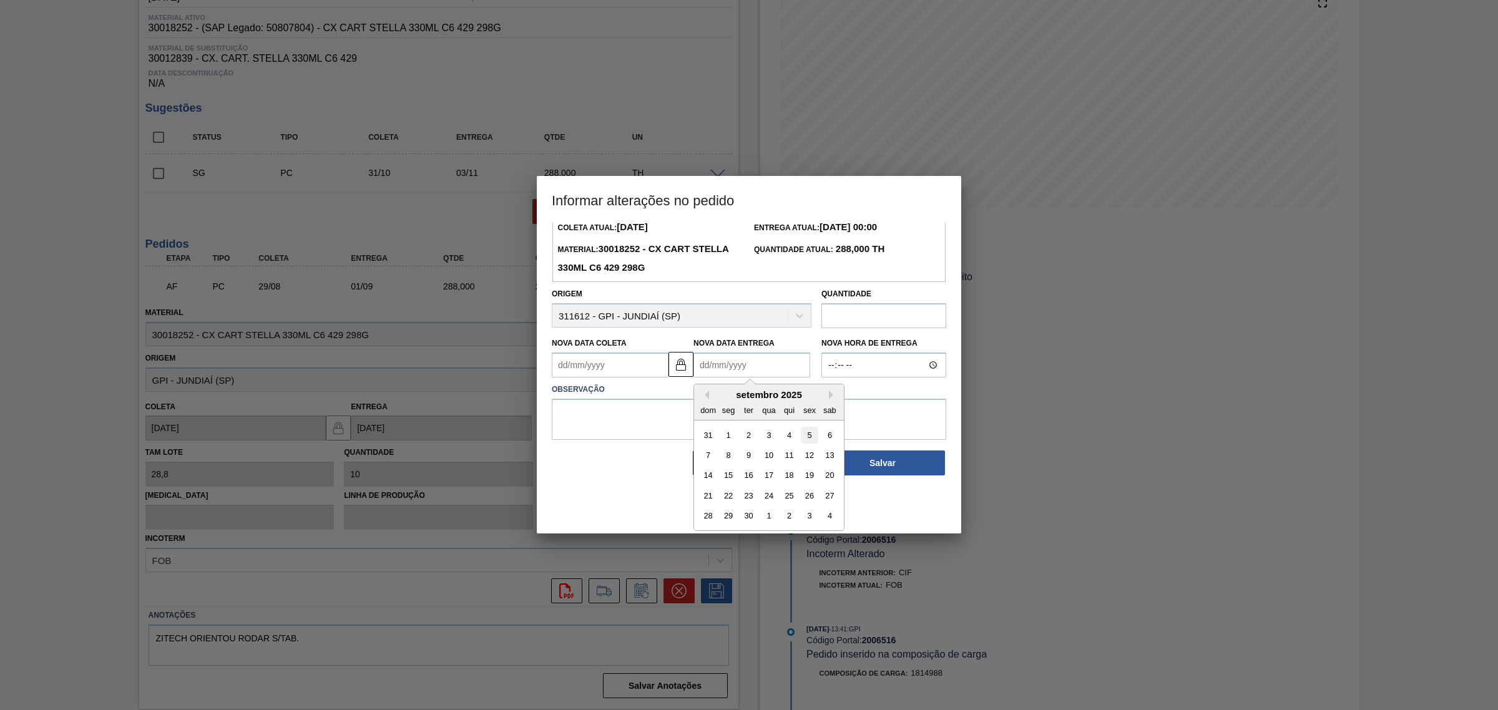
scroll to position [42, 0]
click at [793, 499] on div "25" at bounding box center [789, 495] width 17 height 17
type Coleta2006516 "[DATE]"
type Entrega2006516 "[DATE]"
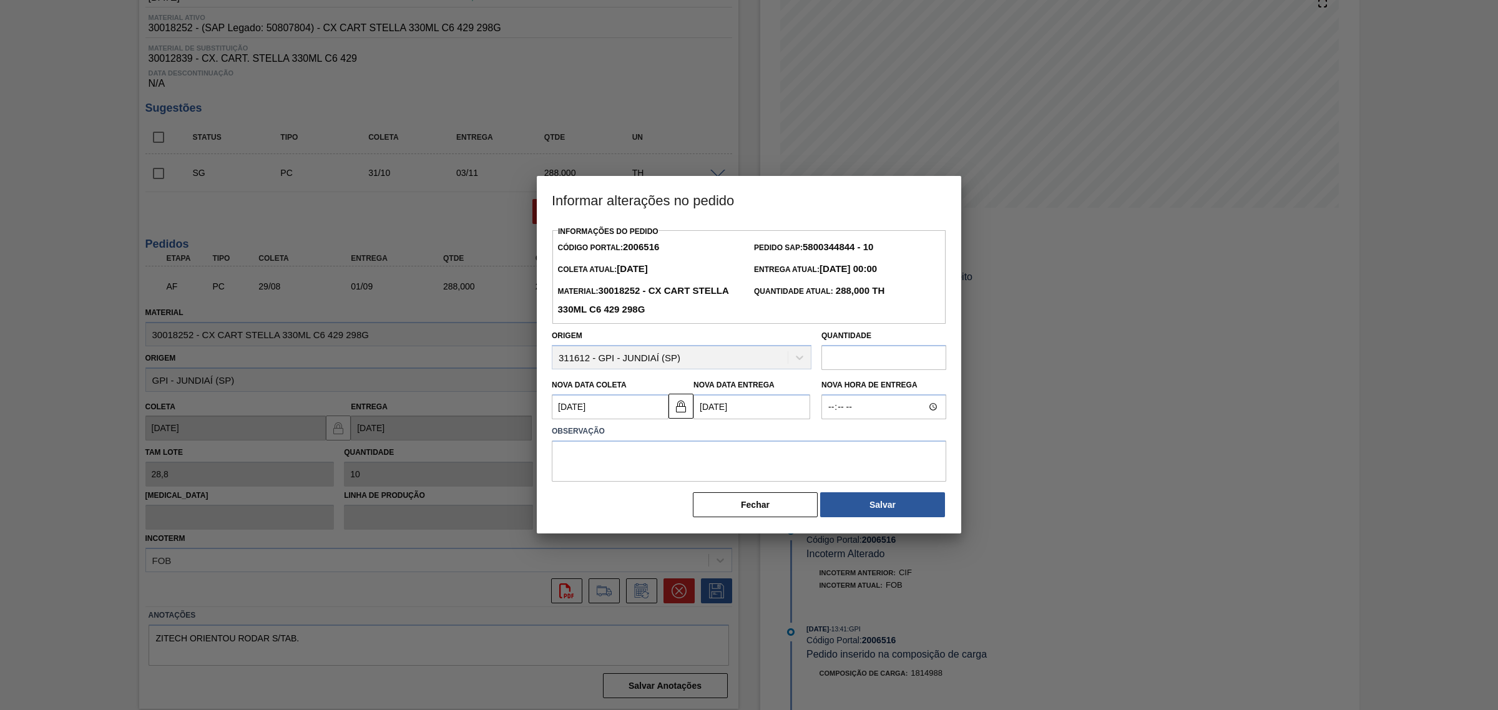
scroll to position [0, 0]
click at [793, 479] on textarea at bounding box center [749, 461] width 394 height 41
type textarea "AJUSTE DATA"
click at [852, 500] on button "Salvar" at bounding box center [882, 504] width 125 height 25
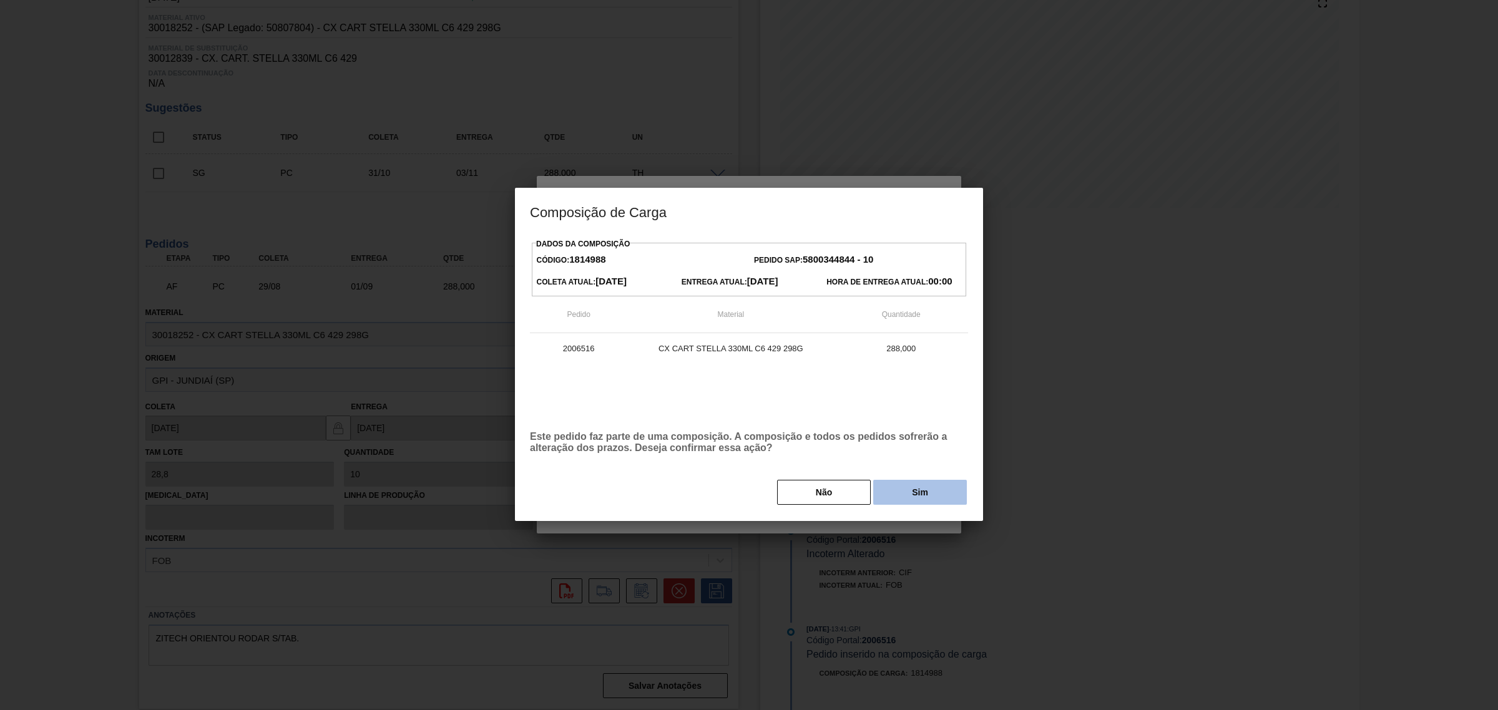
click at [894, 489] on button "Sim" at bounding box center [920, 492] width 94 height 25
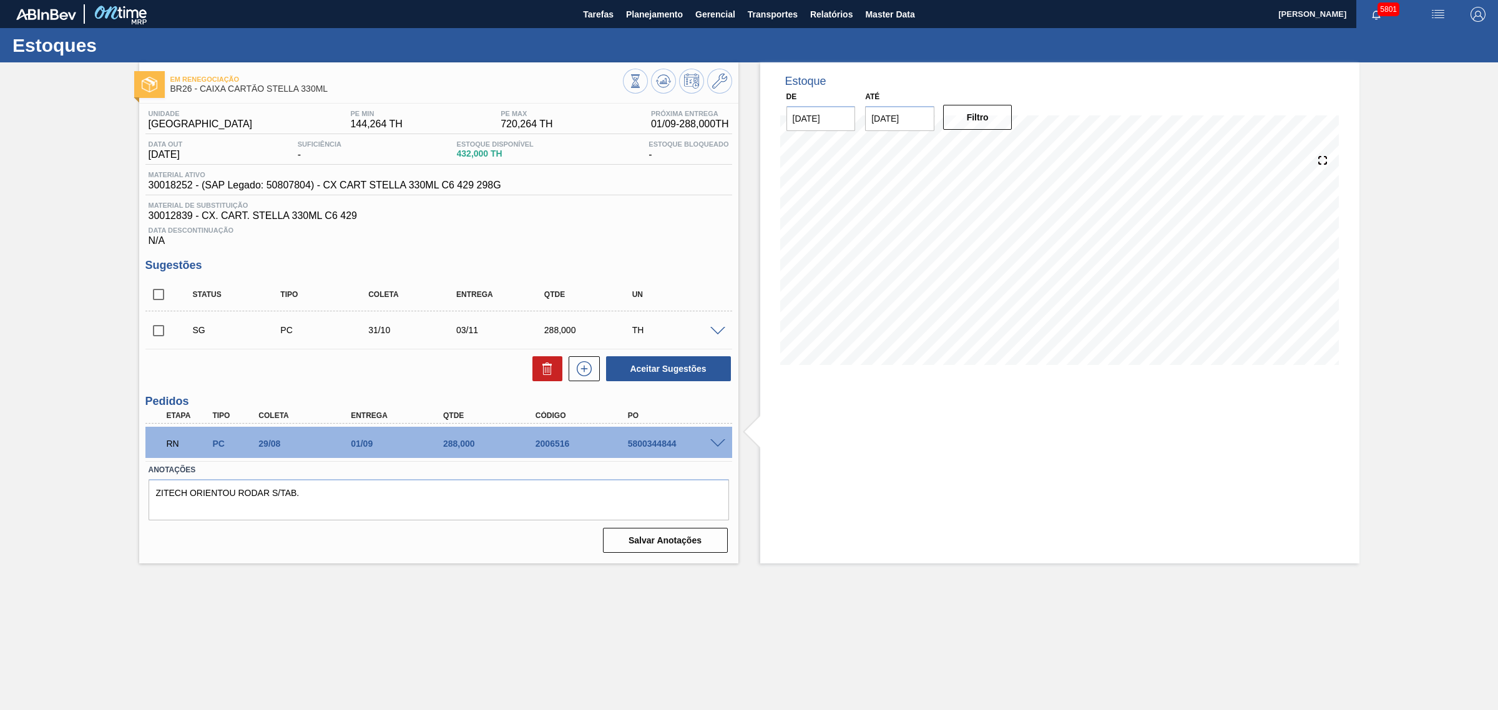
click at [1056, 422] on div "Estoque De 27/08/2025 Até 06/12/2025 Filtro 04/09 Projeção de Estoque 720 Nec.S…" at bounding box center [1059, 312] width 599 height 501
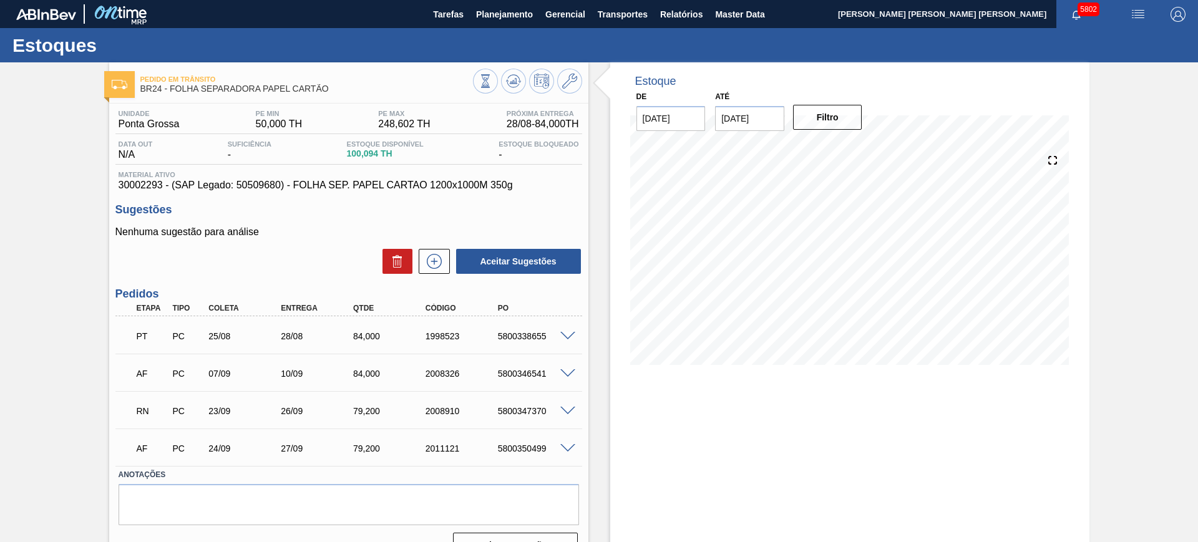
click at [564, 408] on span at bounding box center [567, 411] width 15 height 9
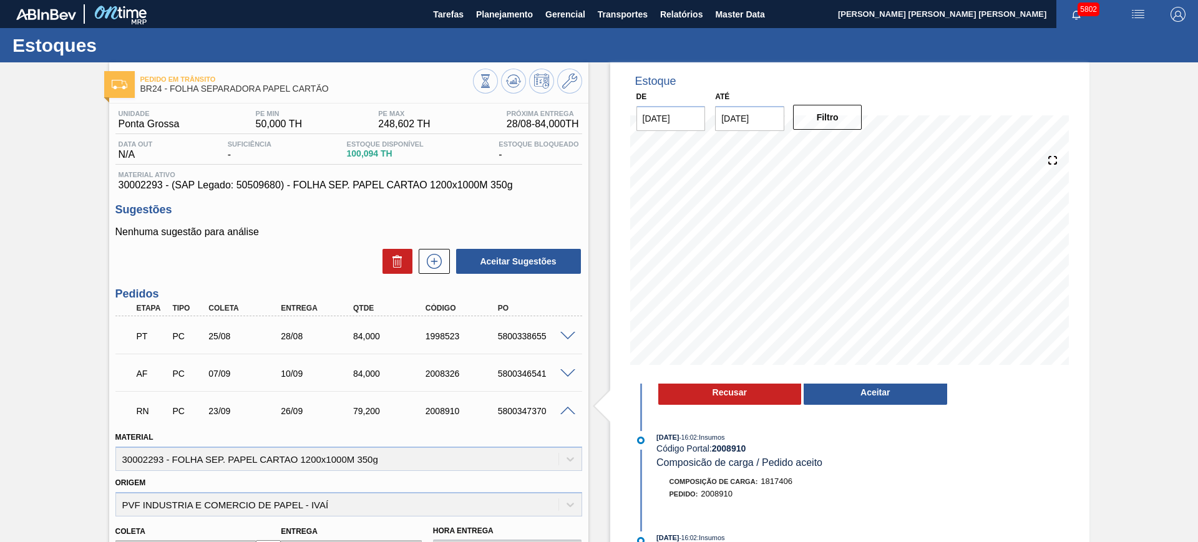
scroll to position [156, 0]
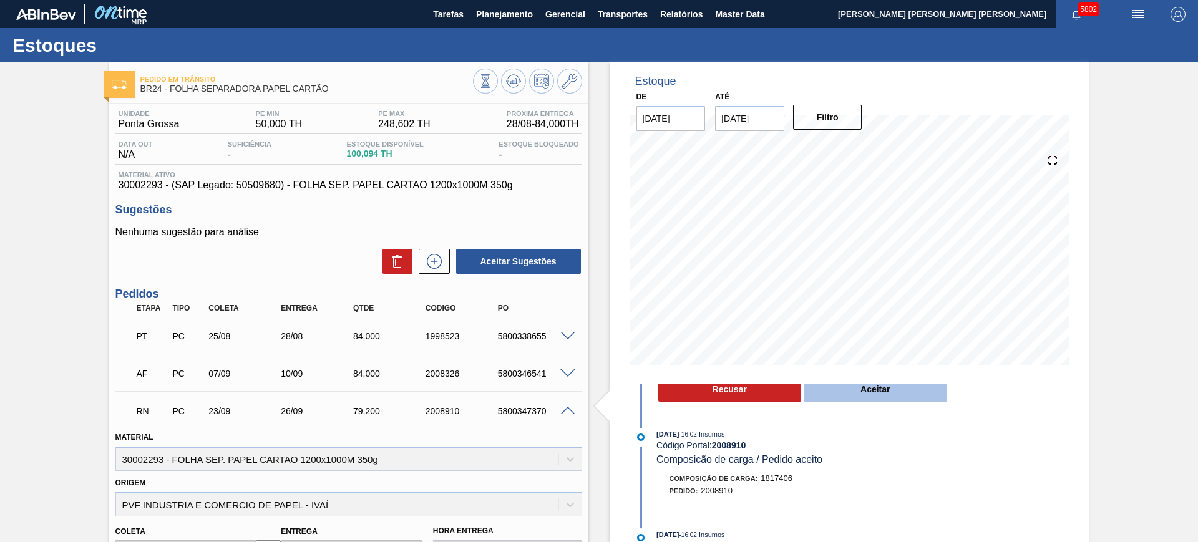
click at [855, 391] on button "Aceitar" at bounding box center [876, 389] width 144 height 25
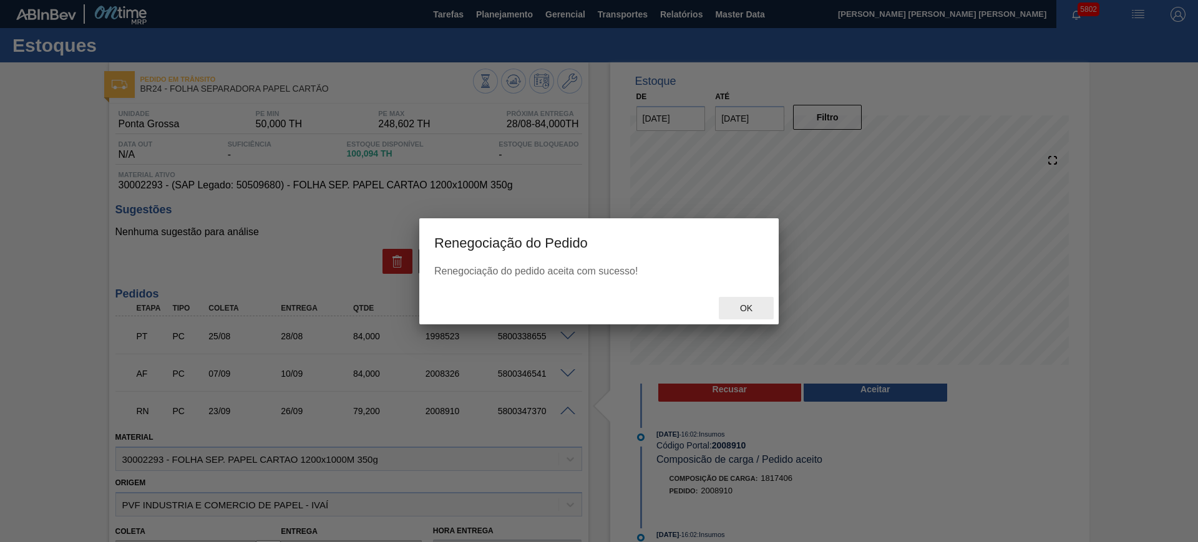
click at [752, 311] on span "Ok" at bounding box center [746, 308] width 32 height 10
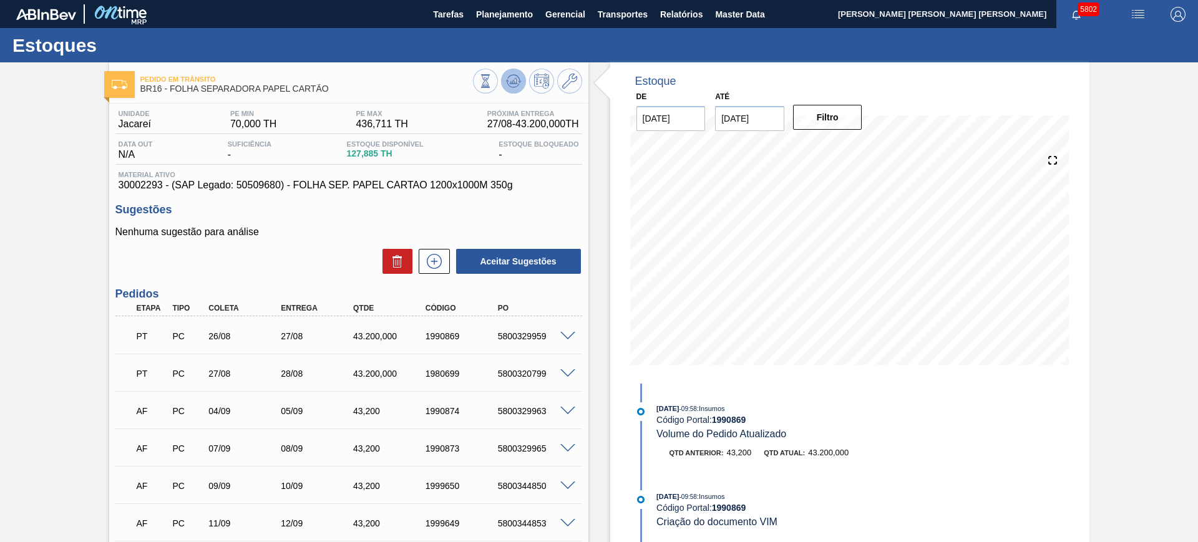
click at [503, 87] on button at bounding box center [513, 81] width 25 height 25
